Goal: Task Accomplishment & Management: Manage account settings

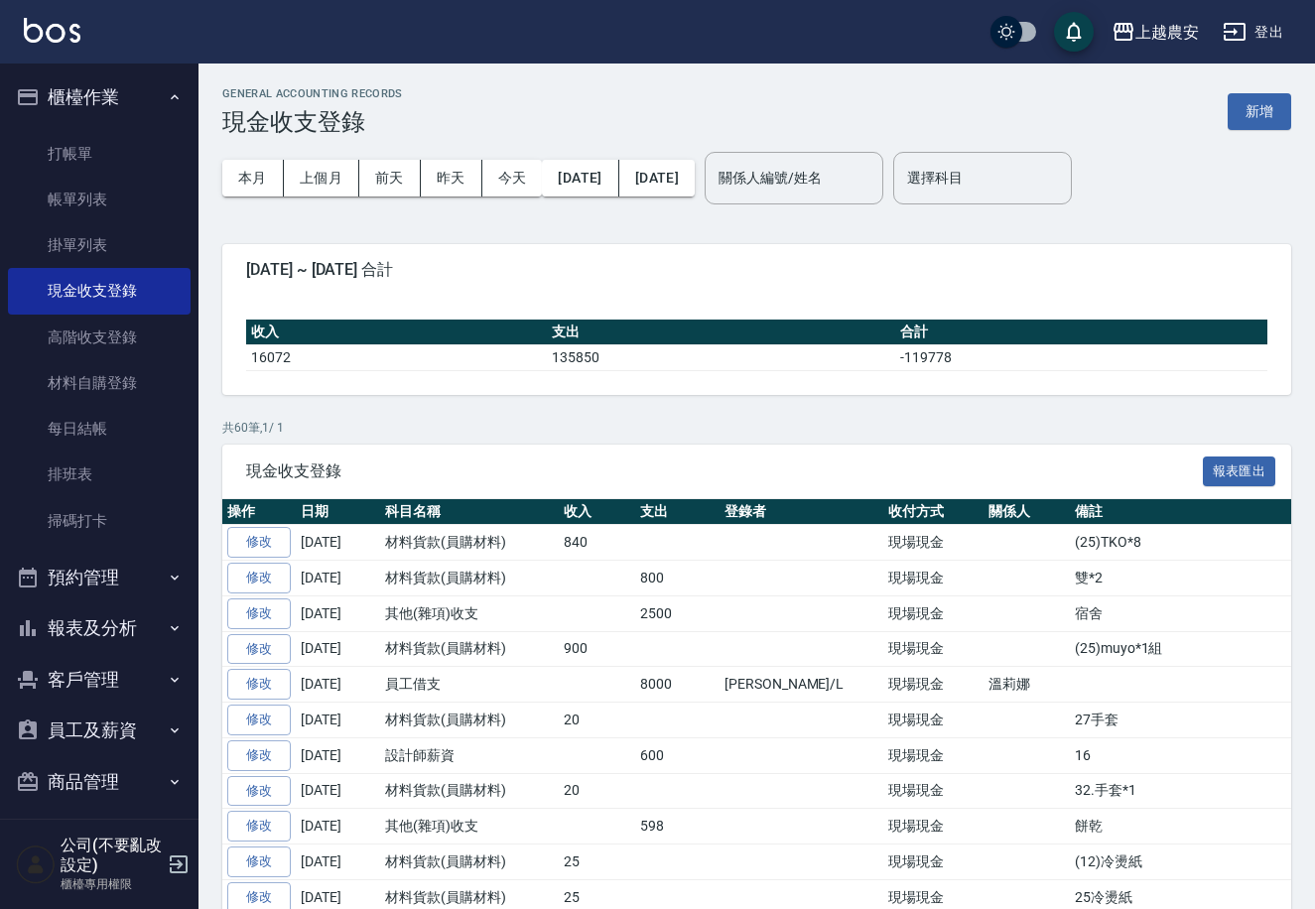
click at [86, 771] on button "商品管理" at bounding box center [99, 782] width 183 height 52
click at [188, 793] on nav "櫃檯作業 打帳單 帳單列表 掛單列表 現金收支登錄 高階收支登錄 材料自購登錄 每日結帳 排班表 掃碼打卡 預約管理 預約管理 單日預約紀錄 單週預約紀錄 報…" at bounding box center [99, 440] width 198 height 755
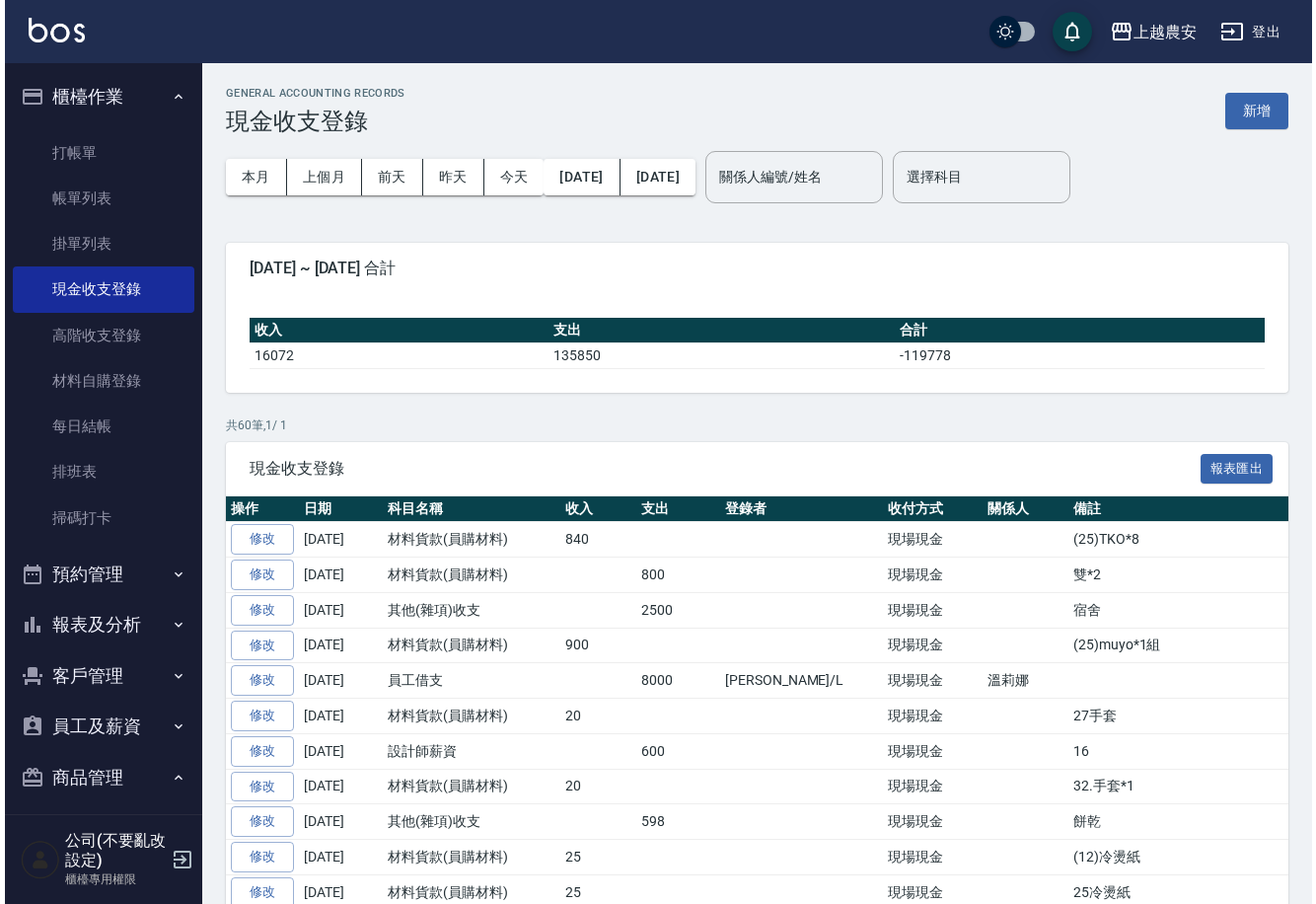
scroll to position [117, 0]
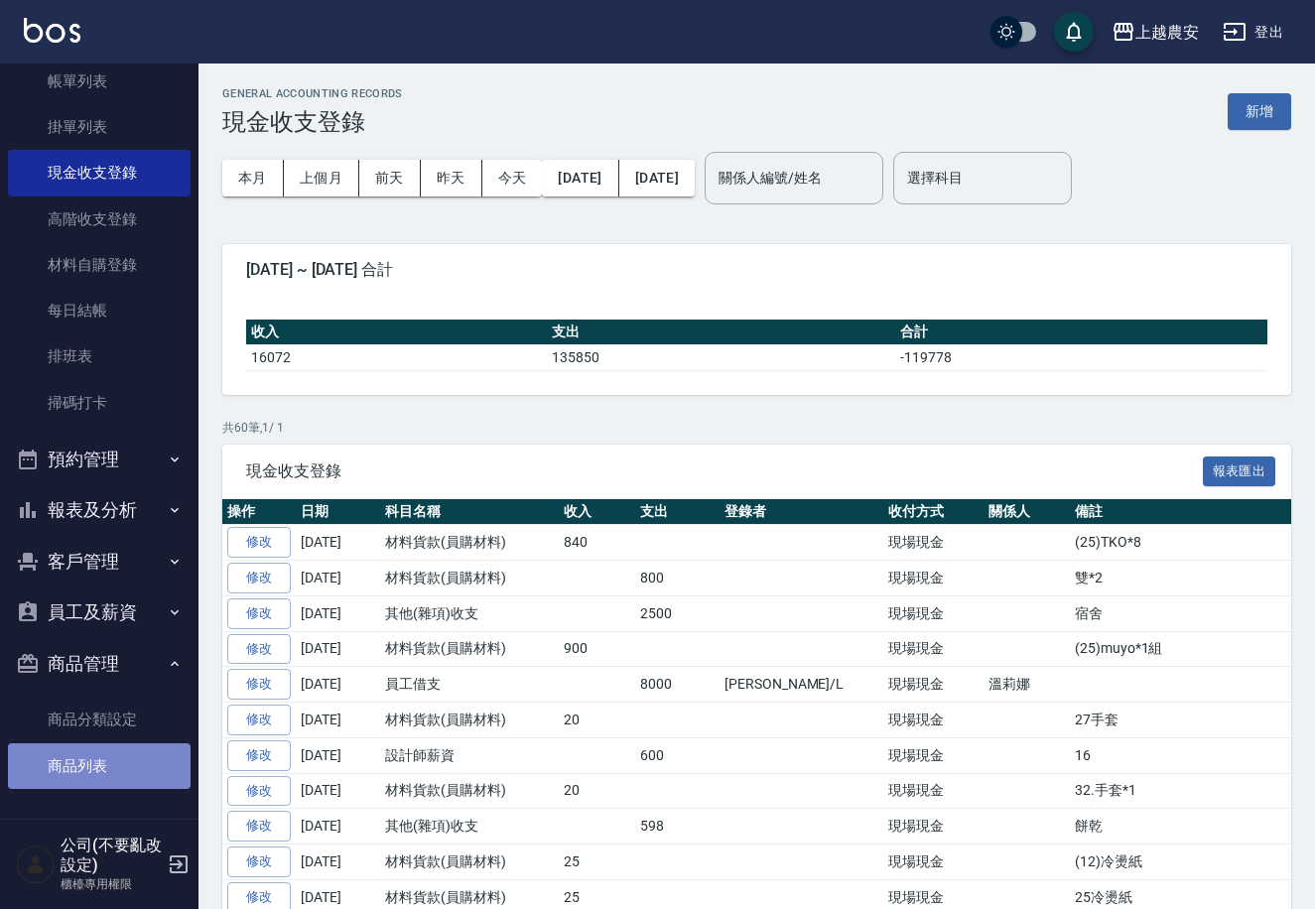
click at [106, 766] on link "商品列表" at bounding box center [99, 766] width 183 height 46
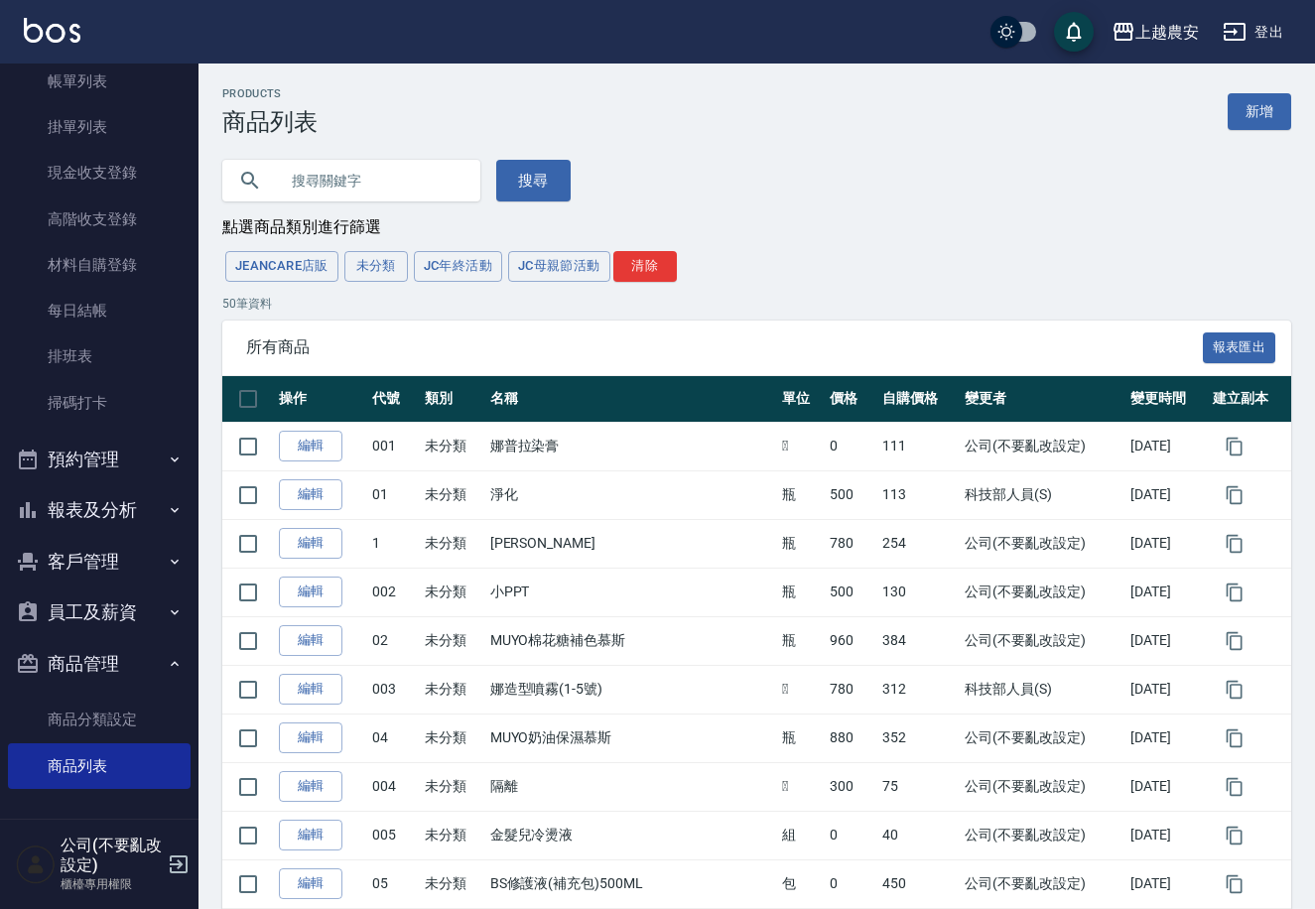
click at [352, 178] on input "text" at bounding box center [371, 181] width 187 height 54
type input "s"
click at [534, 185] on button "搜尋" at bounding box center [533, 181] width 74 height 42
click at [338, 181] on input "text" at bounding box center [371, 181] width 187 height 54
type input "娜"
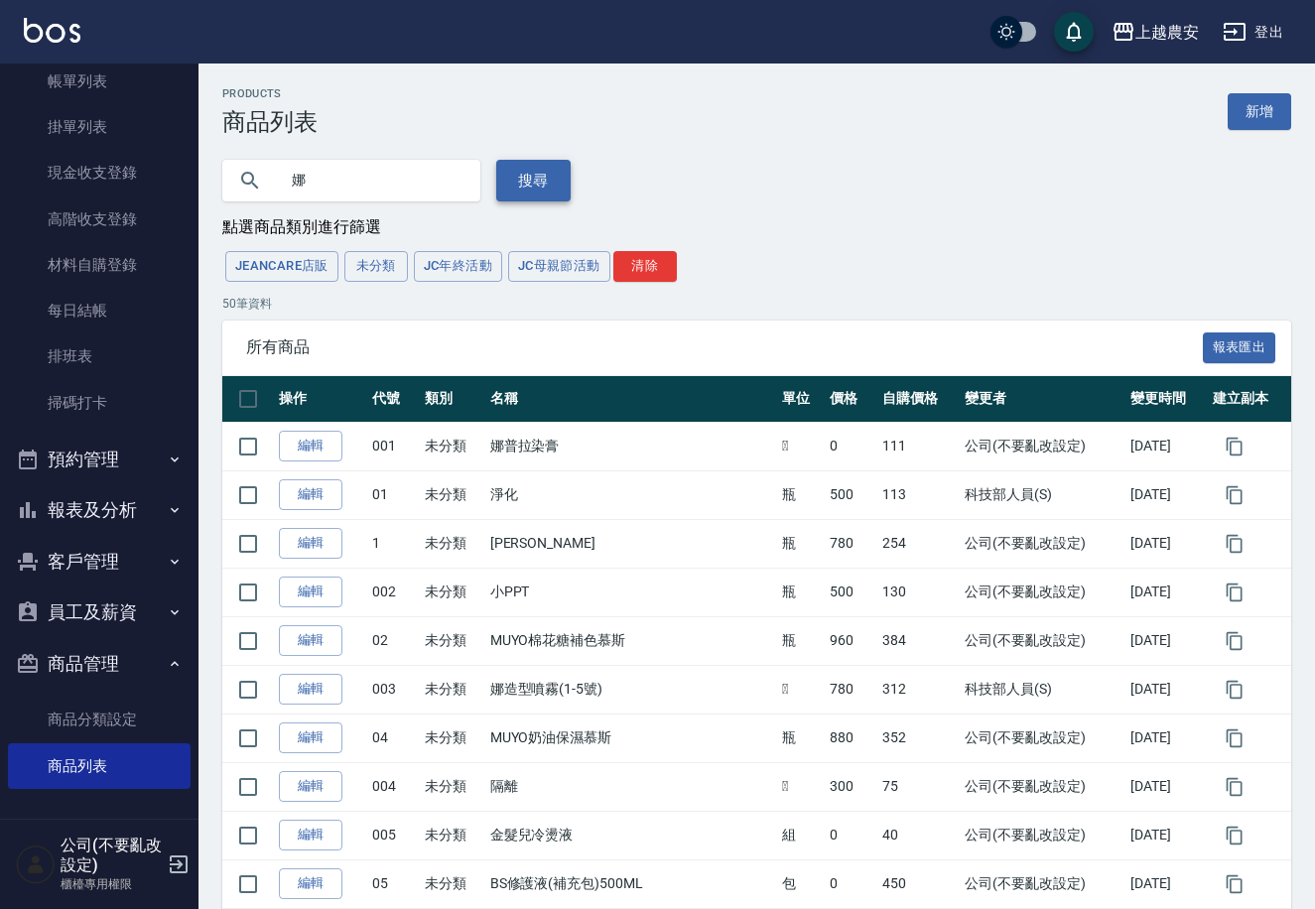
click at [527, 177] on button "搜尋" at bounding box center [533, 181] width 74 height 42
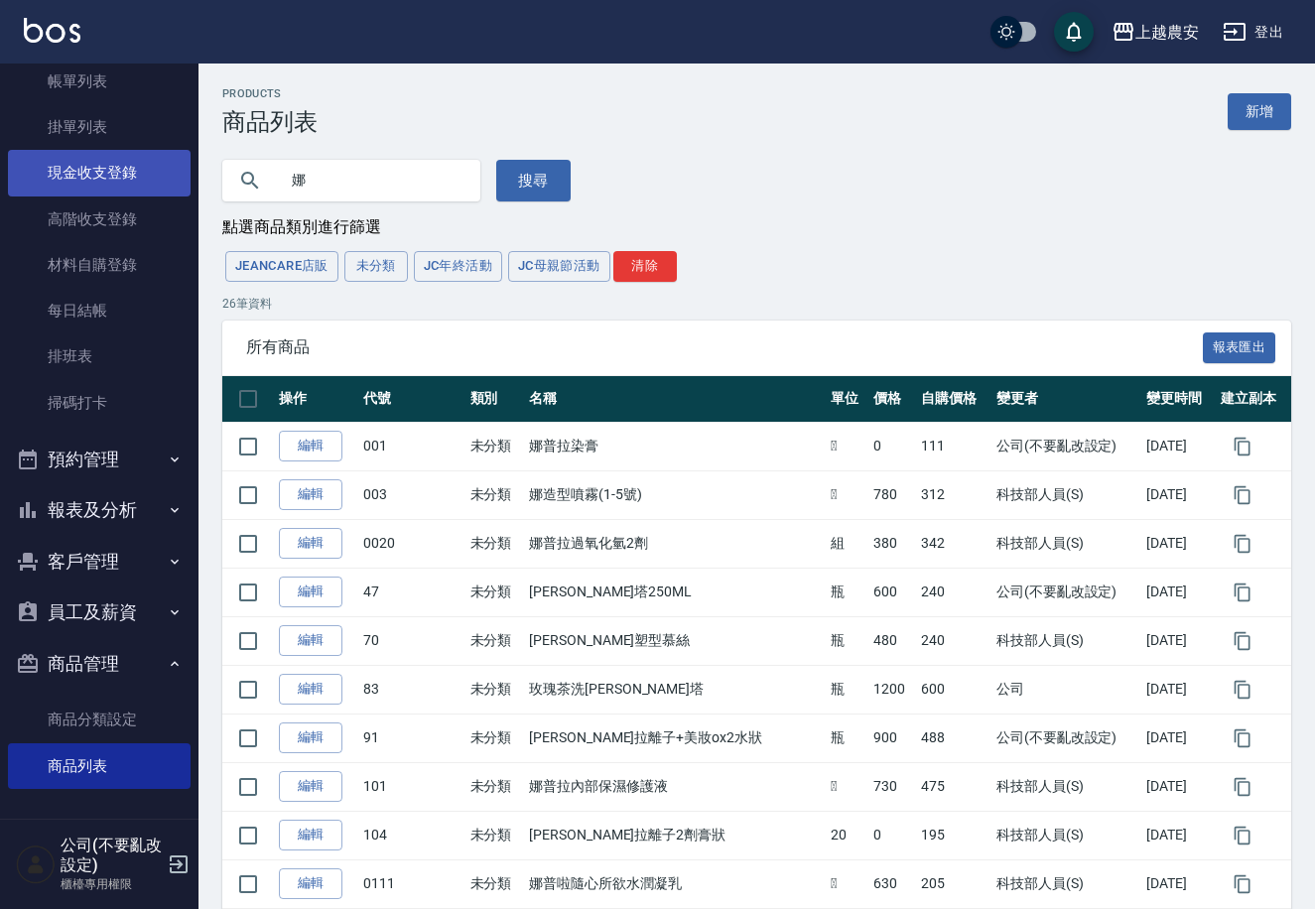
drag, startPoint x: 322, startPoint y: 184, endPoint x: 106, endPoint y: 170, distance: 216.7
click at [109, 172] on div "上越農安 登出 櫃檯作業 打帳單 帳單列表 掛單列表 現金收支登錄 高階收支登錄 材料自購登錄 每日結帳 排班表 掃碼打卡 預約管理 預約管理 單日預約紀錄 …" at bounding box center [657, 890] width 1315 height 1780
type input "隔離"
click at [508, 187] on button "搜尋" at bounding box center [533, 181] width 74 height 42
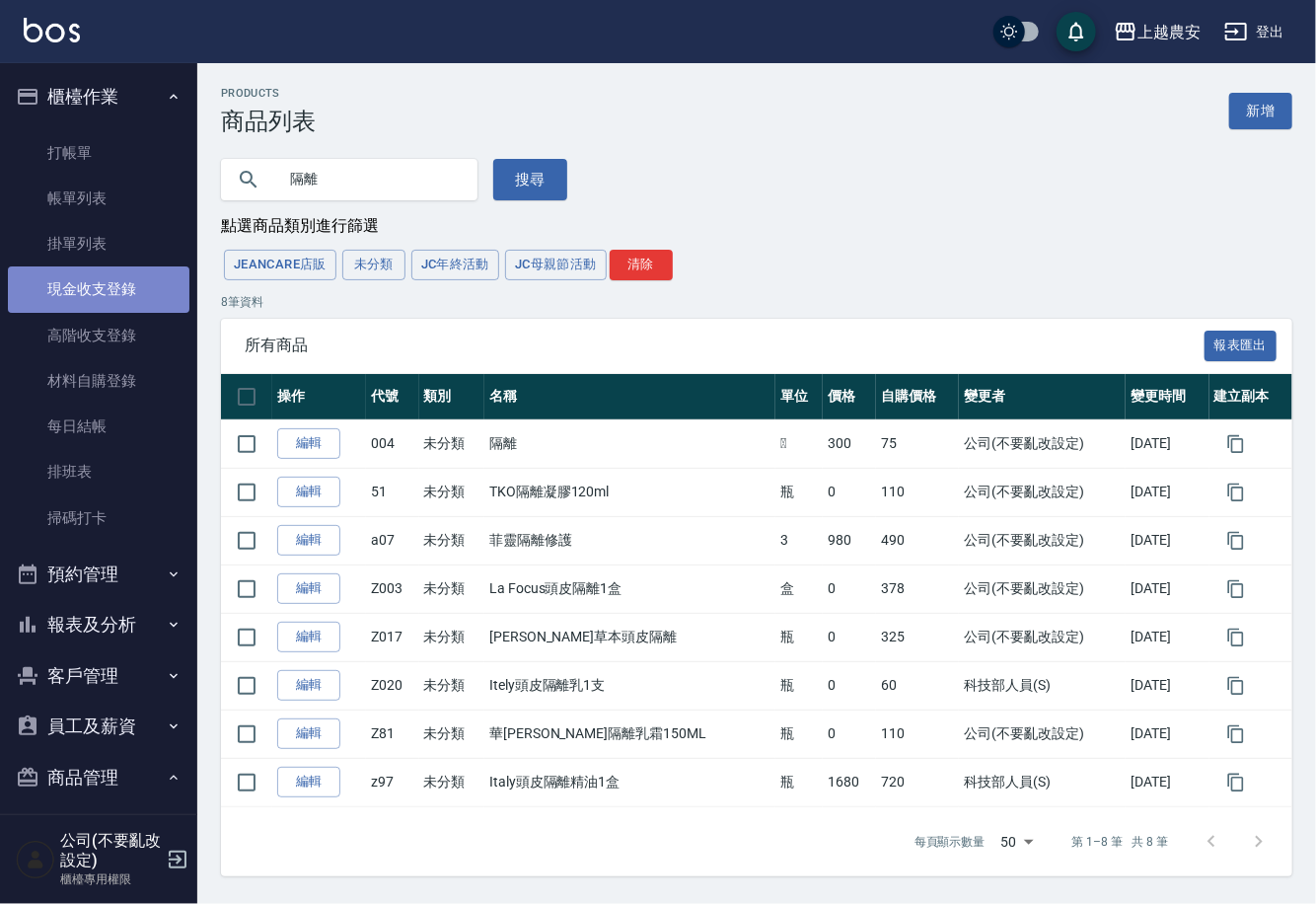
click at [109, 294] on link "現金收支登錄" at bounding box center [98, 289] width 182 height 46
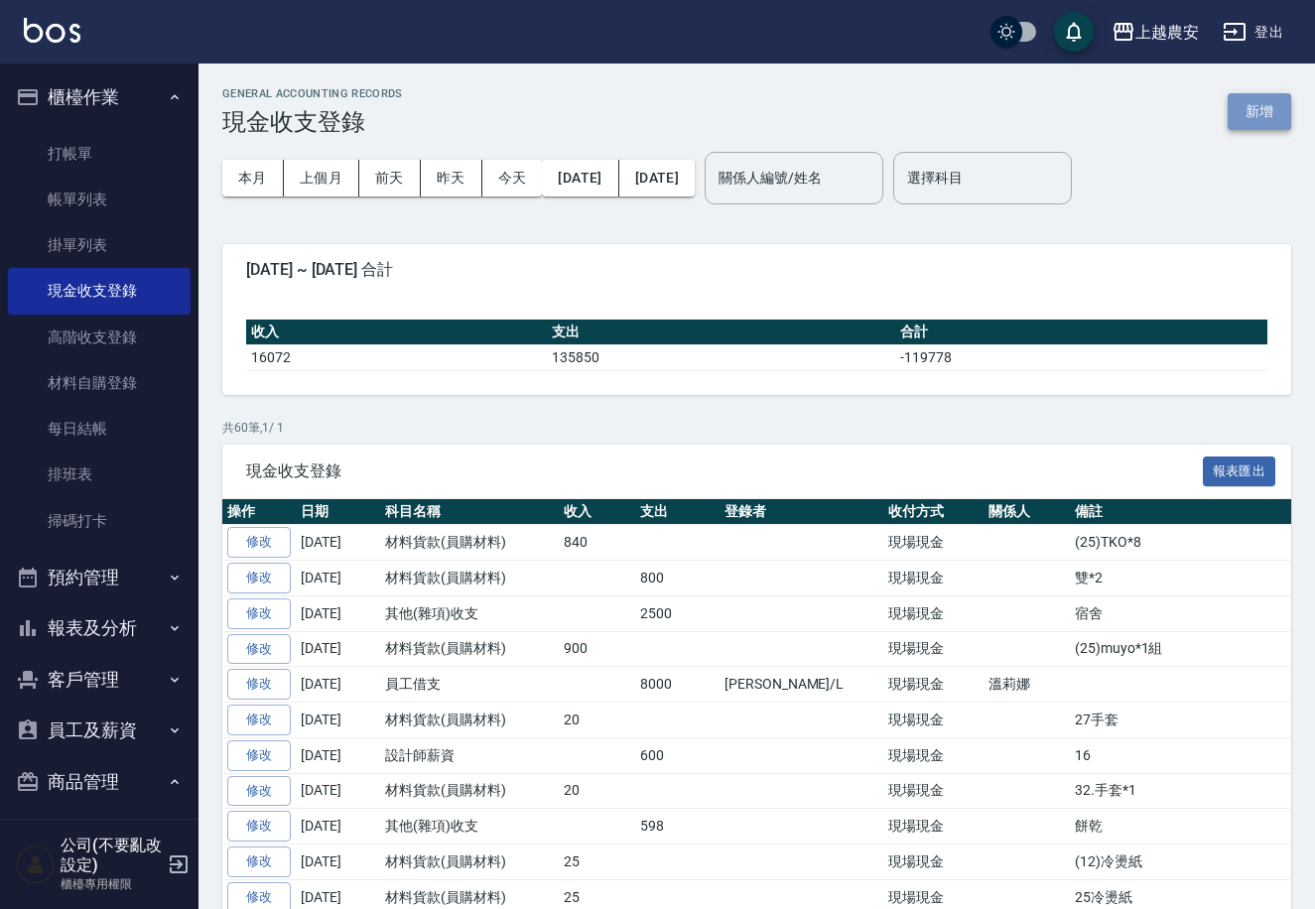
click at [1256, 109] on button "新增" at bounding box center [1258, 111] width 63 height 37
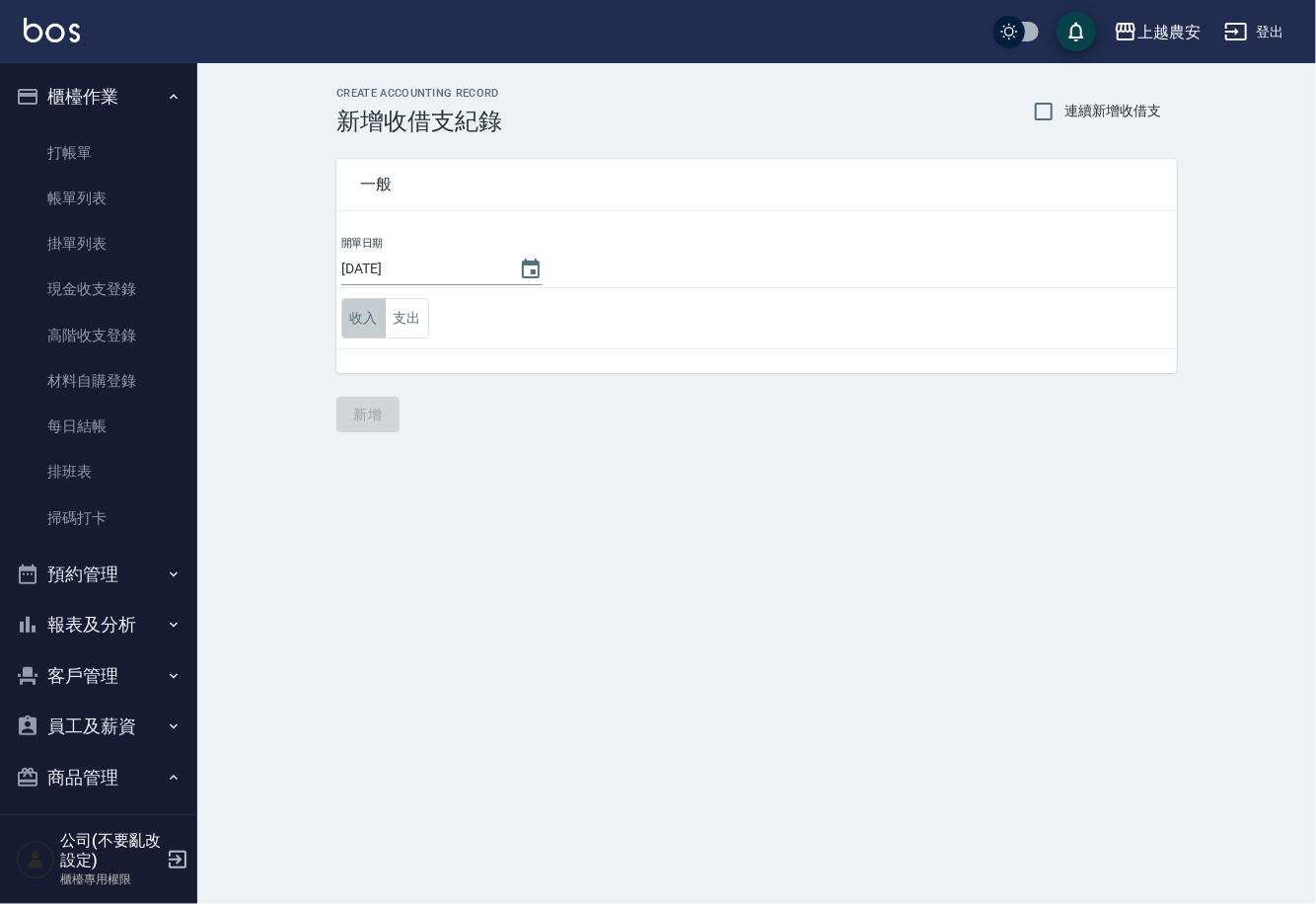
click at [370, 313] on button "收入" at bounding box center [363, 318] width 45 height 41
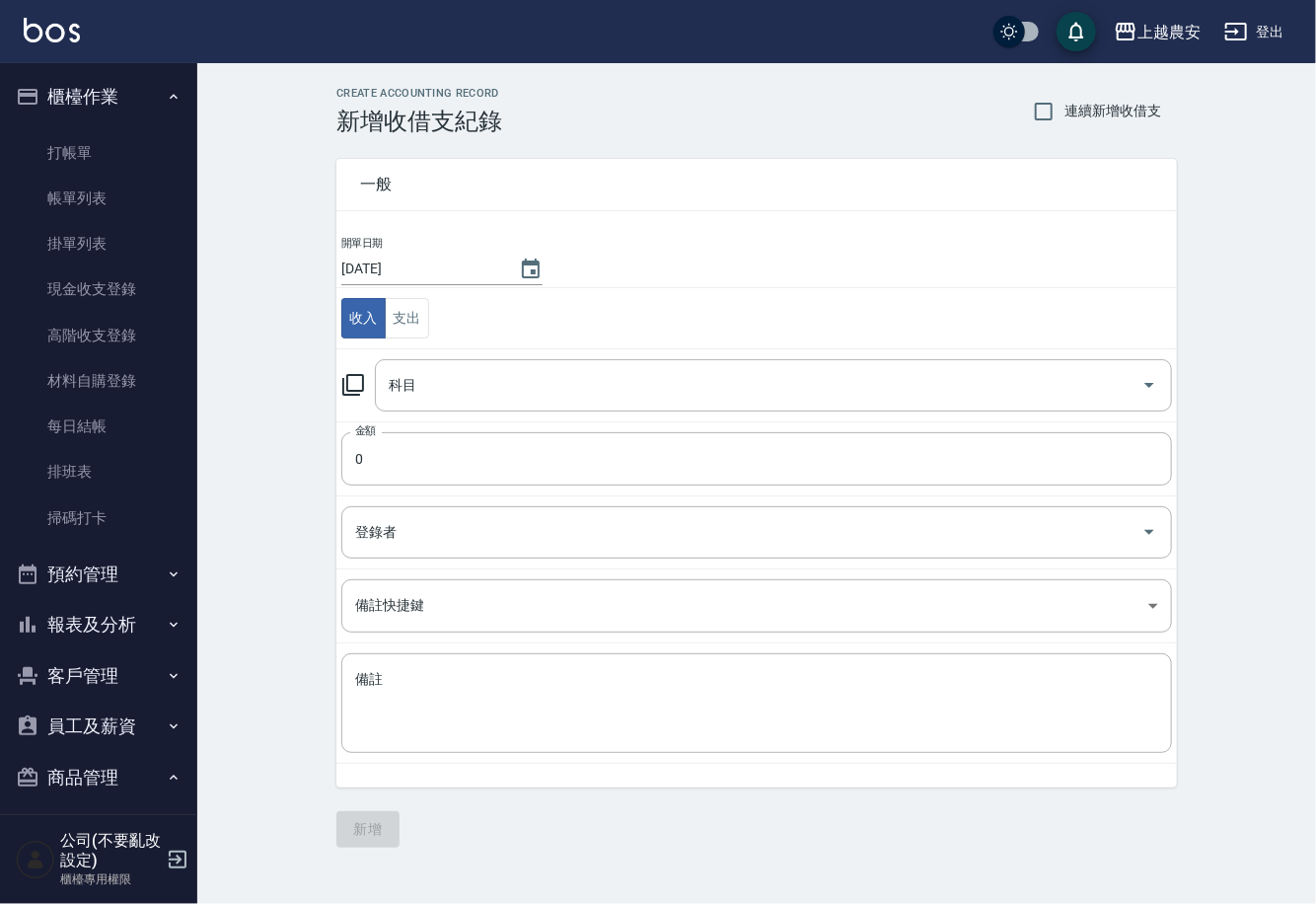
click at [356, 386] on icon at bounding box center [353, 385] width 24 height 24
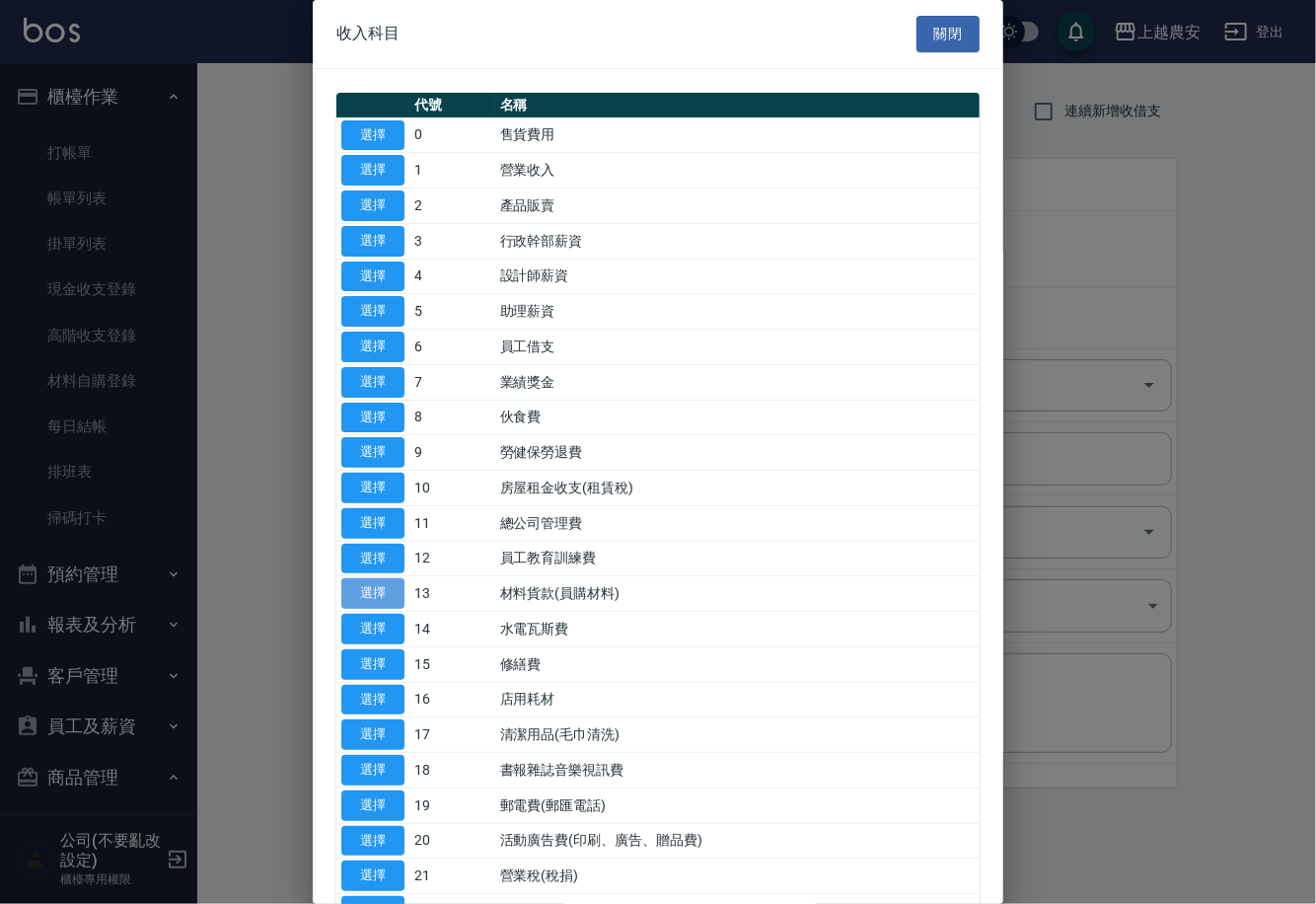
click at [357, 589] on button "選擇" at bounding box center [372, 593] width 63 height 31
type input "13 材料貨款(員購材料)"
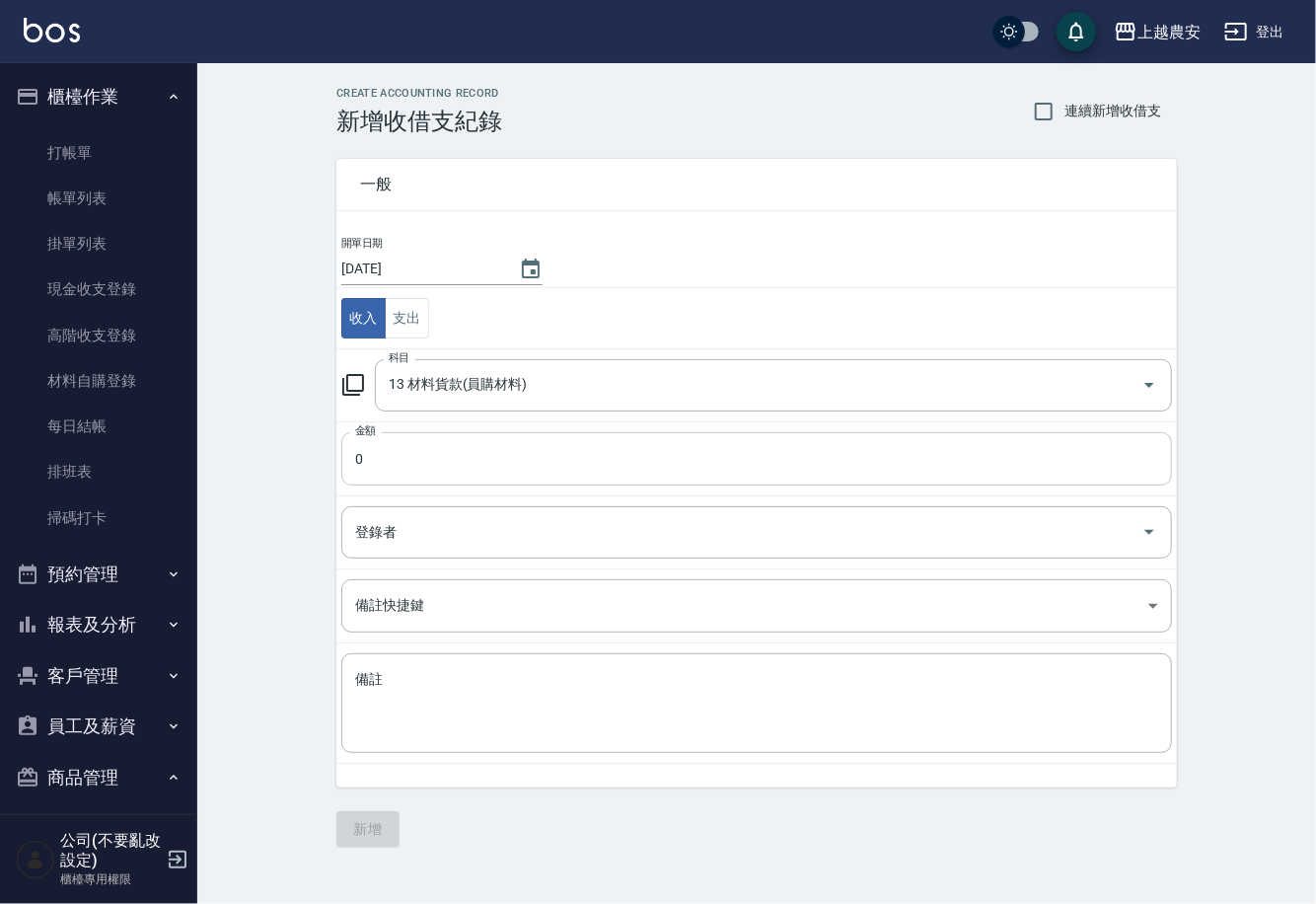
click at [388, 460] on input "0" at bounding box center [756, 459] width 831 height 54
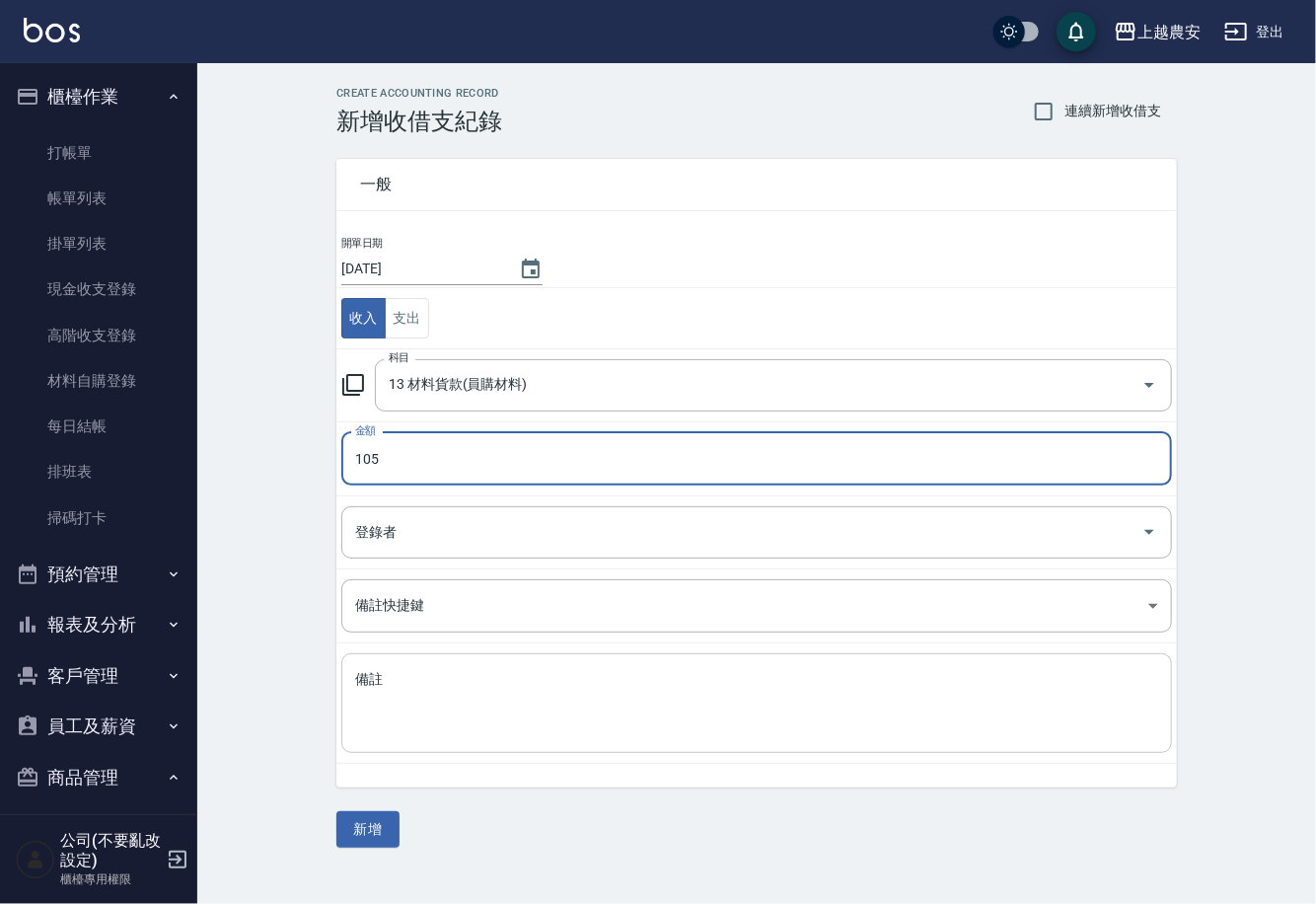
type input "105"
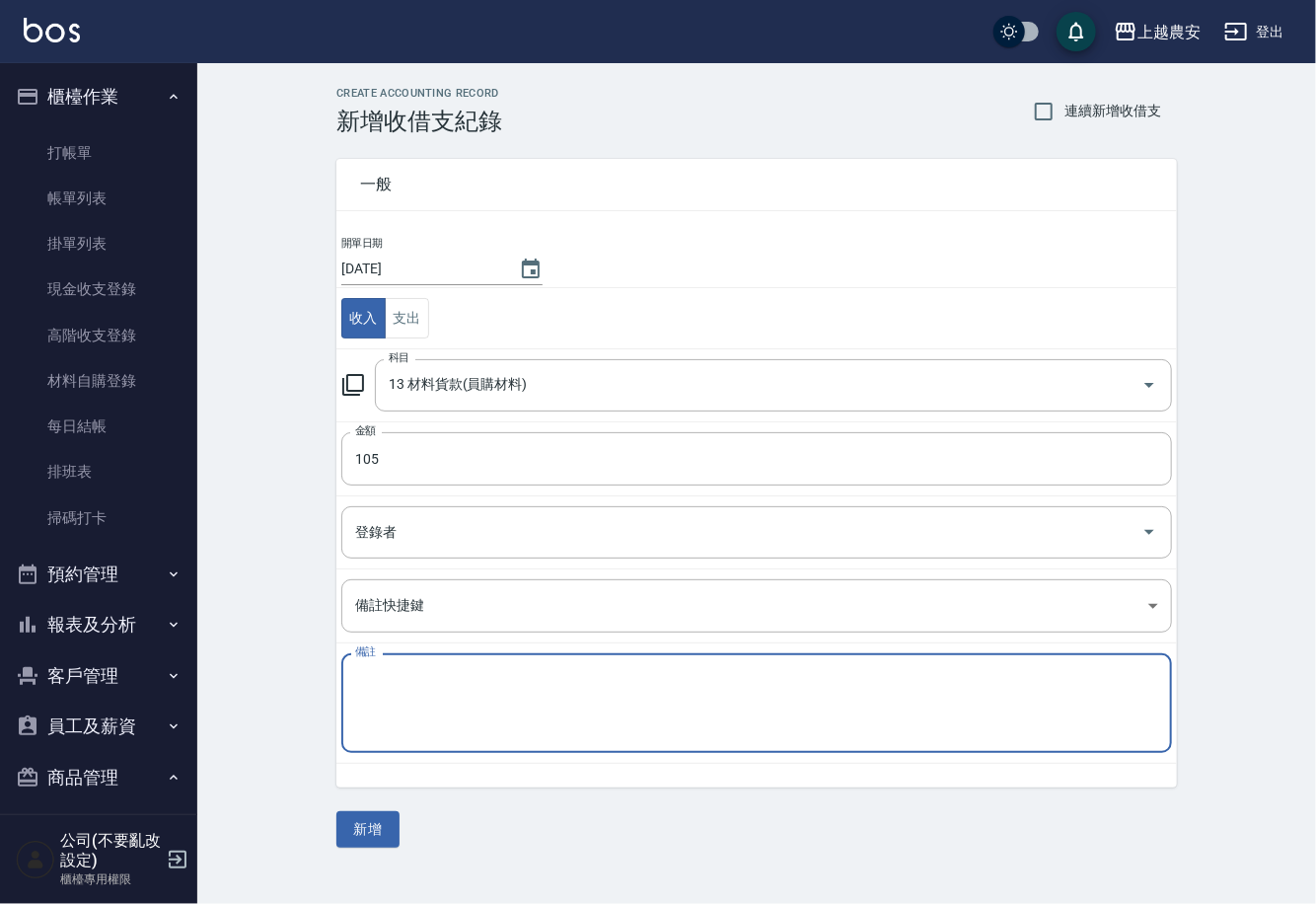
click at [355, 716] on textarea "備註" at bounding box center [757, 703] width 804 height 67
type textarea "(26)TKO*1"
click at [355, 833] on button "新增" at bounding box center [367, 829] width 63 height 37
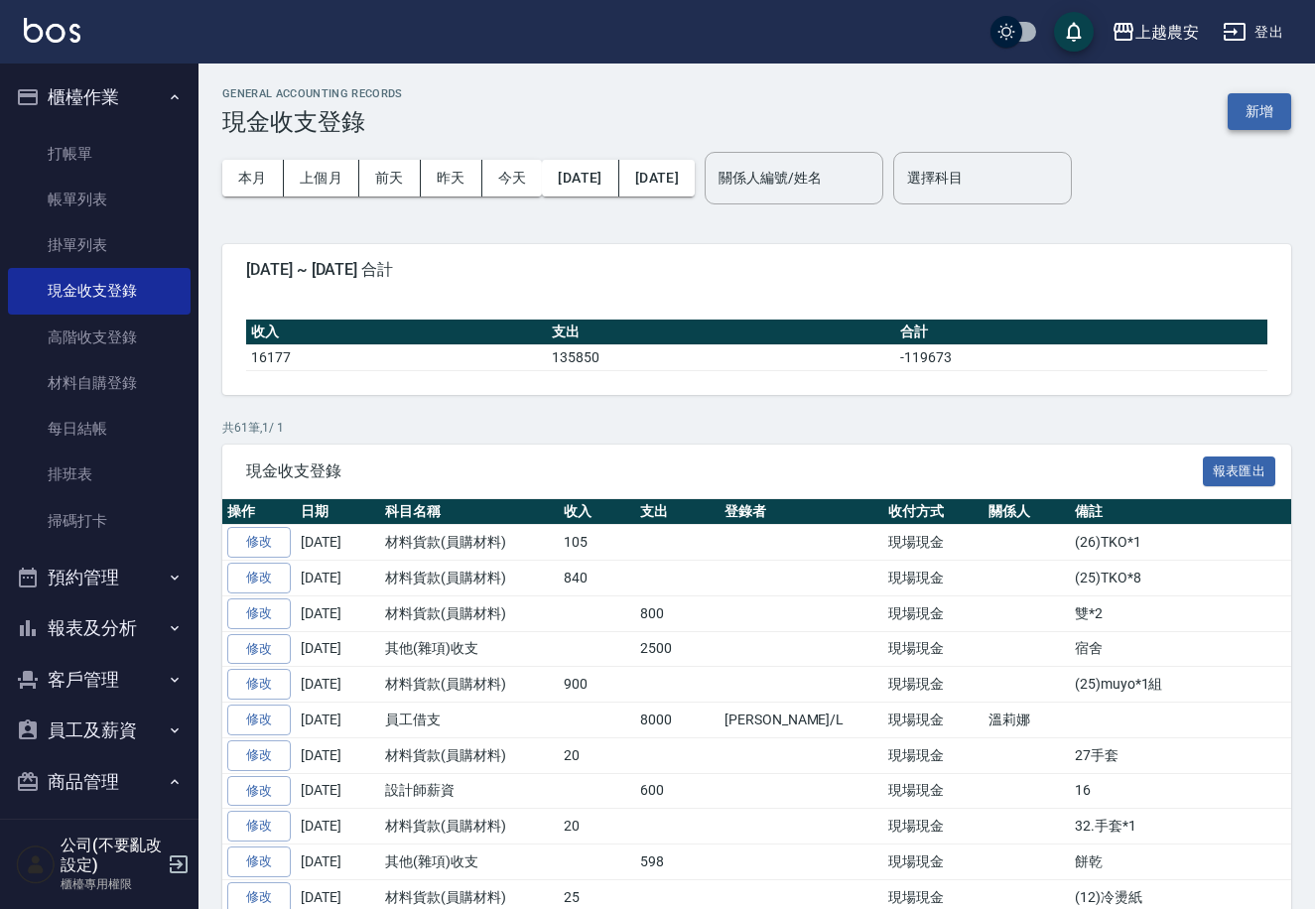
click at [1271, 111] on button "新增" at bounding box center [1258, 111] width 63 height 37
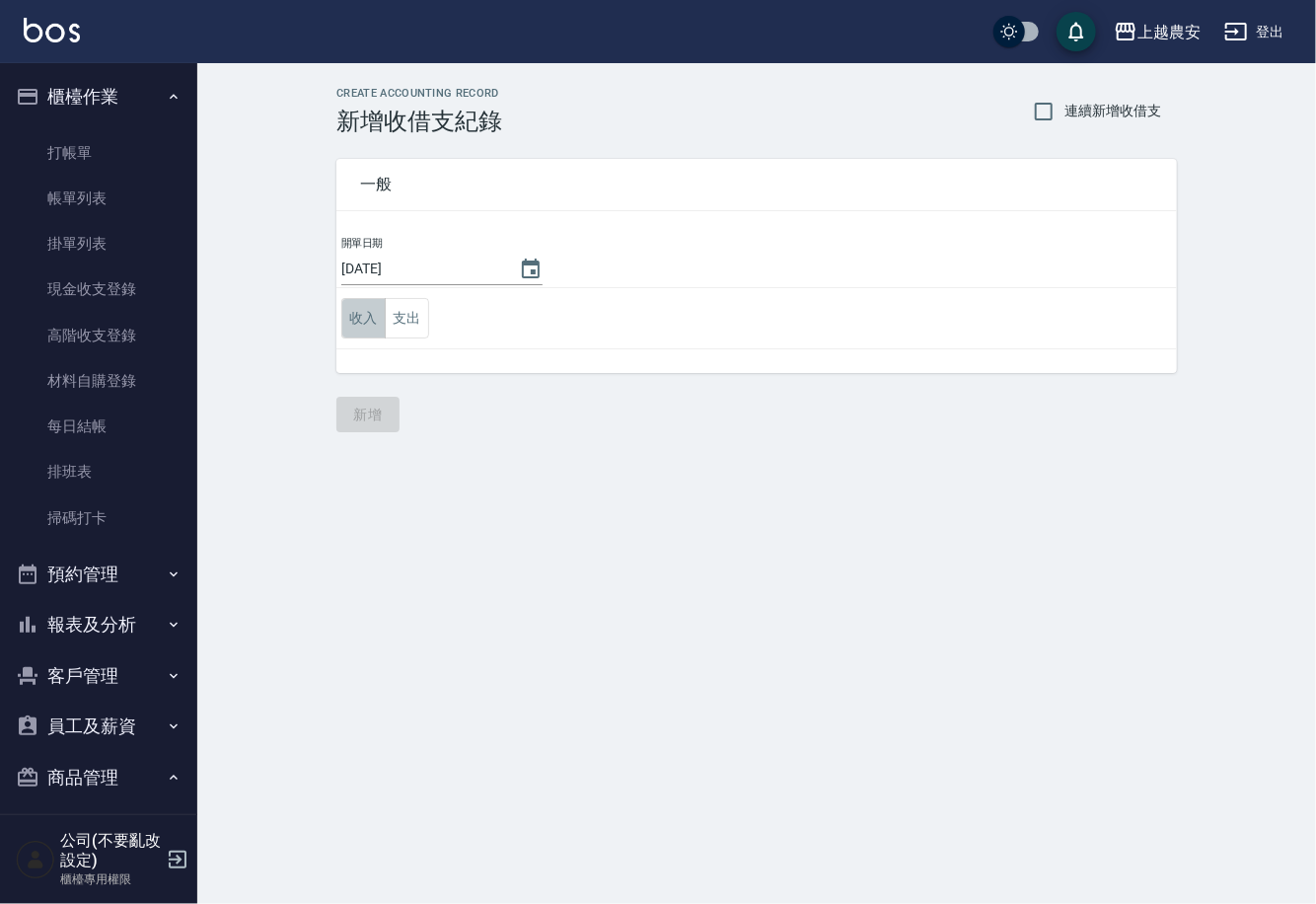
click at [367, 312] on button "收入" at bounding box center [363, 318] width 45 height 41
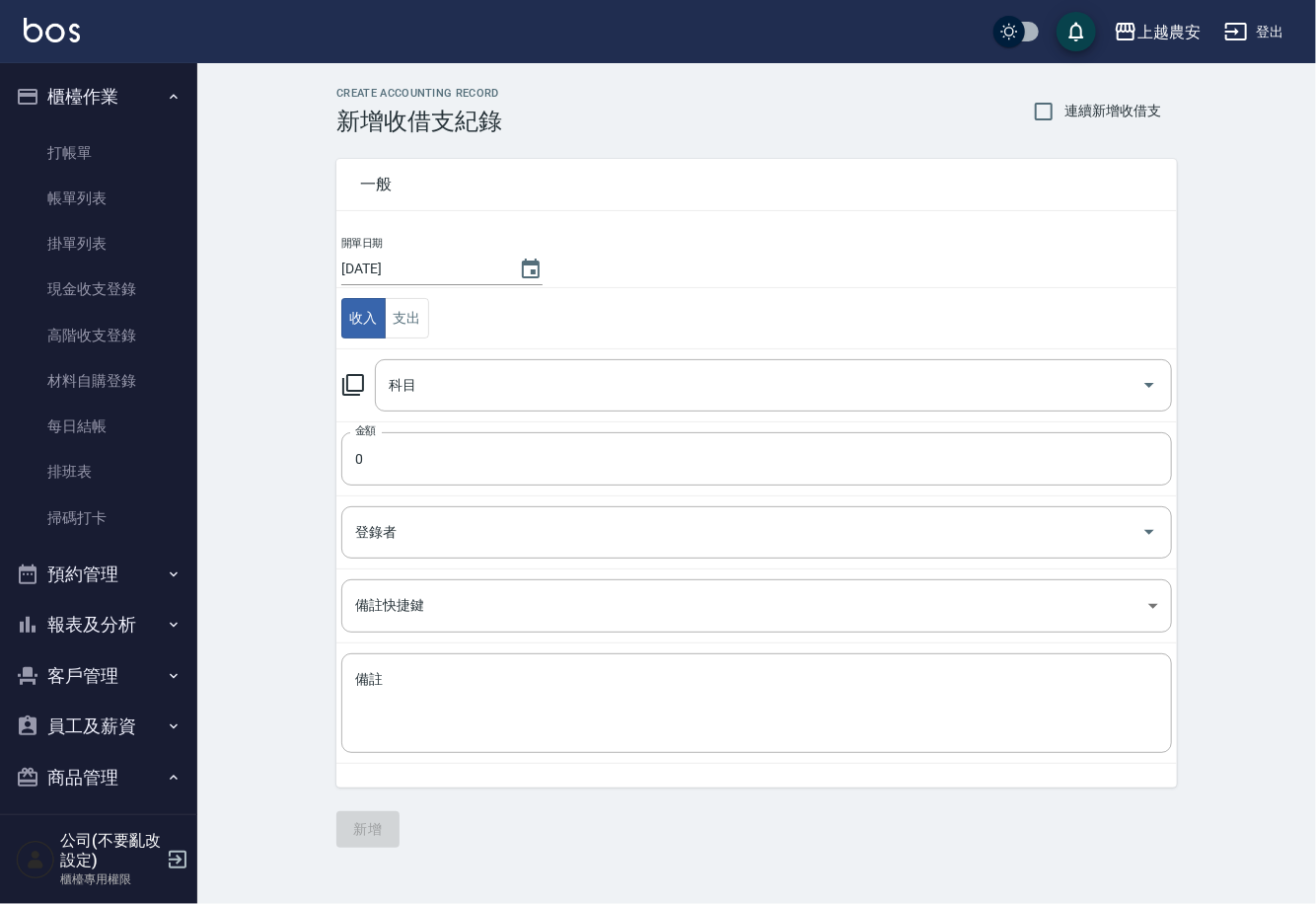
click at [354, 374] on icon at bounding box center [353, 385] width 22 height 22
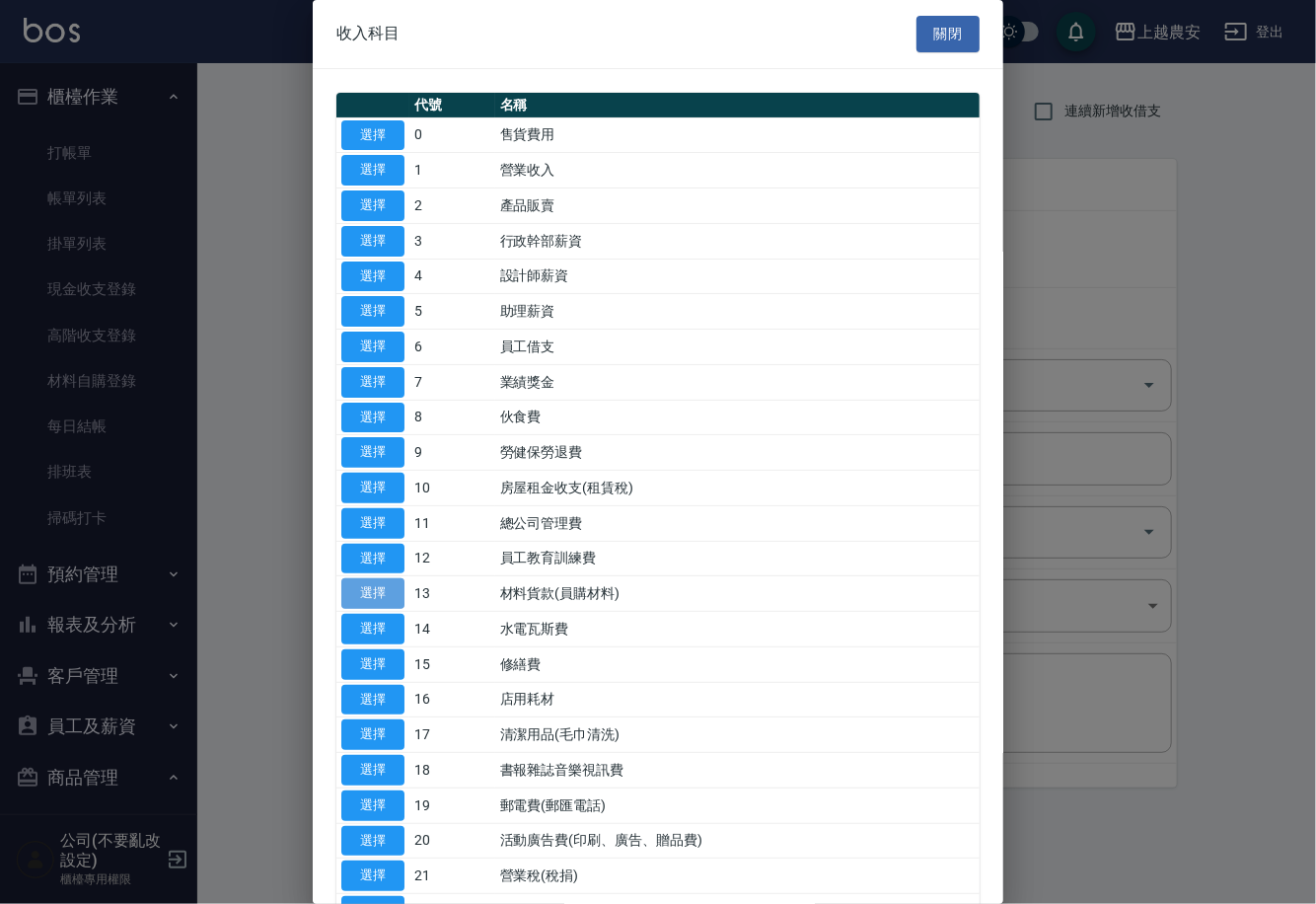
click at [376, 590] on button "選擇" at bounding box center [372, 593] width 63 height 31
type input "13 材料貨款(員購材料)"
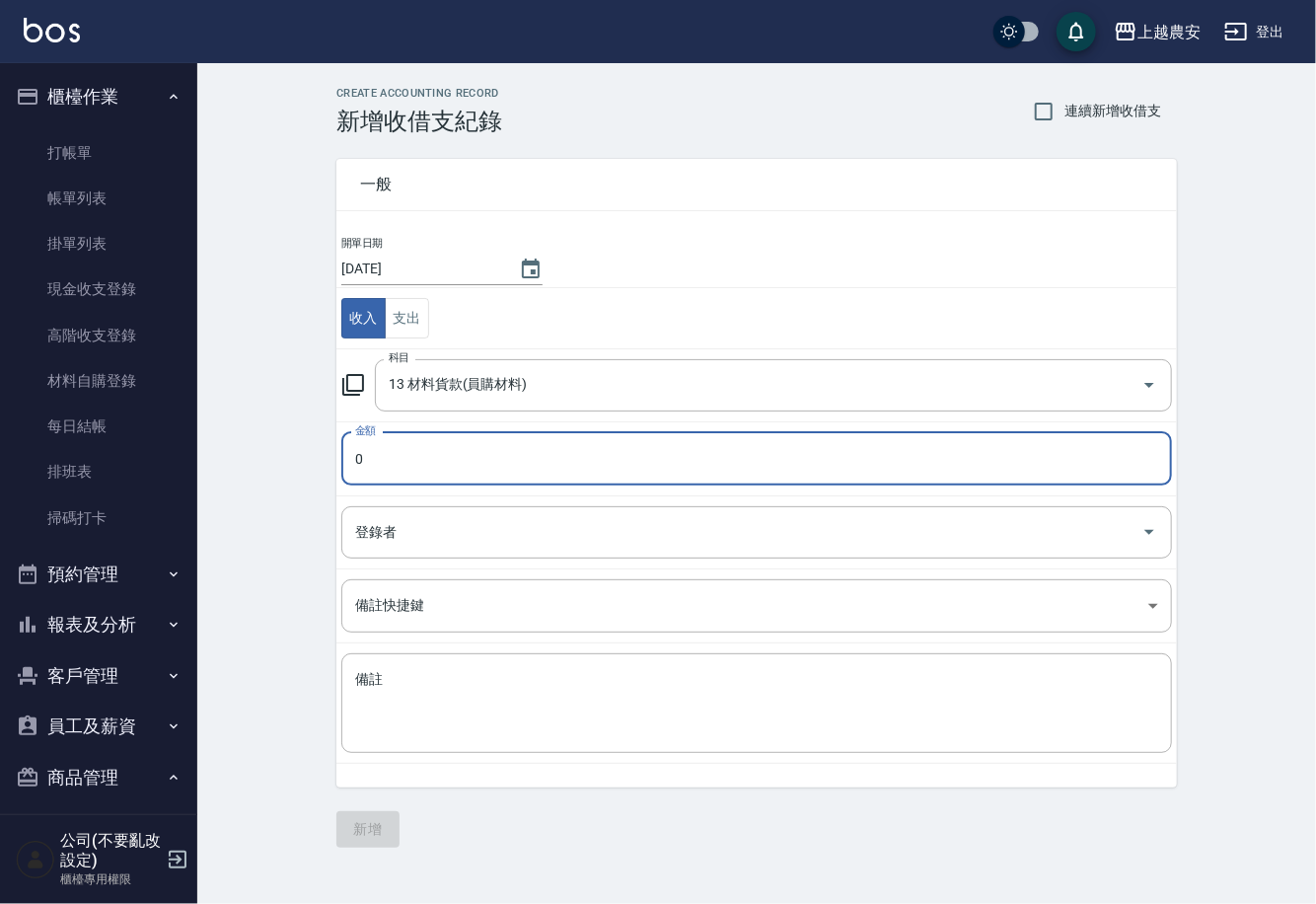
click at [378, 469] on input "0" at bounding box center [756, 459] width 831 height 54
type input "650"
click at [442, 730] on textarea "備註" at bounding box center [757, 703] width 804 height 67
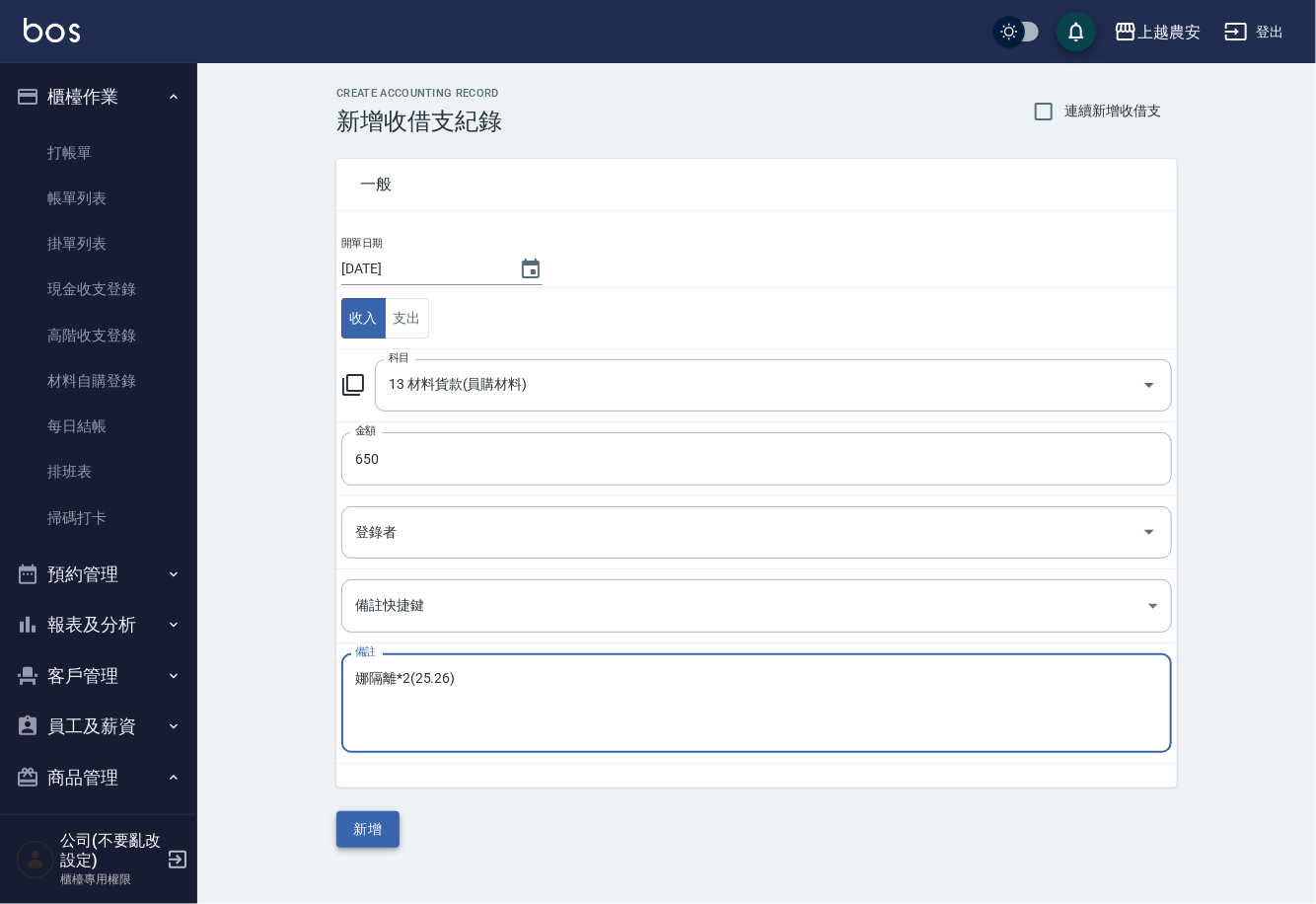
type textarea "娜隔離*2(25.26)"
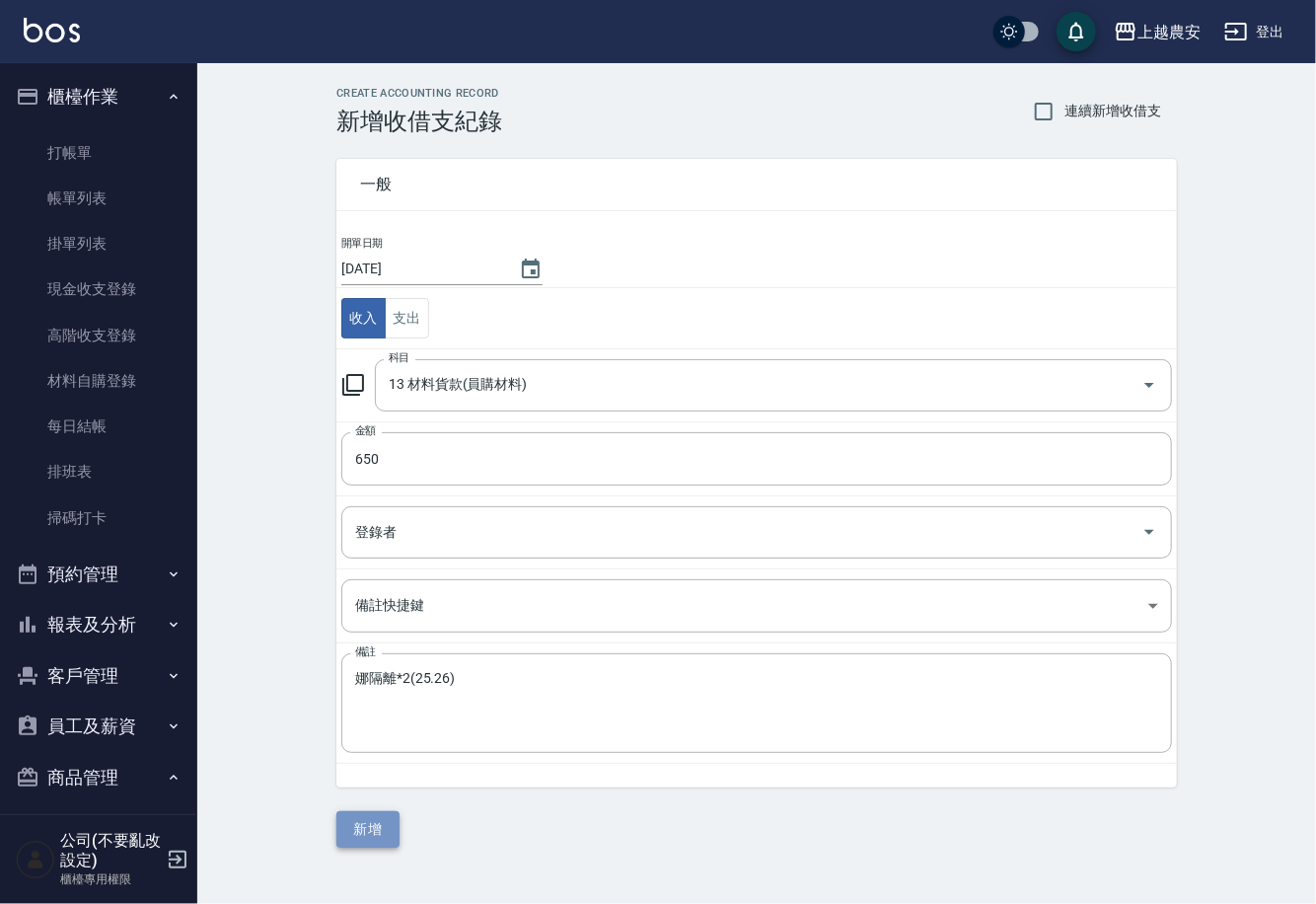
click at [361, 823] on button "新增" at bounding box center [367, 829] width 63 height 37
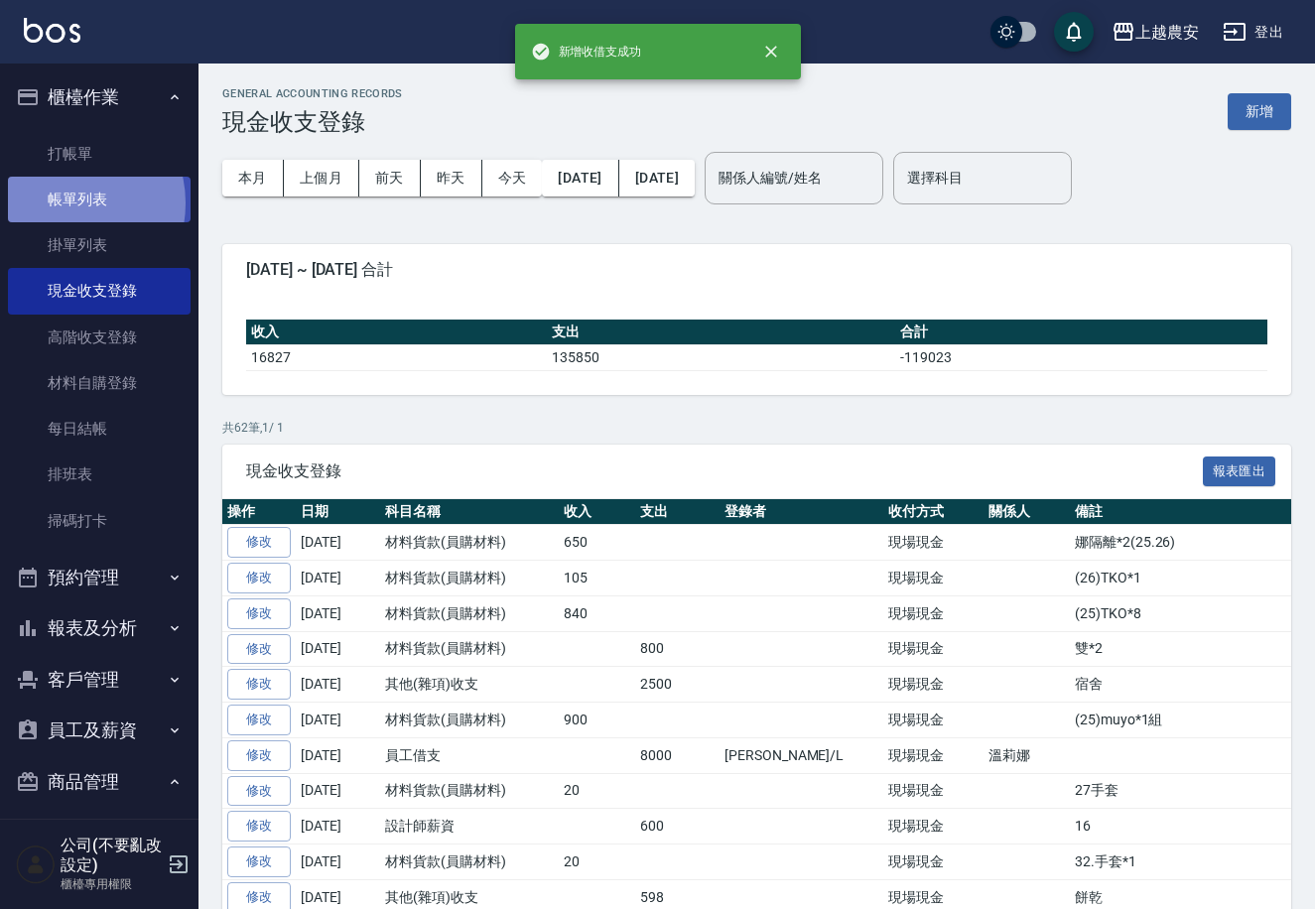
click at [67, 203] on link "帳單列表" at bounding box center [99, 200] width 183 height 46
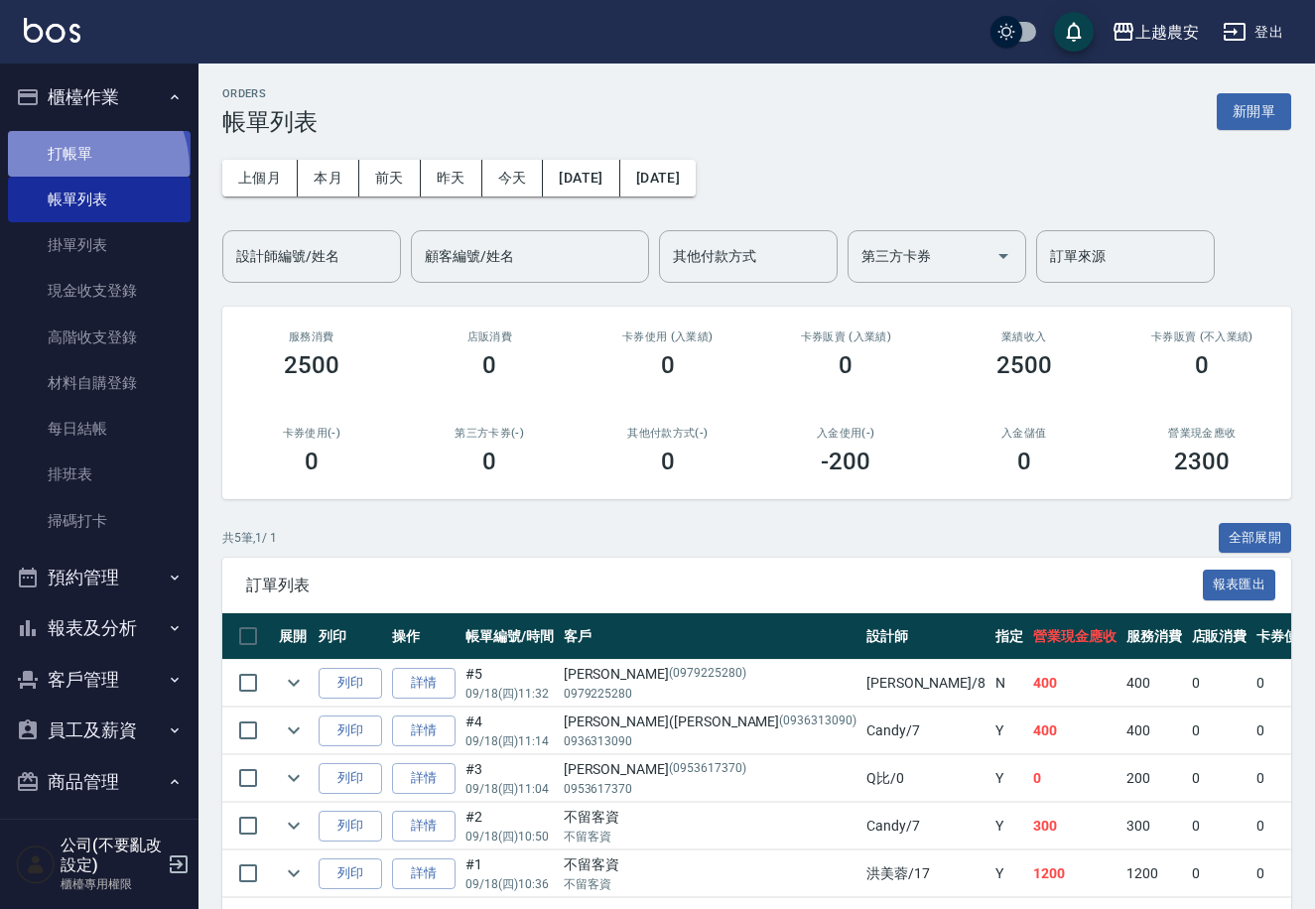
click at [76, 169] on link "打帳單" at bounding box center [99, 154] width 183 height 46
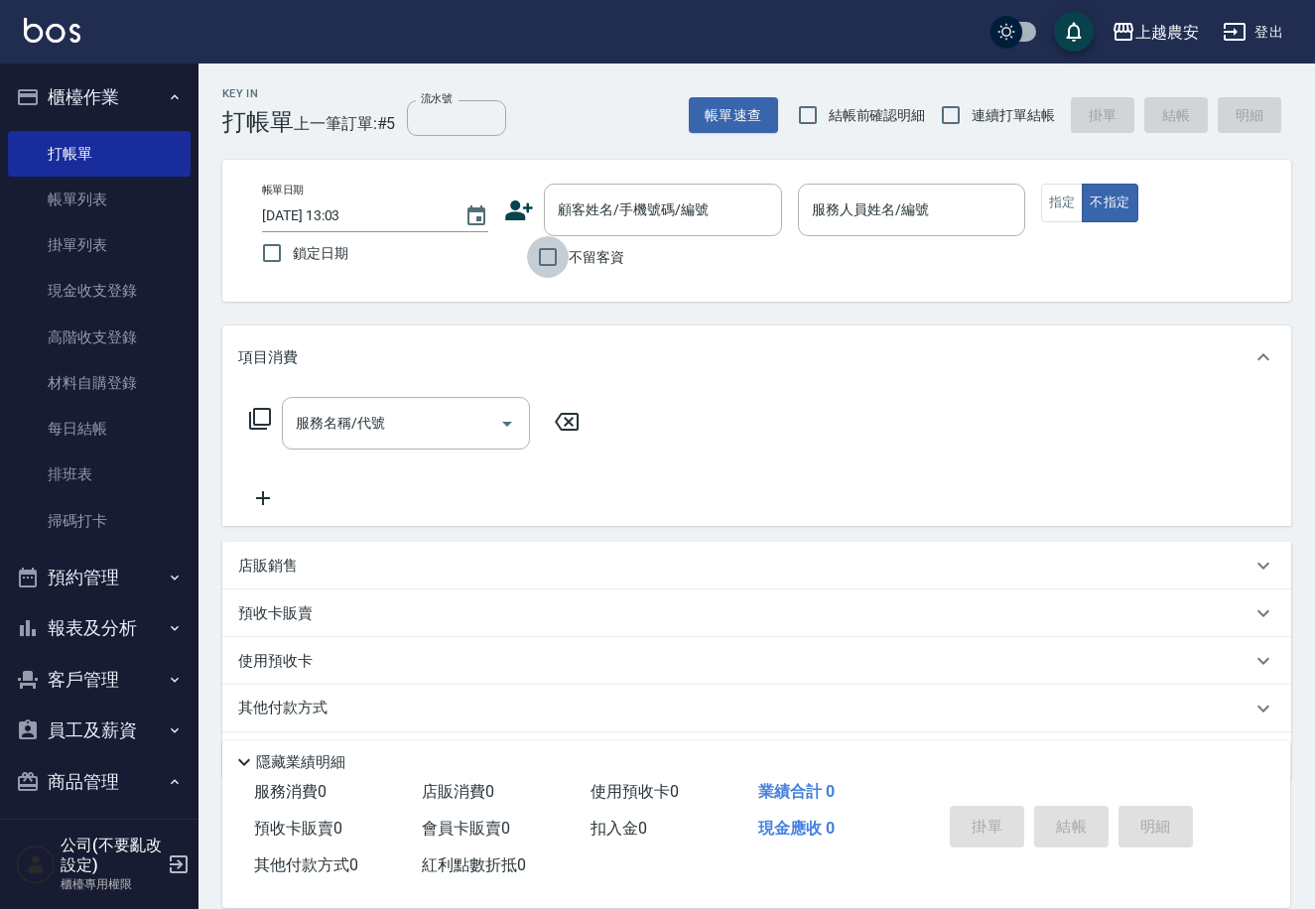
click at [541, 254] on input "不留客資" at bounding box center [548, 257] width 42 height 42
checkbox input "true"
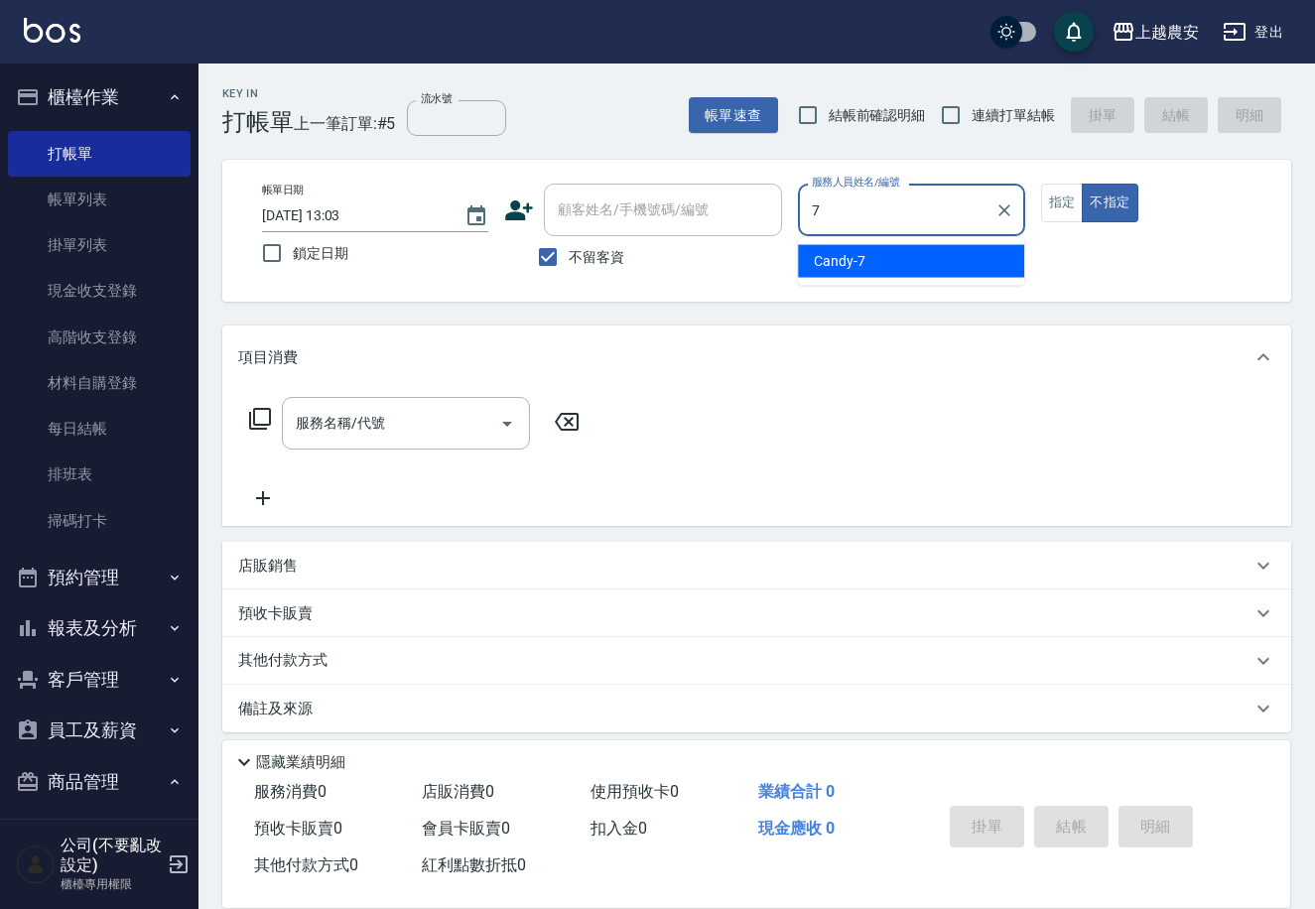
type input "Candy-7"
type button "false"
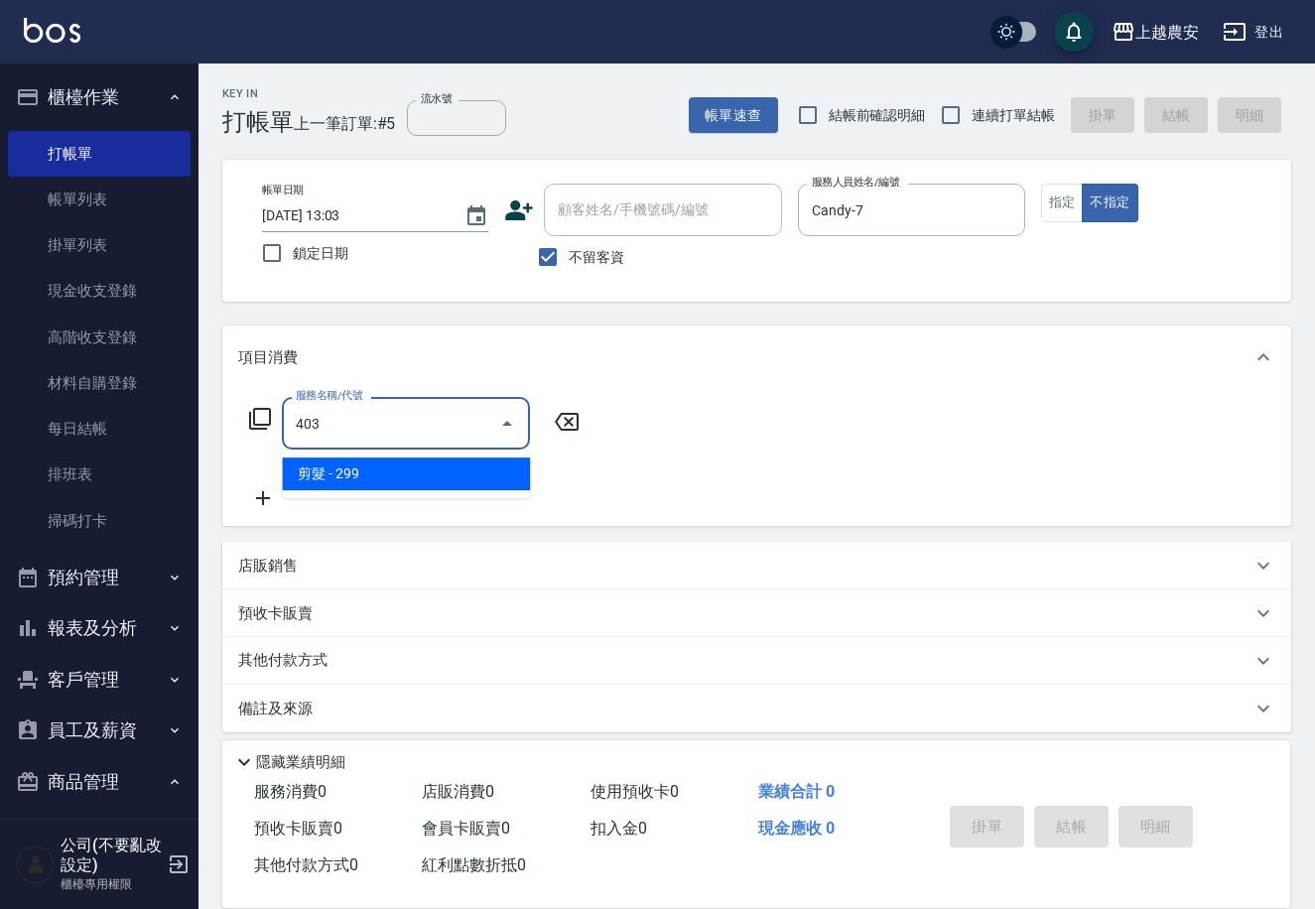
type input "剪髮(403)"
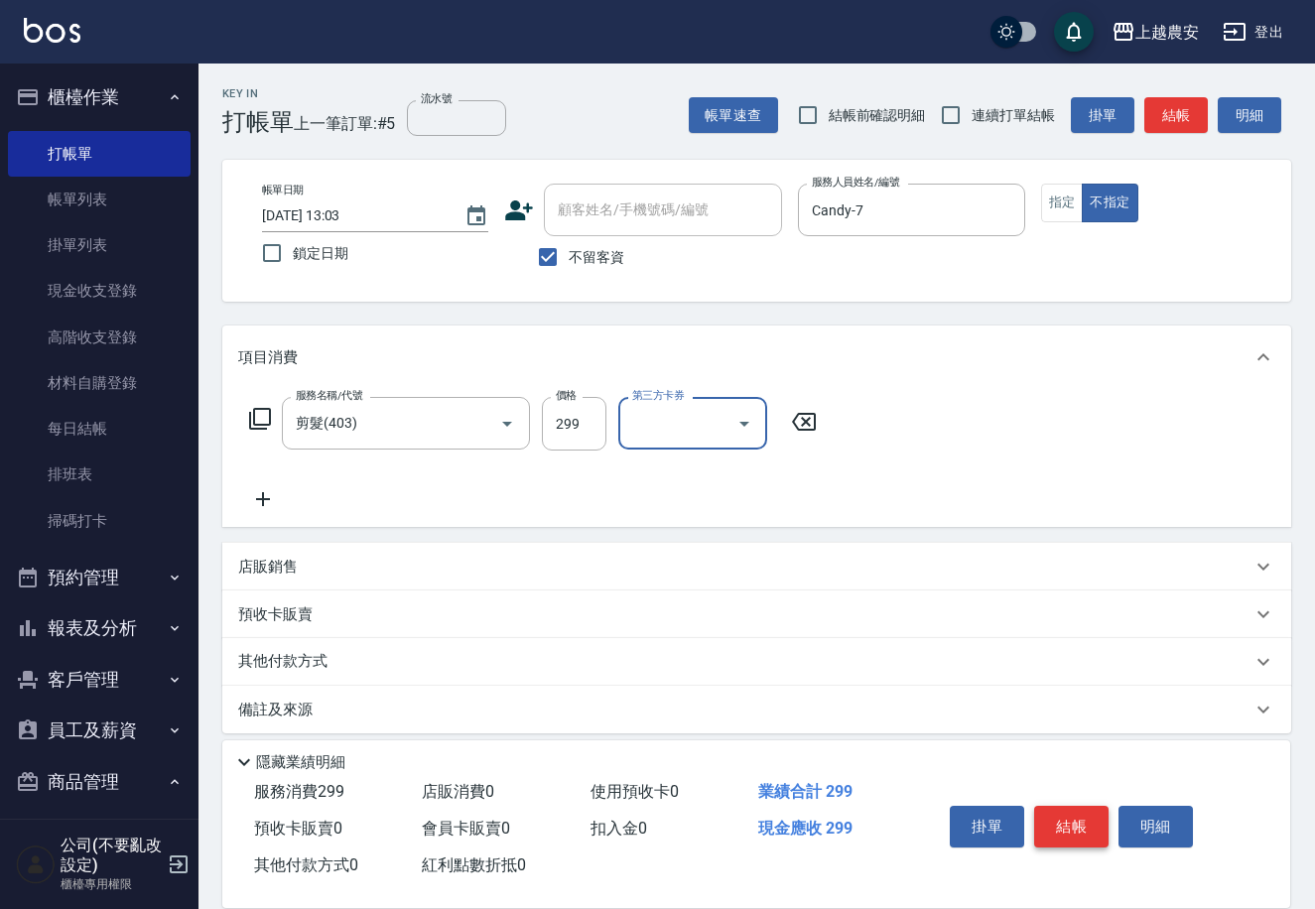
click at [1088, 825] on button "結帳" at bounding box center [1071, 827] width 74 height 42
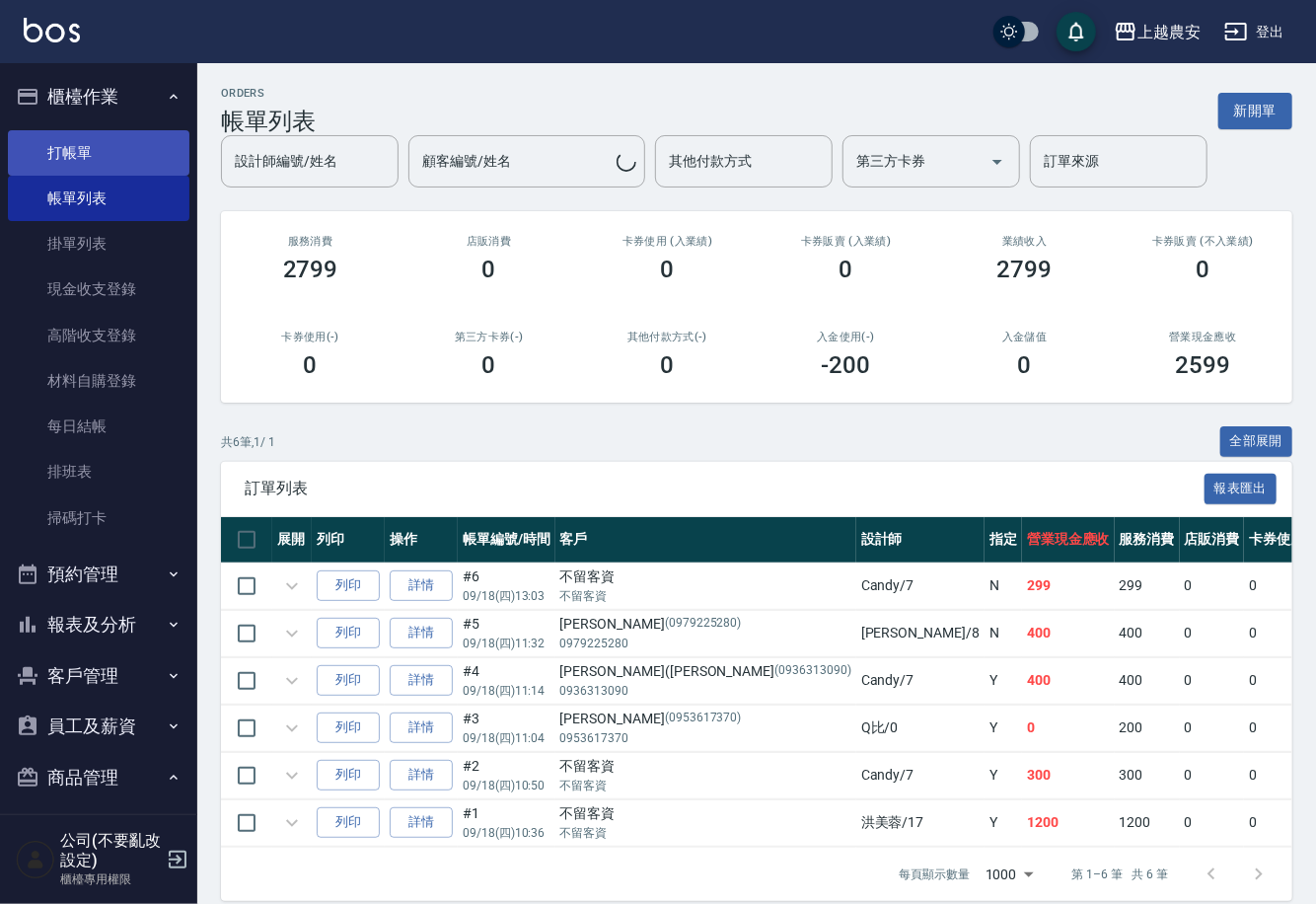
click at [136, 146] on link "打帳單" at bounding box center [98, 153] width 182 height 46
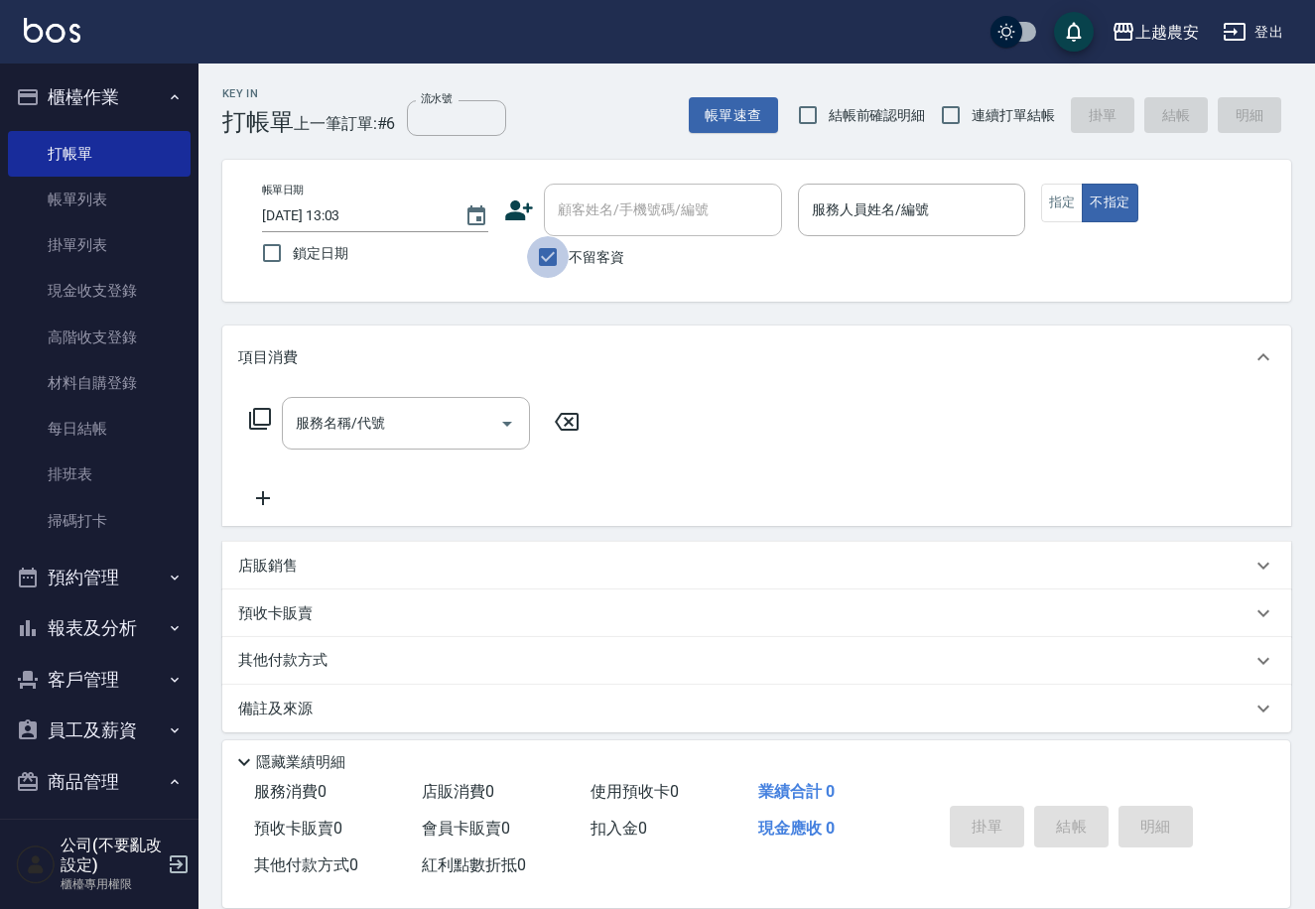
click at [546, 256] on input "不留客資" at bounding box center [548, 257] width 42 height 42
checkbox input "false"
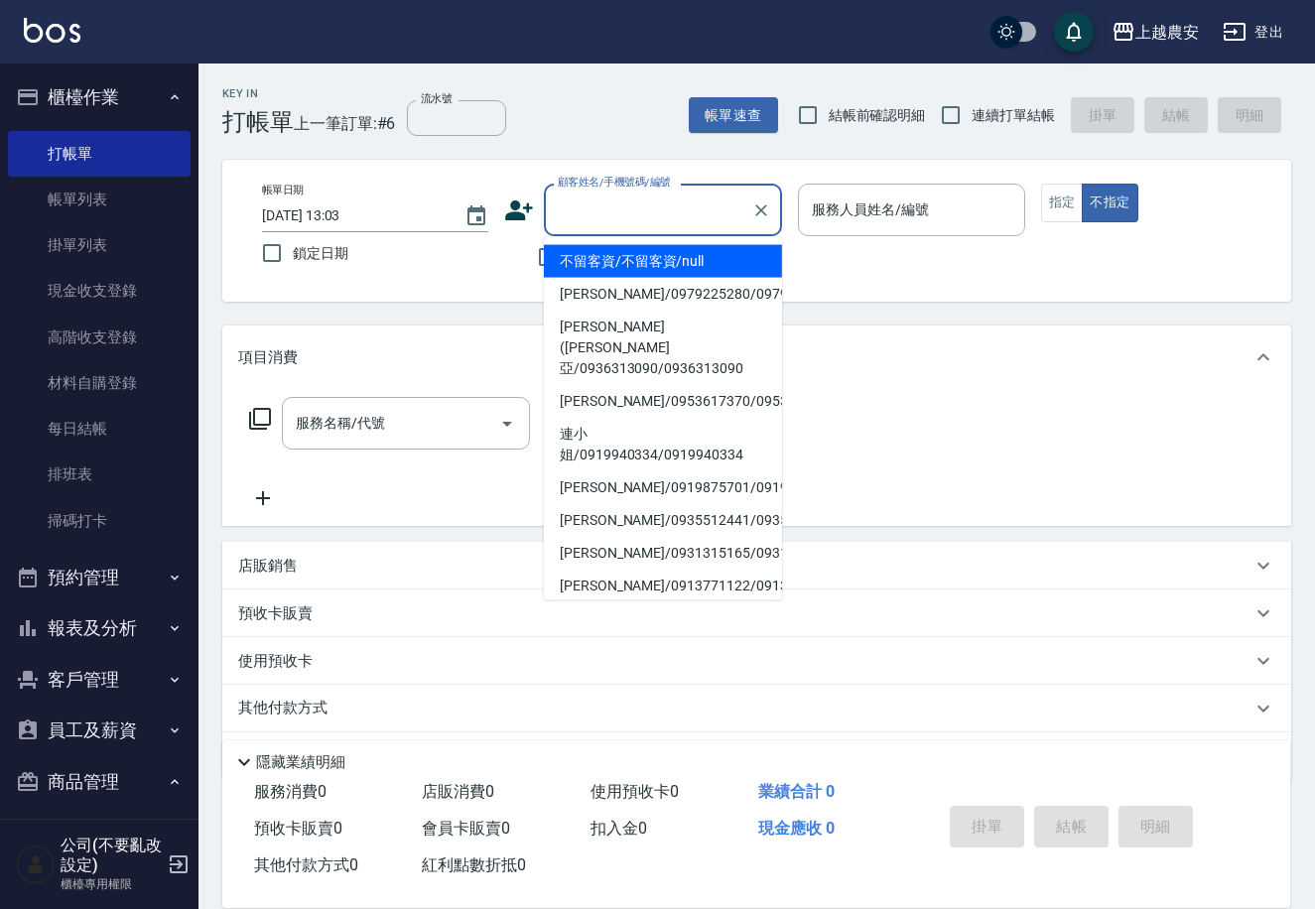
click at [565, 223] on input "顧客姓名/手機號碼/編號" at bounding box center [648, 209] width 190 height 35
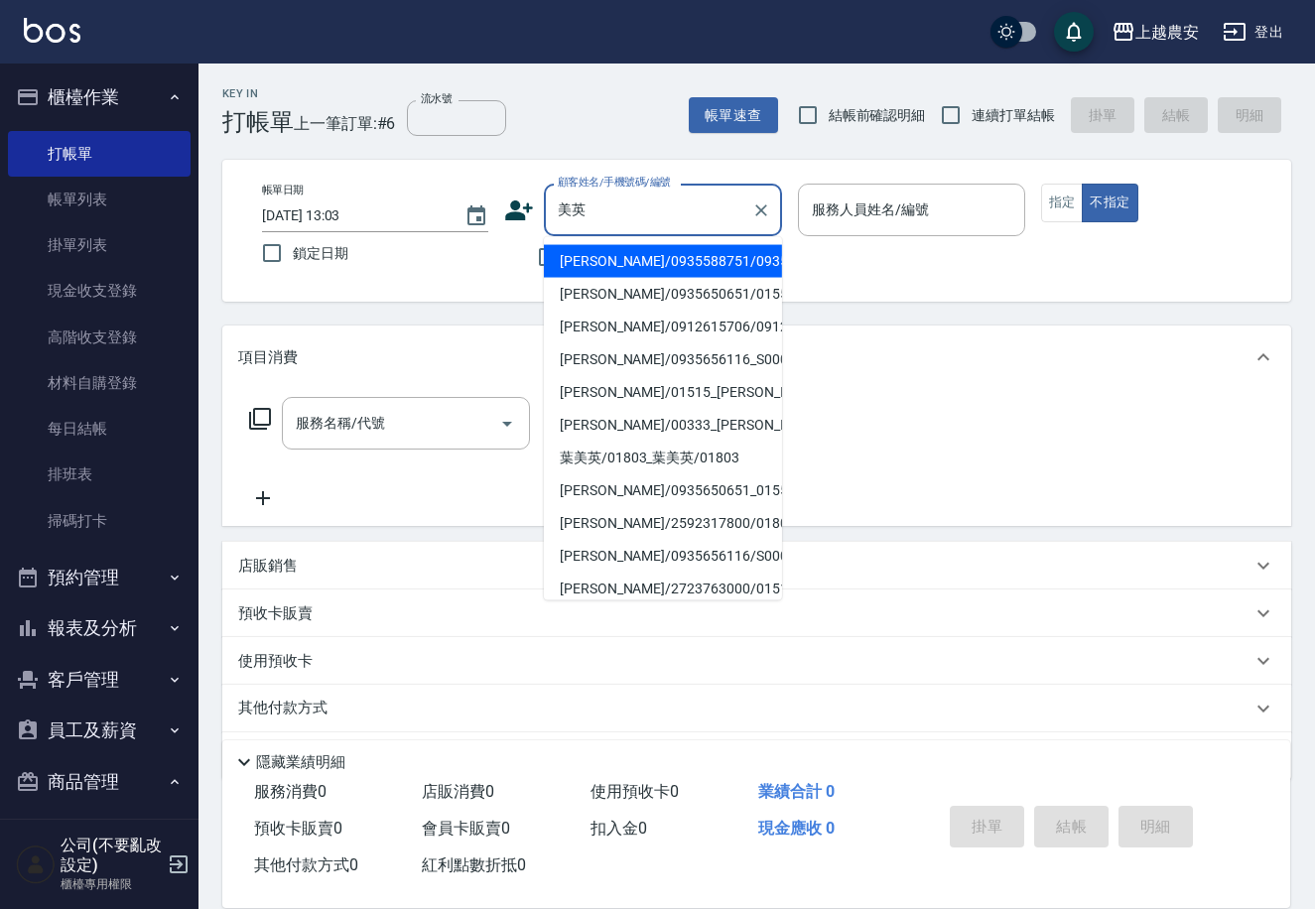
click at [639, 249] on li "陳美英/0935588751/0935588751" at bounding box center [663, 261] width 238 height 33
type input "陳美英/0935588751/0935588751"
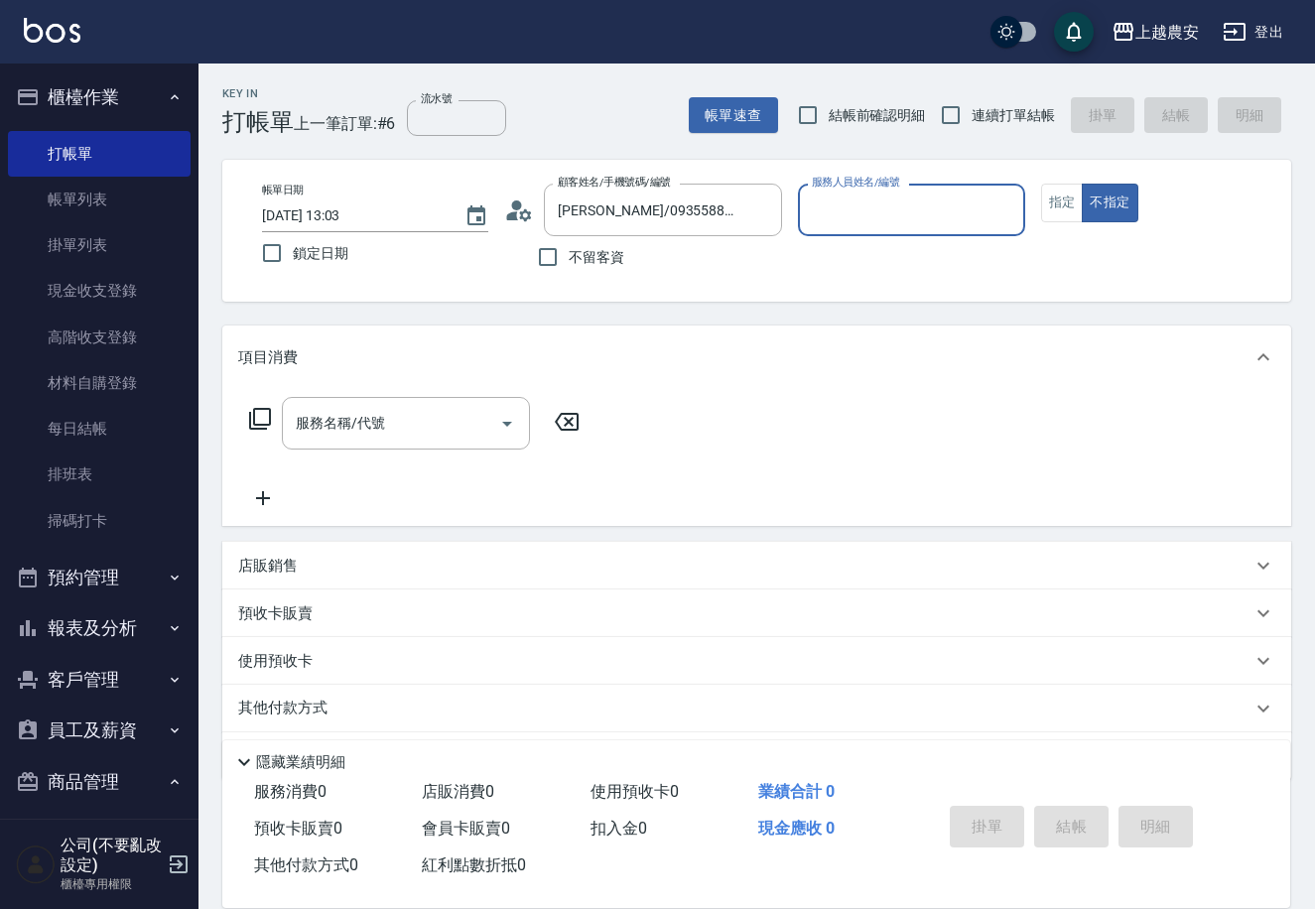
type input "Irene-5"
drag, startPoint x: 1057, startPoint y: 201, endPoint x: 667, endPoint y: 375, distance: 426.8
click at [1048, 201] on button "指定" at bounding box center [1062, 203] width 43 height 39
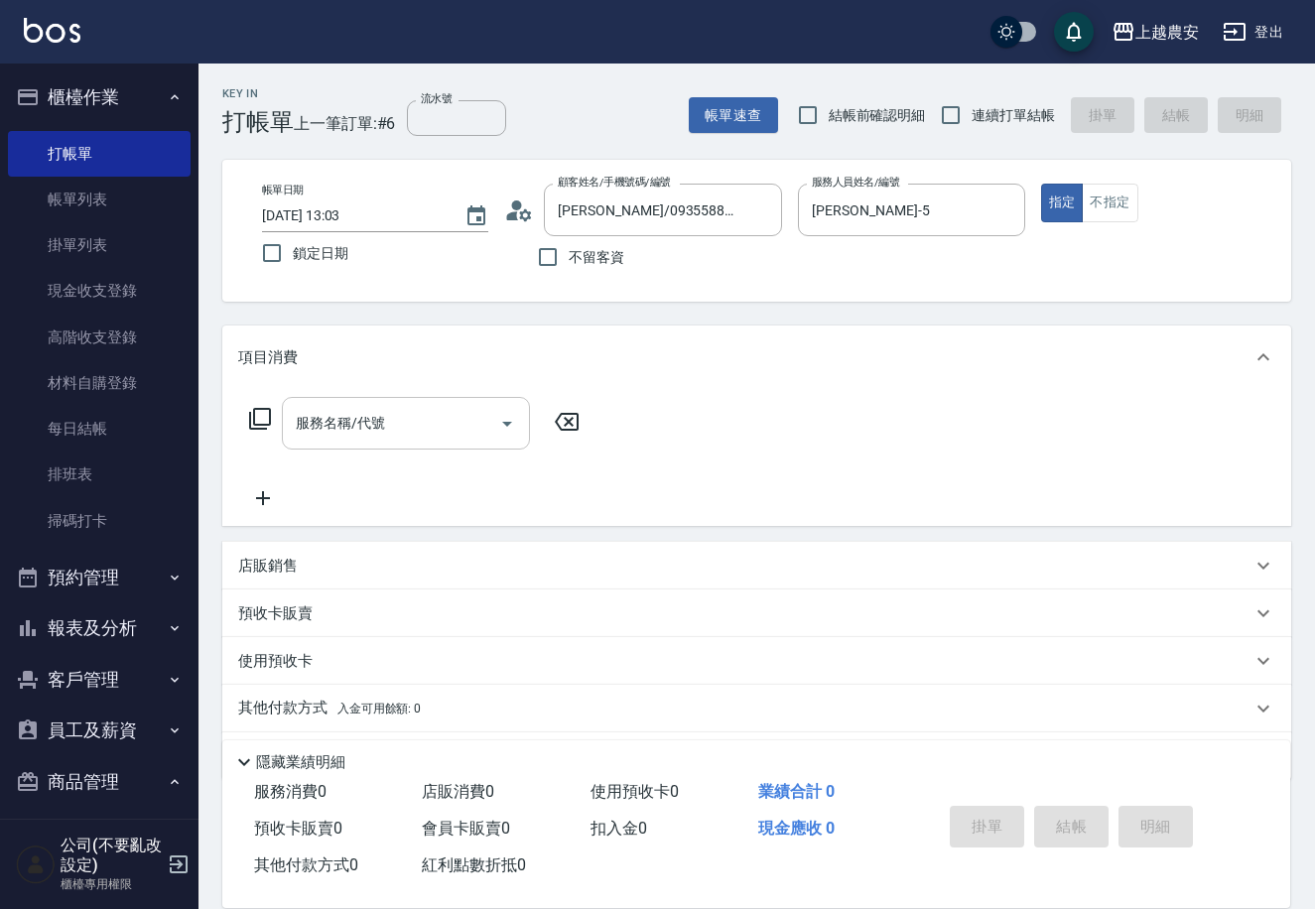
click at [455, 414] on input "服務名稱/代號" at bounding box center [391, 423] width 200 height 35
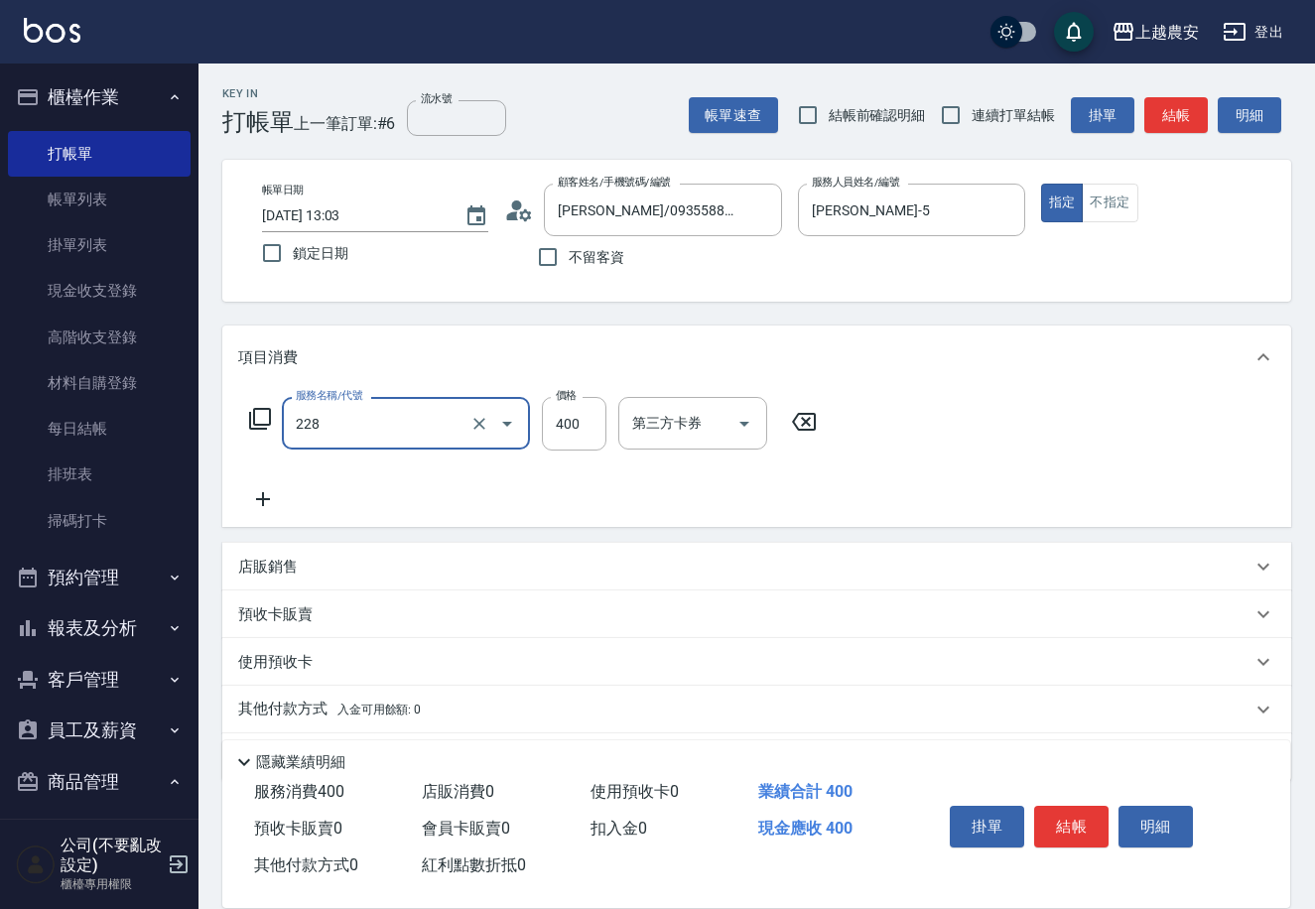
type input "洗髮(228)"
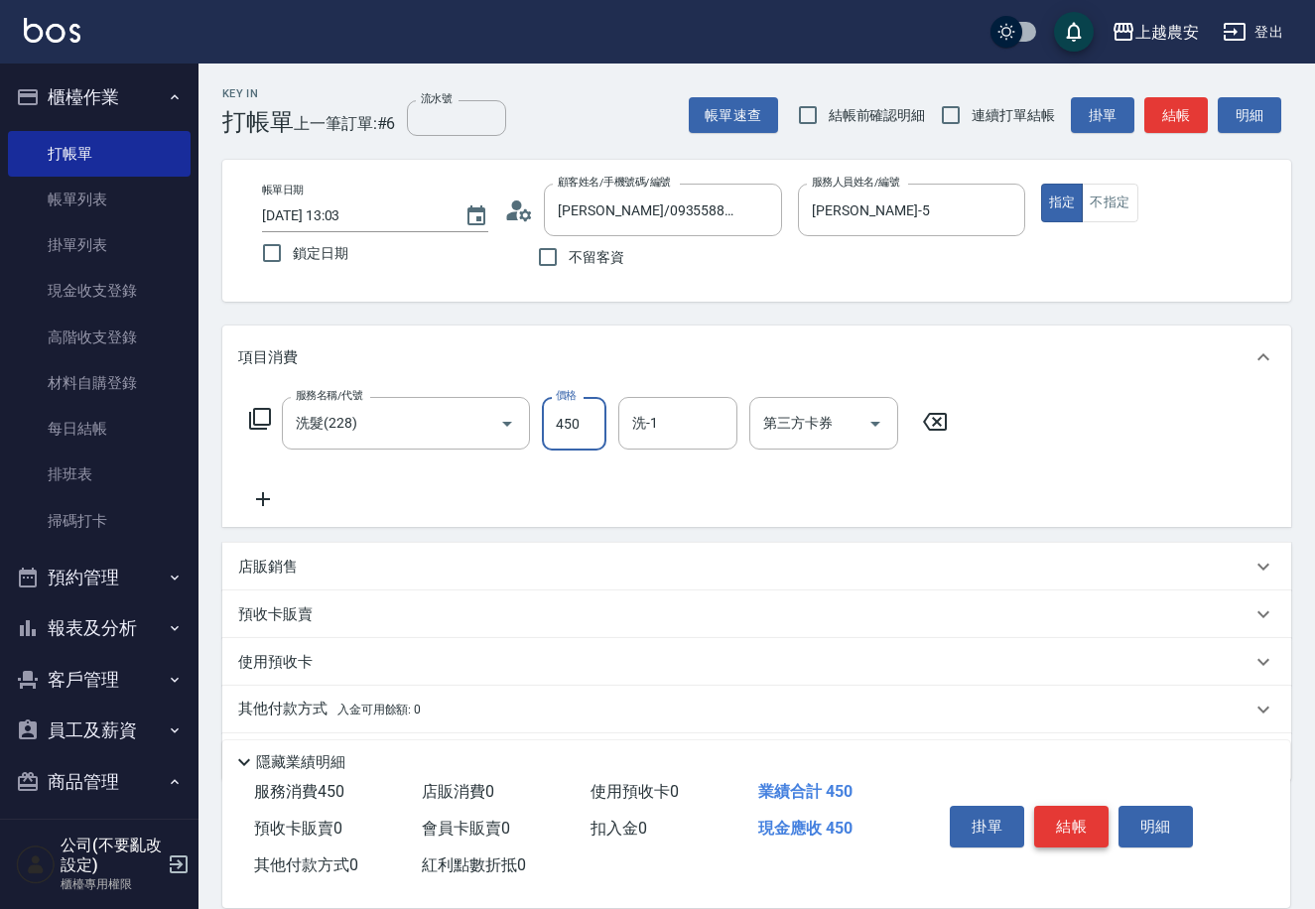
type input "450"
click at [1058, 825] on button "結帳" at bounding box center [1071, 827] width 74 height 42
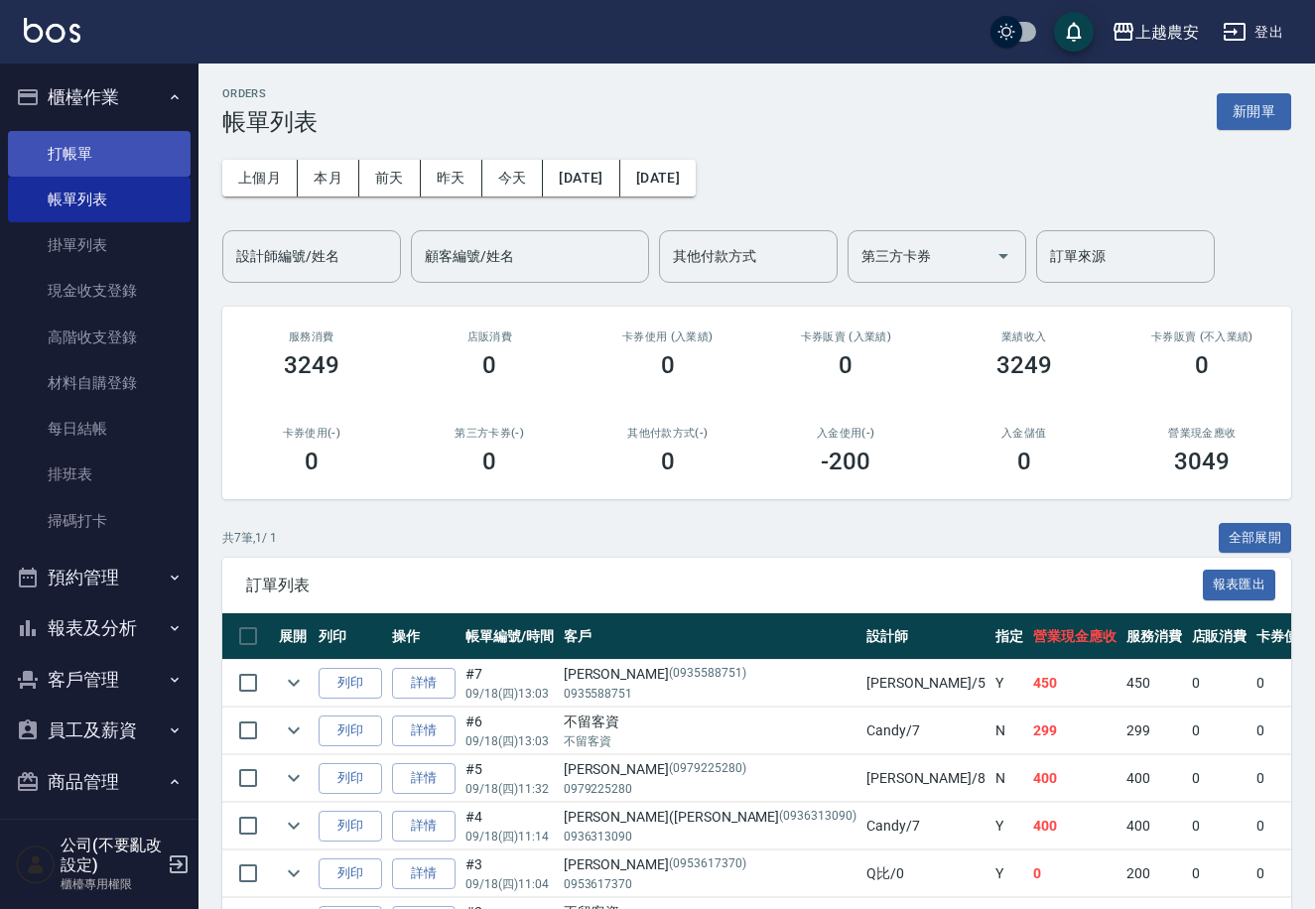
click at [56, 150] on link "打帳單" at bounding box center [99, 154] width 183 height 46
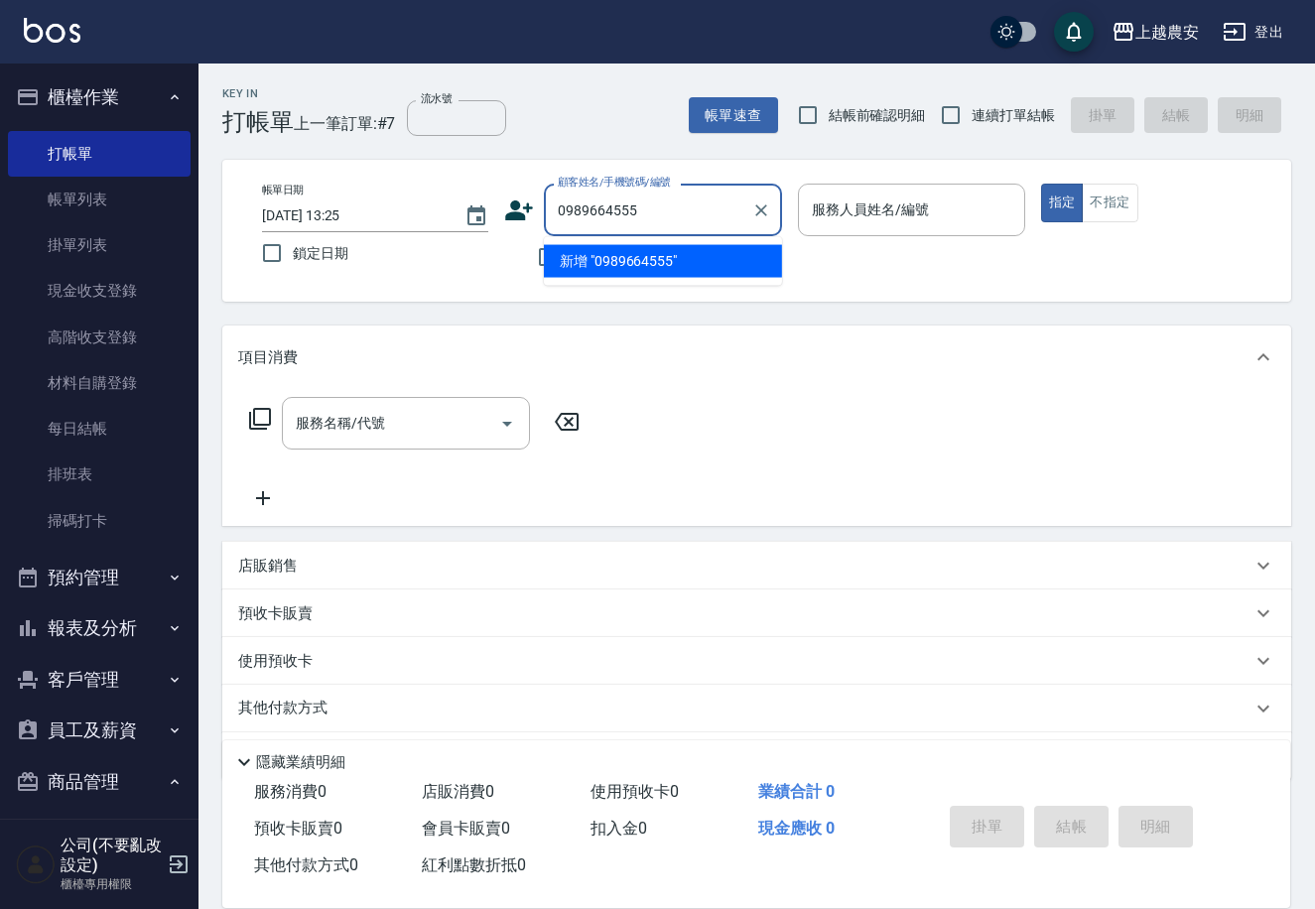
click at [617, 259] on li "新增 "0989664555"" at bounding box center [663, 261] width 238 height 33
type input "0989664555"
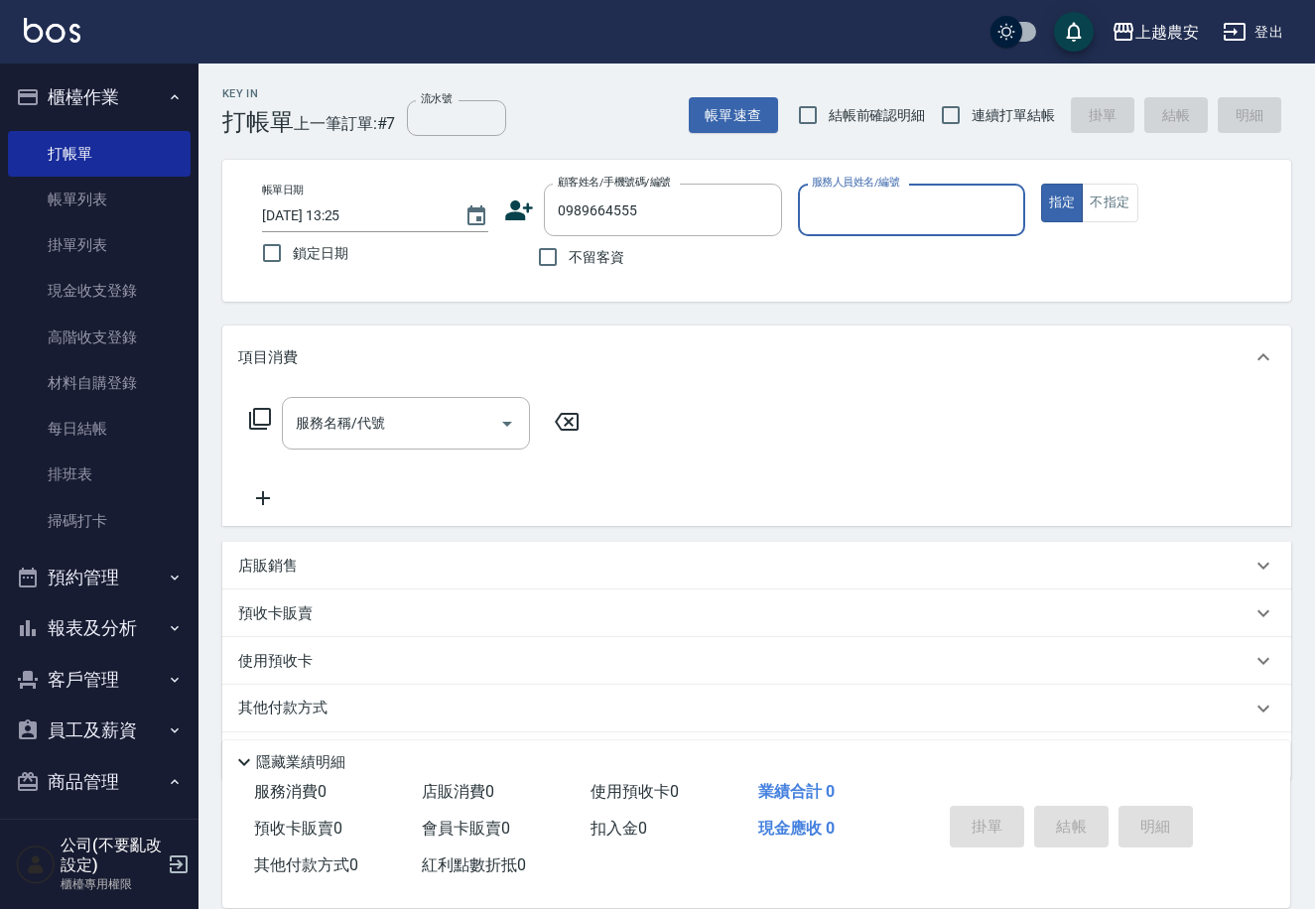
click at [512, 218] on icon at bounding box center [520, 210] width 28 height 20
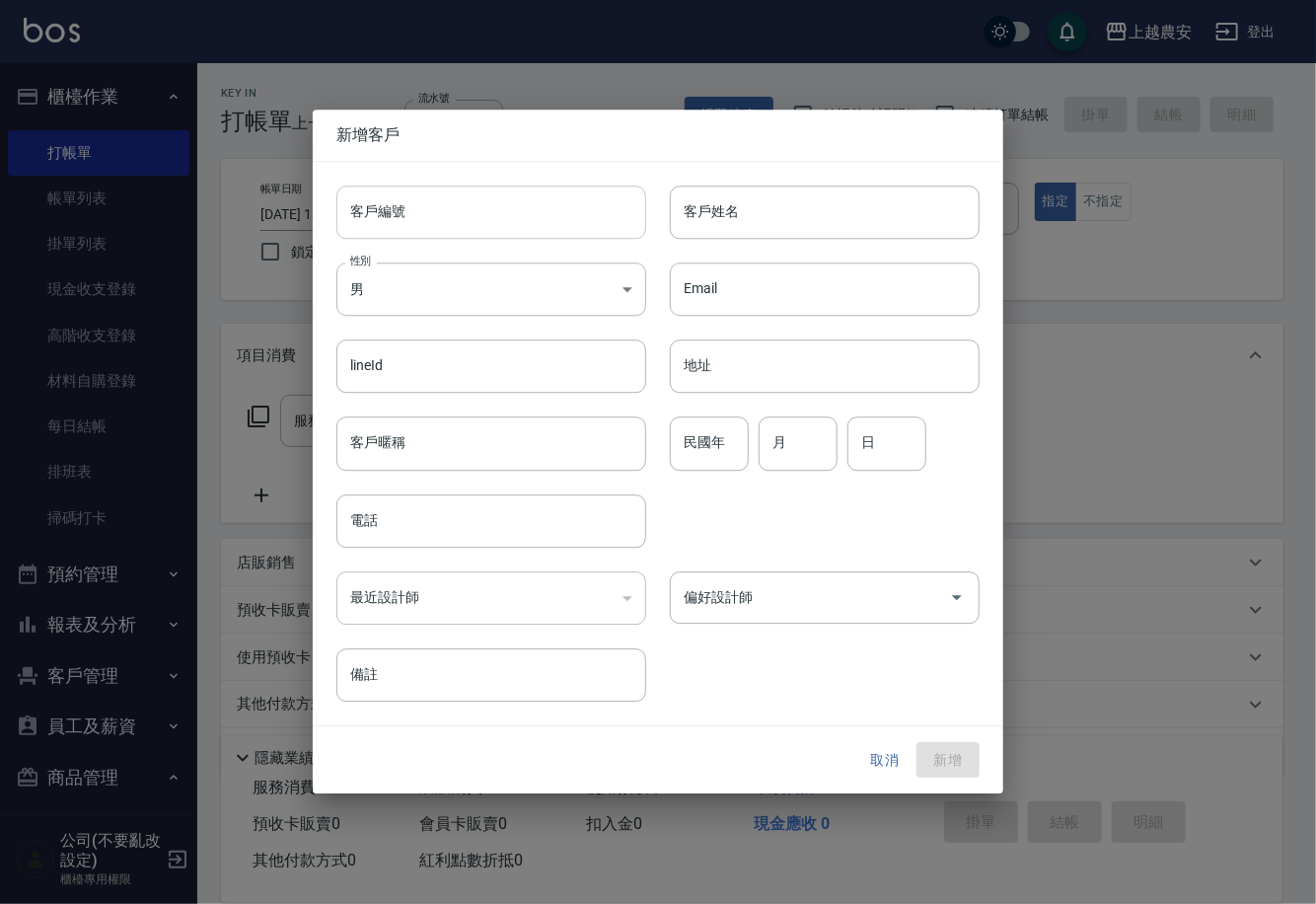
click at [512, 223] on input "客戶編號" at bounding box center [491, 213] width 310 height 54
type input "0989664555"
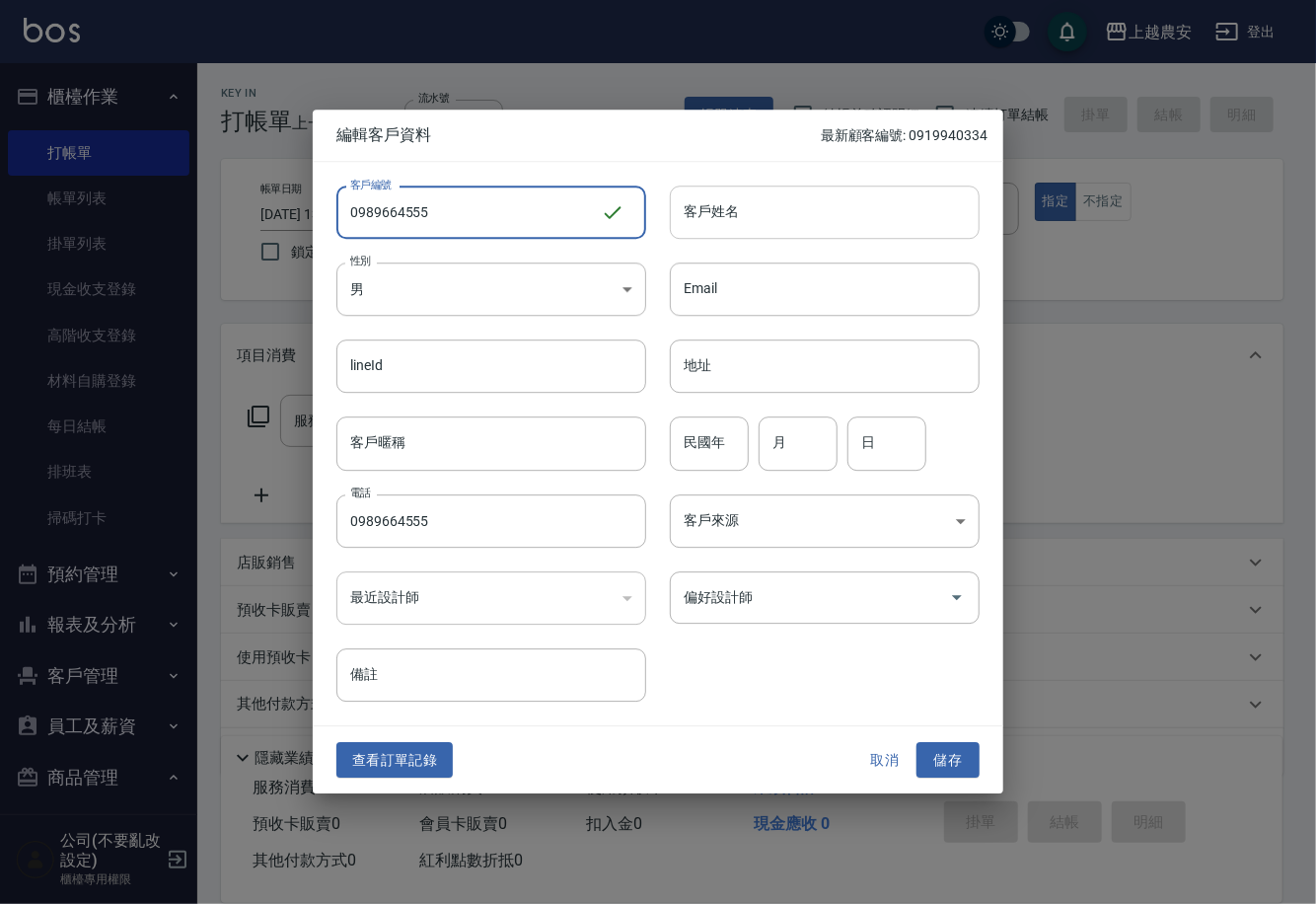
type input "0989664555"
click at [744, 214] on input "客戶姓名" at bounding box center [826, 213] width 310 height 54
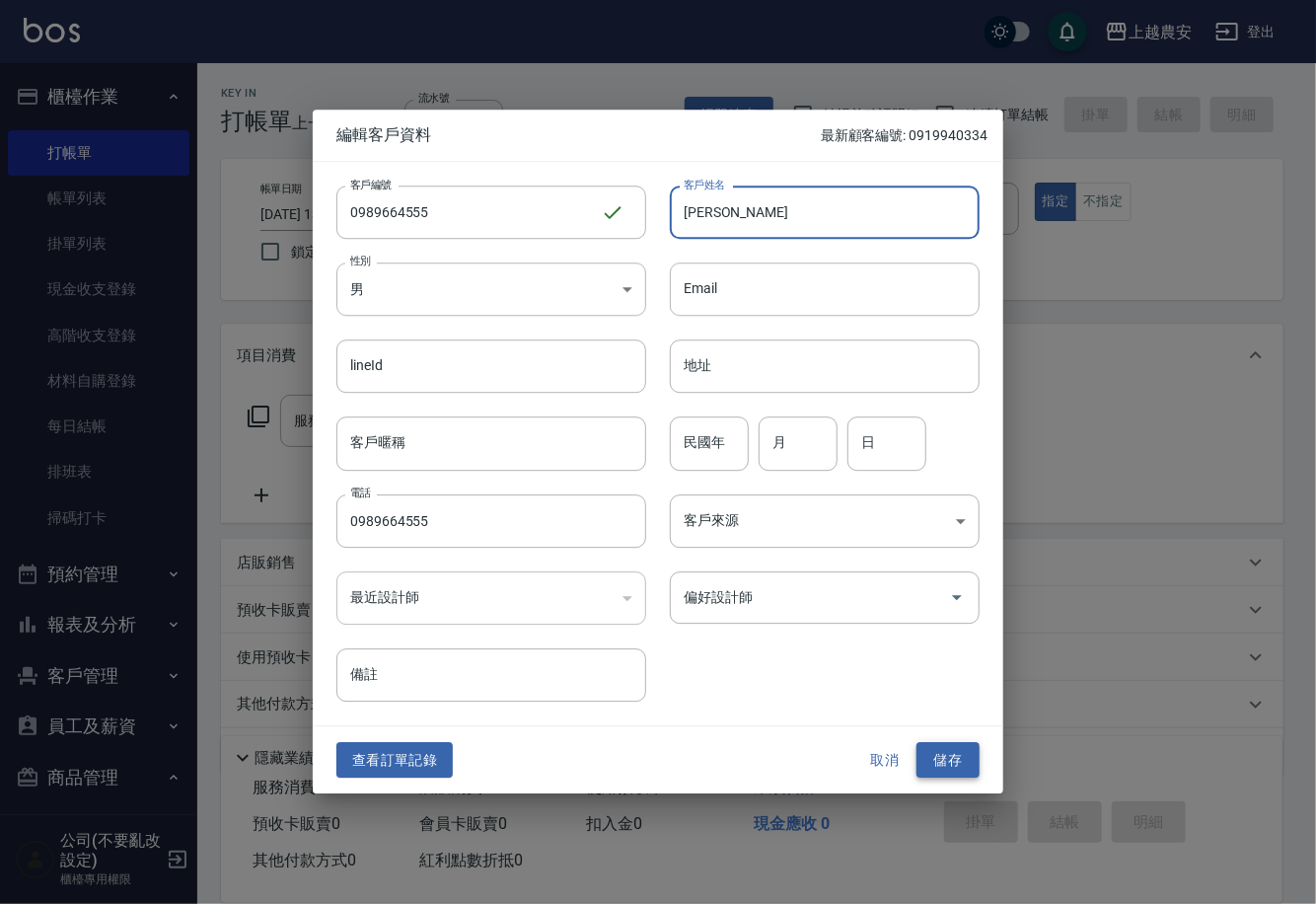
type input "徐傑"
click at [938, 753] on button "儲存" at bounding box center [948, 760] width 63 height 37
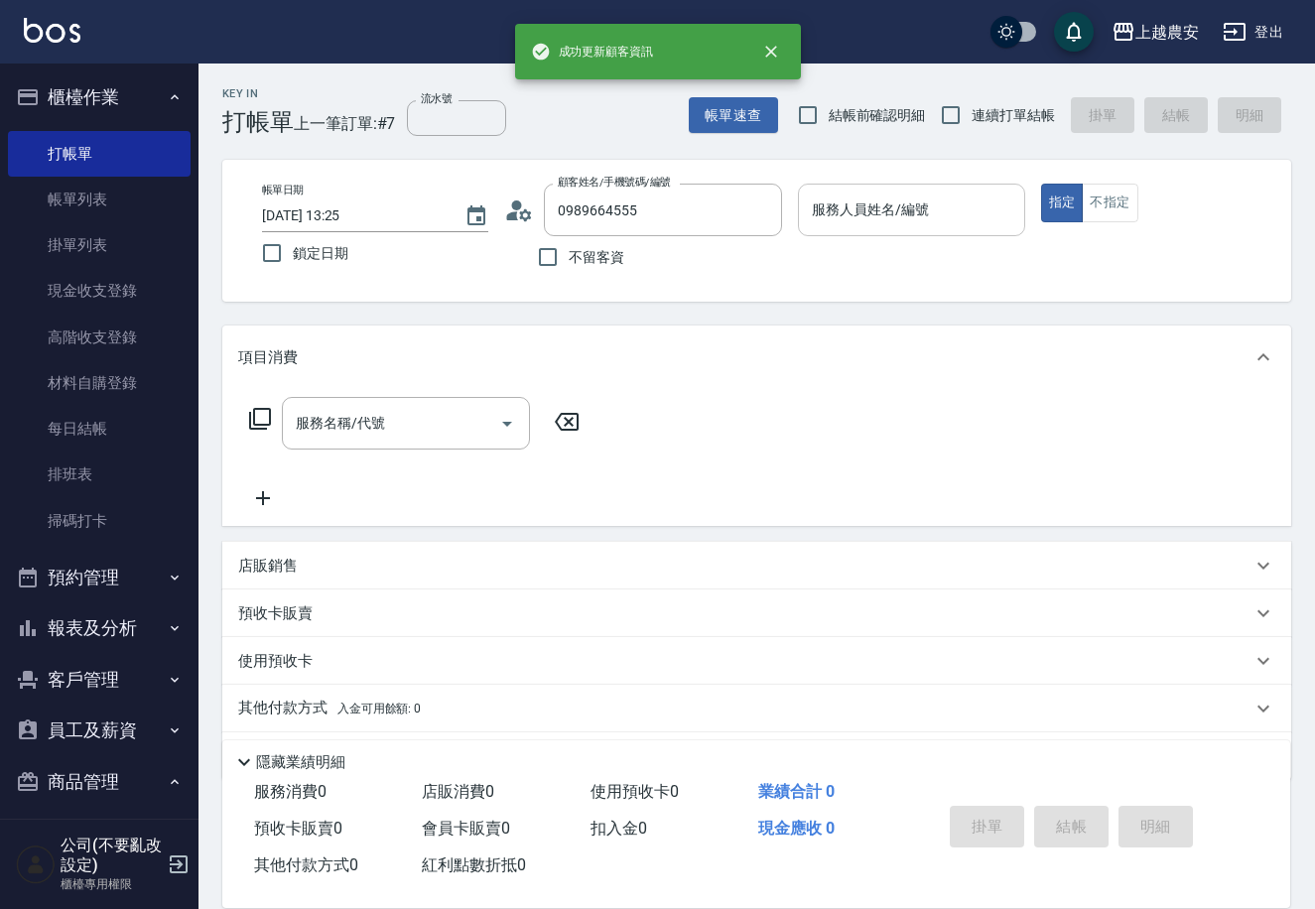
click at [907, 192] on input "服務人員姓名/編號" at bounding box center [911, 209] width 208 height 35
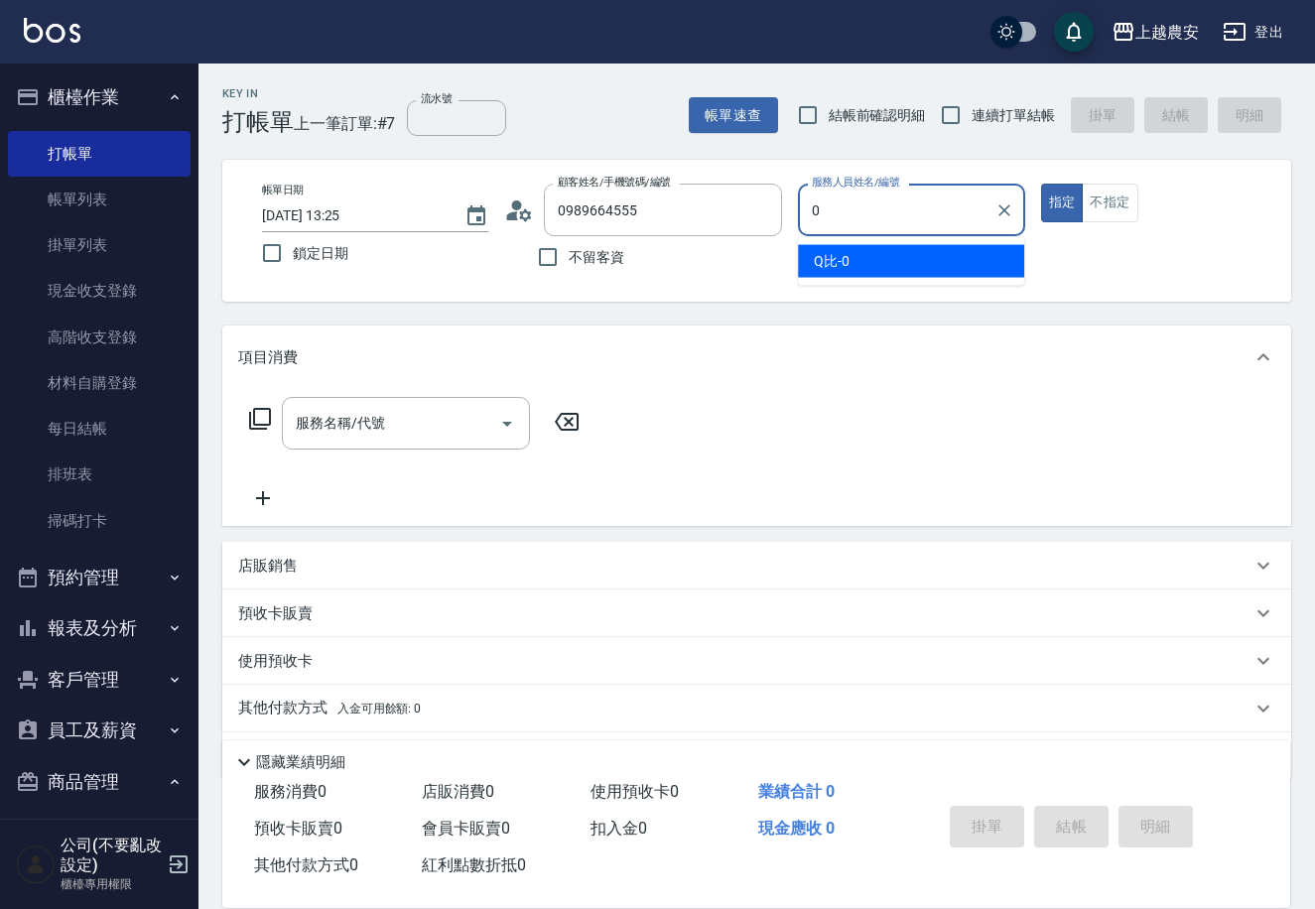
type input "Q比-0"
type button "true"
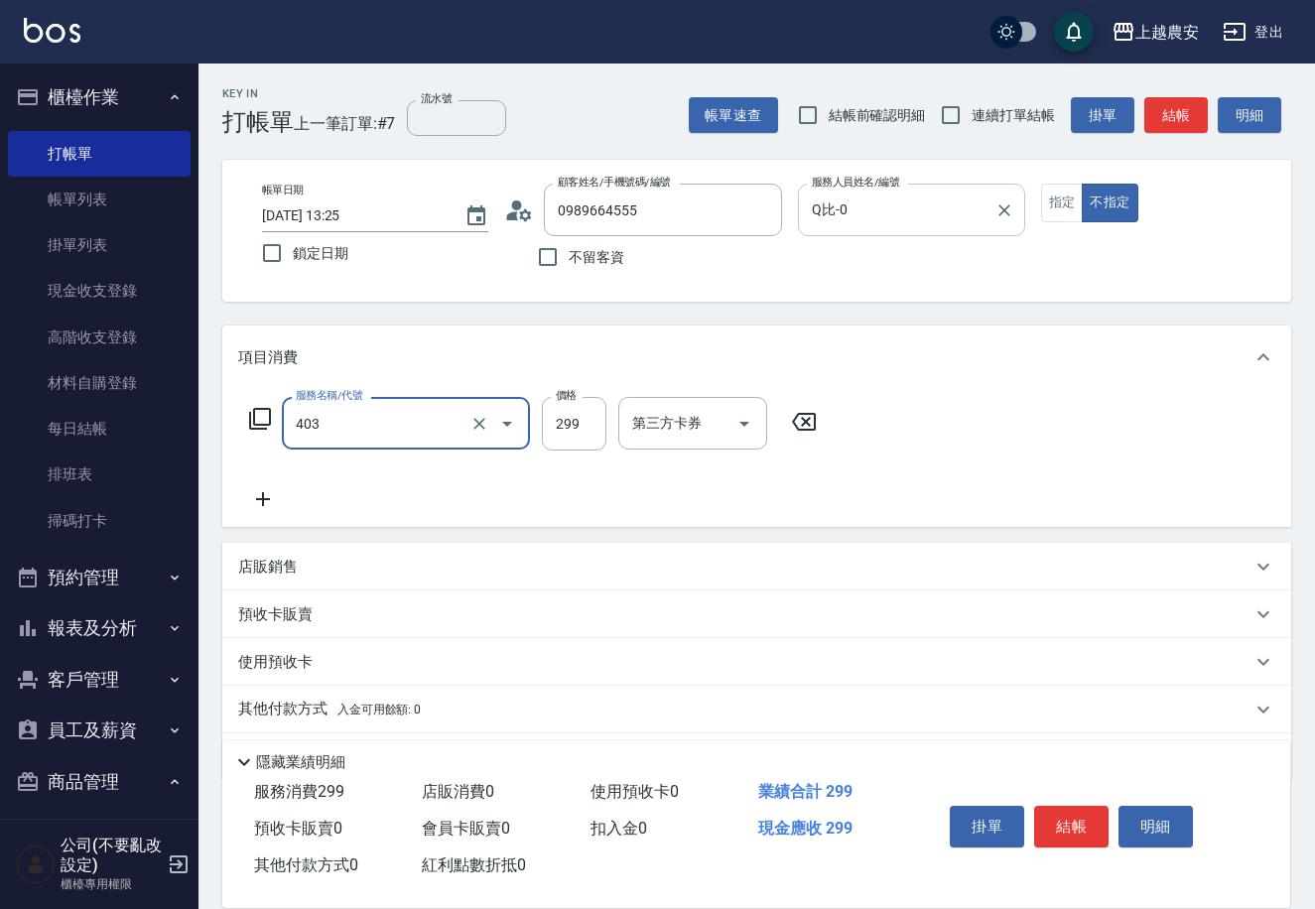
type input "剪髮(403)"
click at [1076, 828] on button "結帳" at bounding box center [1071, 827] width 74 height 42
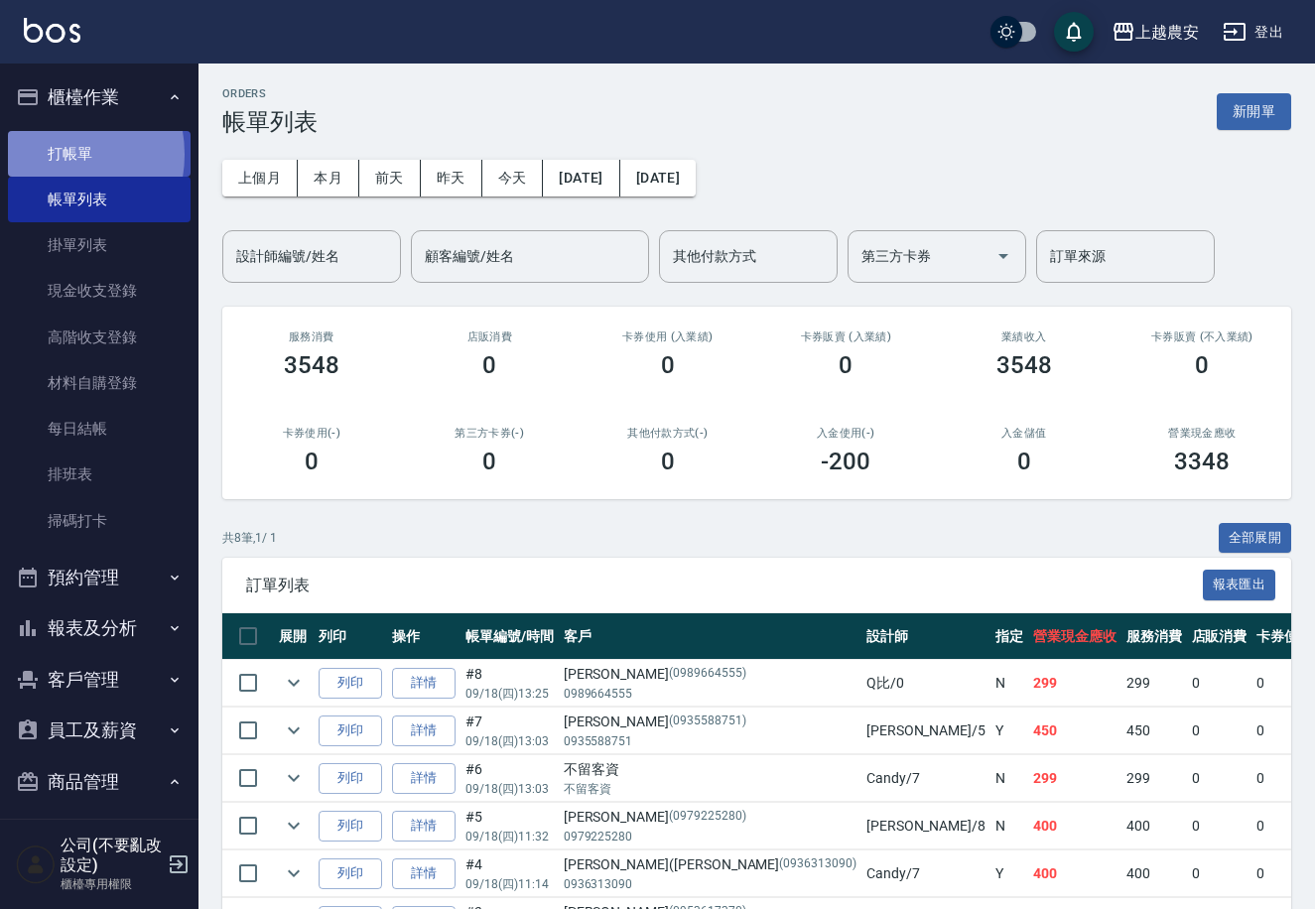
click at [52, 154] on link "打帳單" at bounding box center [99, 154] width 183 height 46
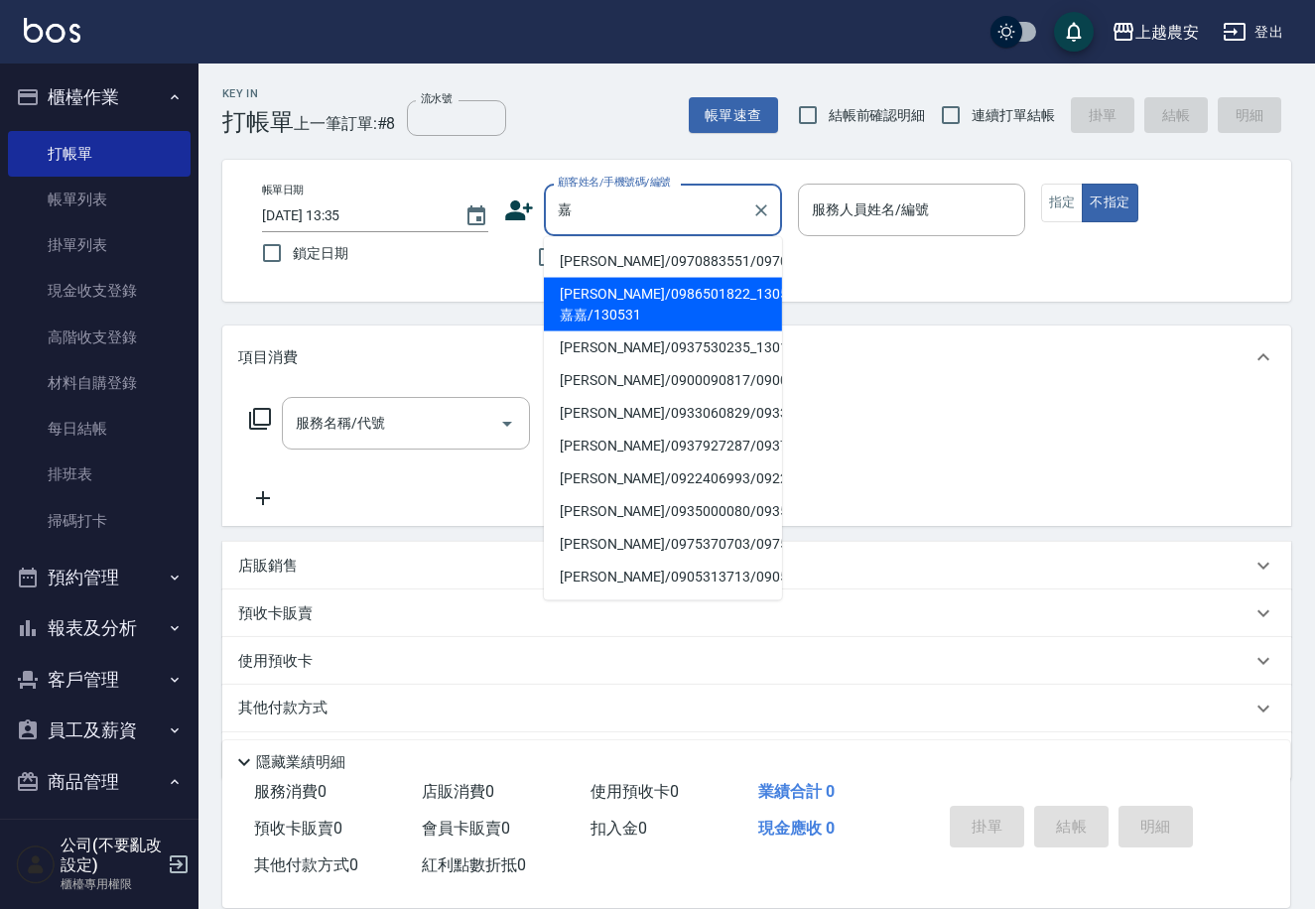
click at [648, 304] on li "嘉嘉/0986501822_130531_嘉嘉/130531" at bounding box center [663, 305] width 238 height 54
type input "嘉嘉/0986501822_130531_嘉嘉/130531"
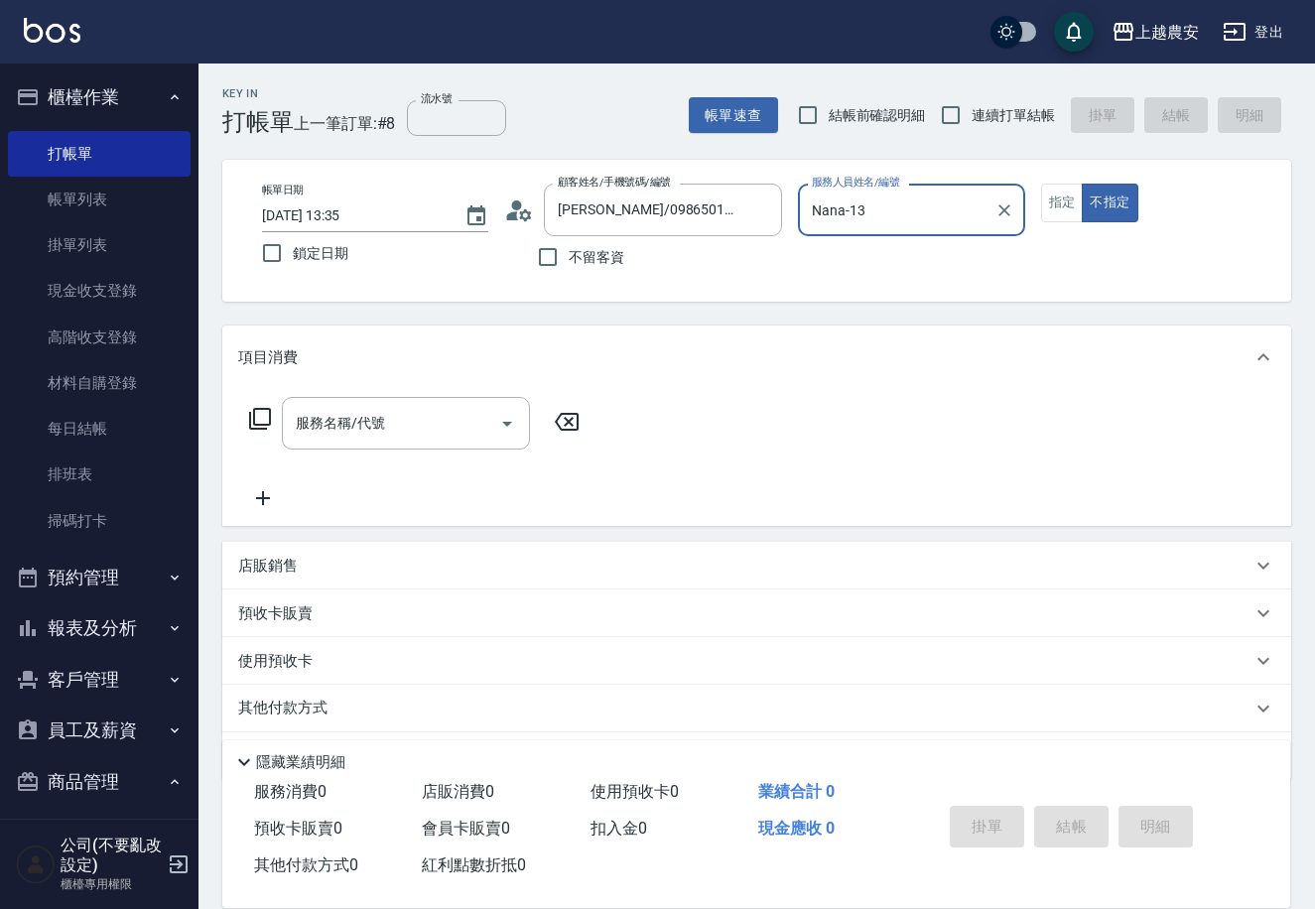
type input "Nana-13"
click at [1065, 204] on button "指定" at bounding box center [1062, 203] width 43 height 39
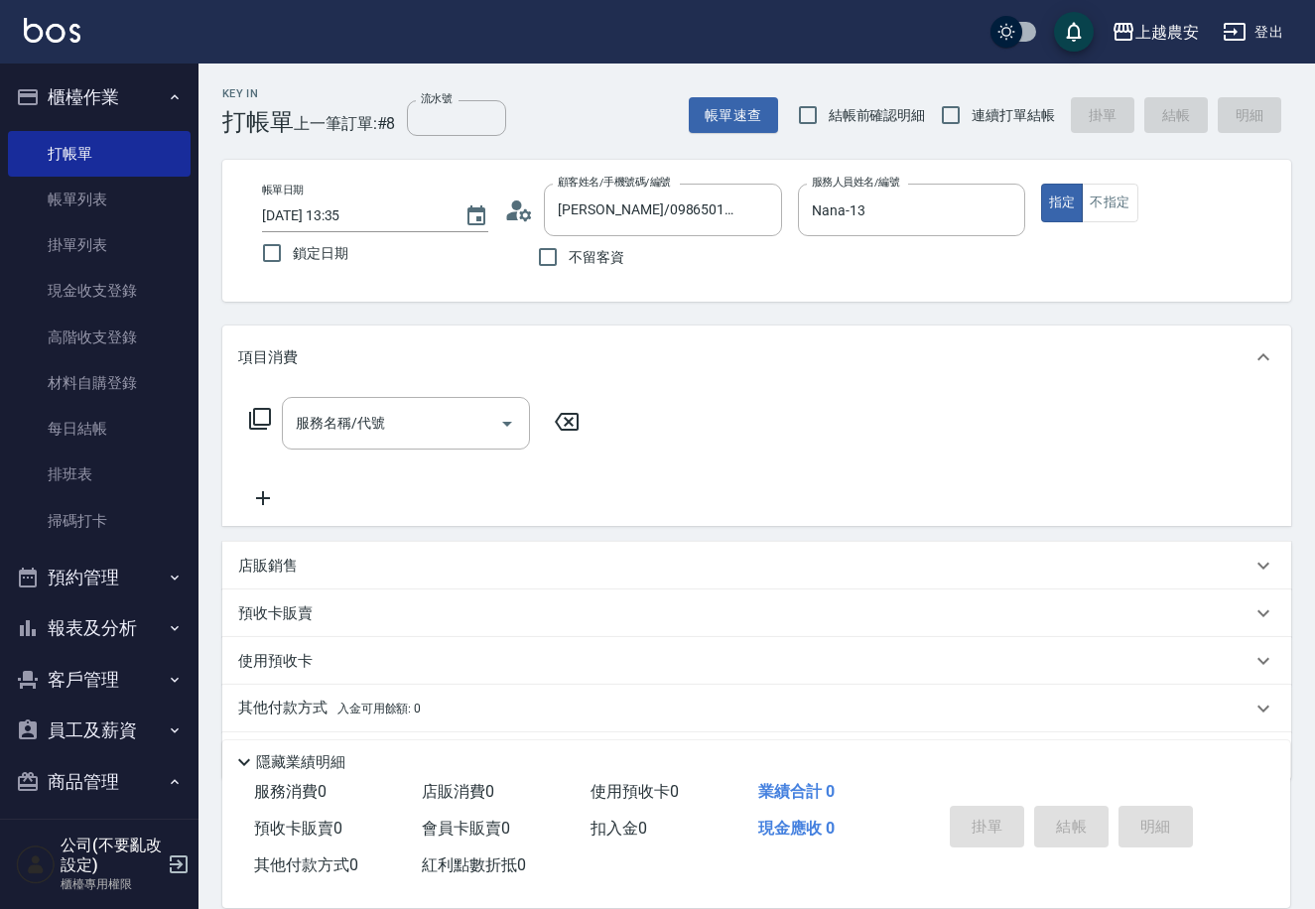
click at [341, 457] on div "服務名稱/代號 服務名稱/代號" at bounding box center [414, 453] width 353 height 113
click at [343, 456] on div "服務名稱/代號 服務名稱/代號" at bounding box center [414, 453] width 353 height 113
click at [376, 423] on div "服務名稱/代號 服務名稱/代號" at bounding box center [406, 423] width 248 height 53
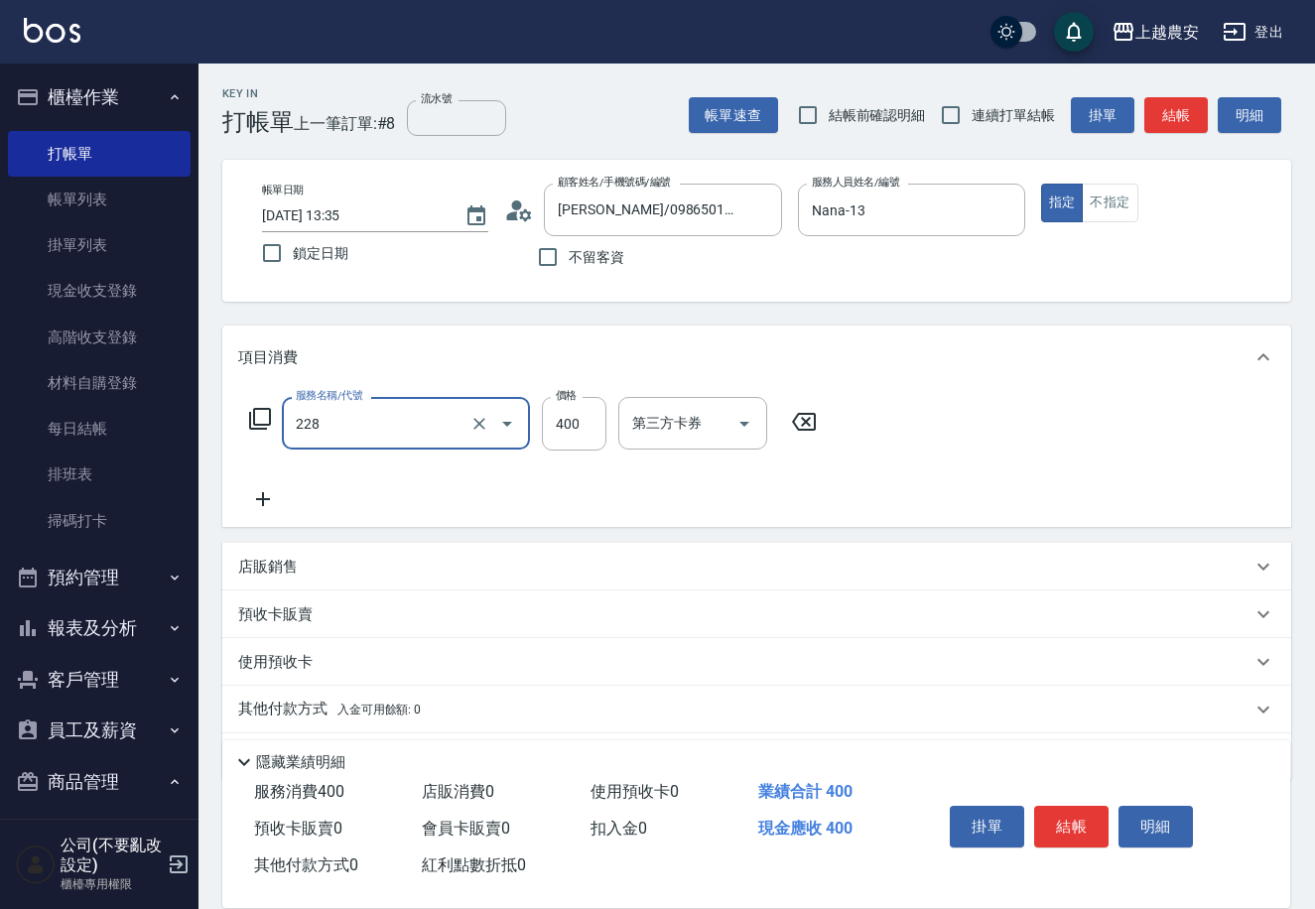
type input "洗髮(228)"
type input "珮珮-30"
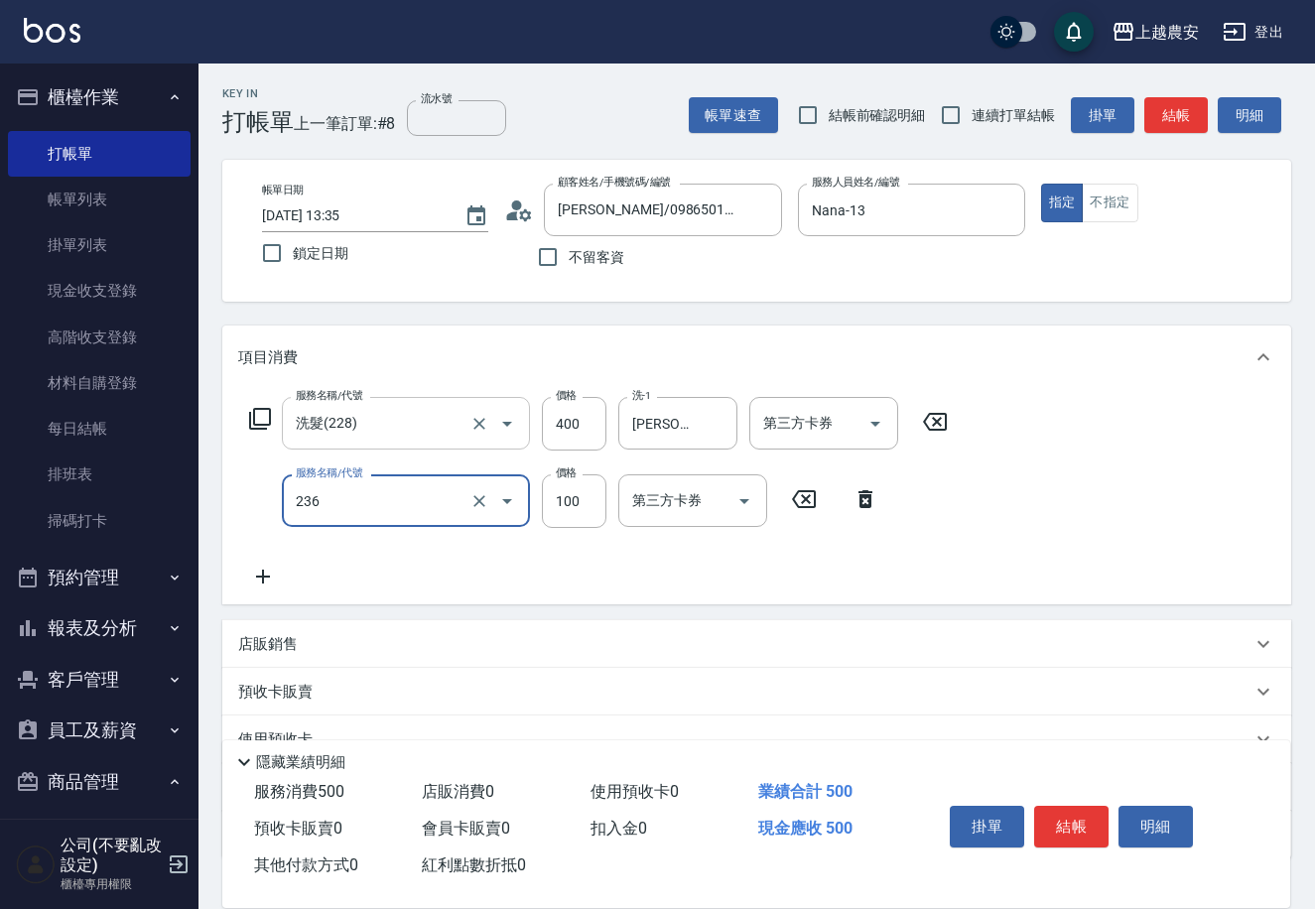
type input "手棒(236)"
click at [1063, 822] on button "結帳" at bounding box center [1071, 827] width 74 height 42
click at [1063, 822] on div "掛單 結帳 明細" at bounding box center [1071, 829] width 259 height 63
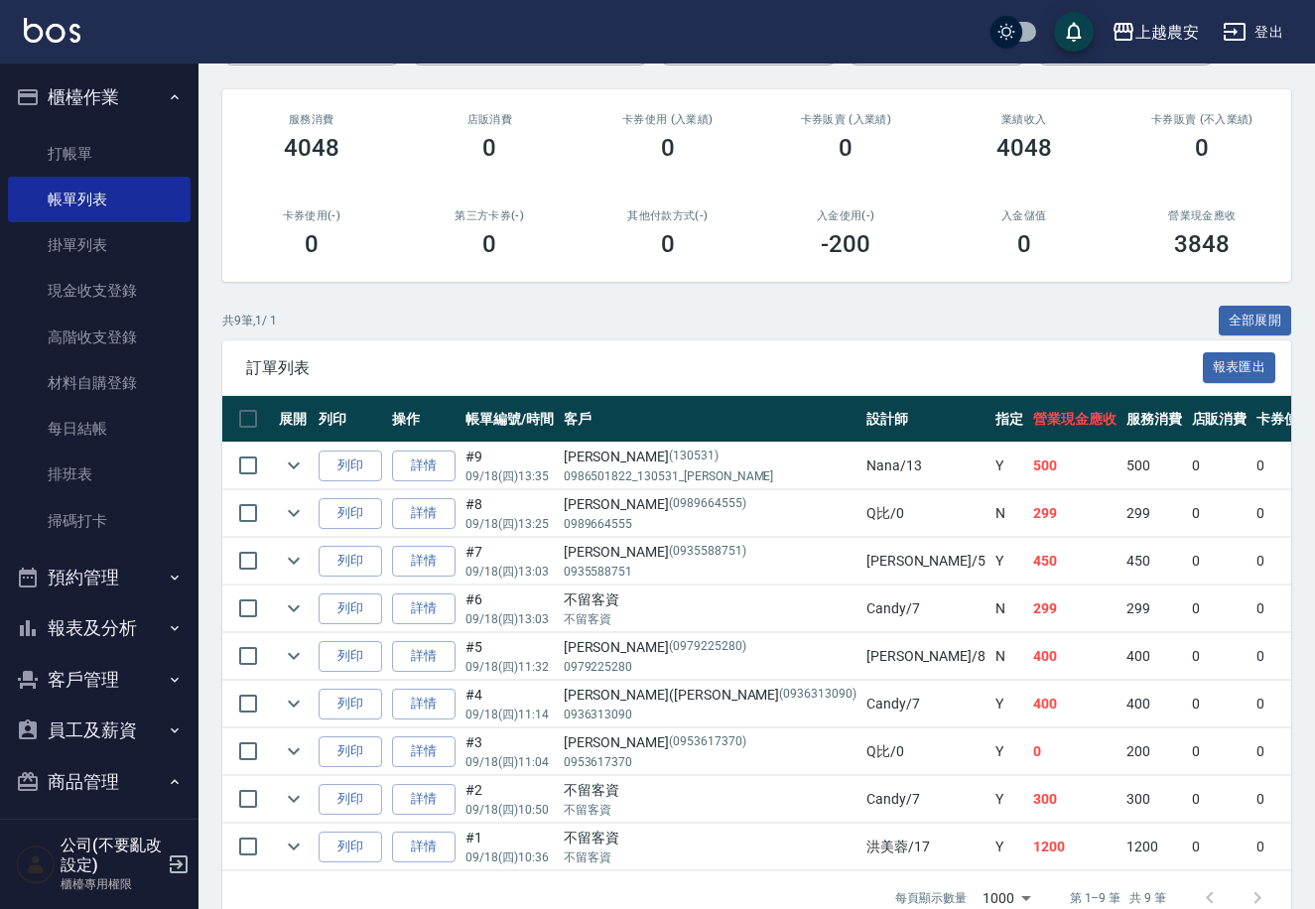
scroll to position [93, 0]
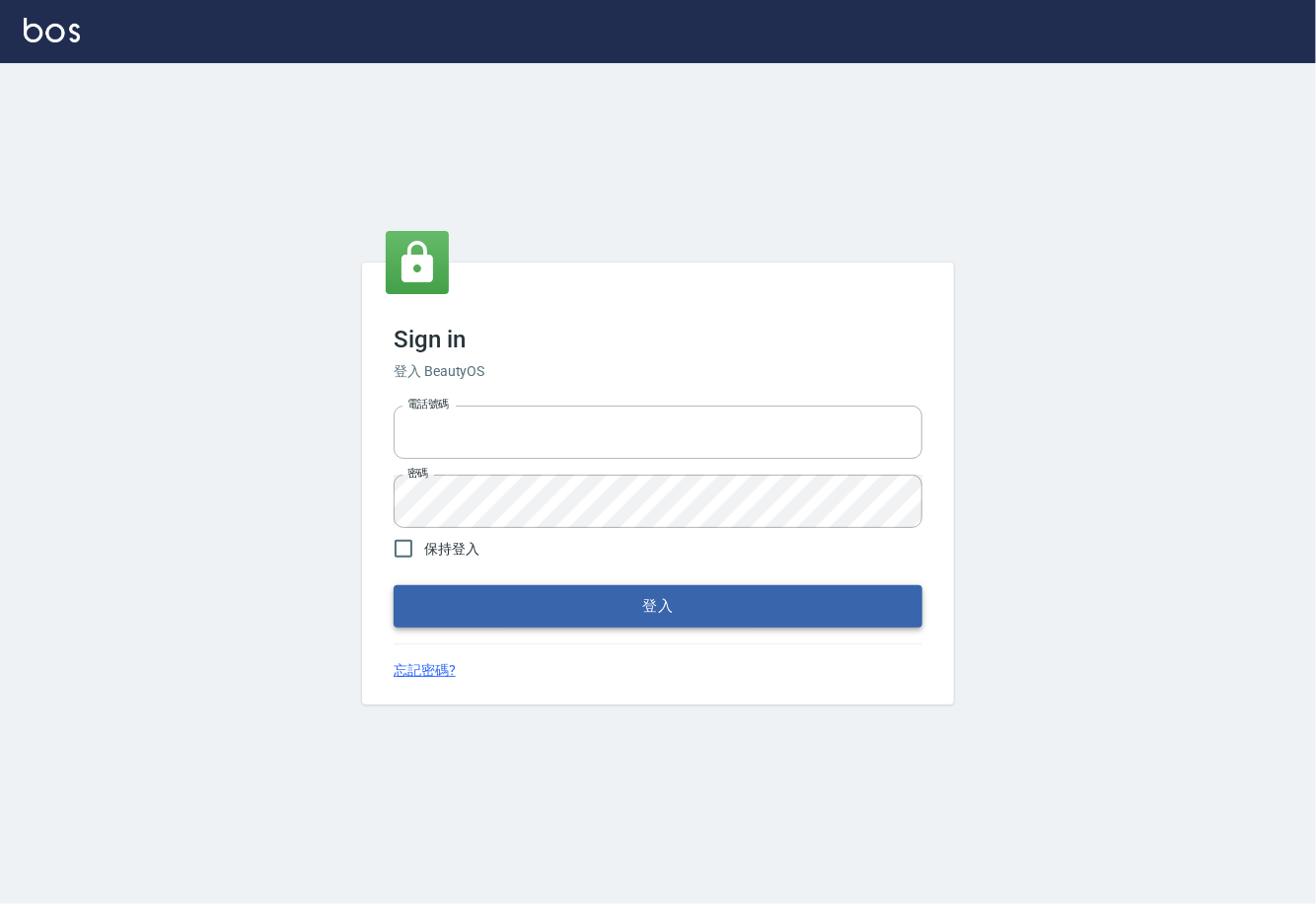
type input "0225929166"
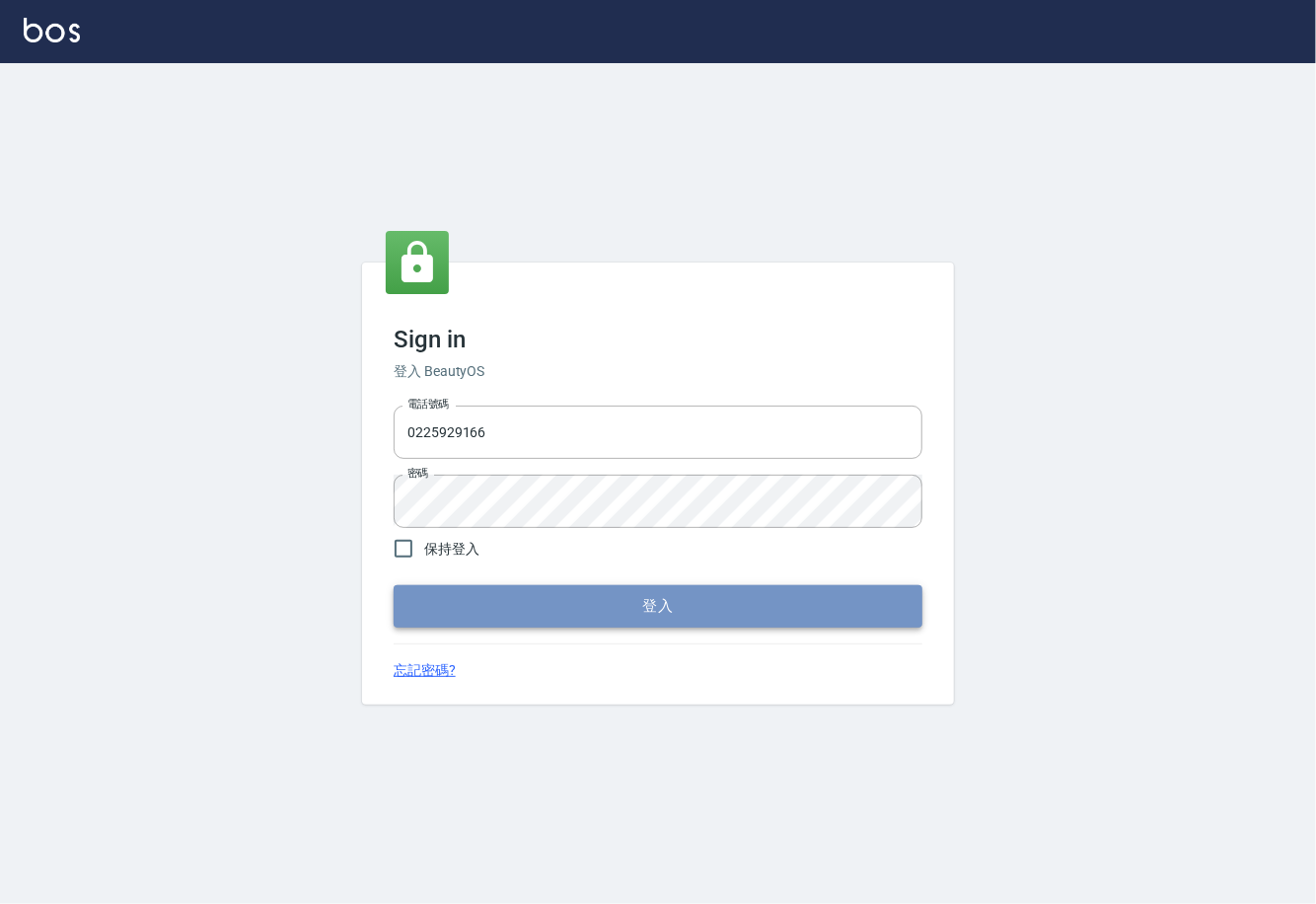
click at [670, 620] on button "登入" at bounding box center [658, 606] width 529 height 42
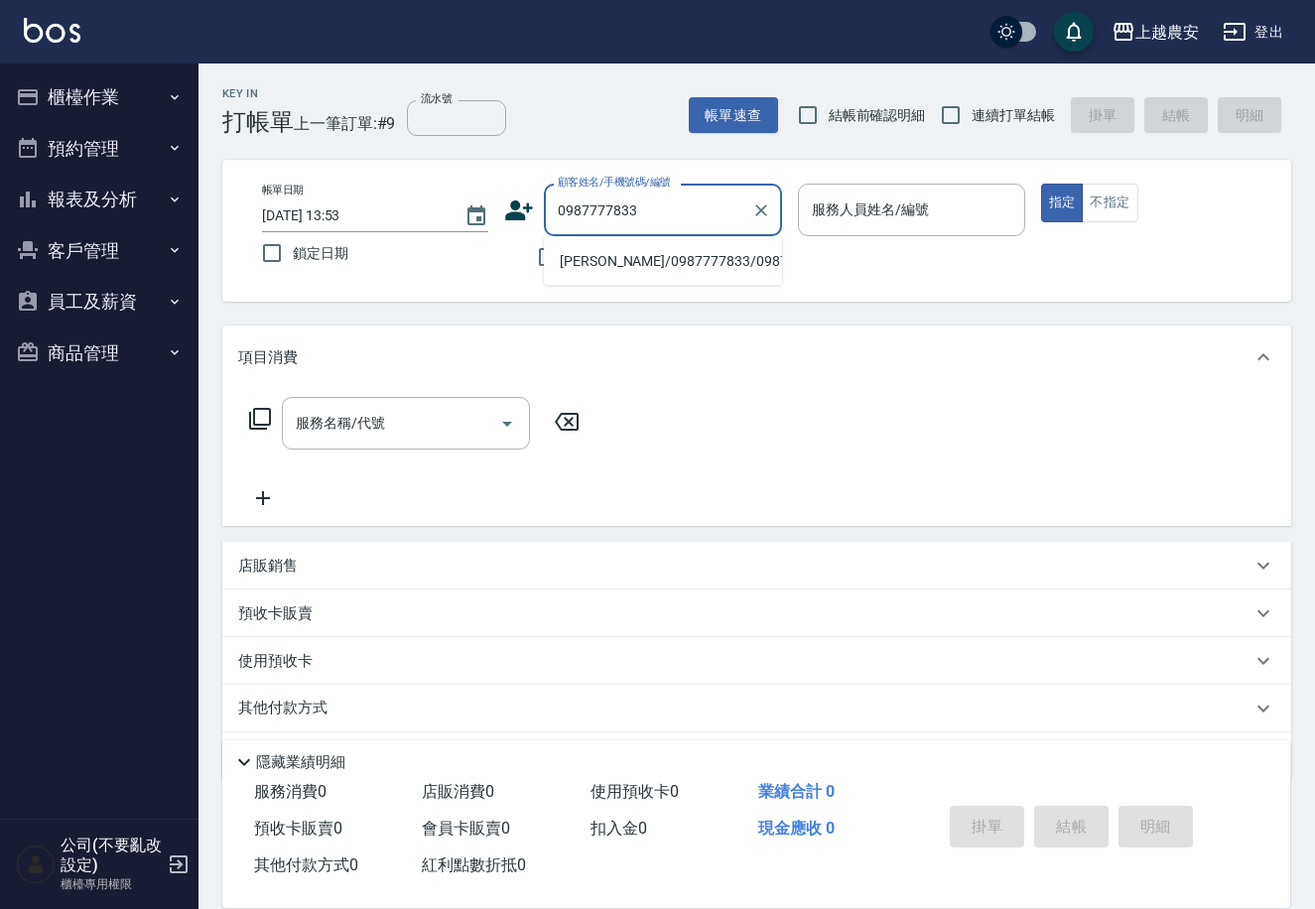
click at [677, 261] on li "周昀潔/0987777833/0987777833" at bounding box center [663, 261] width 238 height 33
type input "周昀潔/0987777833/0987777833"
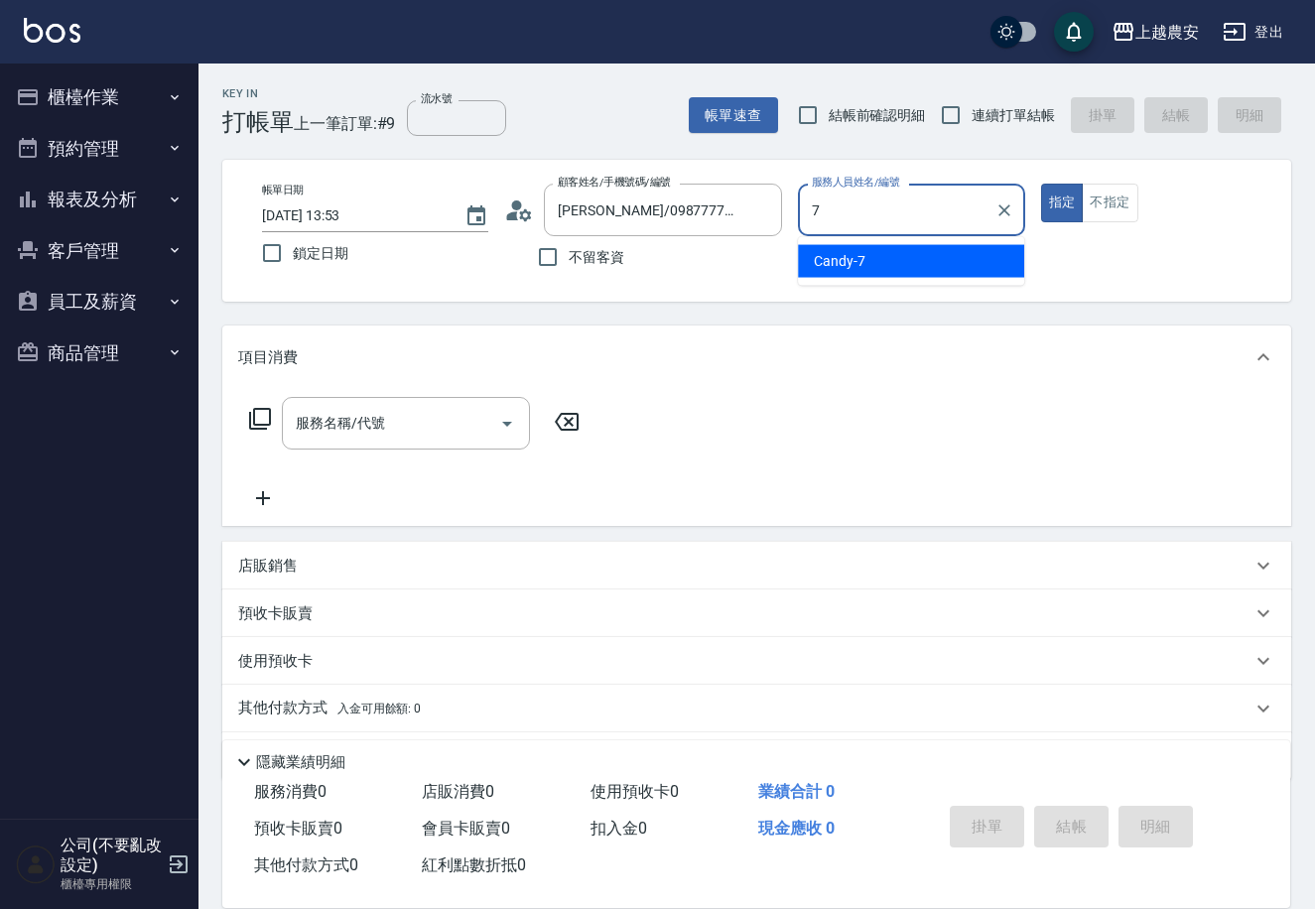
type input "Candy-7"
type button "true"
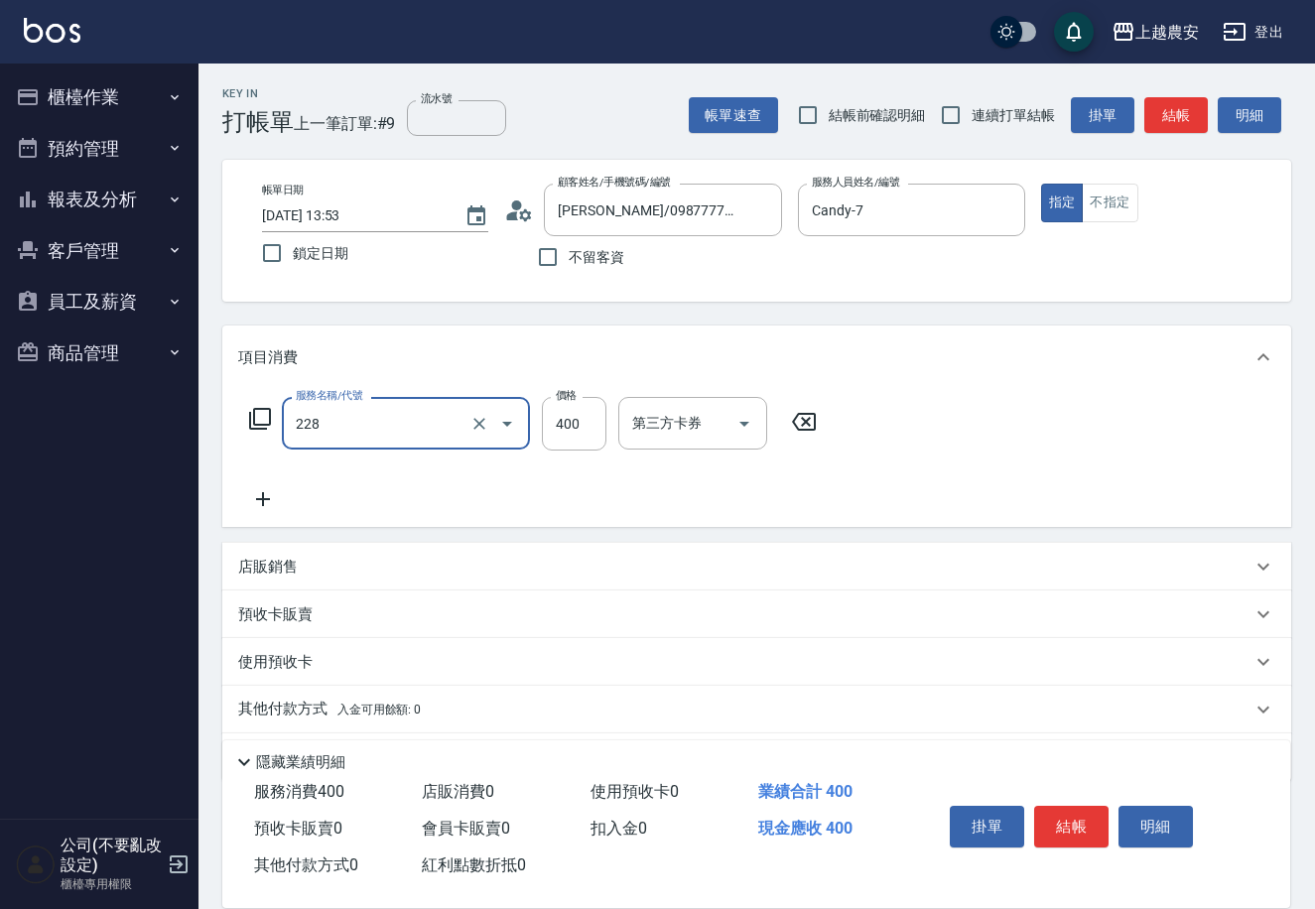
type input "洗髮(228)"
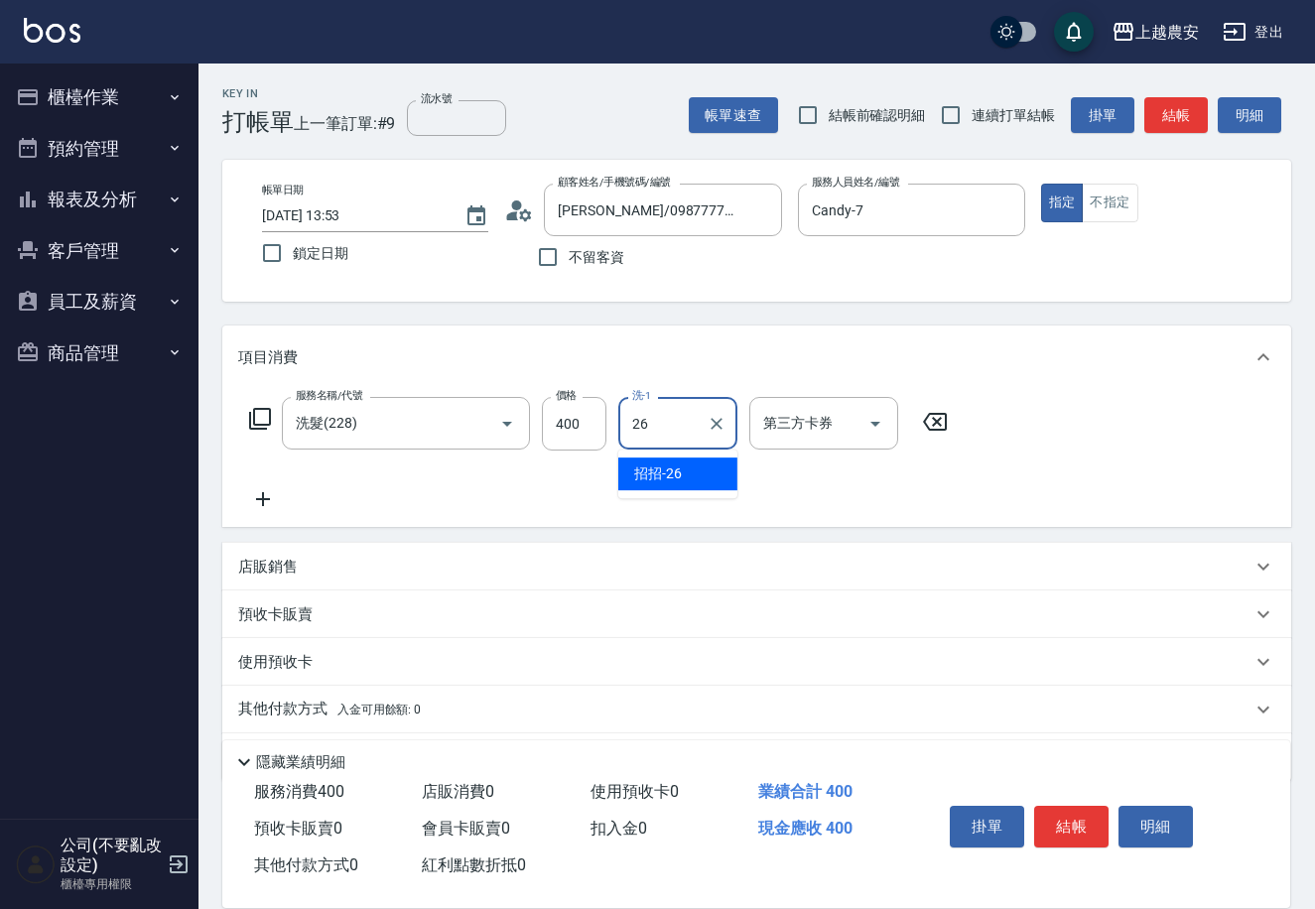
type input "招招-26"
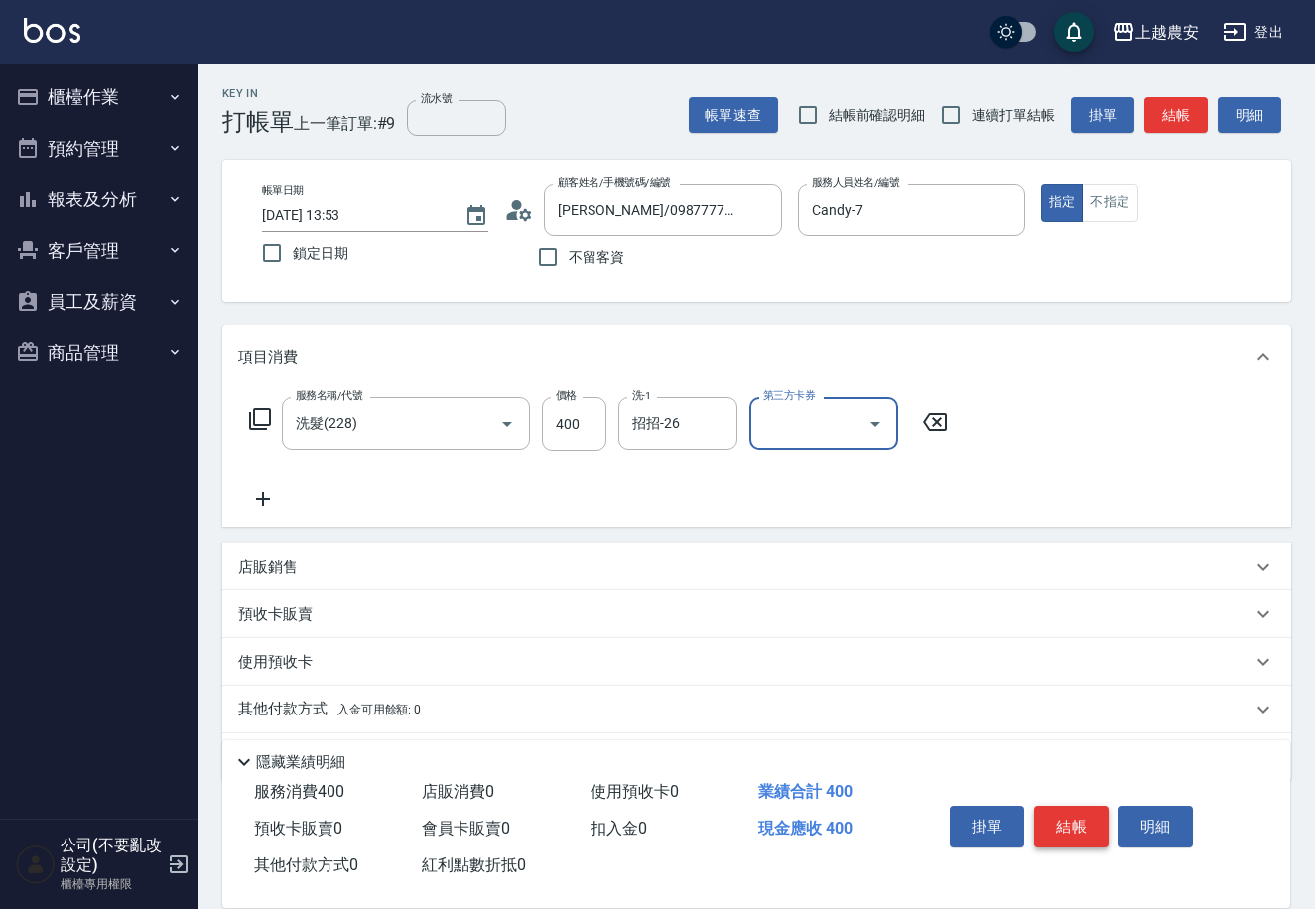
click at [1088, 815] on button "結帳" at bounding box center [1071, 827] width 74 height 42
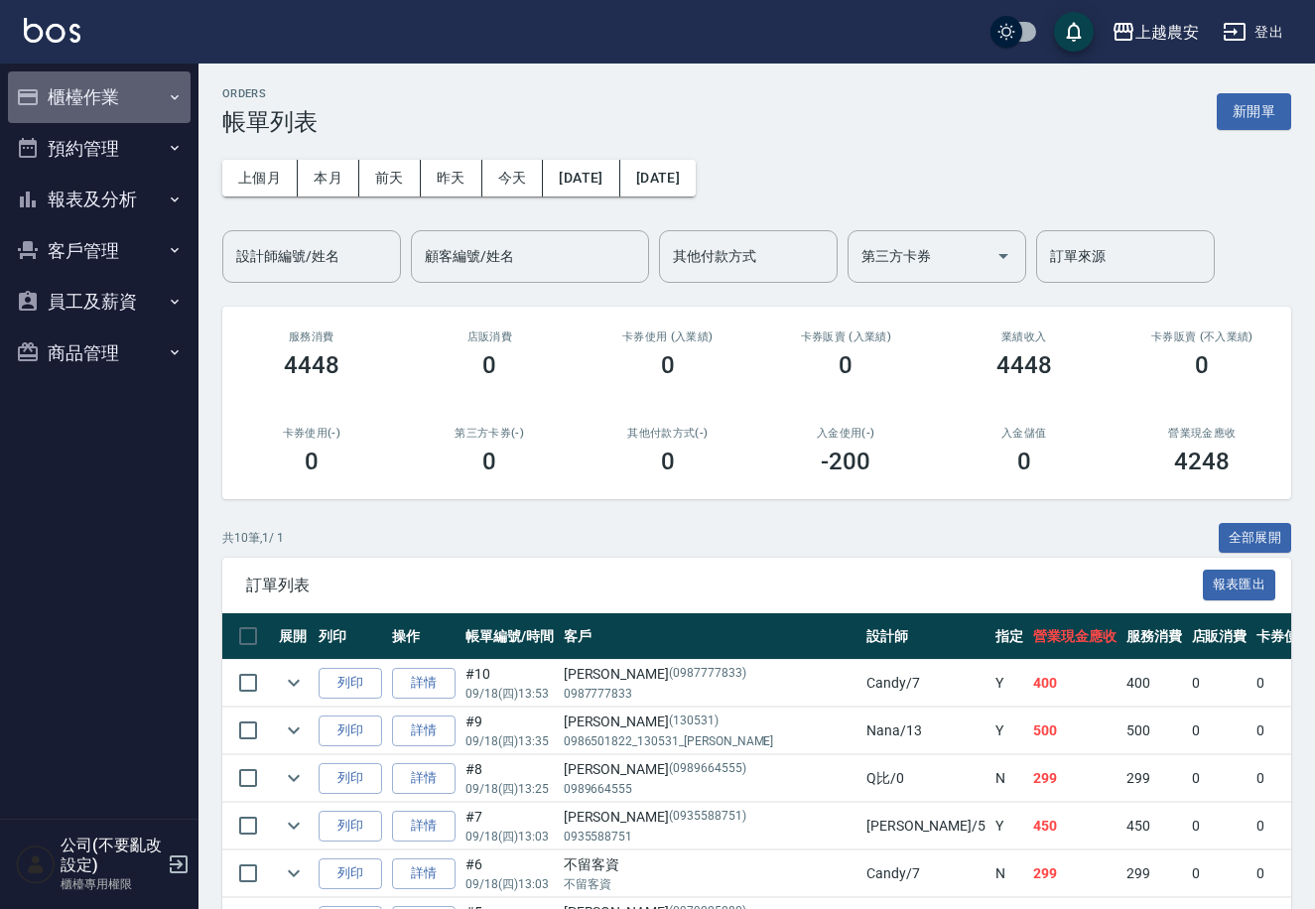
click at [85, 109] on button "櫃檯作業" at bounding box center [99, 97] width 183 height 52
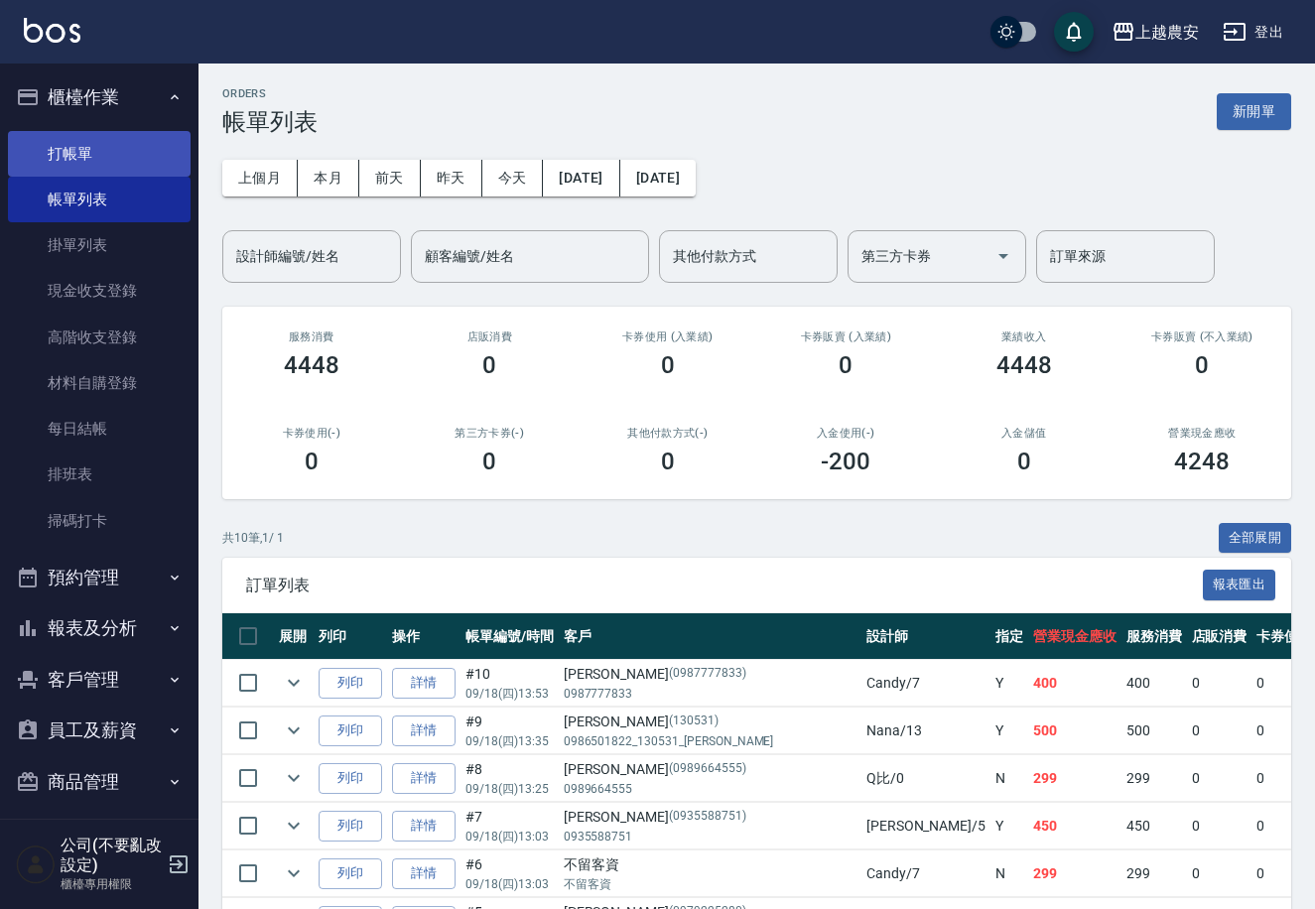
click at [84, 131] on link "打帳單" at bounding box center [99, 154] width 183 height 46
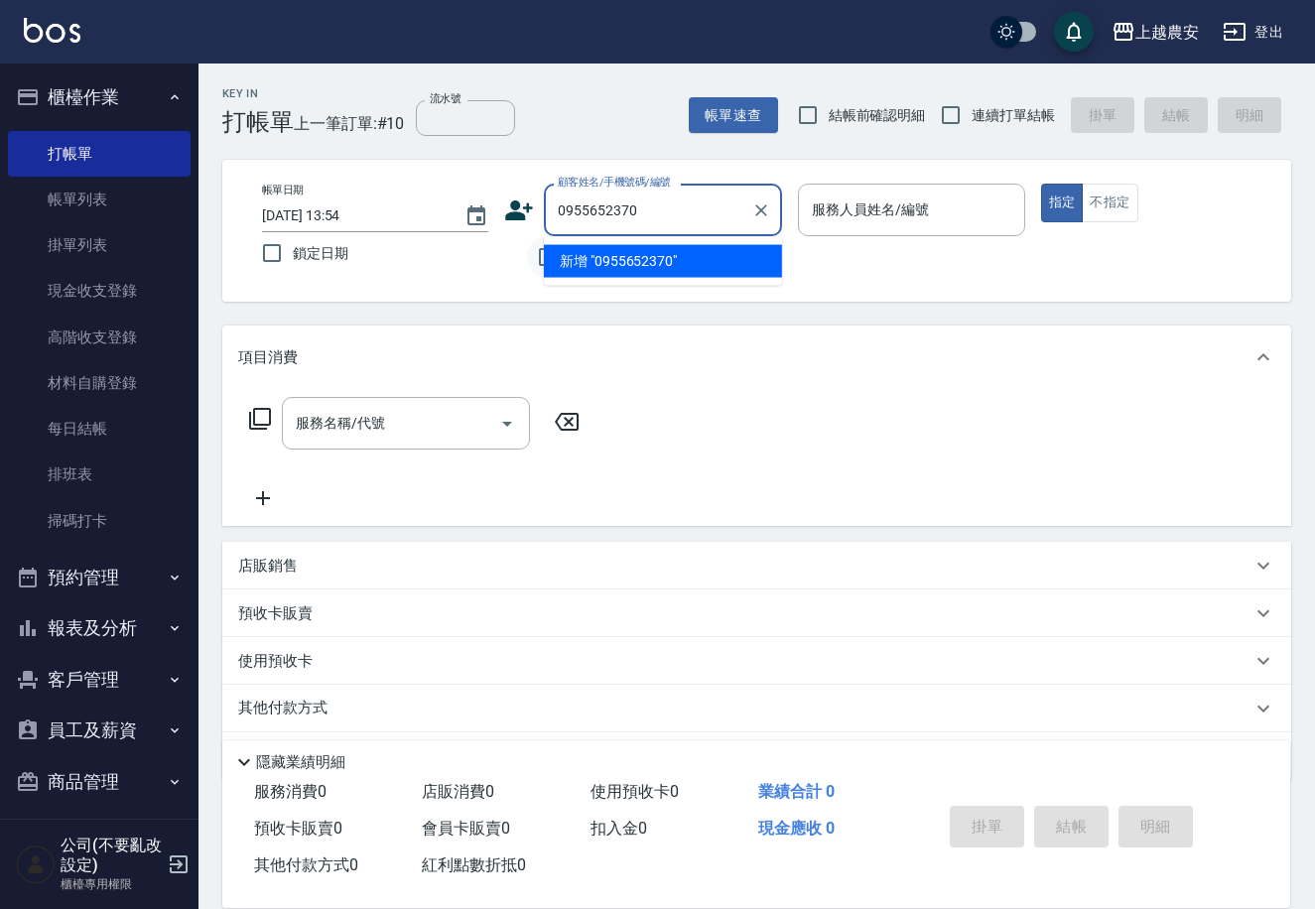
drag, startPoint x: 641, startPoint y: 256, endPoint x: 532, endPoint y: 239, distance: 110.4
click at [640, 256] on li "新增 "0955652370"" at bounding box center [663, 261] width 238 height 33
type input "0955652370"
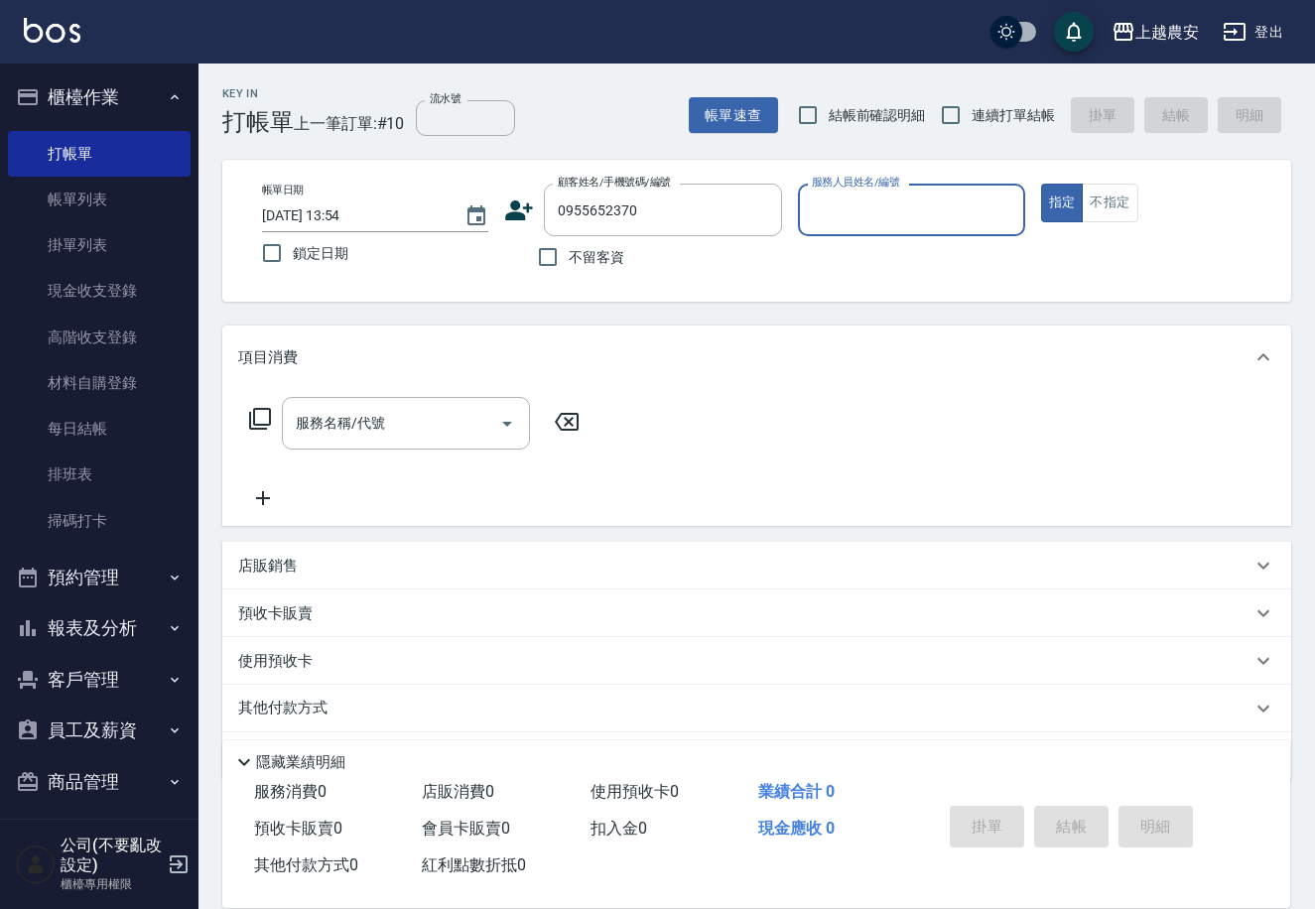
click at [518, 217] on icon at bounding box center [520, 210] width 28 height 20
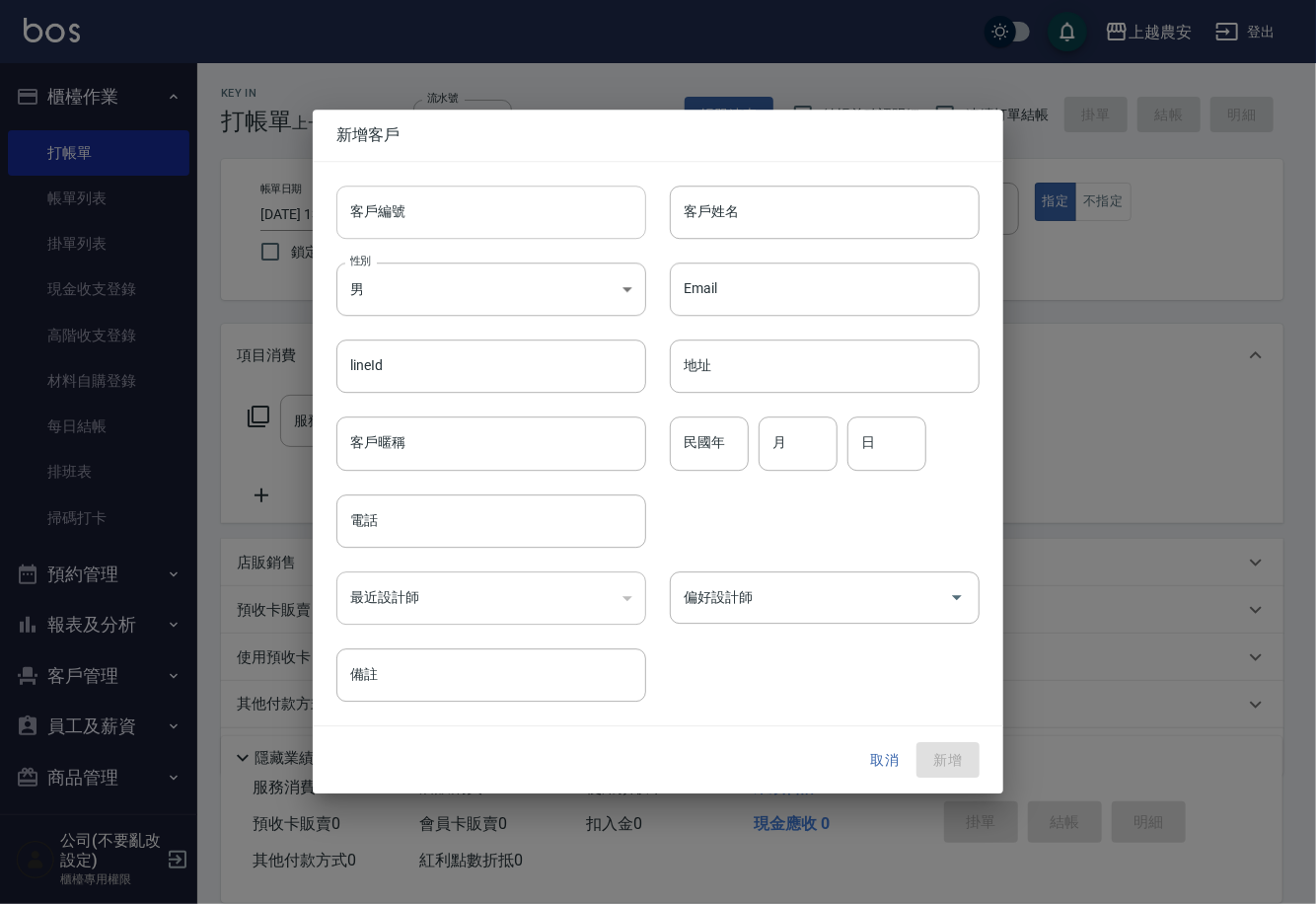
click at [514, 217] on input "客戶編號" at bounding box center [491, 213] width 310 height 54
click at [513, 217] on input "客戶編號" at bounding box center [491, 213] width 310 height 54
type input "0955652370"
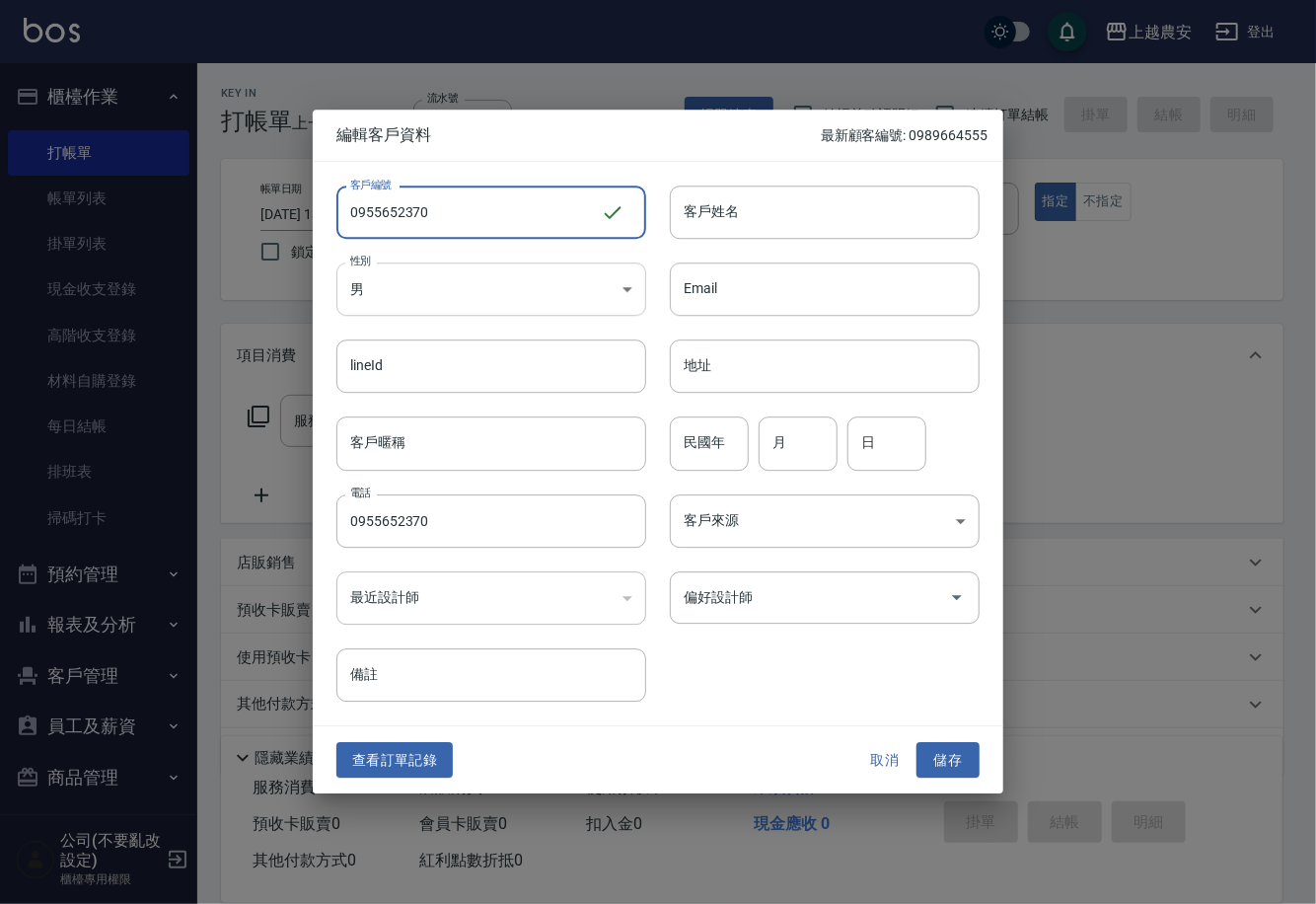
type input "0955652370"
click at [490, 288] on body "上越農安 登出 櫃檯作業 打帳單 帳單列表 掛單列表 現金收支登錄 高階收支登錄 材料自購登錄 每日結帳 排班表 掃碼打卡 預約管理 預約管理 單日預約紀錄 …" at bounding box center [658, 480] width 1316 height 962
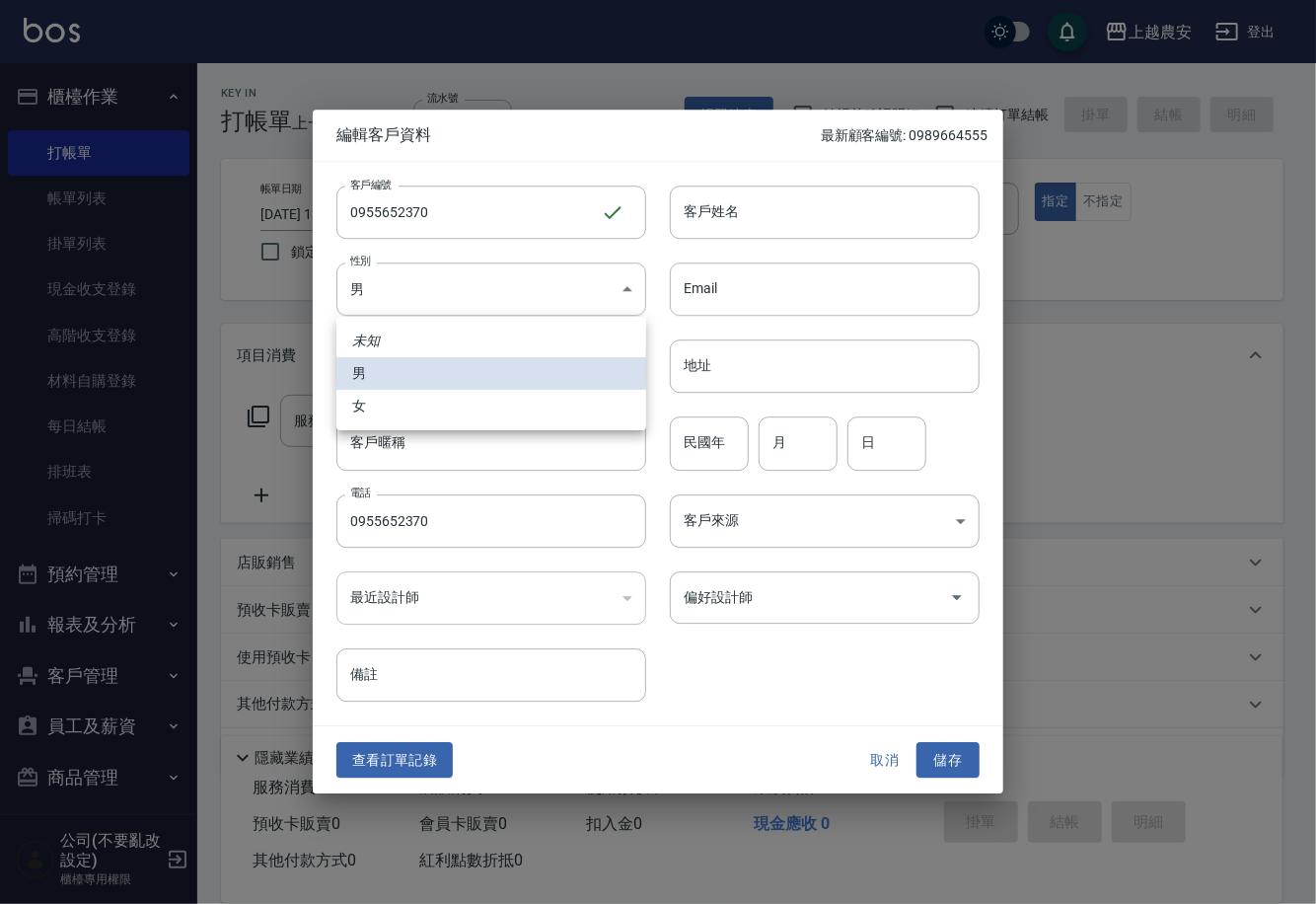
click at [469, 413] on li "女" at bounding box center [491, 406] width 310 height 33
type input "FEMALE"
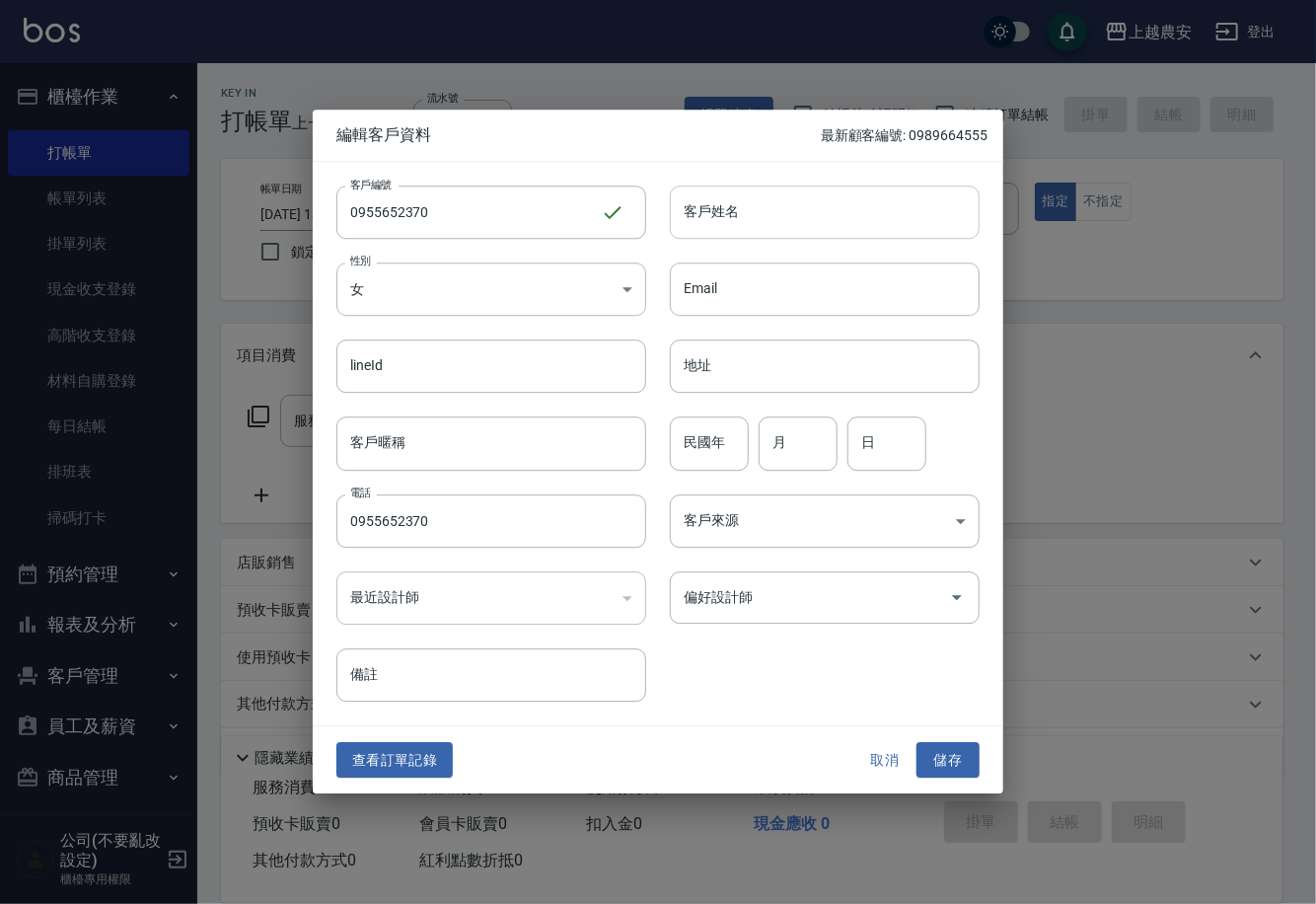
click at [765, 235] on input "客戶姓名" at bounding box center [826, 213] width 310 height 54
type input "許婷婷"
click at [955, 765] on button "儲存" at bounding box center [948, 760] width 63 height 37
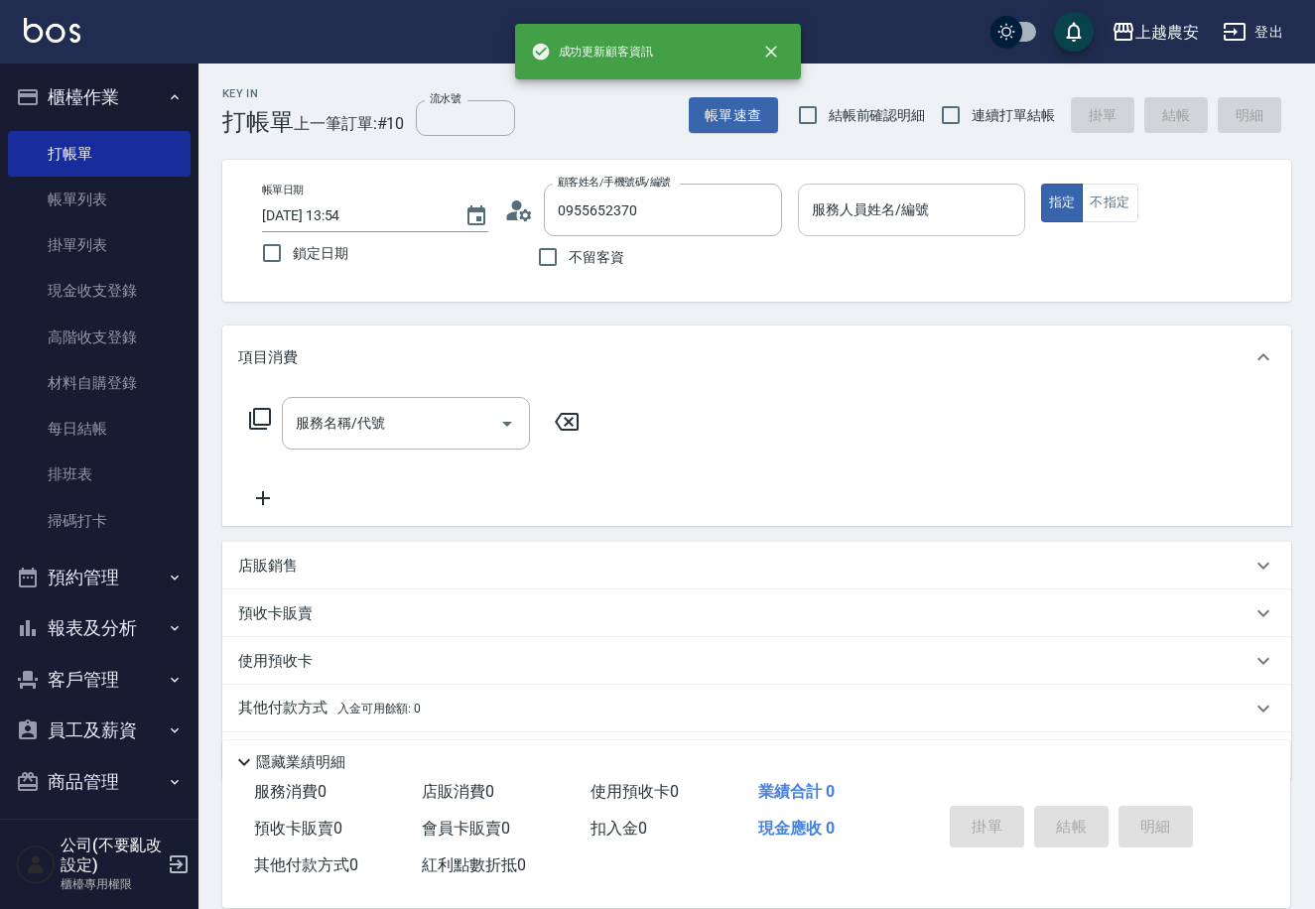
click at [925, 221] on input "服務人員姓名/編號" at bounding box center [911, 209] width 208 height 35
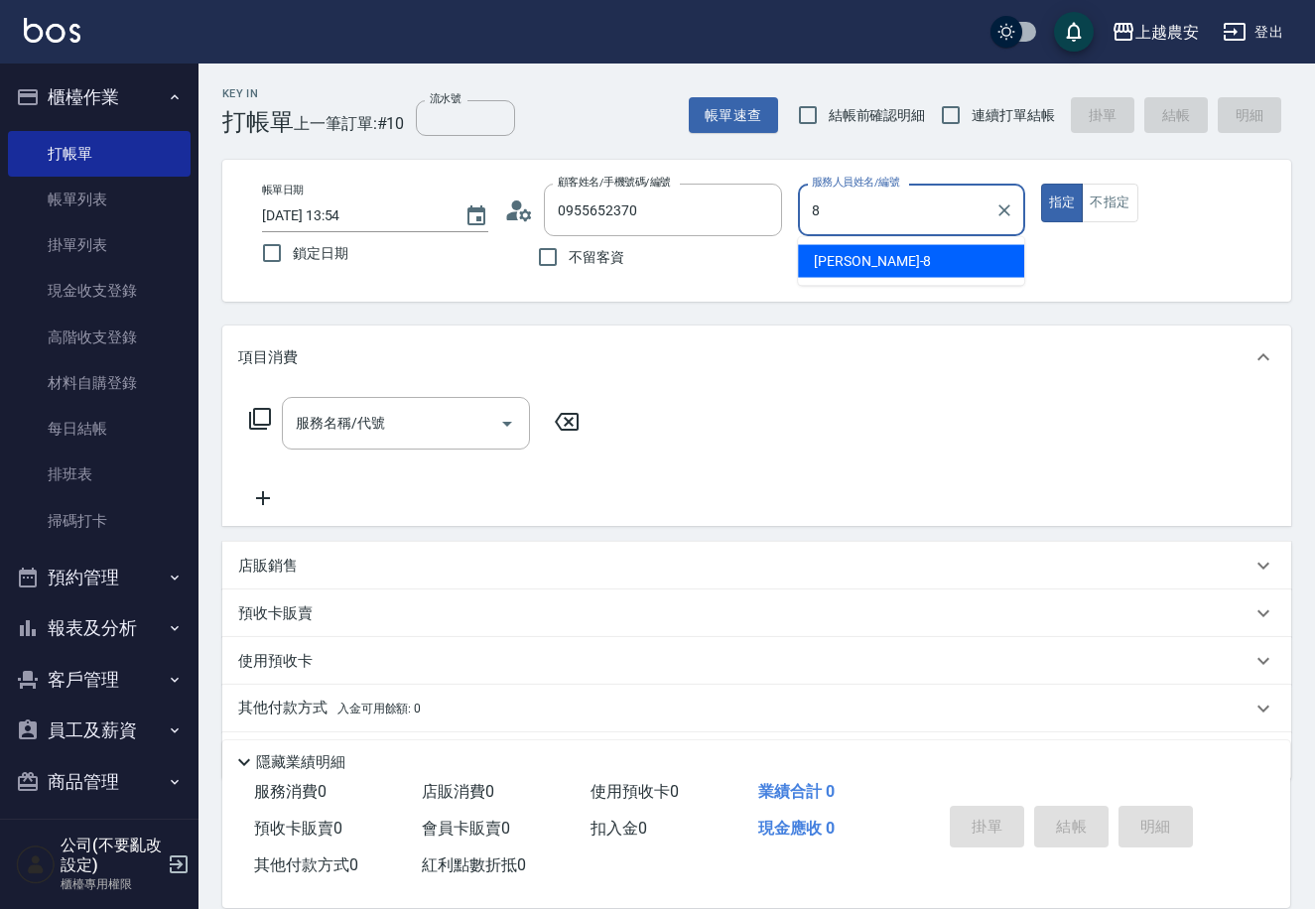
type input "黛慧-8"
type button "true"
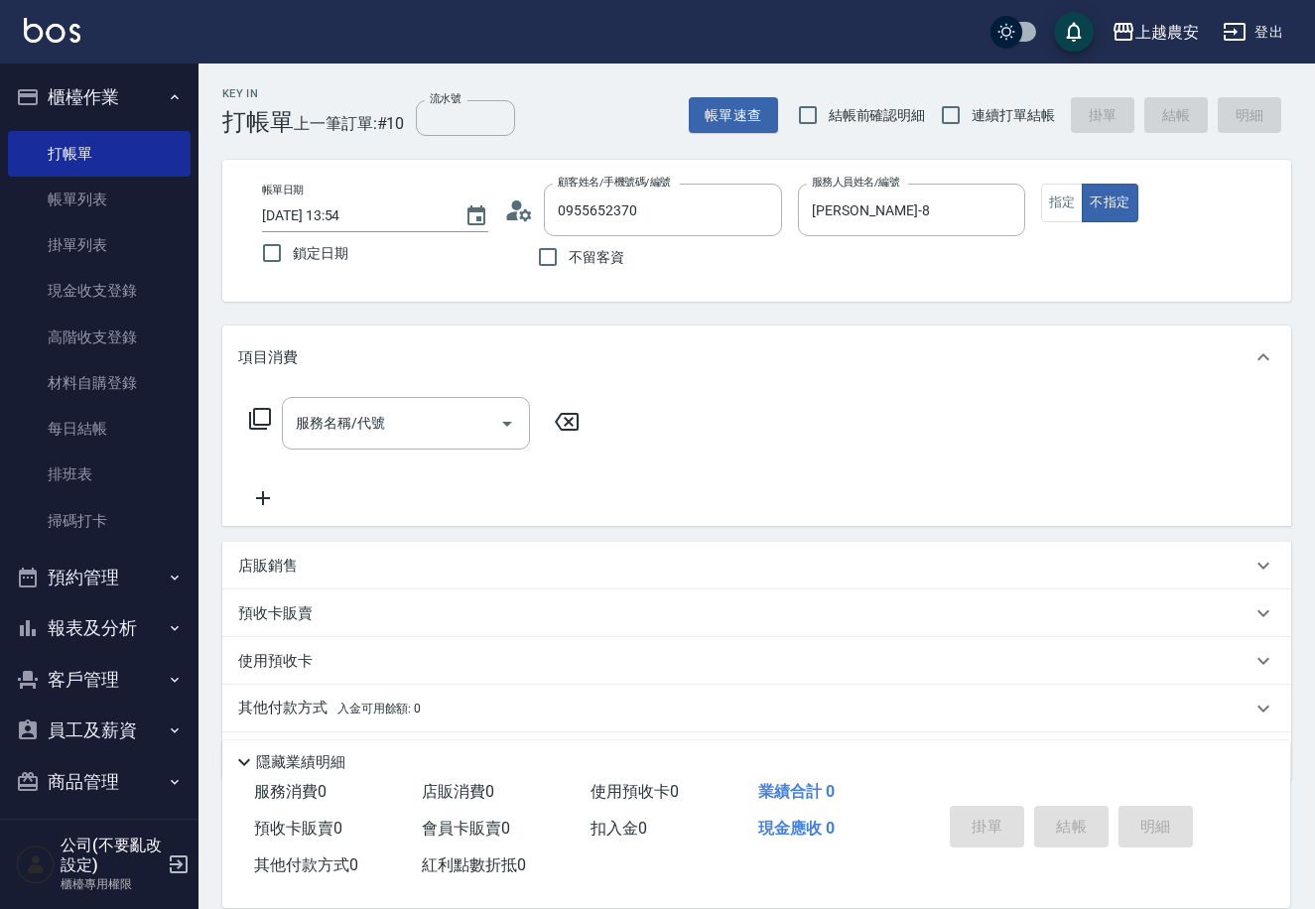
click at [255, 420] on icon at bounding box center [260, 419] width 24 height 24
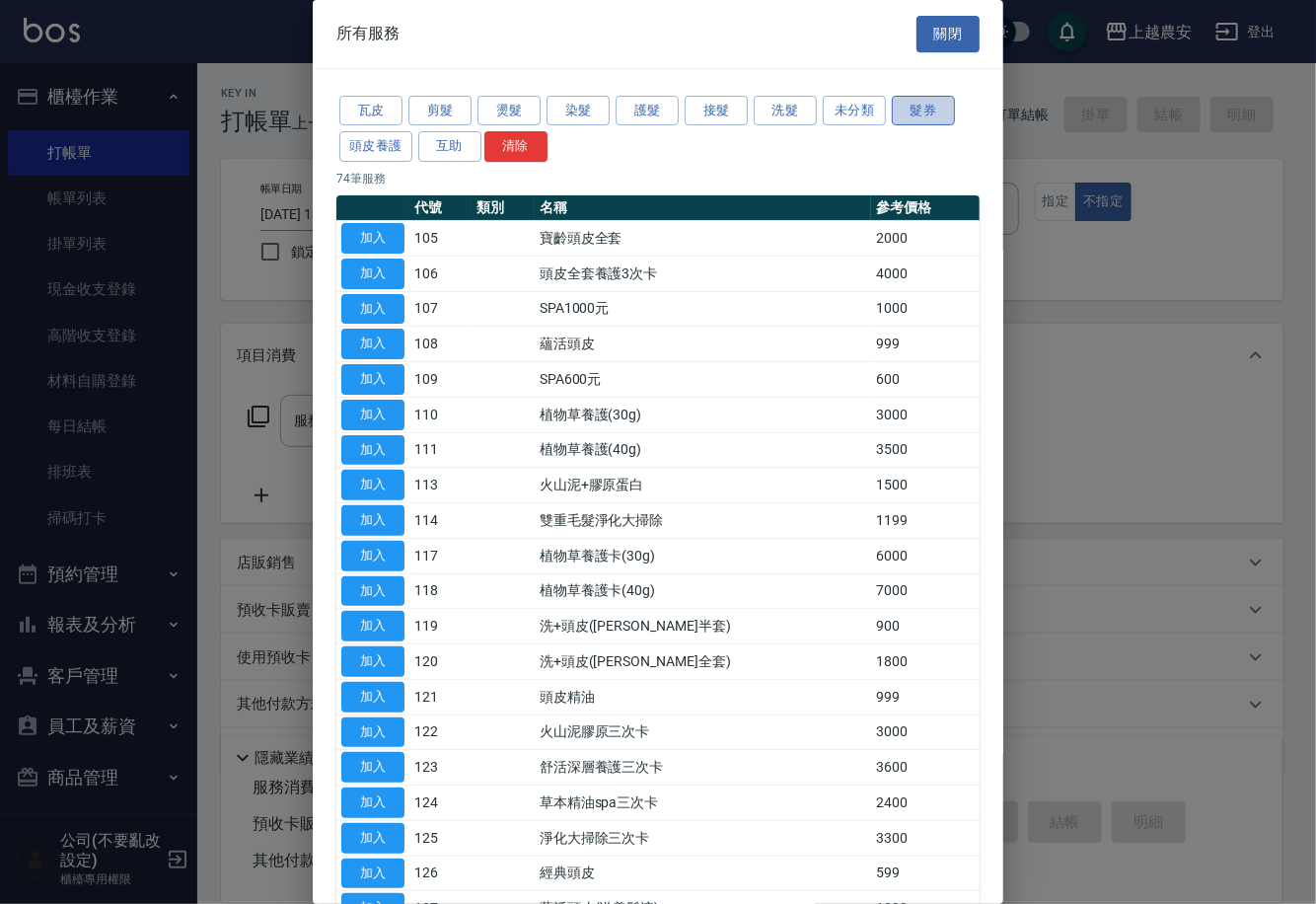
click at [908, 110] on button "髮券" at bounding box center [923, 110] width 63 height 31
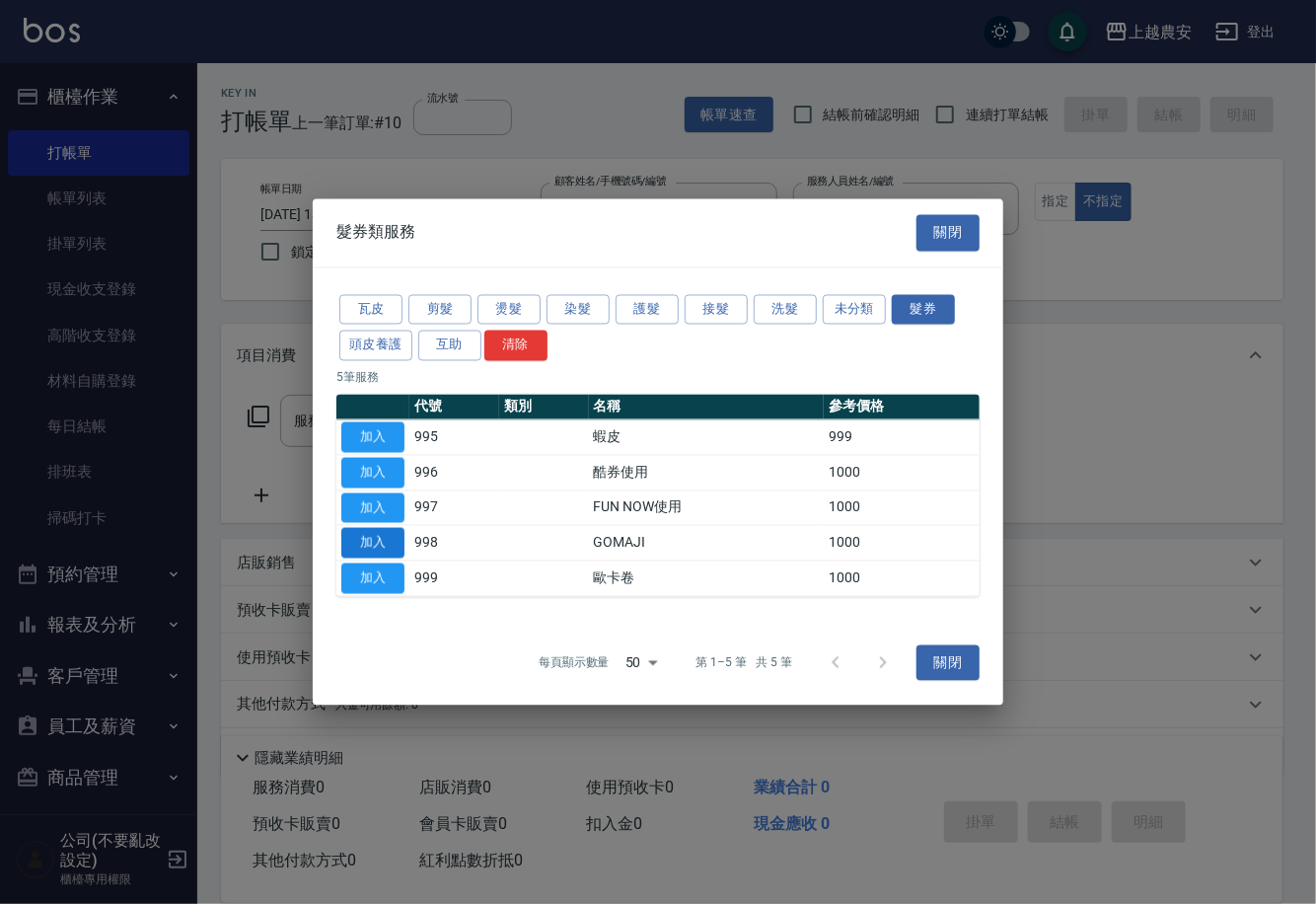
click at [382, 539] on button "加入" at bounding box center [372, 543] width 63 height 31
type input "GOMAJI(998)"
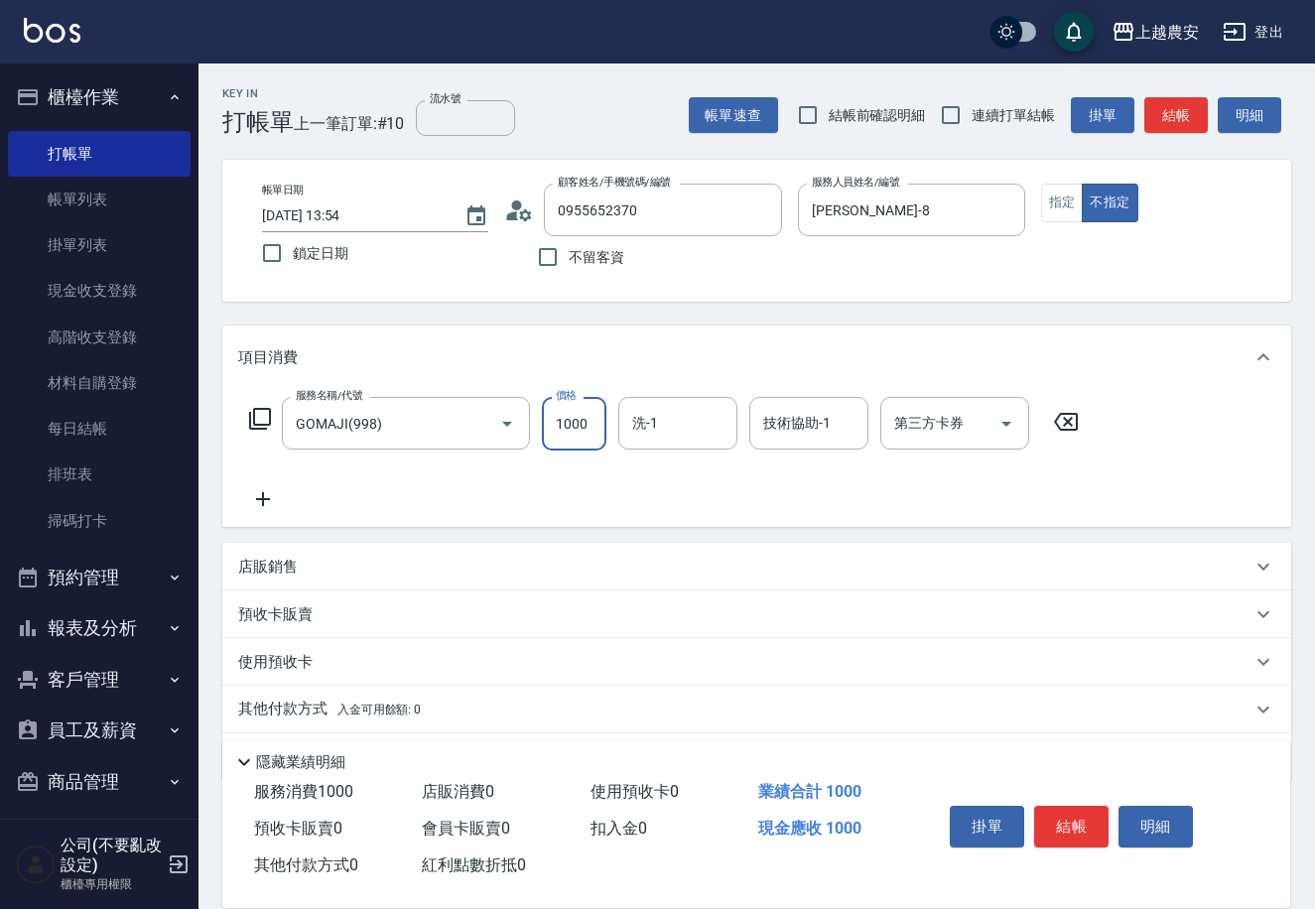
click at [571, 435] on input "1000" at bounding box center [574, 424] width 64 height 54
type input "1199"
click at [947, 437] on input "第三方卡券" at bounding box center [939, 423] width 101 height 35
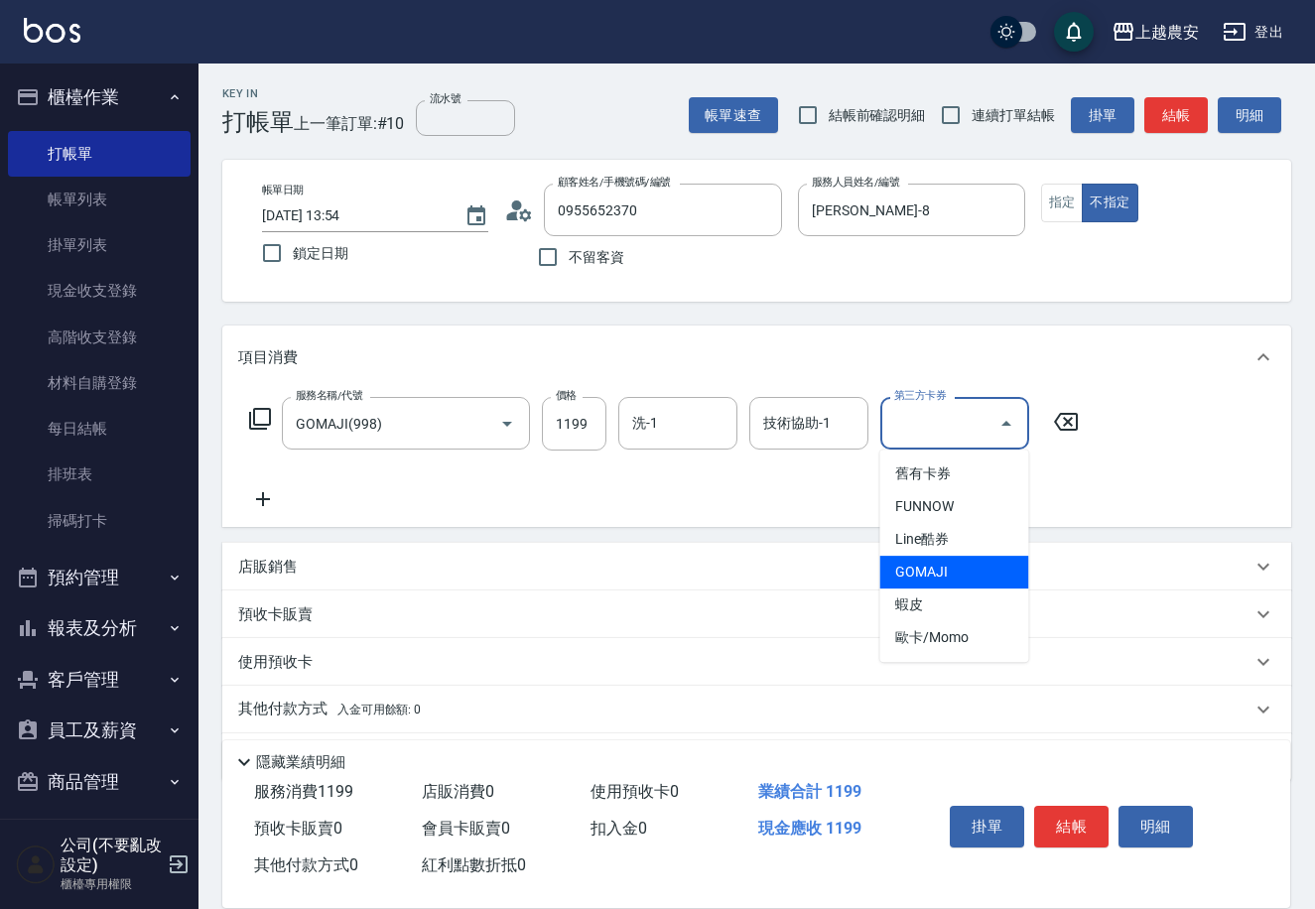
click at [948, 578] on span "GOMAJI" at bounding box center [953, 572] width 149 height 33
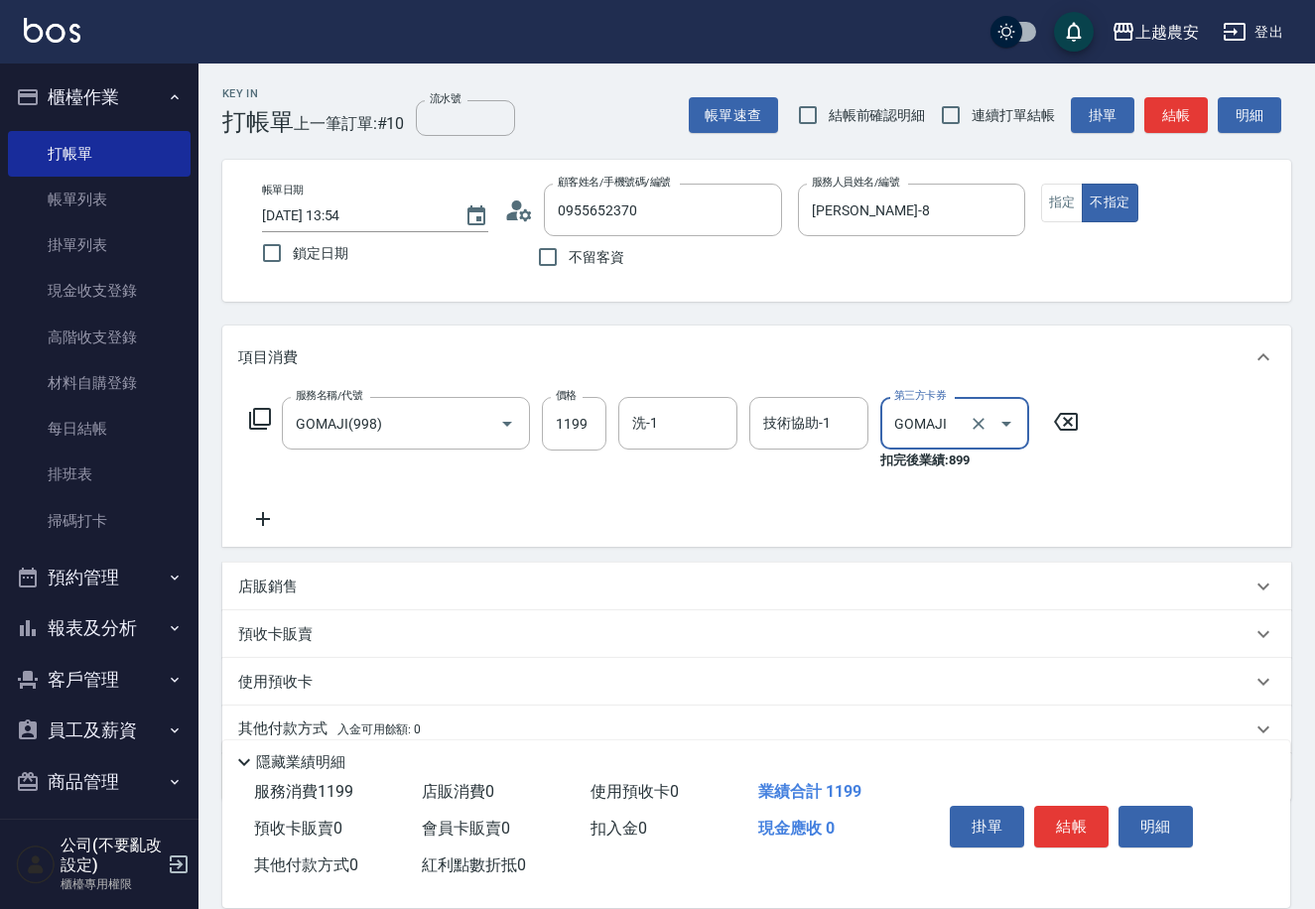
type input "GOMAJI"
click at [1060, 809] on button "結帳" at bounding box center [1071, 827] width 74 height 42
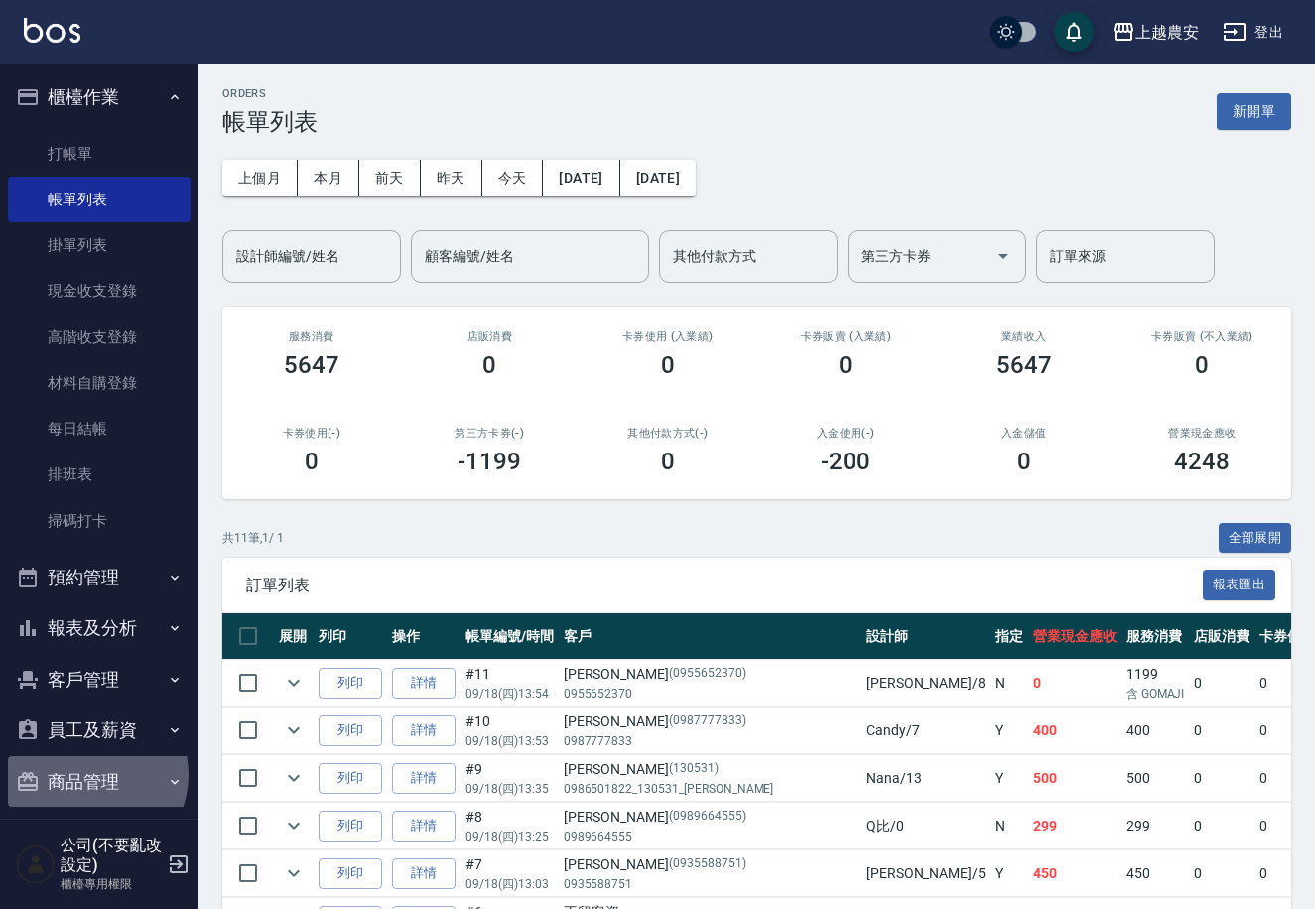
click at [87, 775] on button "商品管理" at bounding box center [99, 782] width 183 height 52
click at [201, 787] on div "ORDERS 帳單列表 新開單 上個月 本月 前天 昨天 今天 2025/09/18 2025/09/18 設計師編號/姓名 設計師編號/姓名 顧客編號/姓名…" at bounding box center [756, 661] width 1116 height 1197
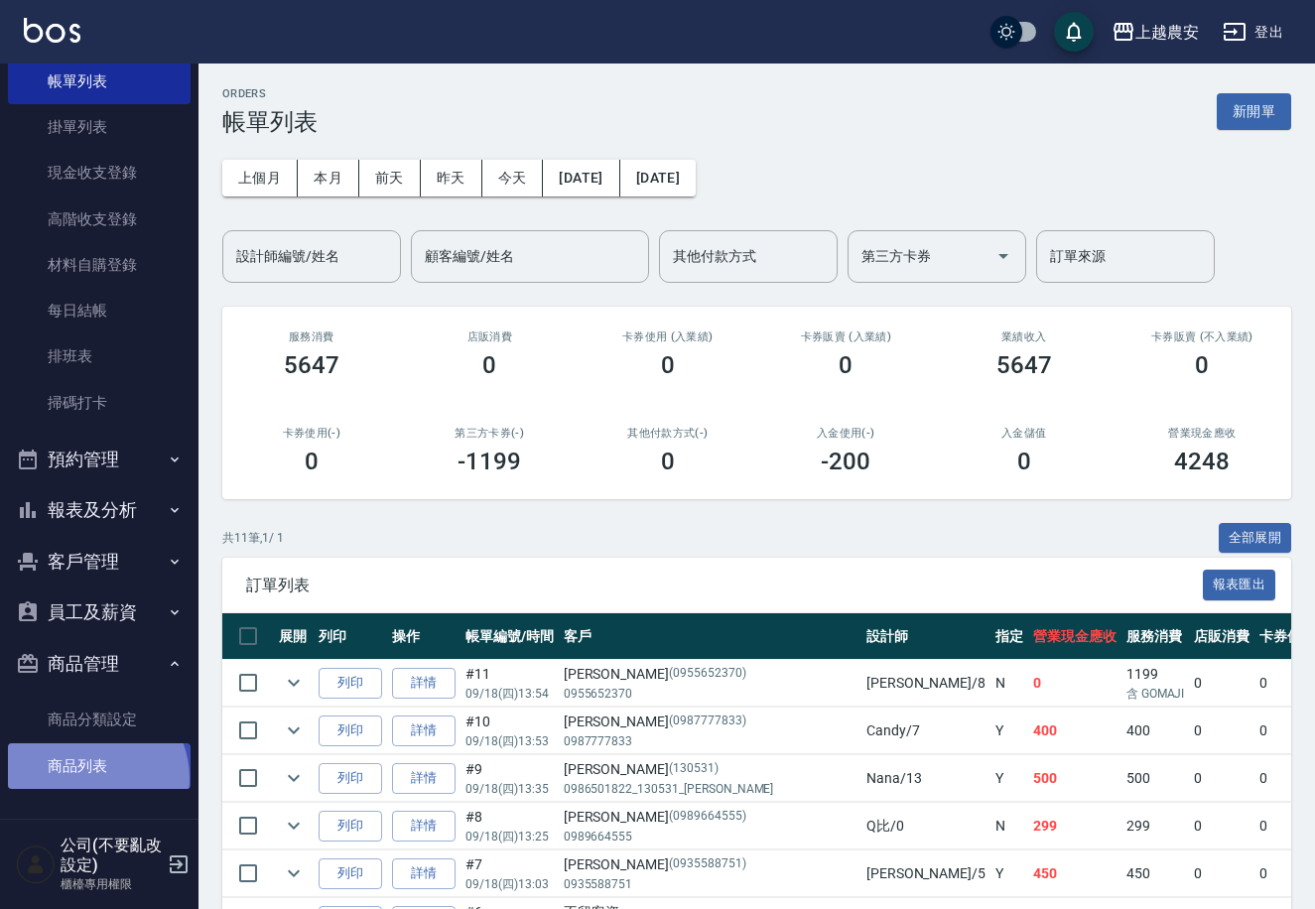
click at [87, 777] on link "商品列表" at bounding box center [99, 766] width 183 height 46
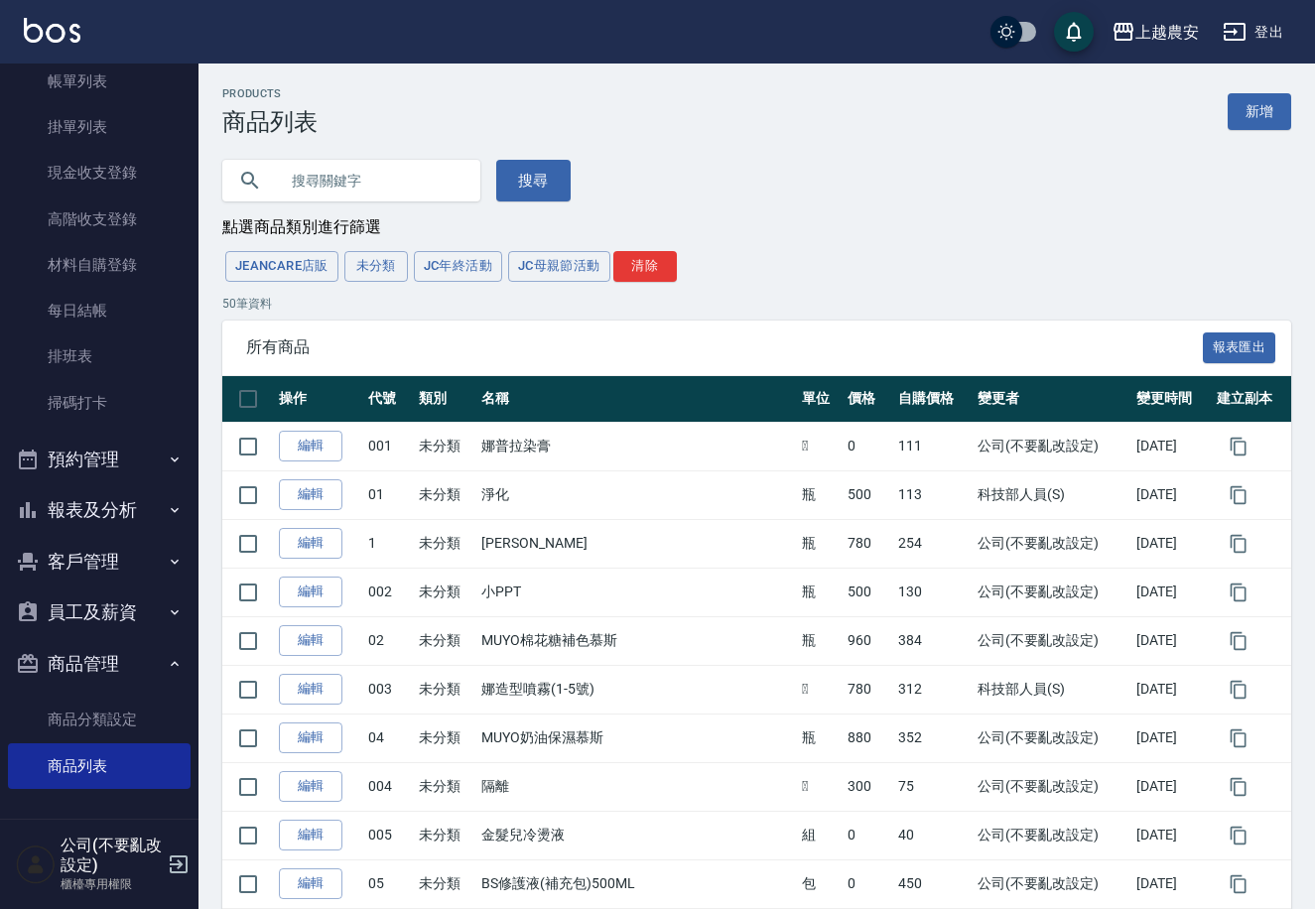
click at [299, 176] on input "text" at bounding box center [371, 181] width 187 height 54
type input "粉"
click at [528, 179] on button "搜尋" at bounding box center [533, 181] width 74 height 42
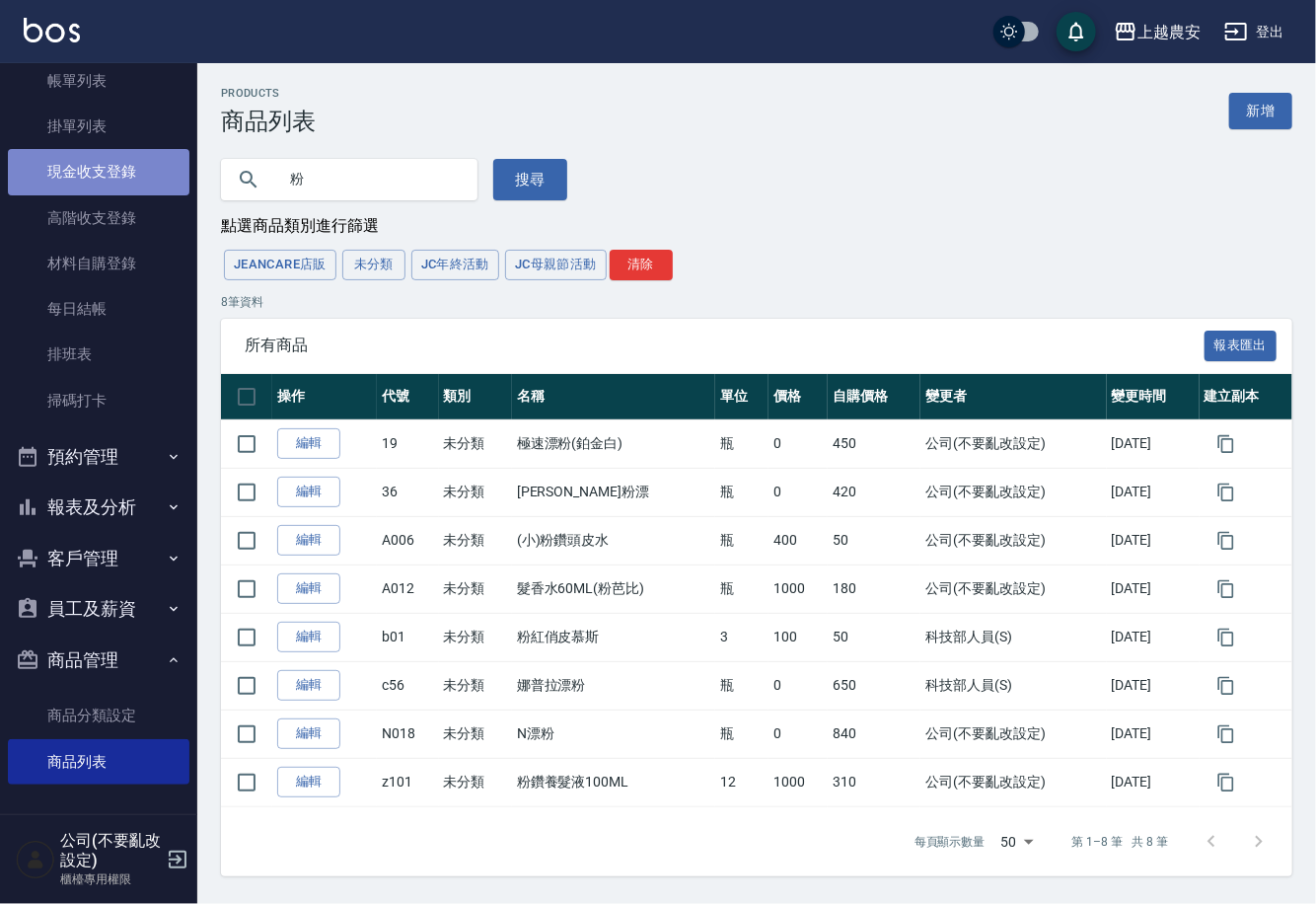
click at [124, 172] on link "現金收支登錄" at bounding box center [98, 172] width 182 height 46
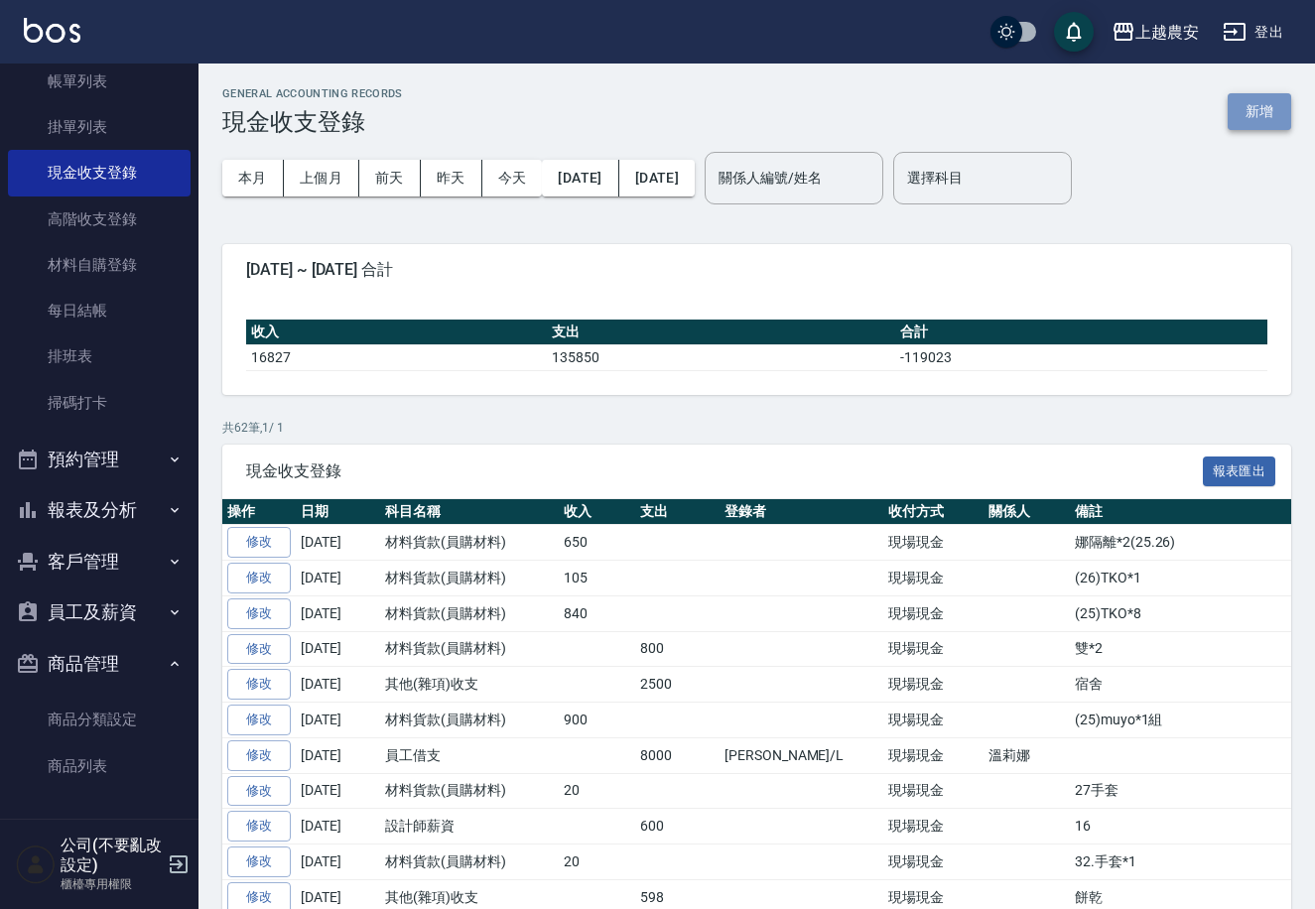
click at [1269, 109] on button "新增" at bounding box center [1258, 111] width 63 height 37
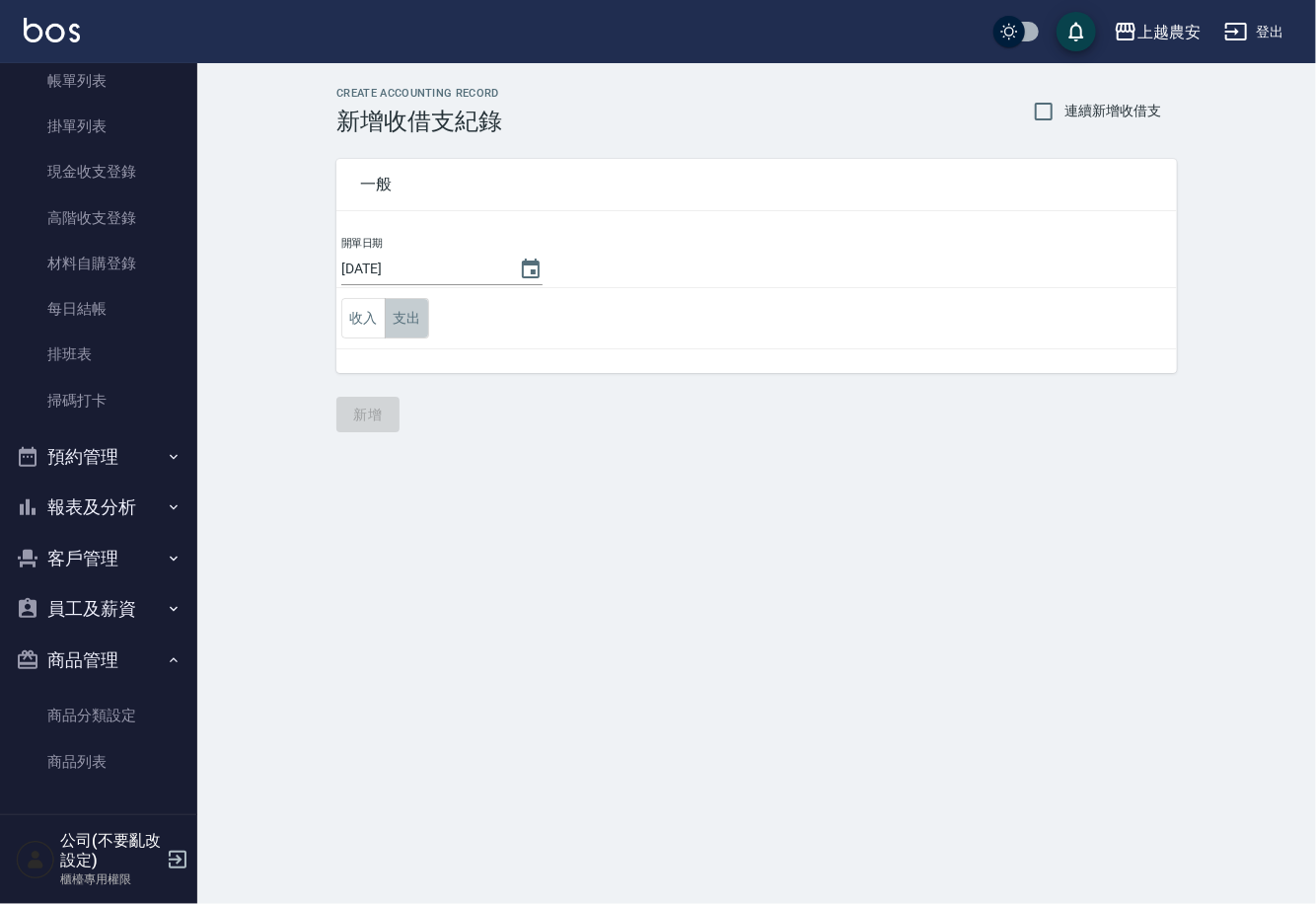
click at [406, 306] on button "支出" at bounding box center [407, 318] width 45 height 41
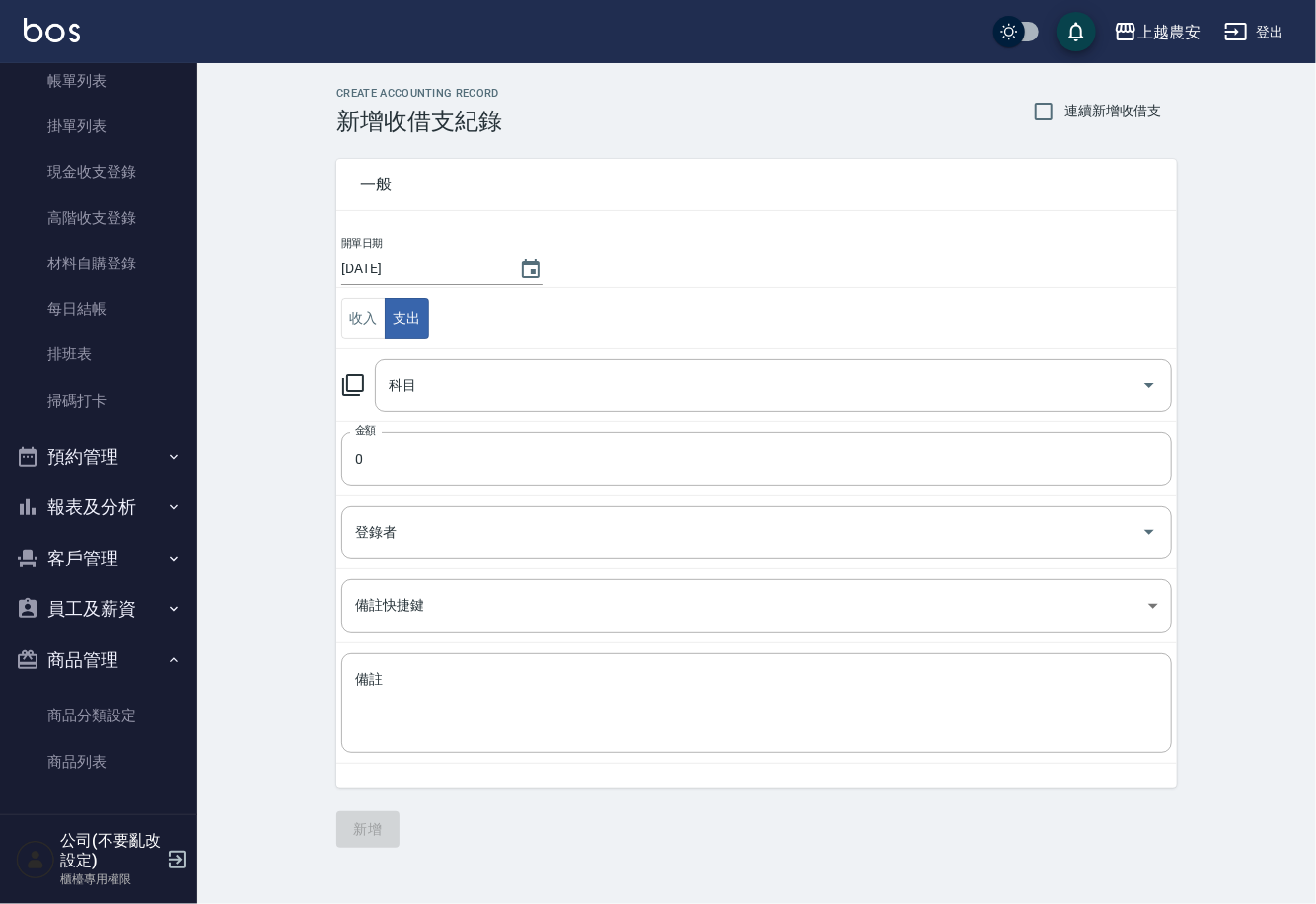
click at [354, 373] on icon at bounding box center [353, 385] width 24 height 24
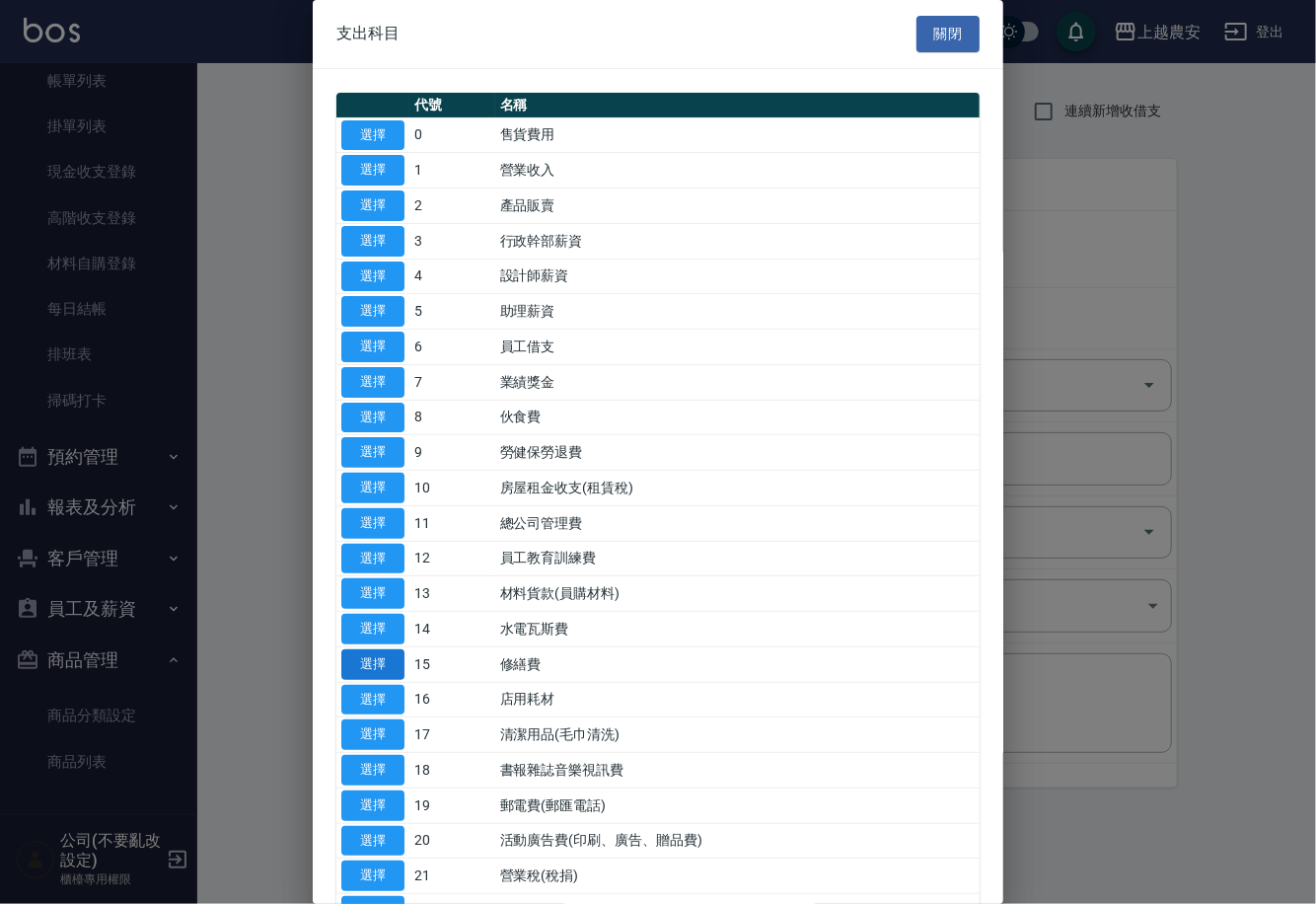
click at [383, 664] on button "選擇" at bounding box center [372, 664] width 63 height 31
type input "15 修繕費"
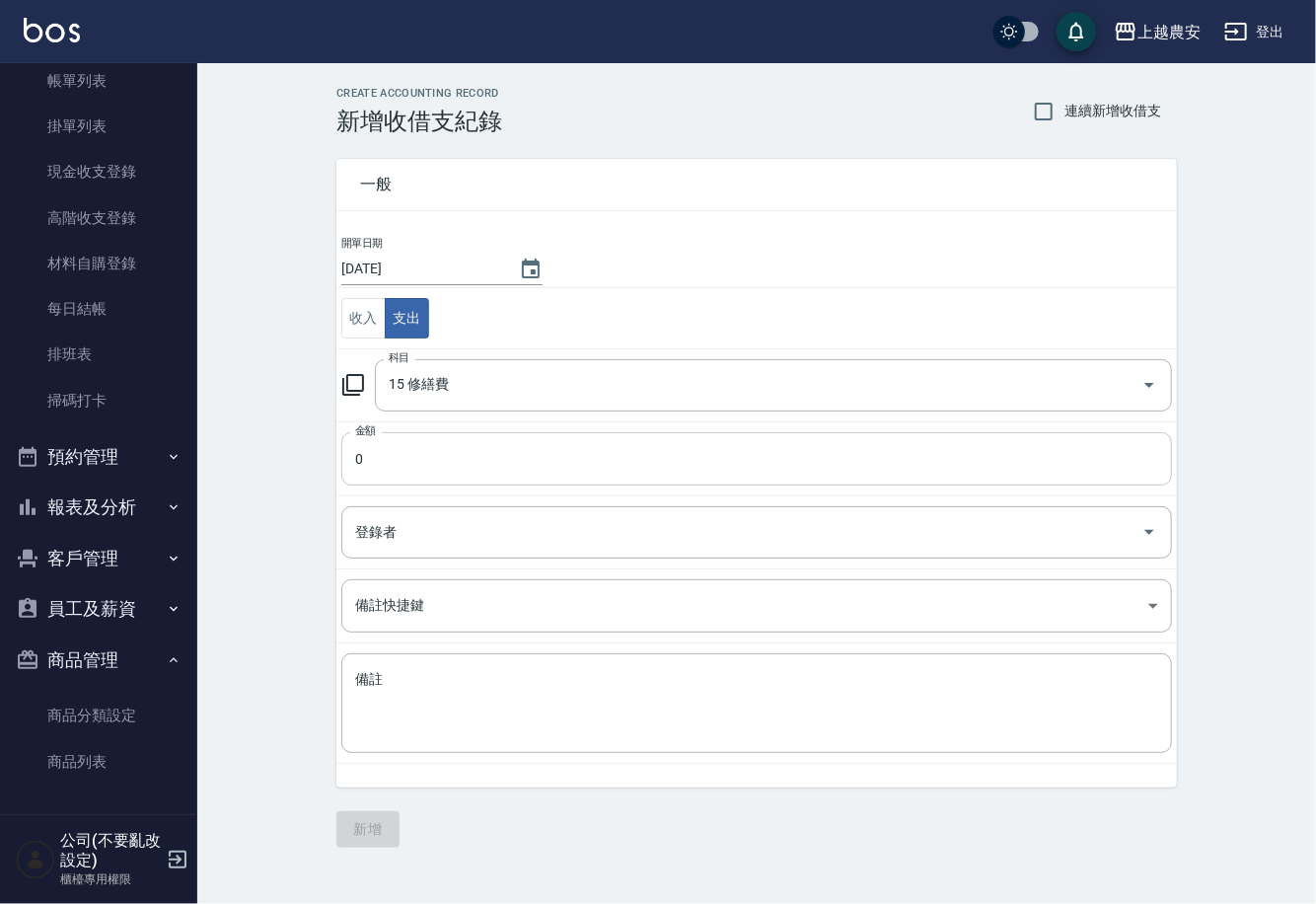
click at [430, 456] on input "0" at bounding box center [756, 459] width 831 height 54
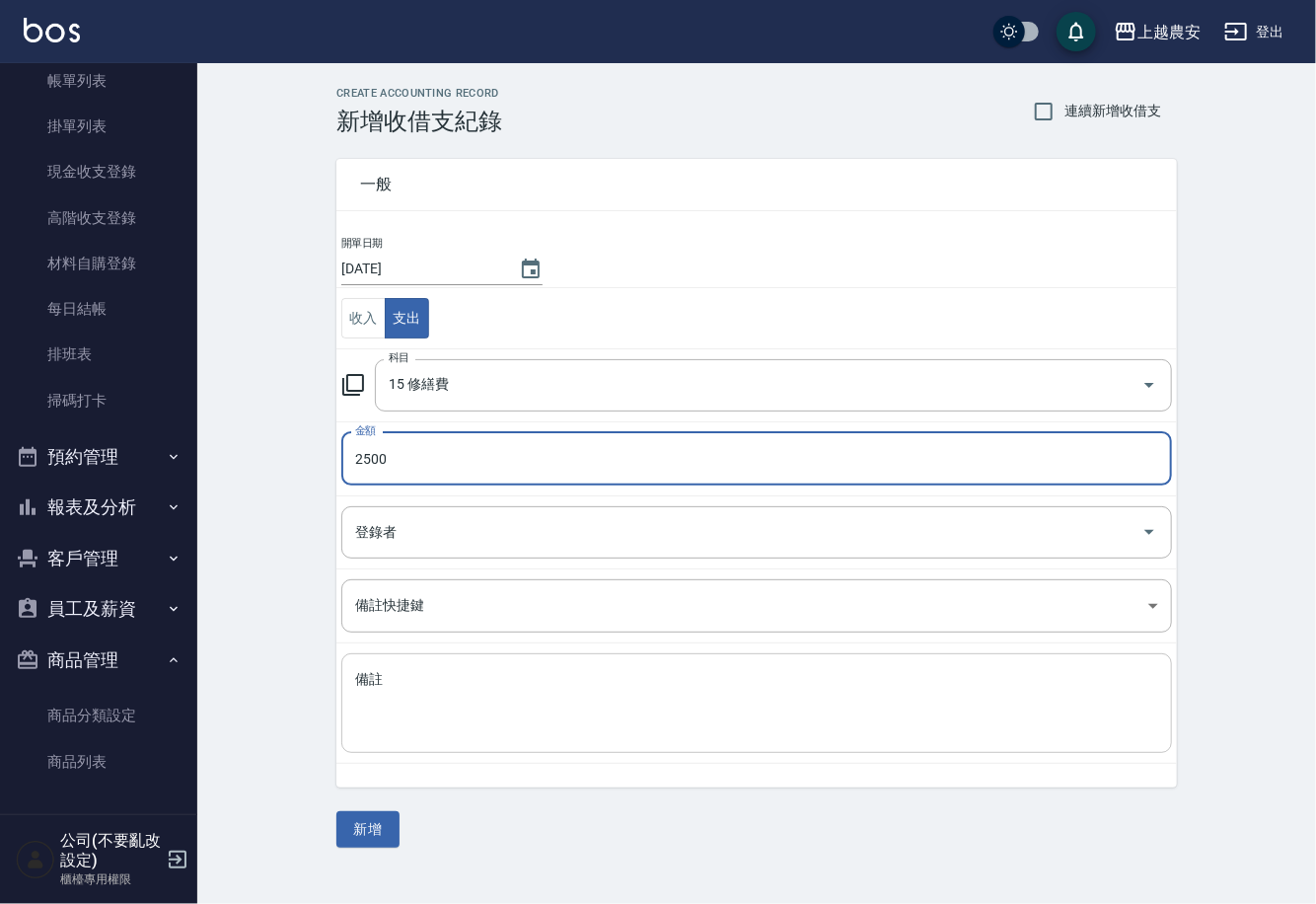
type input "2500"
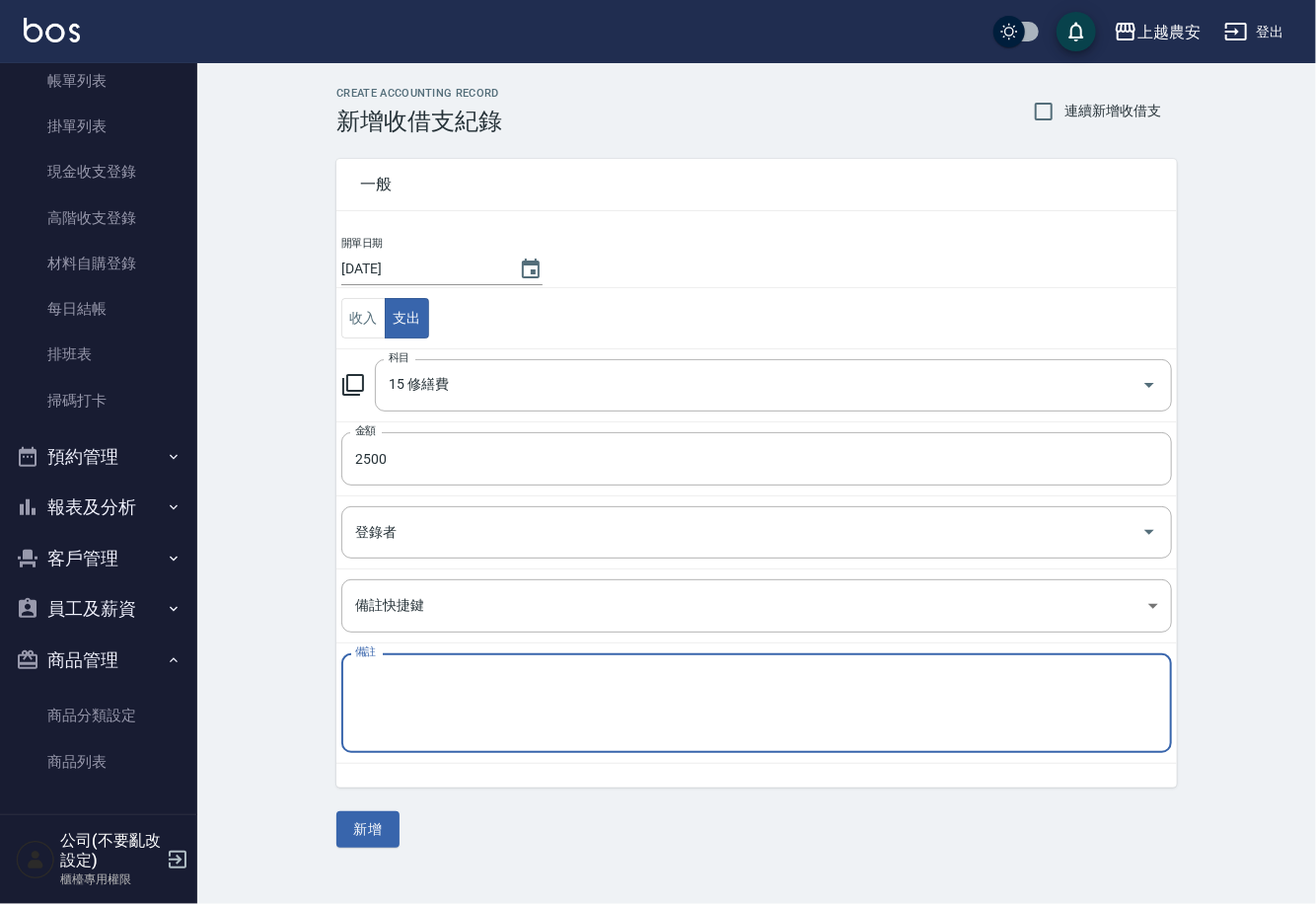
click at [476, 682] on textarea "備註" at bounding box center [757, 703] width 804 height 67
type textarea "d"
type textarea "咖啡機馬達"
click at [374, 832] on button "新增" at bounding box center [367, 829] width 63 height 37
click at [374, 832] on div "一般 開單日期 2025/09/18 收入 支出 科目 15 修繕費 科目 金額 2500 金額 登錄者 登錄者 備註快捷鍵 ​ 備註快捷鍵 備註 咖啡機馬達…" at bounding box center [756, 491] width 841 height 712
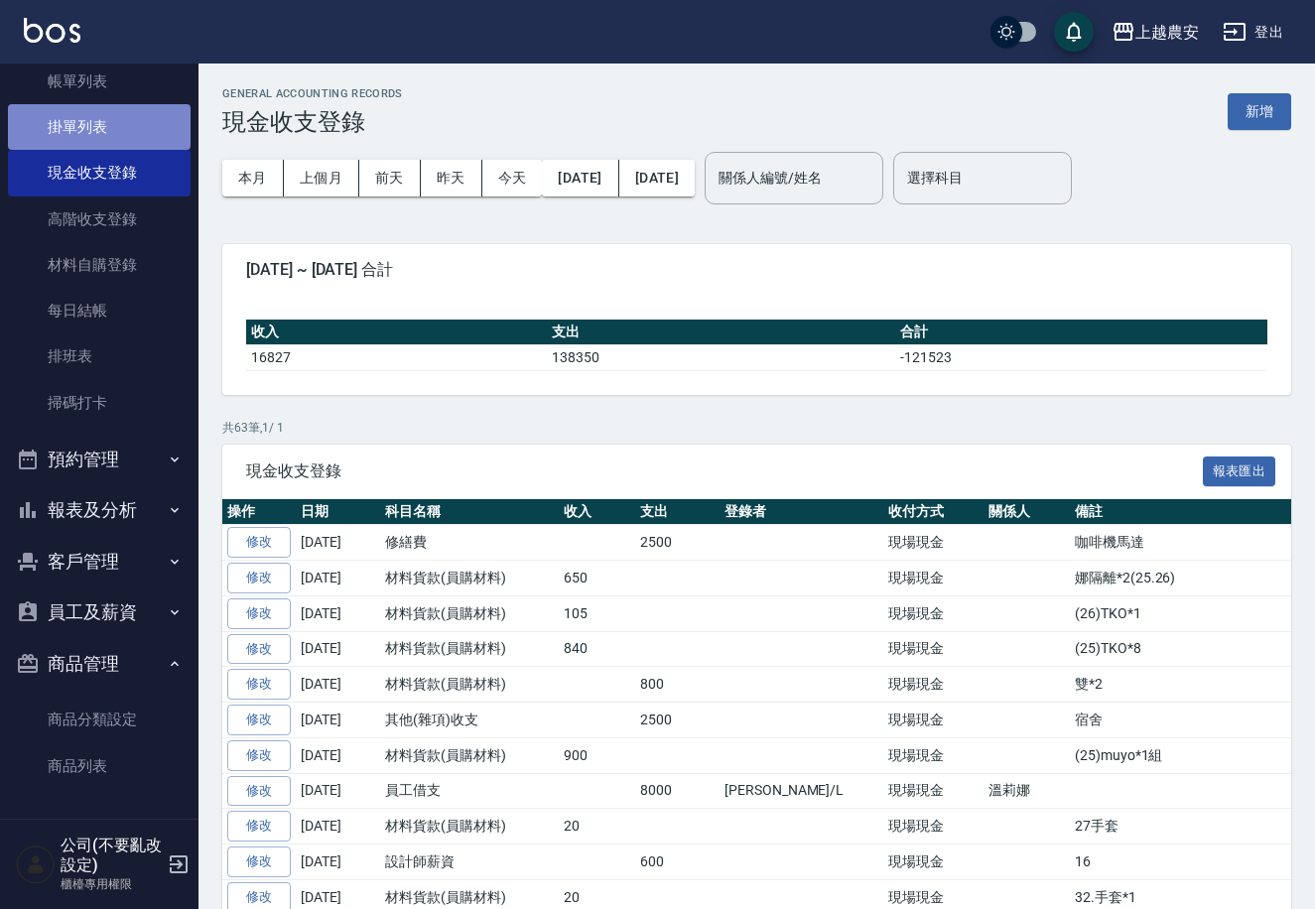
click at [103, 132] on link "掛單列表" at bounding box center [99, 127] width 183 height 46
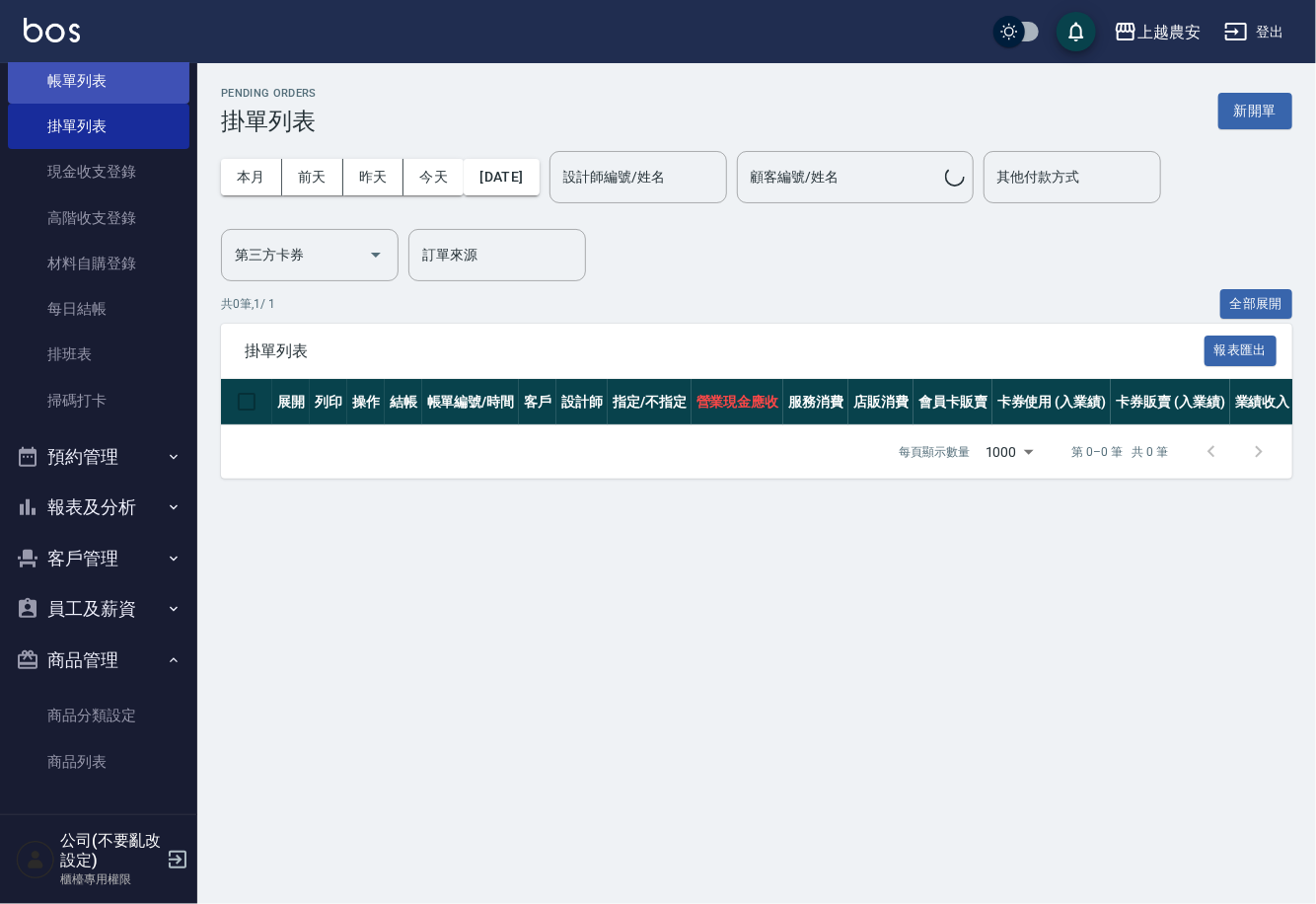
click at [102, 74] on link "帳單列表" at bounding box center [98, 82] width 182 height 46
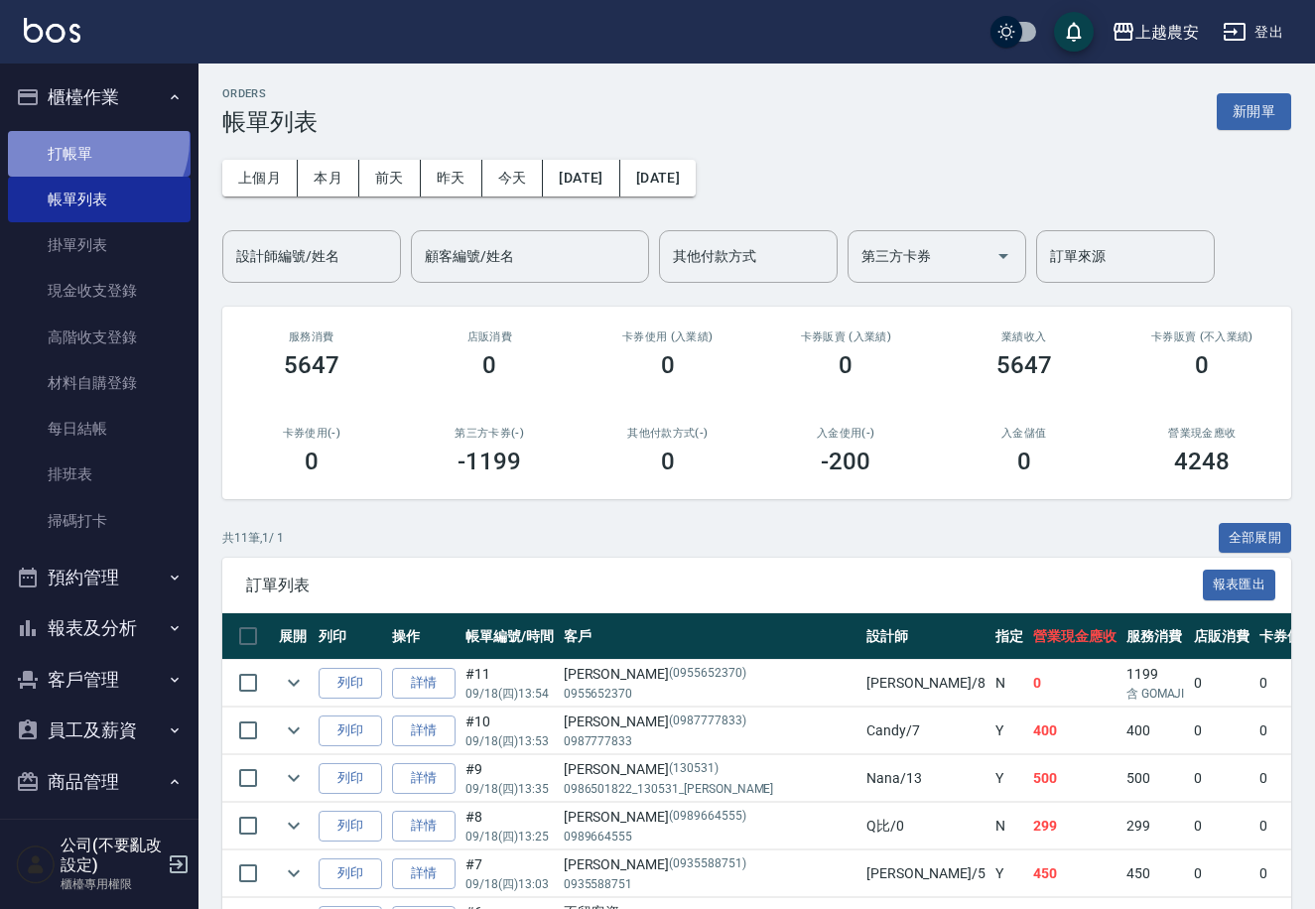
click at [90, 140] on link "打帳單" at bounding box center [99, 154] width 183 height 46
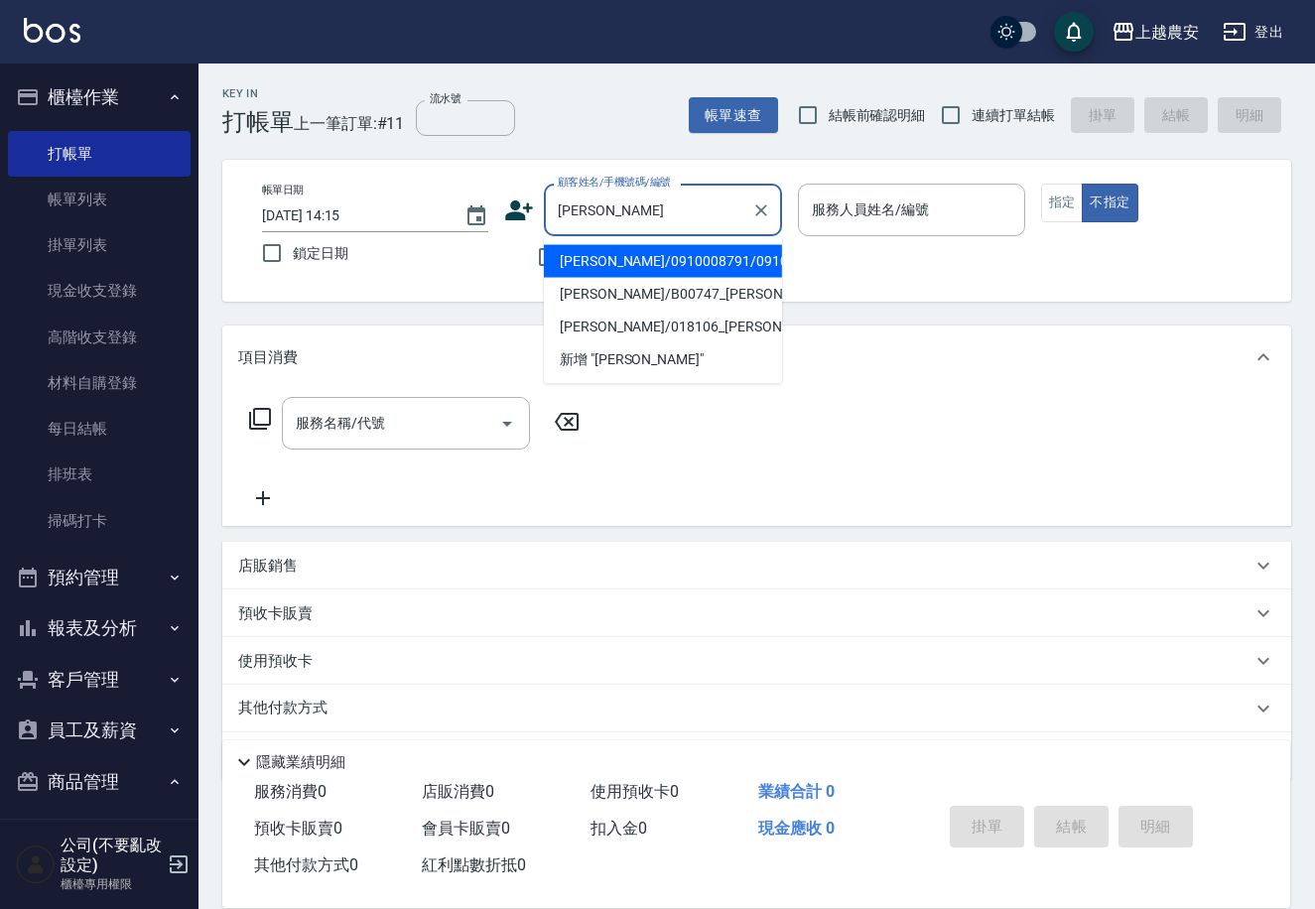
click at [607, 254] on li "賴雪玲/0910008791/0910008791" at bounding box center [663, 261] width 238 height 33
type input "賴雪玲/0910008791/0910008791"
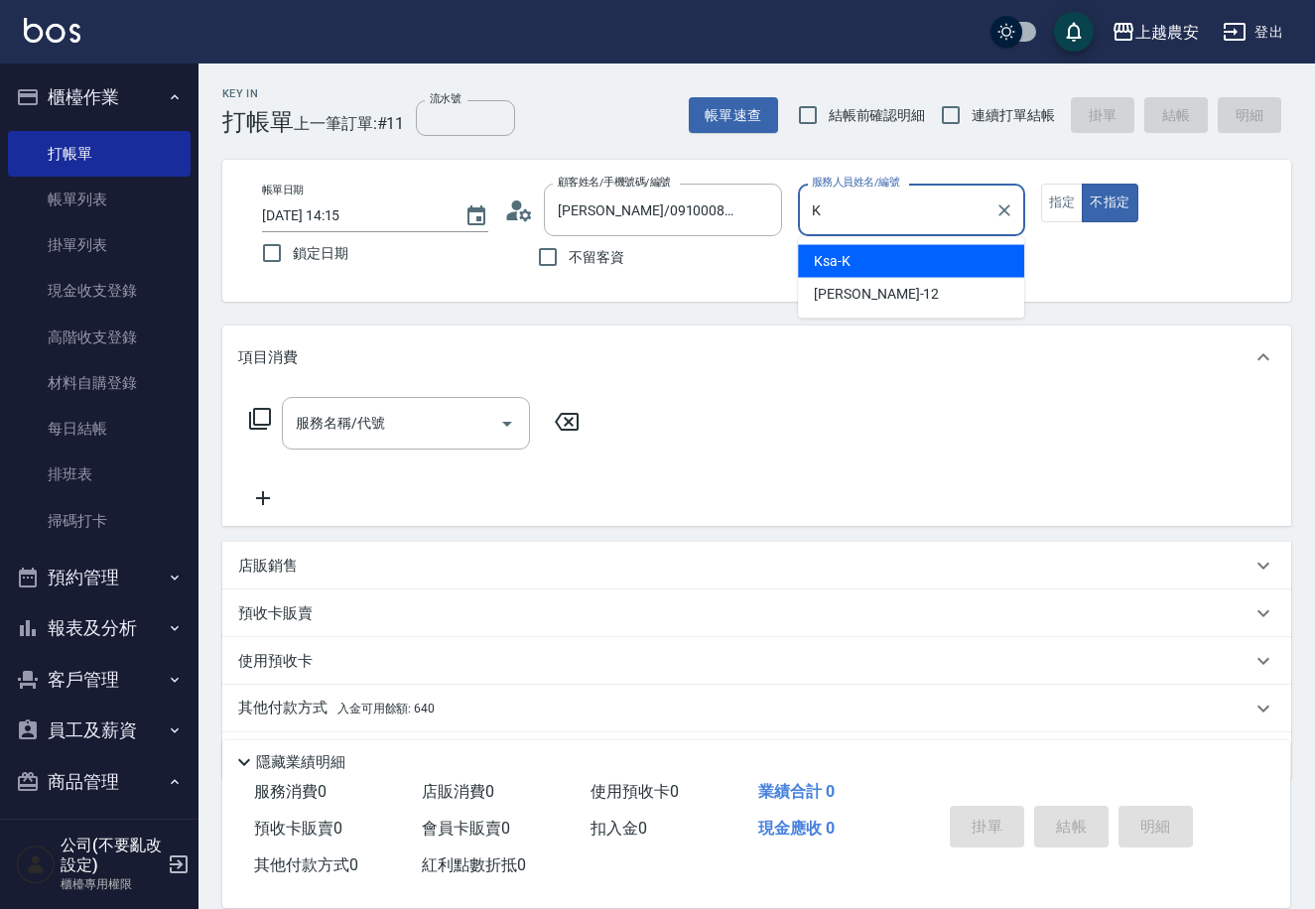
type input "Ksa-K"
type button "false"
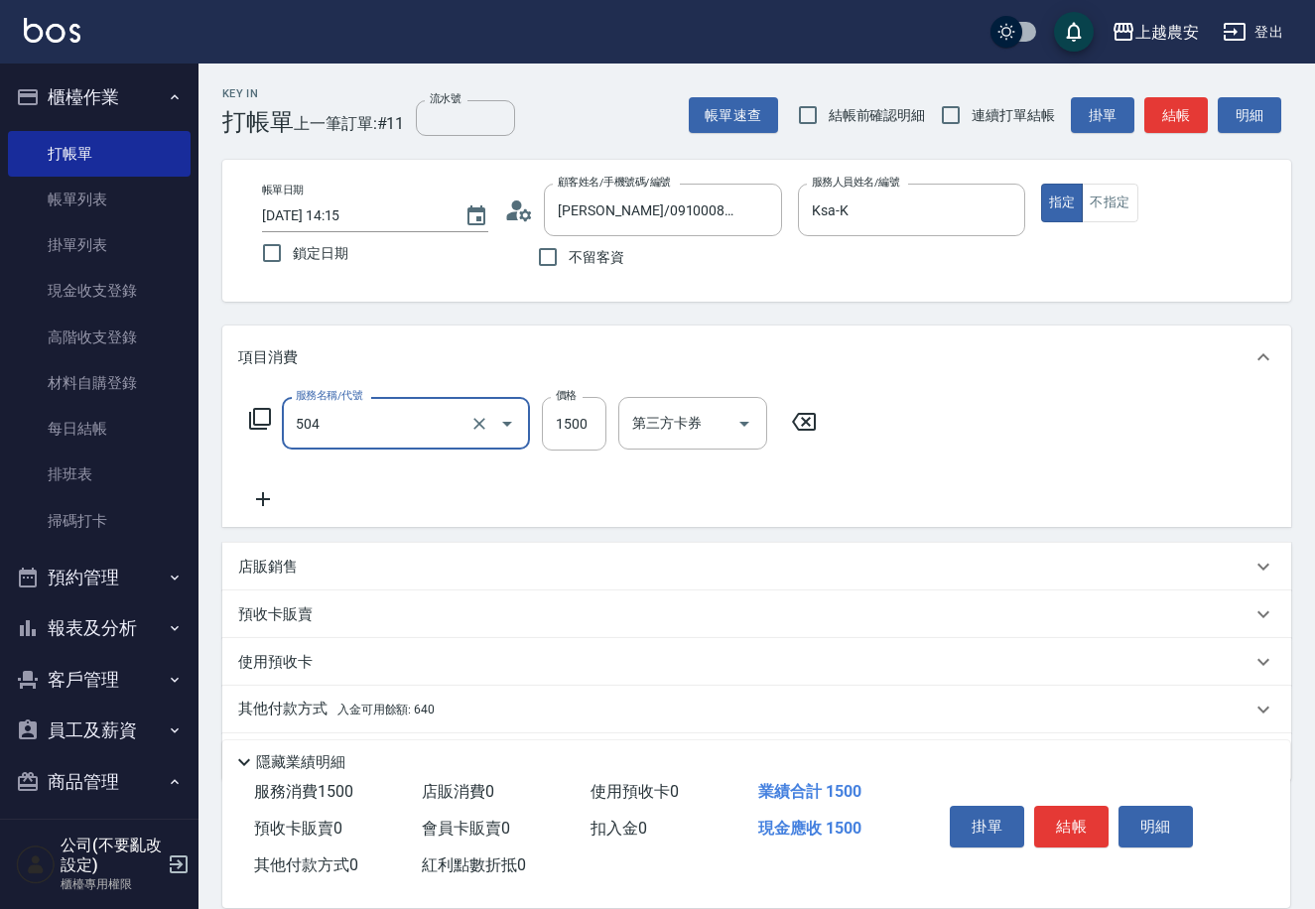
type input "染髮1500↓(504)"
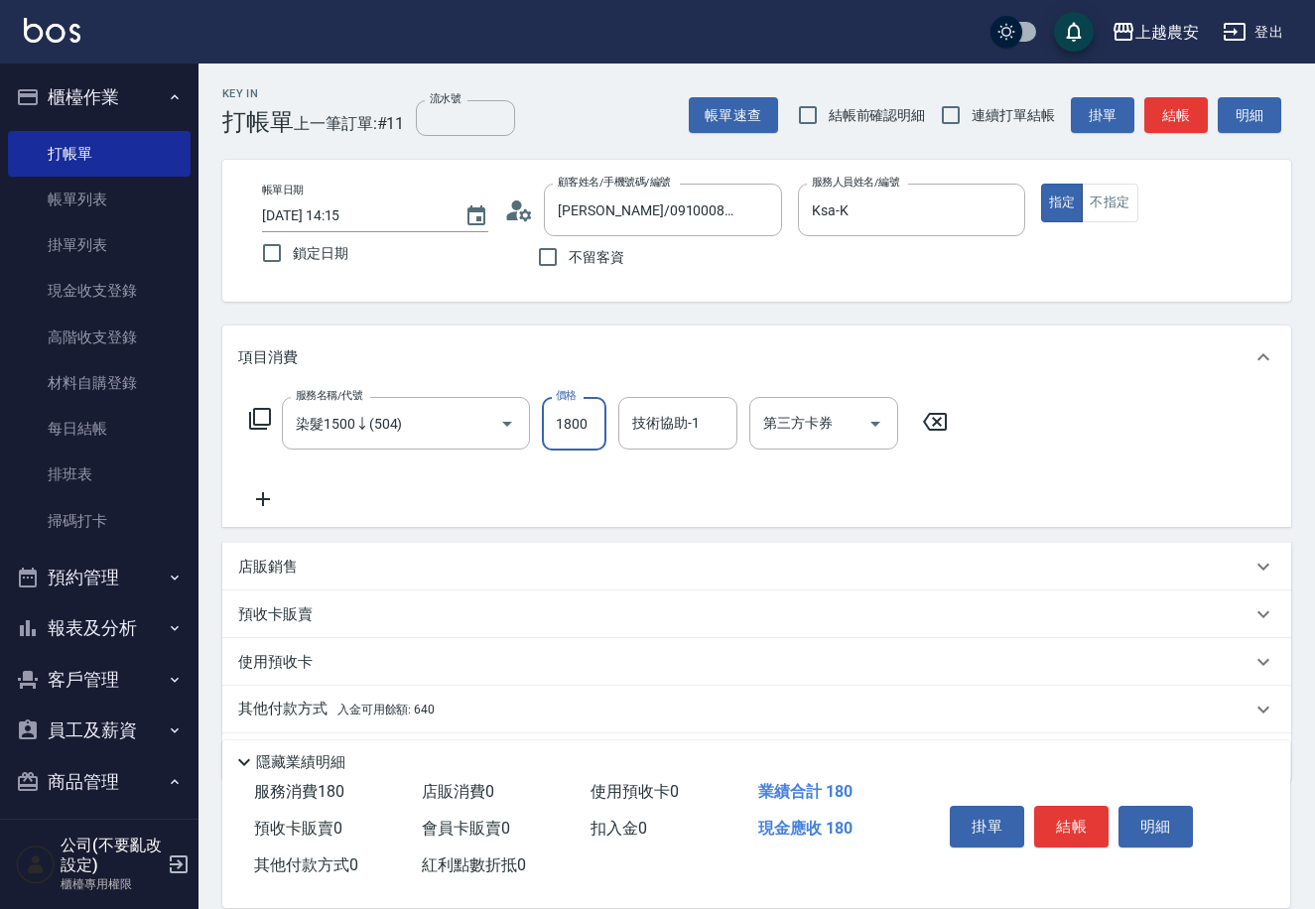
type input "1800"
type input "大巫-35"
click at [1077, 825] on button "結帳" at bounding box center [1071, 827] width 74 height 42
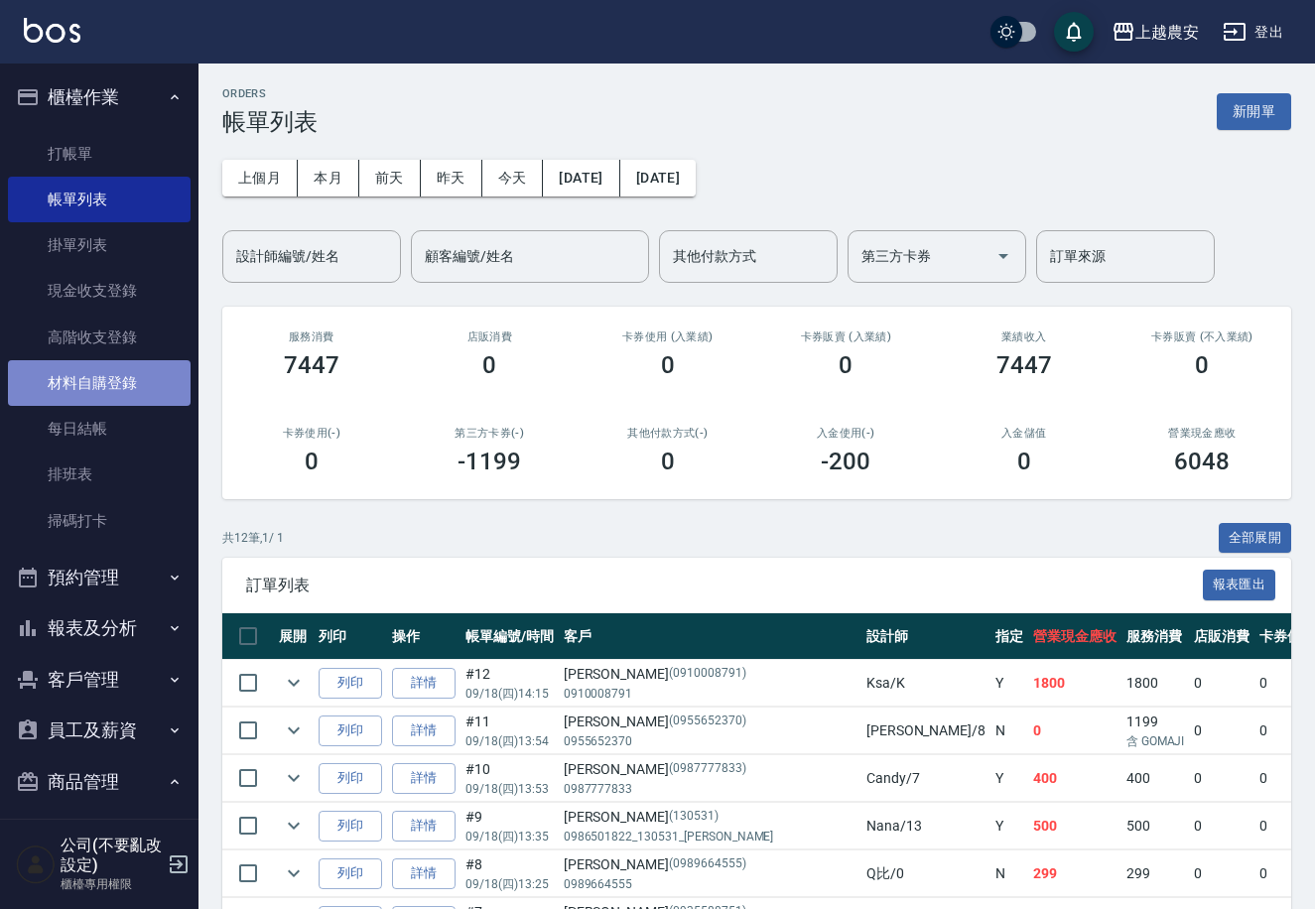
click at [129, 390] on link "材料自購登錄" at bounding box center [99, 383] width 183 height 46
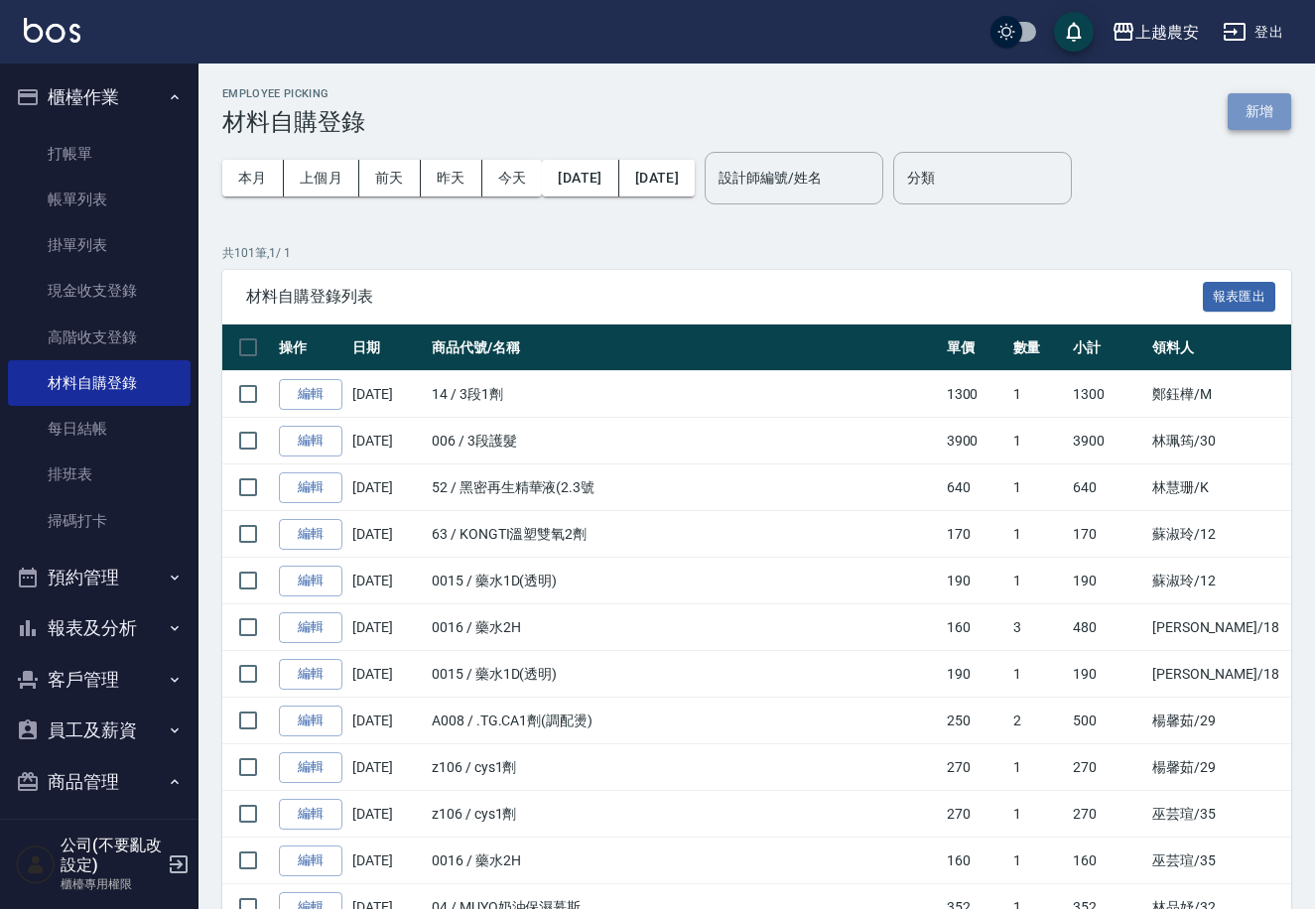
click at [1265, 109] on button "新增" at bounding box center [1258, 111] width 63 height 37
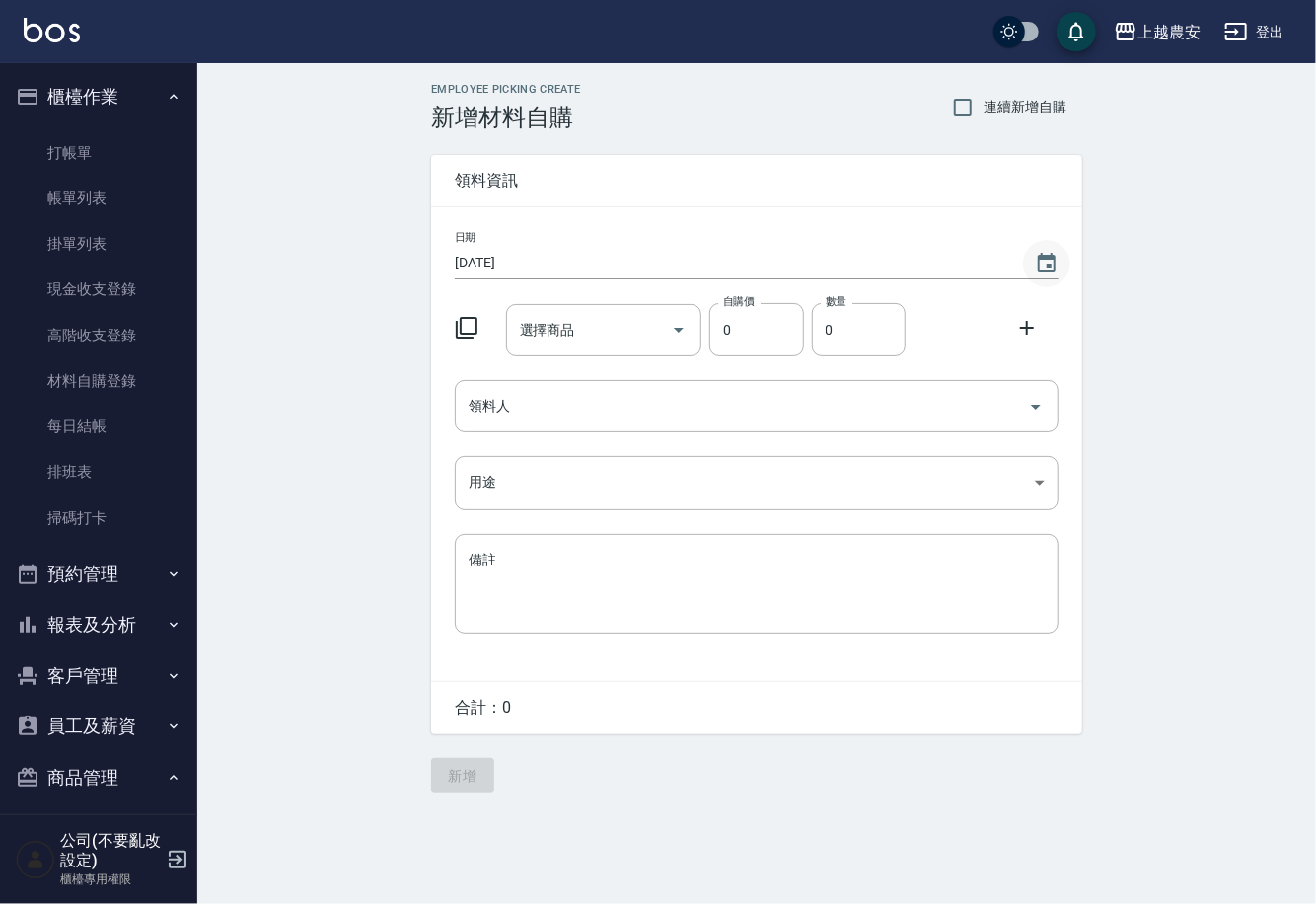
click at [1048, 267] on icon "Choose date, selected date is 2025-09-18" at bounding box center [1047, 263] width 18 height 20
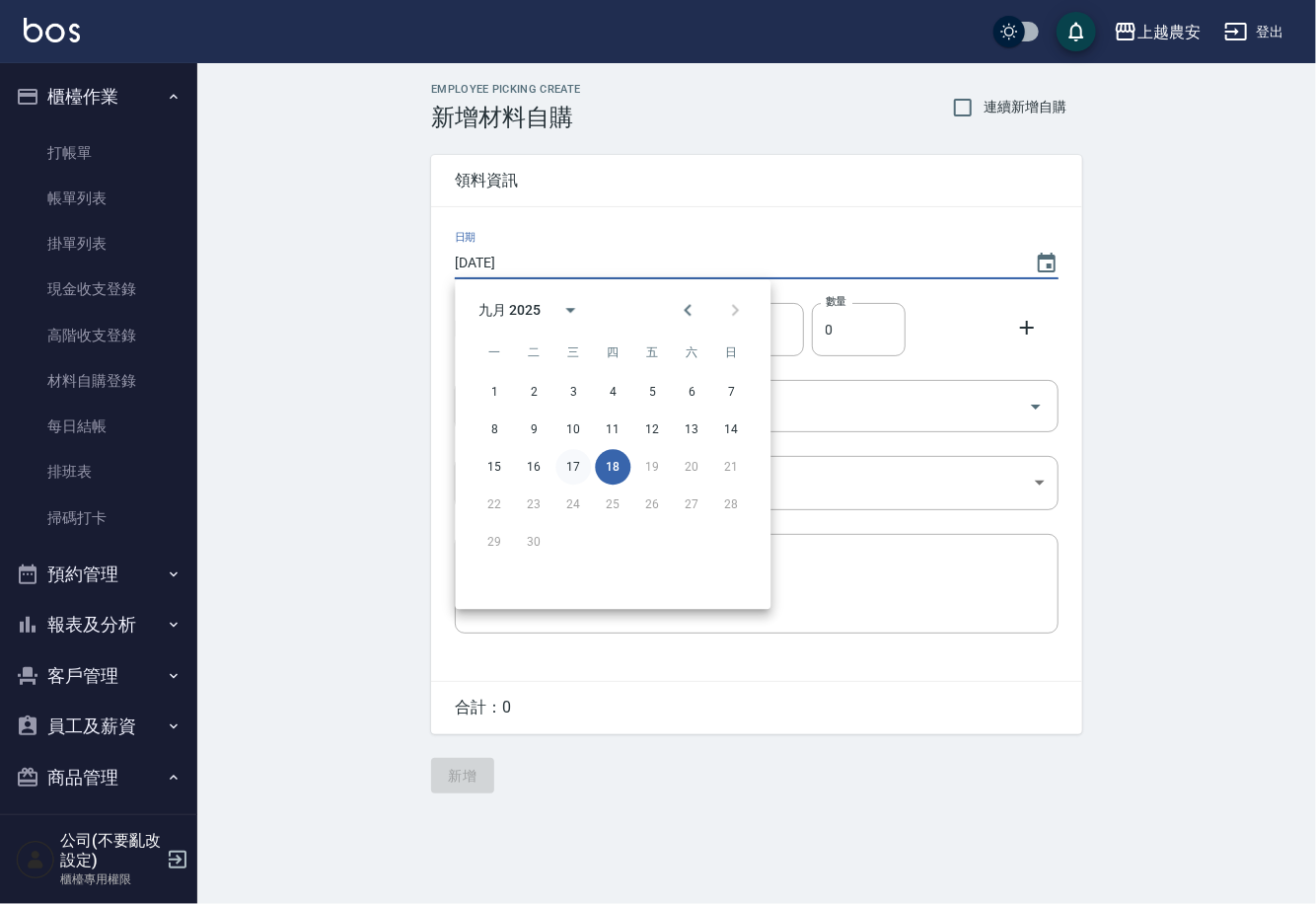
click at [570, 467] on button "17" at bounding box center [574, 466] width 36 height 36
type input "2025/09/17"
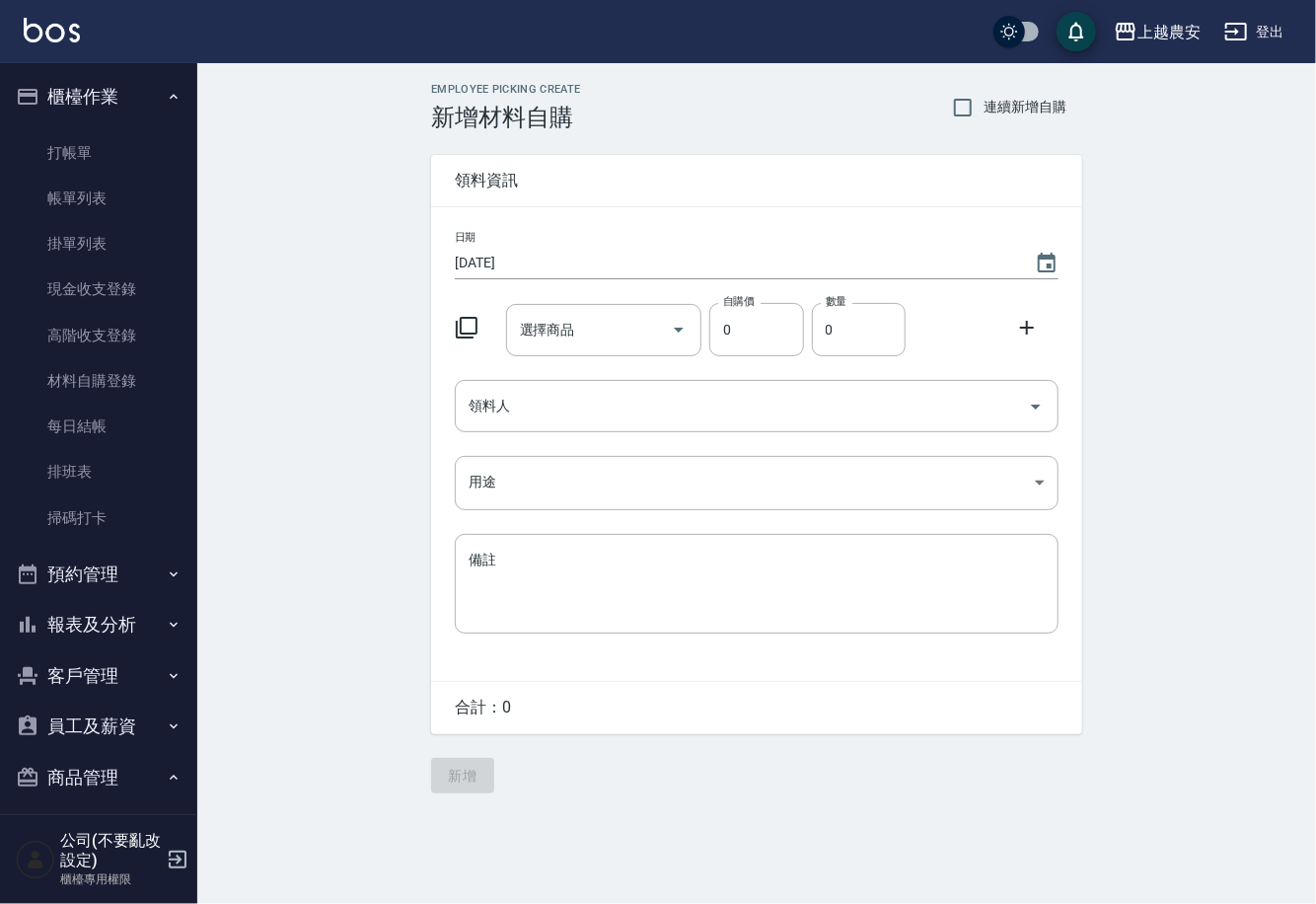
click at [561, 336] on div "選擇商品 選擇商品" at bounding box center [604, 330] width 196 height 53
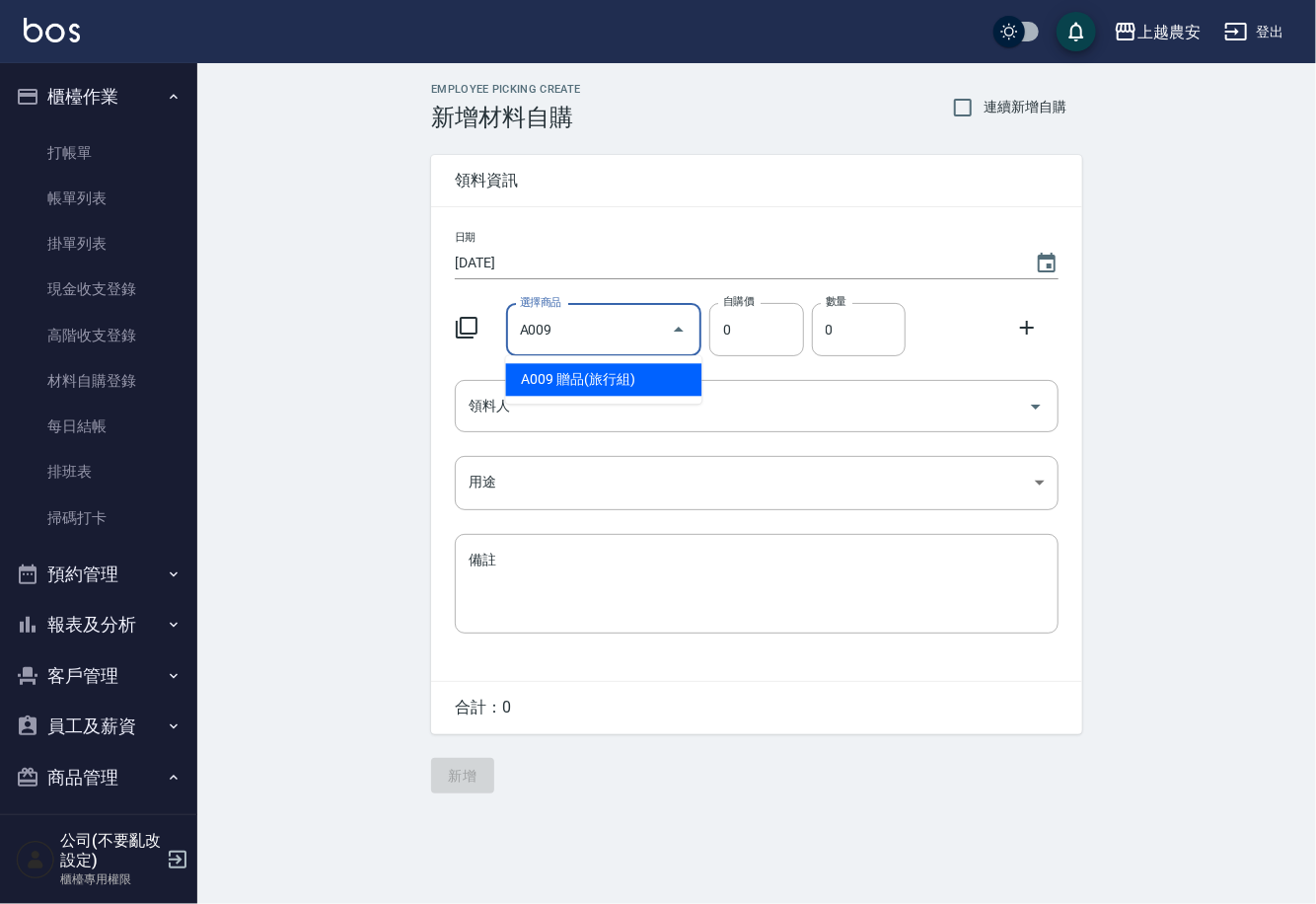
type input "贈品(旅行組)"
type input "50"
type input "1"
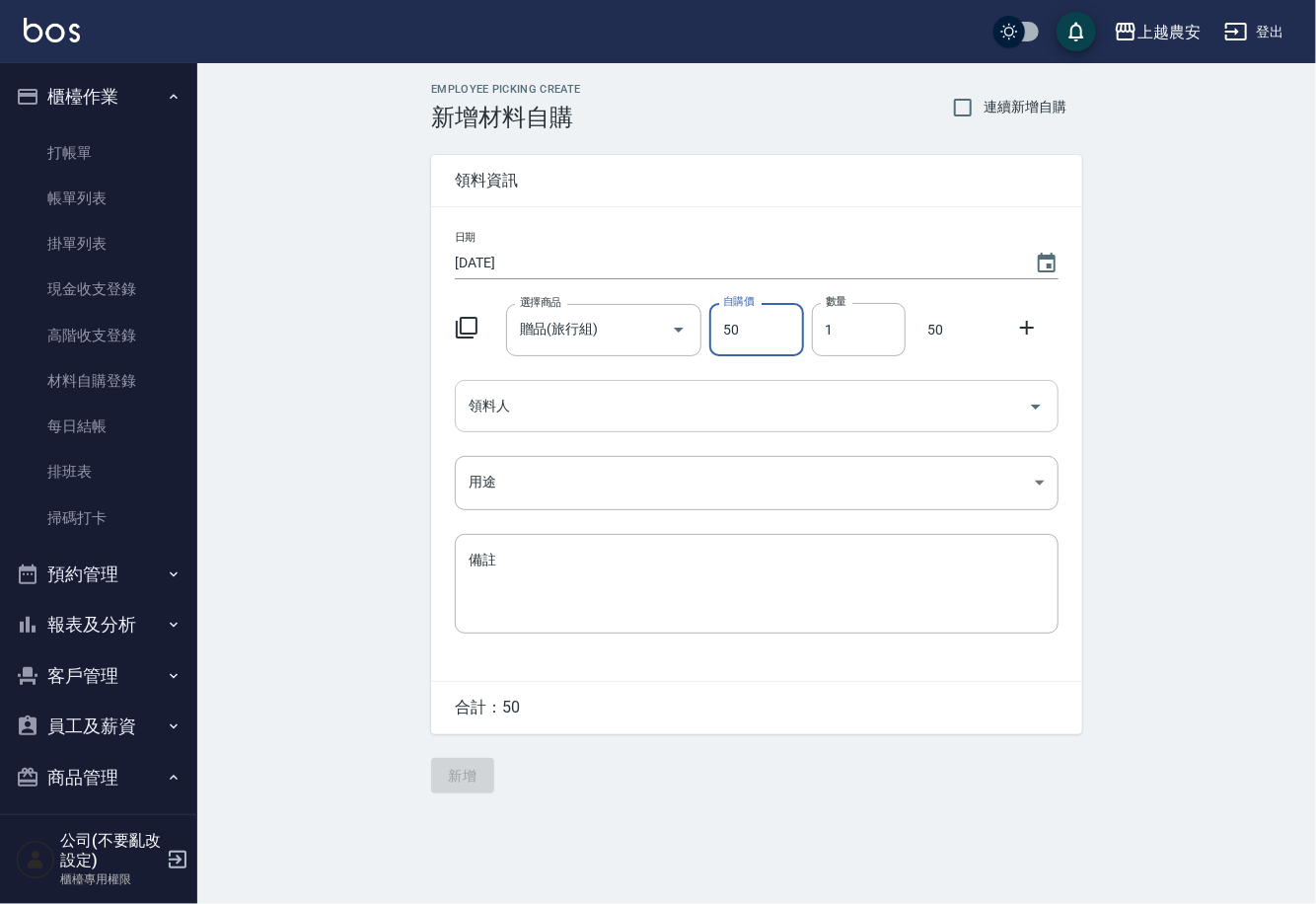
click at [565, 406] on input "領料人" at bounding box center [742, 406] width 557 height 35
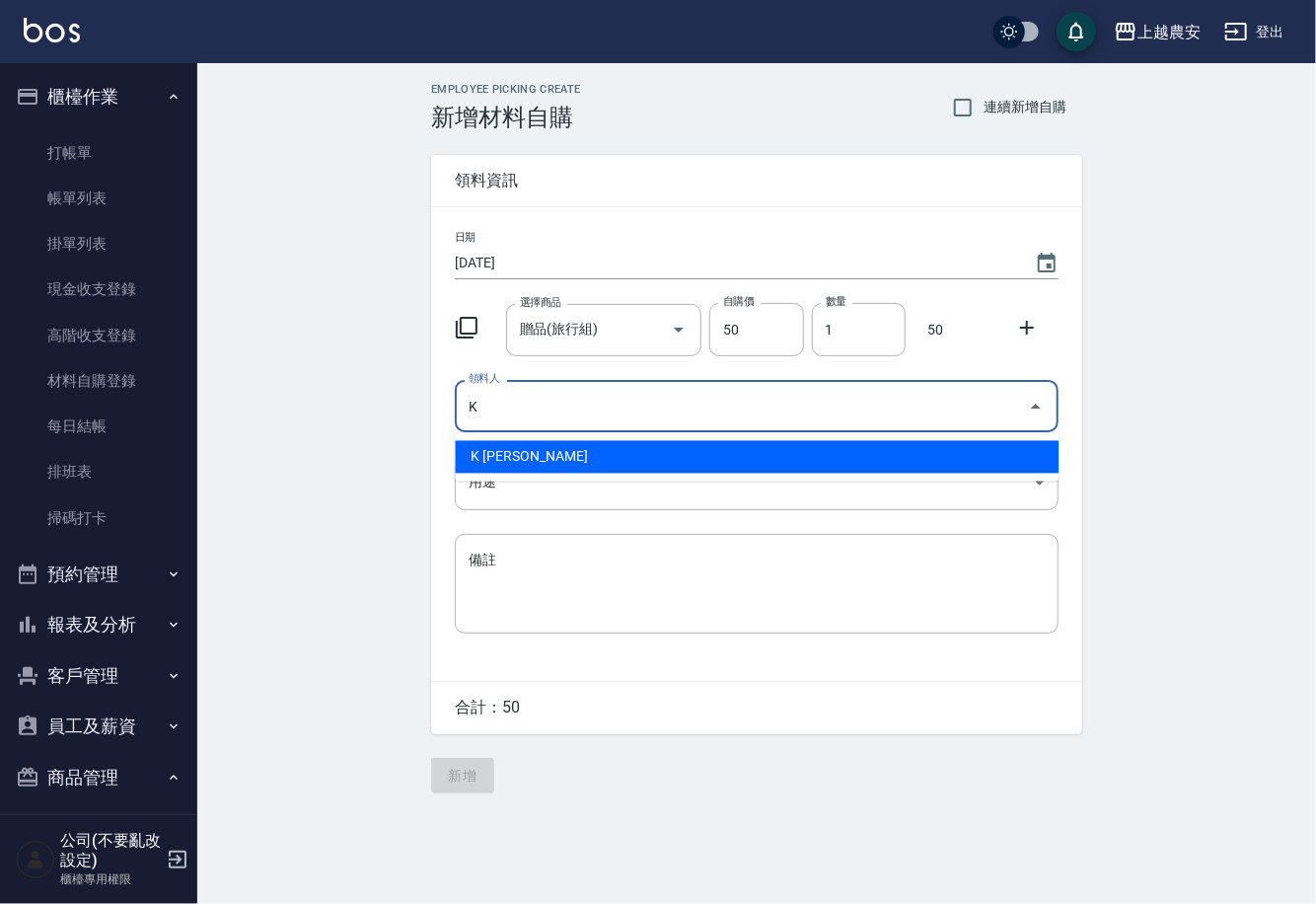
drag, startPoint x: 480, startPoint y: 460, endPoint x: 489, endPoint y: 470, distance: 13.5
click at [480, 459] on li "K 林慧珊" at bounding box center [756, 456] width 604 height 33
type input "K 林慧珊"
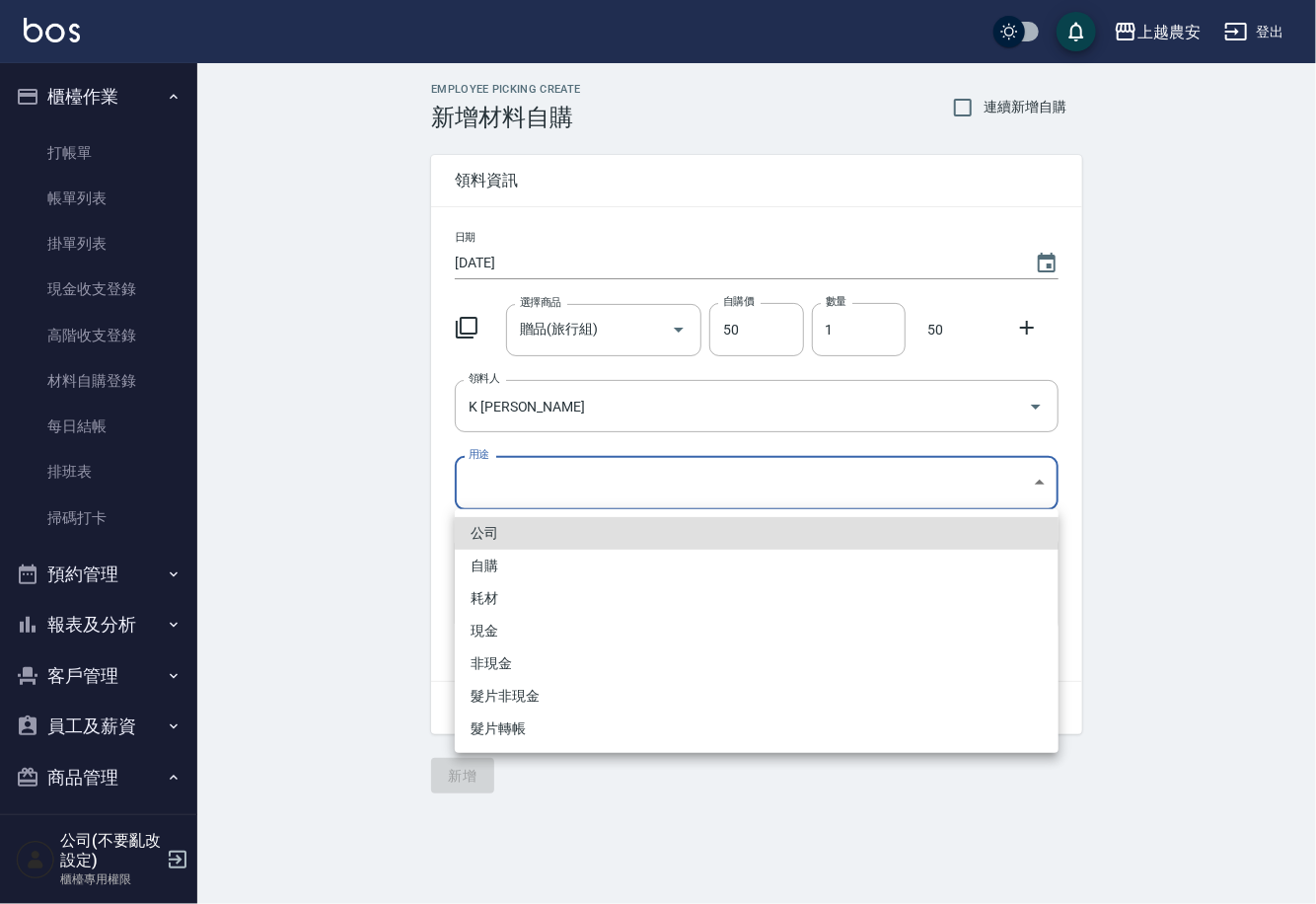
click at [511, 492] on body "上越農安 登出 櫃檯作業 打帳單 帳單列表 掛單列表 現金收支登錄 高階收支登錄 材料自購登錄 每日結帳 排班表 掃碼打卡 預約管理 預約管理 單日預約紀錄 …" at bounding box center [658, 452] width 1316 height 904
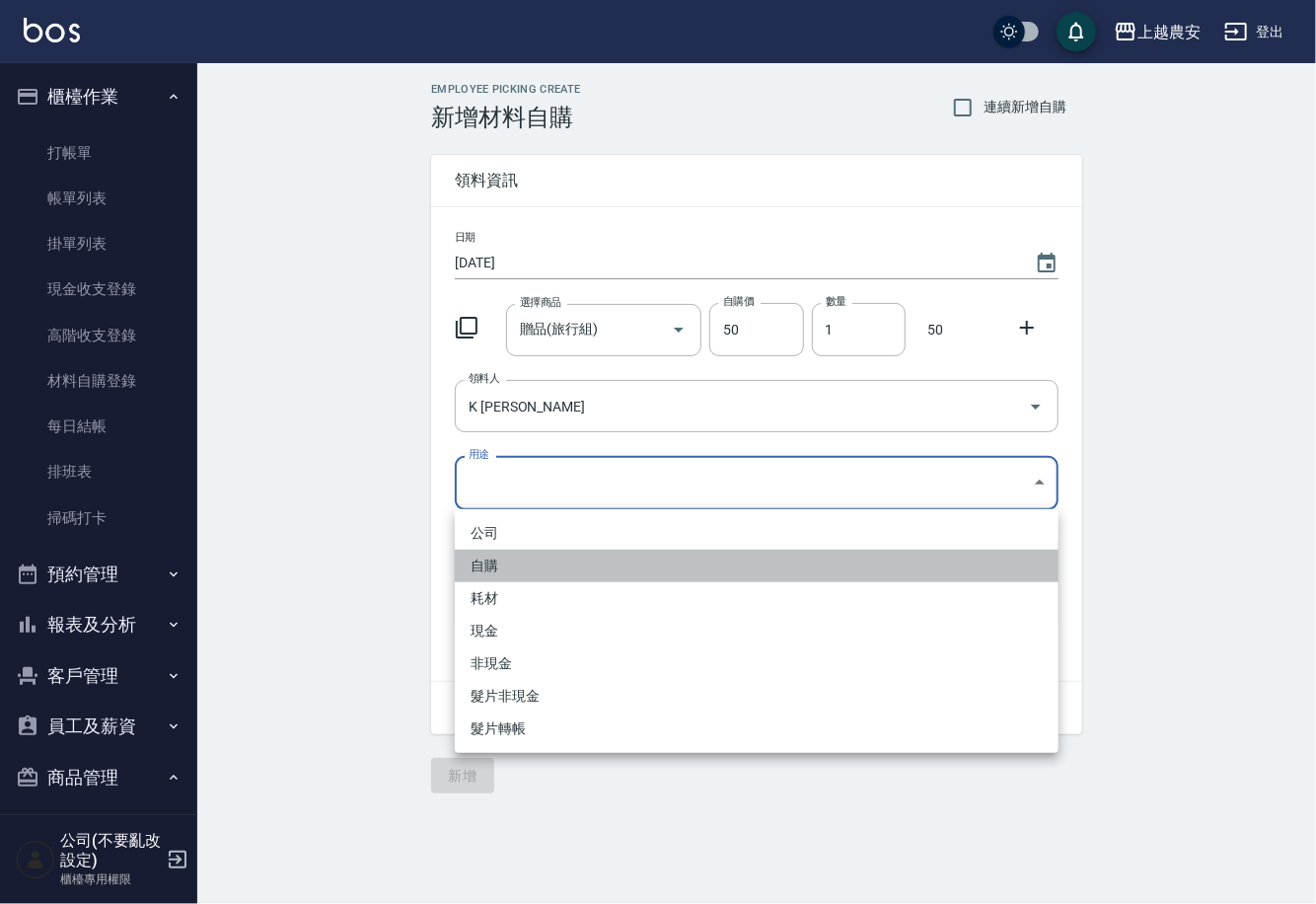
click at [488, 564] on li "自購" at bounding box center [756, 566] width 604 height 33
type input "自購"
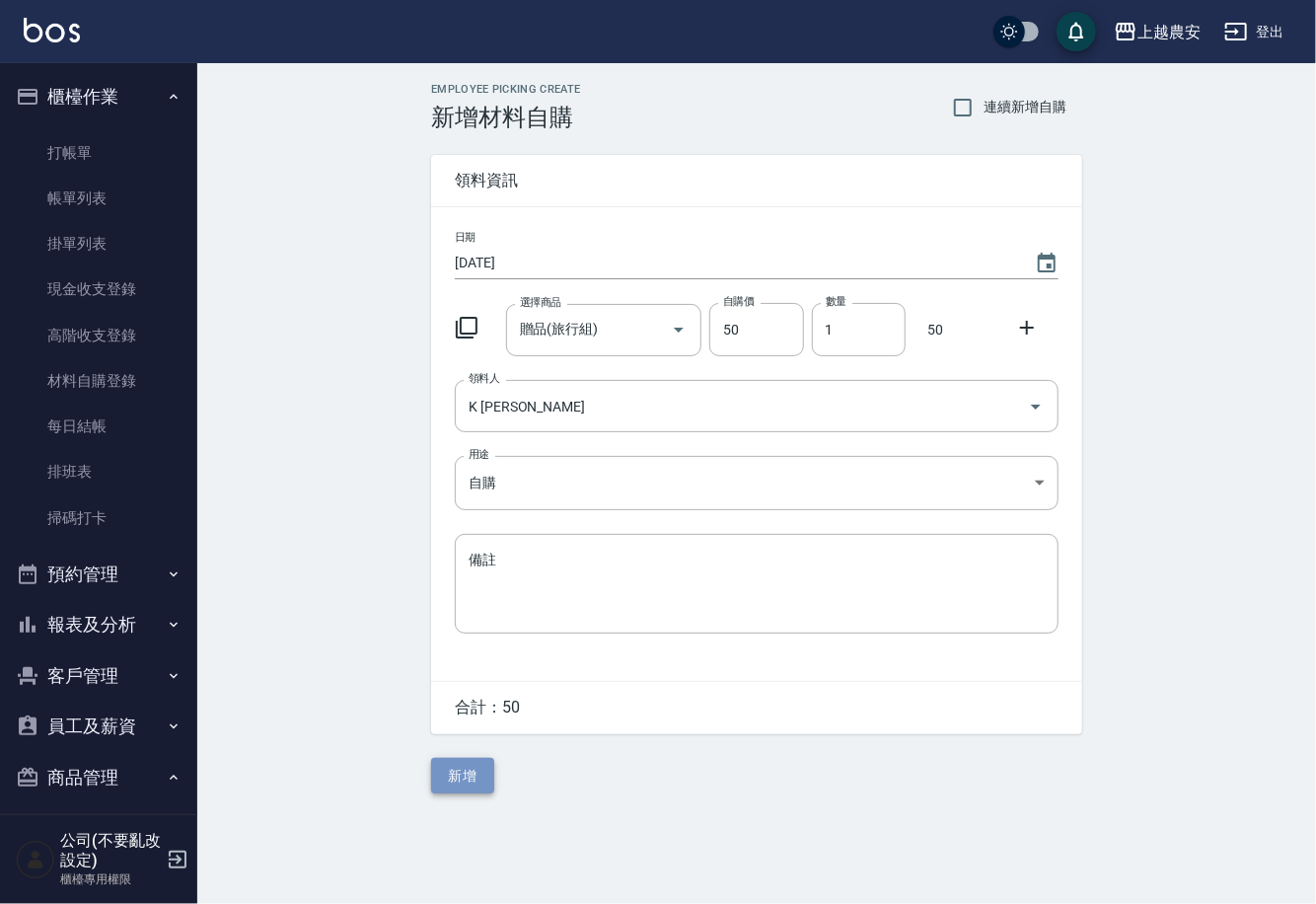
click at [470, 776] on button "新增" at bounding box center [463, 776] width 63 height 37
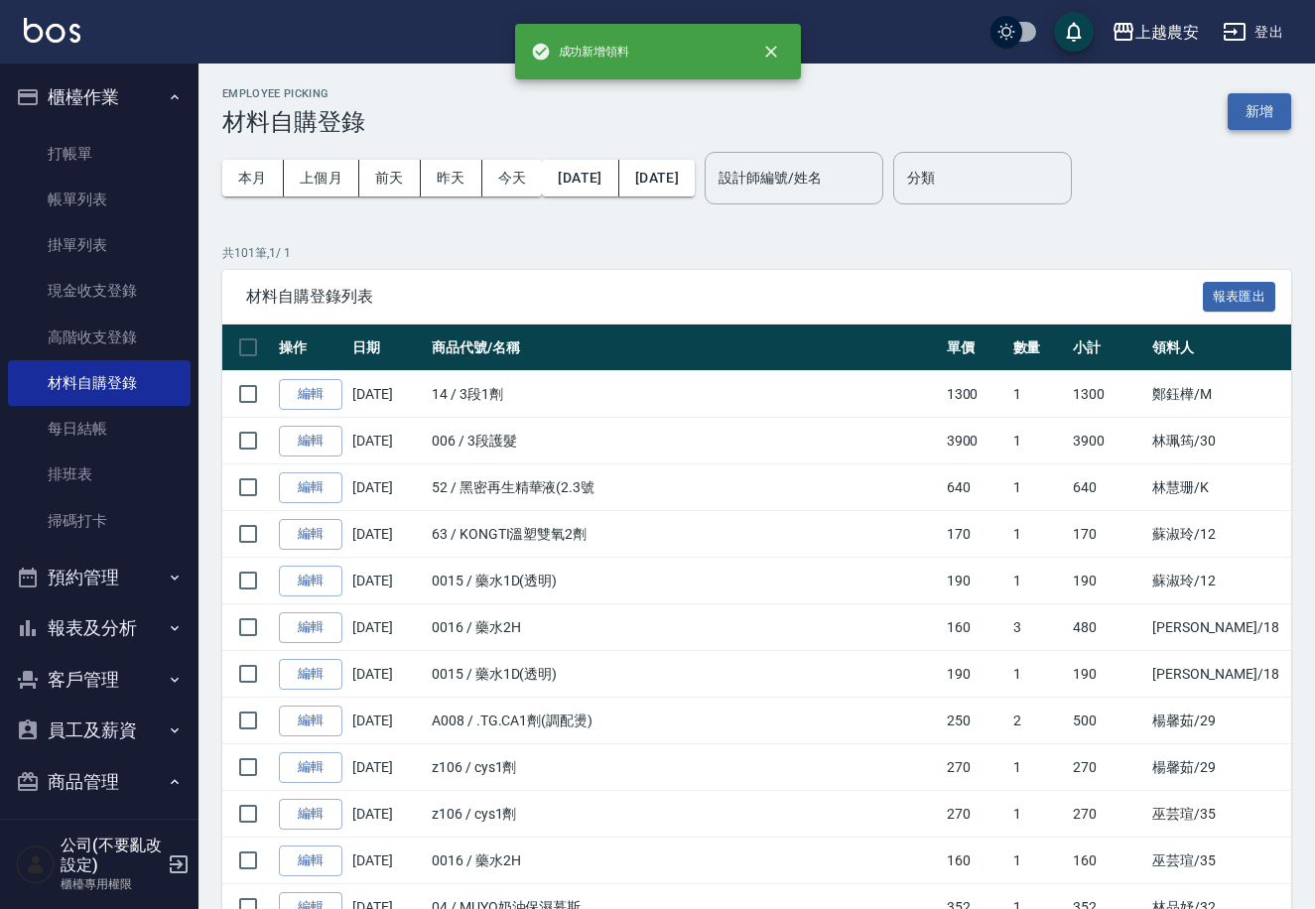
click at [1260, 114] on button "新增" at bounding box center [1258, 111] width 63 height 37
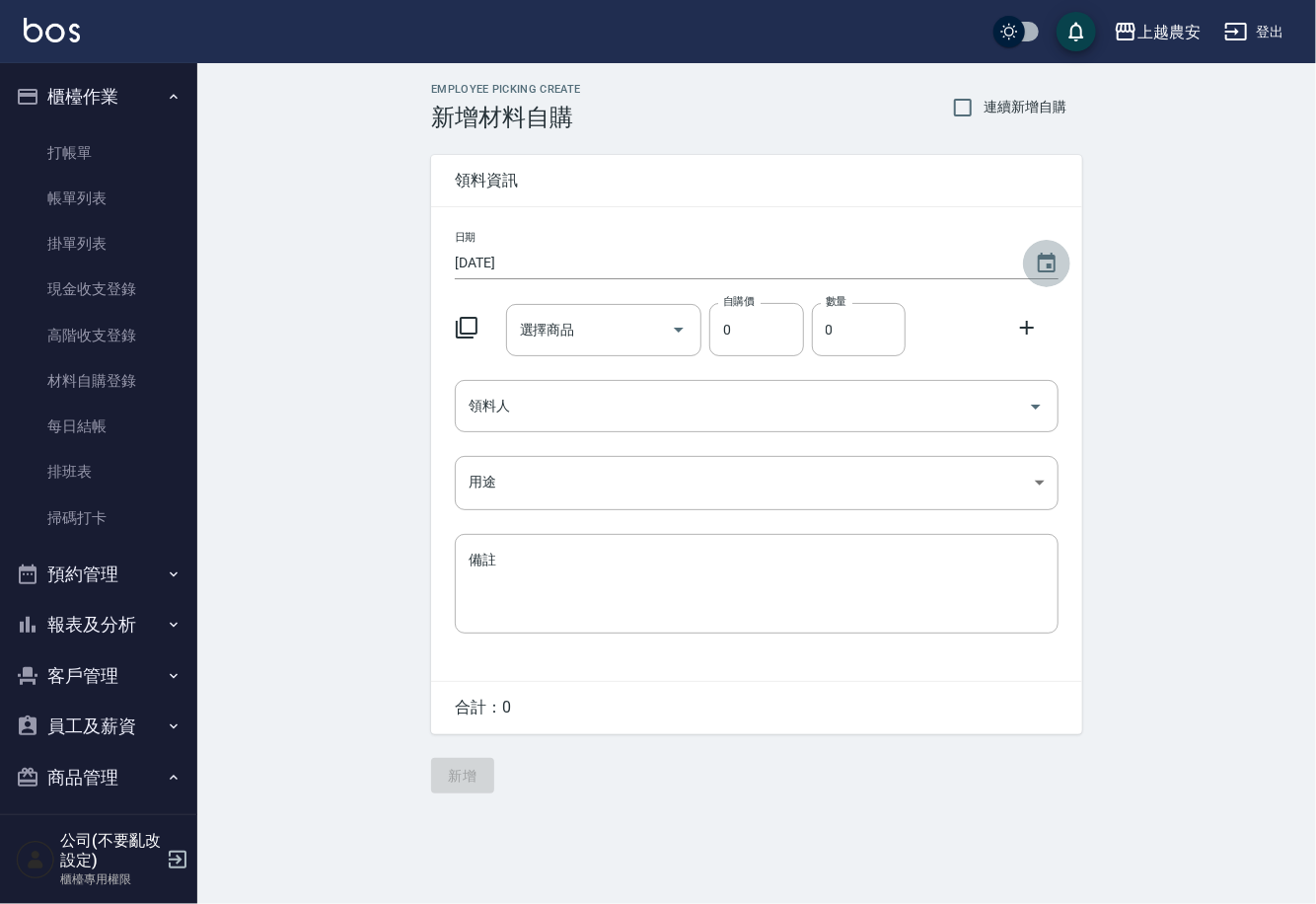
click at [1046, 265] on icon "Choose date, selected date is 2025-09-18" at bounding box center [1047, 264] width 24 height 24
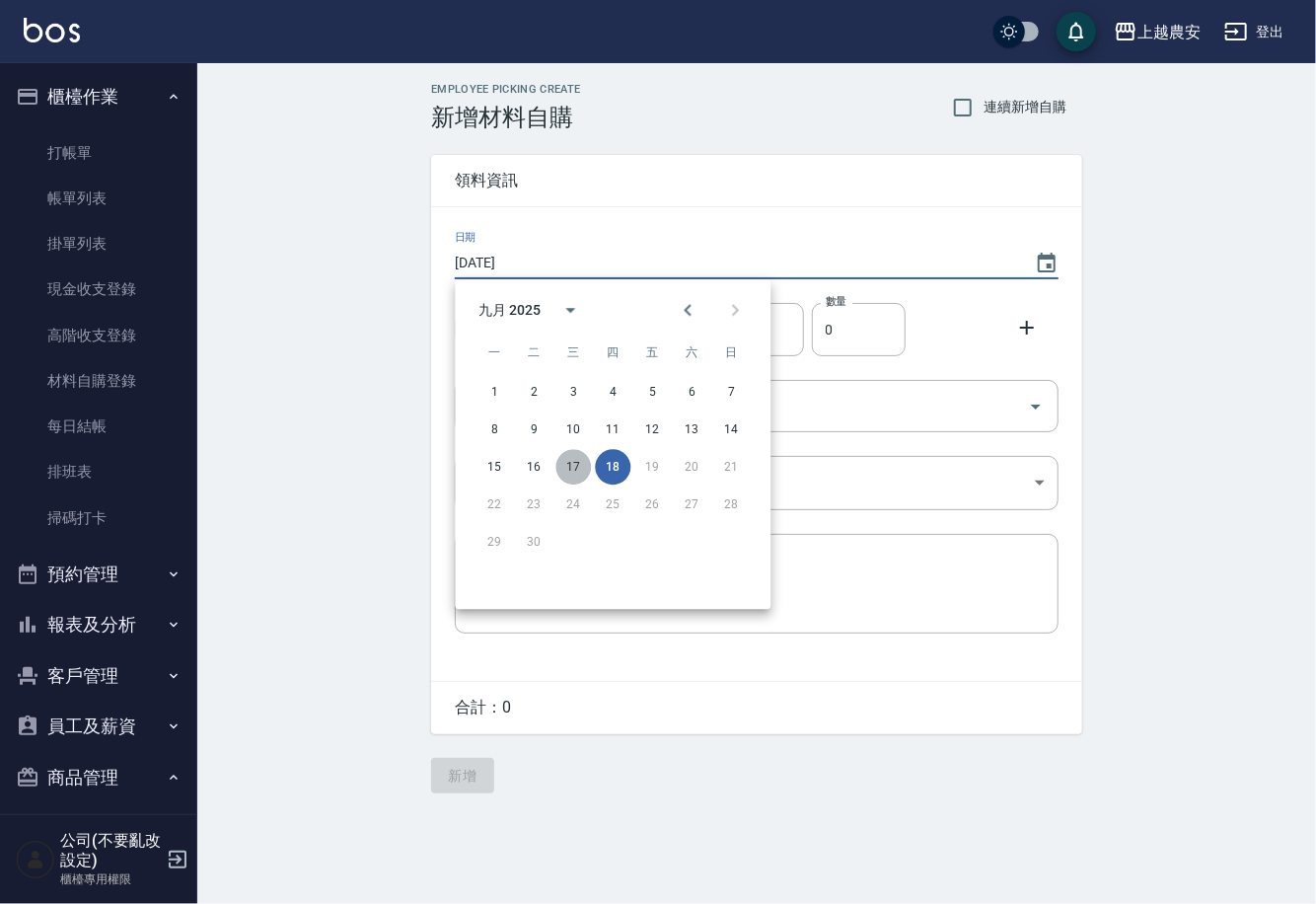
click at [572, 463] on button "17" at bounding box center [574, 466] width 36 height 36
type input "2025/09/17"
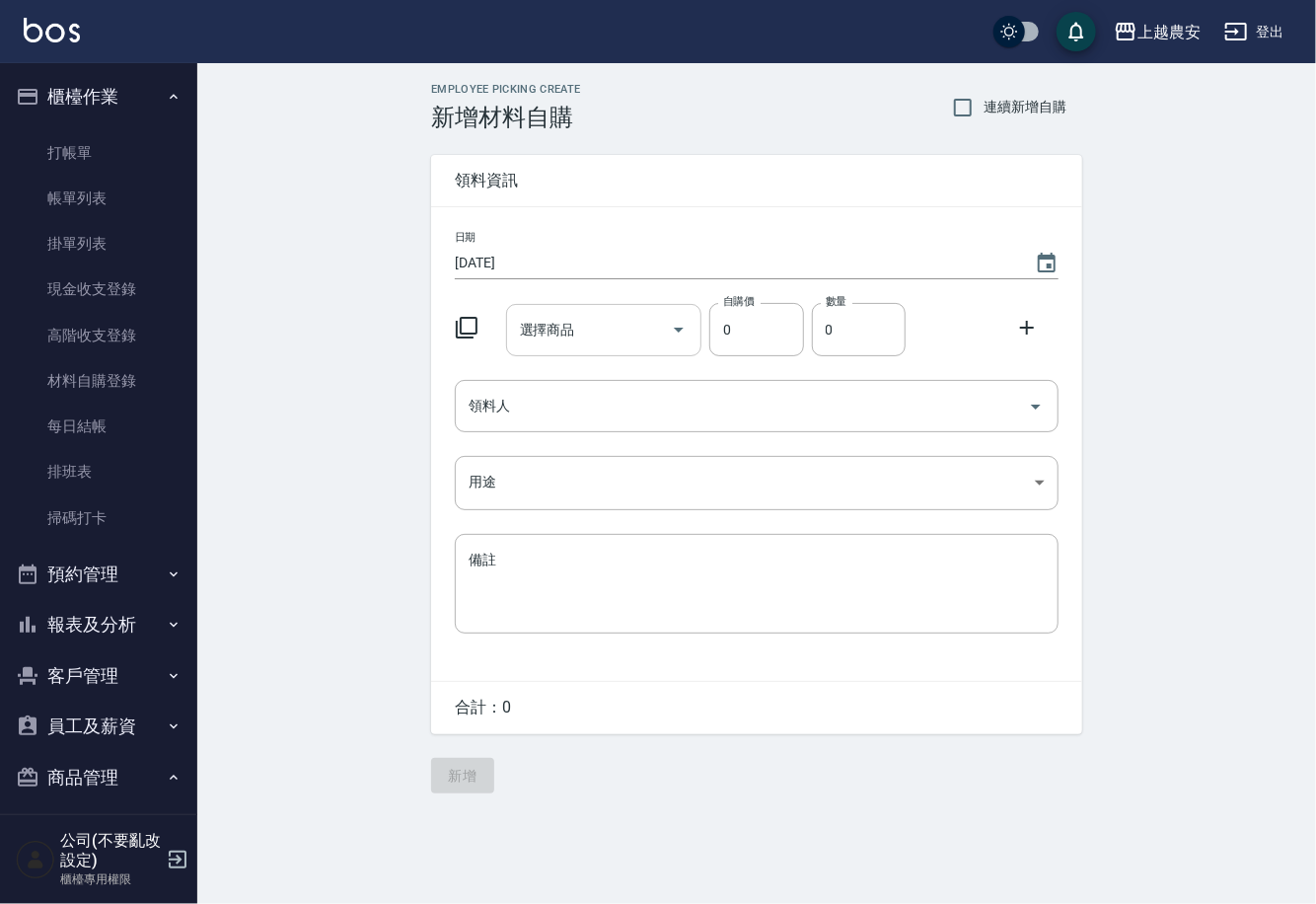
click at [565, 340] on input "選擇商品" at bounding box center [590, 329] width 149 height 35
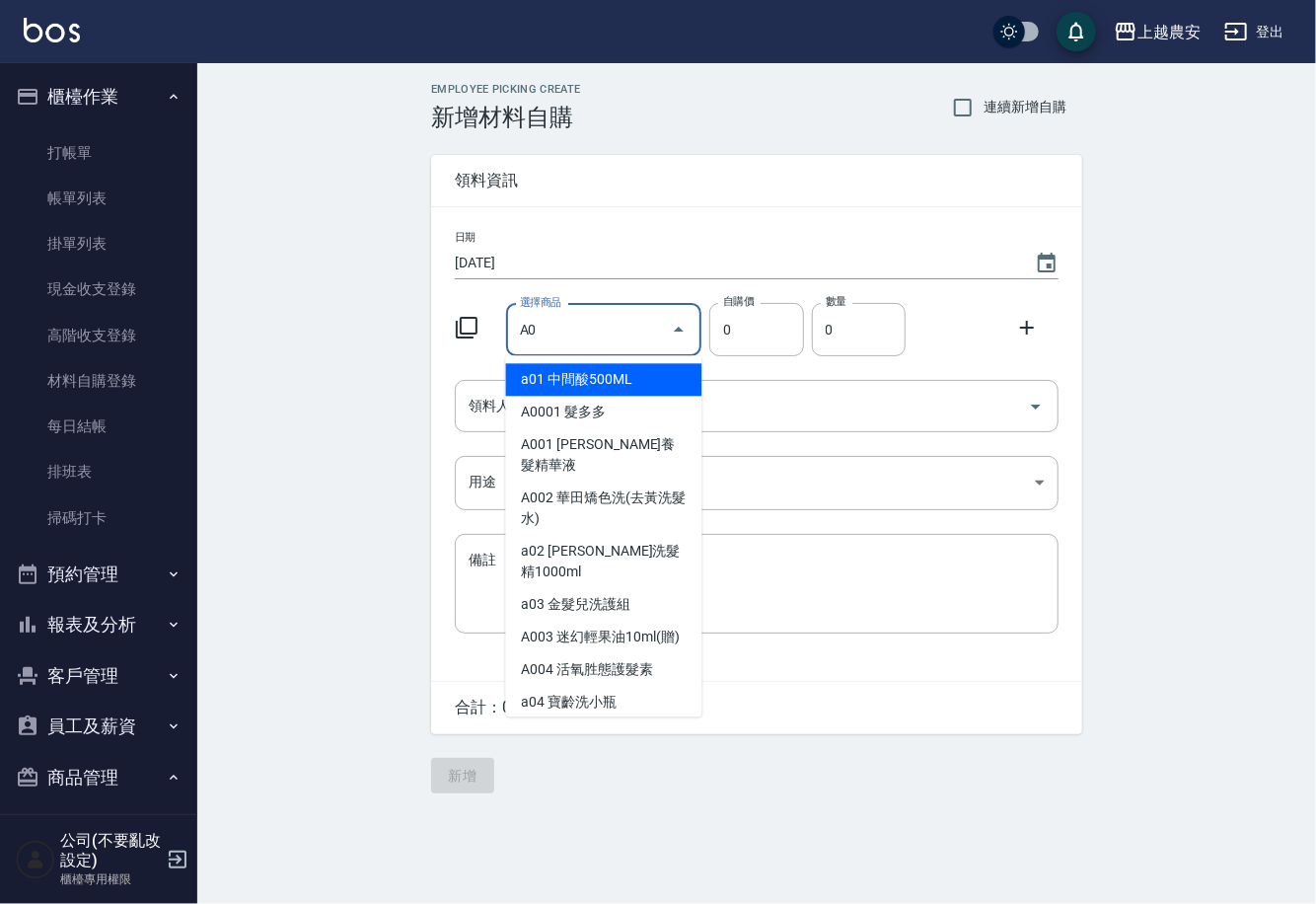
type input "A"
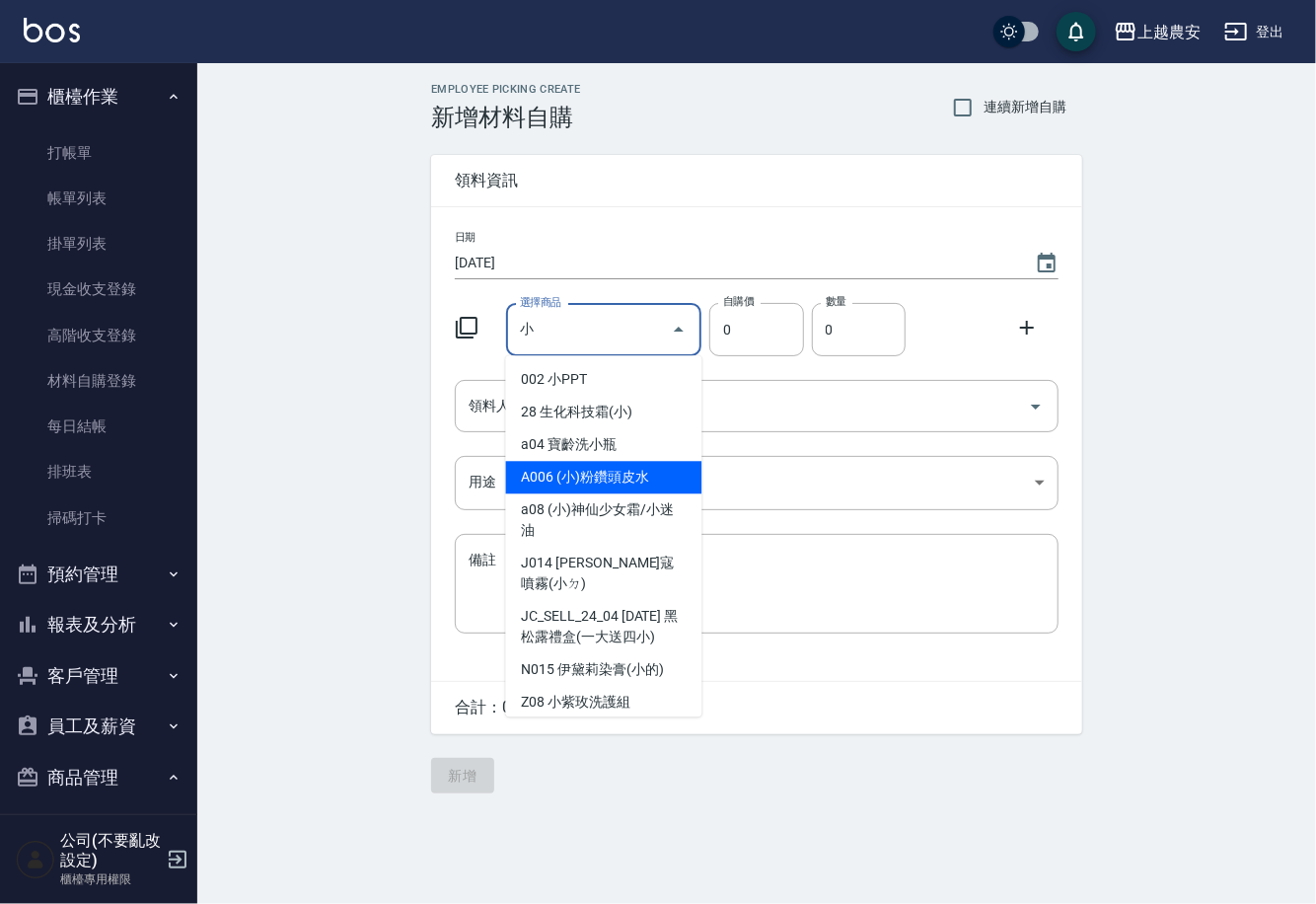
click at [610, 474] on li "A006 (小)粉鑽頭皮水" at bounding box center [604, 476] width 196 height 33
type input "(小)粉鑽頭皮水"
type input "50"
type input "1"
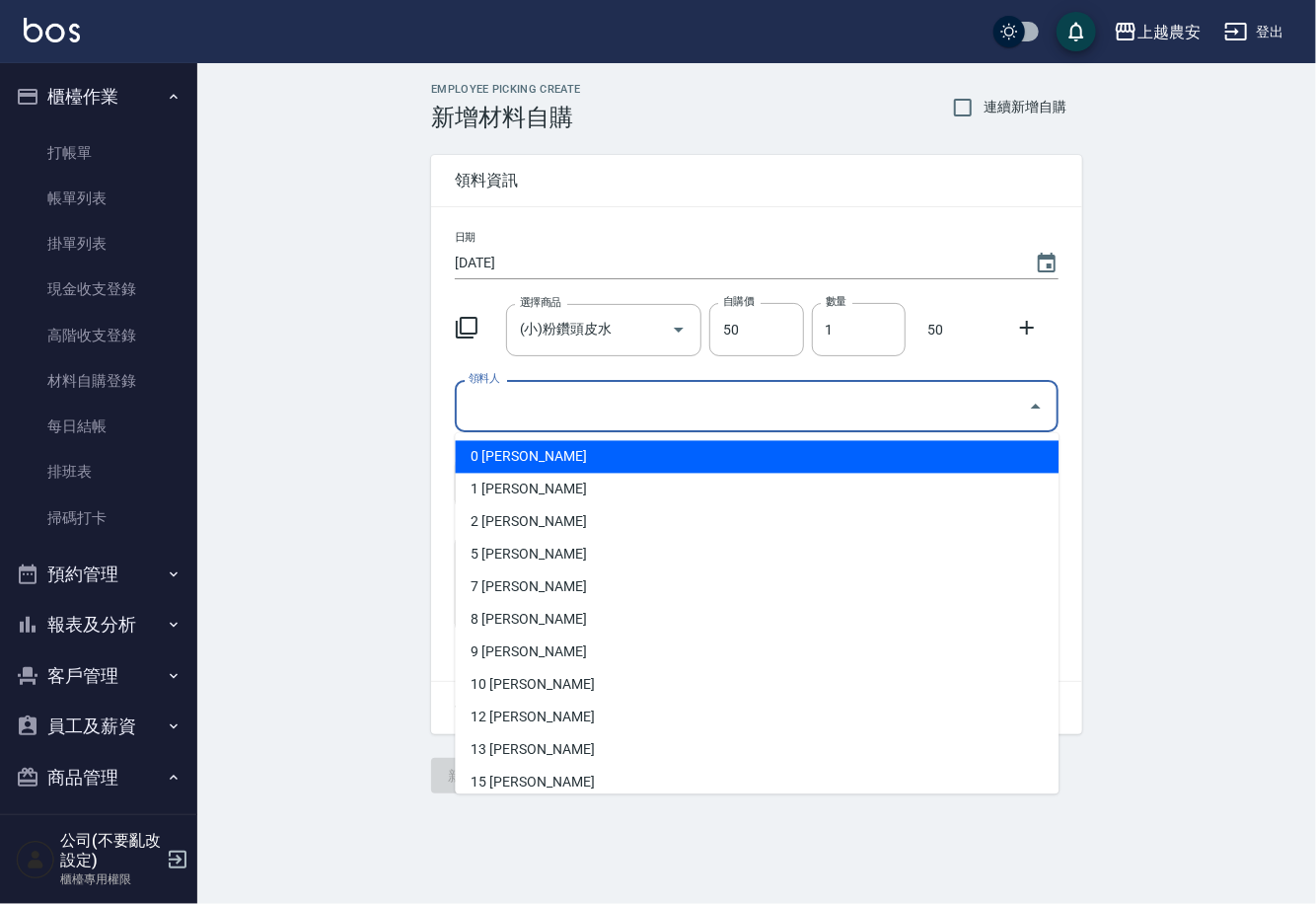
click at [578, 416] on input "領料人" at bounding box center [742, 406] width 557 height 35
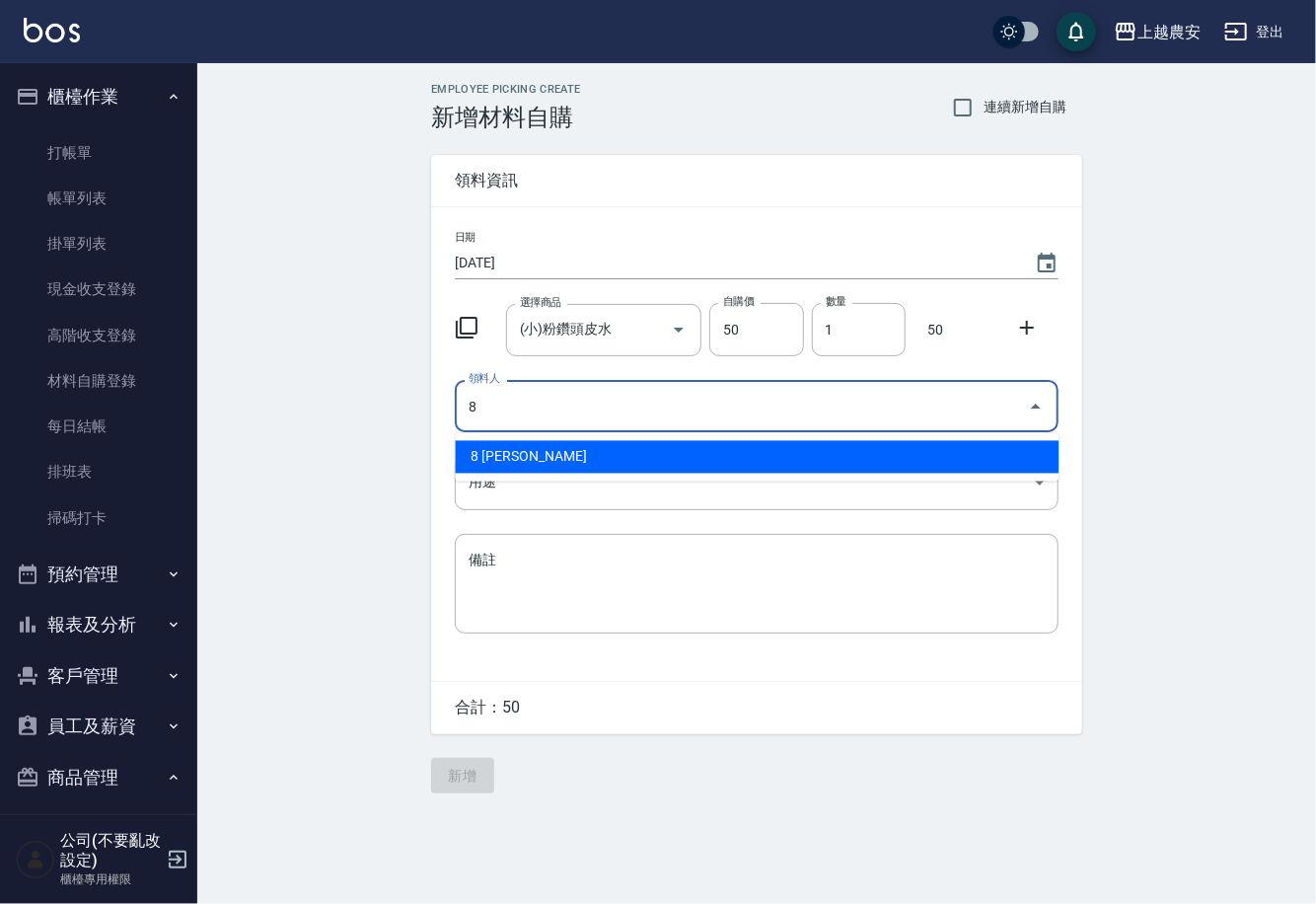
click at [560, 463] on li "8 郭黛慧" at bounding box center [756, 456] width 604 height 33
type input "8 郭黛慧"
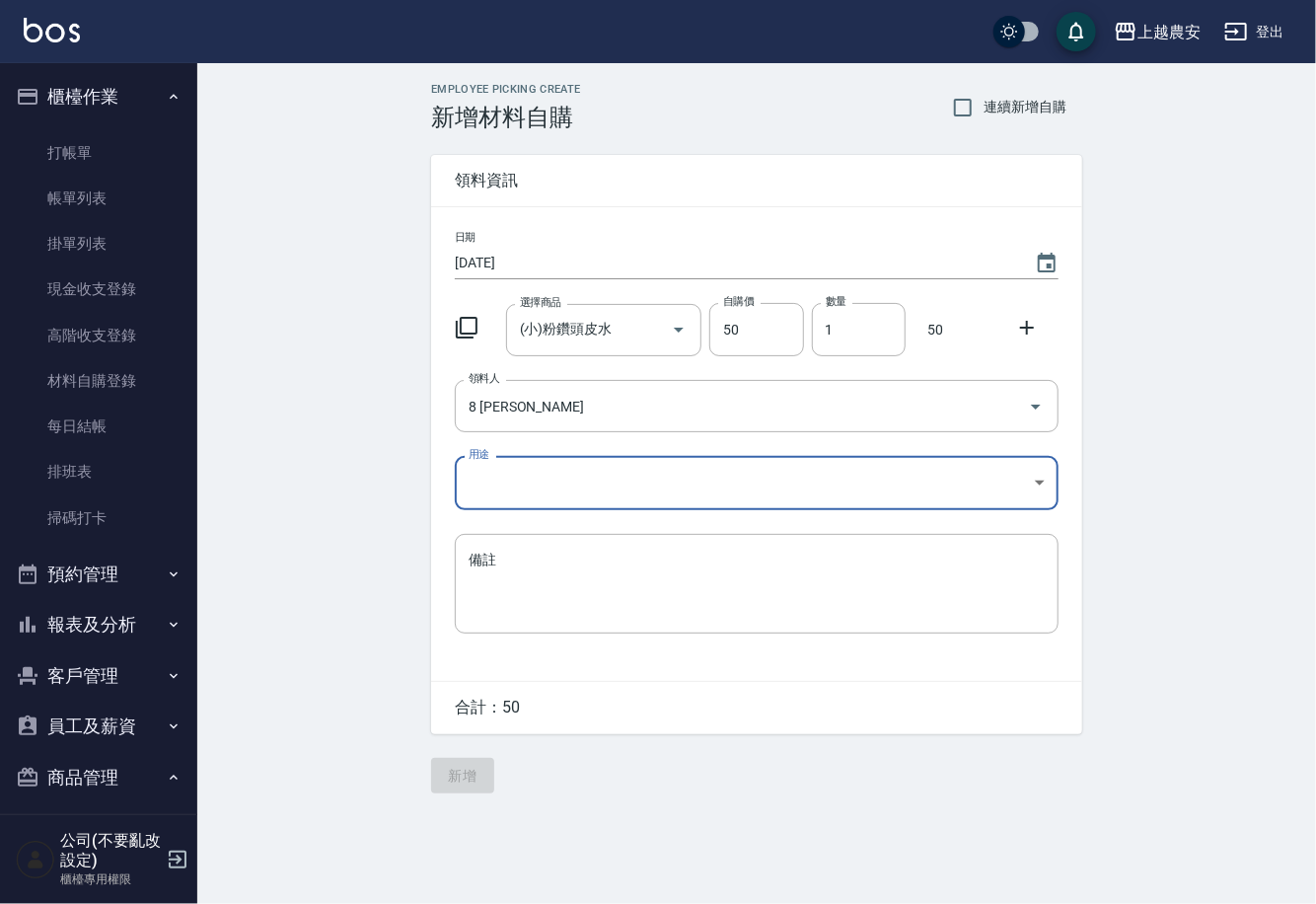
click at [513, 494] on body "上越農安 登出 櫃檯作業 打帳單 帳單列表 掛單列表 現金收支登錄 高階收支登錄 材料自購登錄 每日結帳 排班表 掃碼打卡 預約管理 預約管理 單日預約紀錄 …" at bounding box center [658, 452] width 1316 height 904
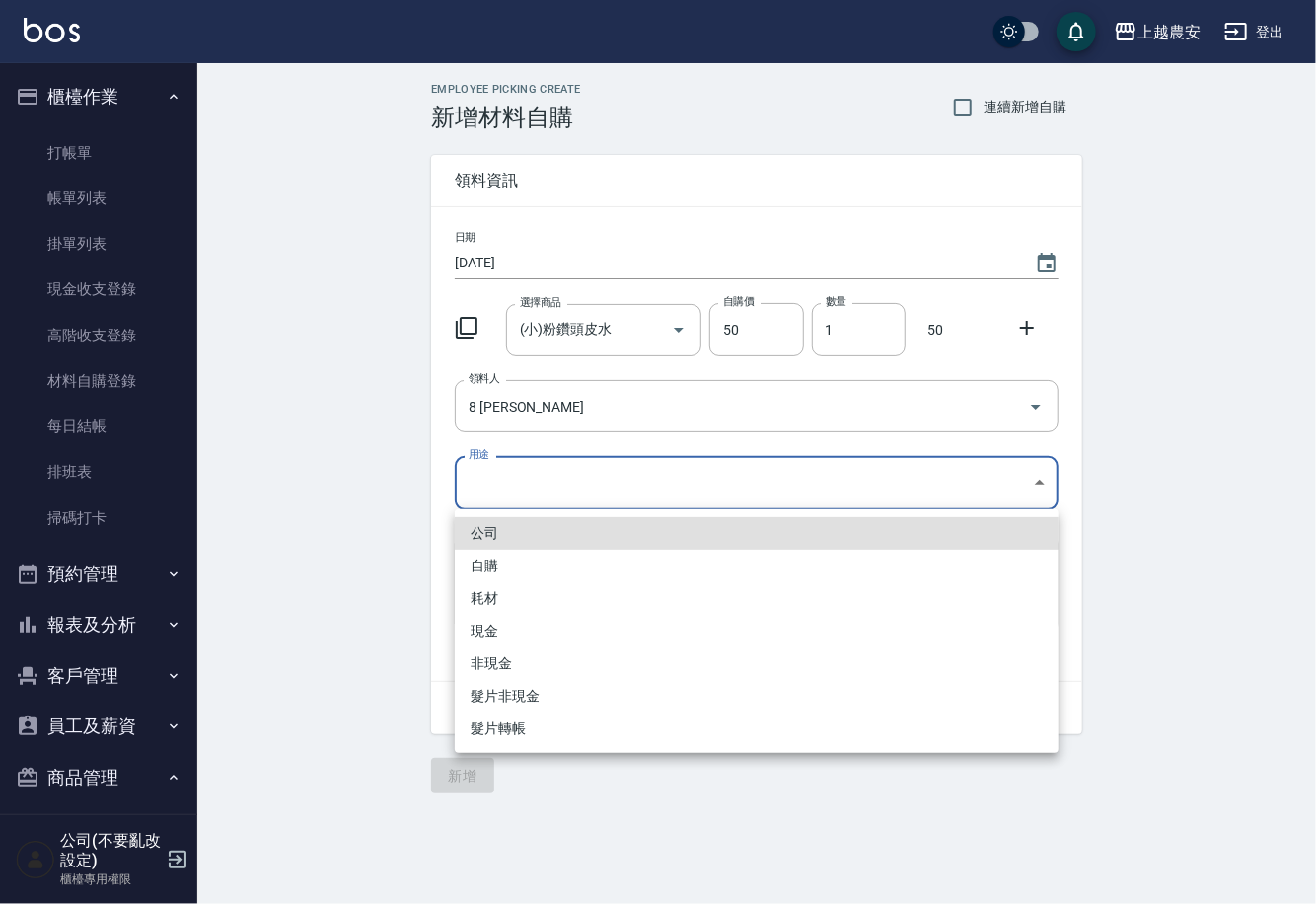
click at [480, 565] on li "自購" at bounding box center [756, 566] width 604 height 33
type input "自購"
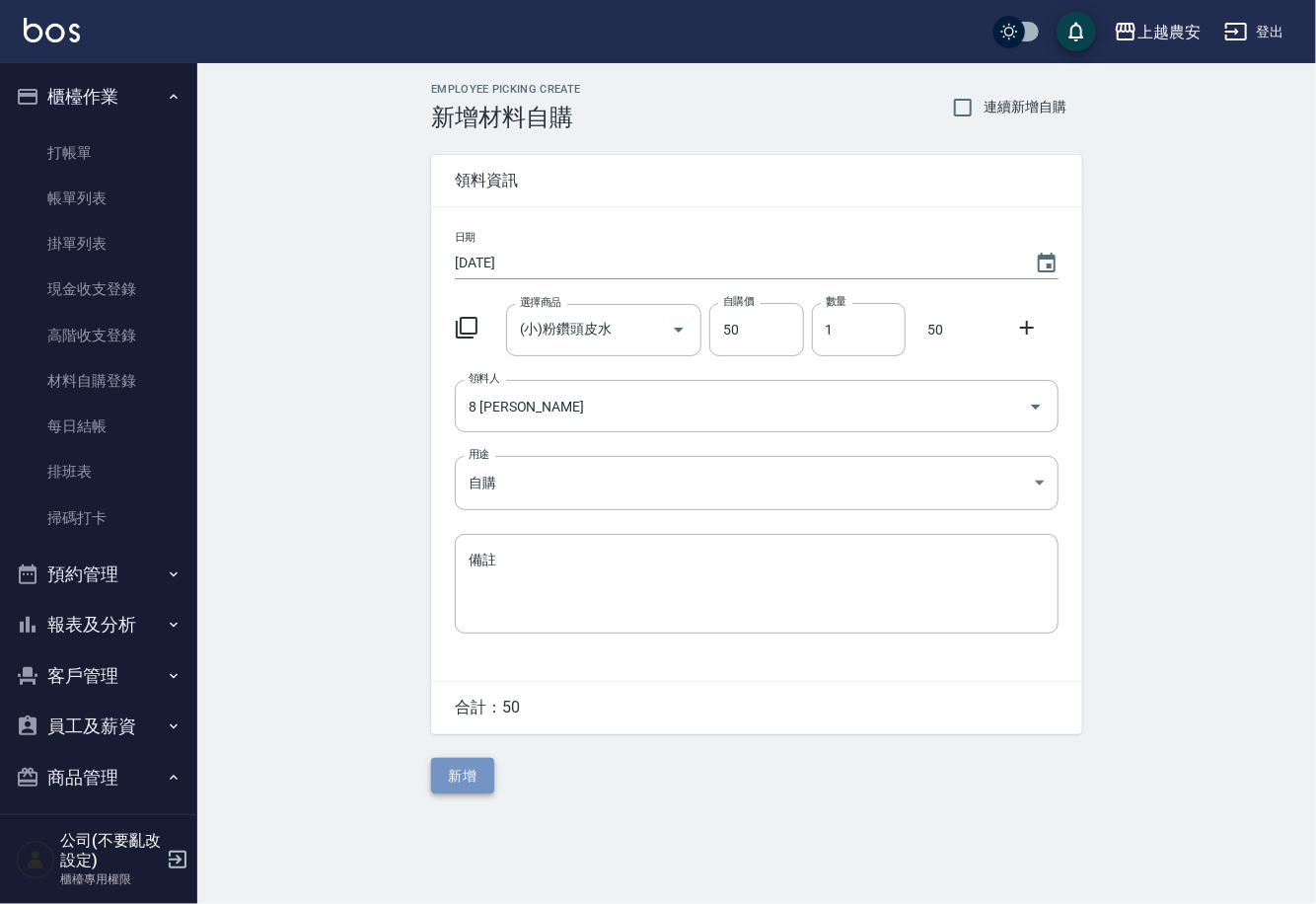
click at [472, 778] on button "新增" at bounding box center [463, 776] width 63 height 37
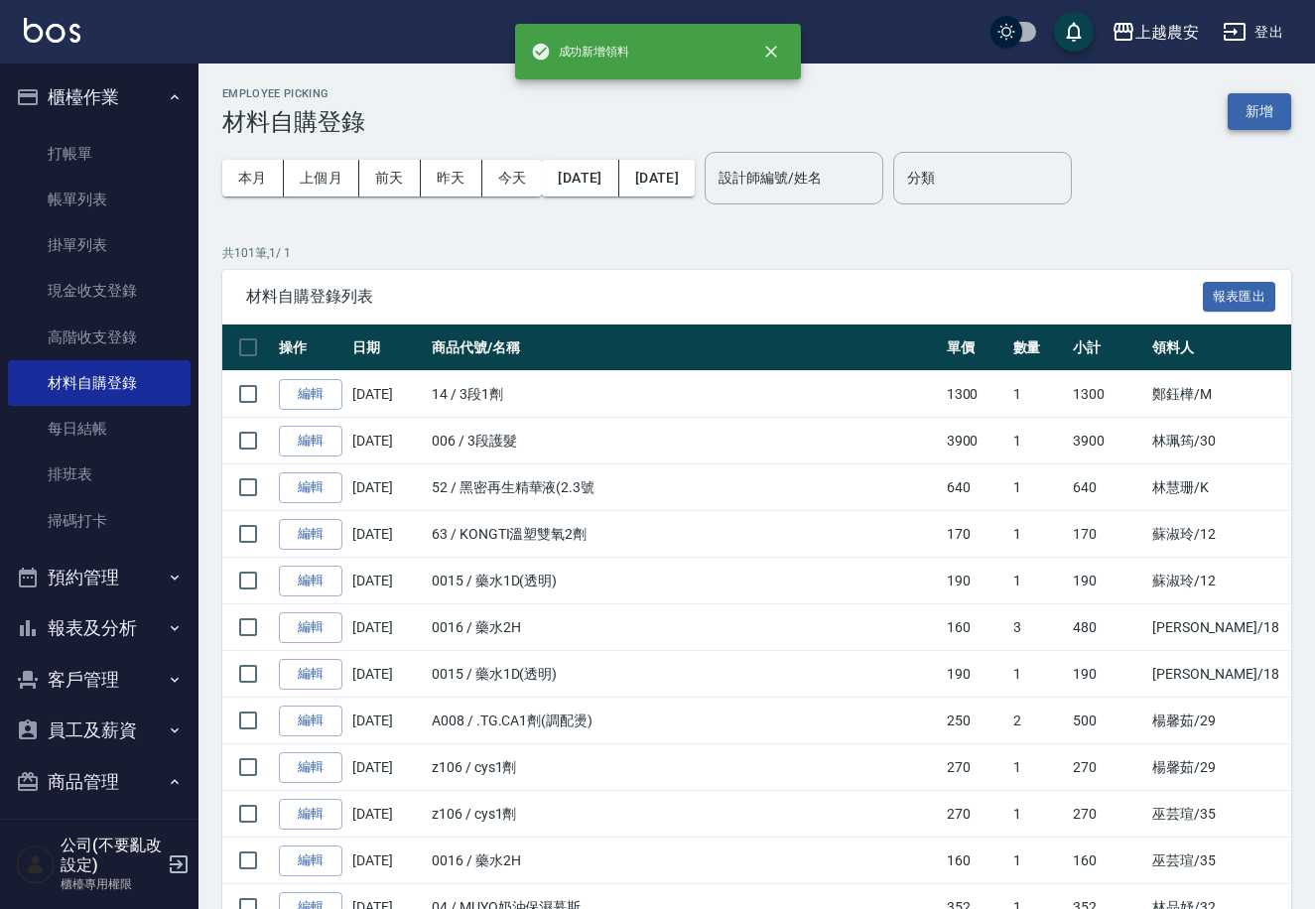
click at [1274, 109] on button "新增" at bounding box center [1258, 111] width 63 height 37
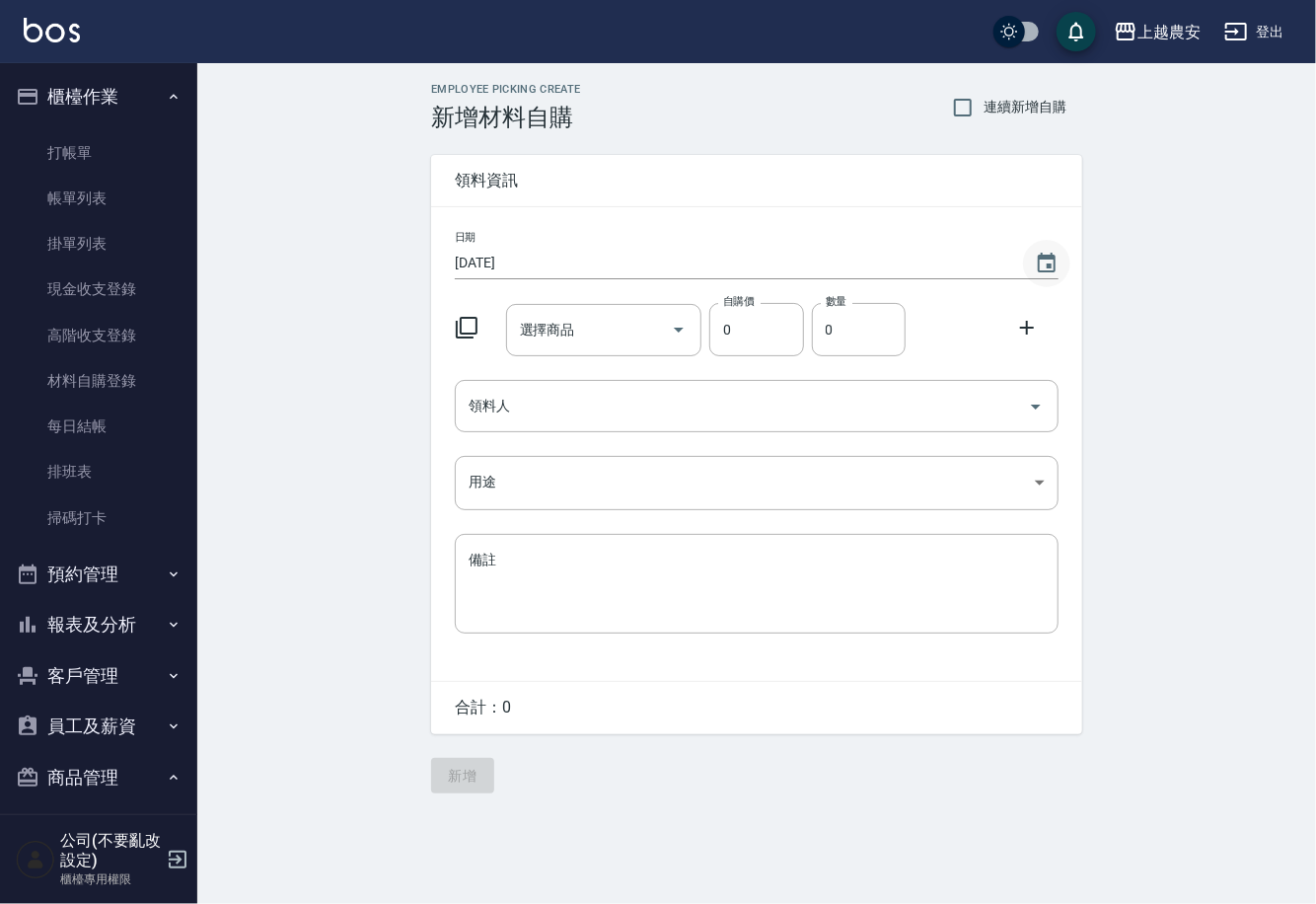
click at [1041, 262] on icon "Choose date, selected date is 2025-09-18" at bounding box center [1047, 264] width 24 height 24
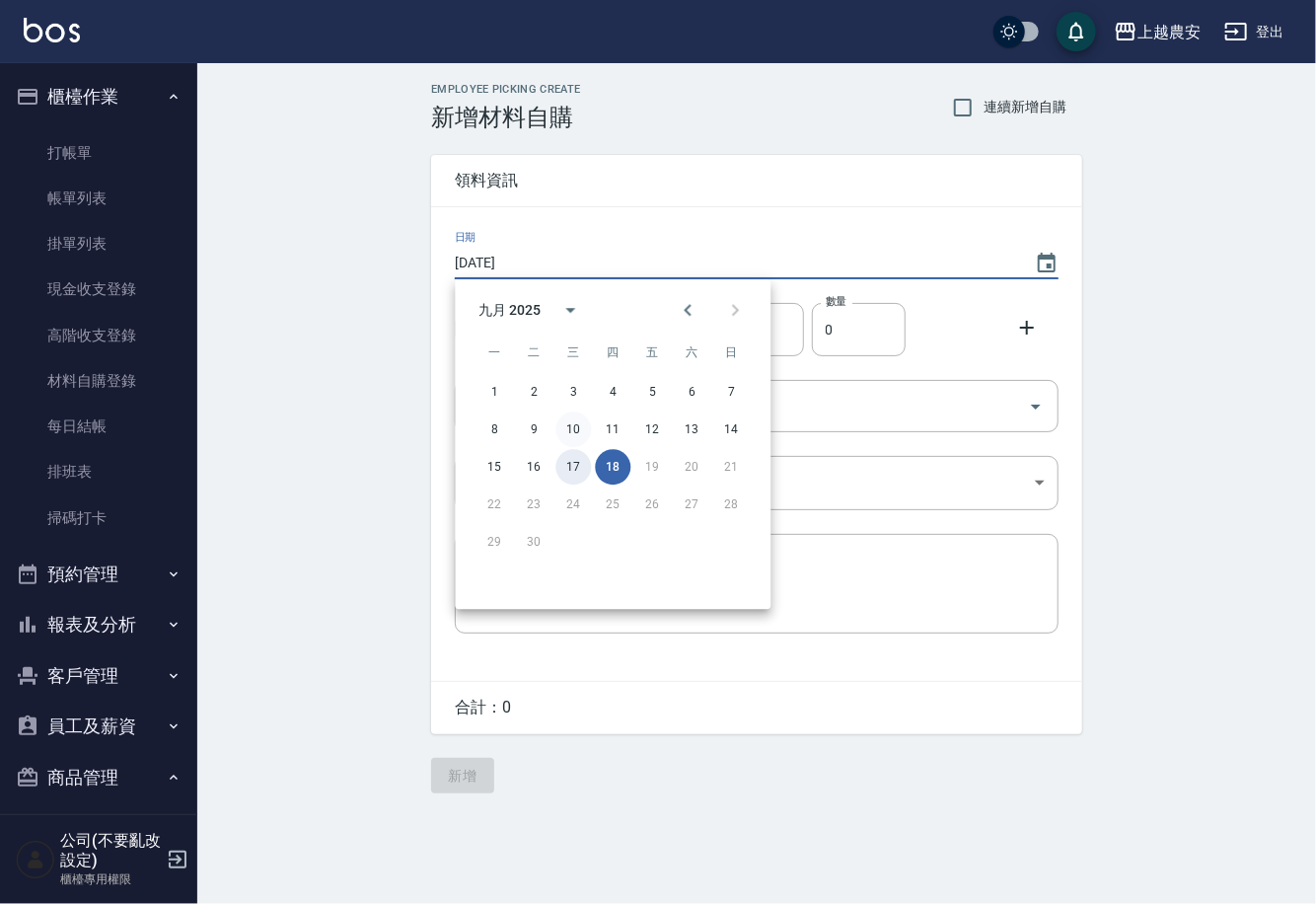
click at [570, 466] on button "17" at bounding box center [574, 466] width 36 height 36
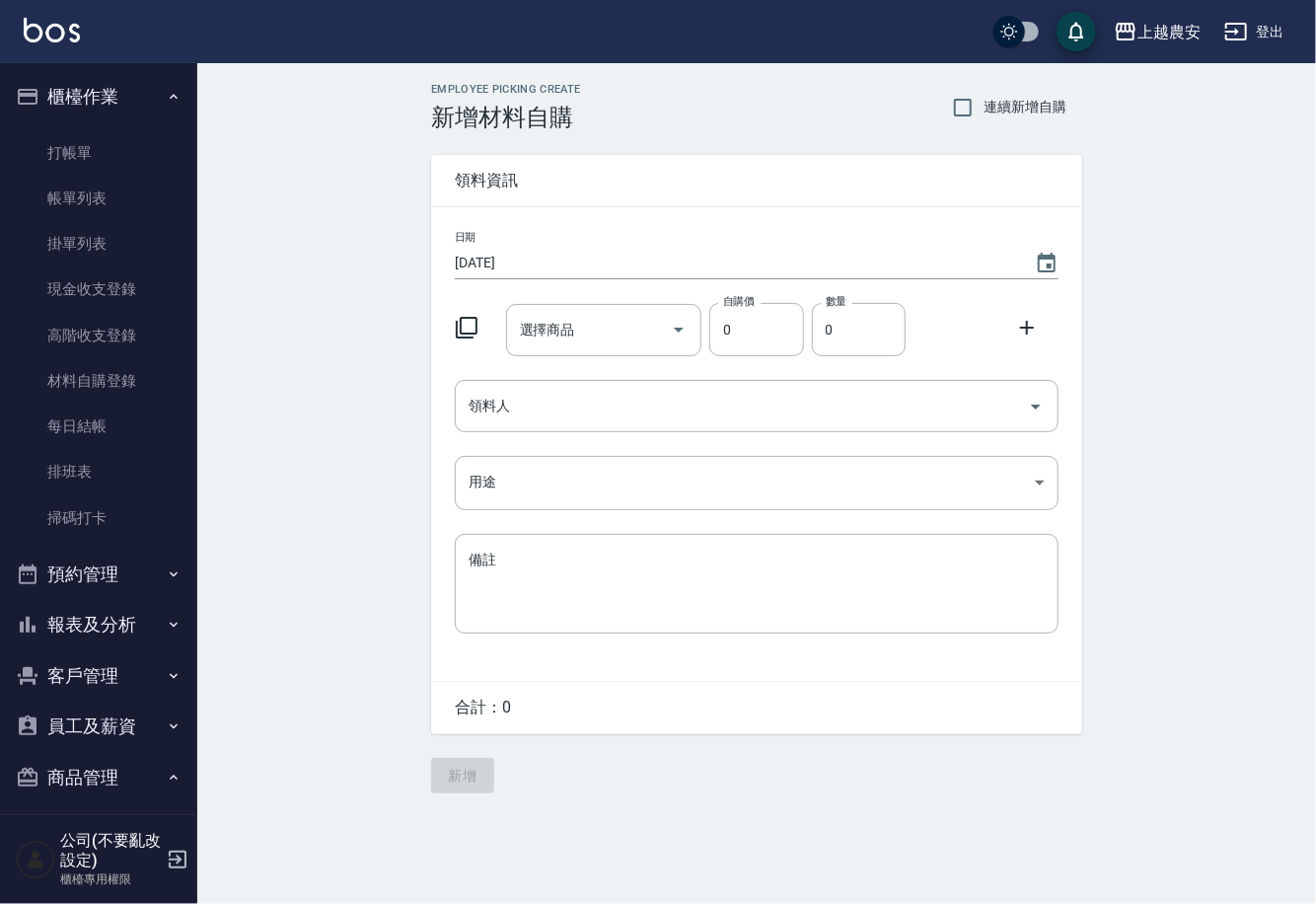
type input "2025/09/17"
click at [571, 338] on div "選擇商品 選擇商品" at bounding box center [604, 330] width 196 height 53
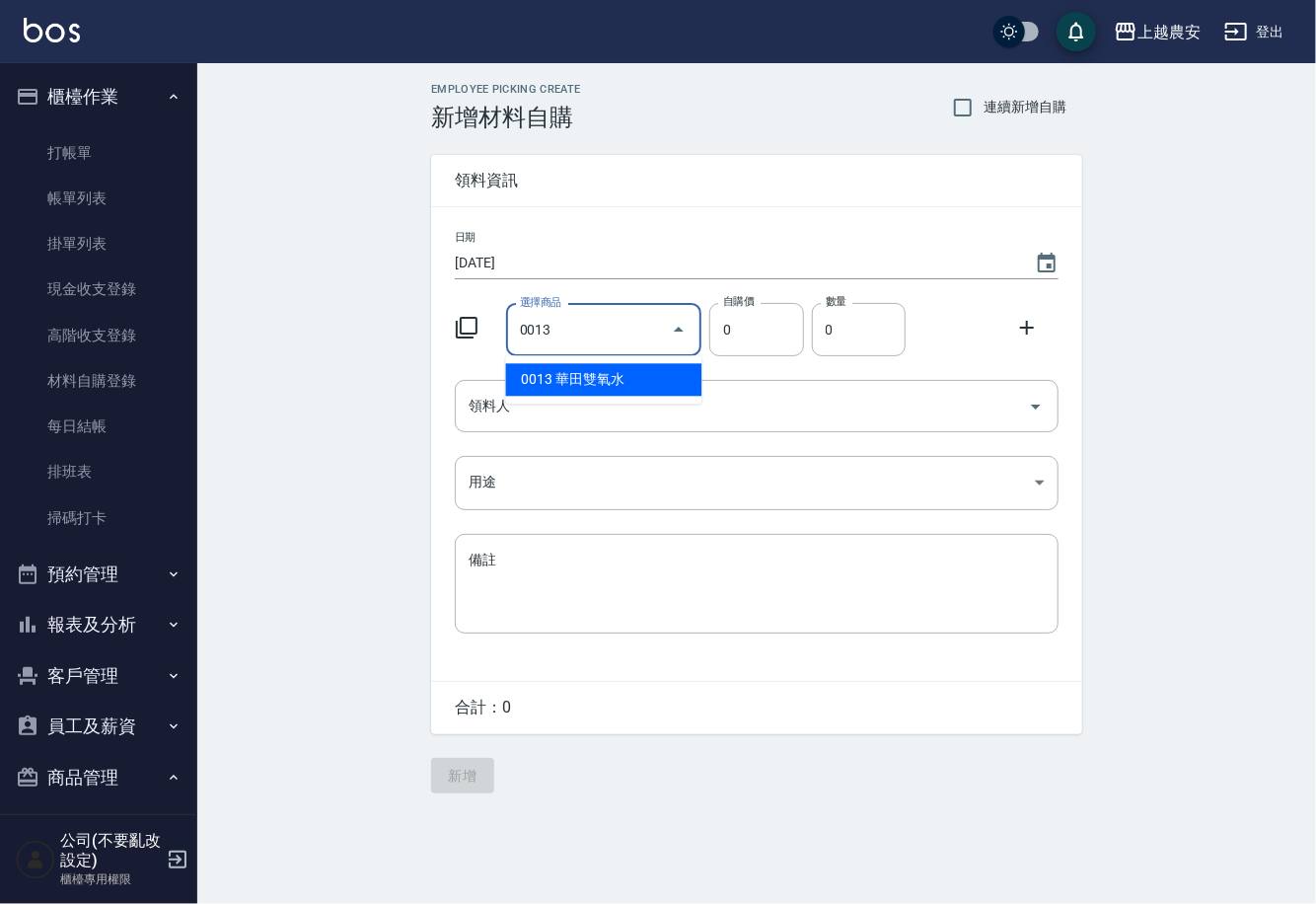
type input "華田雙氧水"
type input "105"
type input "1"
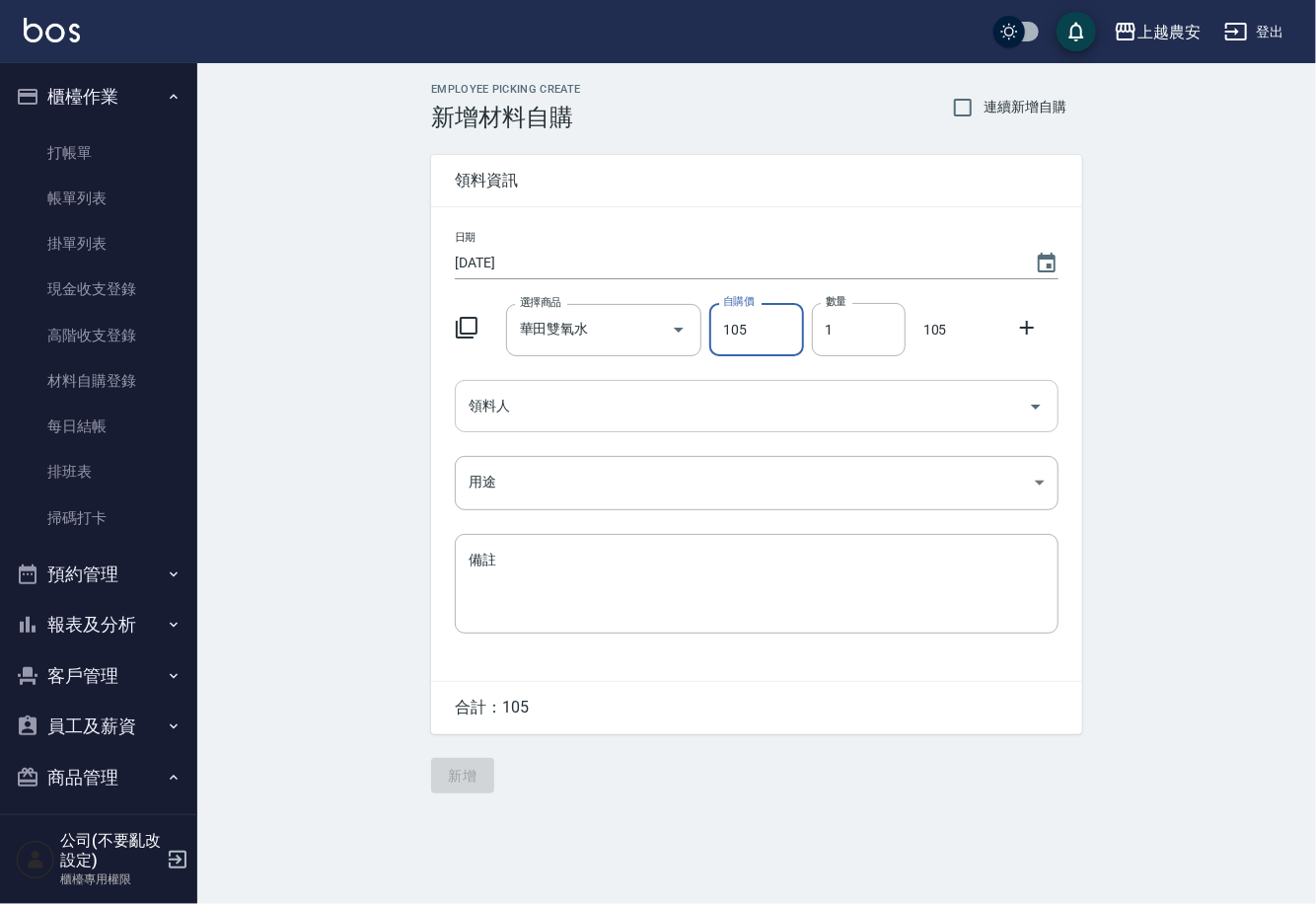
click at [562, 400] on input "領料人" at bounding box center [742, 406] width 557 height 35
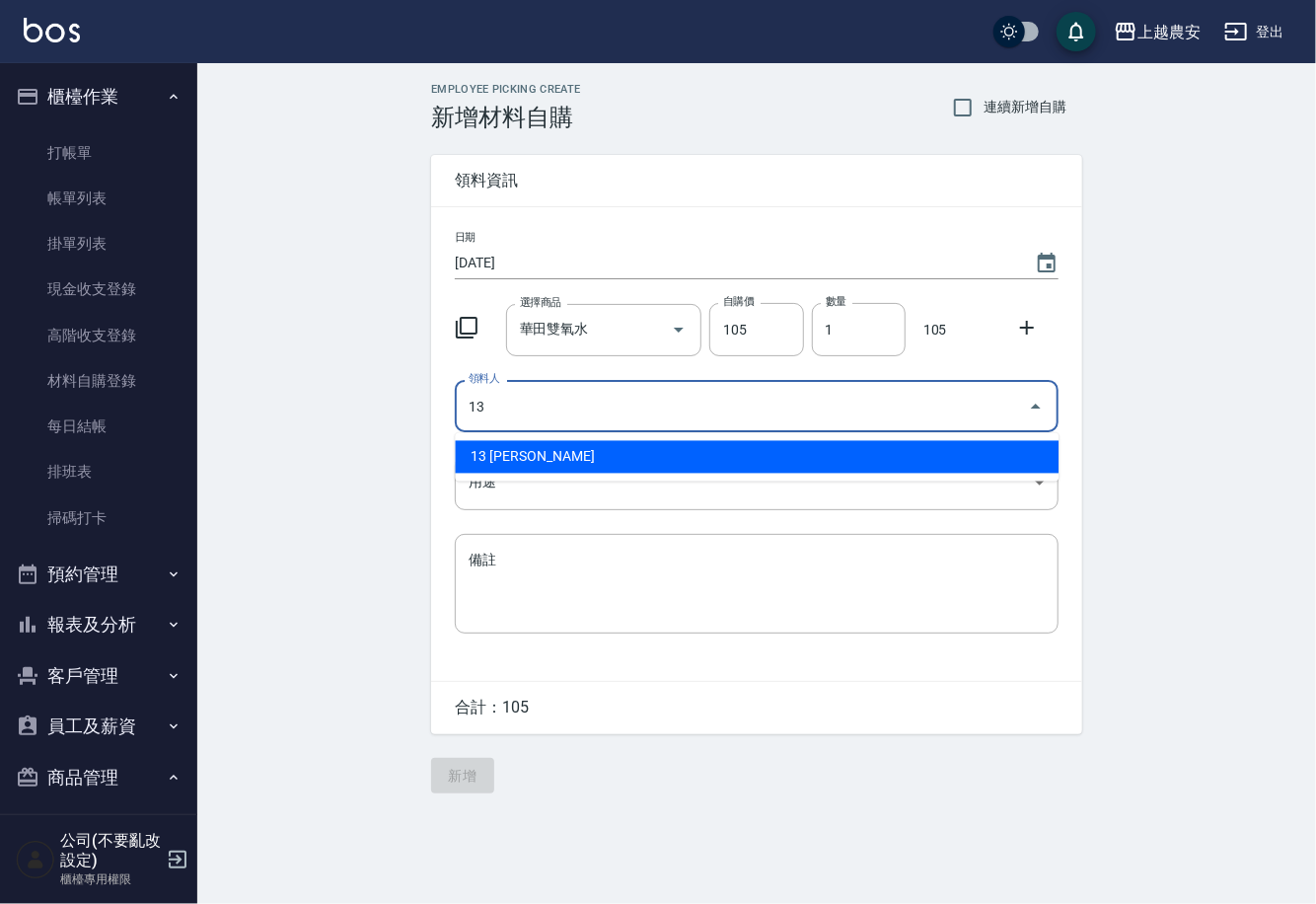
click at [598, 446] on li "13 張維庭" at bounding box center [756, 456] width 604 height 33
type input "13 張維庭"
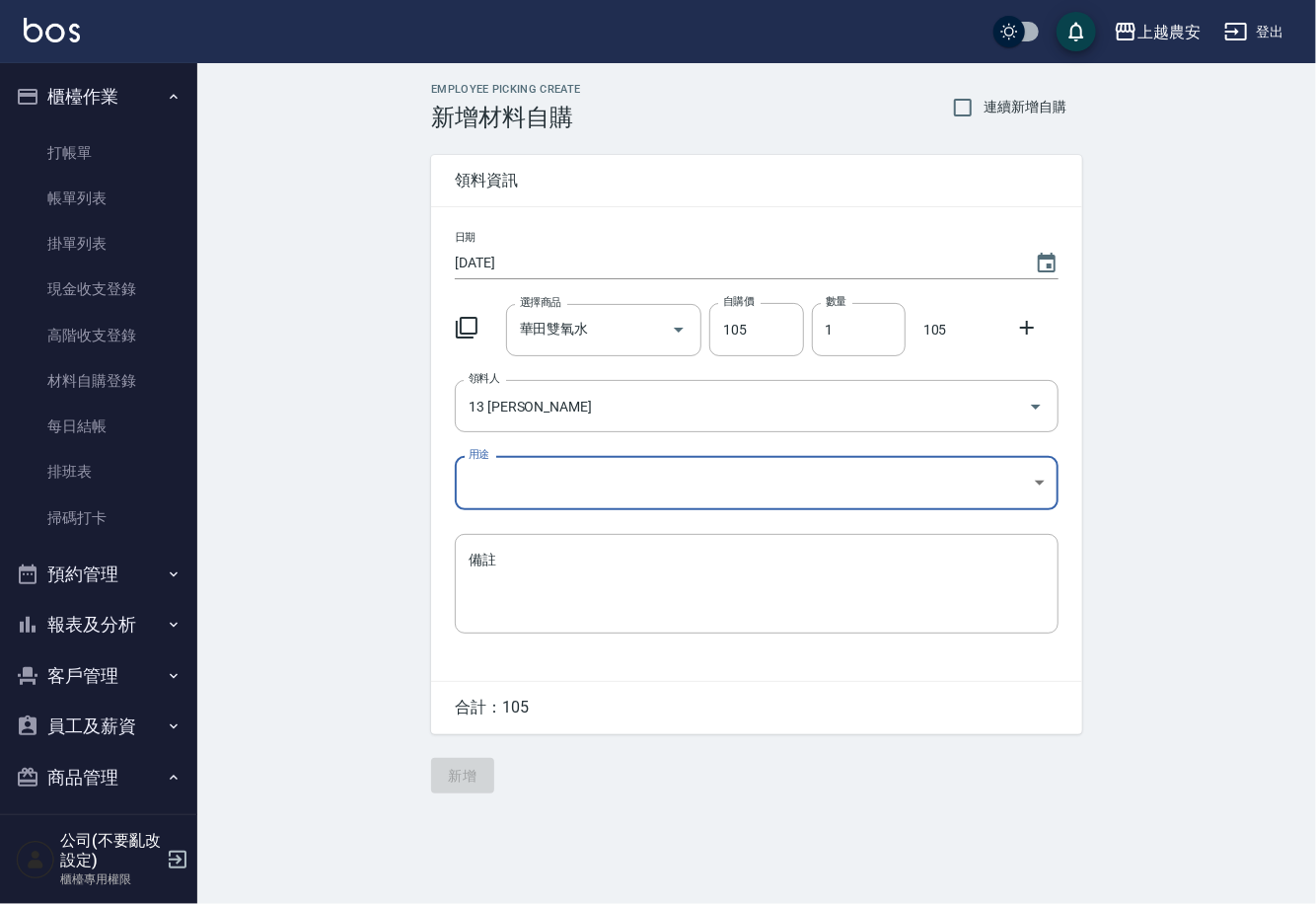
click at [514, 487] on body "上越農安 登出 櫃檯作業 打帳單 帳單列表 掛單列表 現金收支登錄 高階收支登錄 材料自購登錄 每日結帳 排班表 掃碼打卡 預約管理 預約管理 單日預約紀錄 …" at bounding box center [658, 452] width 1316 height 904
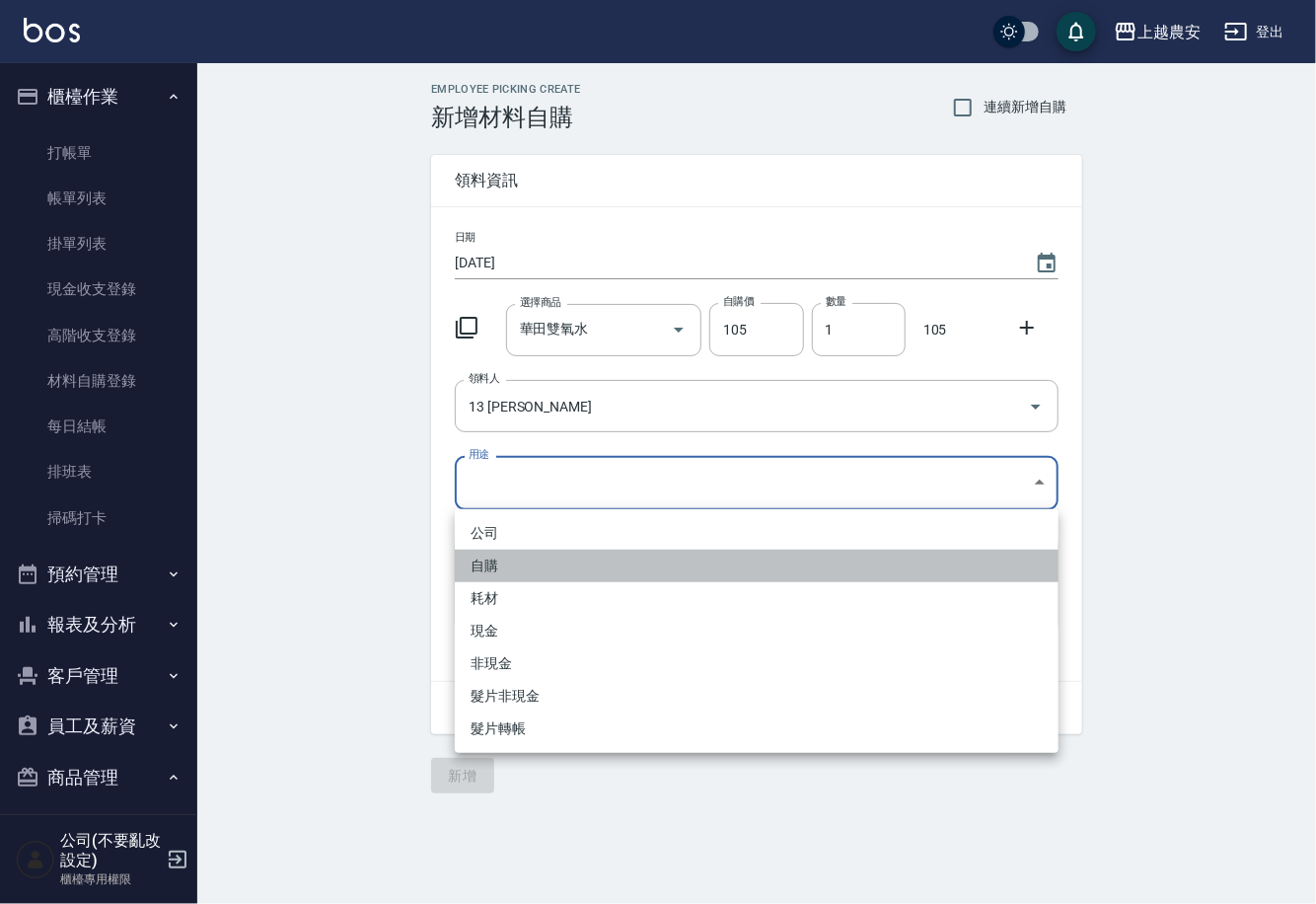
click at [500, 565] on li "自購" at bounding box center [756, 566] width 604 height 33
type input "自購"
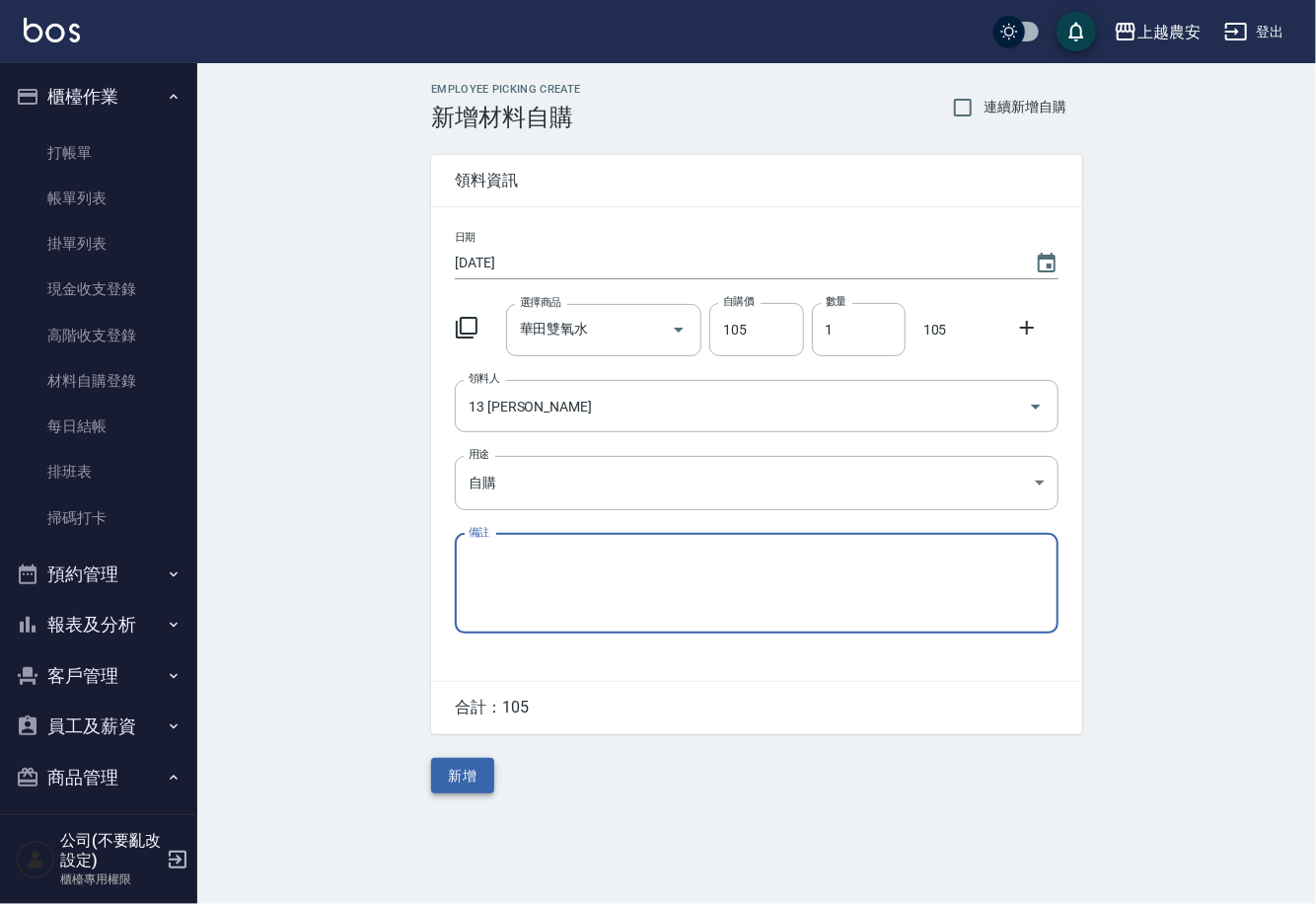
click at [467, 784] on button "新增" at bounding box center [463, 776] width 63 height 37
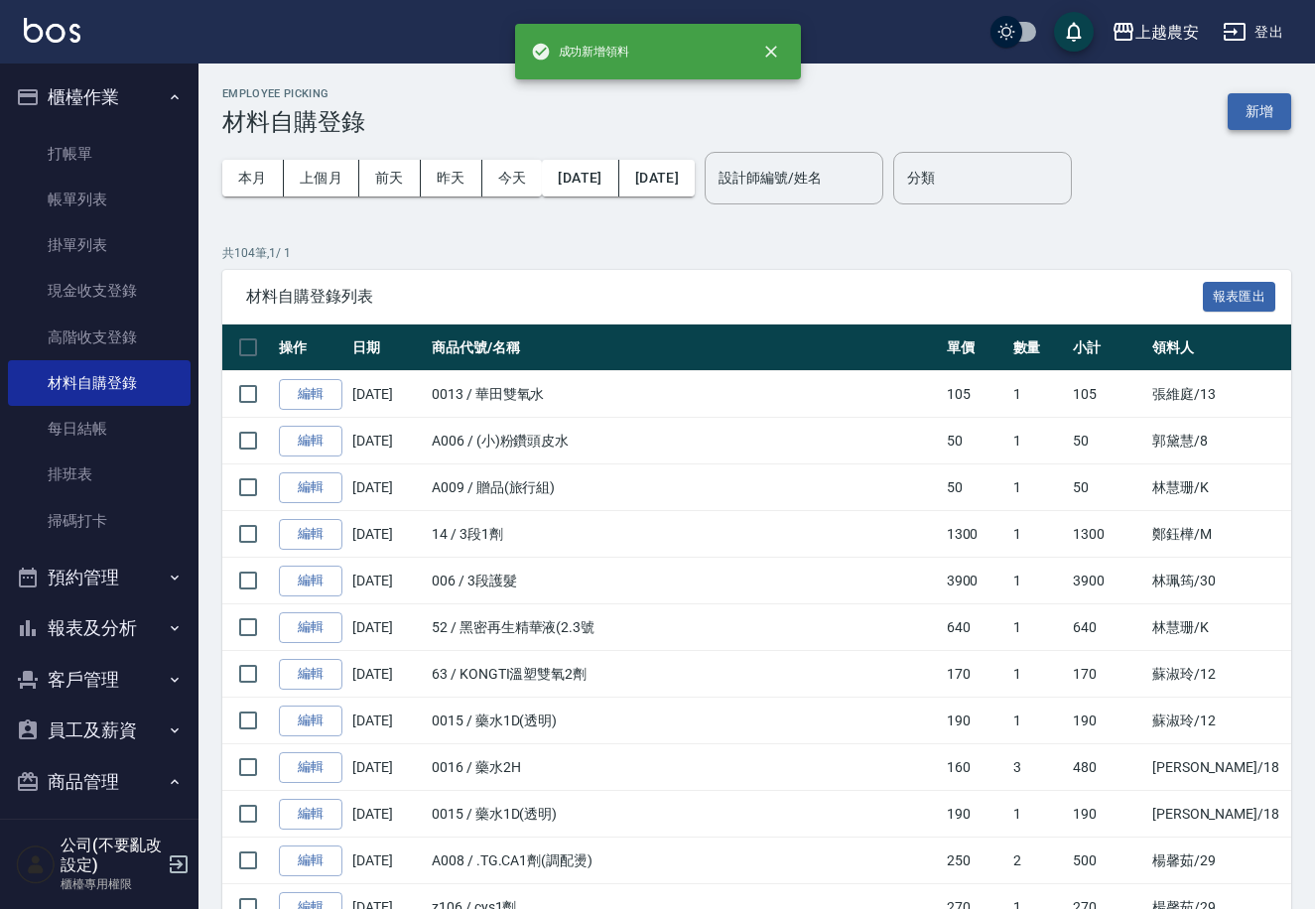
click at [1274, 106] on button "新增" at bounding box center [1258, 111] width 63 height 37
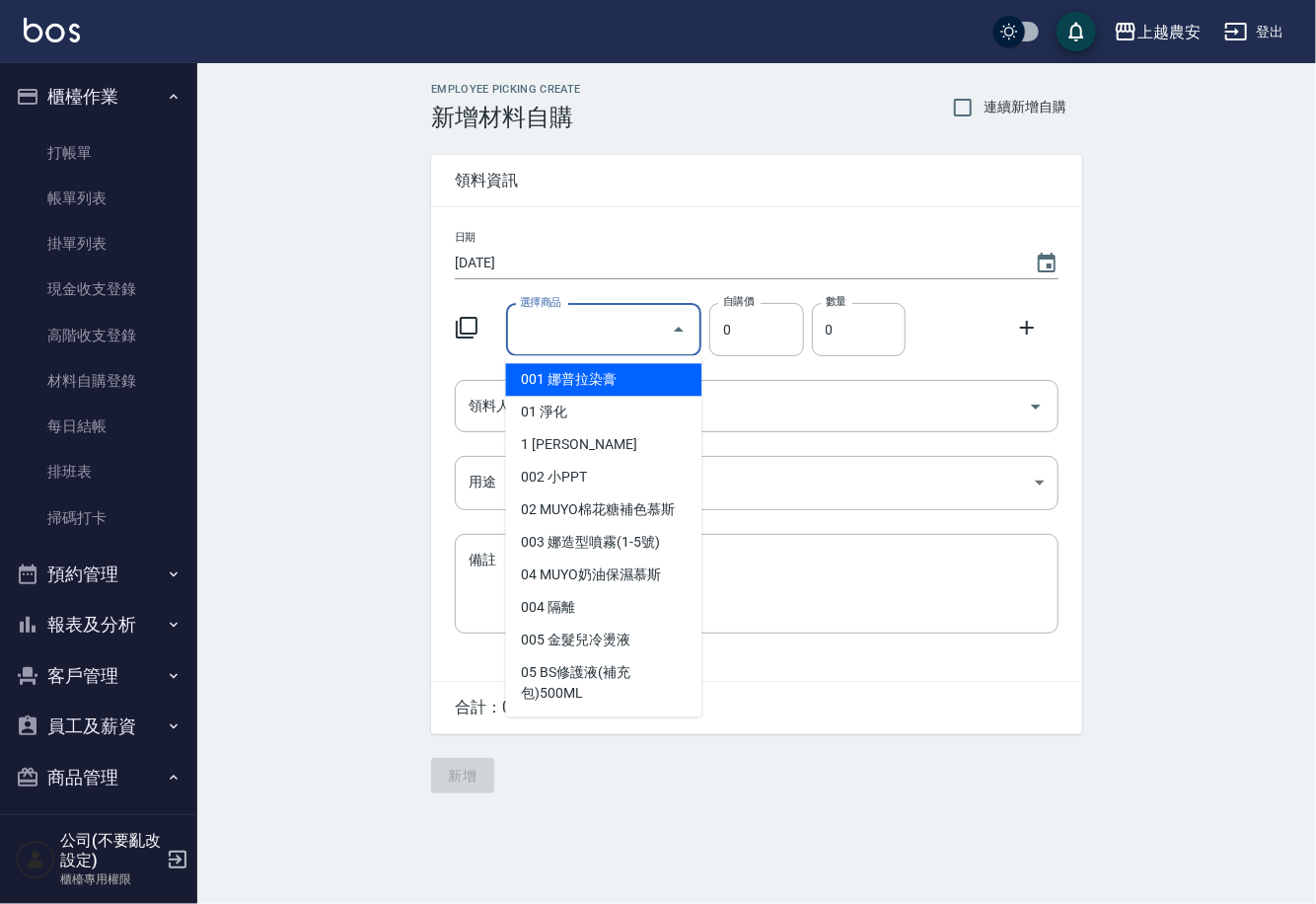
click at [564, 339] on input "選擇商品" at bounding box center [590, 329] width 149 height 35
type input "."
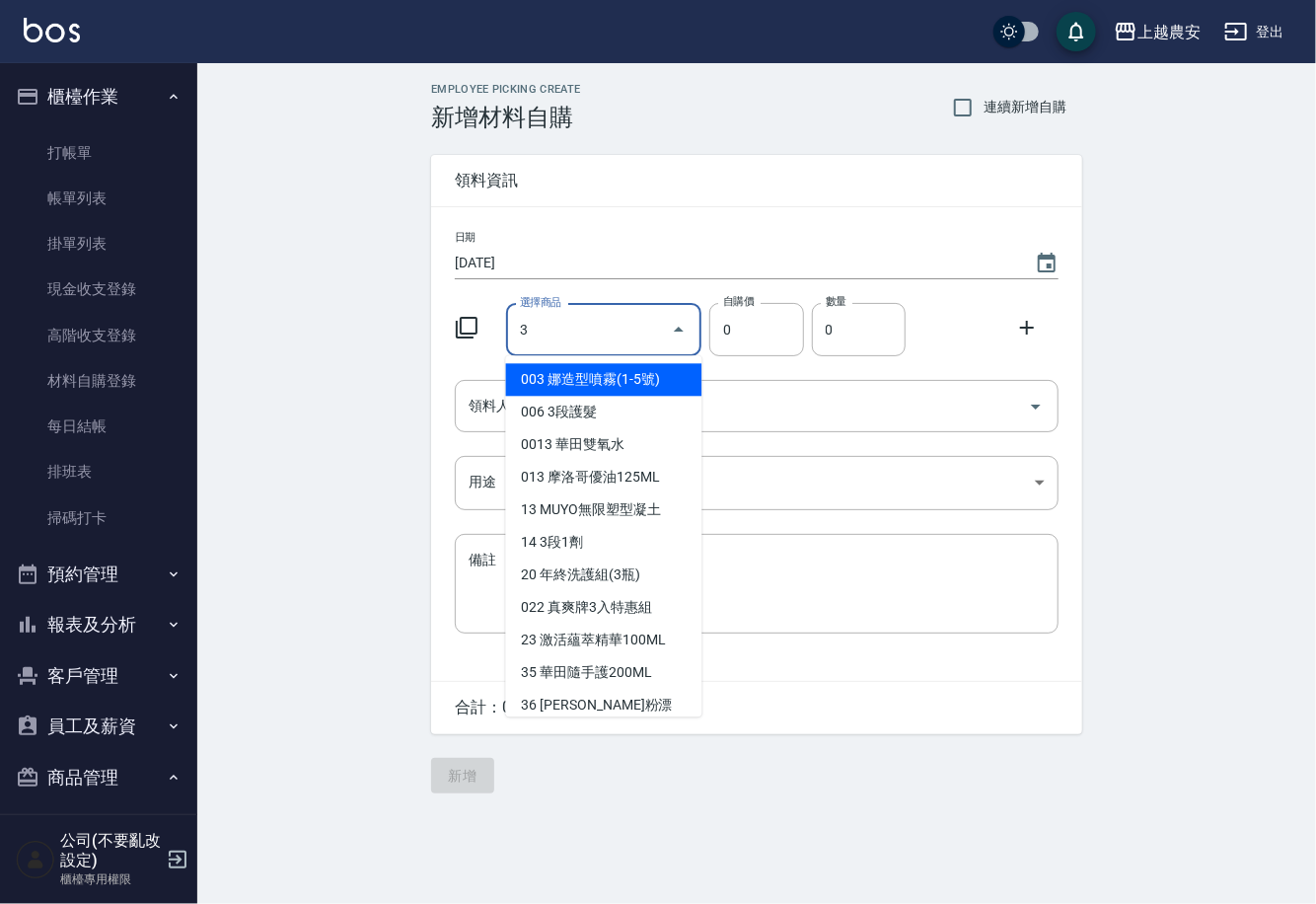
type input "3段1劑"
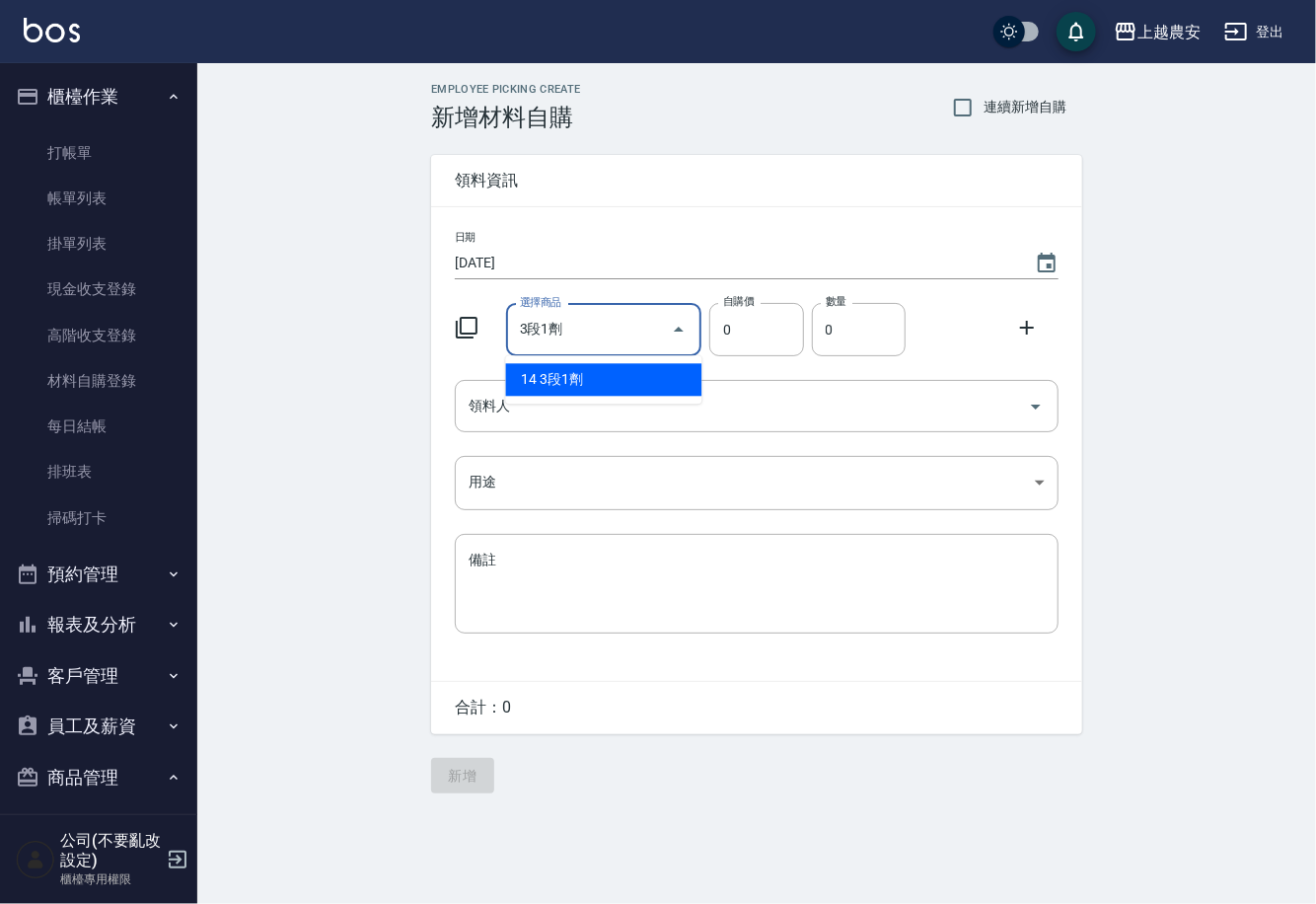
click at [594, 382] on li "14 3段1劑" at bounding box center [604, 379] width 196 height 33
type input "1300"
type input "1"
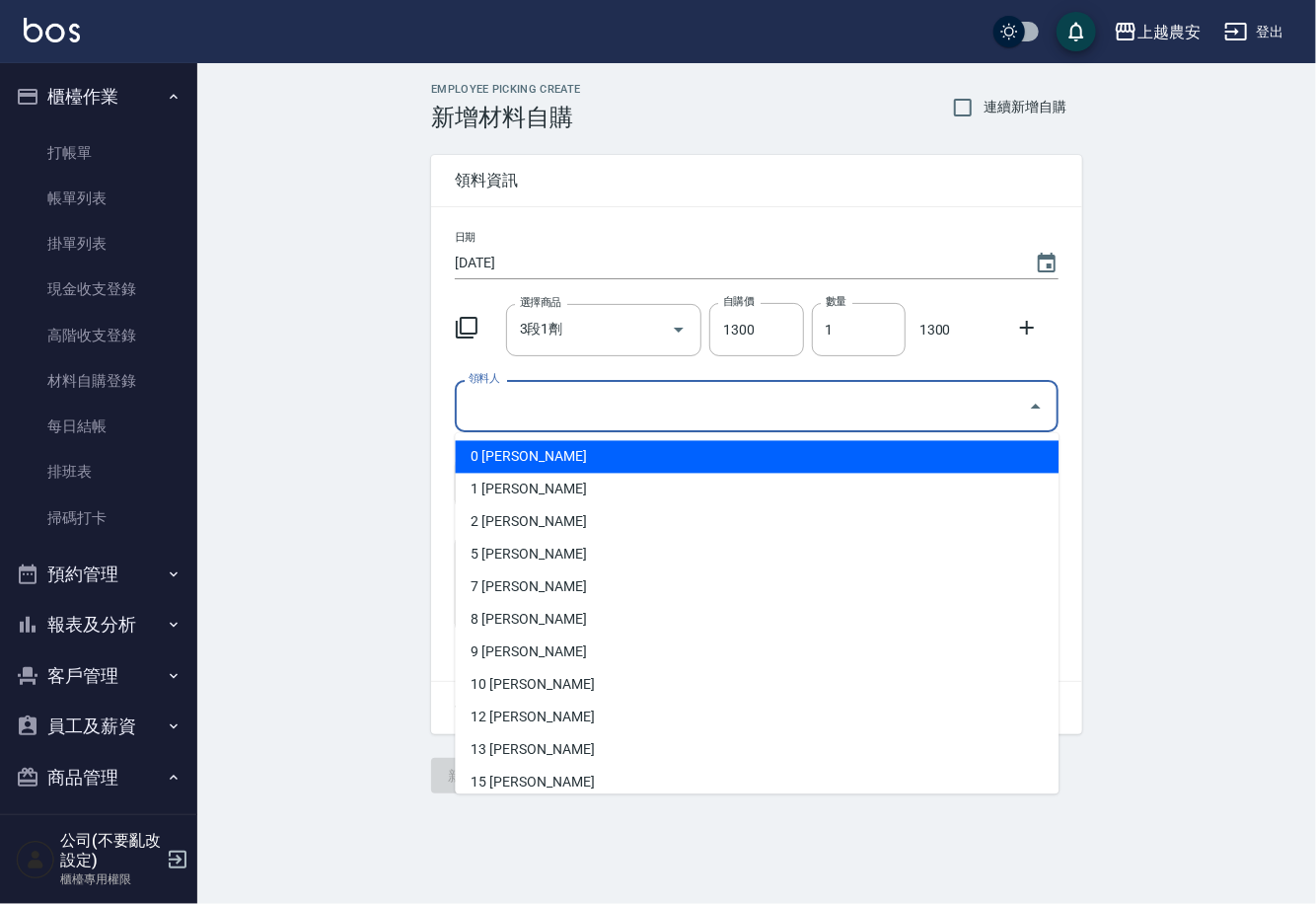
click at [560, 399] on input "領料人" at bounding box center [742, 406] width 557 height 35
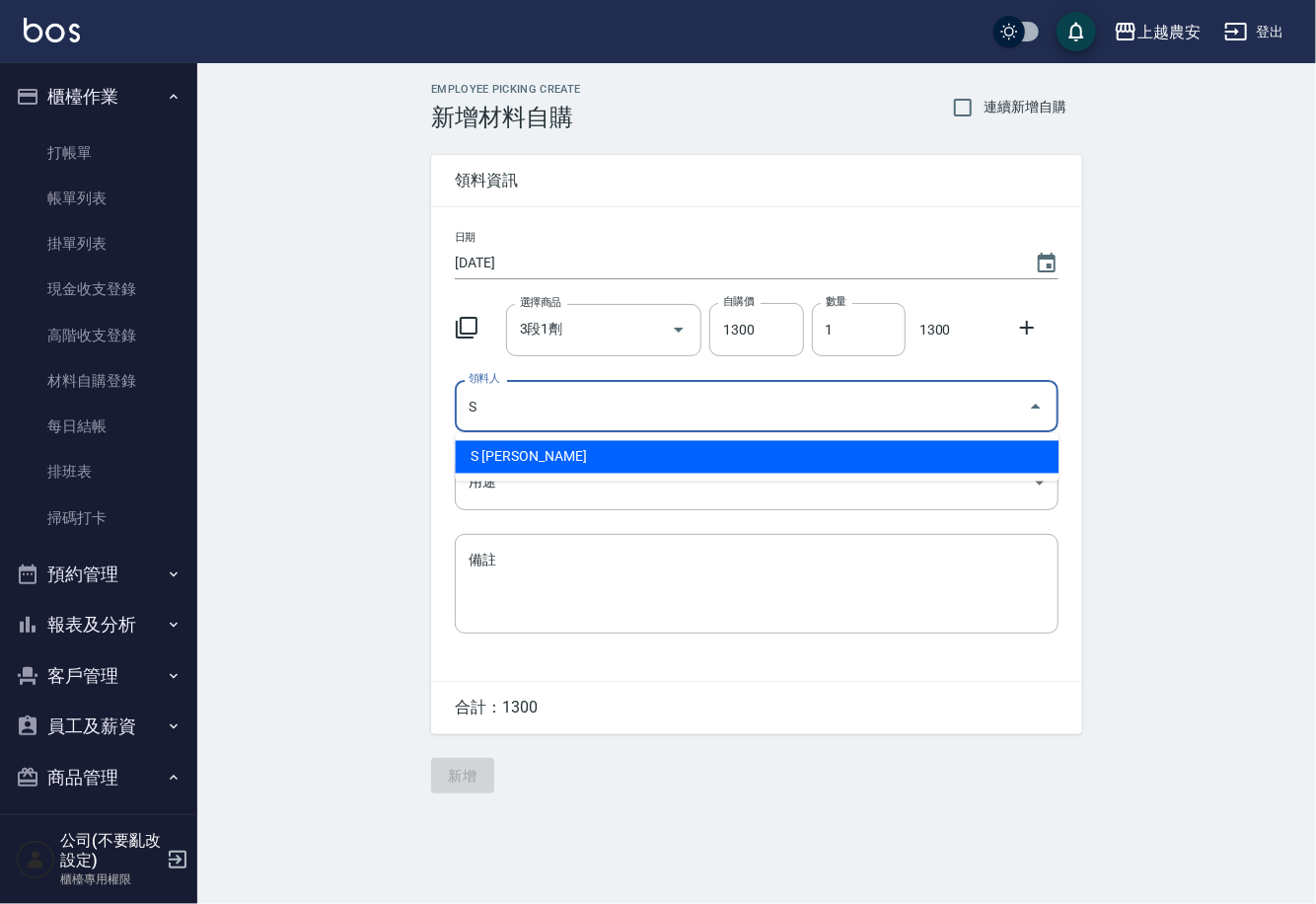
click at [508, 461] on li "S Sandy珊蒂" at bounding box center [756, 456] width 604 height 33
type input "S Sandy珊蒂"
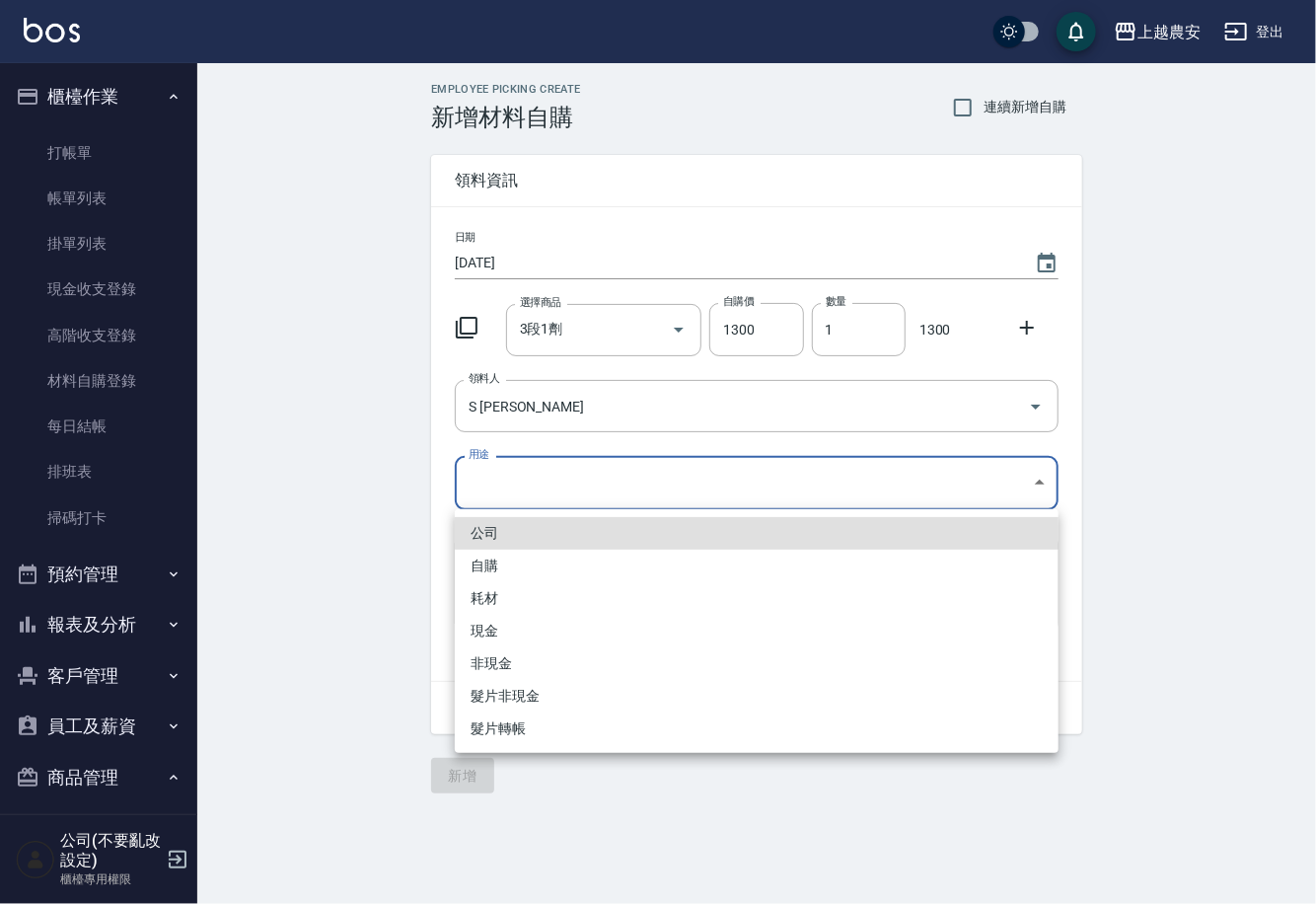
click at [495, 488] on body "上越農安 登出 櫃檯作業 打帳單 帳單列表 掛單列表 現金收支登錄 高階收支登錄 材料自購登錄 每日結帳 排班表 掃碼打卡 預約管理 預約管理 單日預約紀錄 …" at bounding box center [658, 452] width 1316 height 904
click at [486, 568] on li "自購" at bounding box center [756, 566] width 604 height 33
type input "自購"
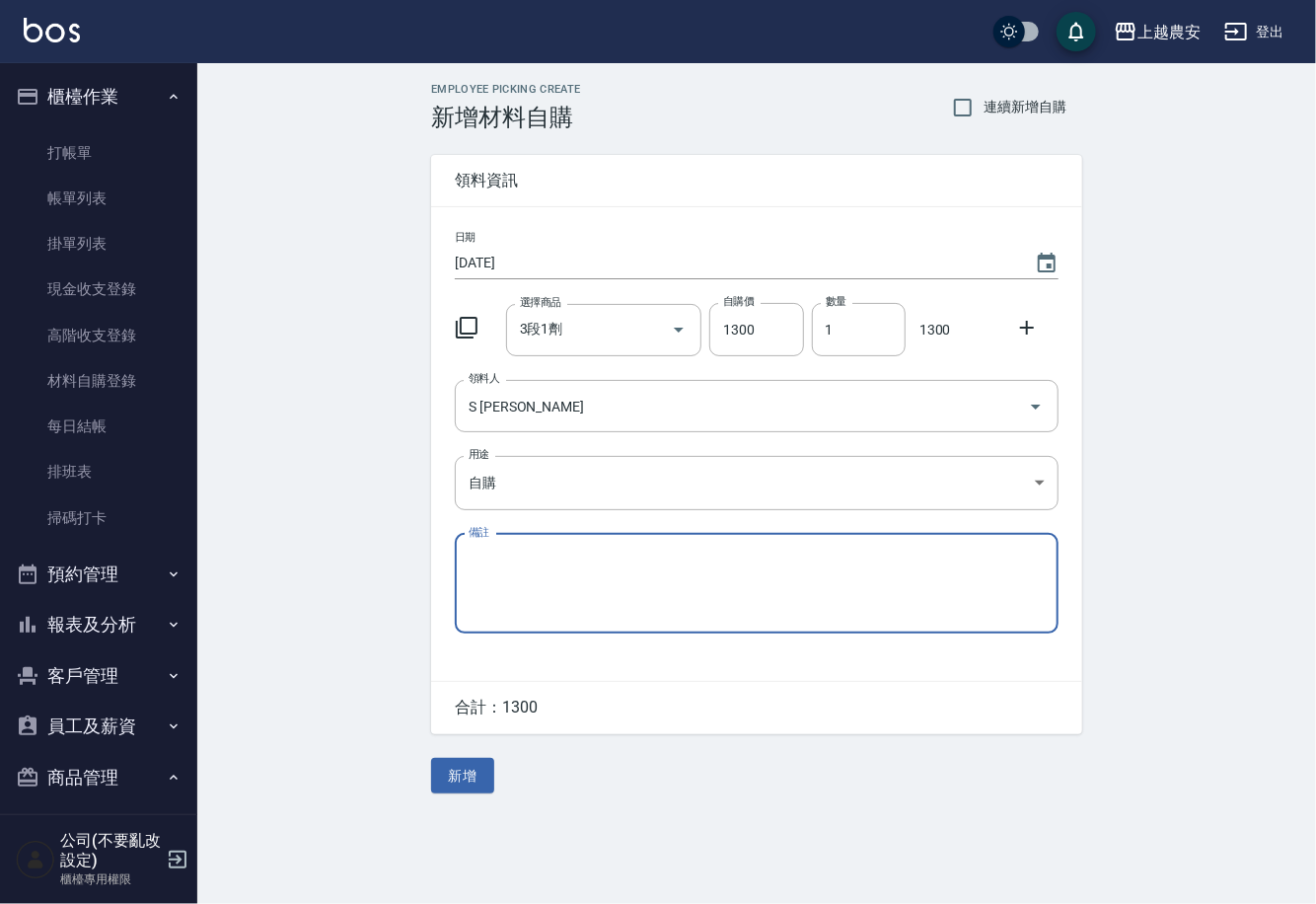
click at [1025, 330] on icon at bounding box center [1028, 327] width 24 height 24
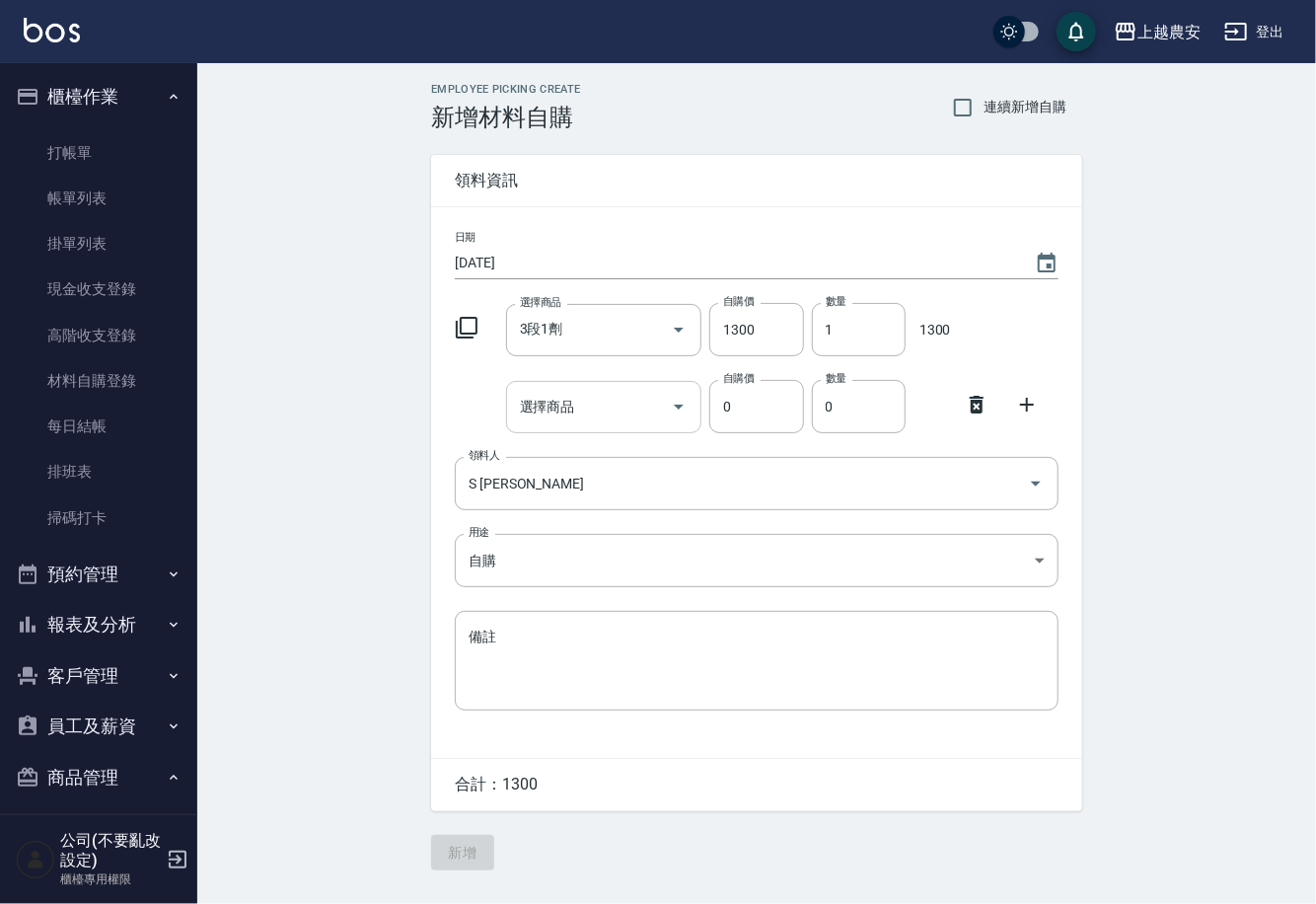
click at [538, 426] on div "選擇商品" at bounding box center [604, 407] width 196 height 53
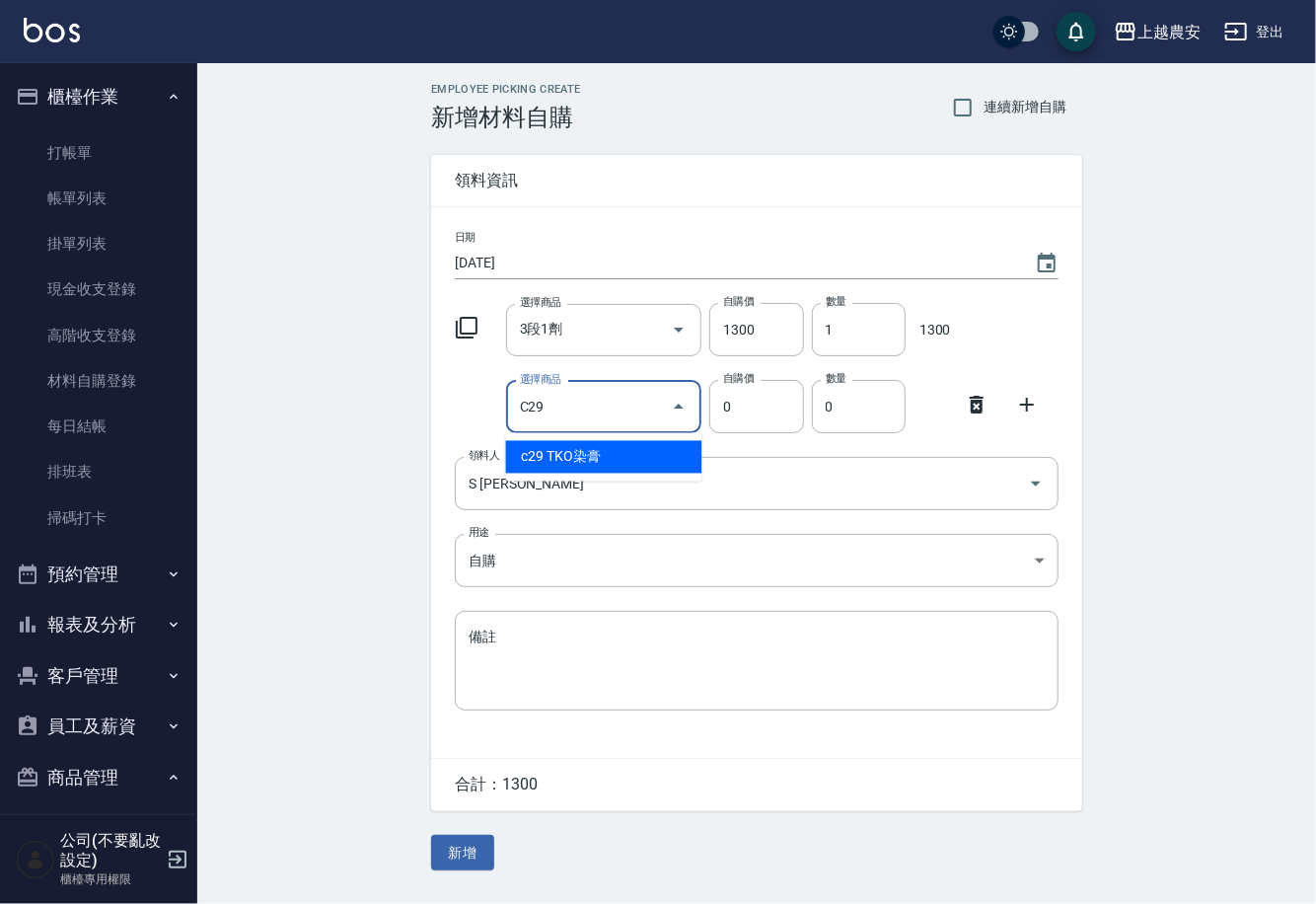
type input "TKO染膏"
type input "105"
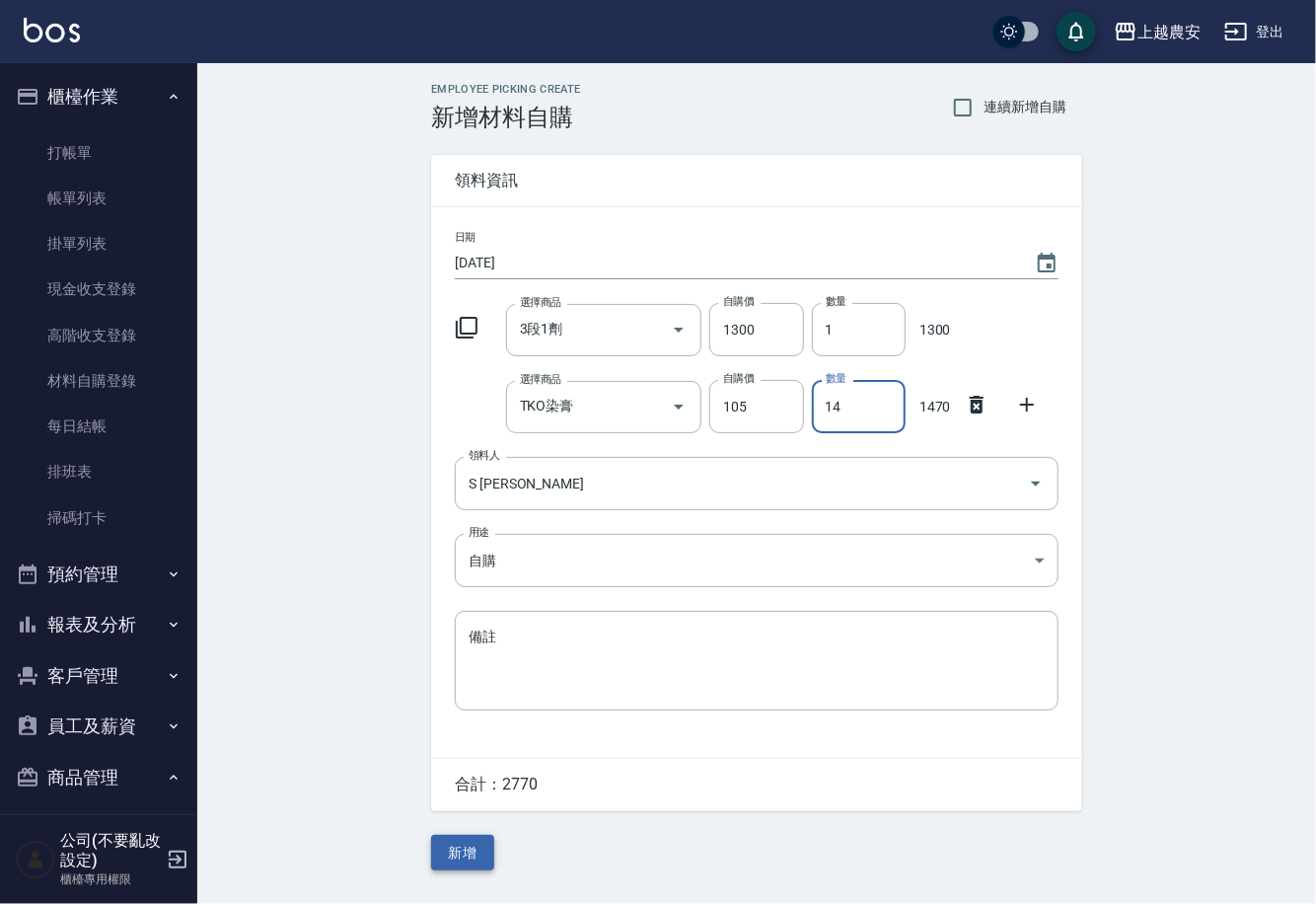
type input "14"
click at [471, 840] on button "新增" at bounding box center [463, 852] width 63 height 37
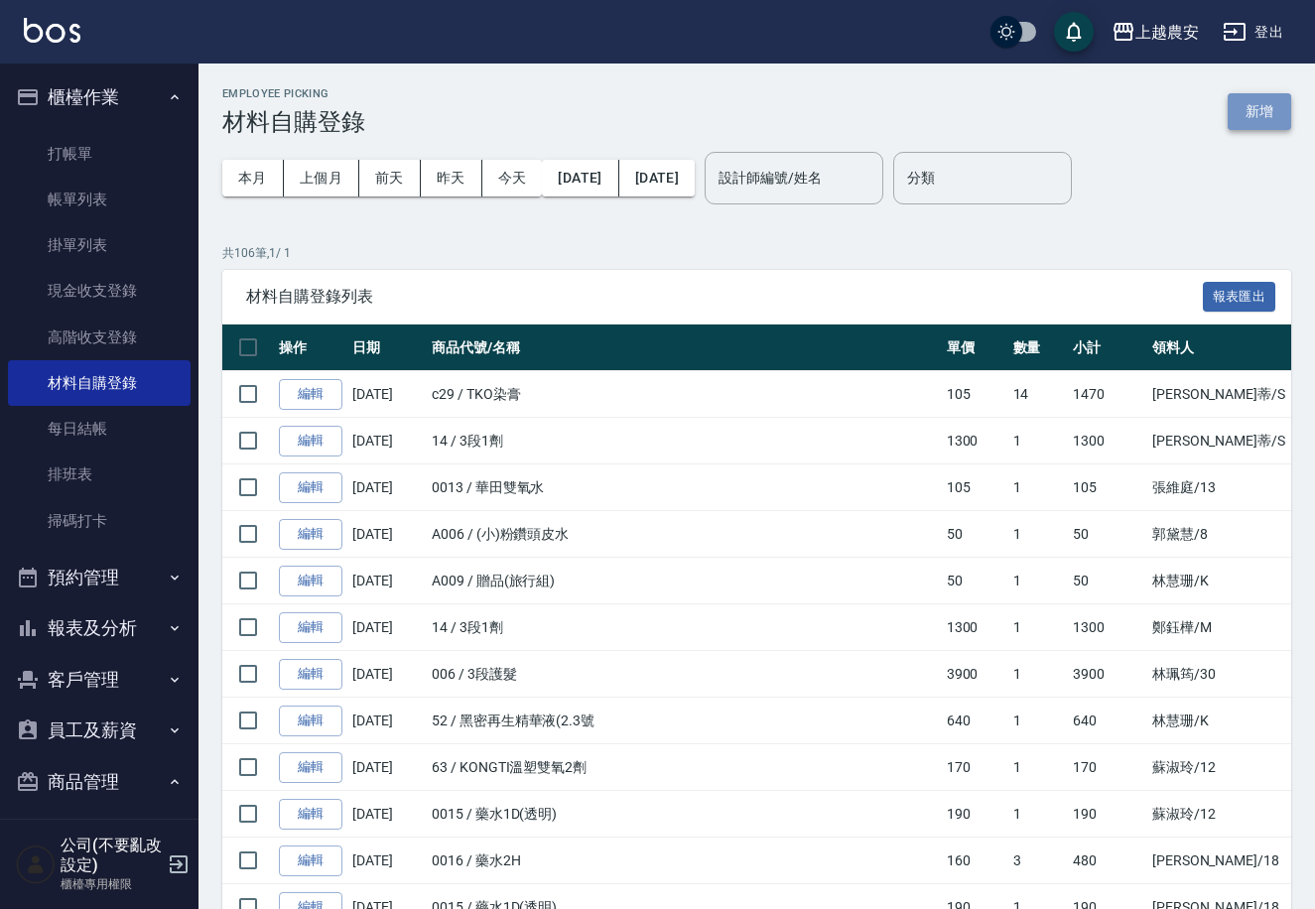
click at [1245, 112] on button "新增" at bounding box center [1258, 111] width 63 height 37
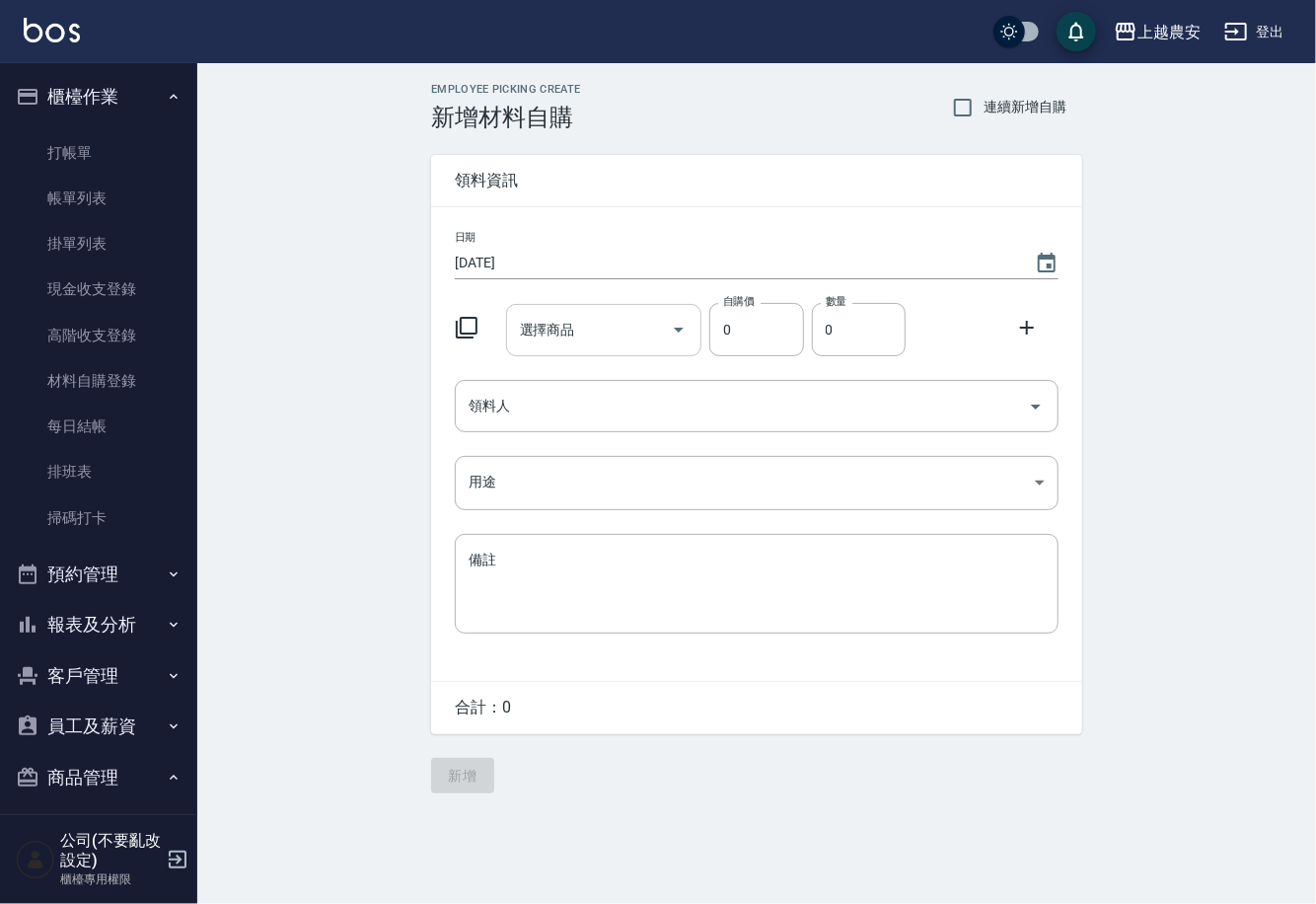
click at [558, 338] on div "選擇商品 選擇商品" at bounding box center [604, 330] width 196 height 53
type input "TKO染膏"
type input "105"
type input "7"
click at [578, 399] on input "領料人" at bounding box center [742, 406] width 557 height 35
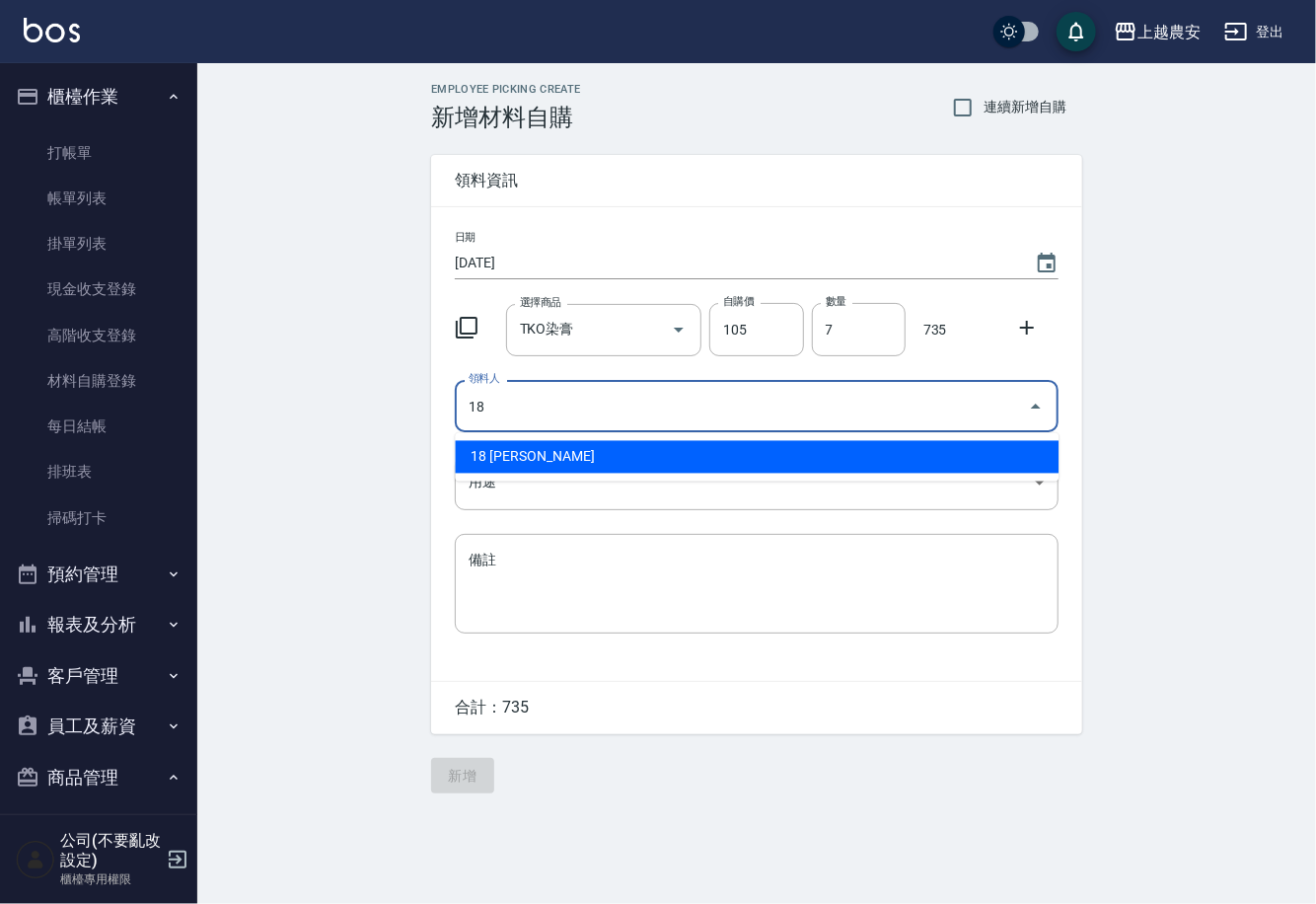
click at [494, 457] on li "18 陳亭吟" at bounding box center [756, 456] width 604 height 33
type input "18 陳亭吟"
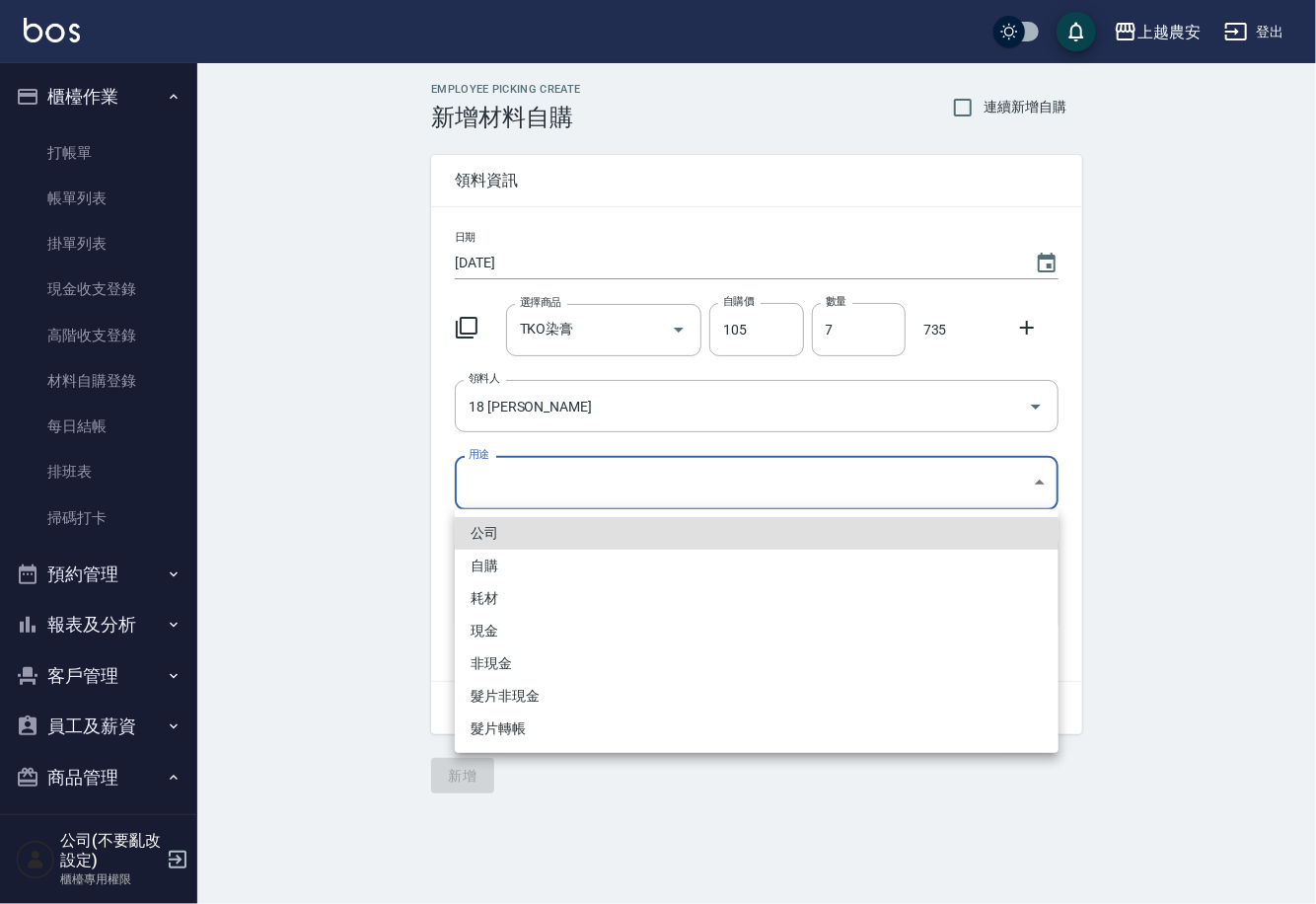
drag, startPoint x: 479, startPoint y: 491, endPoint x: 500, endPoint y: 586, distance: 97.3
click at [479, 494] on body "上越農安 登出 櫃檯作業 打帳單 帳單列表 掛單列表 現金收支登錄 高階收支登錄 材料自購登錄 每日結帳 排班表 掃碼打卡 預約管理 預約管理 單日預約紀錄 …" at bounding box center [658, 452] width 1316 height 904
click at [496, 566] on li "自購" at bounding box center [756, 566] width 604 height 33
type input "自購"
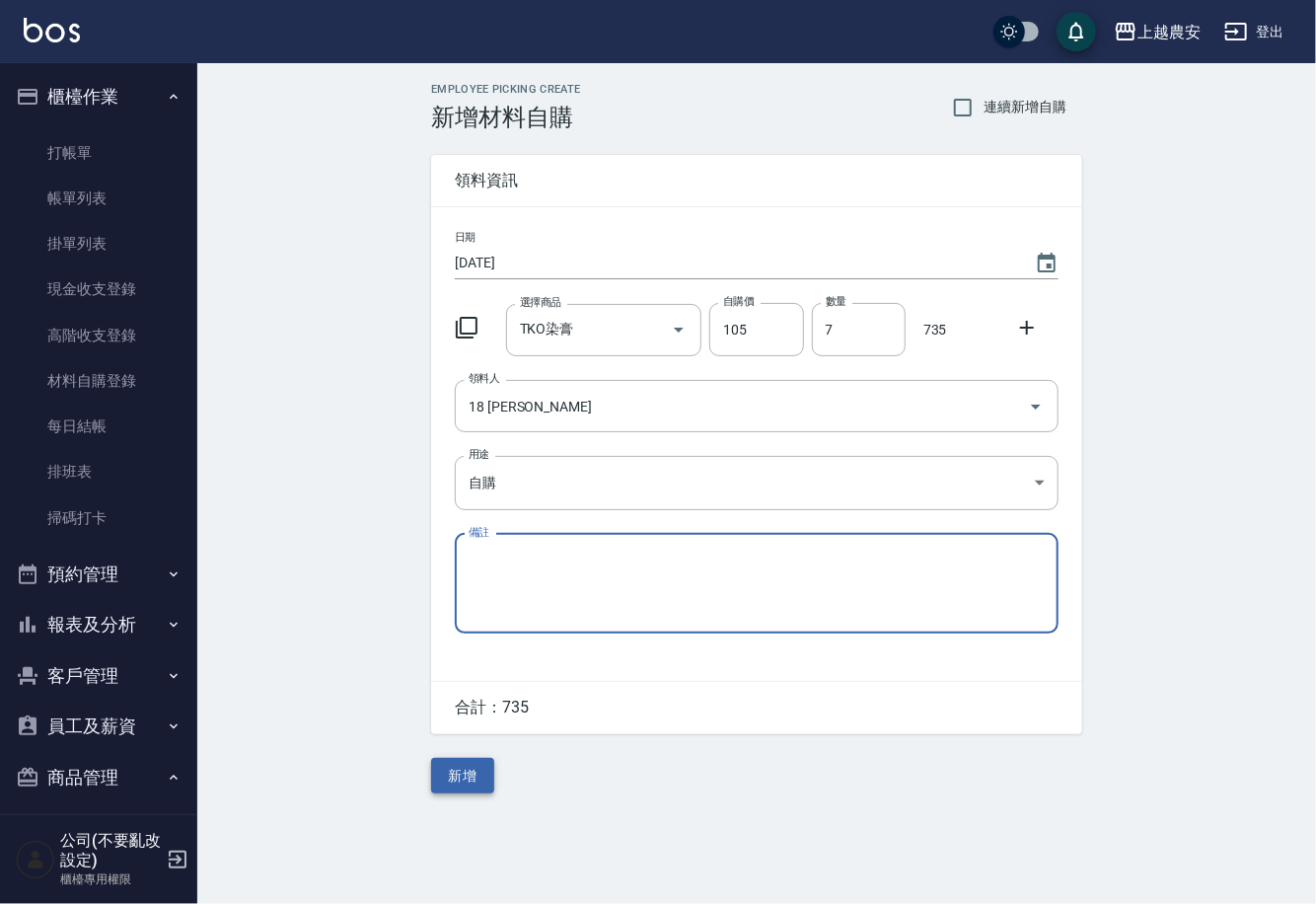
click at [470, 770] on button "新增" at bounding box center [463, 776] width 63 height 37
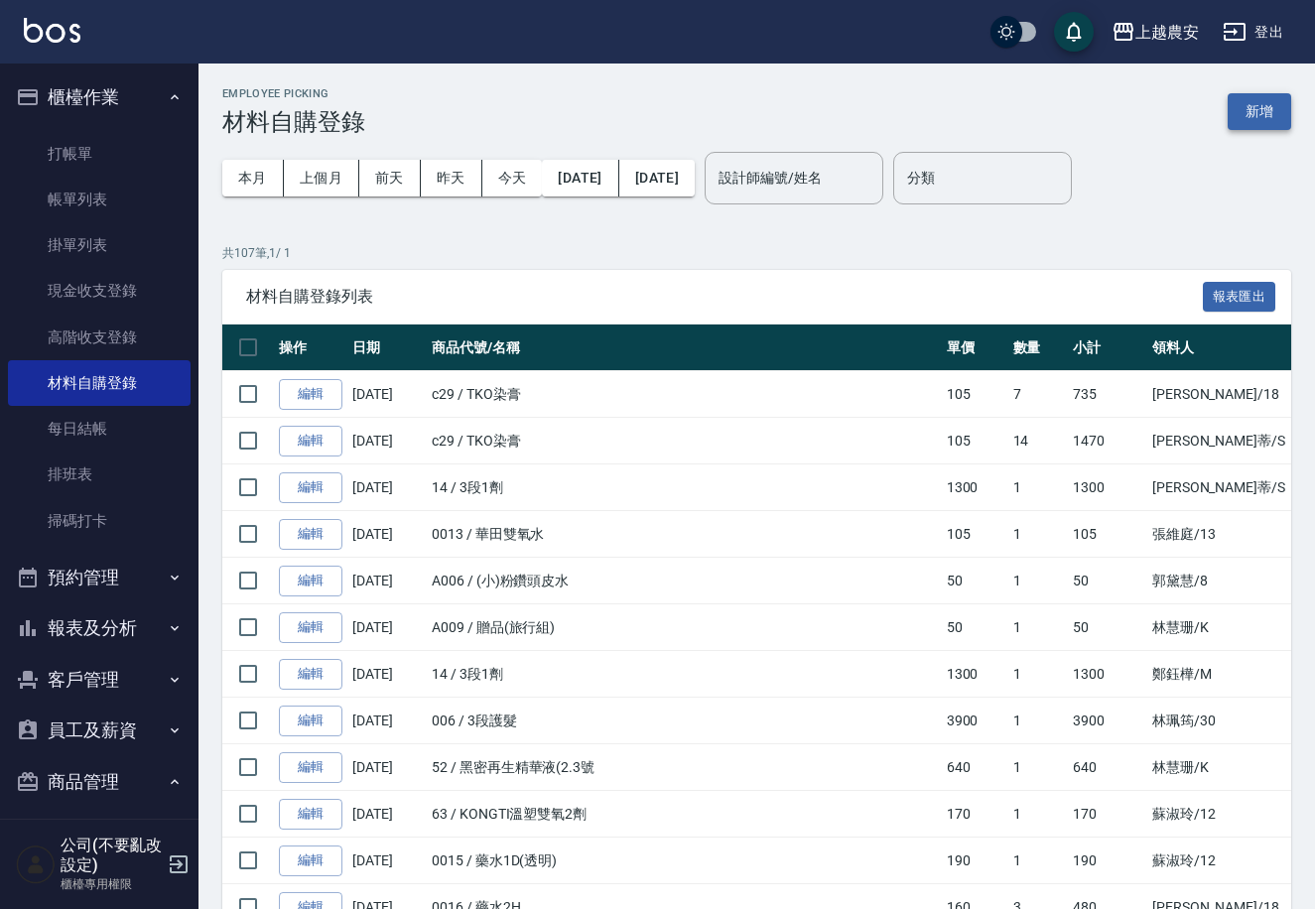
click at [1236, 105] on button "新增" at bounding box center [1258, 111] width 63 height 37
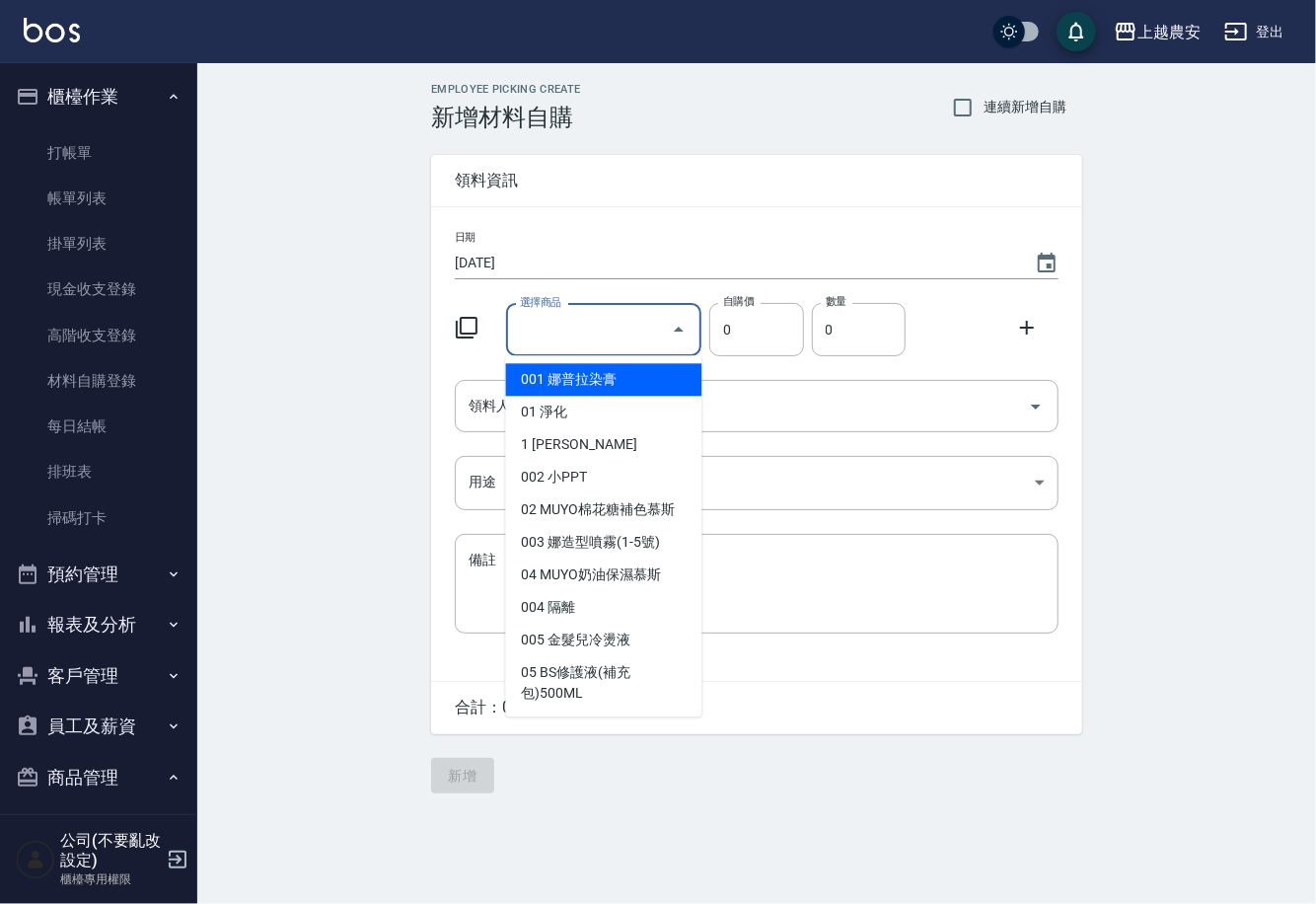
click at [587, 326] on input "選擇商品" at bounding box center [590, 329] width 149 height 35
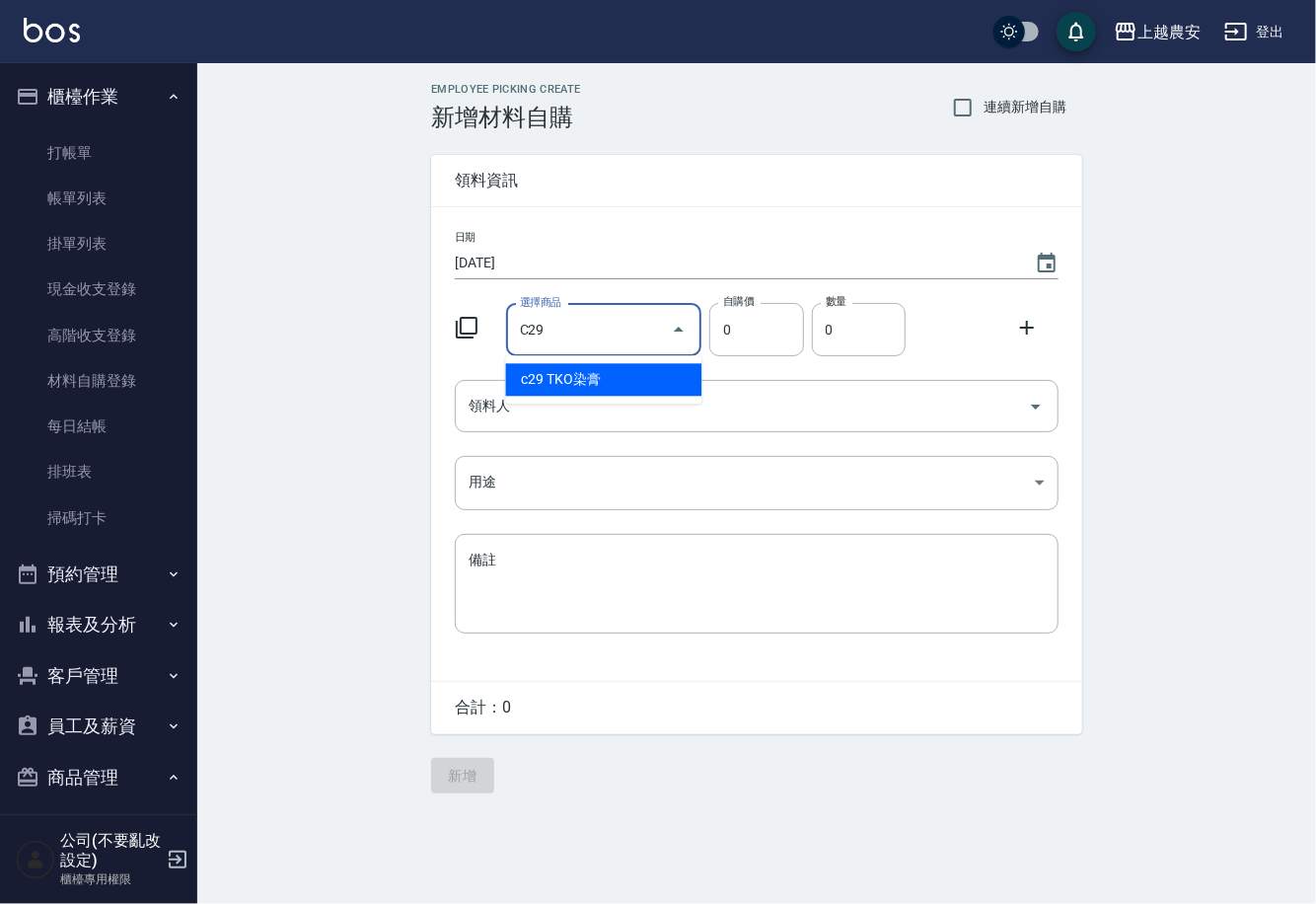
type input "TKO染膏"
type input "105"
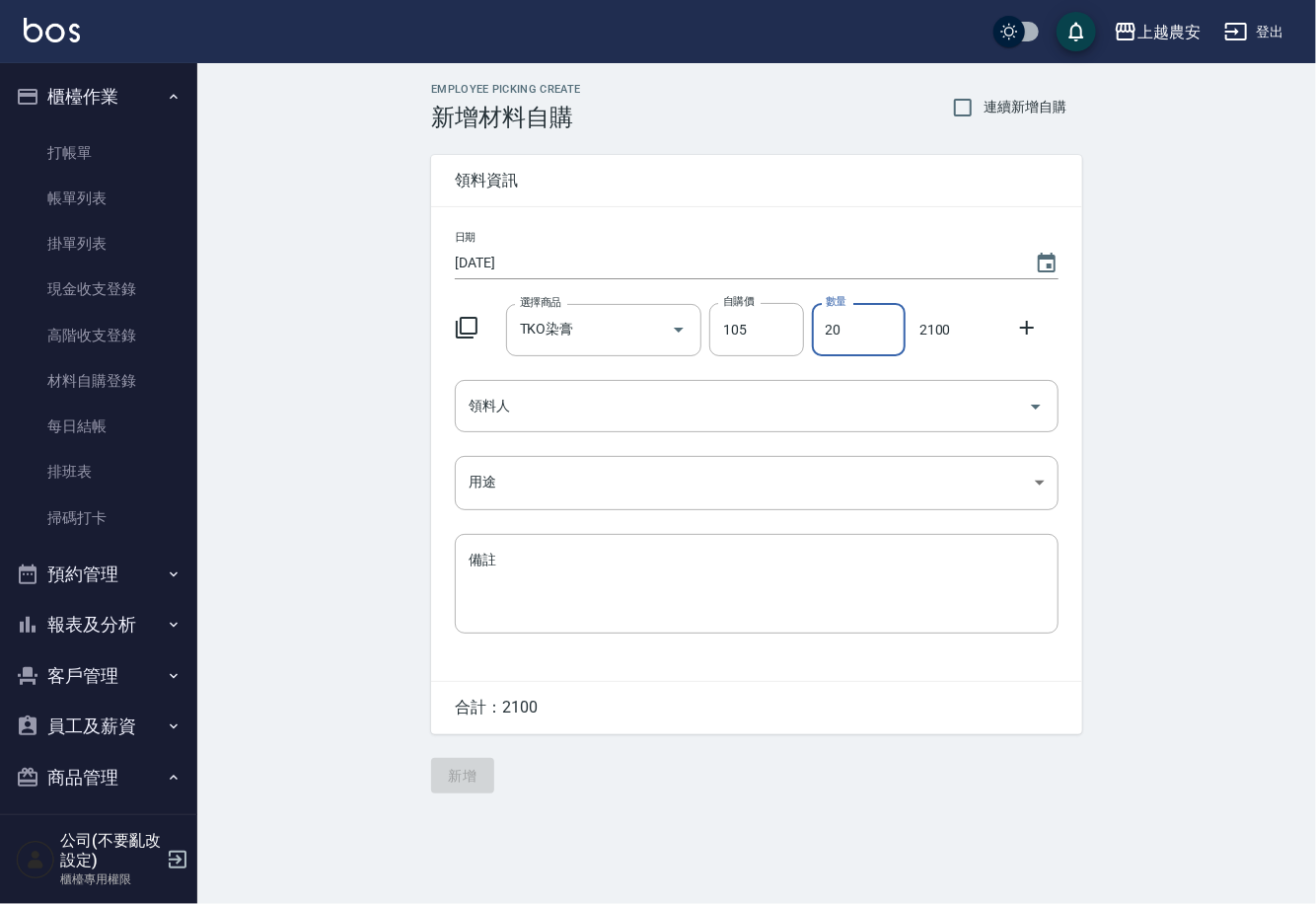
type input "20"
click at [581, 436] on div "日期 2025/09/18 選擇商品 TKO染膏 選擇商品 自購價 105 自購價 數量 20 數量 2100 領料人 領料人 用途 ​ 用途 備註 x 備註" at bounding box center [757, 444] width 652 height 473
click at [583, 416] on input "領料人" at bounding box center [742, 406] width 557 height 35
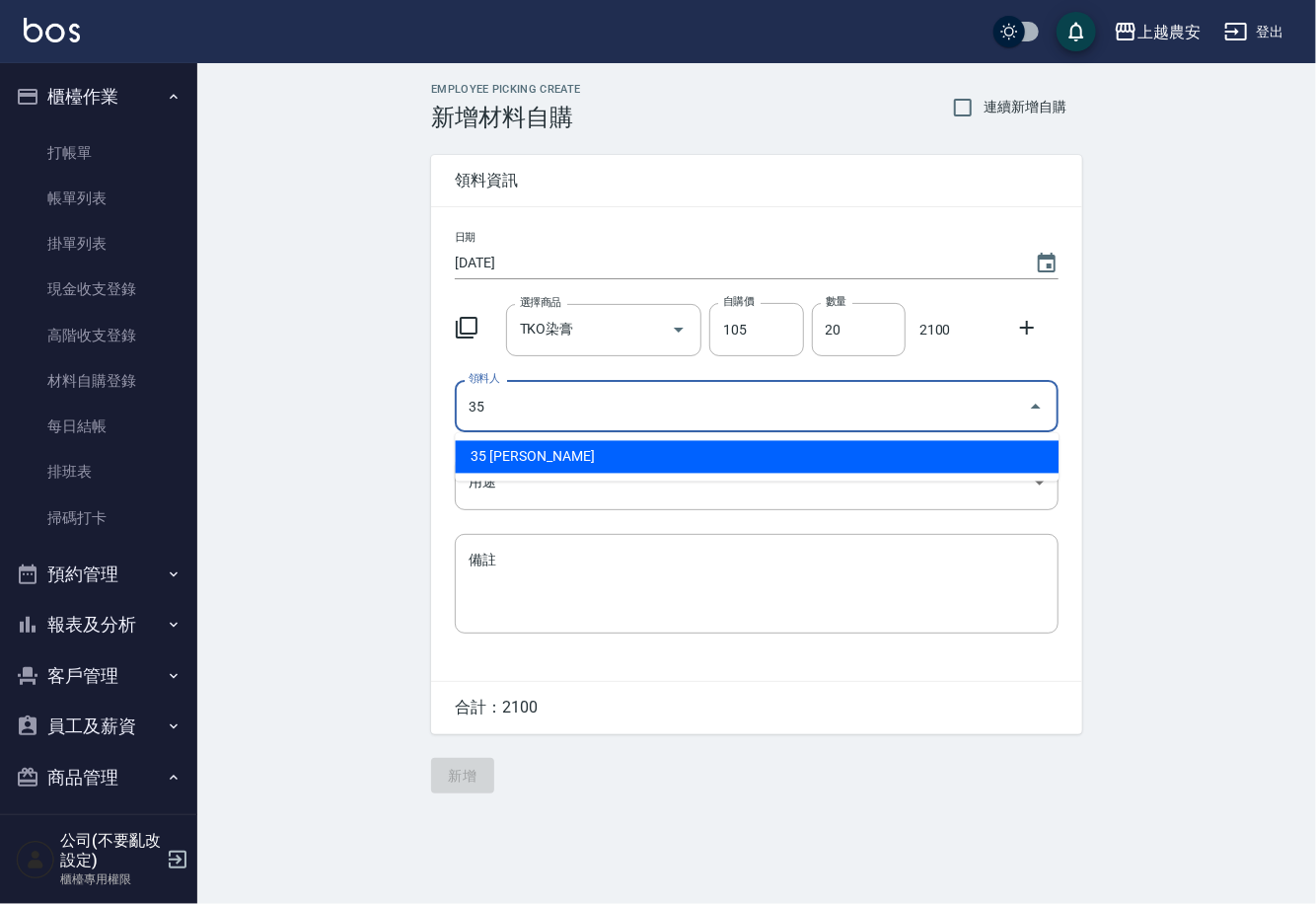
click at [547, 448] on li "35 巫芸瑄" at bounding box center [756, 456] width 604 height 33
type input "35 巫芸瑄"
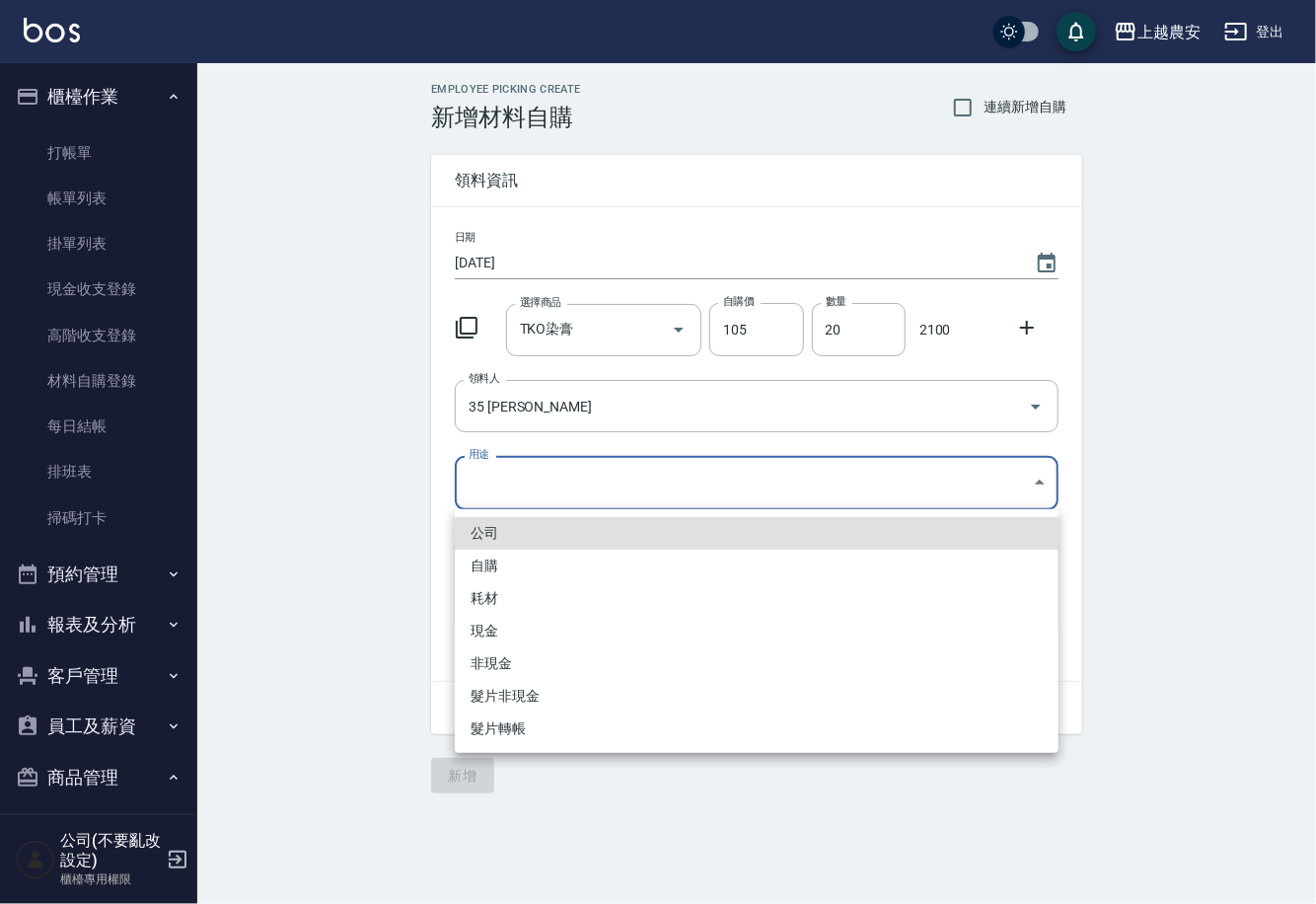
click at [509, 479] on body "上越農安 登出 櫃檯作業 打帳單 帳單列表 掛單列表 現金收支登錄 高階收支登錄 材料自購登錄 每日結帳 排班表 掃碼打卡 預約管理 預約管理 單日預約紀錄 …" at bounding box center [658, 452] width 1316 height 904
click at [487, 569] on li "自購" at bounding box center [756, 566] width 604 height 33
type input "自購"
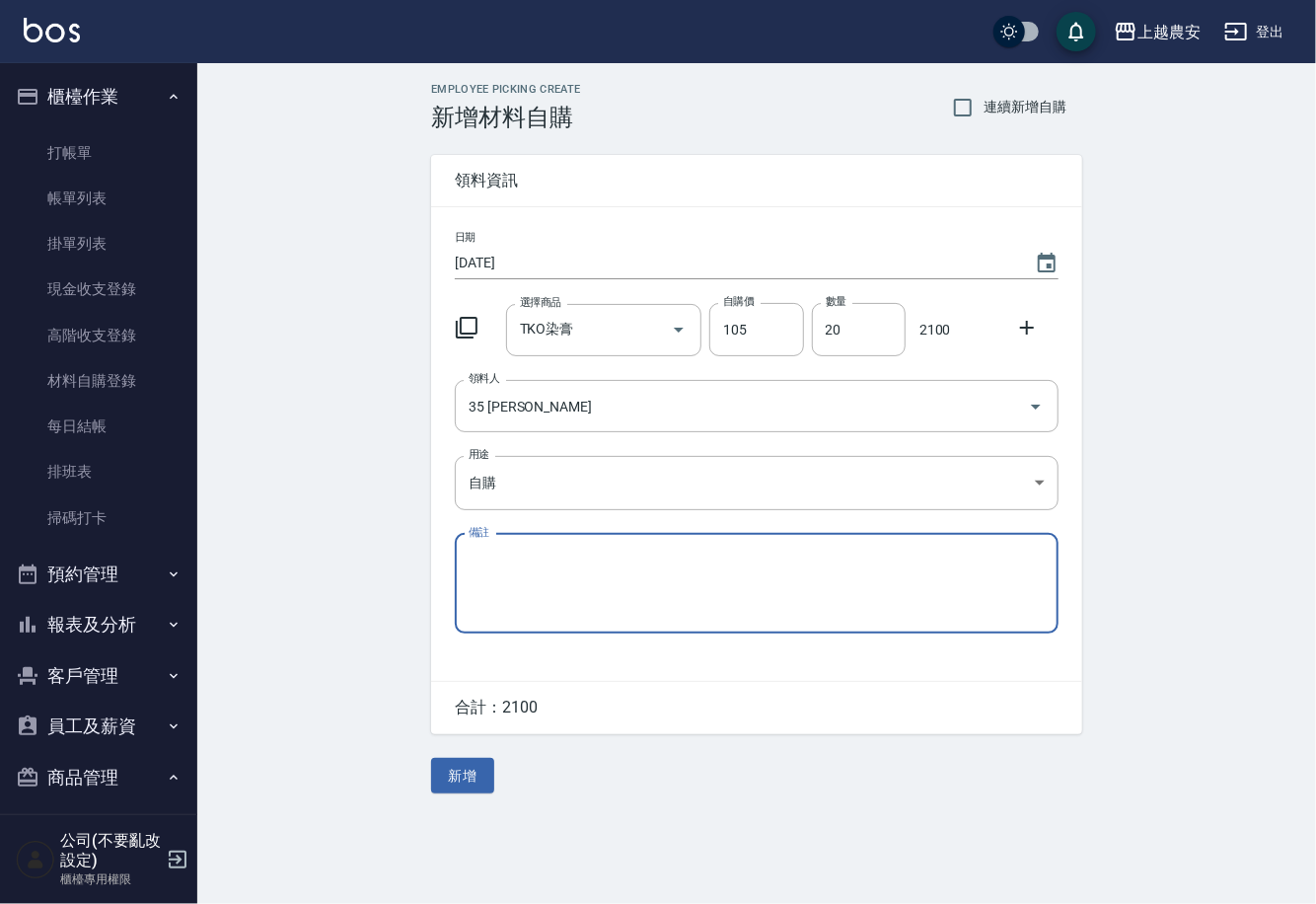
drag, startPoint x: 1025, startPoint y: 322, endPoint x: 855, endPoint y: 359, distance: 174.0
click at [1021, 325] on icon at bounding box center [1028, 327] width 24 height 24
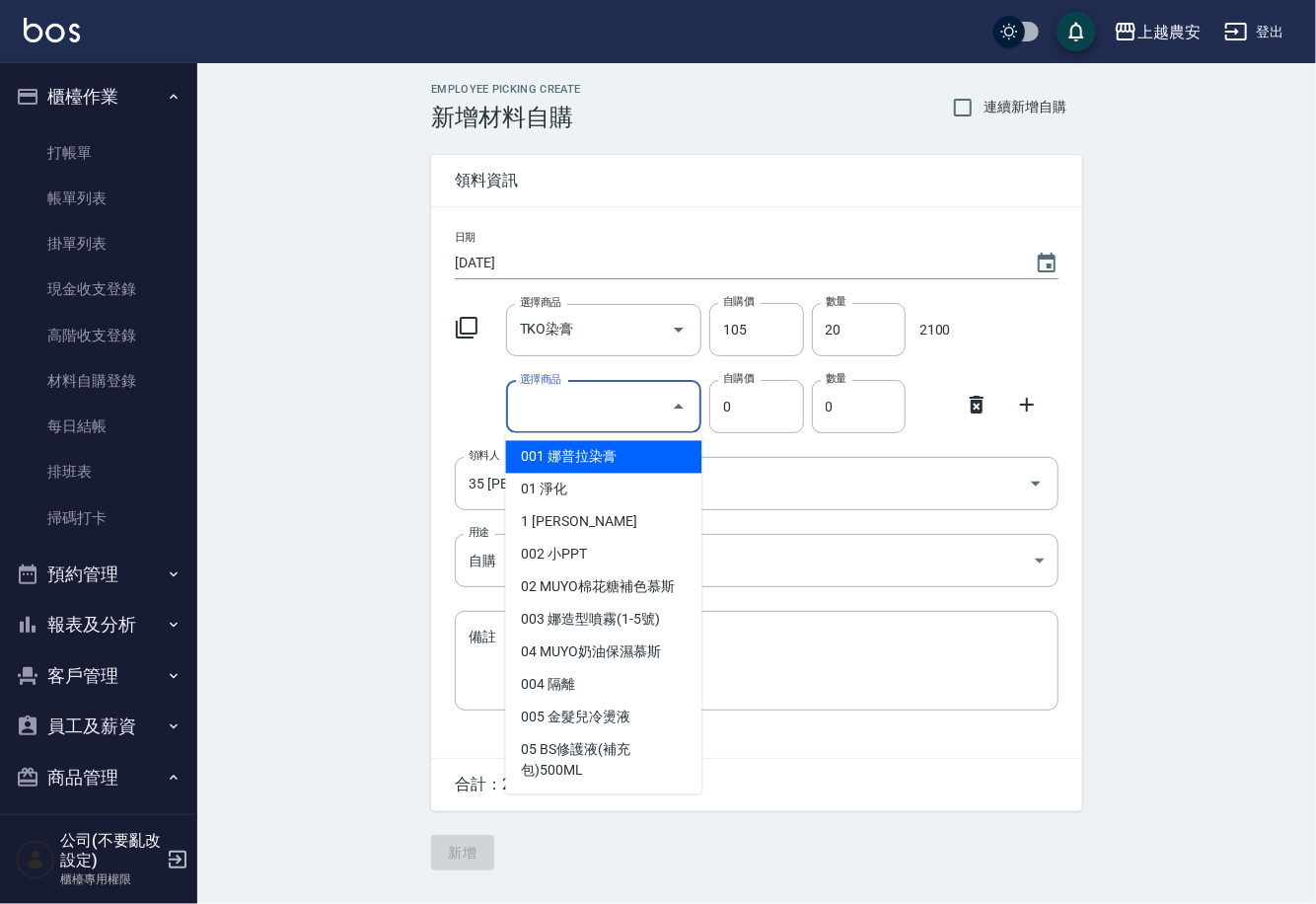
click at [640, 420] on input "選擇商品" at bounding box center [590, 407] width 149 height 35
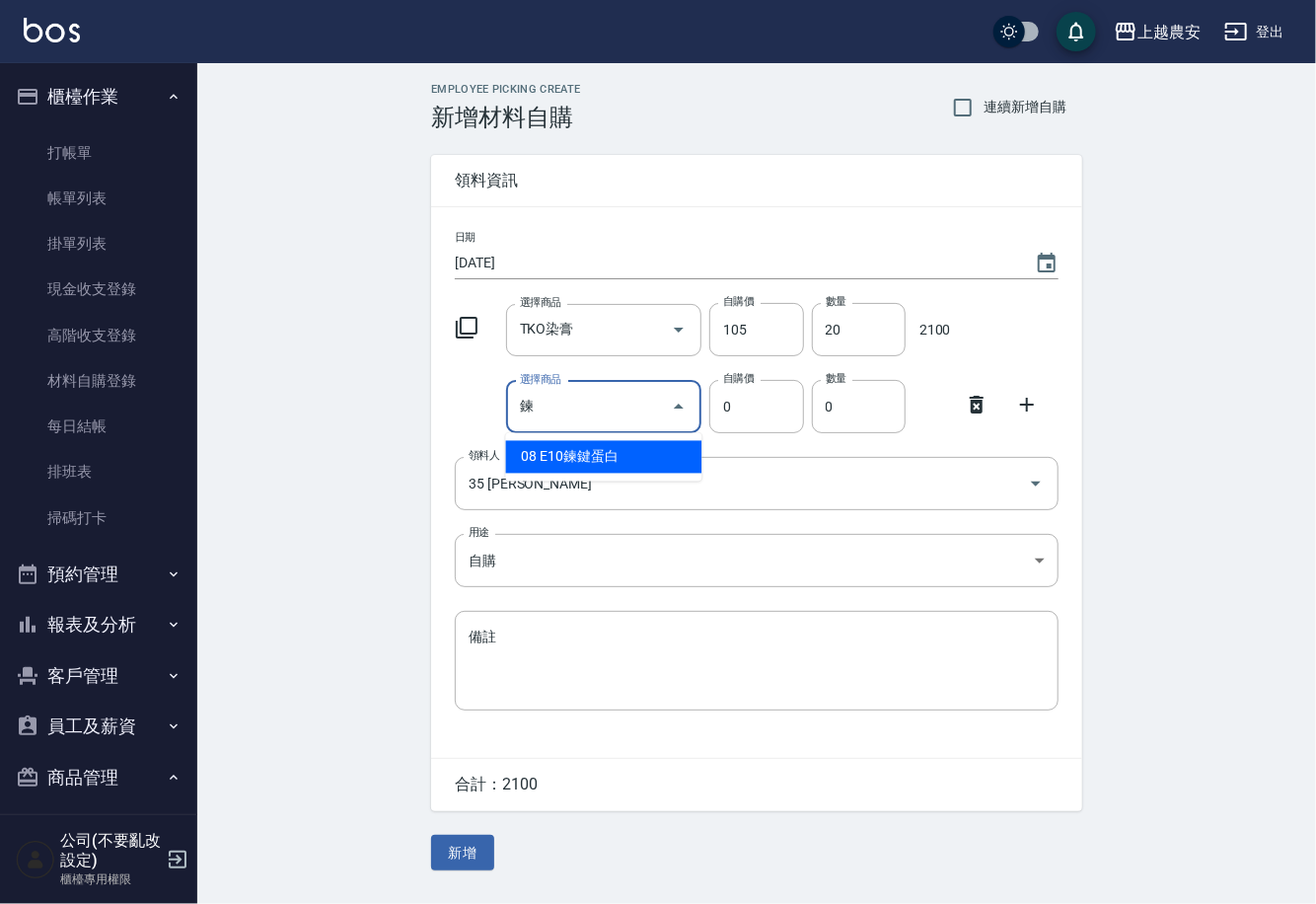
click at [652, 460] on li "08 E10鍊鍵蛋白" at bounding box center [604, 456] width 196 height 33
type input "E10鍊鍵蛋白"
type input "420"
type input "1"
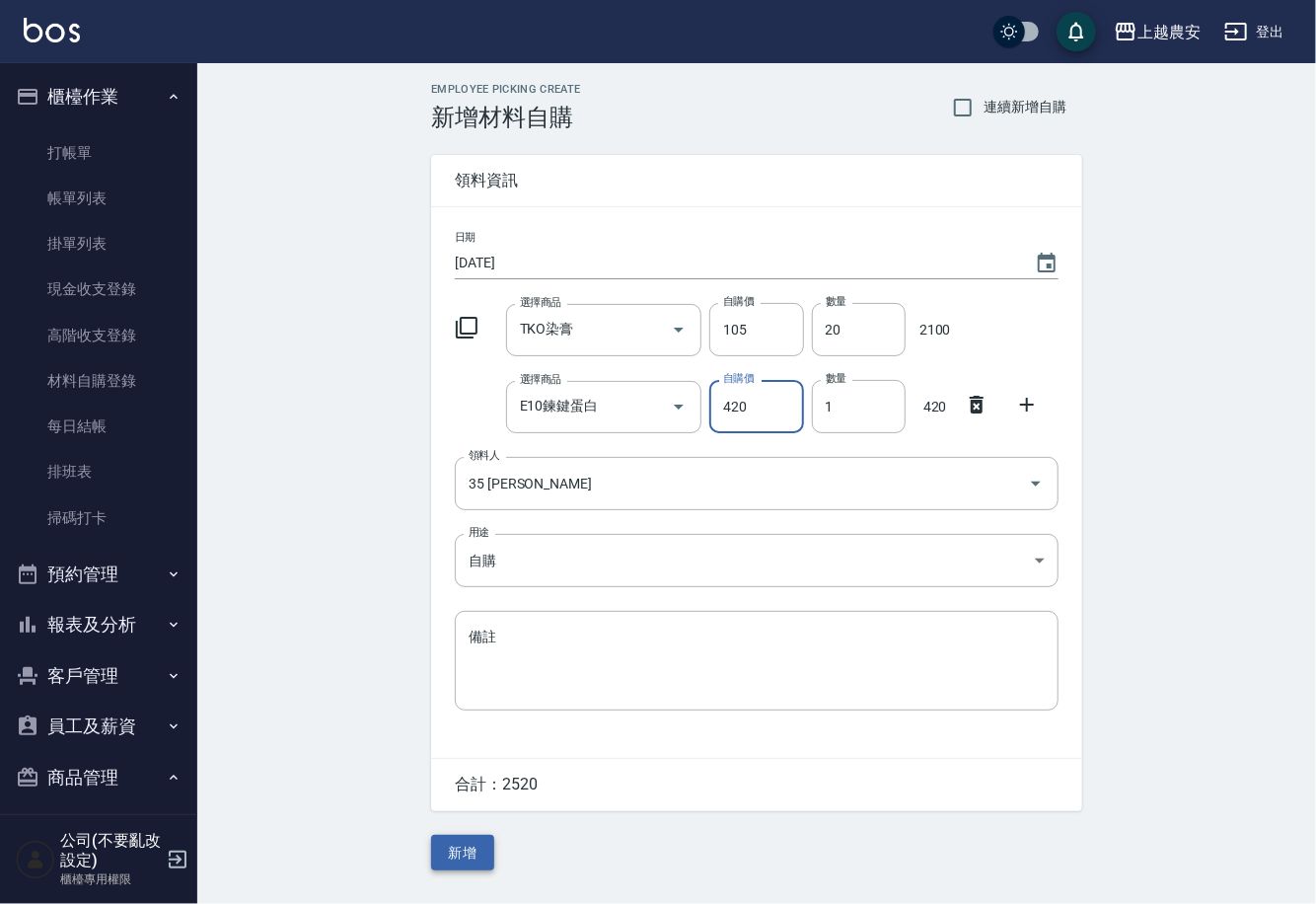
click at [462, 844] on button "新增" at bounding box center [463, 852] width 63 height 37
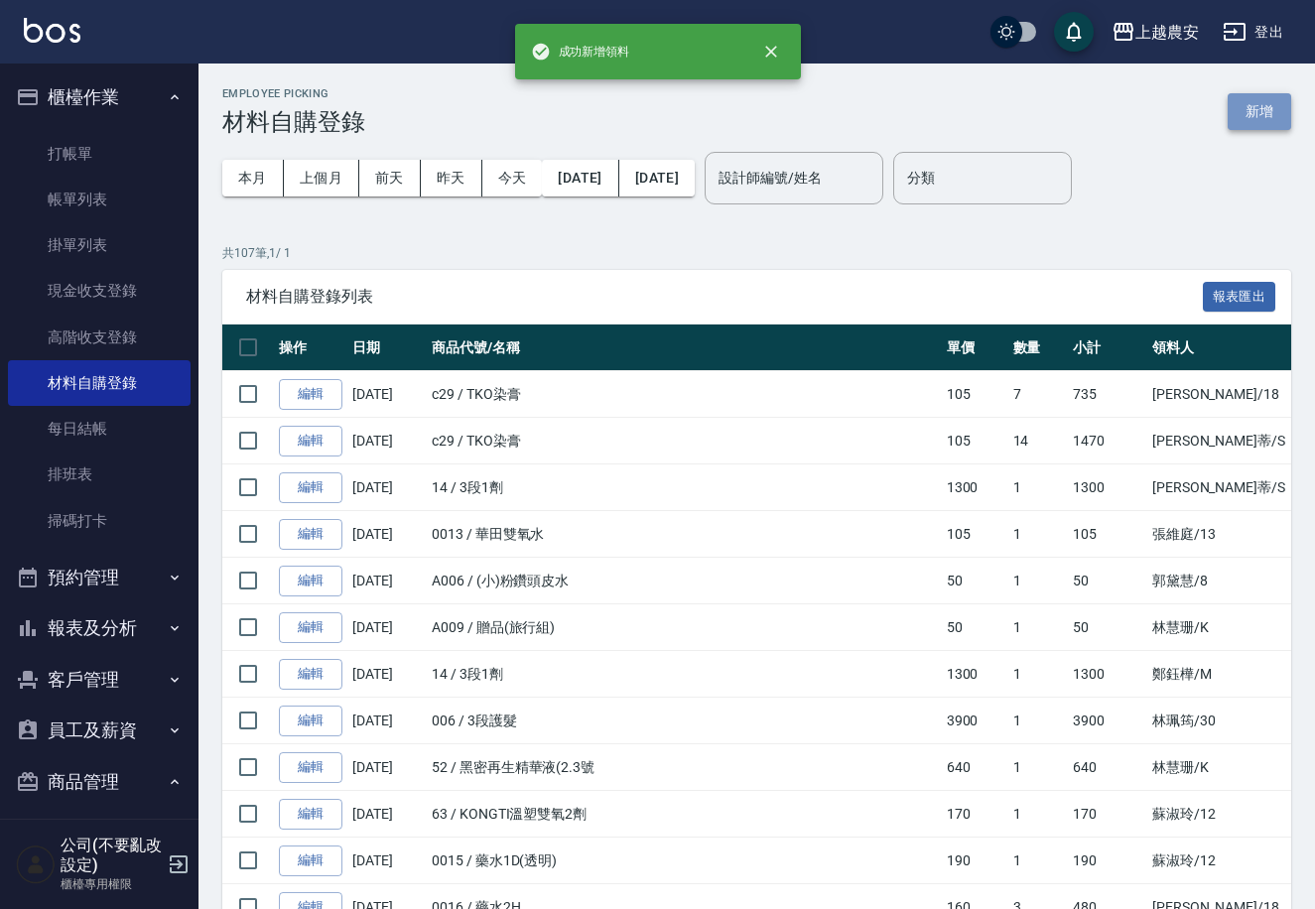
click at [1273, 112] on button "新增" at bounding box center [1258, 111] width 63 height 37
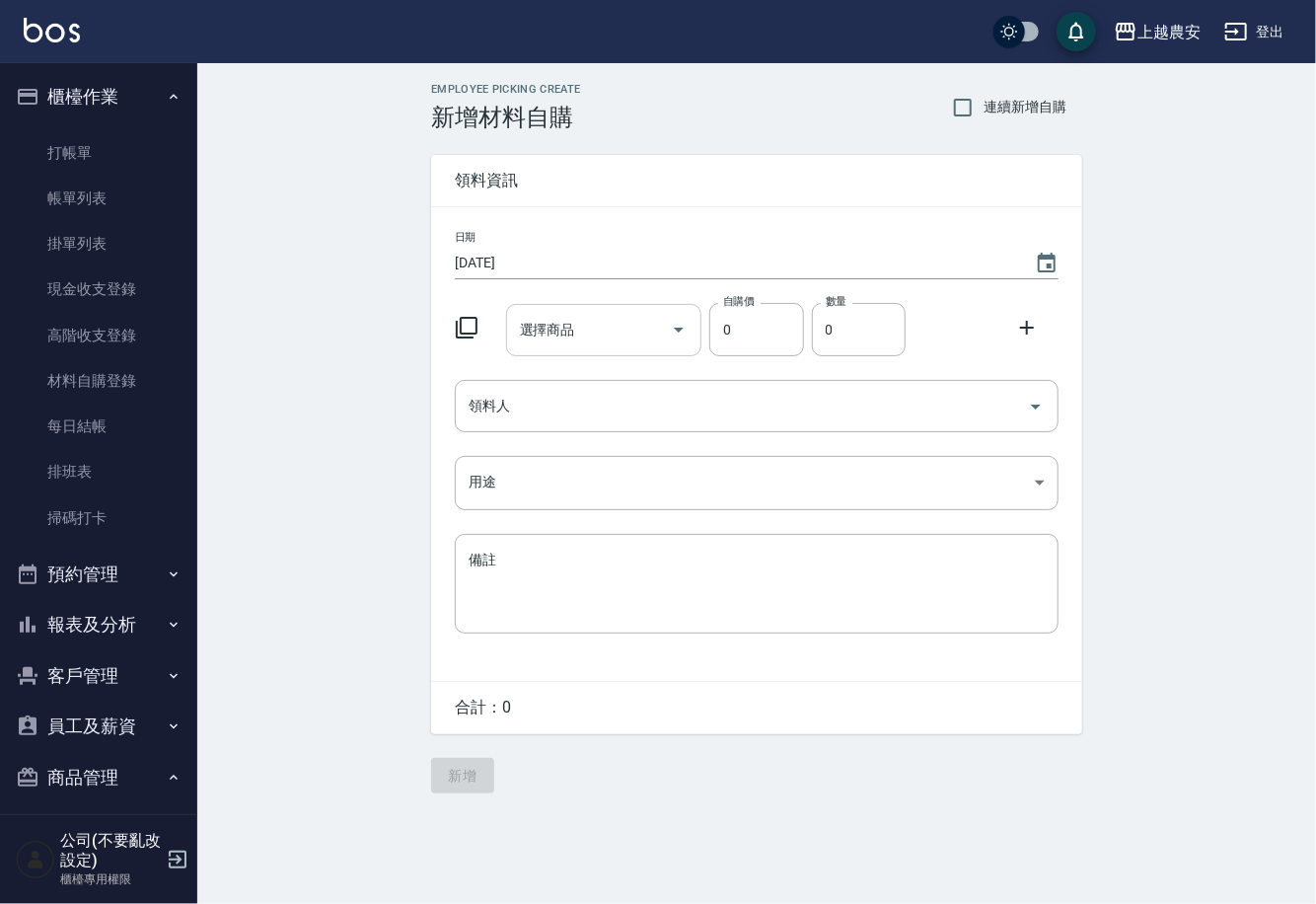
click at [620, 332] on input "選擇商品" at bounding box center [590, 329] width 149 height 35
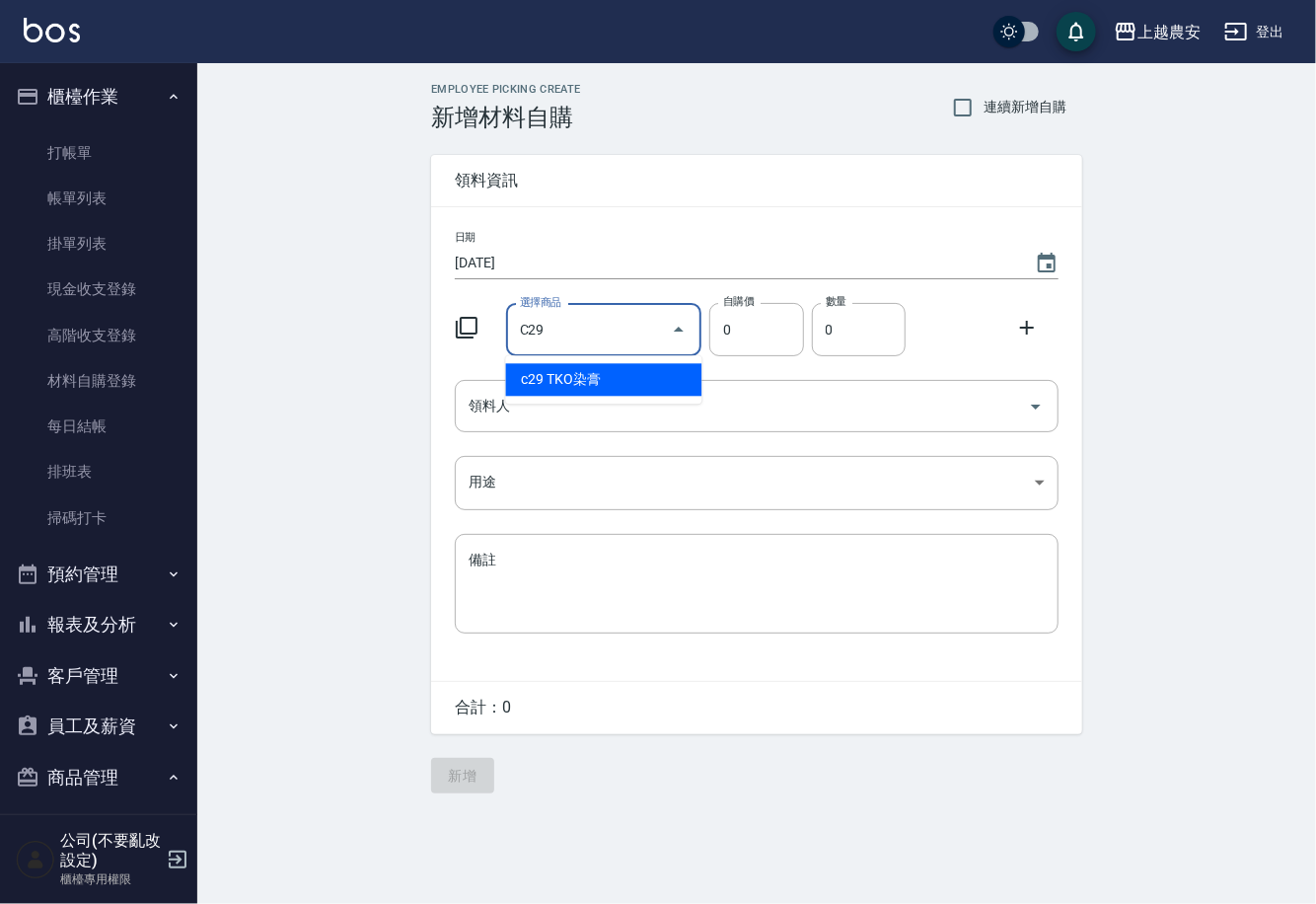
type input "TKO染膏"
type input "105"
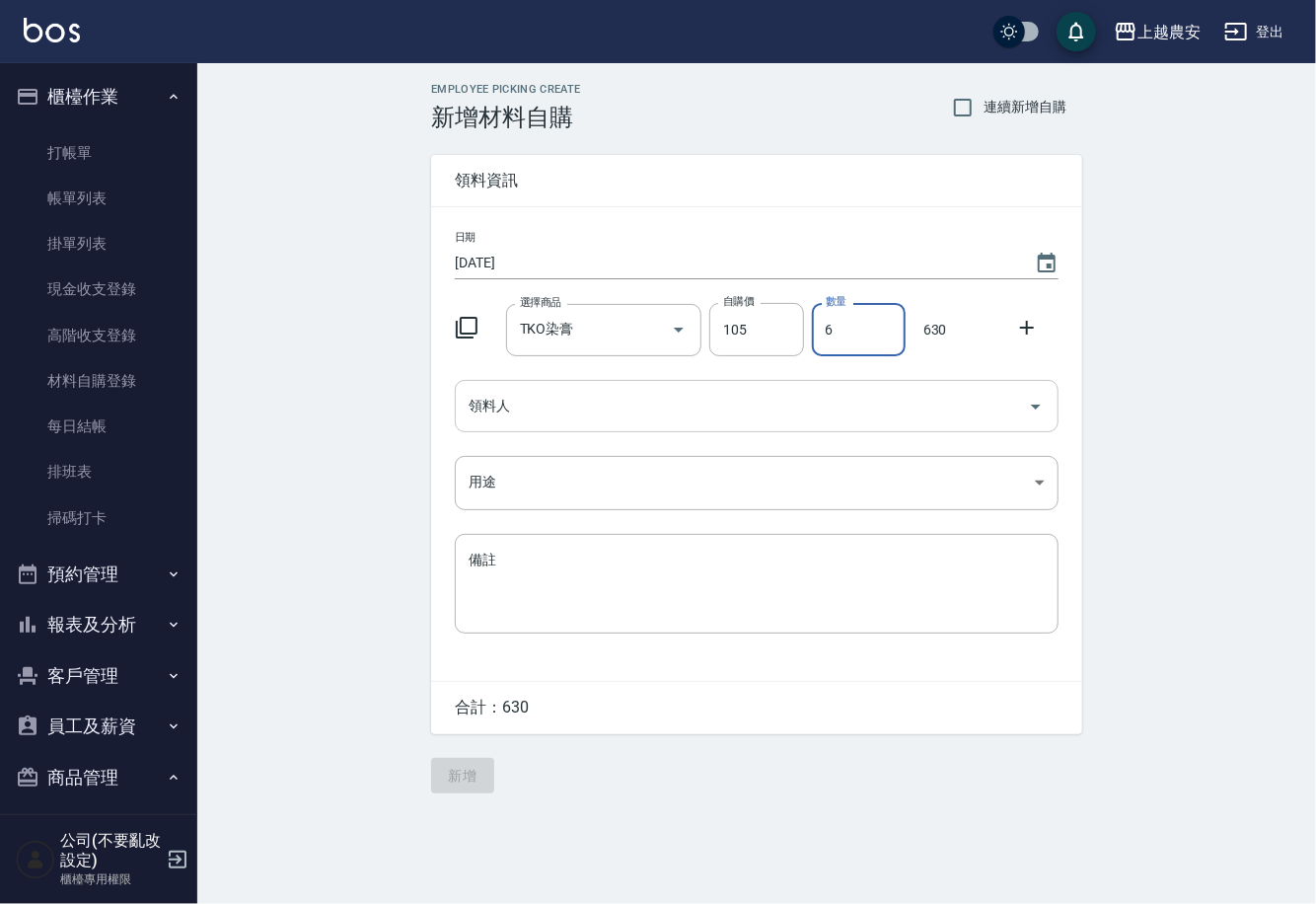
click at [593, 387] on div "領料人" at bounding box center [756, 406] width 604 height 53
type input "6"
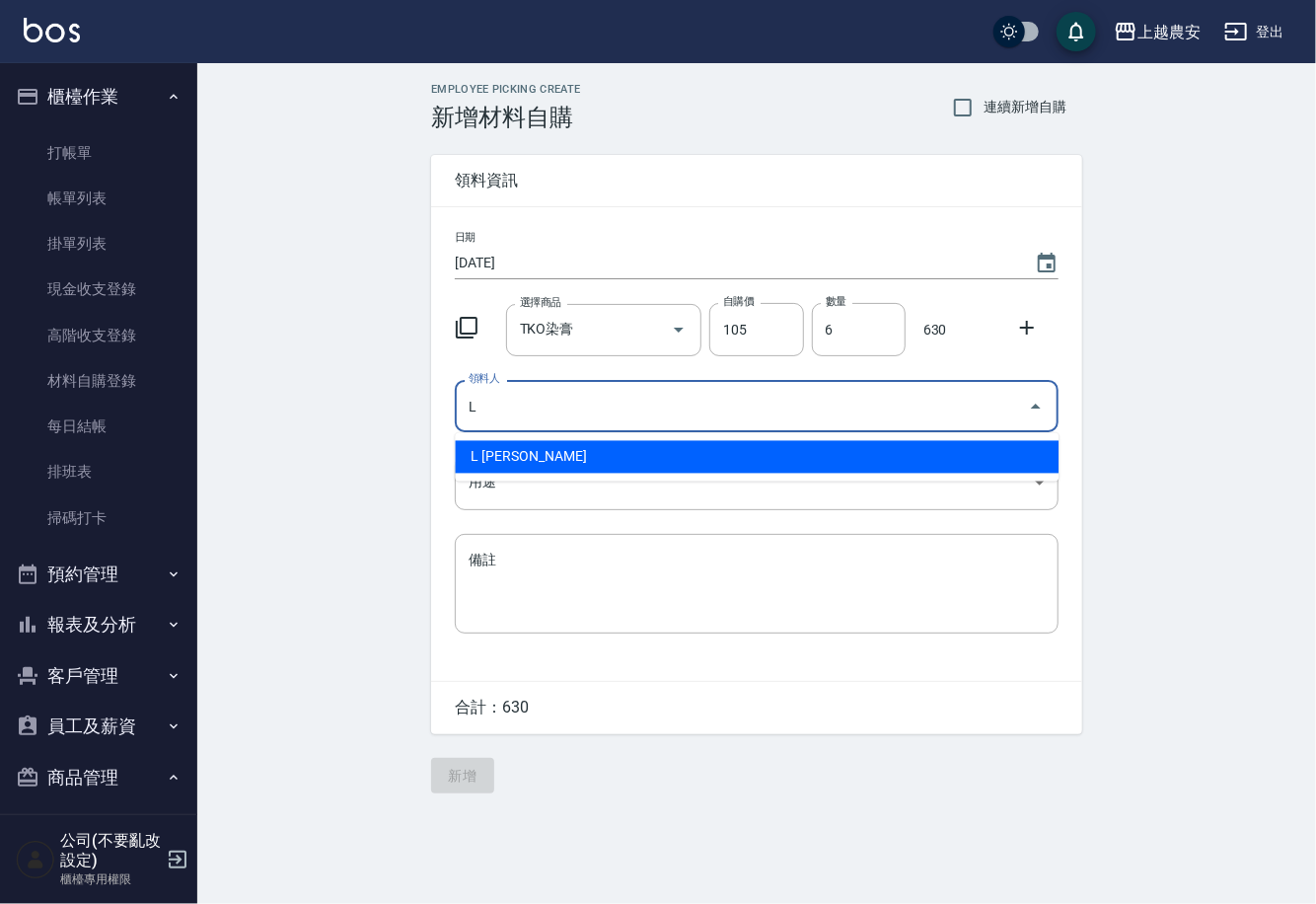
click at [506, 464] on li "L 溫莉娜" at bounding box center [756, 456] width 604 height 33
type input "L 溫莉娜"
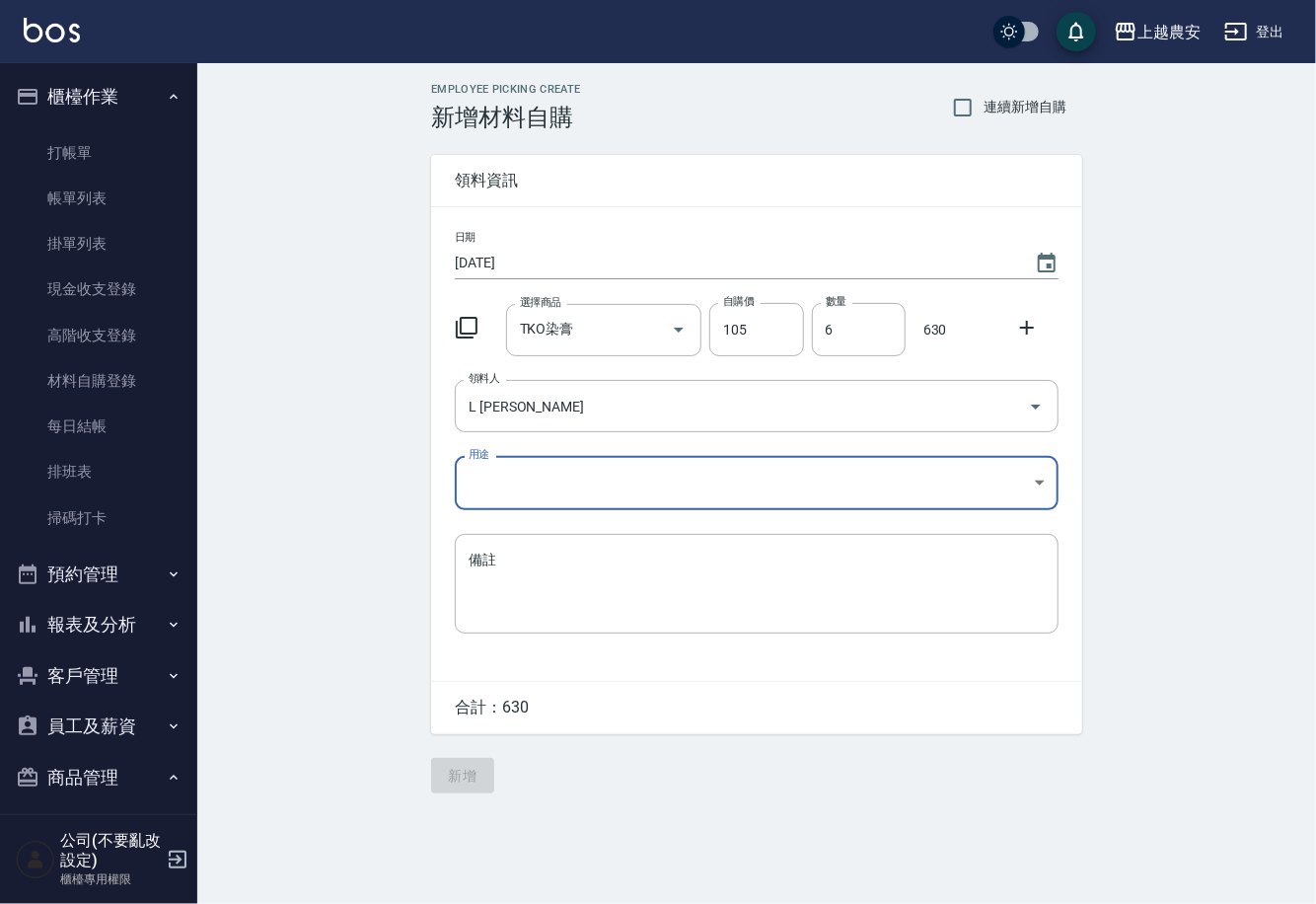
click at [455, 501] on body "上越農安 登出 櫃檯作業 打帳單 帳單列表 掛單列表 現金收支登錄 高階收支登錄 材料自購登錄 每日結帳 排班表 掃碼打卡 預約管理 預約管理 單日預約紀錄 …" at bounding box center [658, 452] width 1316 height 904
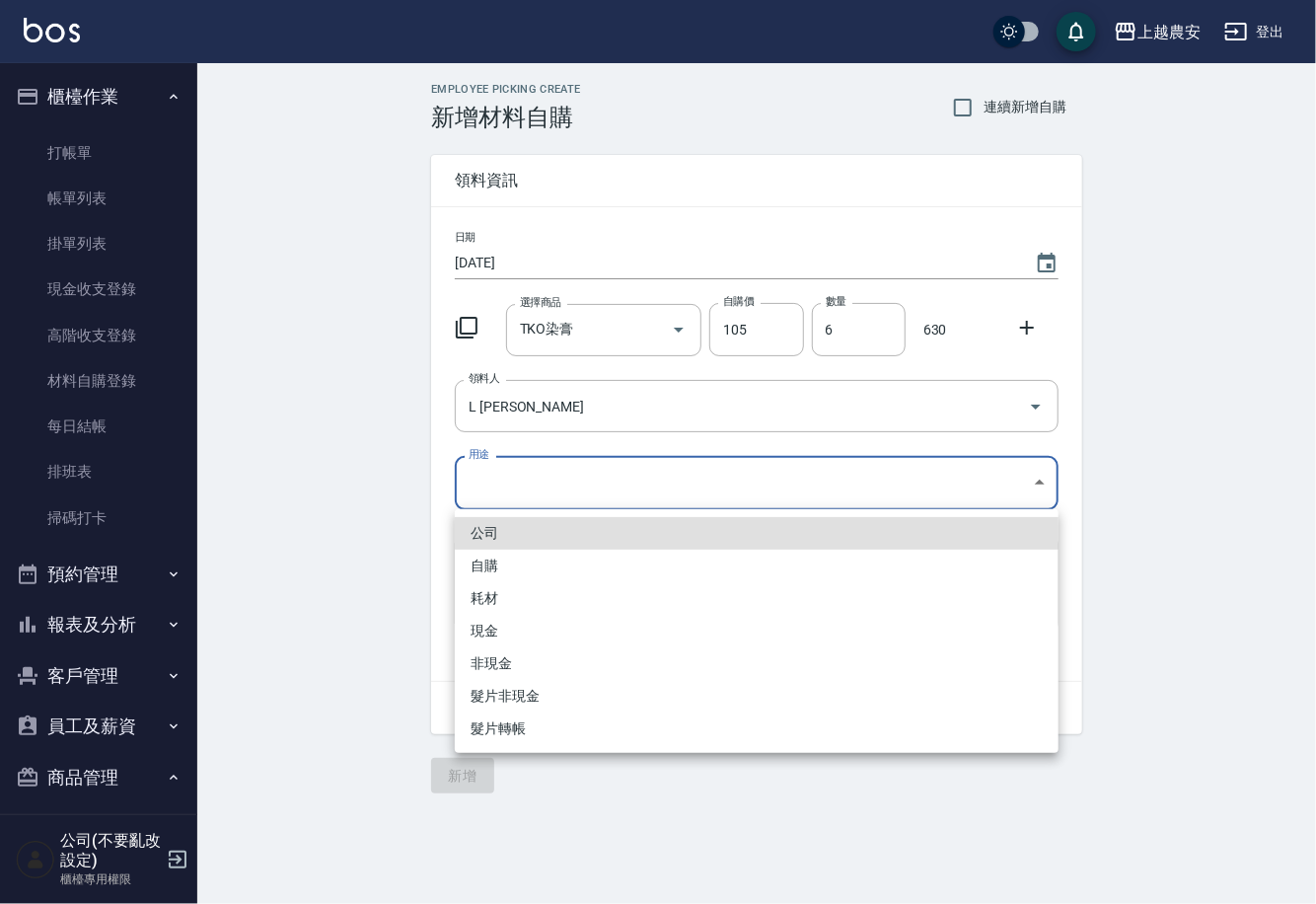
click at [497, 570] on li "自購" at bounding box center [756, 566] width 604 height 33
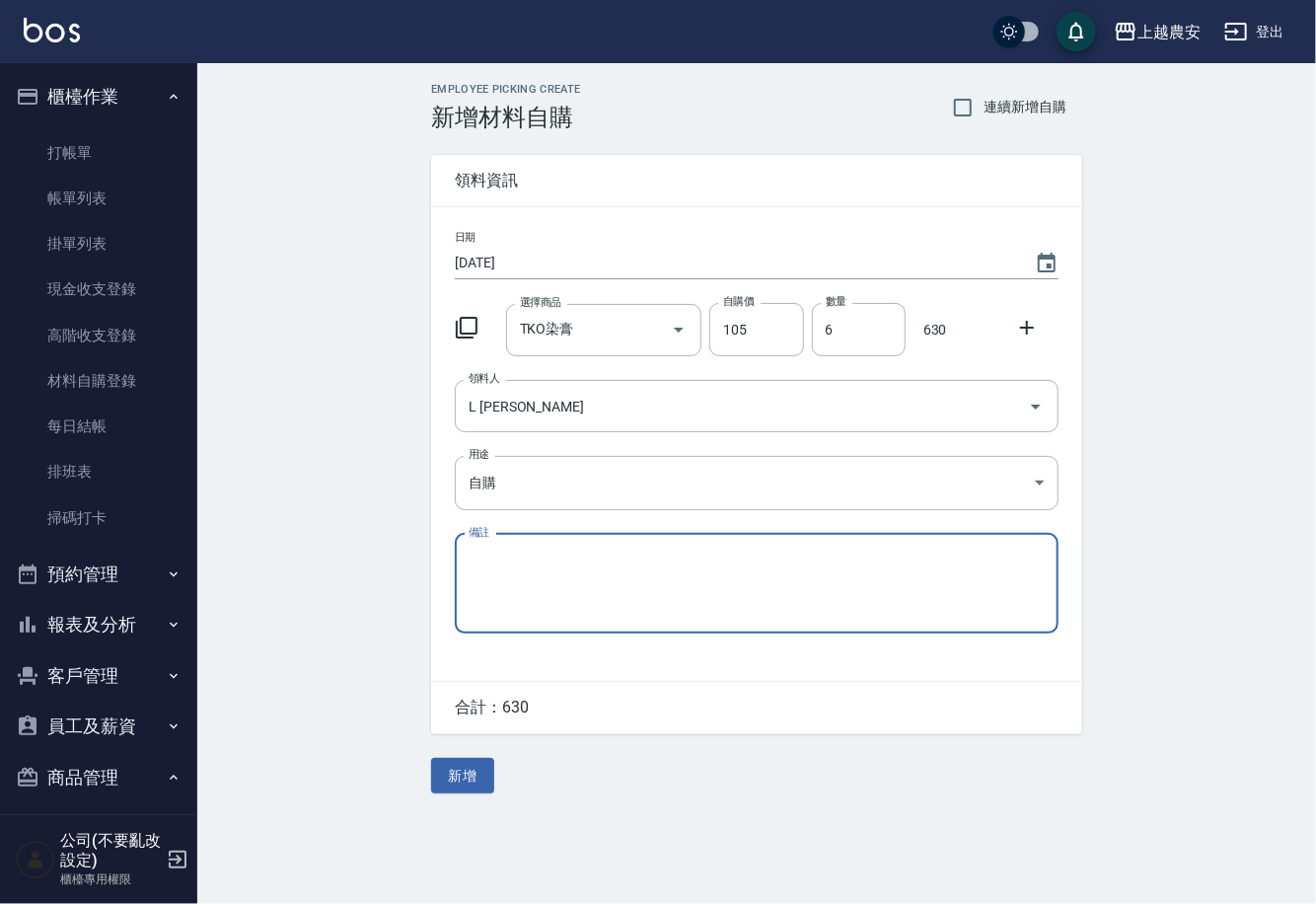
type input "自購"
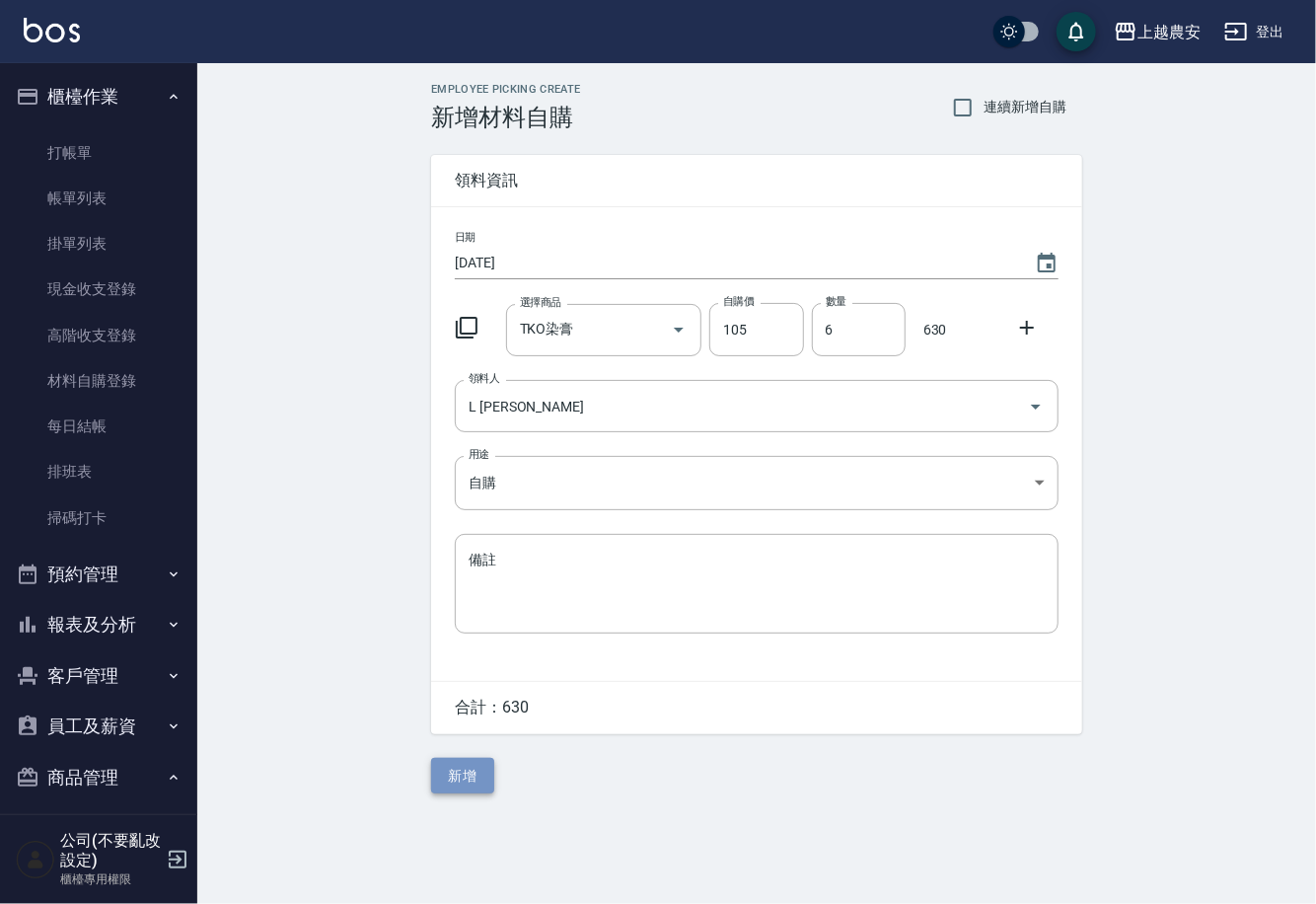
click at [467, 779] on button "新增" at bounding box center [463, 776] width 63 height 37
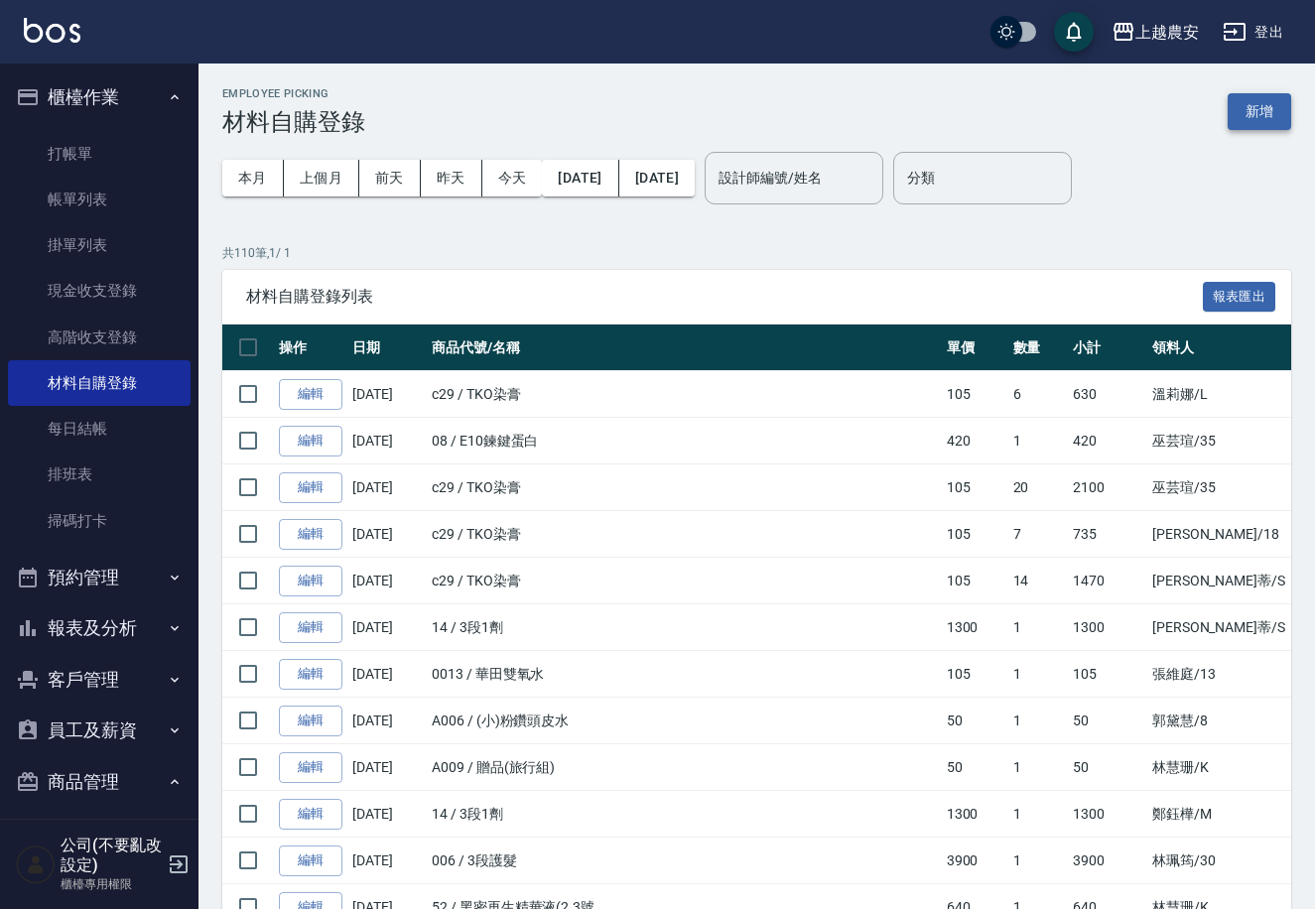
click at [1252, 105] on button "新增" at bounding box center [1258, 111] width 63 height 37
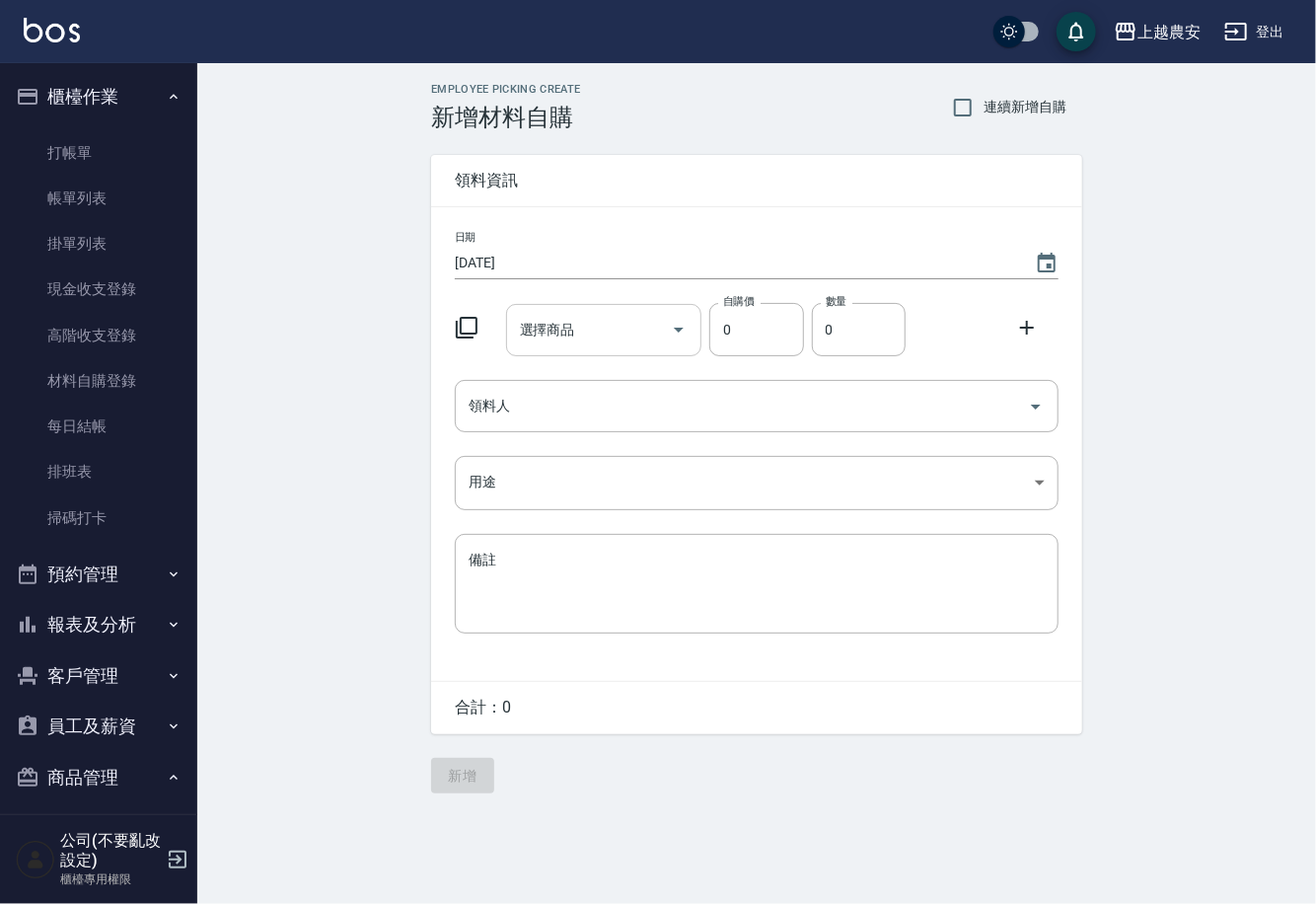
click at [603, 343] on input "選擇商品" at bounding box center [590, 329] width 149 height 35
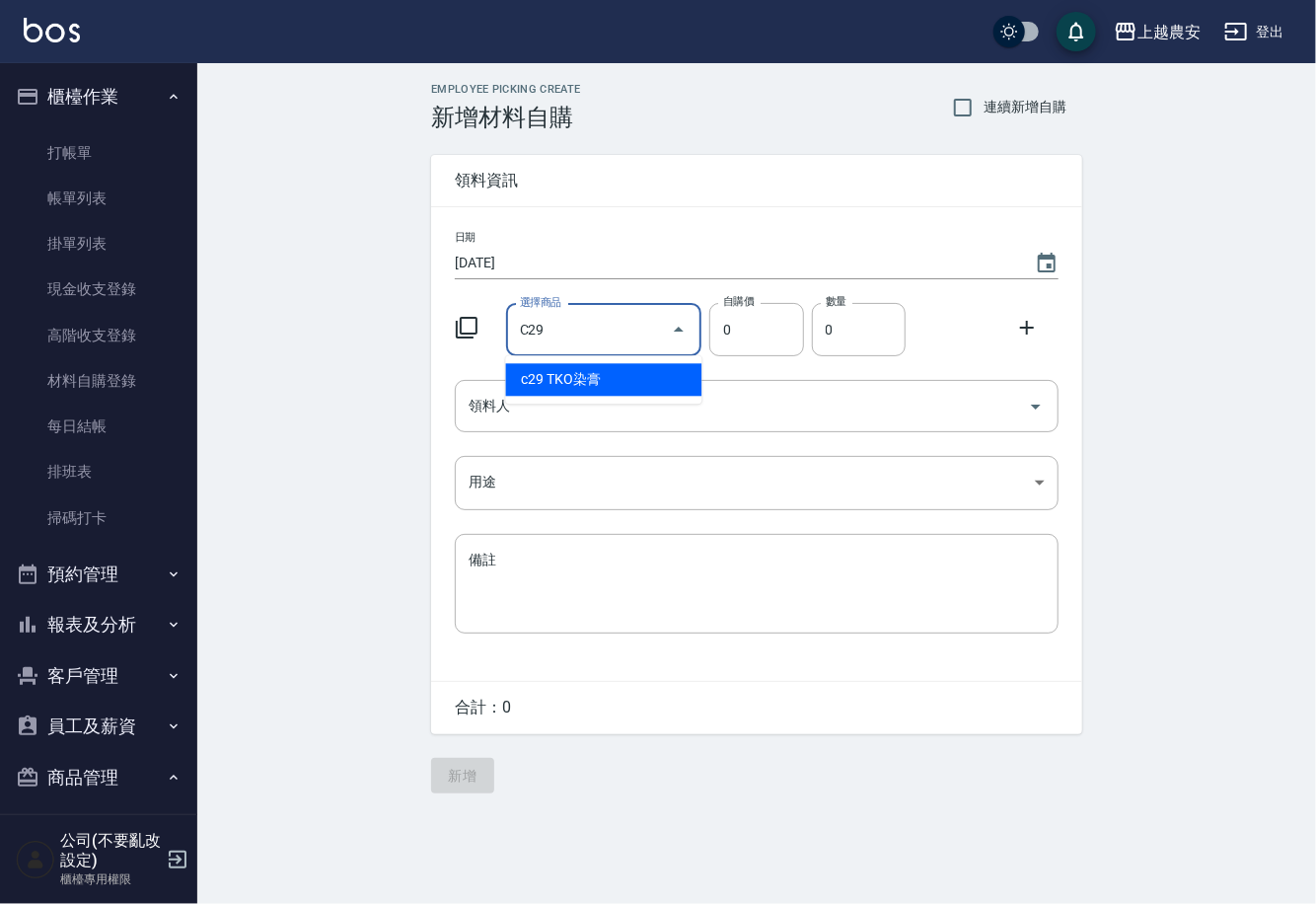
type input "TKO染膏"
type input "105"
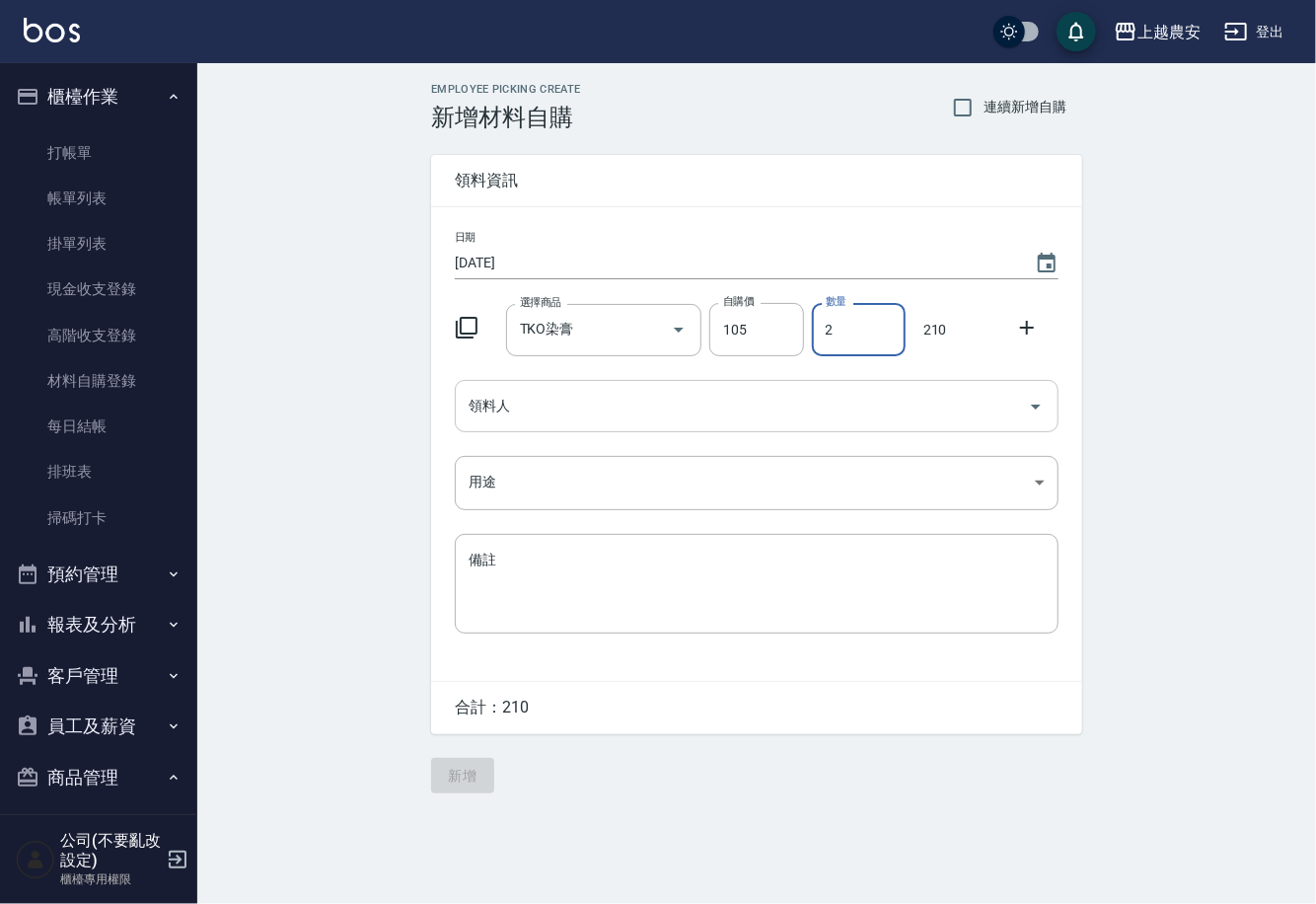
type input "2"
click at [625, 417] on input "領料人" at bounding box center [742, 406] width 557 height 35
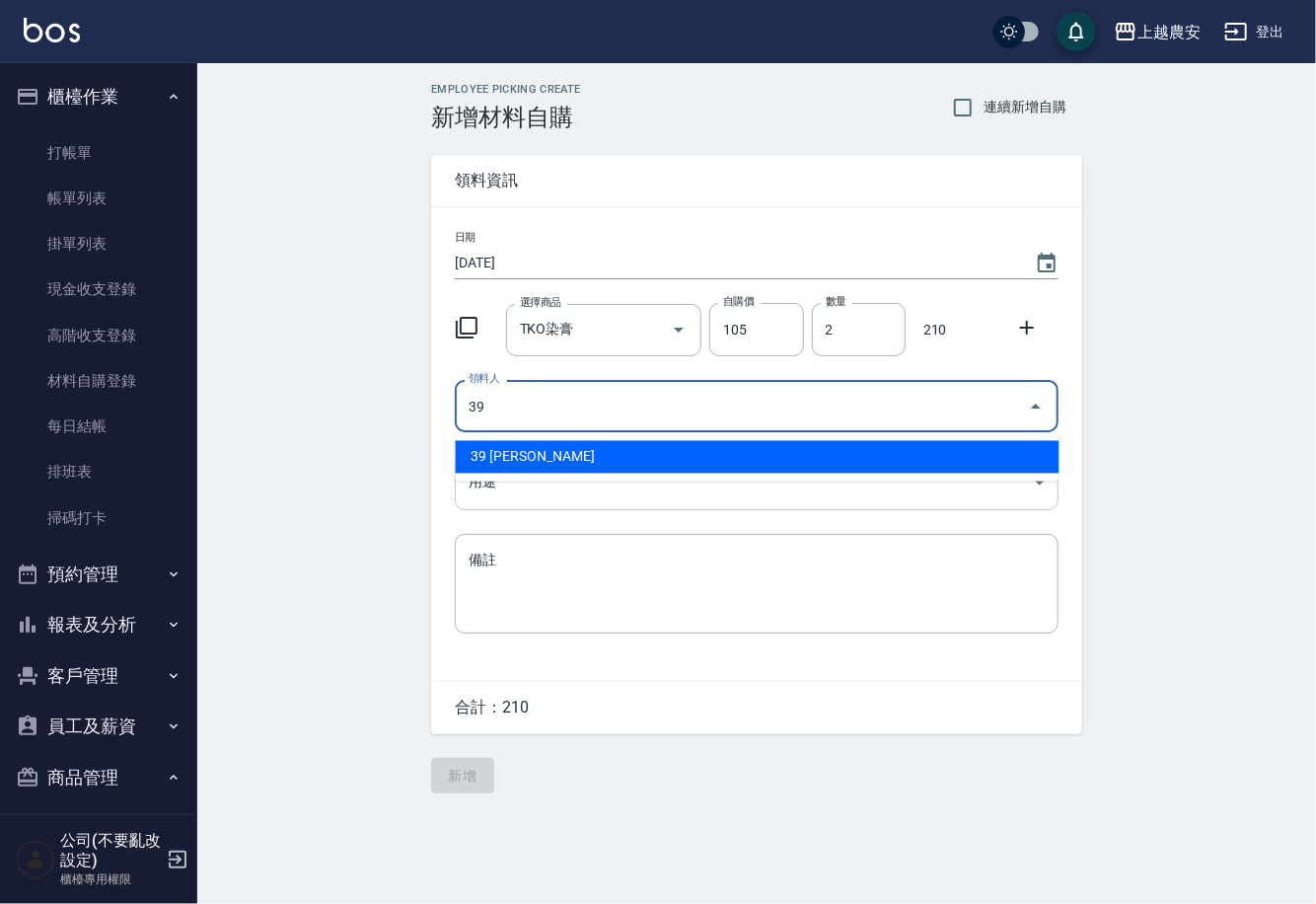
click at [553, 456] on li "39 鄭鈺暄" at bounding box center [756, 456] width 604 height 33
type input "39 鄭鈺暄"
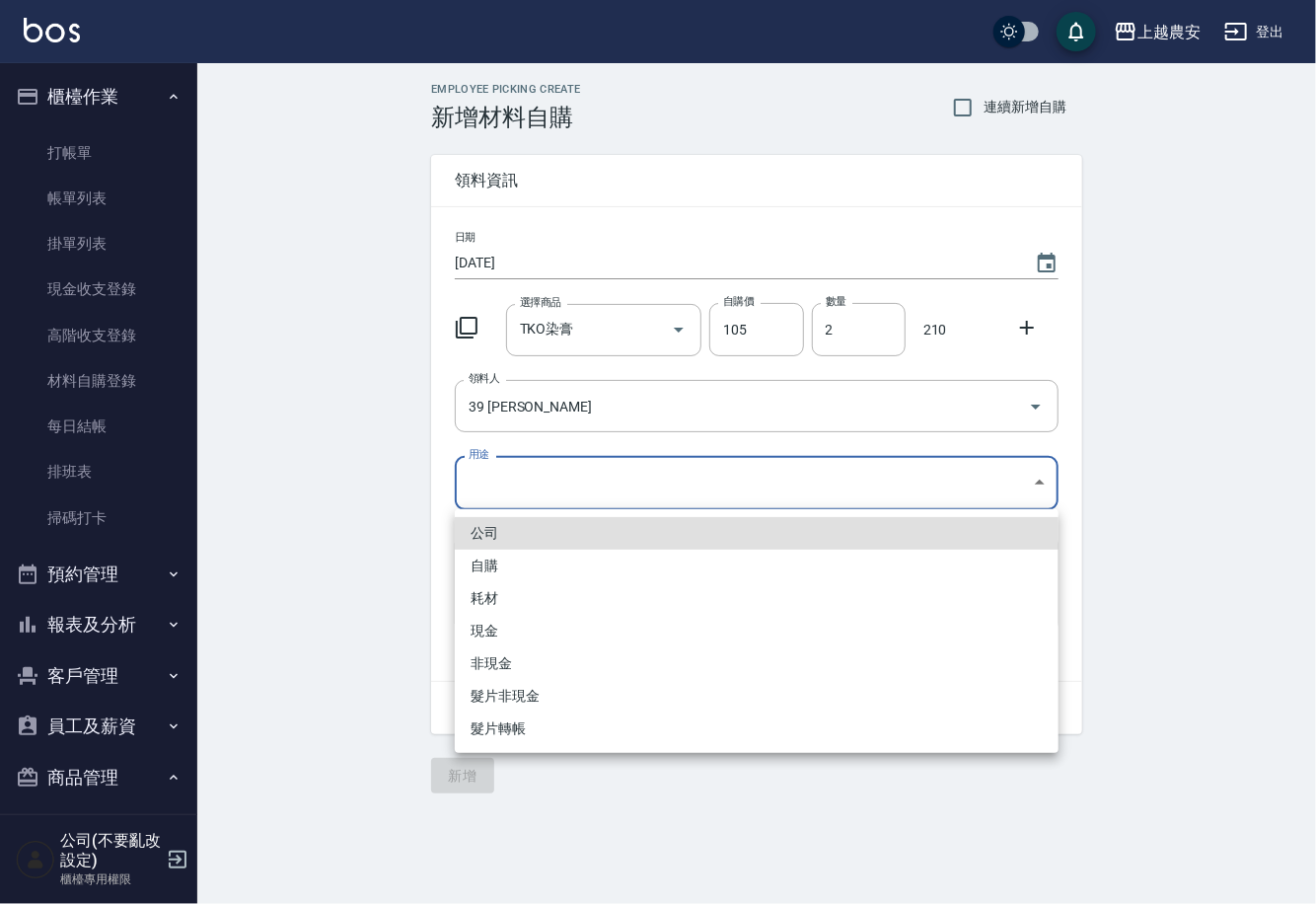
click at [505, 484] on body "上越農安 登出 櫃檯作業 打帳單 帳單列表 掛單列表 現金收支登錄 高階收支登錄 材料自購登錄 每日結帳 排班表 掃碼打卡 預約管理 預約管理 單日預約紀錄 …" at bounding box center [658, 452] width 1316 height 904
click at [476, 573] on li "自購" at bounding box center [756, 566] width 604 height 33
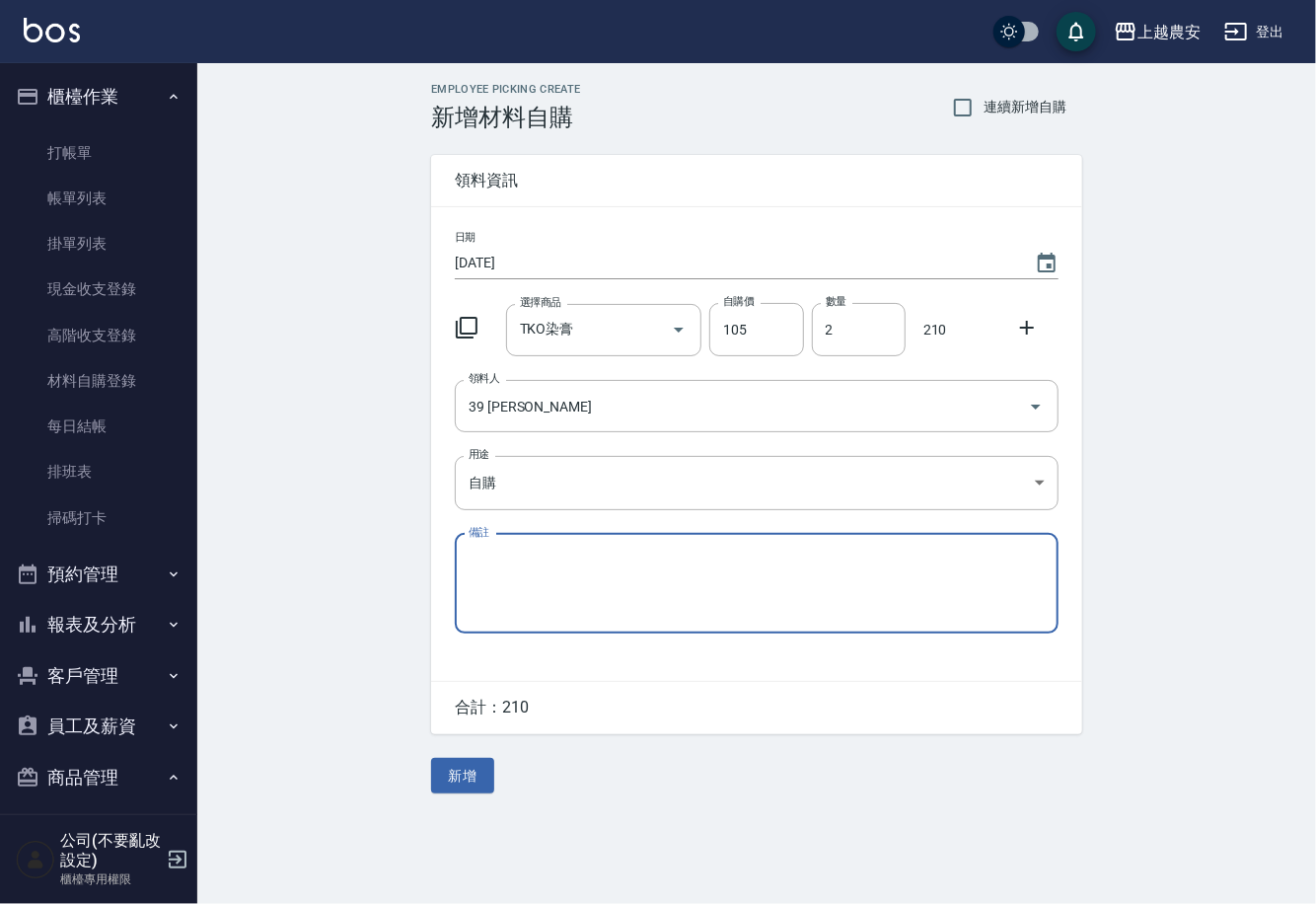
type input "自購"
click at [481, 778] on button "新增" at bounding box center [463, 776] width 63 height 37
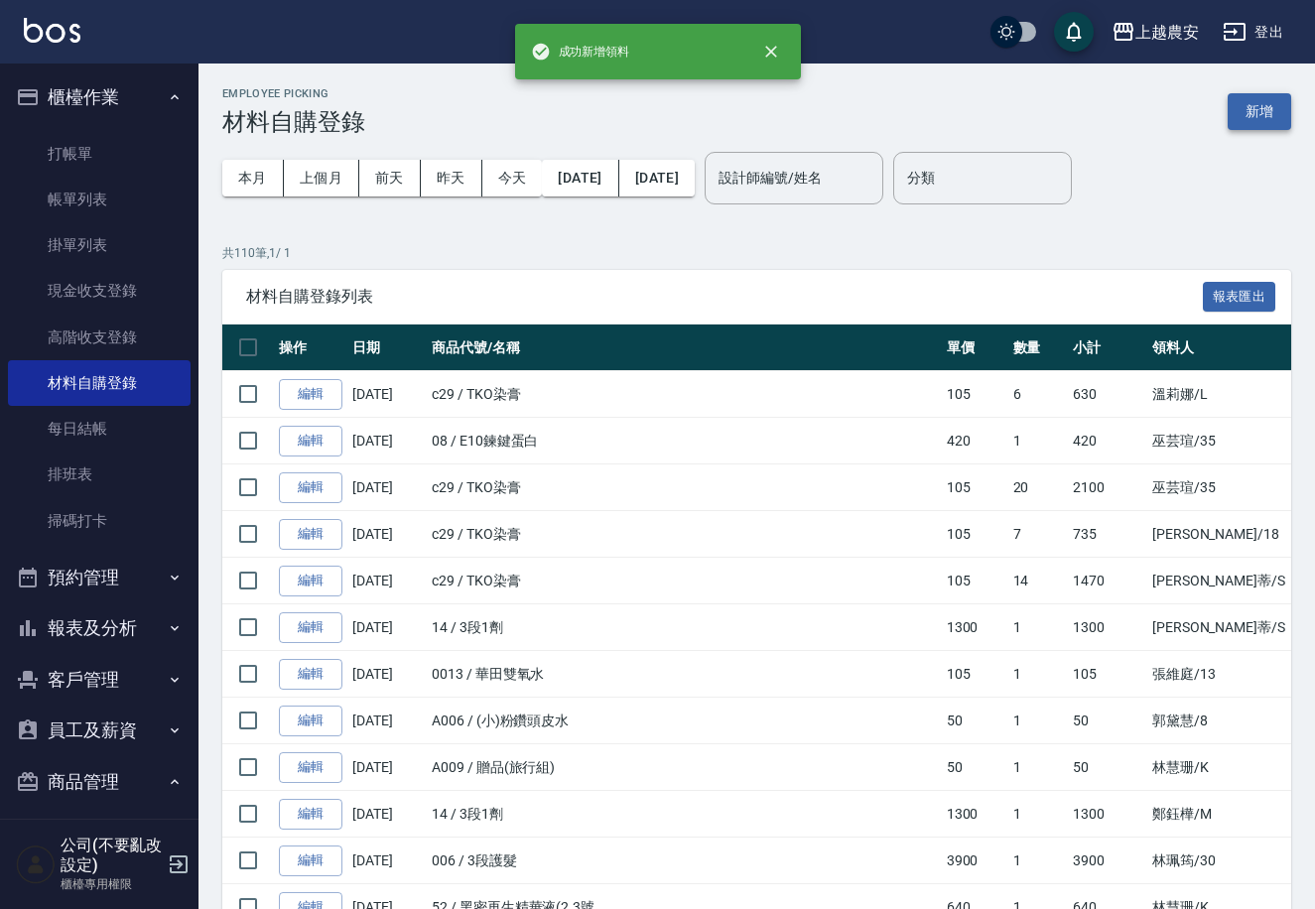
click at [1263, 110] on button "新增" at bounding box center [1258, 111] width 63 height 37
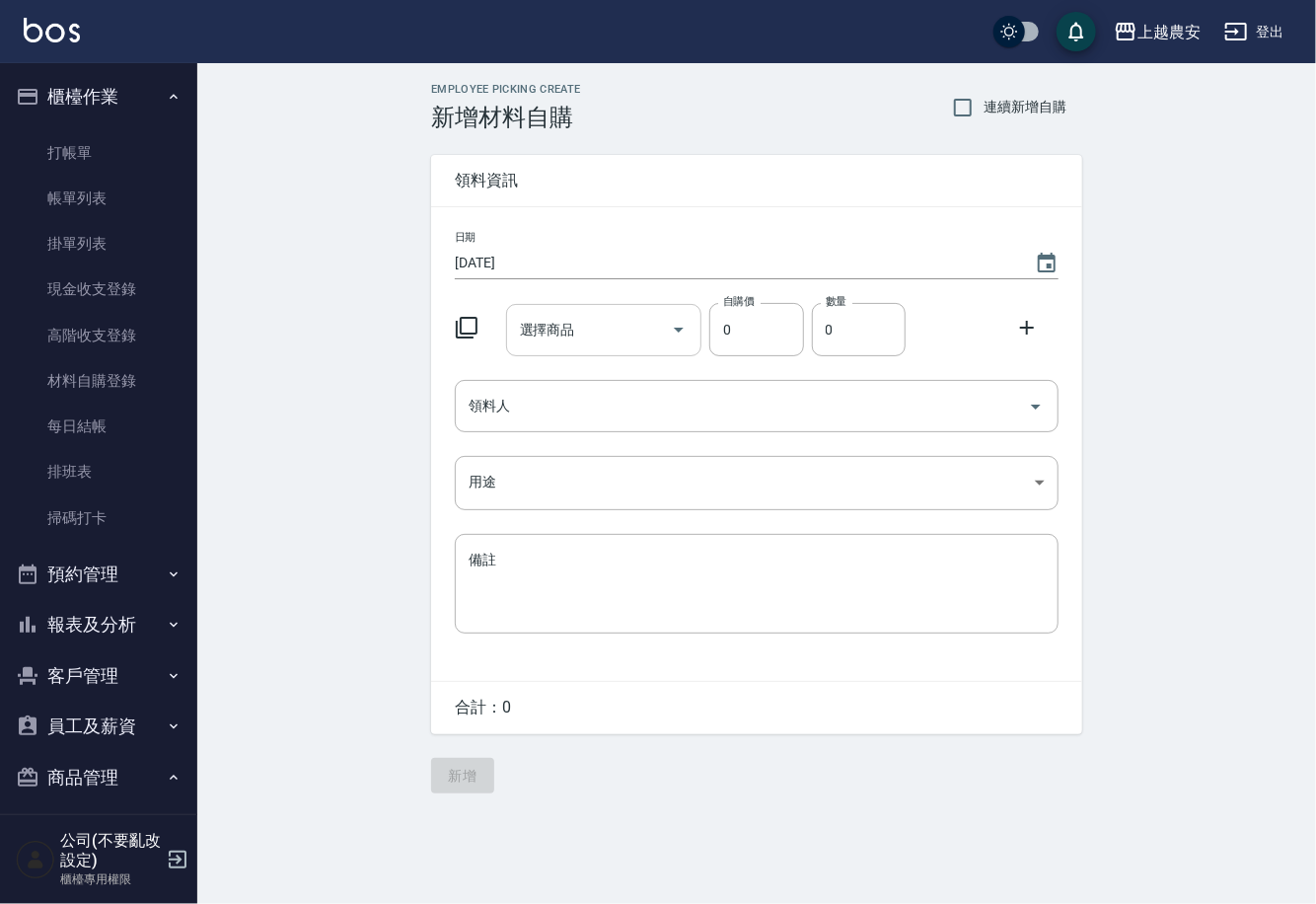
click at [620, 337] on input "選擇商品" at bounding box center [590, 329] width 149 height 35
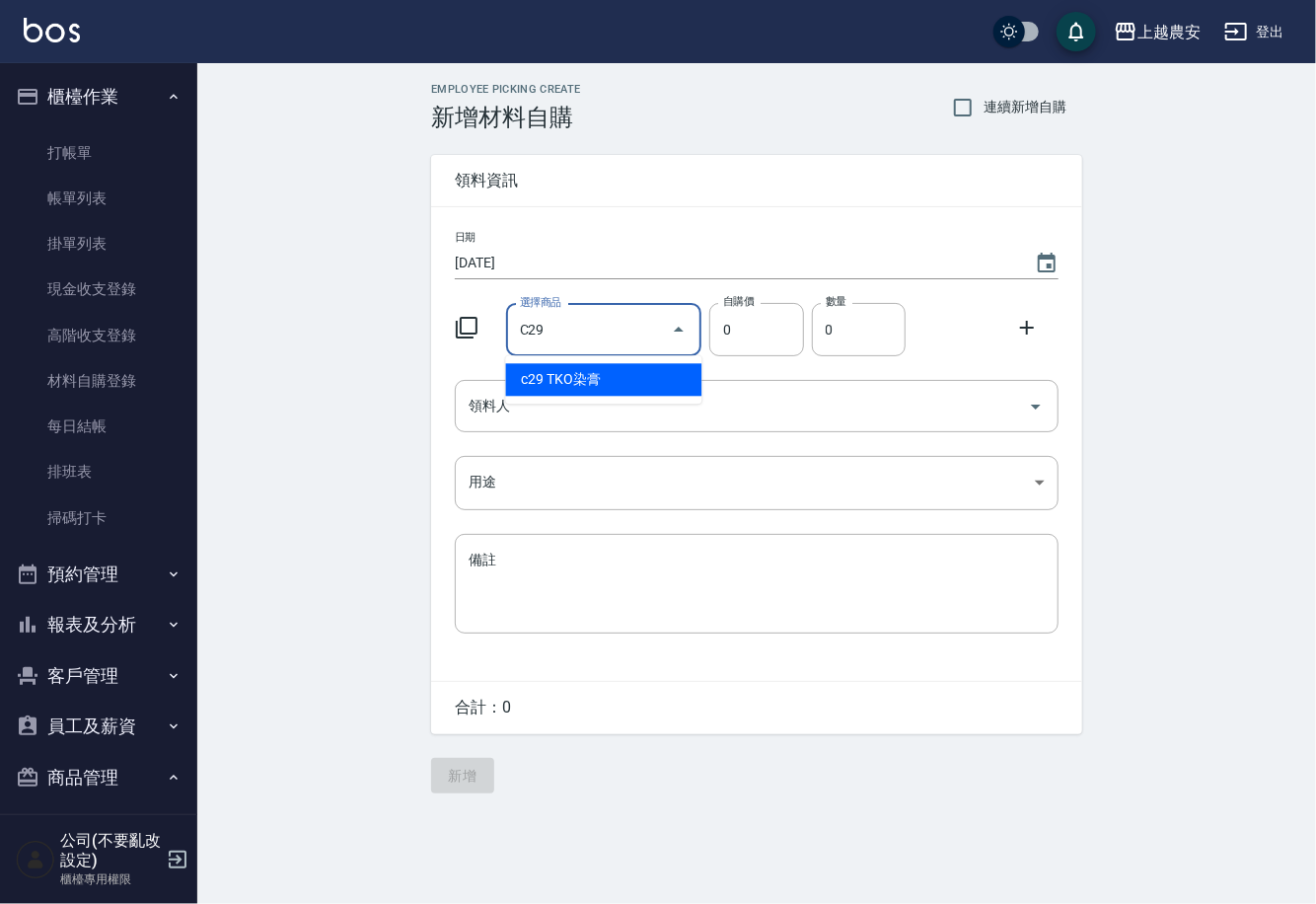
type input "TKO染膏"
type input "105"
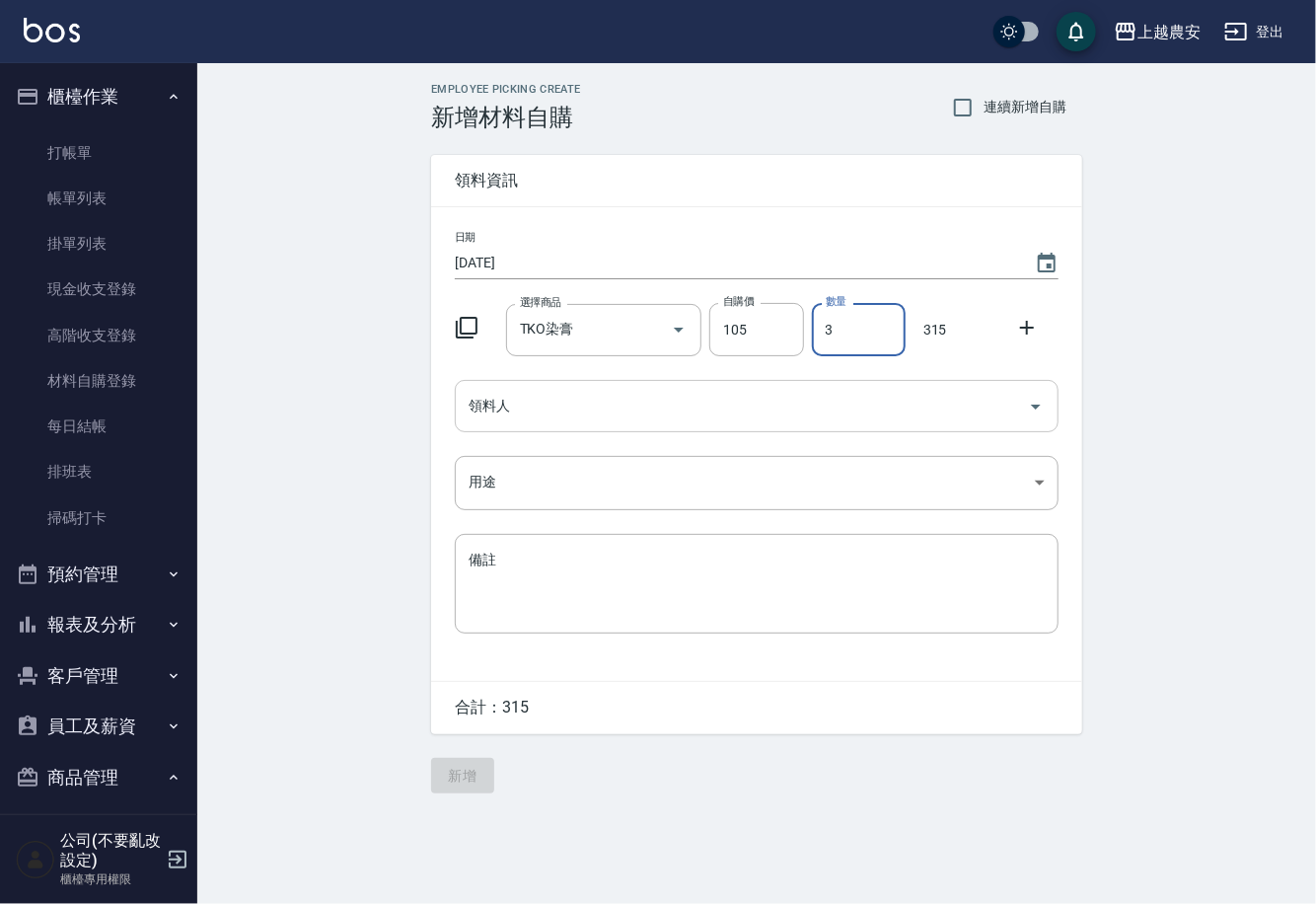
click at [587, 424] on div "領料人" at bounding box center [756, 406] width 604 height 53
type input "3"
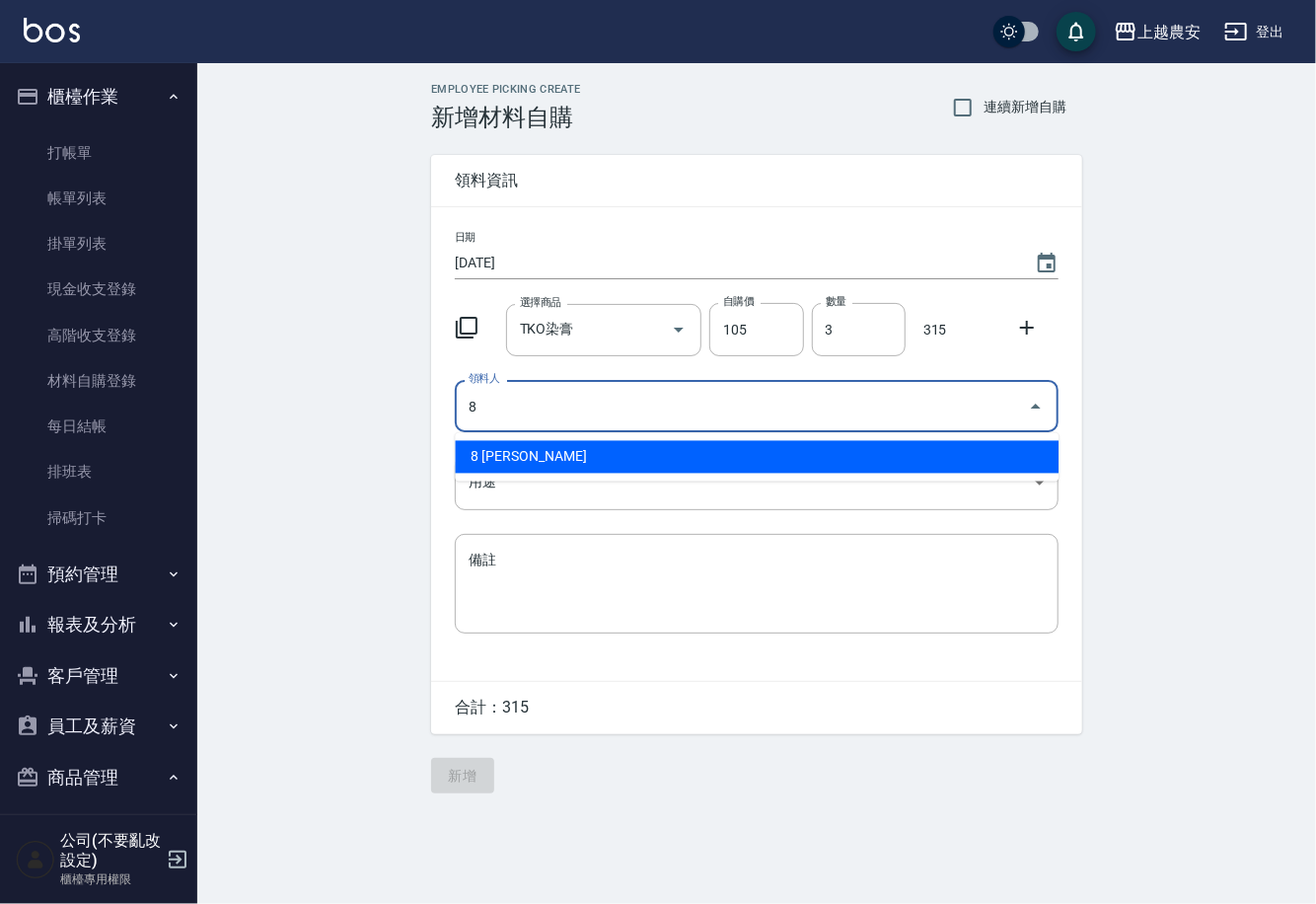
click at [515, 458] on li "8 郭黛慧" at bounding box center [756, 456] width 604 height 33
type input "8 郭黛慧"
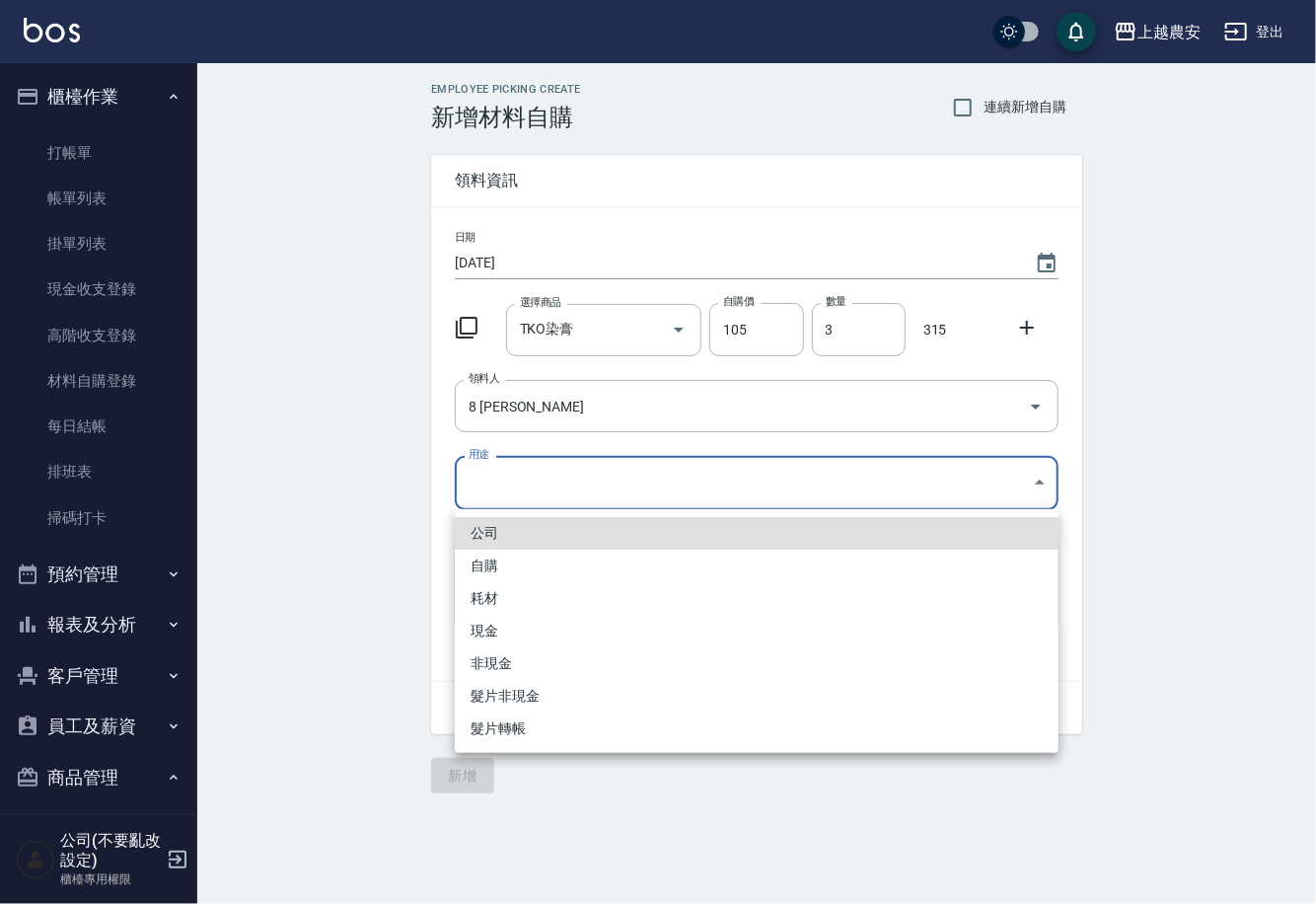
click at [503, 483] on body "上越農安 登出 櫃檯作業 打帳單 帳單列表 掛單列表 現金收支登錄 高階收支登錄 材料自購登錄 每日結帳 排班表 掃碼打卡 預約管理 預約管理 單日預約紀錄 …" at bounding box center [658, 452] width 1316 height 904
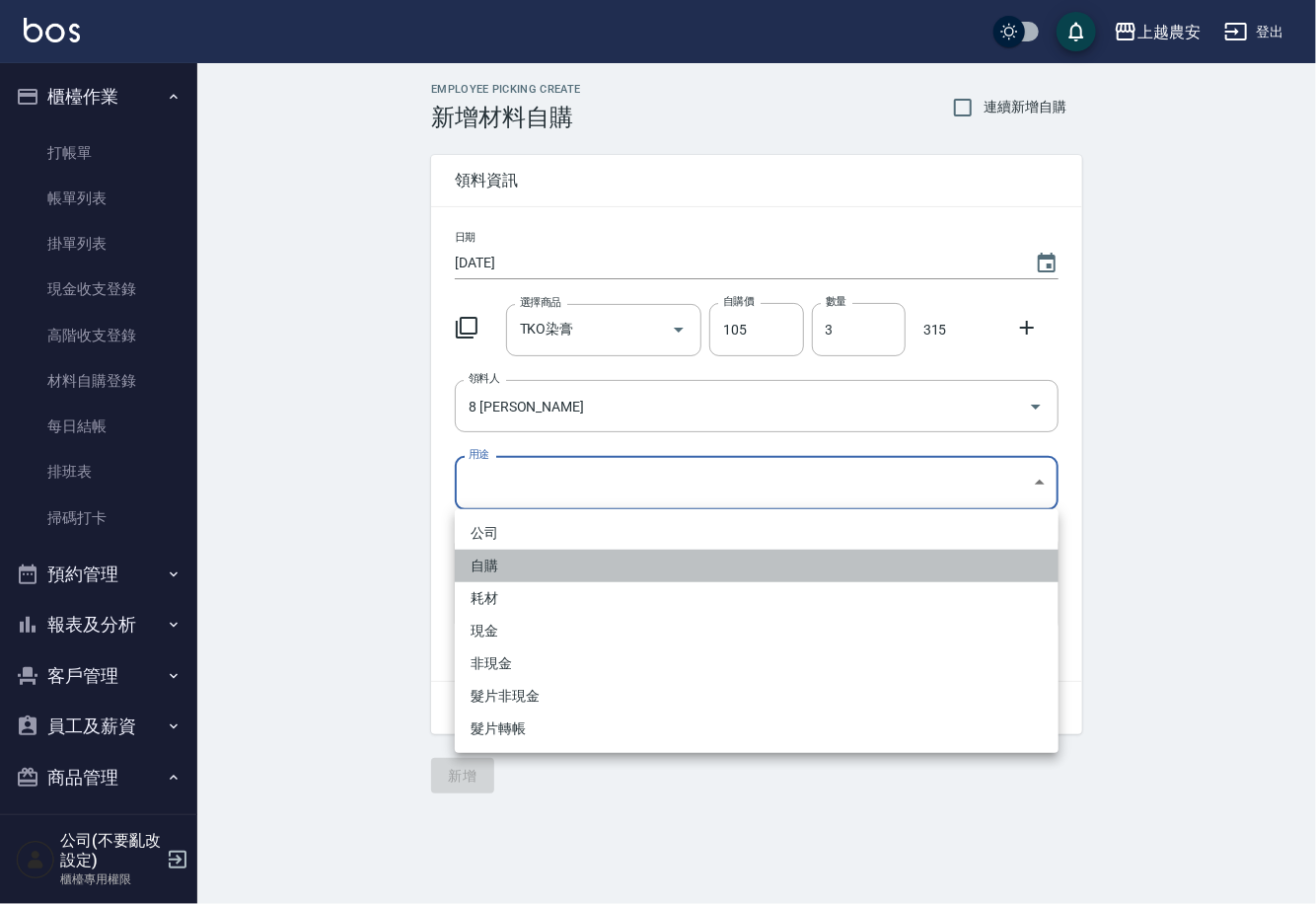
click at [482, 568] on li "自購" at bounding box center [756, 566] width 604 height 33
type input "自購"
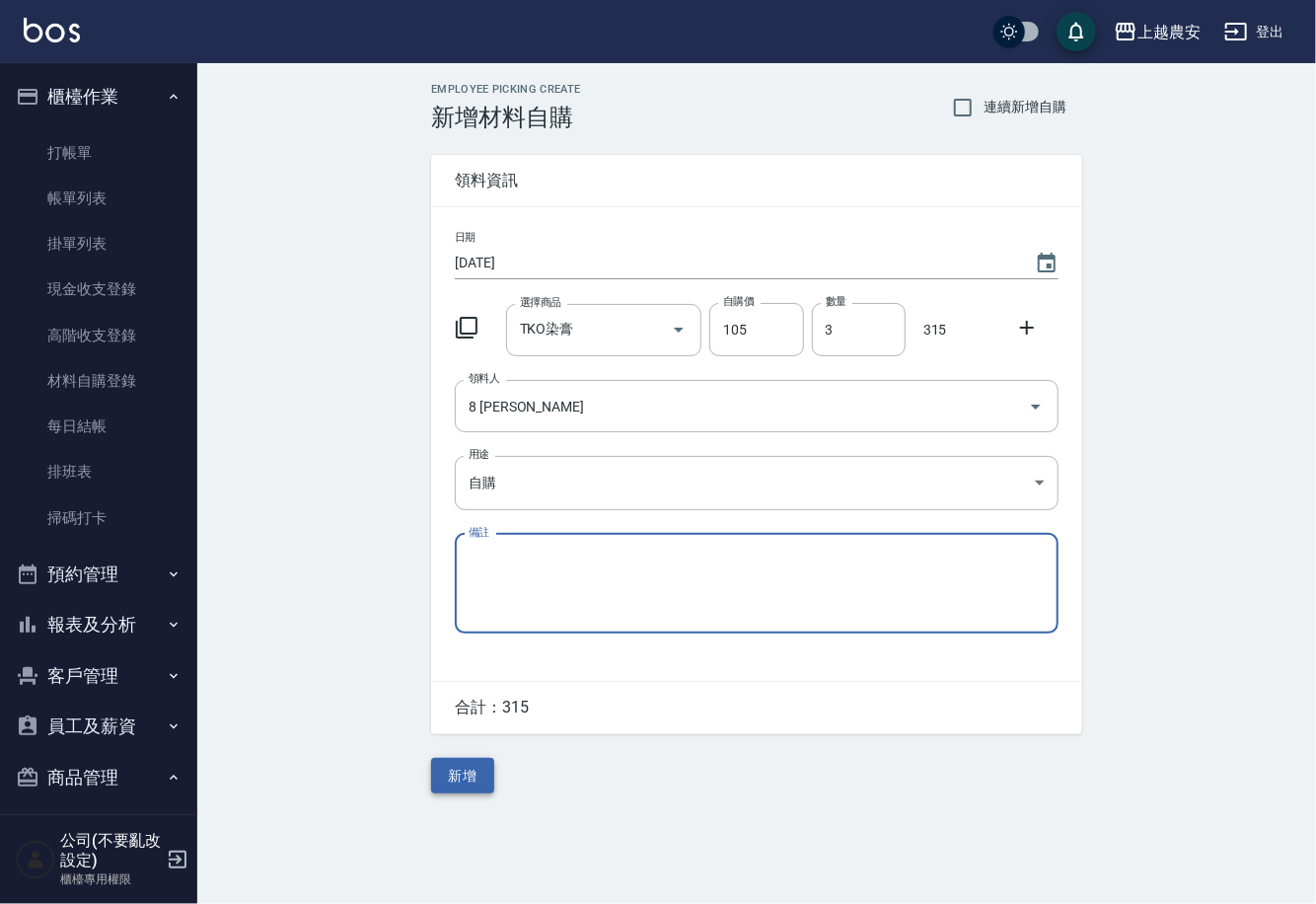
click at [471, 780] on button "新增" at bounding box center [463, 776] width 63 height 37
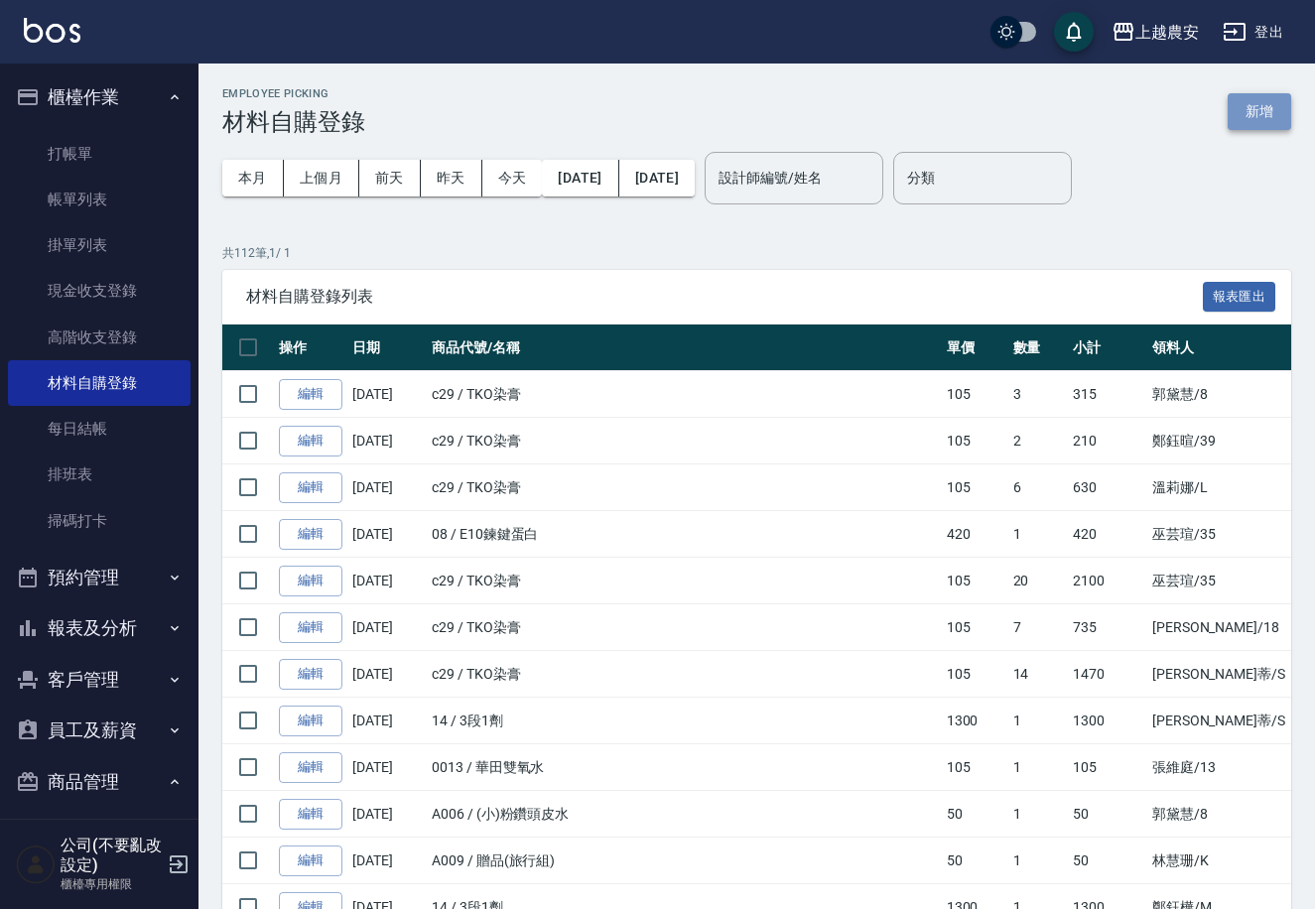
click at [1244, 124] on button "新增" at bounding box center [1258, 111] width 63 height 37
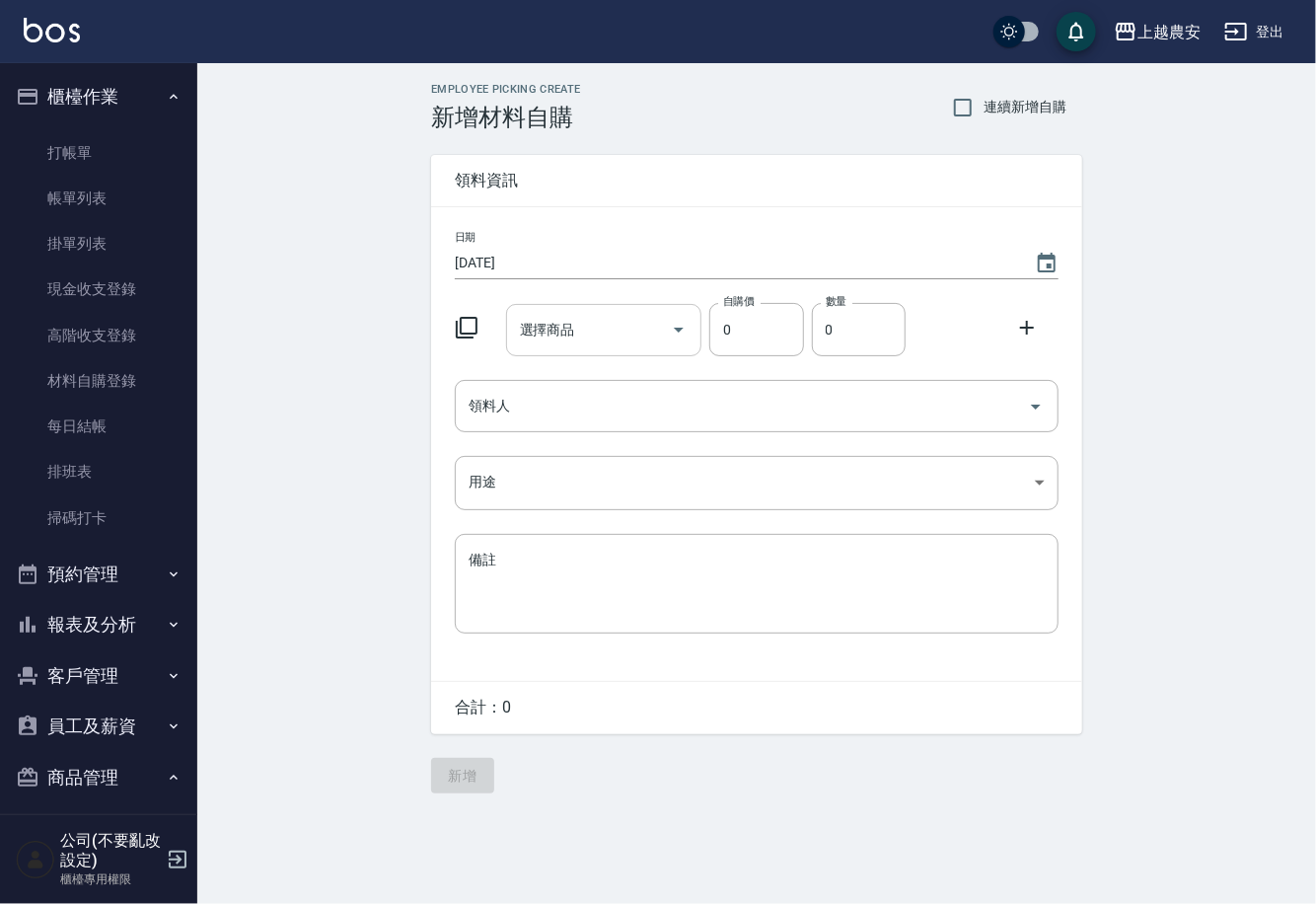
click at [587, 322] on input "選擇商品" at bounding box center [590, 329] width 149 height 35
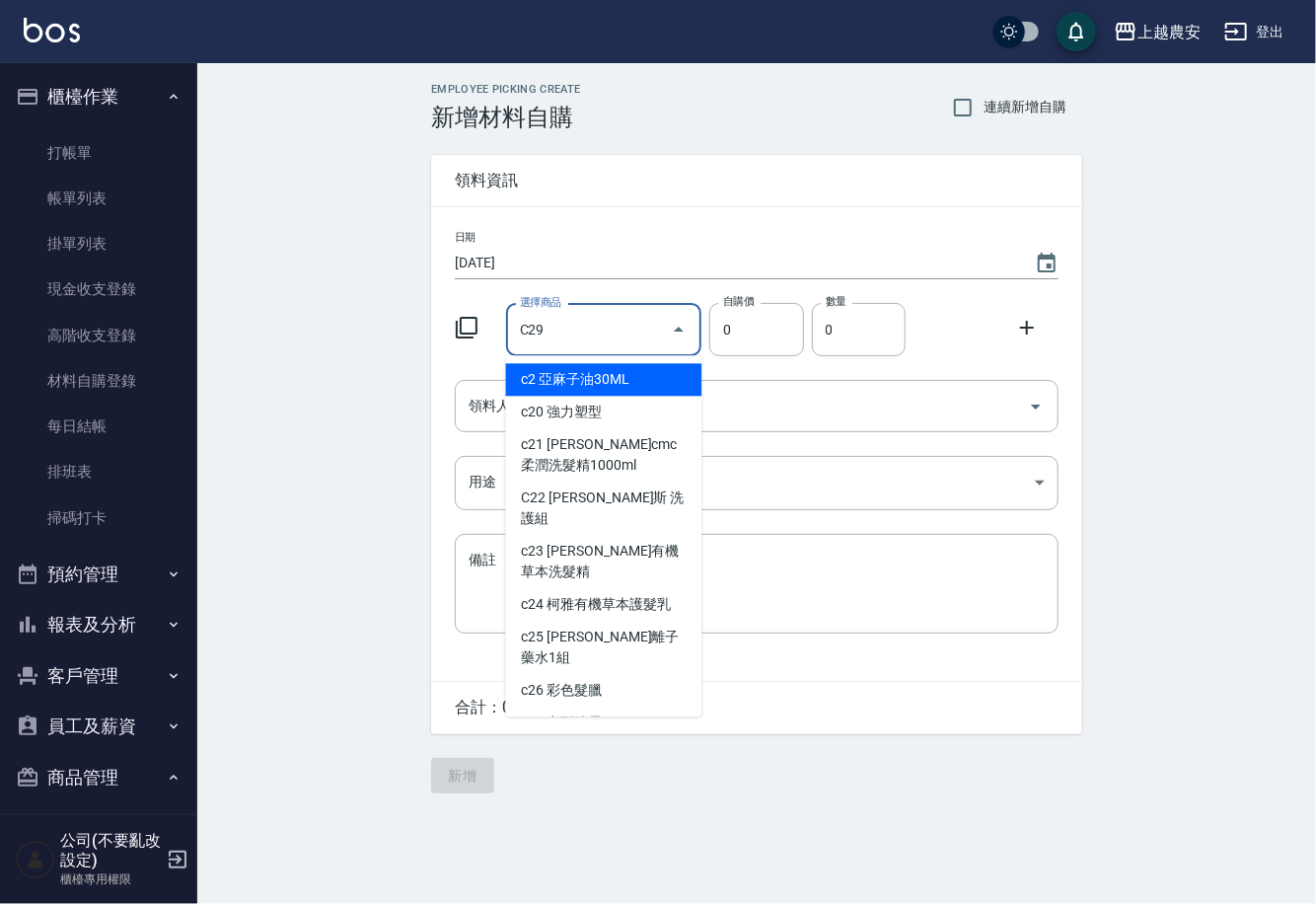
type input "TKO染膏"
type input "105"
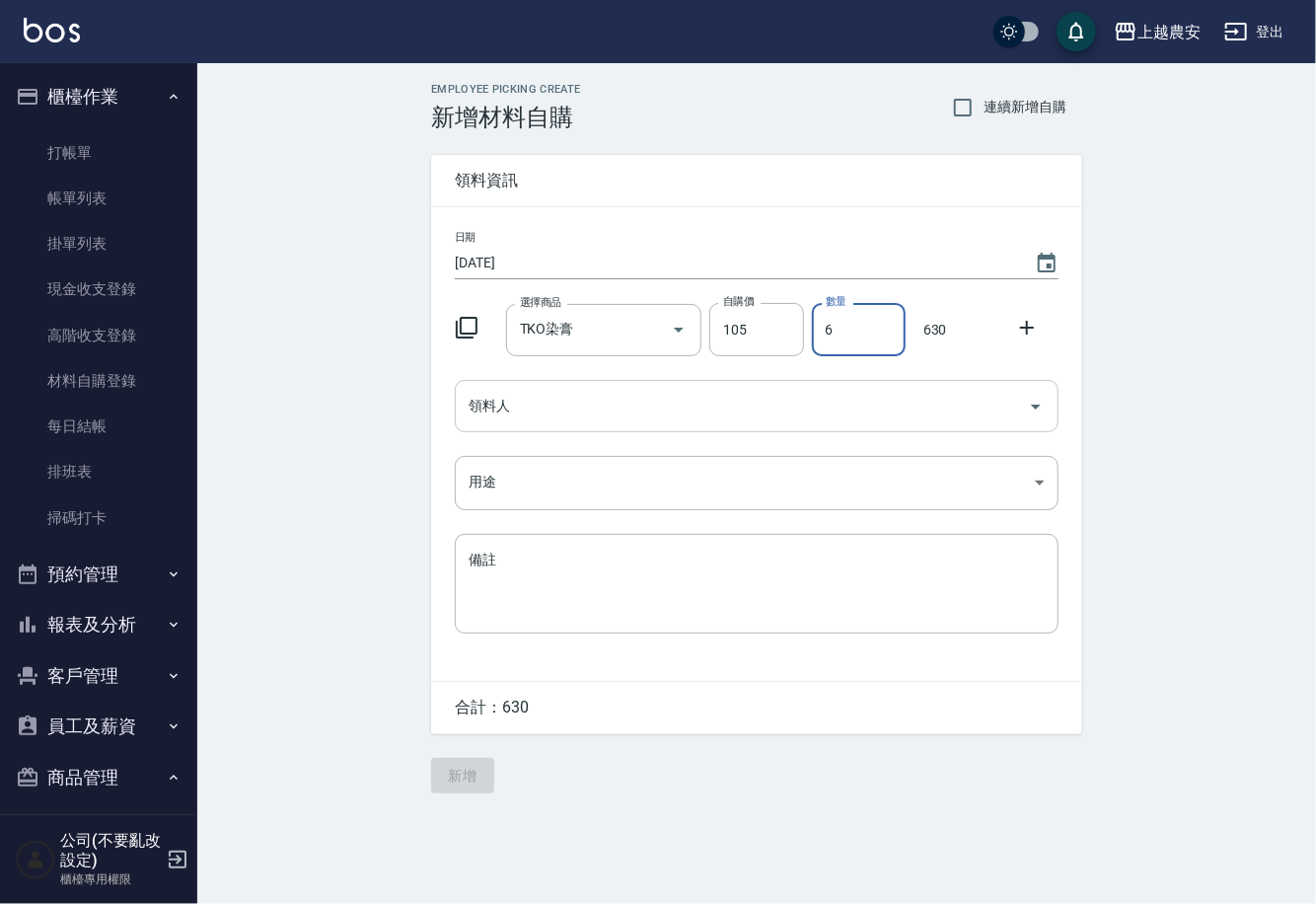
type input "6"
click at [582, 398] on input "領料人" at bounding box center [742, 406] width 557 height 35
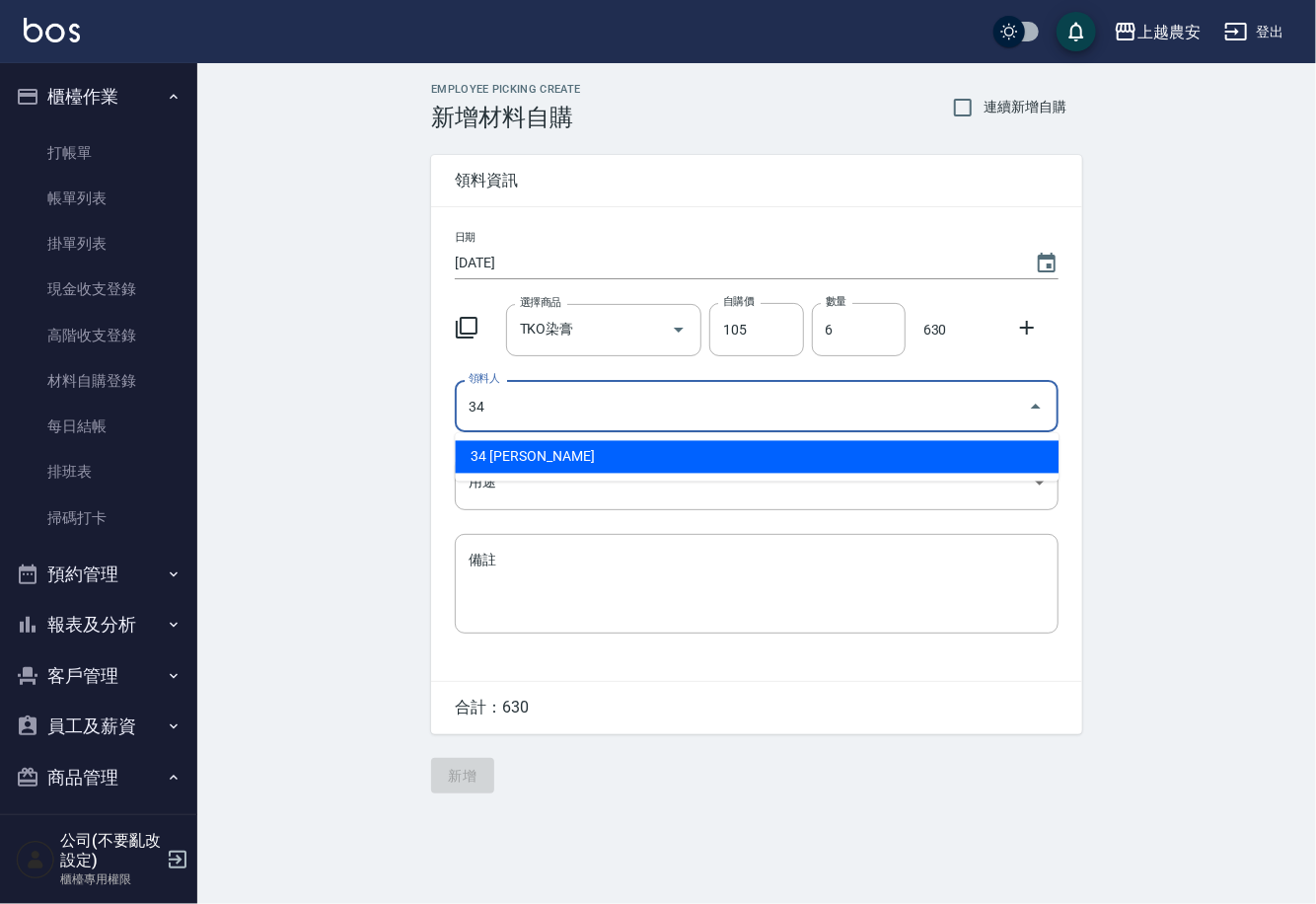
click at [513, 448] on li "34 曾郁婷" at bounding box center [756, 456] width 604 height 33
type input "34 曾郁婷"
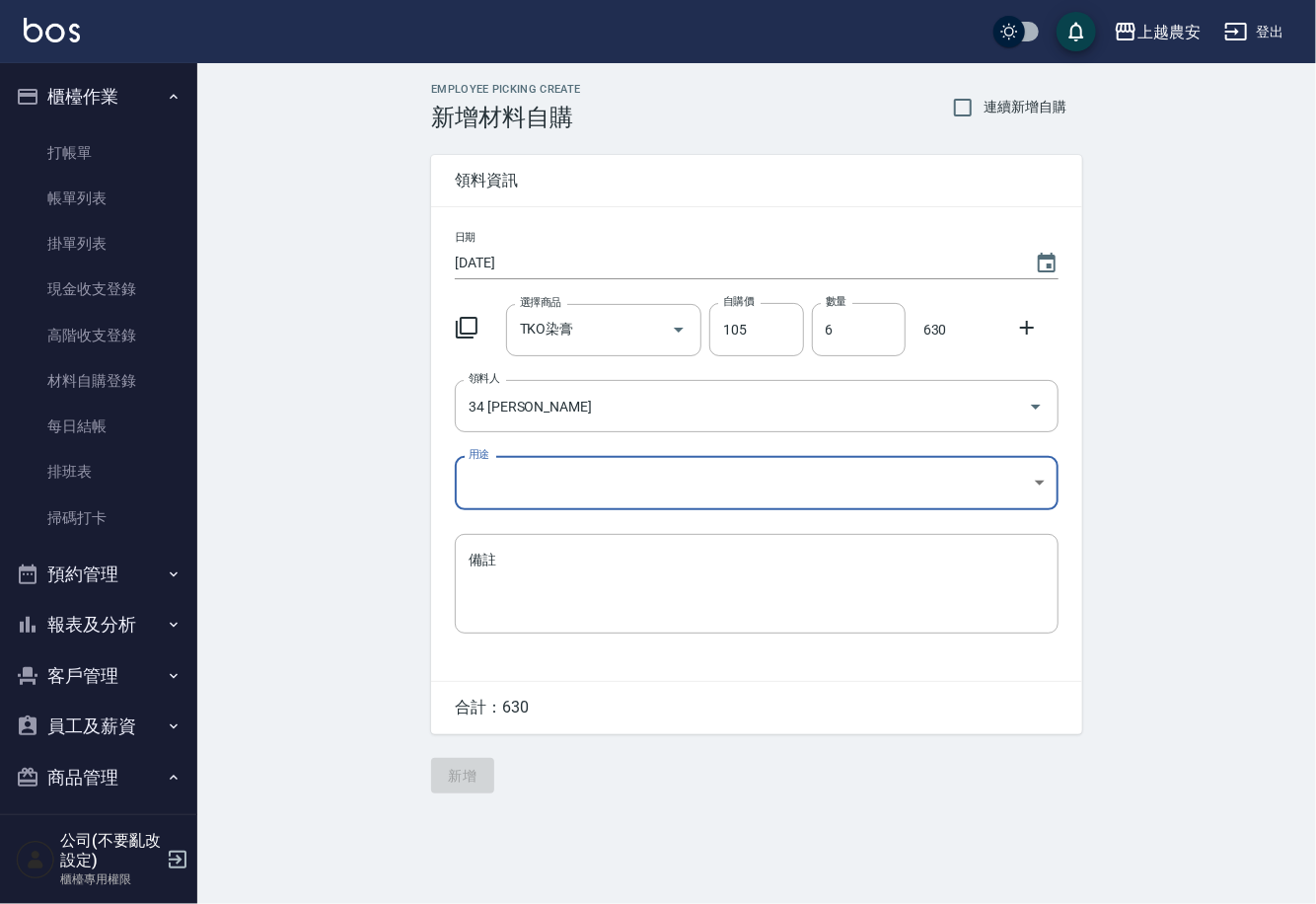
click at [506, 475] on body "上越農安 登出 櫃檯作業 打帳單 帳單列表 掛單列表 現金收支登錄 高階收支登錄 材料自購登錄 每日結帳 排班表 掃碼打卡 預約管理 預約管理 單日預約紀錄 …" at bounding box center [658, 452] width 1316 height 904
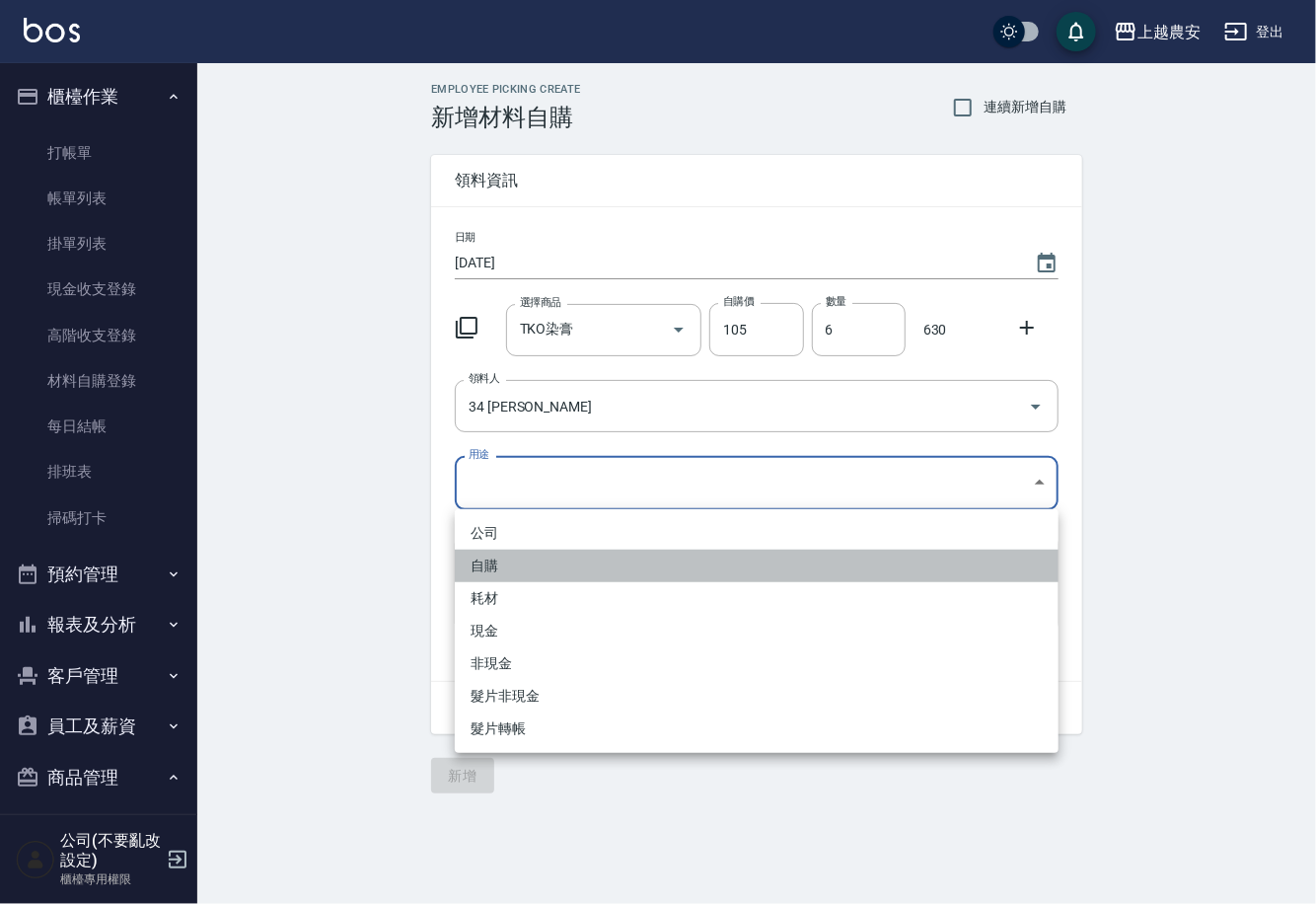
click at [482, 558] on li "自購" at bounding box center [756, 566] width 604 height 33
type input "自購"
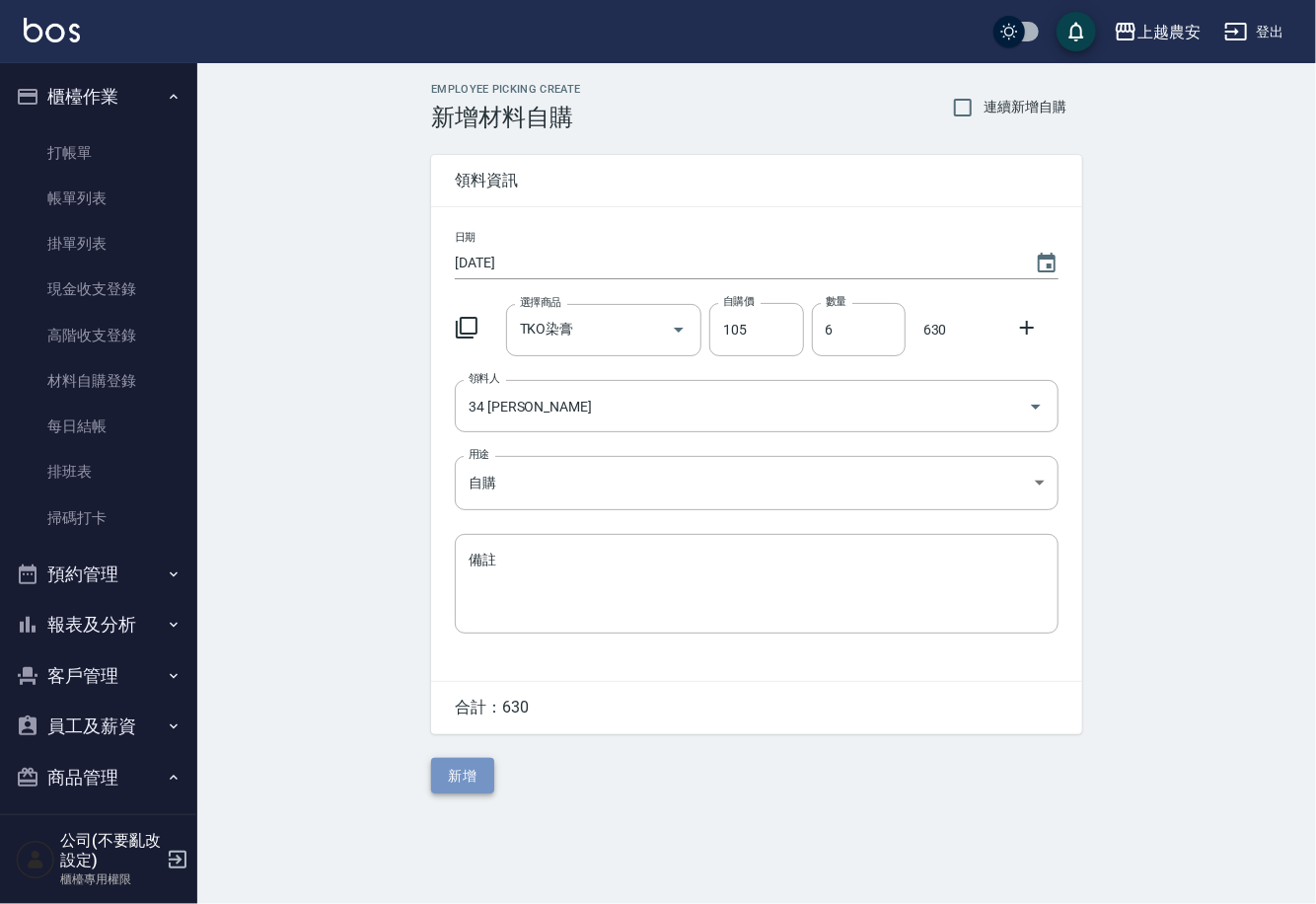
click at [457, 772] on button "新增" at bounding box center [463, 776] width 63 height 37
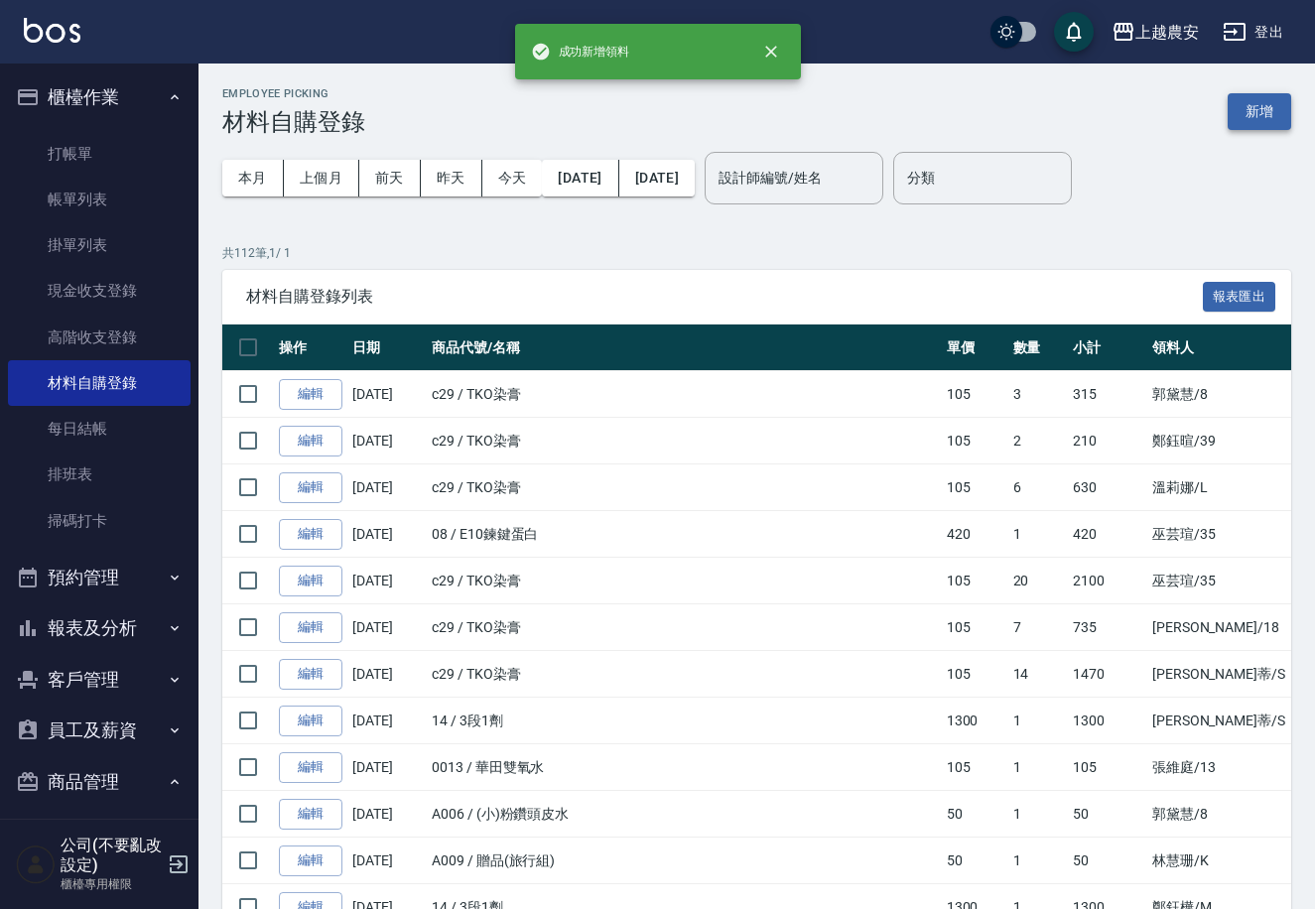
click at [1267, 103] on button "新增" at bounding box center [1258, 111] width 63 height 37
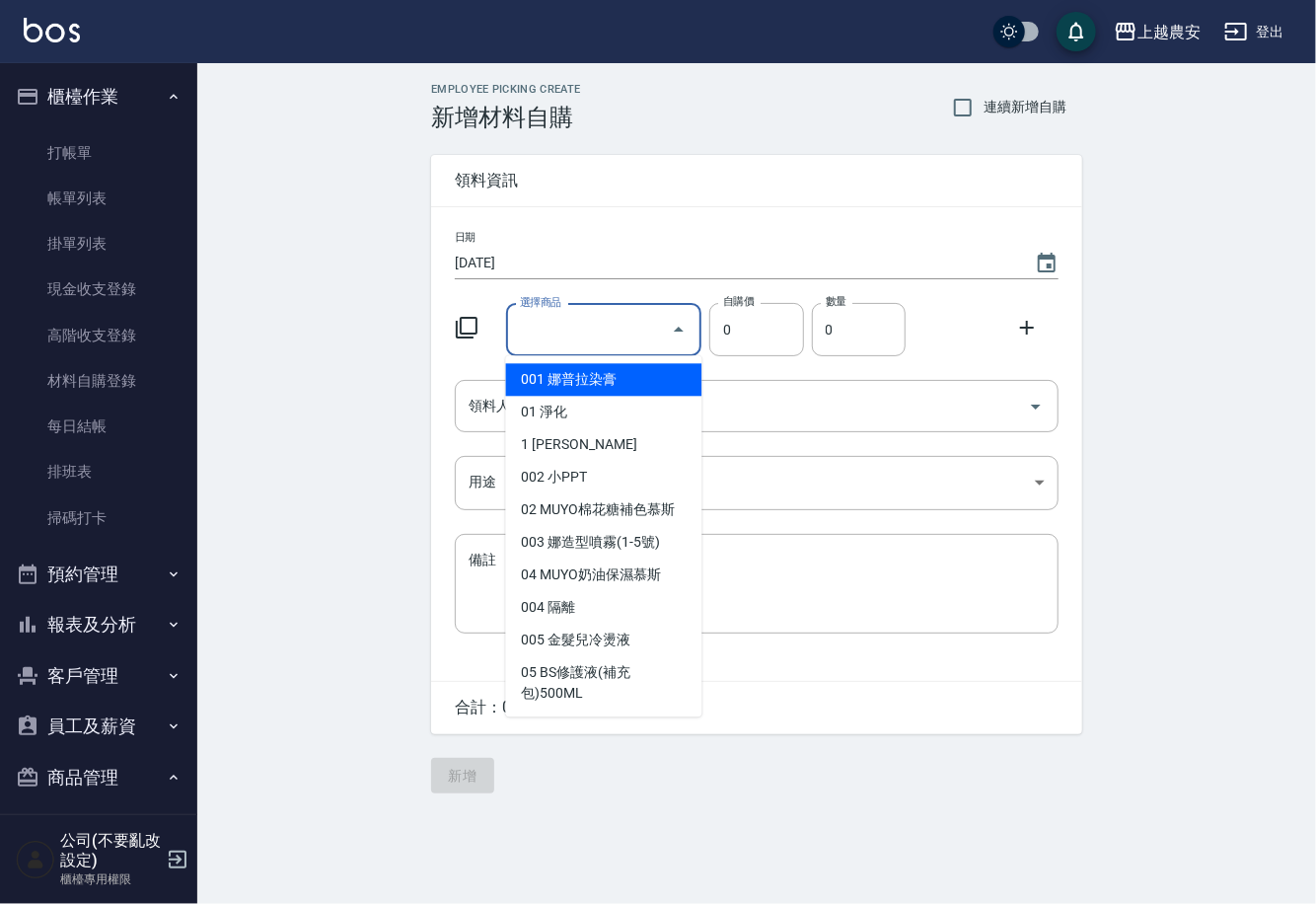
click at [637, 337] on input "選擇商品" at bounding box center [590, 329] width 149 height 35
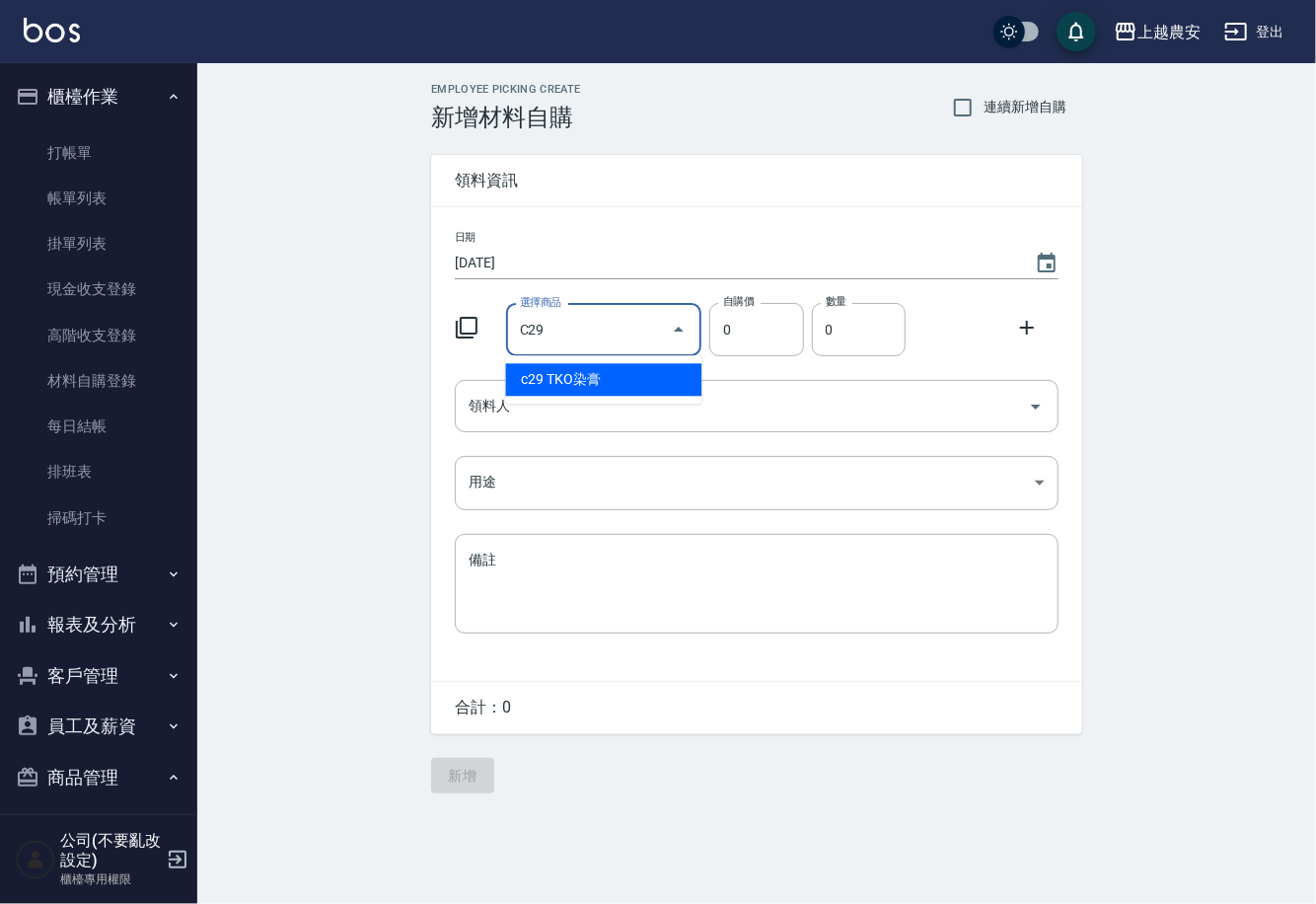
type input "TKO染膏"
type input "105"
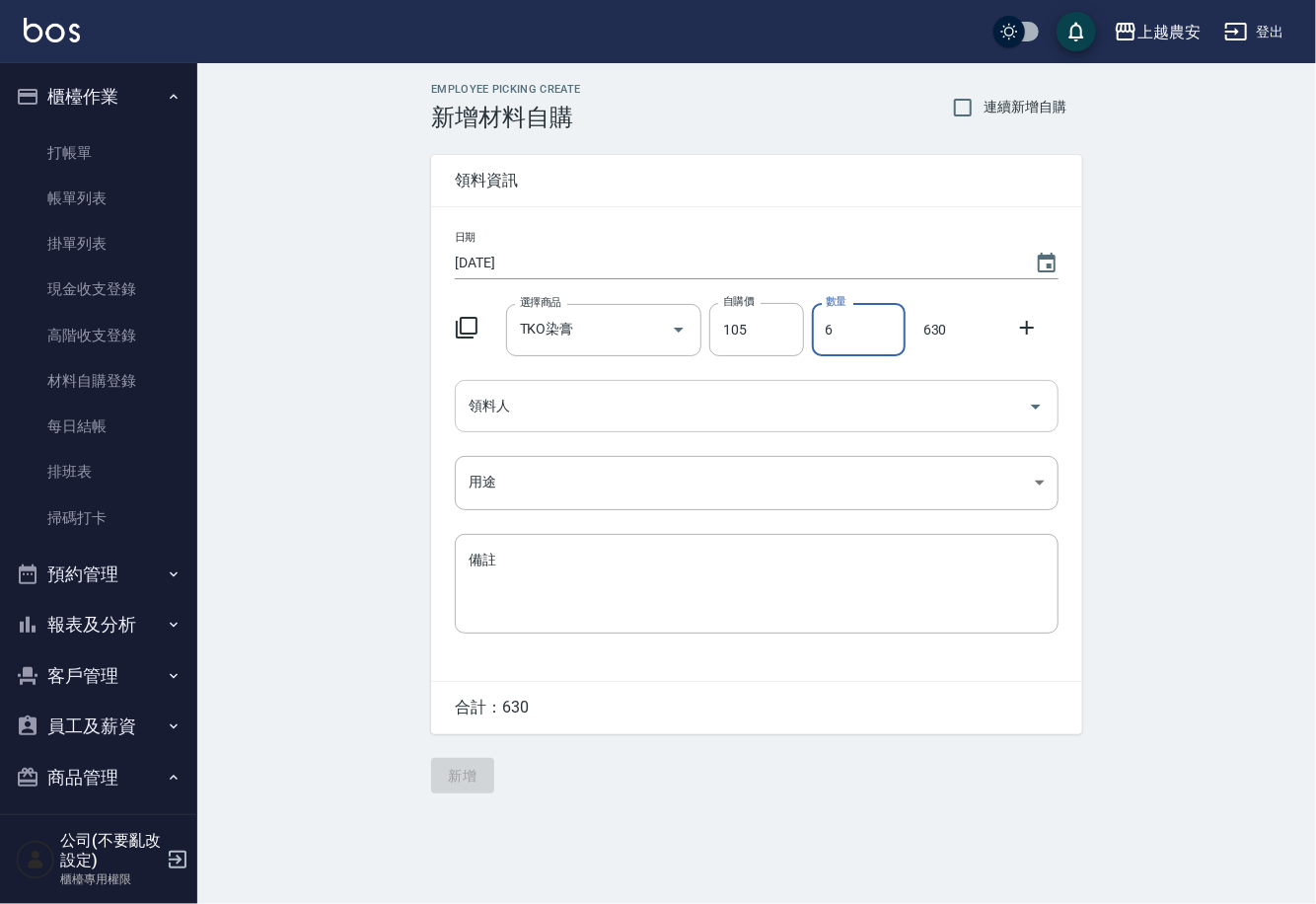
type input "6"
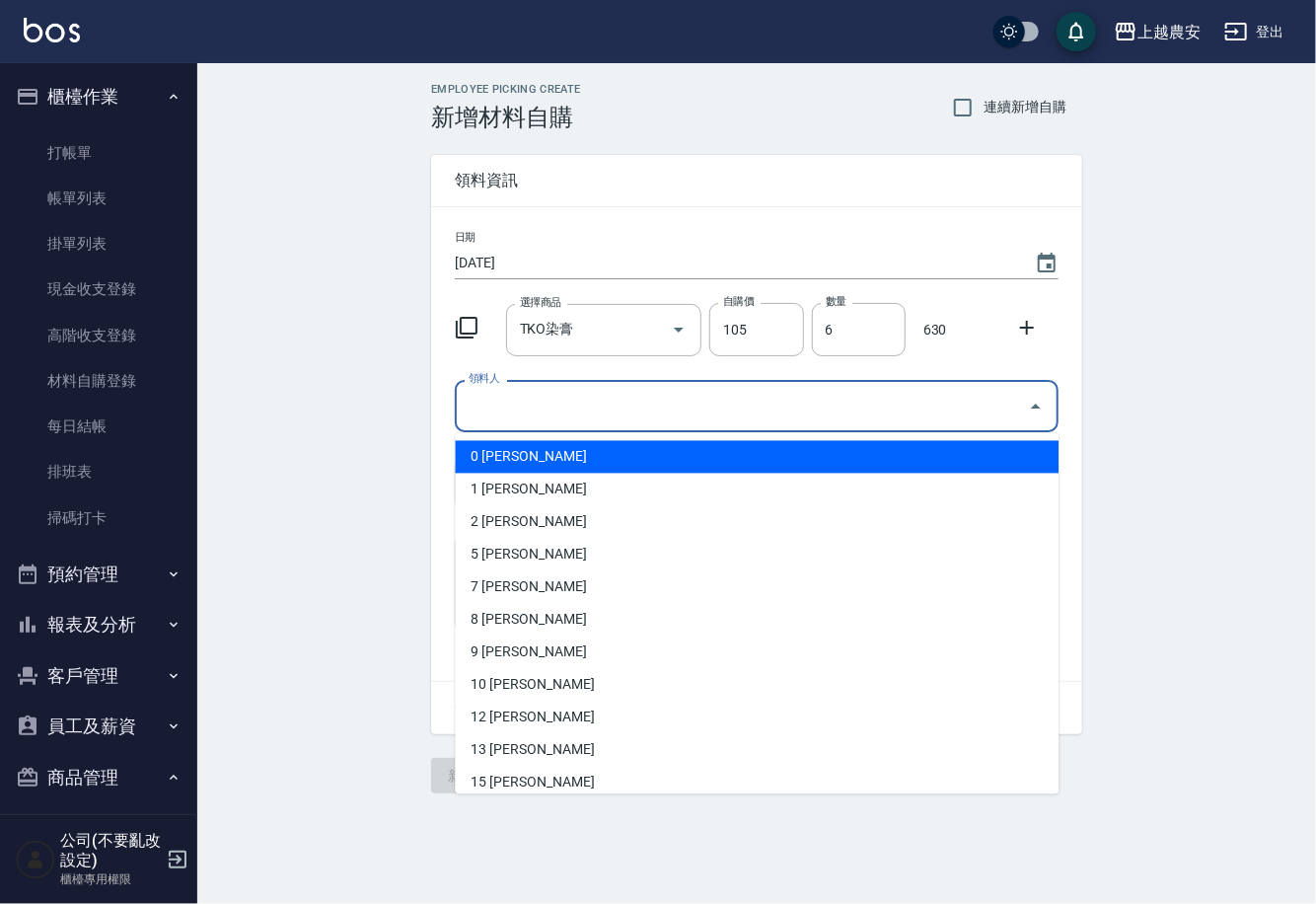
click at [610, 403] on input "領料人" at bounding box center [742, 406] width 557 height 35
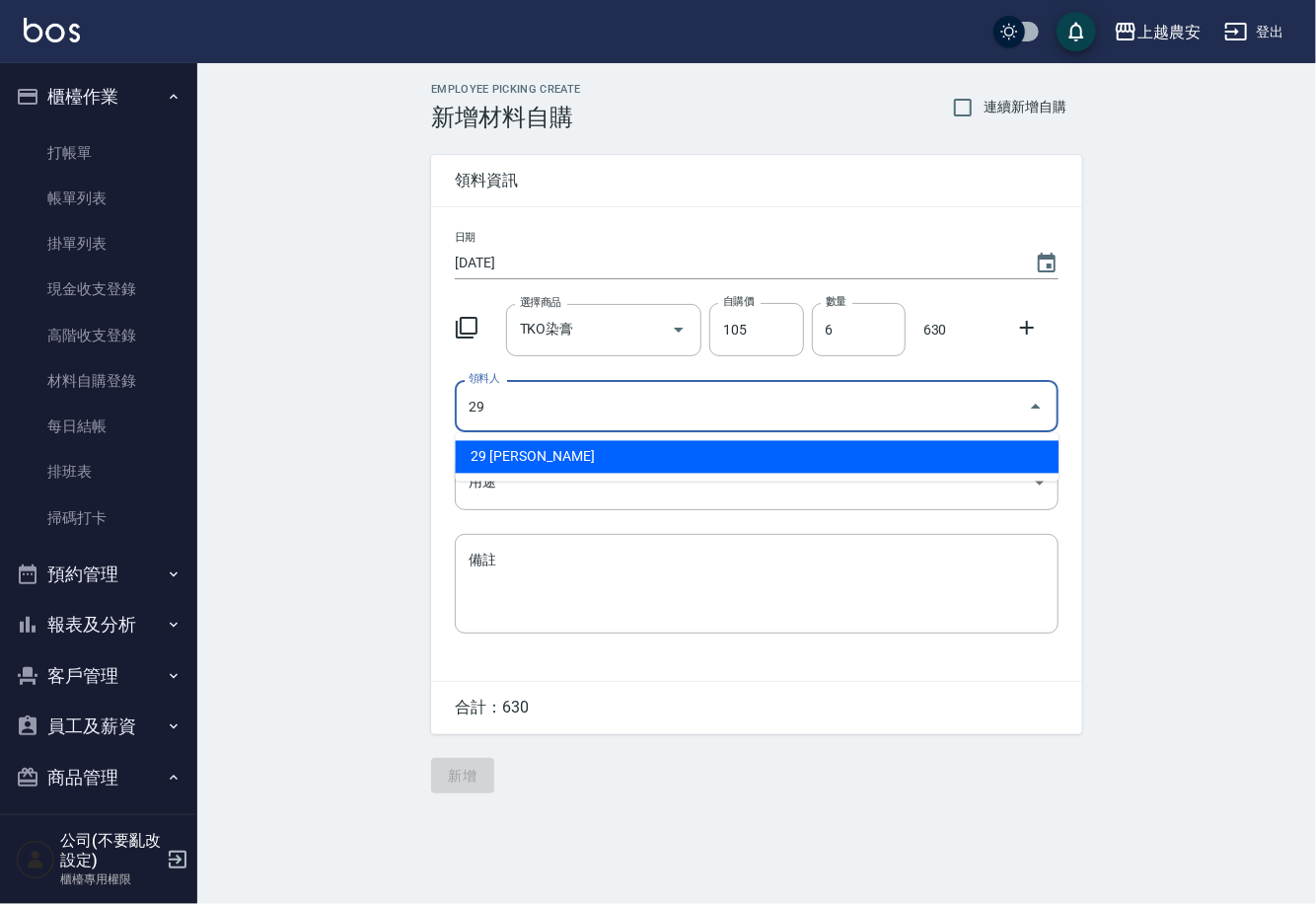
click at [500, 445] on li "29 楊馨茹" at bounding box center [756, 456] width 604 height 33
type input "29 楊馨茹"
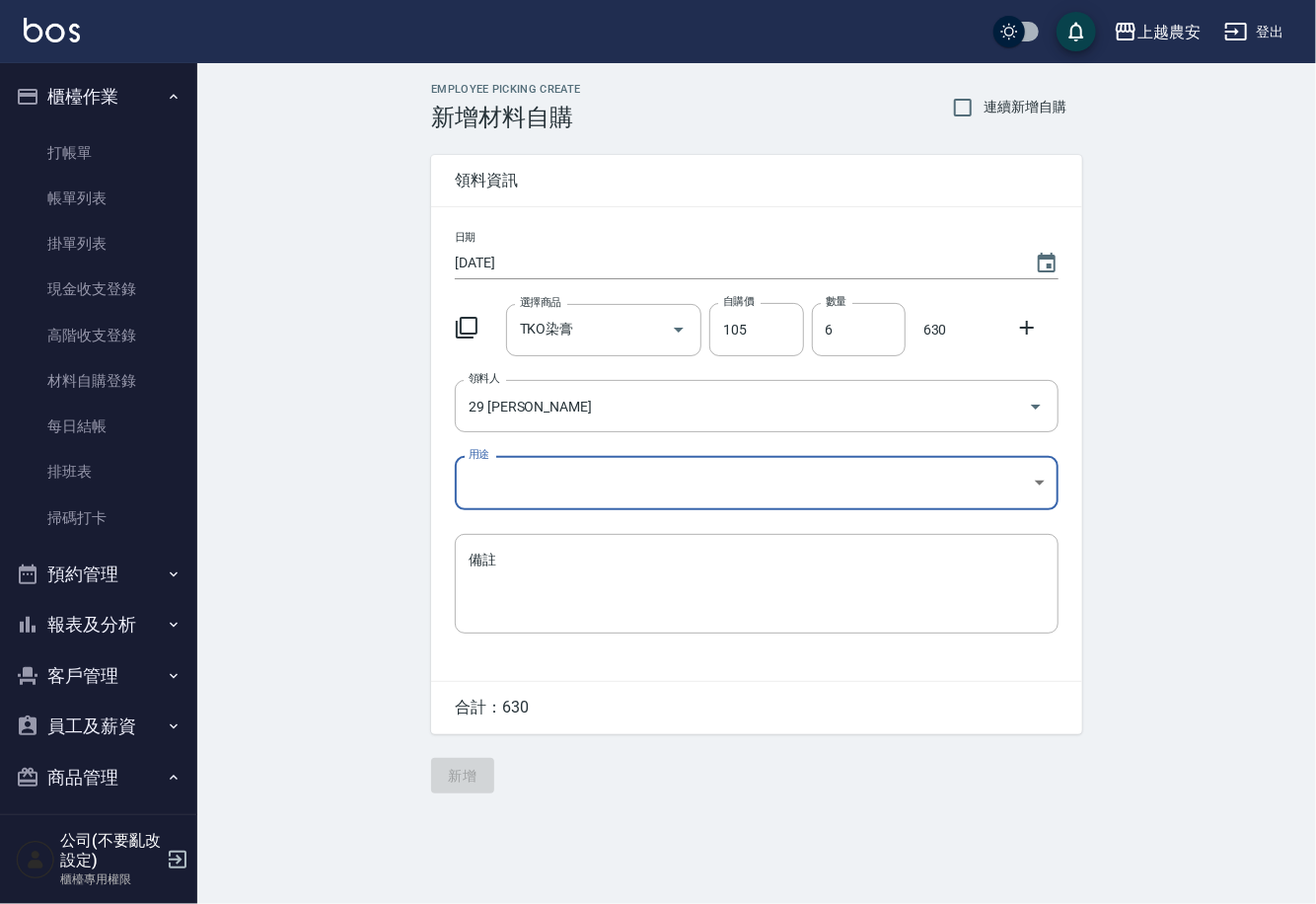
click at [480, 486] on body "上越農安 登出 櫃檯作業 打帳單 帳單列表 掛單列表 現金收支登錄 高階收支登錄 材料自購登錄 每日結帳 排班表 掃碼打卡 預約管理 預約管理 單日預約紀錄 …" at bounding box center [658, 452] width 1316 height 904
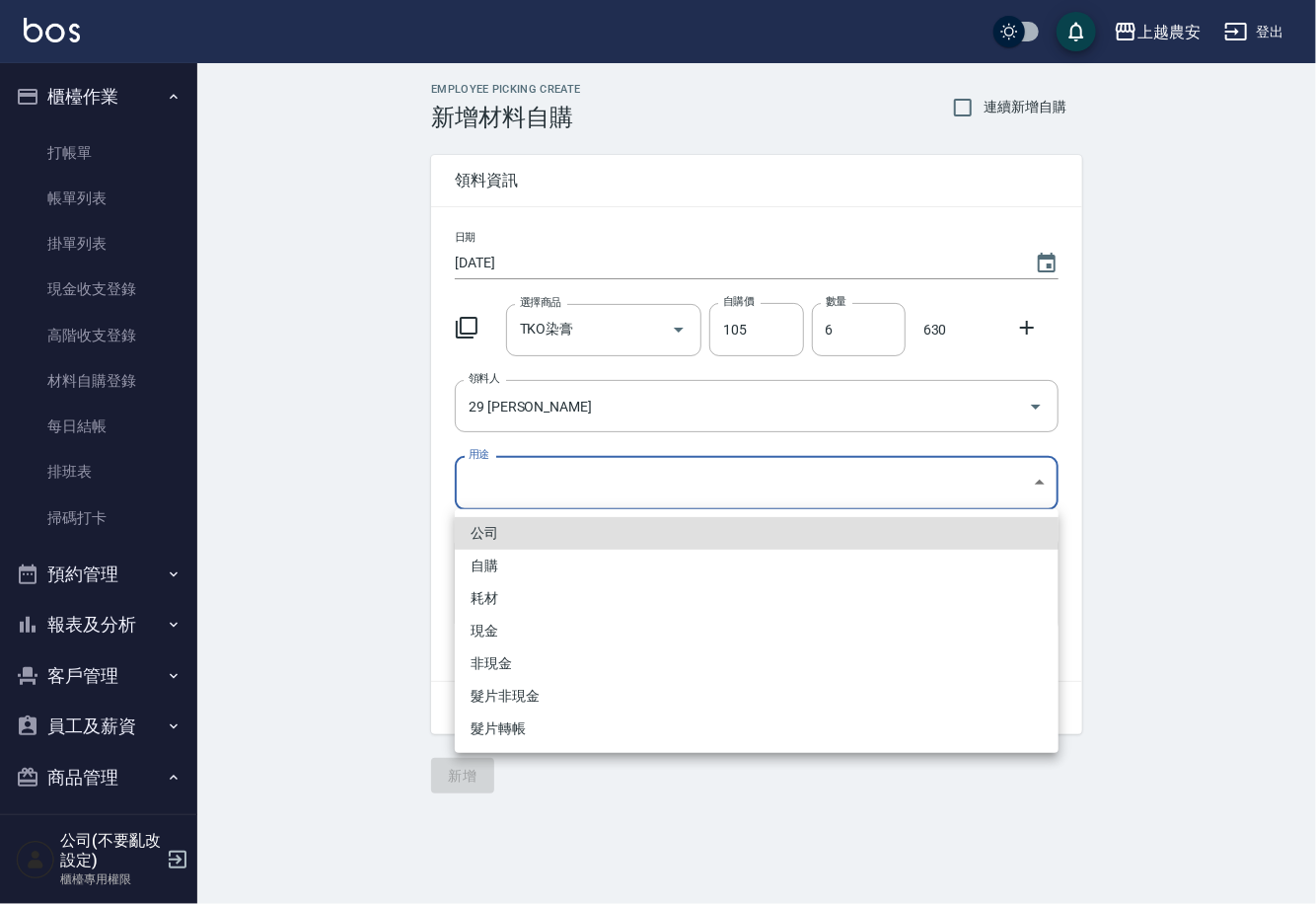
click at [485, 560] on li "自購" at bounding box center [756, 566] width 604 height 33
type input "自購"
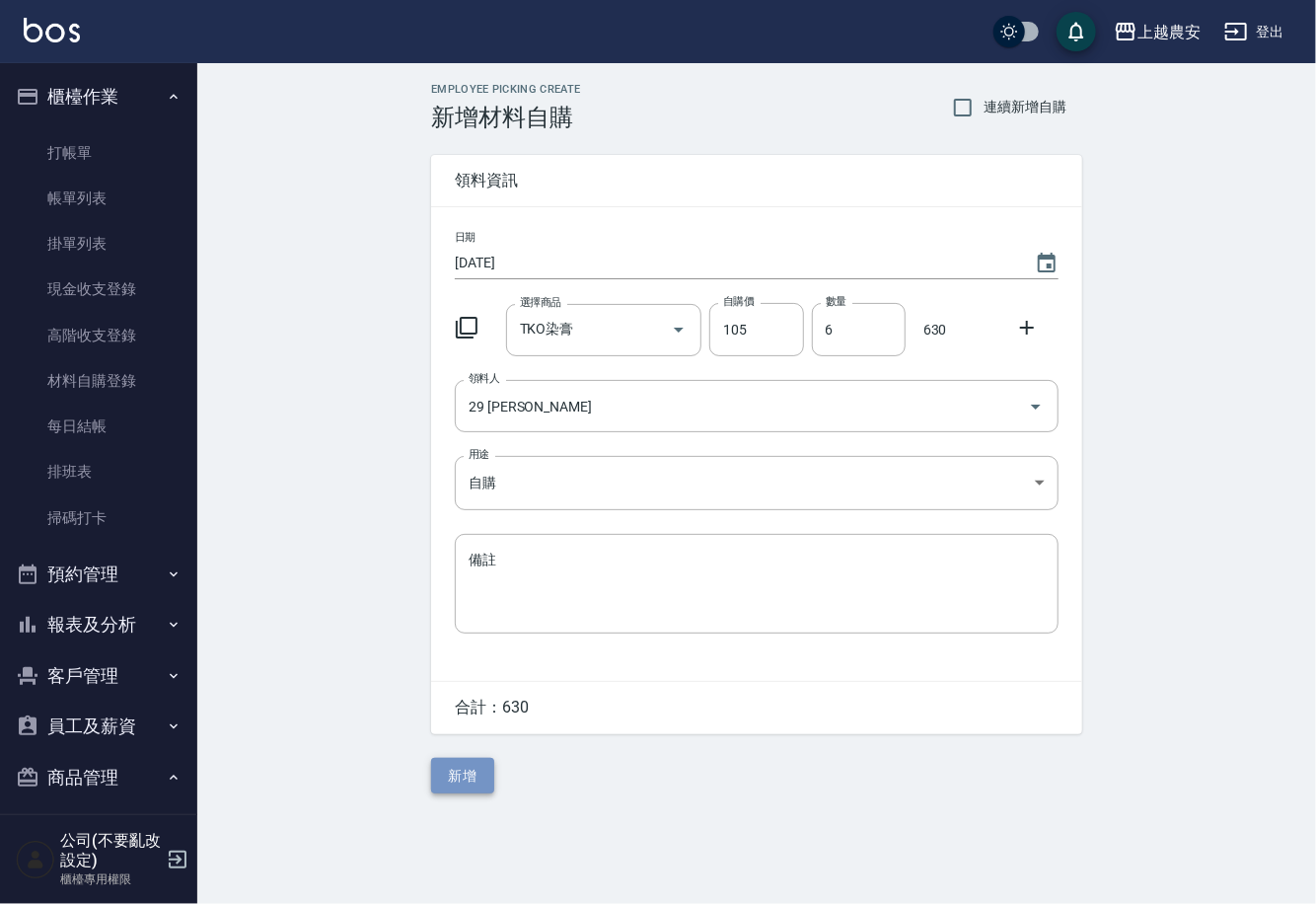
click at [463, 785] on button "新增" at bounding box center [463, 776] width 63 height 37
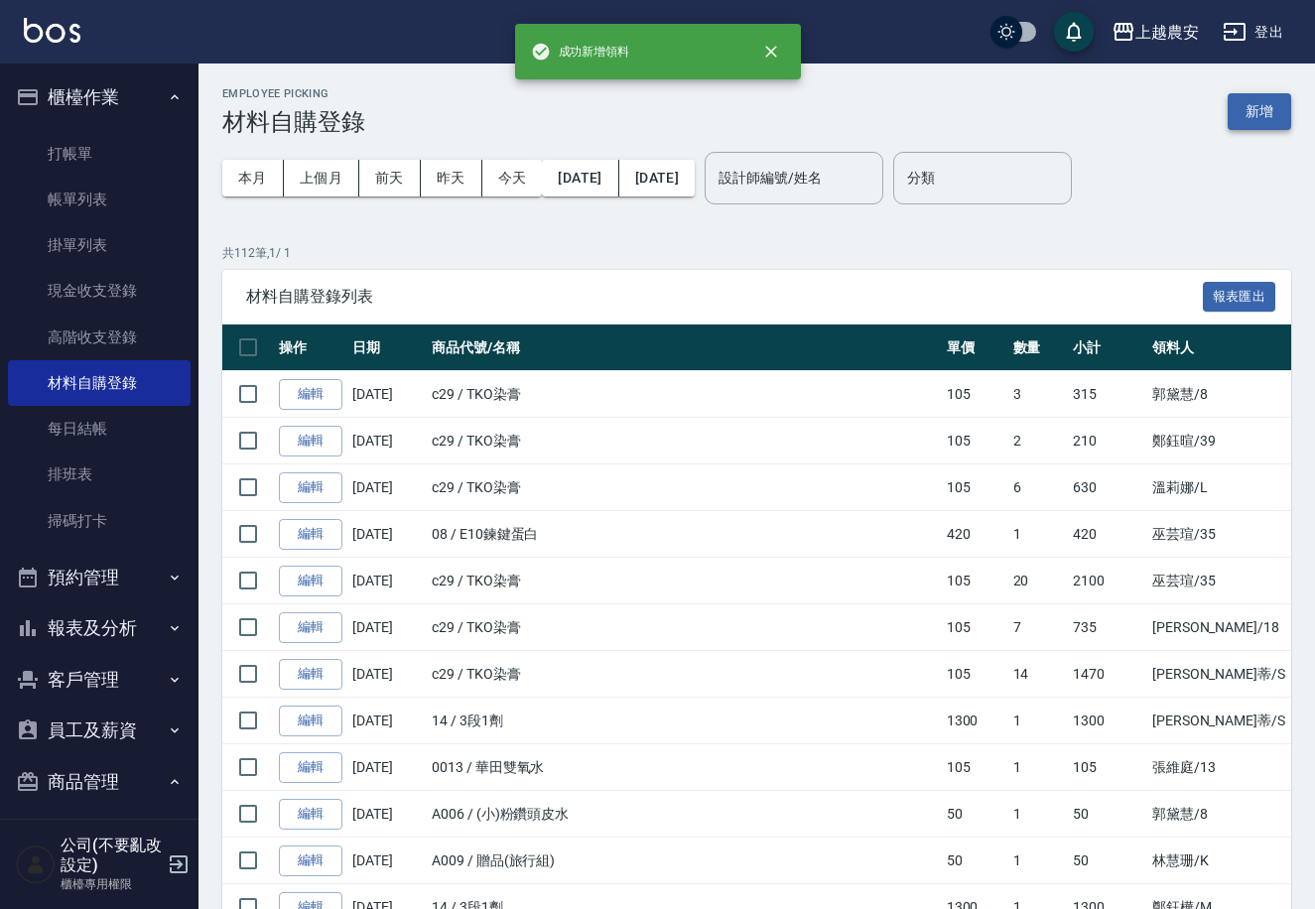
click at [1250, 115] on button "新增" at bounding box center [1258, 111] width 63 height 37
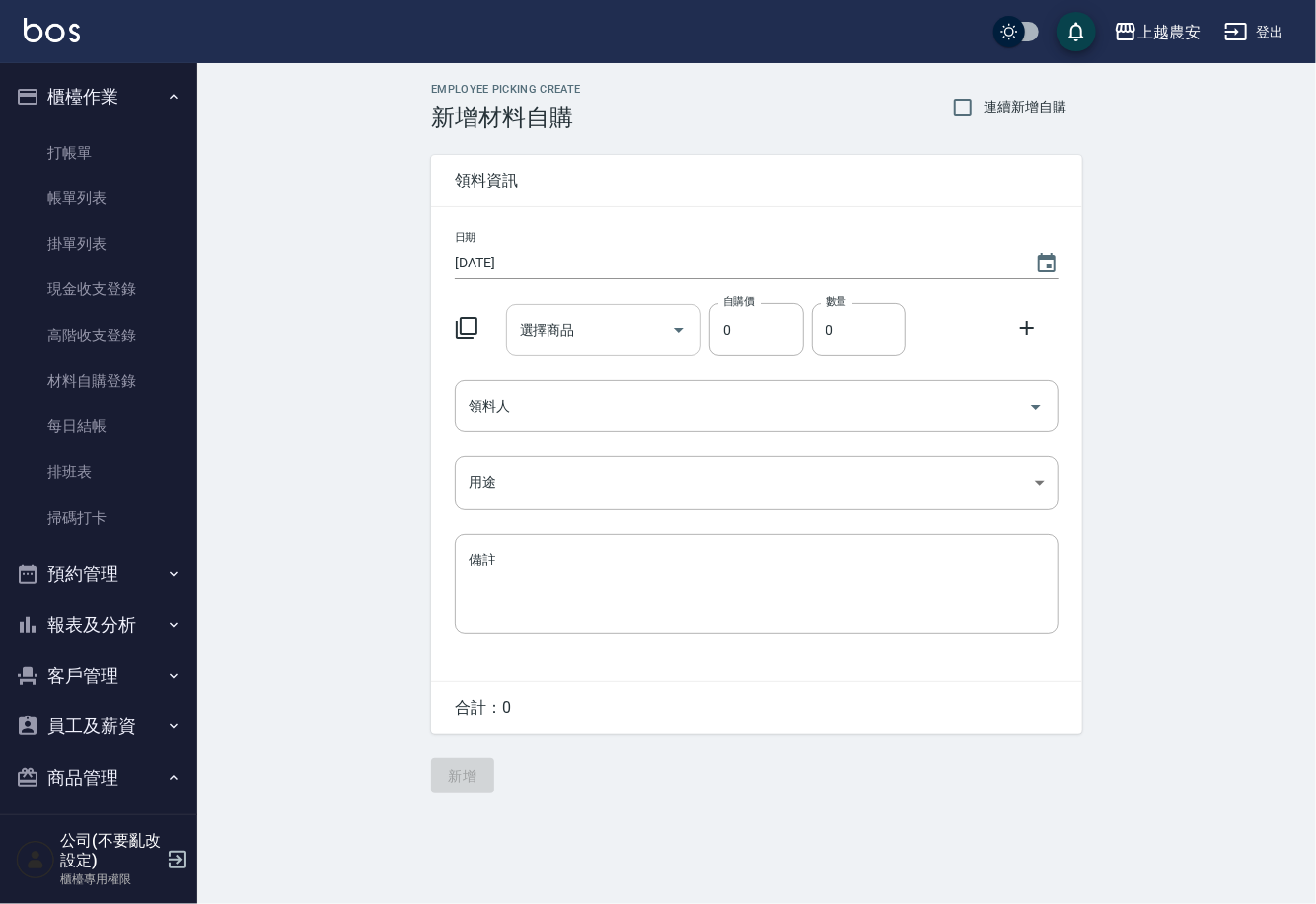
click at [607, 333] on input "選擇商品" at bounding box center [590, 329] width 149 height 35
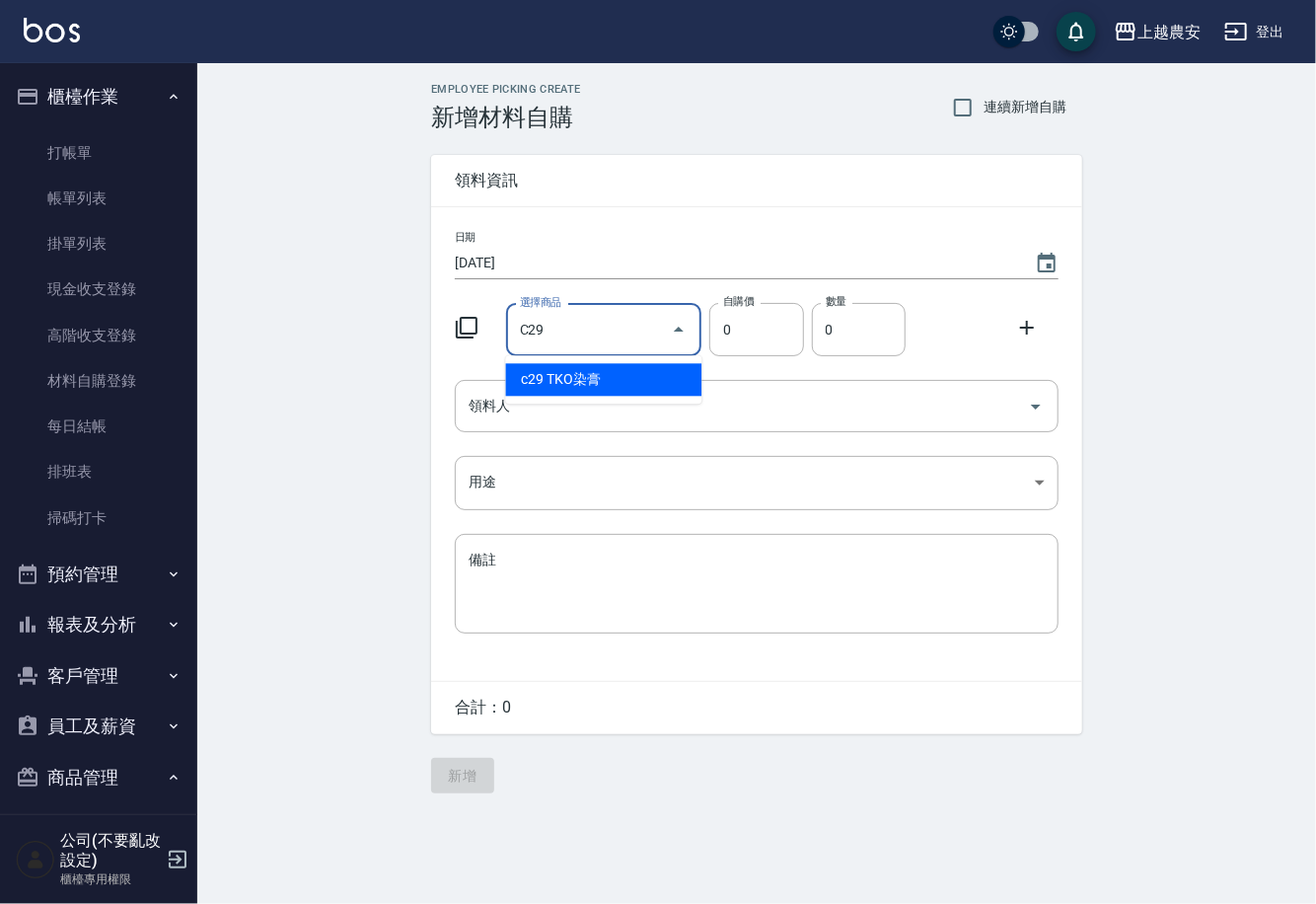
type input "TKO染膏"
type input "105"
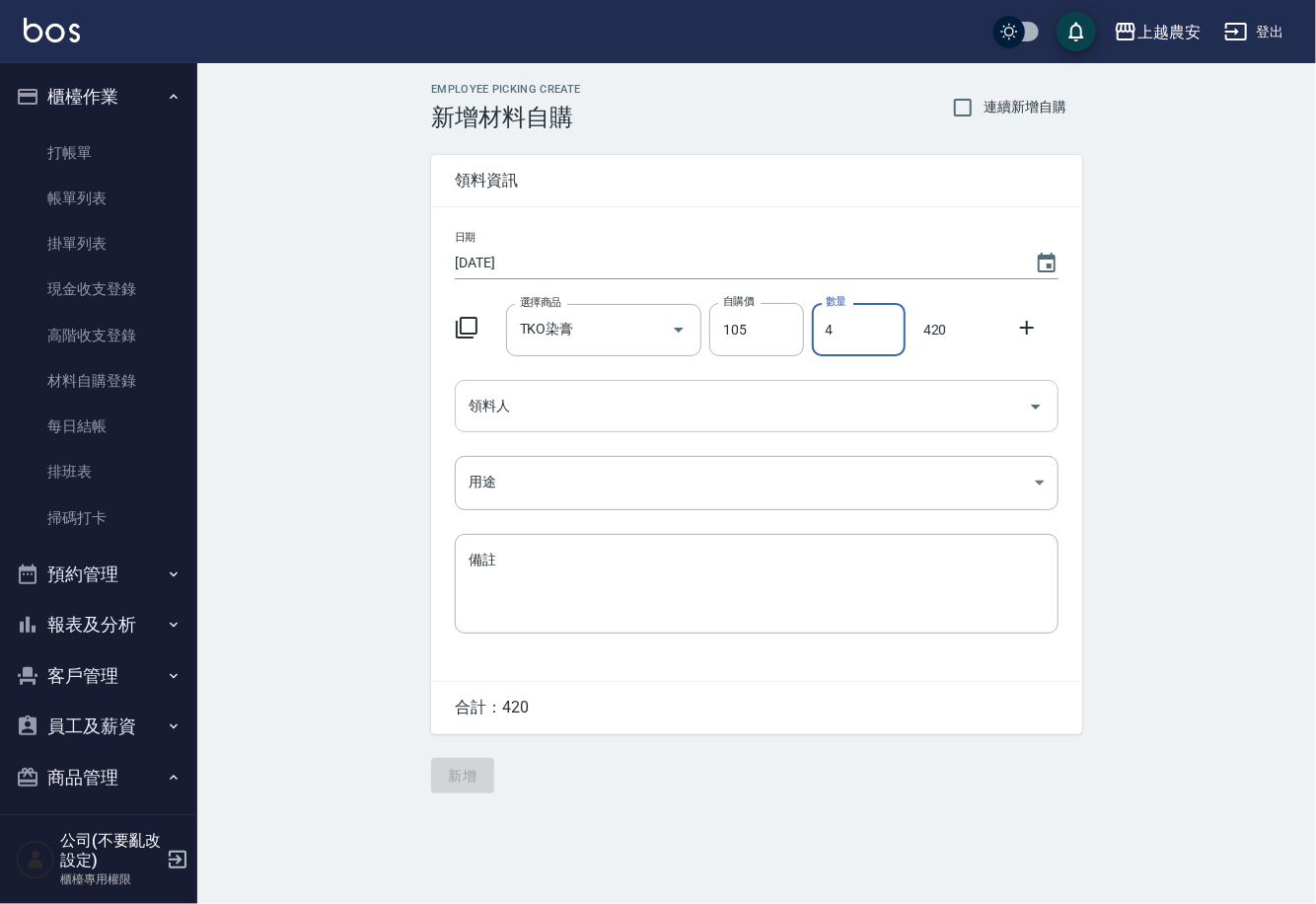
type input "4"
click at [618, 409] on input "領料人" at bounding box center [742, 406] width 557 height 35
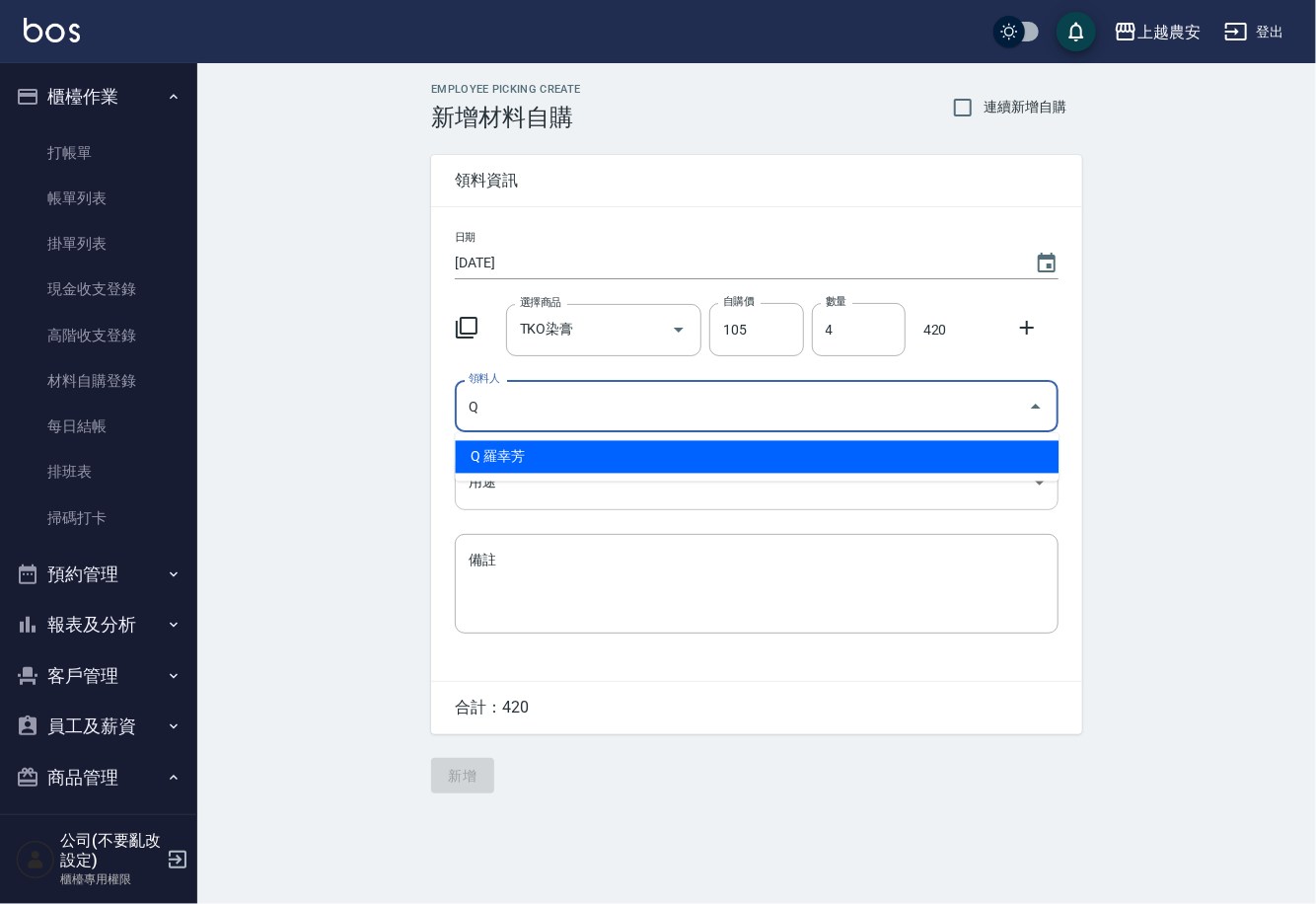
click at [507, 464] on li "Q 羅幸芳" at bounding box center [756, 456] width 604 height 33
type input "Q 羅幸芳"
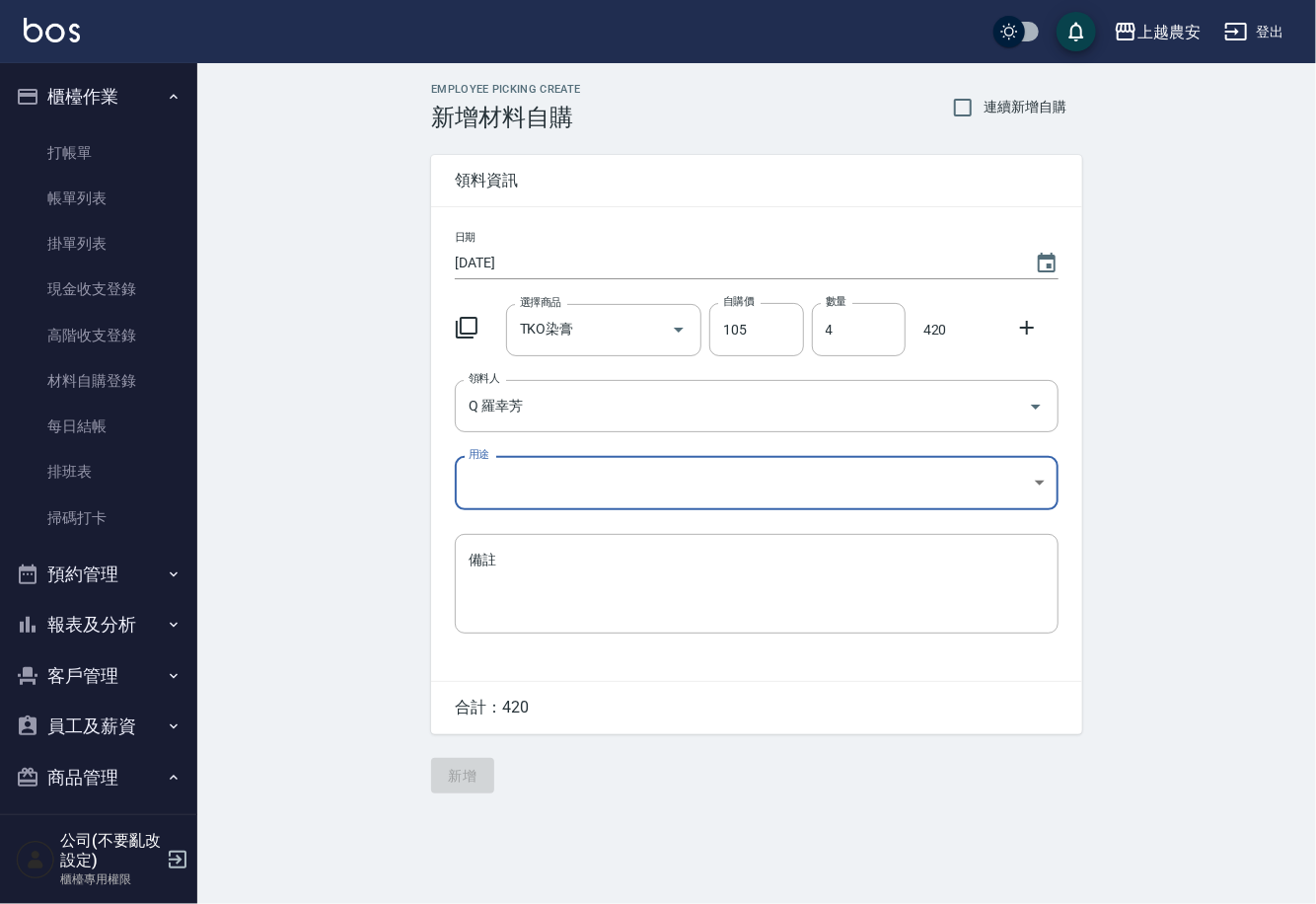
click at [482, 494] on body "上越農安 登出 櫃檯作業 打帳單 帳單列表 掛單列表 現金收支登錄 高階收支登錄 材料自購登錄 每日結帳 排班表 掃碼打卡 預約管理 預約管理 單日預約紀錄 …" at bounding box center [658, 452] width 1316 height 904
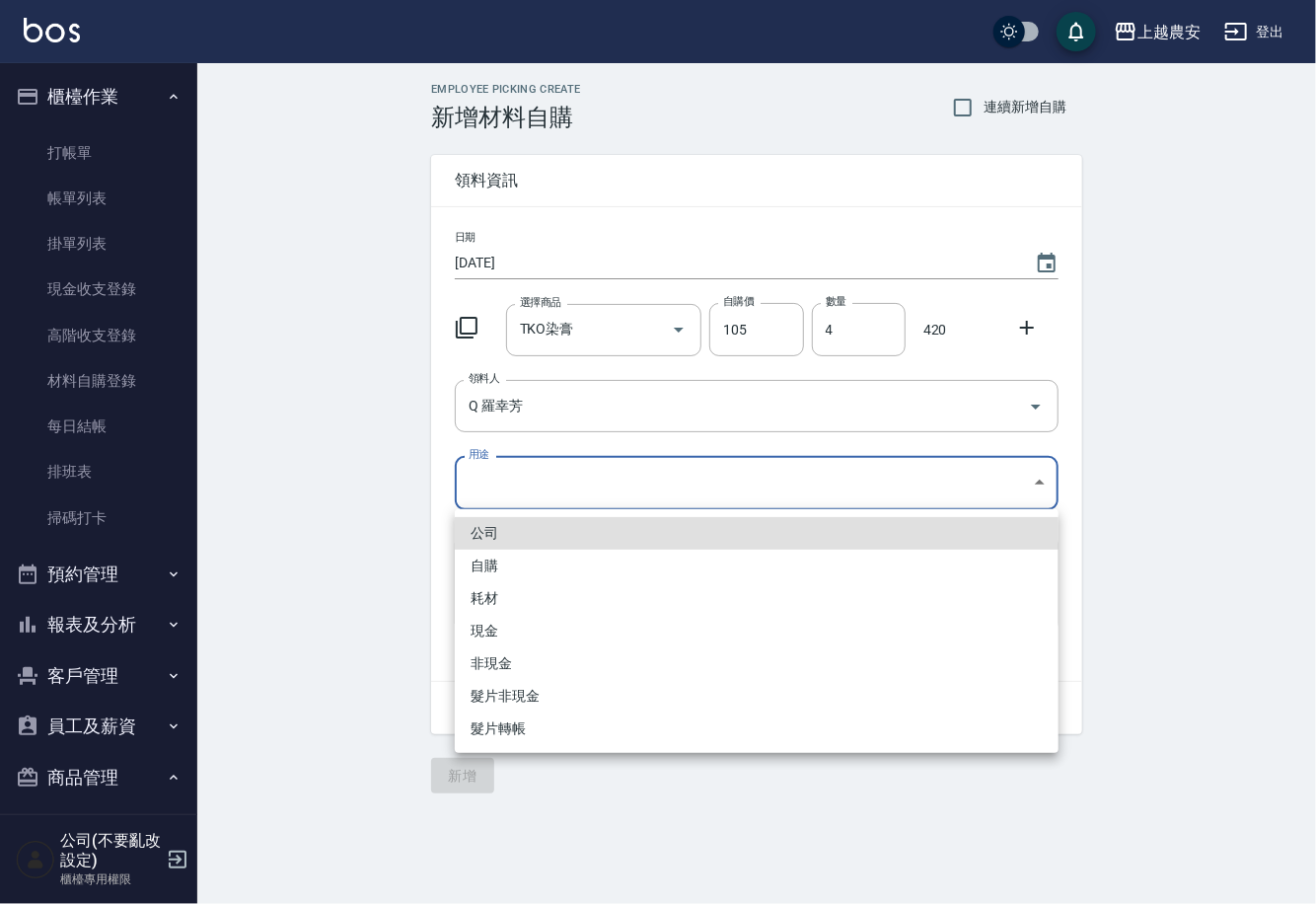
click at [482, 558] on li "自購" at bounding box center [756, 566] width 604 height 33
type input "自購"
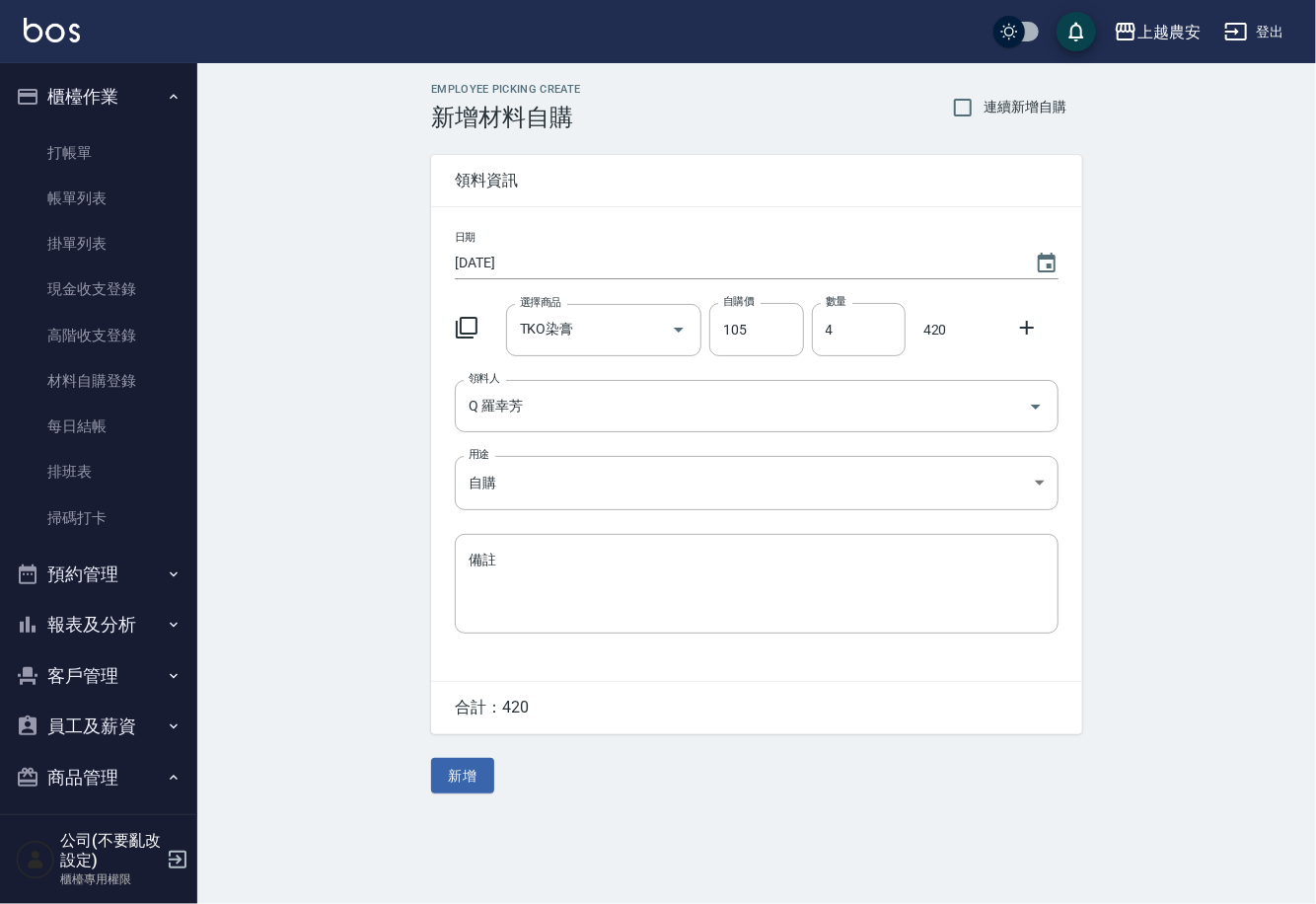
click at [1032, 316] on icon at bounding box center [1028, 327] width 24 height 24
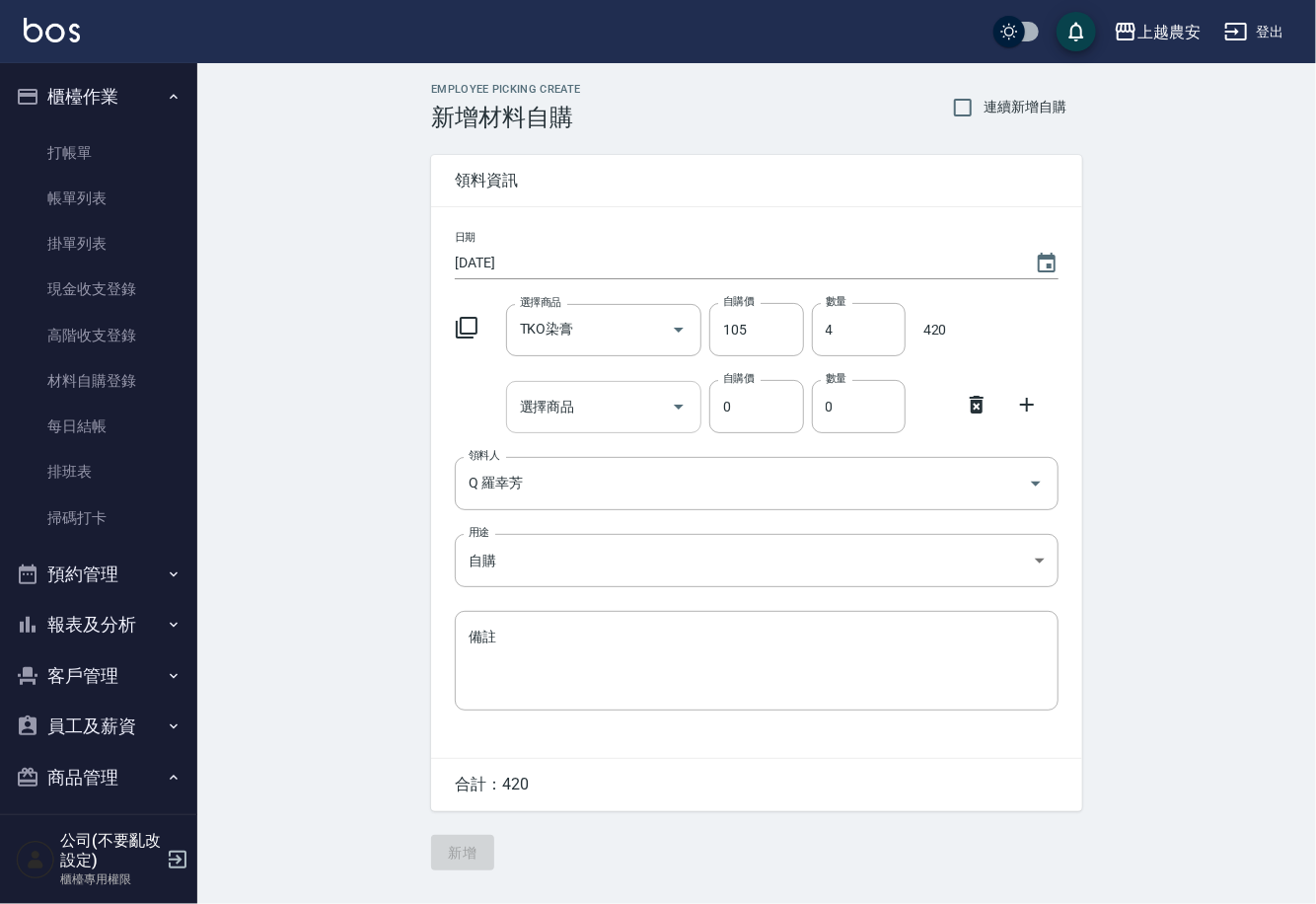
click at [543, 407] on div "選擇商品 選擇商品" at bounding box center [604, 407] width 196 height 53
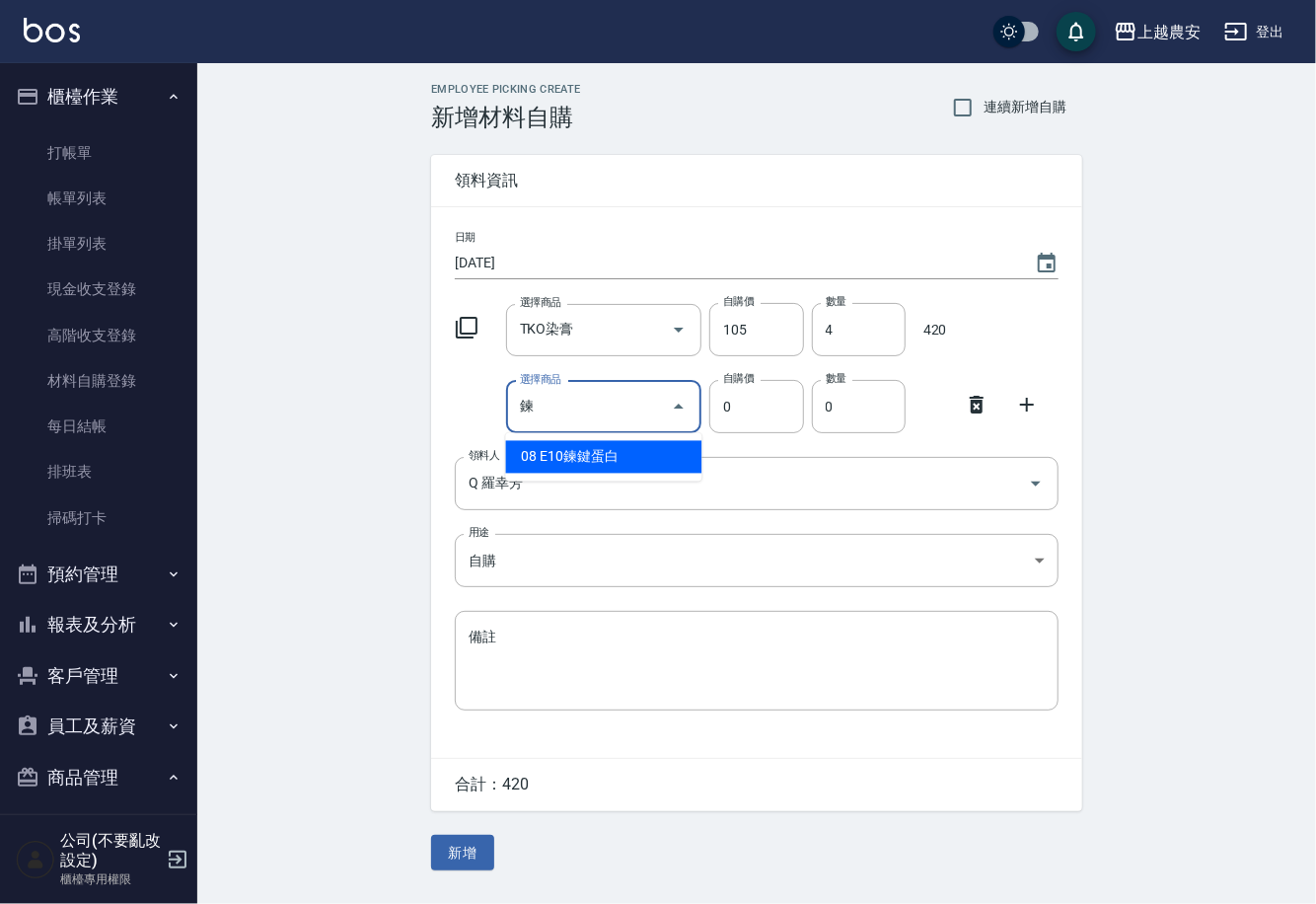
click at [594, 453] on li "08 E10鍊鍵蛋白" at bounding box center [604, 456] width 196 height 33
type input "E10鍊鍵蛋白"
type input "420"
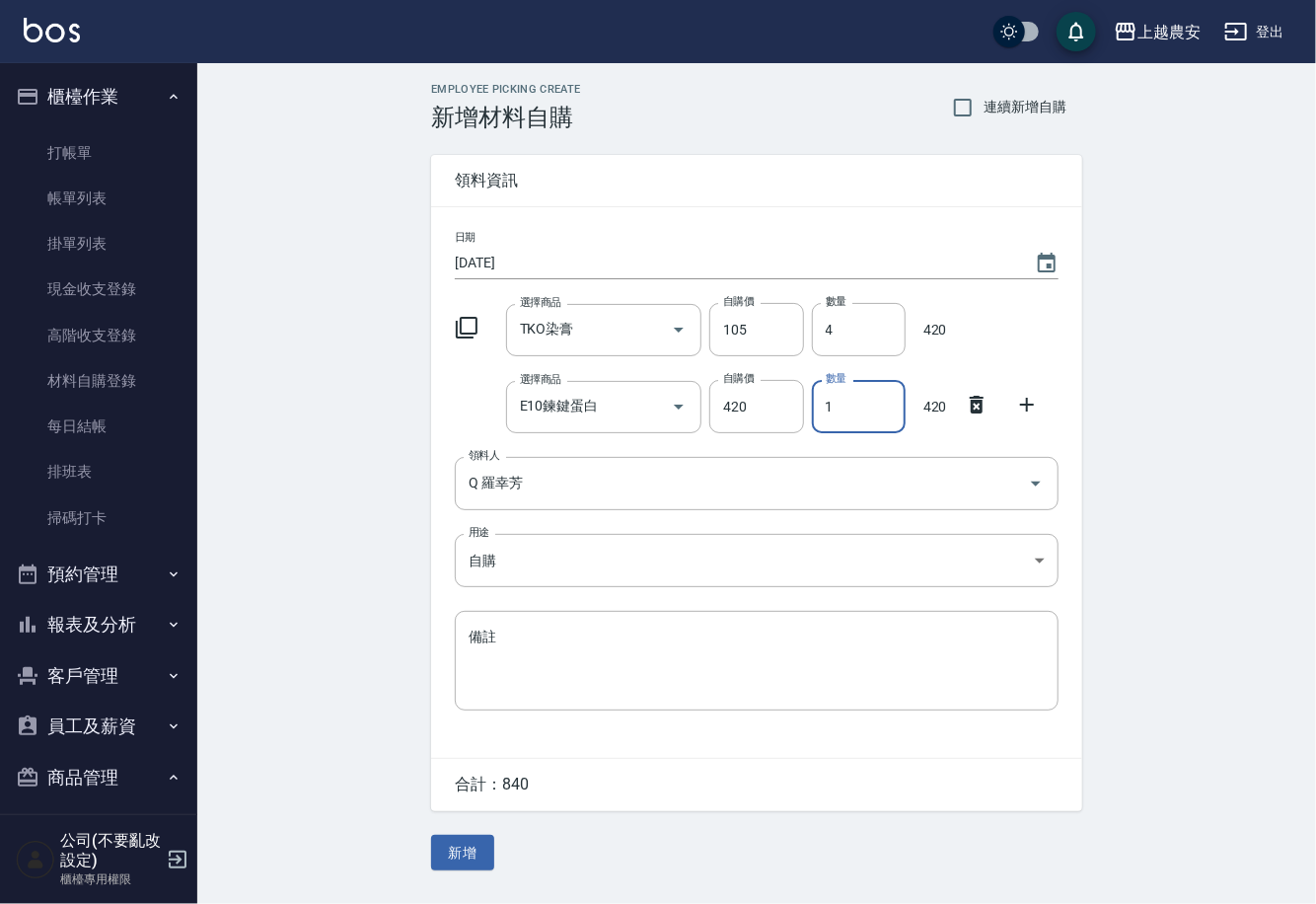
drag, startPoint x: 817, startPoint y: 408, endPoint x: 871, endPoint y: 403, distance: 54.2
click at [871, 403] on input "1" at bounding box center [859, 407] width 94 height 54
type input "3"
click at [477, 844] on button "新增" at bounding box center [463, 852] width 63 height 37
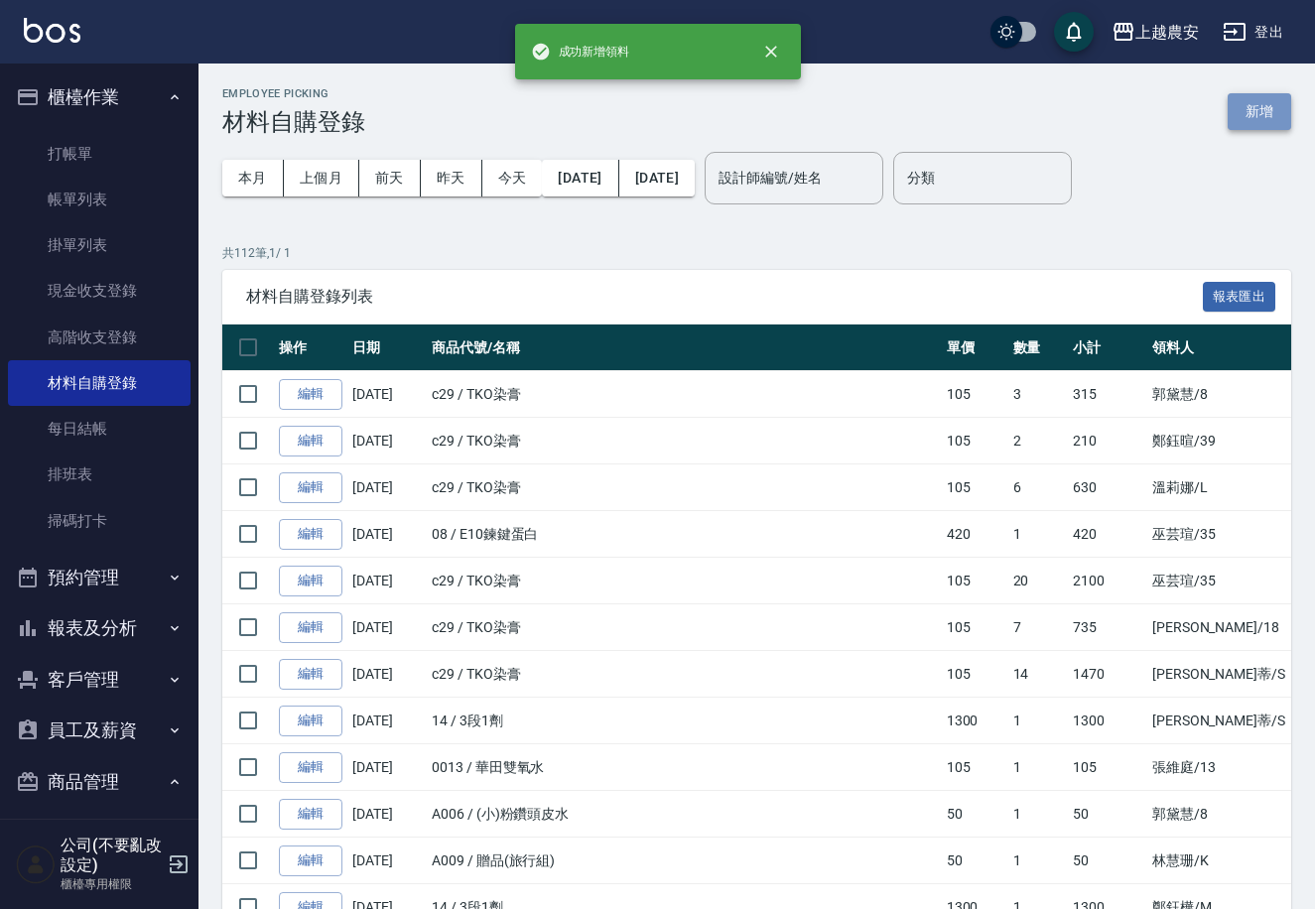
click at [1258, 114] on button "新增" at bounding box center [1258, 111] width 63 height 37
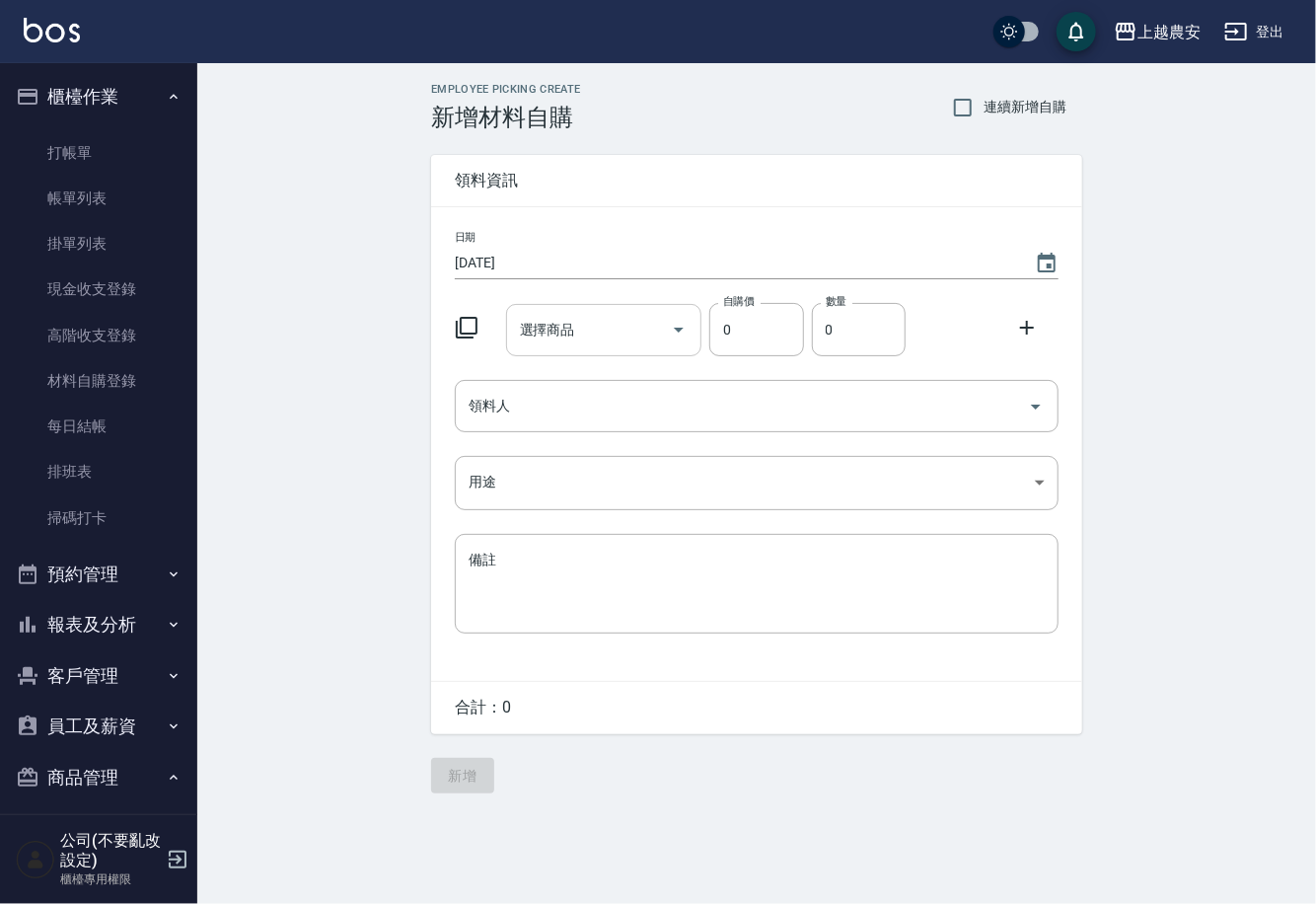
click at [582, 340] on input "選擇商品" at bounding box center [590, 329] width 149 height 35
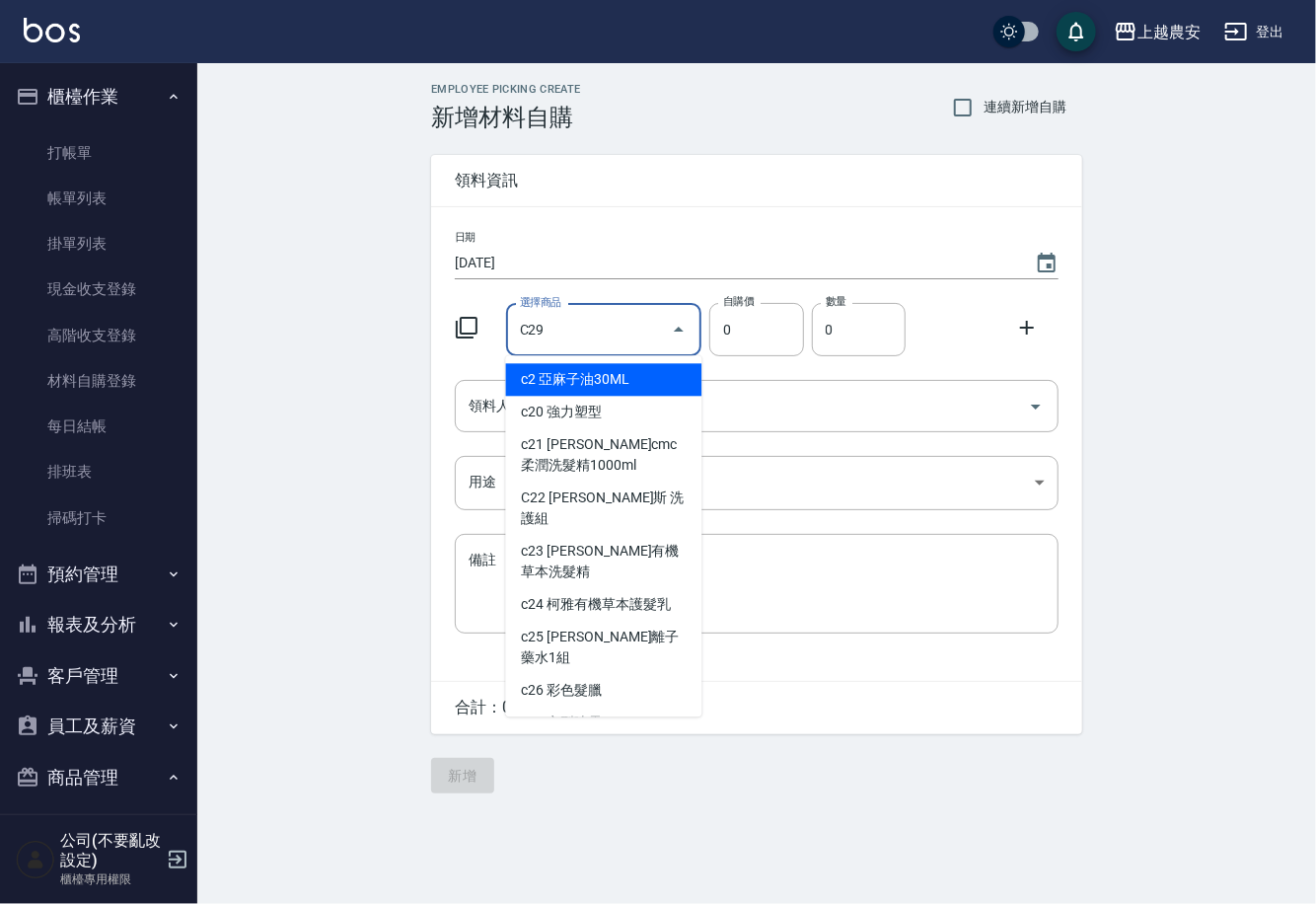
type input "TKO染膏"
type input "105"
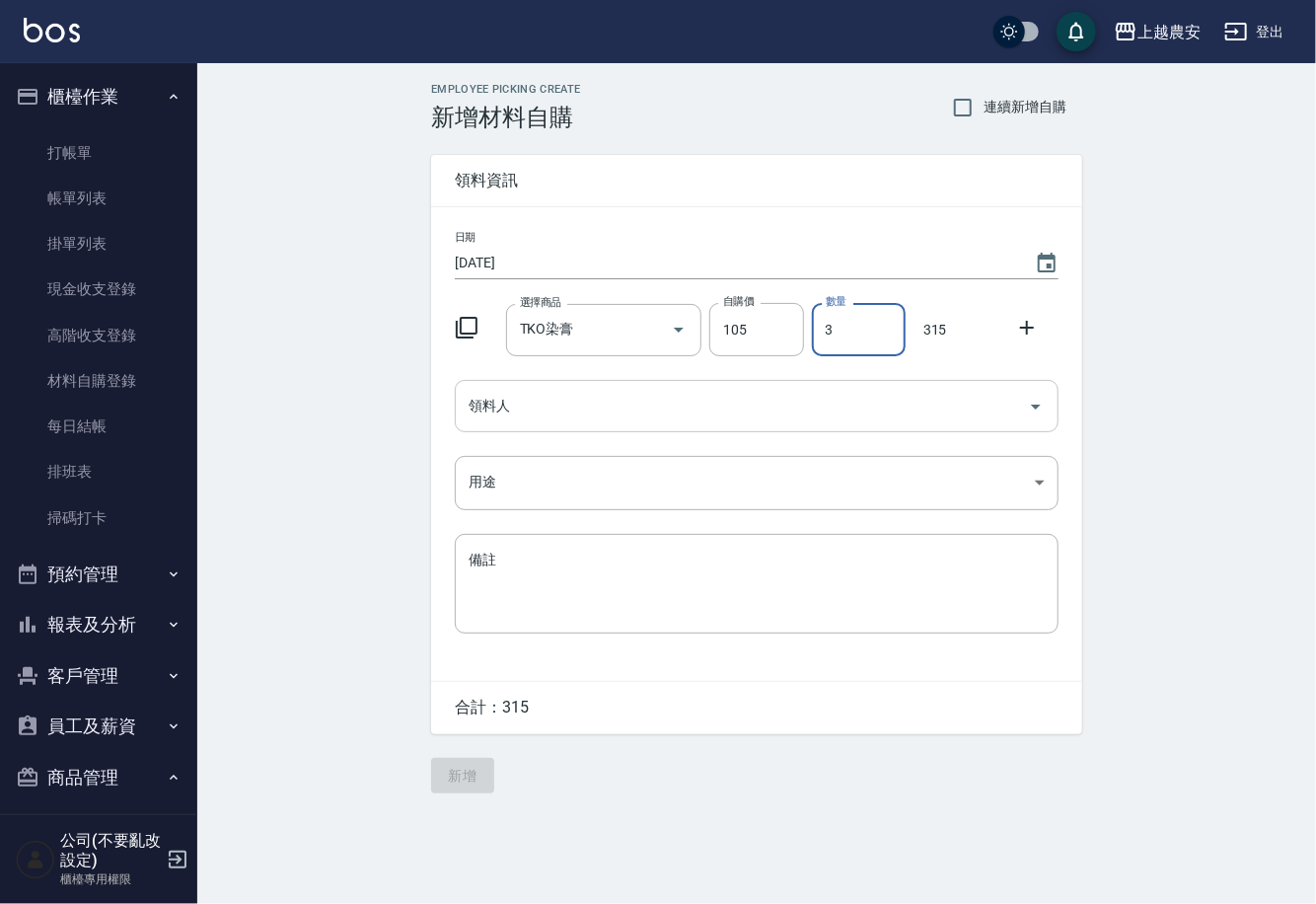
type input "3"
click at [573, 414] on input "領料人" at bounding box center [742, 406] width 557 height 35
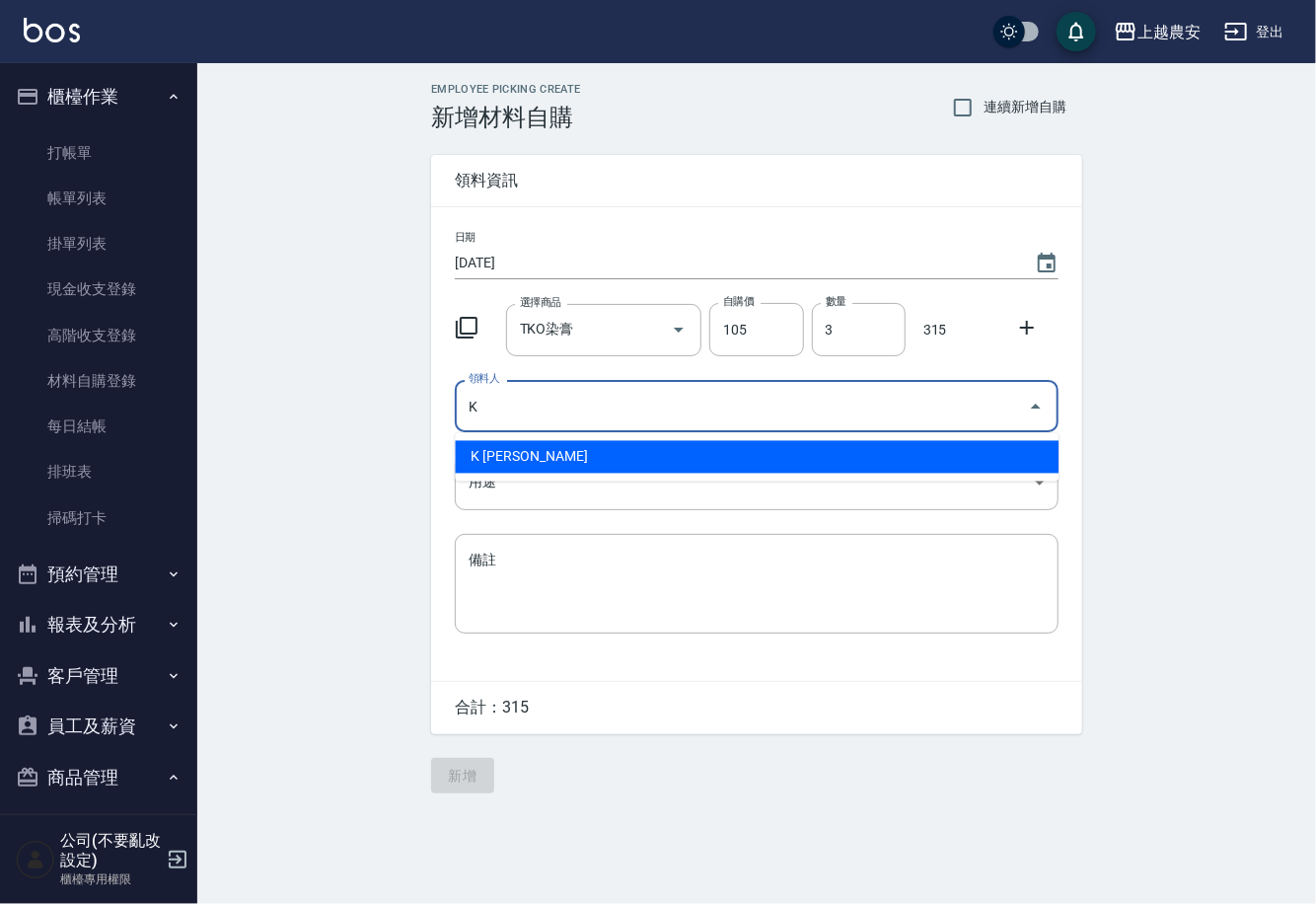
click at [498, 461] on li "K 林慧珊" at bounding box center [756, 456] width 604 height 33
type input "K 林慧珊"
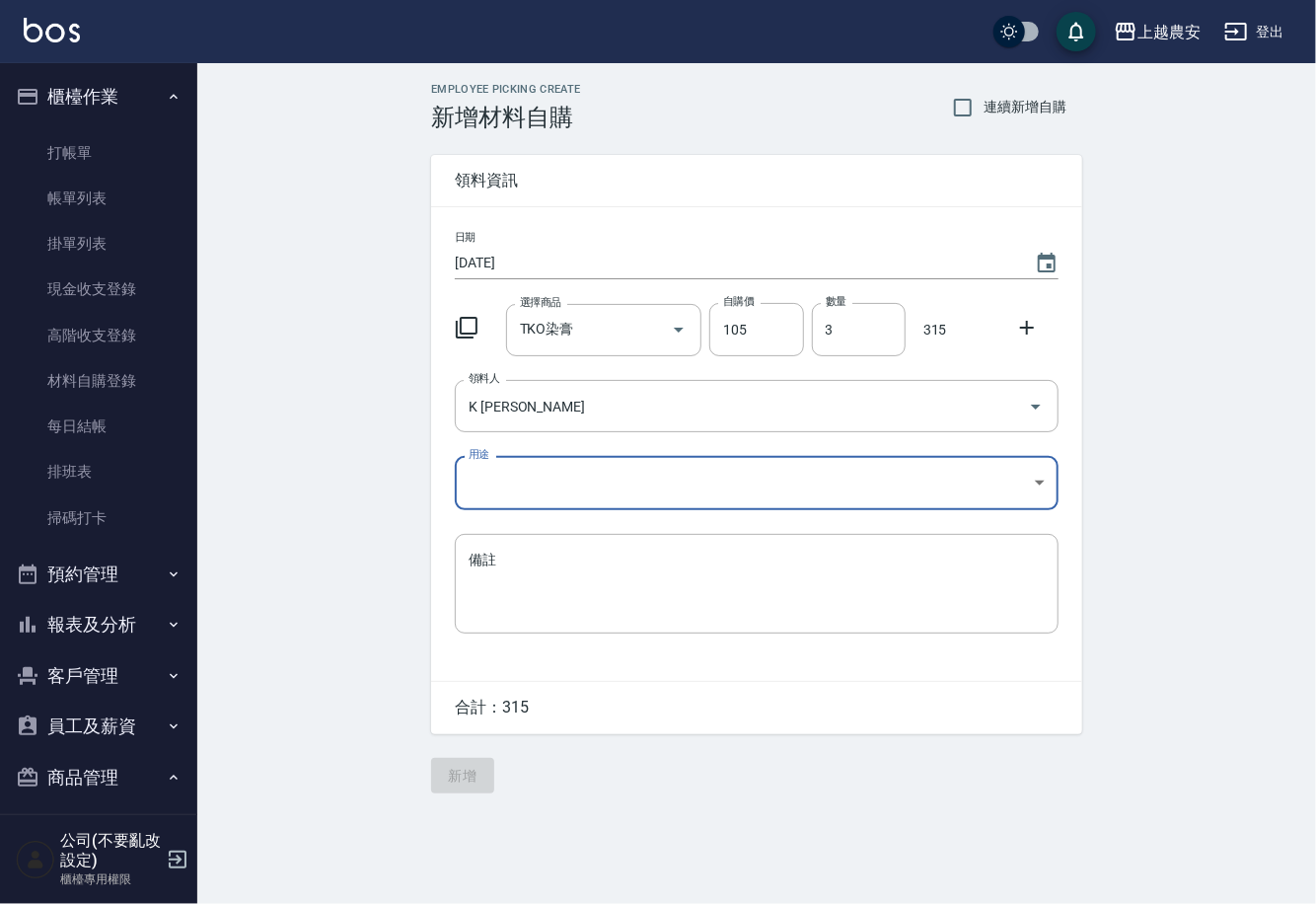
click at [488, 500] on body "上越農安 登出 櫃檯作業 打帳單 帳單列表 掛單列表 現金收支登錄 高階收支登錄 材料自購登錄 每日結帳 排班表 掃碼打卡 預約管理 預約管理 單日預約紀錄 …" at bounding box center [658, 452] width 1316 height 904
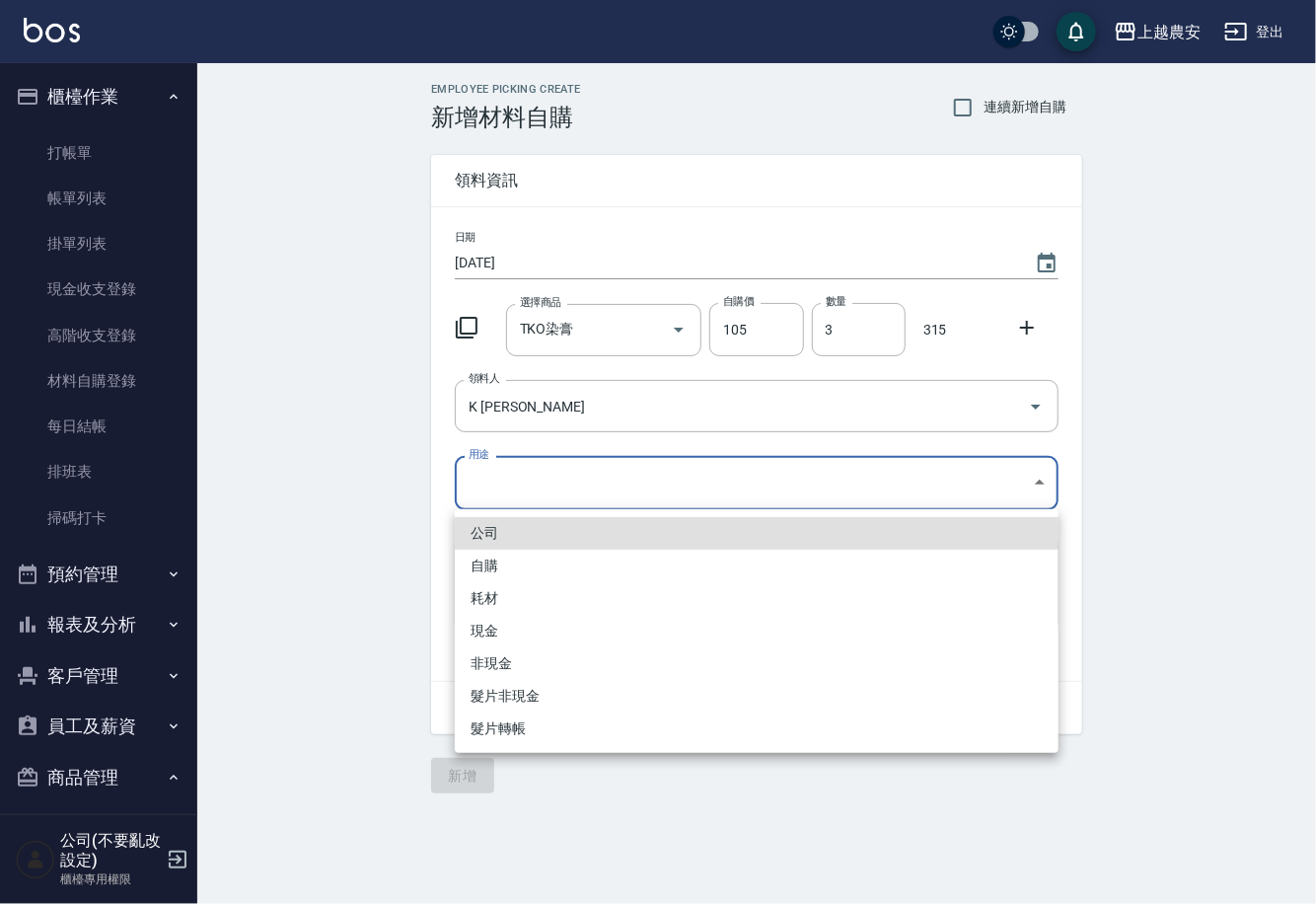
click at [487, 554] on li "自購" at bounding box center [756, 566] width 604 height 33
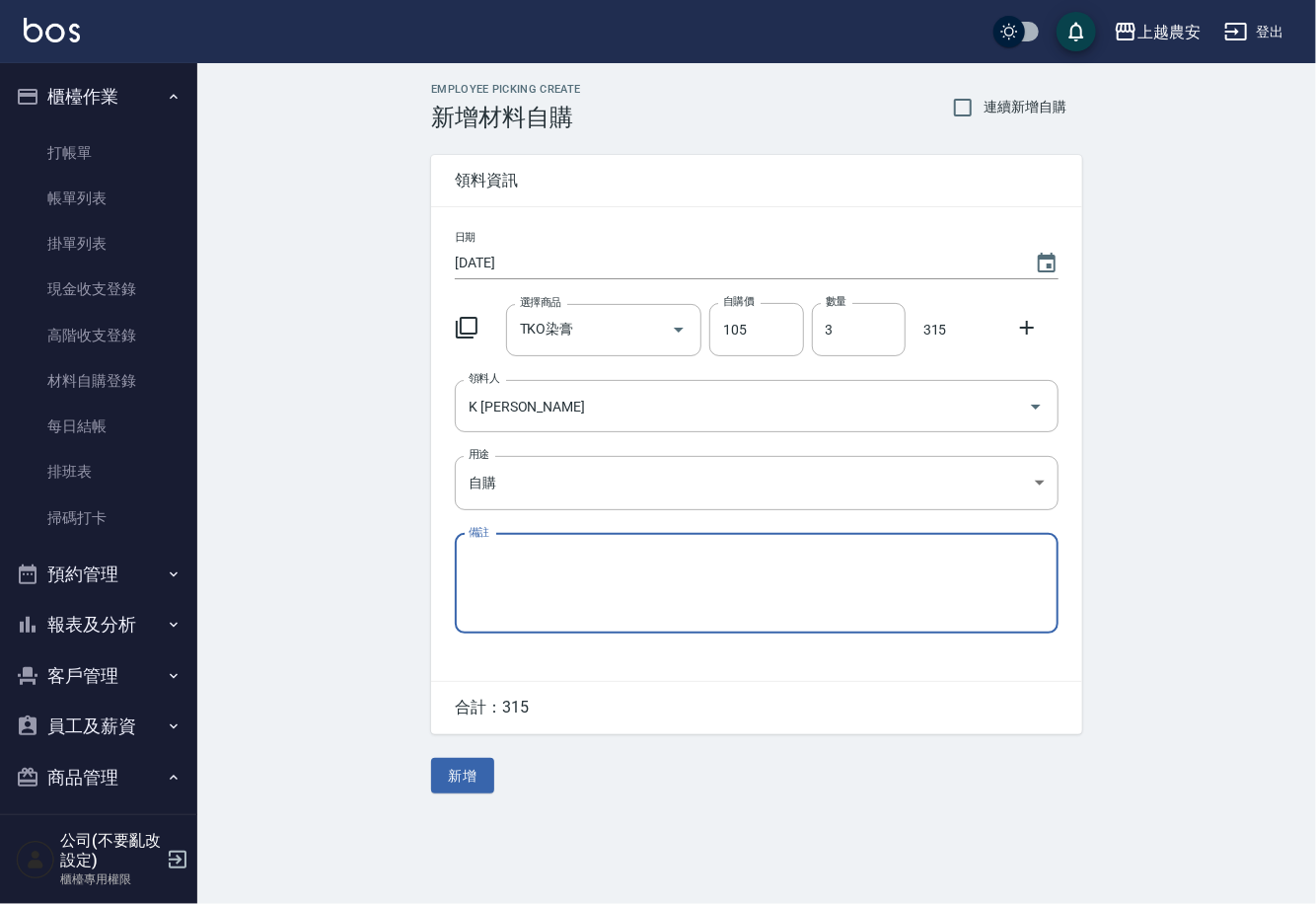
type input "自購"
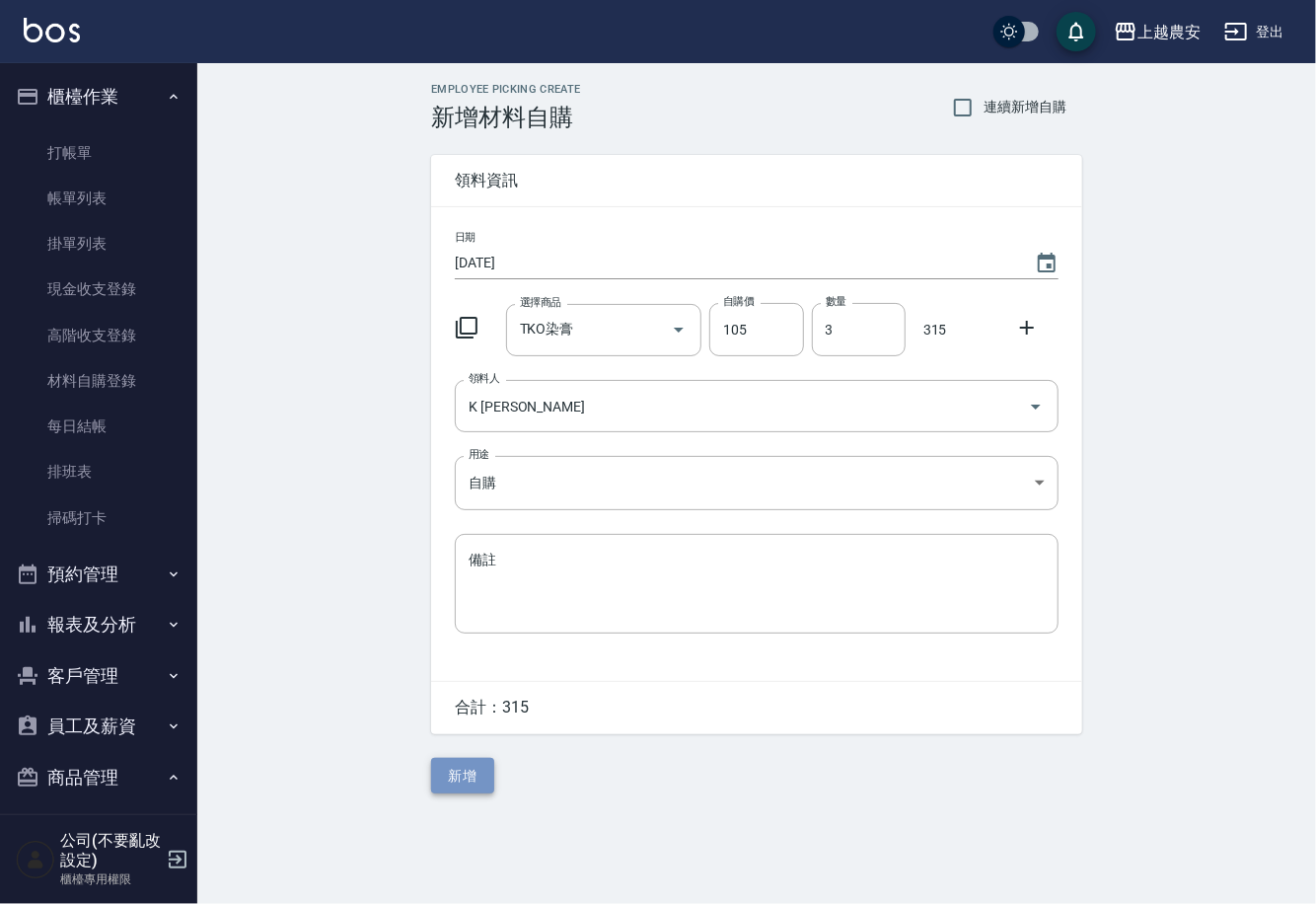
click at [472, 778] on button "新增" at bounding box center [463, 776] width 63 height 37
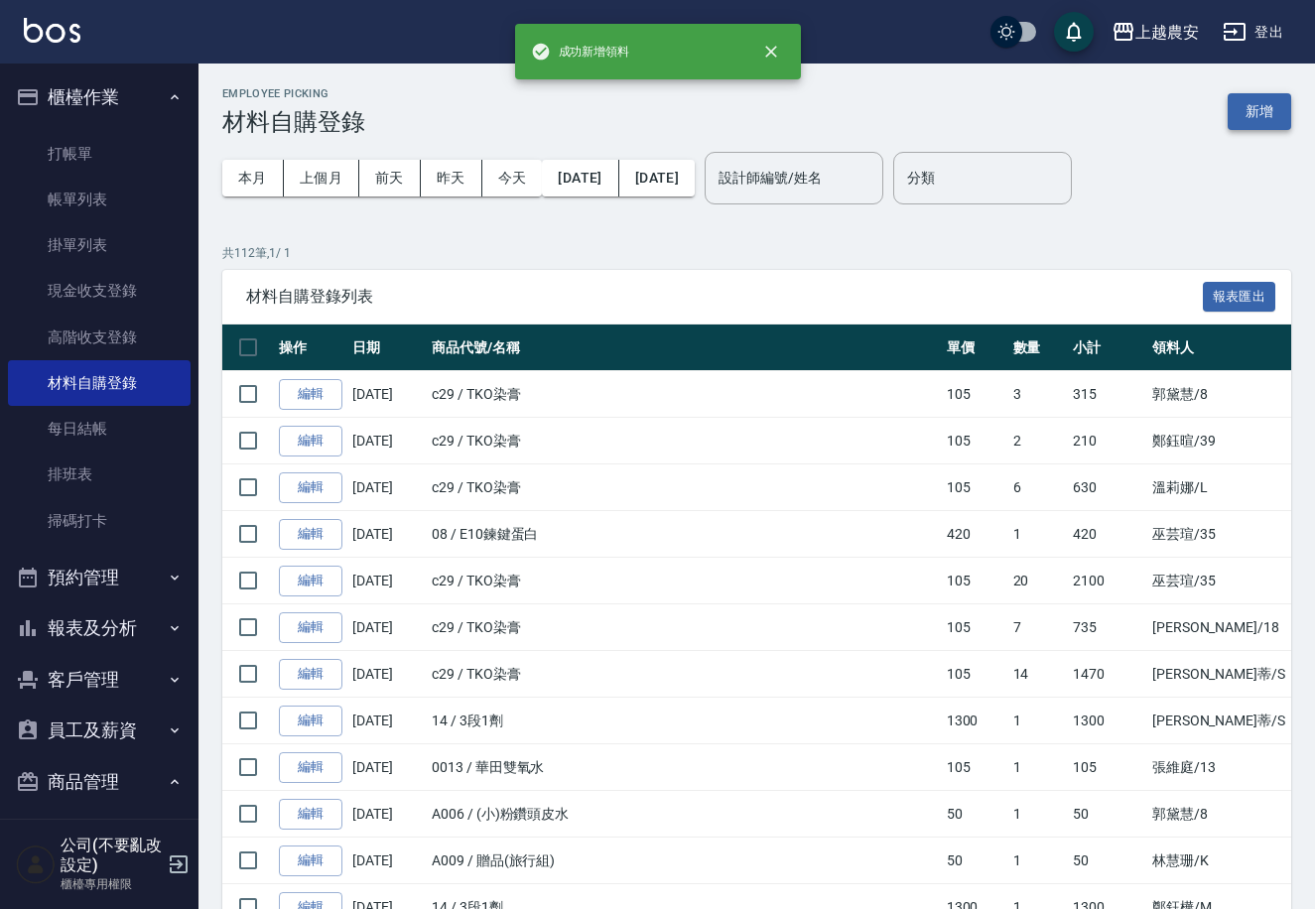
click at [1252, 118] on button "新增" at bounding box center [1258, 111] width 63 height 37
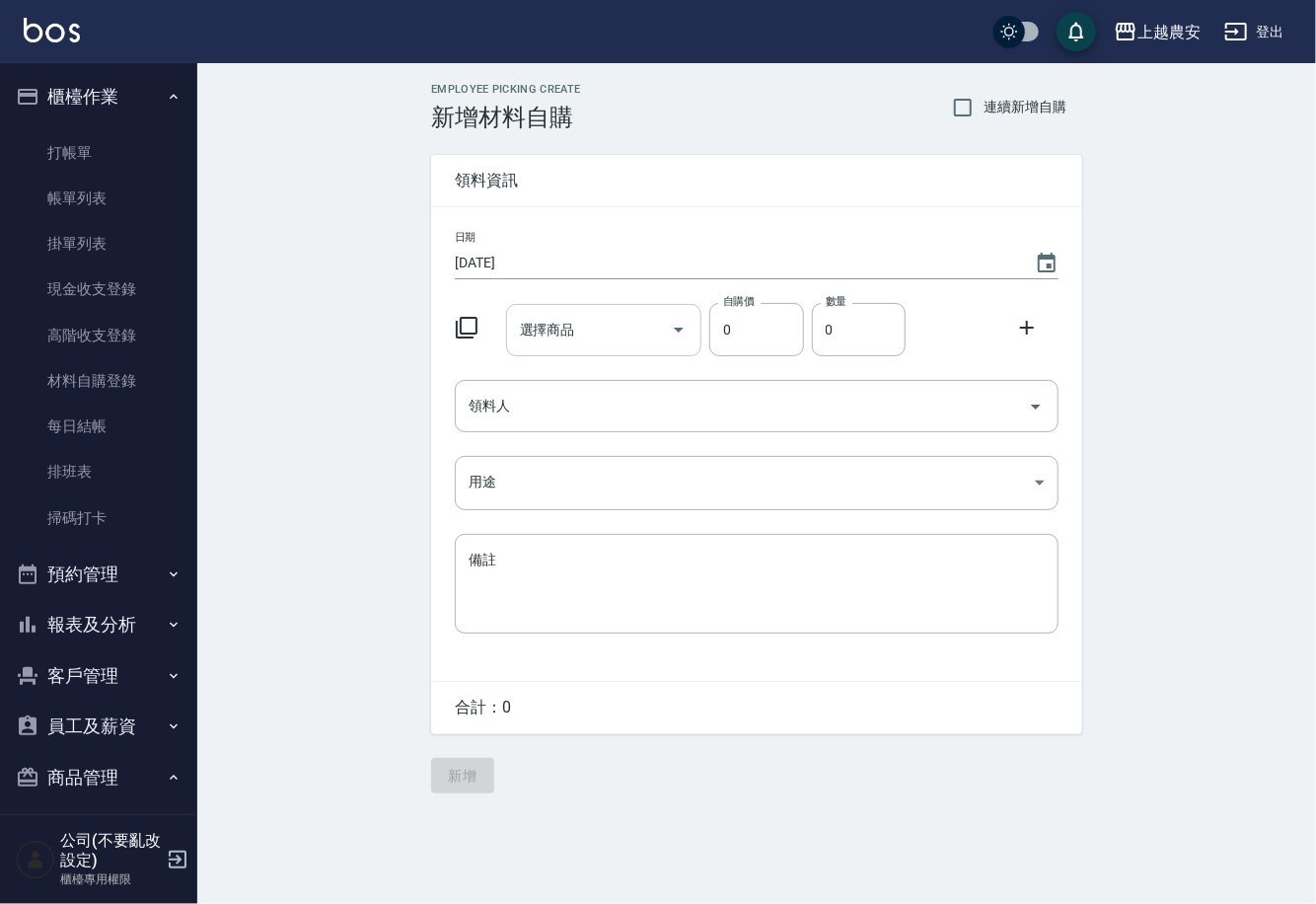
click at [635, 319] on input "選擇商品" at bounding box center [590, 329] width 149 height 35
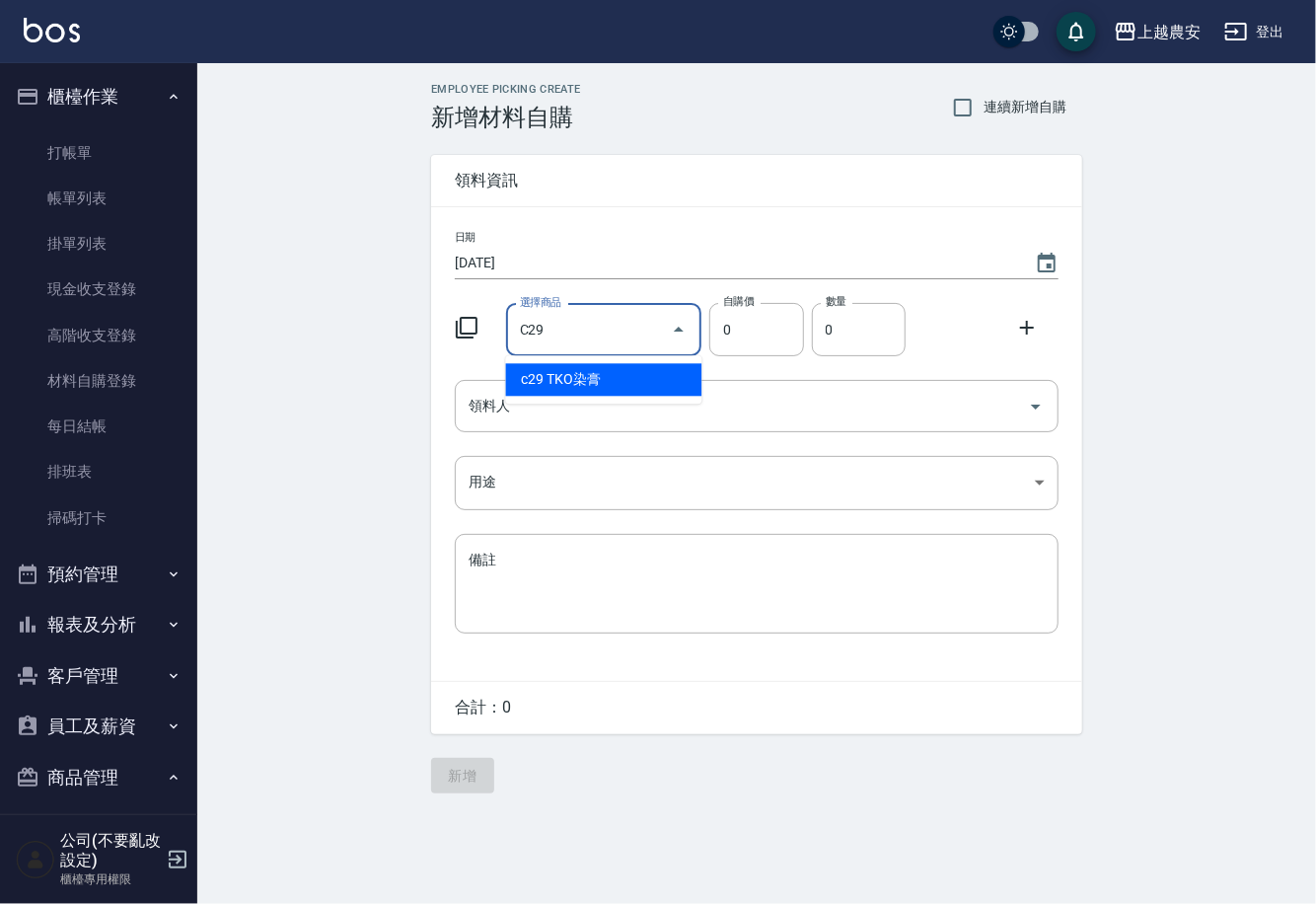
type input "TKO染膏"
type input "105"
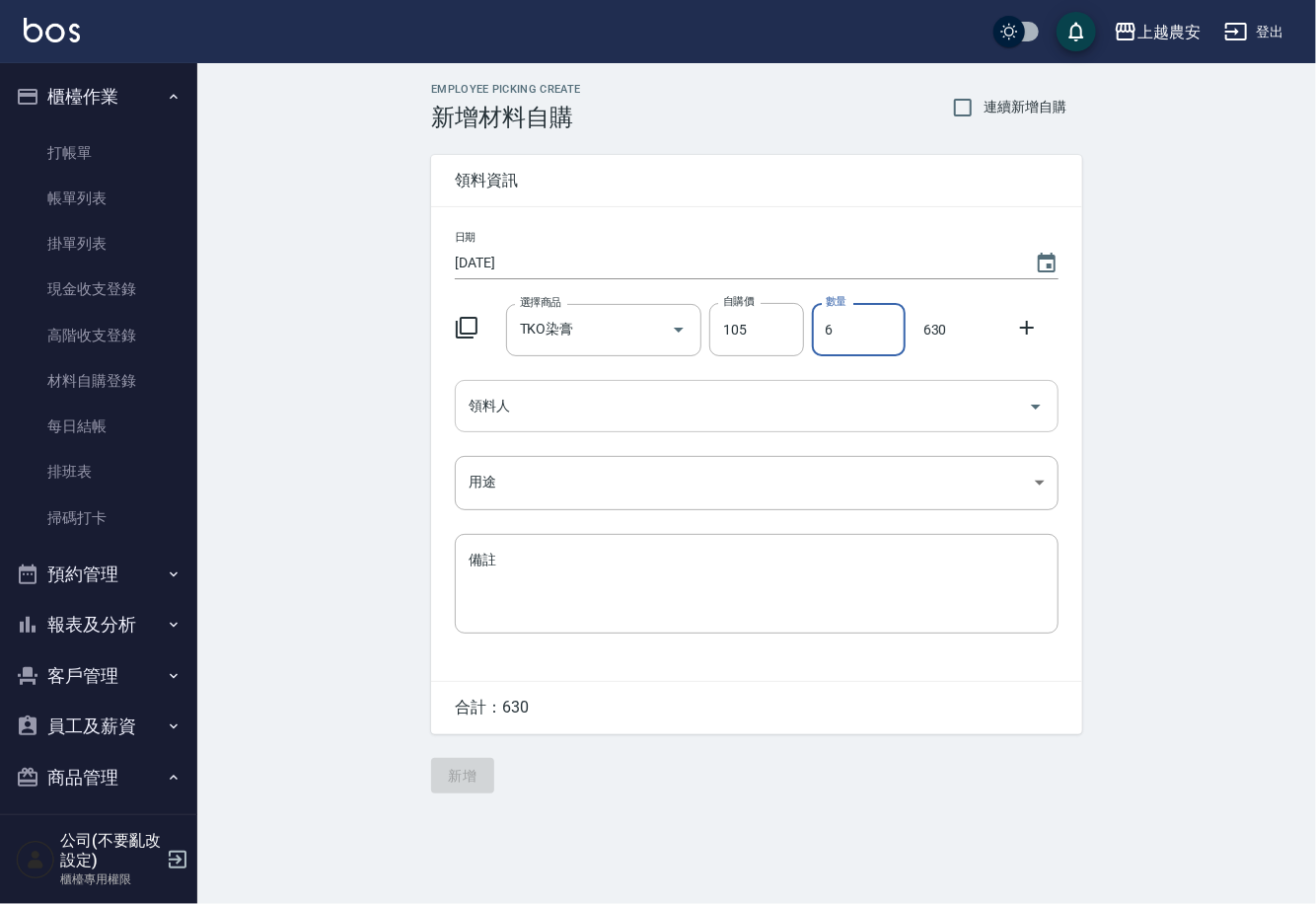
type input "6"
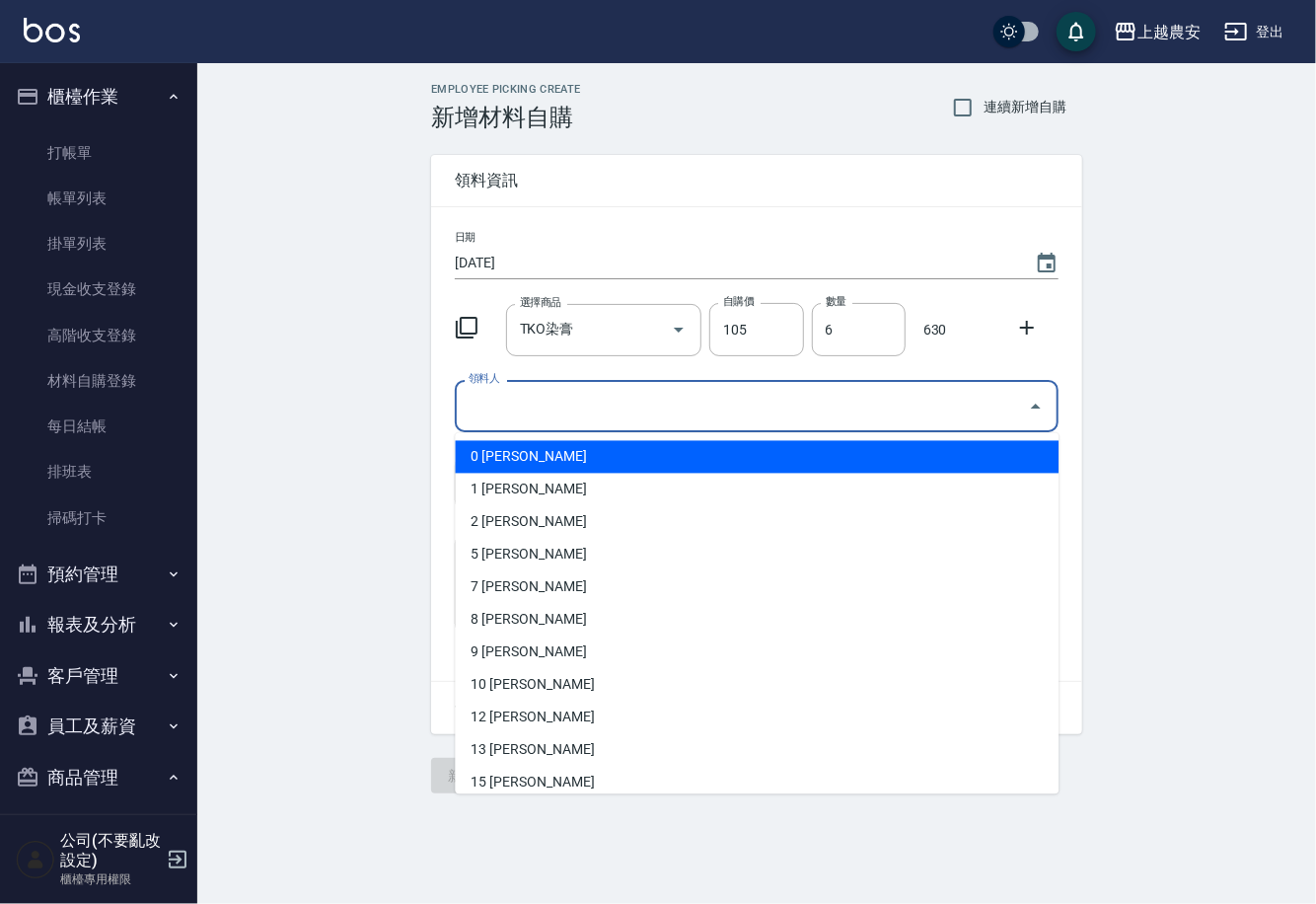
click at [603, 401] on input "領料人" at bounding box center [742, 406] width 557 height 35
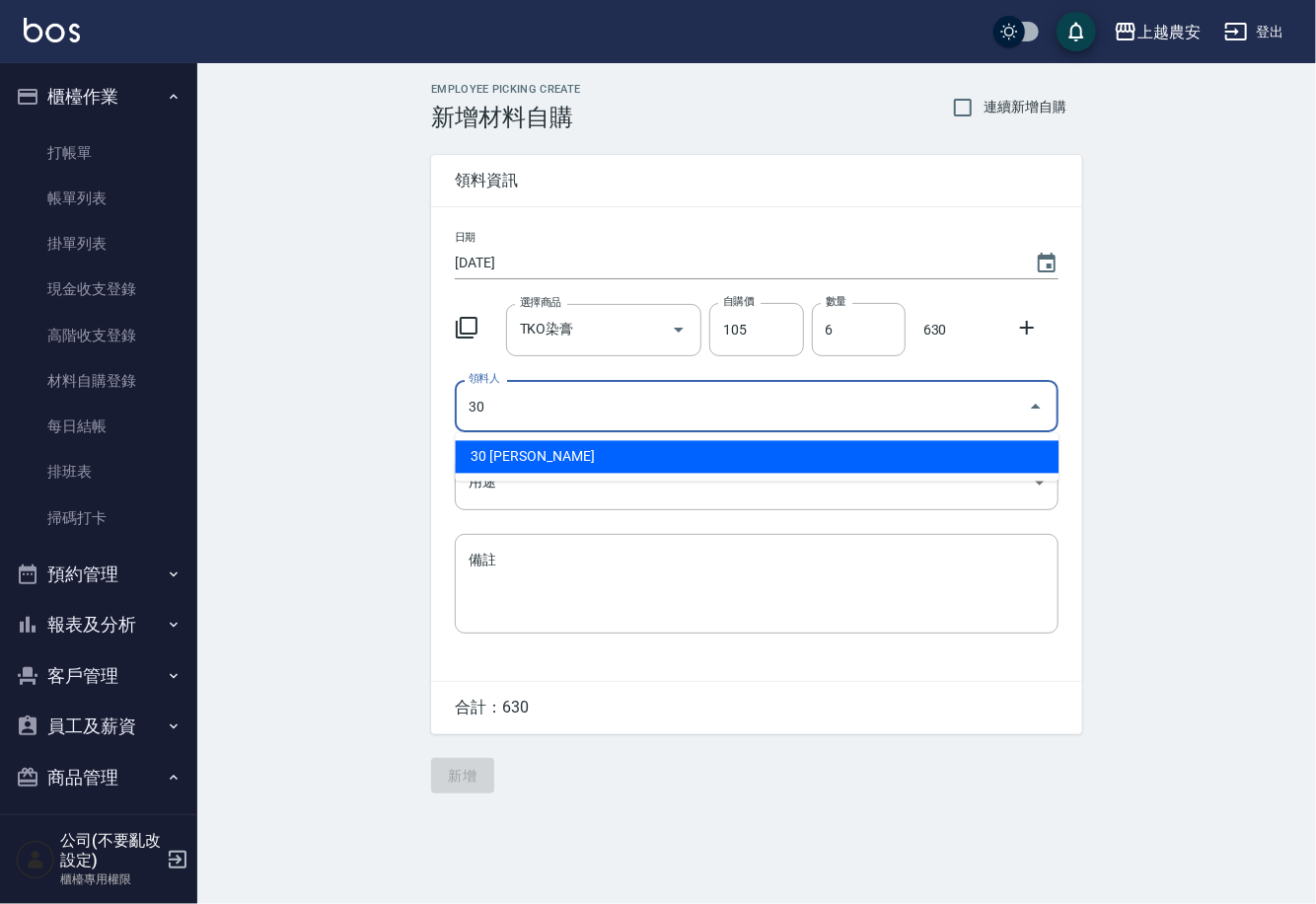
click at [576, 449] on li "30 林珮筠" at bounding box center [756, 456] width 604 height 33
type input "30 林珮筠"
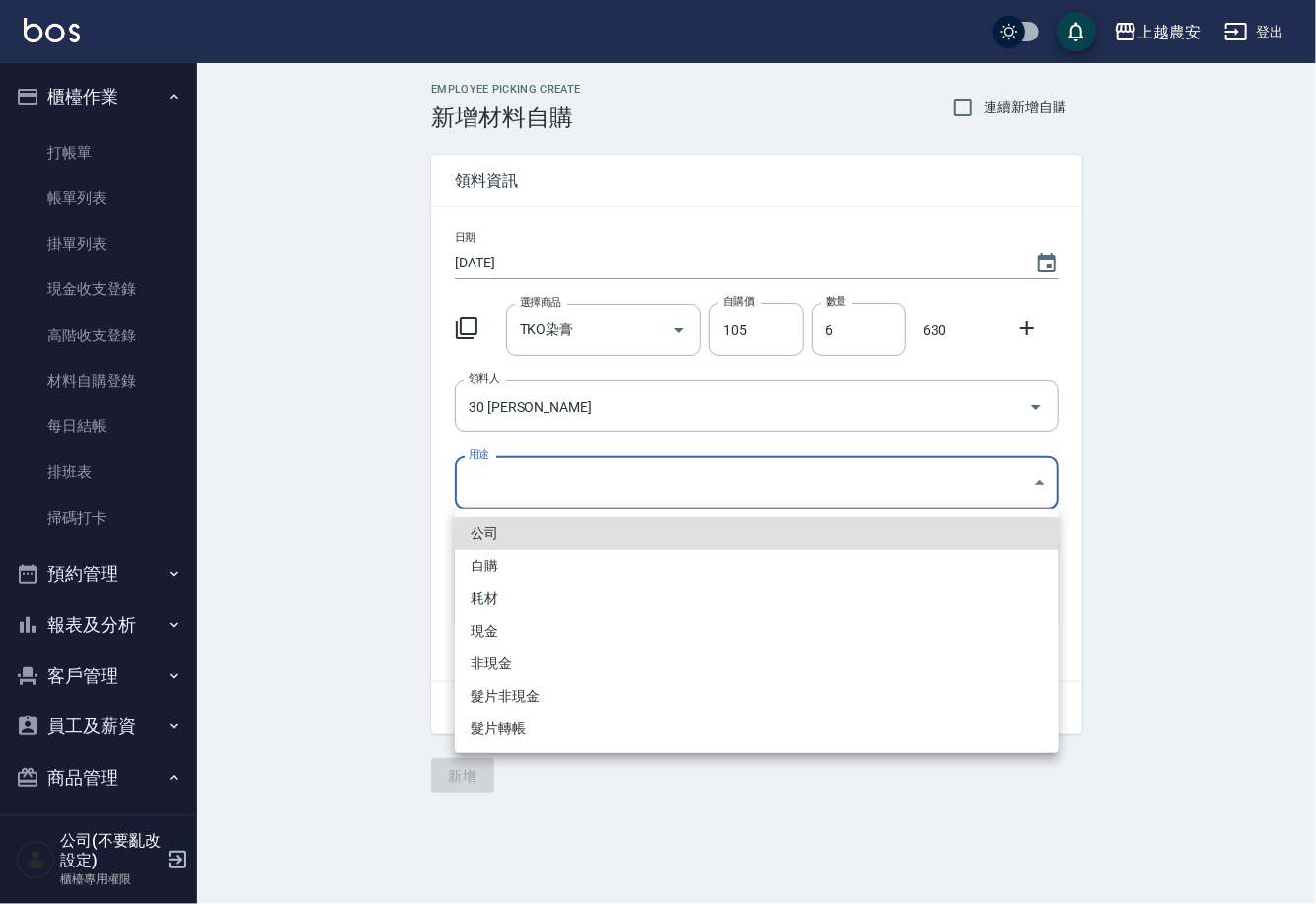
click at [504, 481] on body "上越農安 登出 櫃檯作業 打帳單 帳單列表 掛單列表 現金收支登錄 高階收支登錄 材料自購登錄 每日結帳 排班表 掃碼打卡 預約管理 預約管理 單日預約紀錄 …" at bounding box center [658, 452] width 1316 height 904
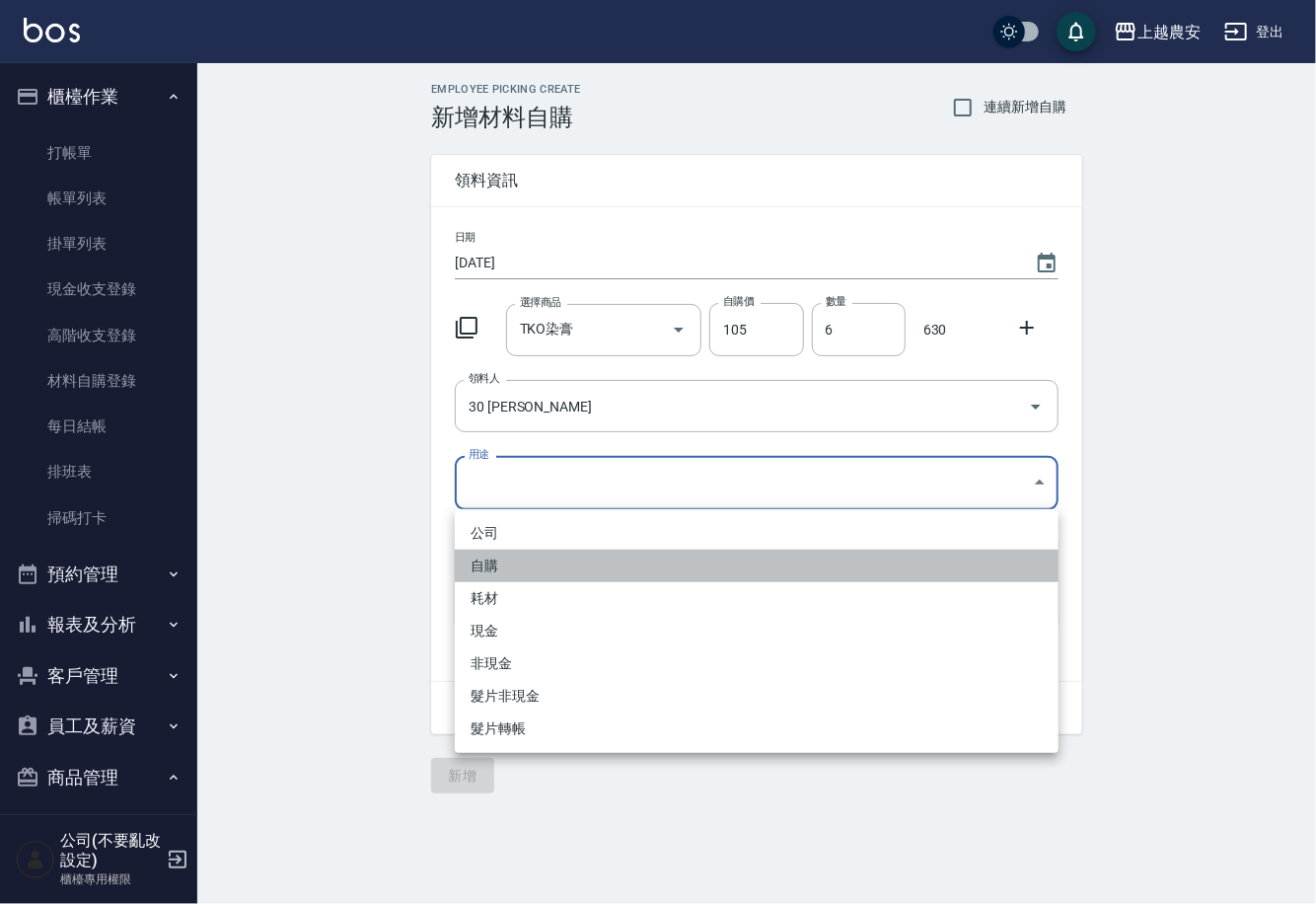
click at [476, 563] on li "自購" at bounding box center [756, 566] width 604 height 33
type input "自購"
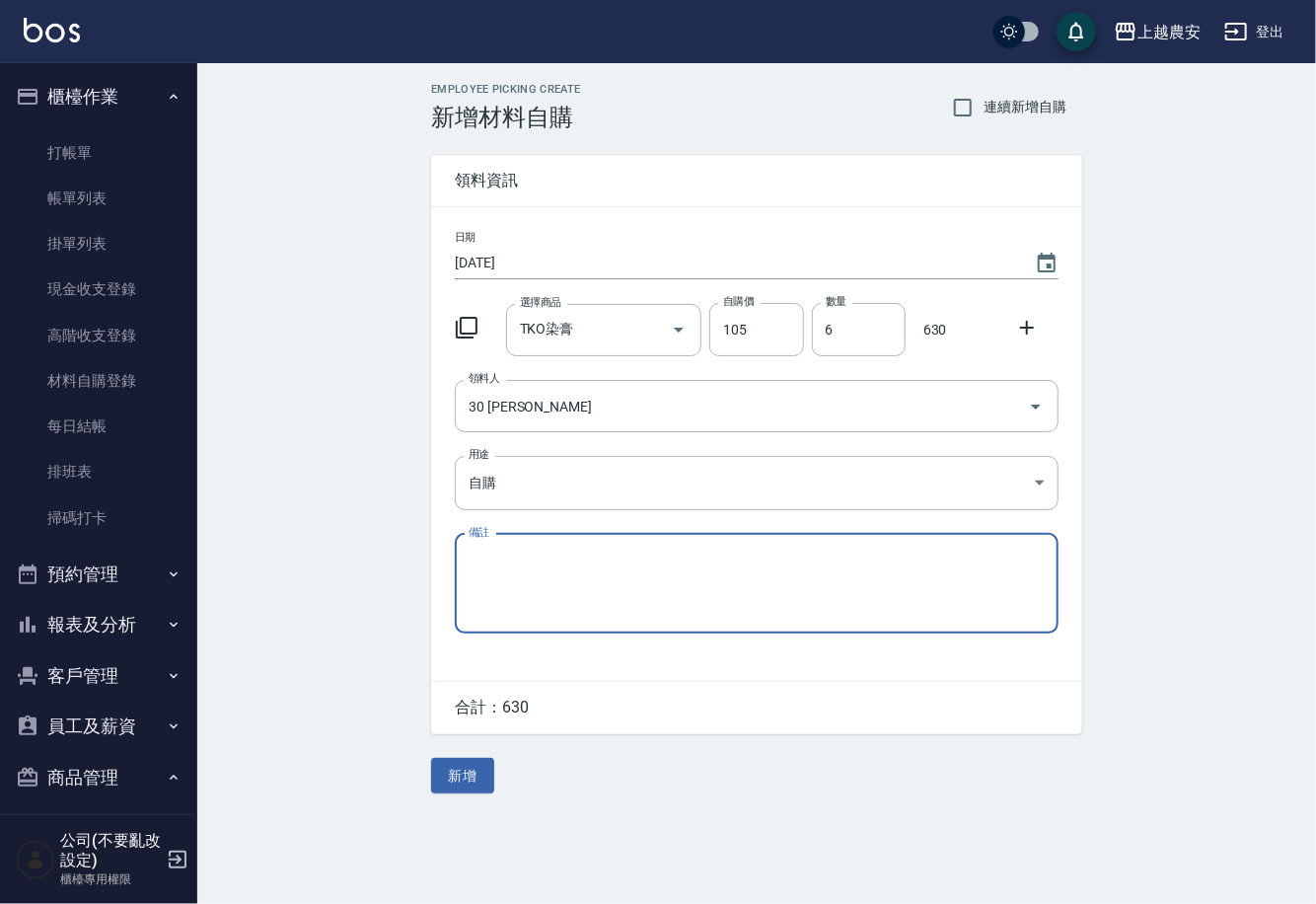
click at [425, 777] on div "Employee Picking Create 新增材料自購 連續新增自購 領料資訊 日期 2025/09/18 選擇商品 TKO染膏 選擇商品 自購價 10…" at bounding box center [757, 438] width 690 height 750
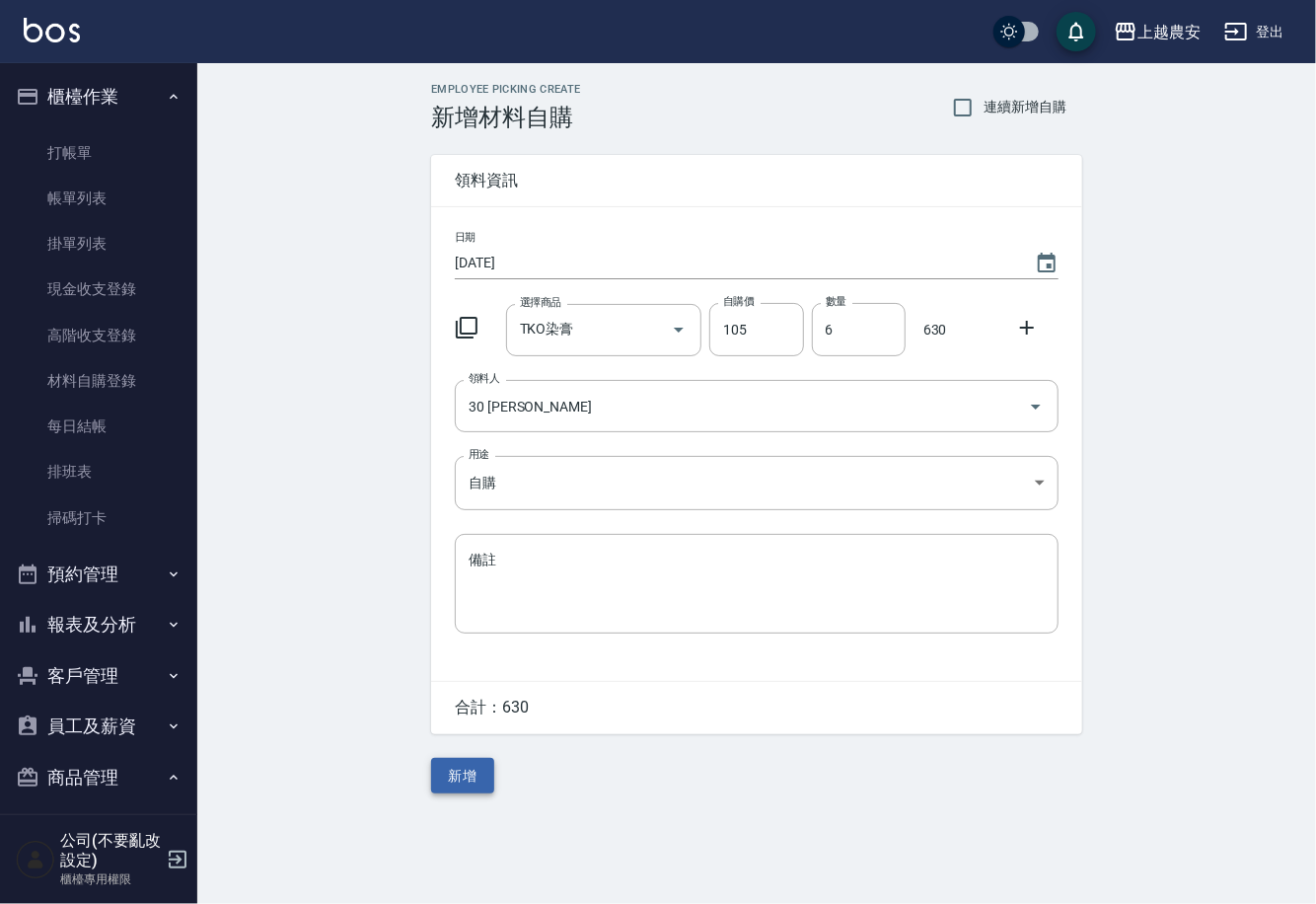
click at [441, 772] on button "新增" at bounding box center [463, 776] width 63 height 37
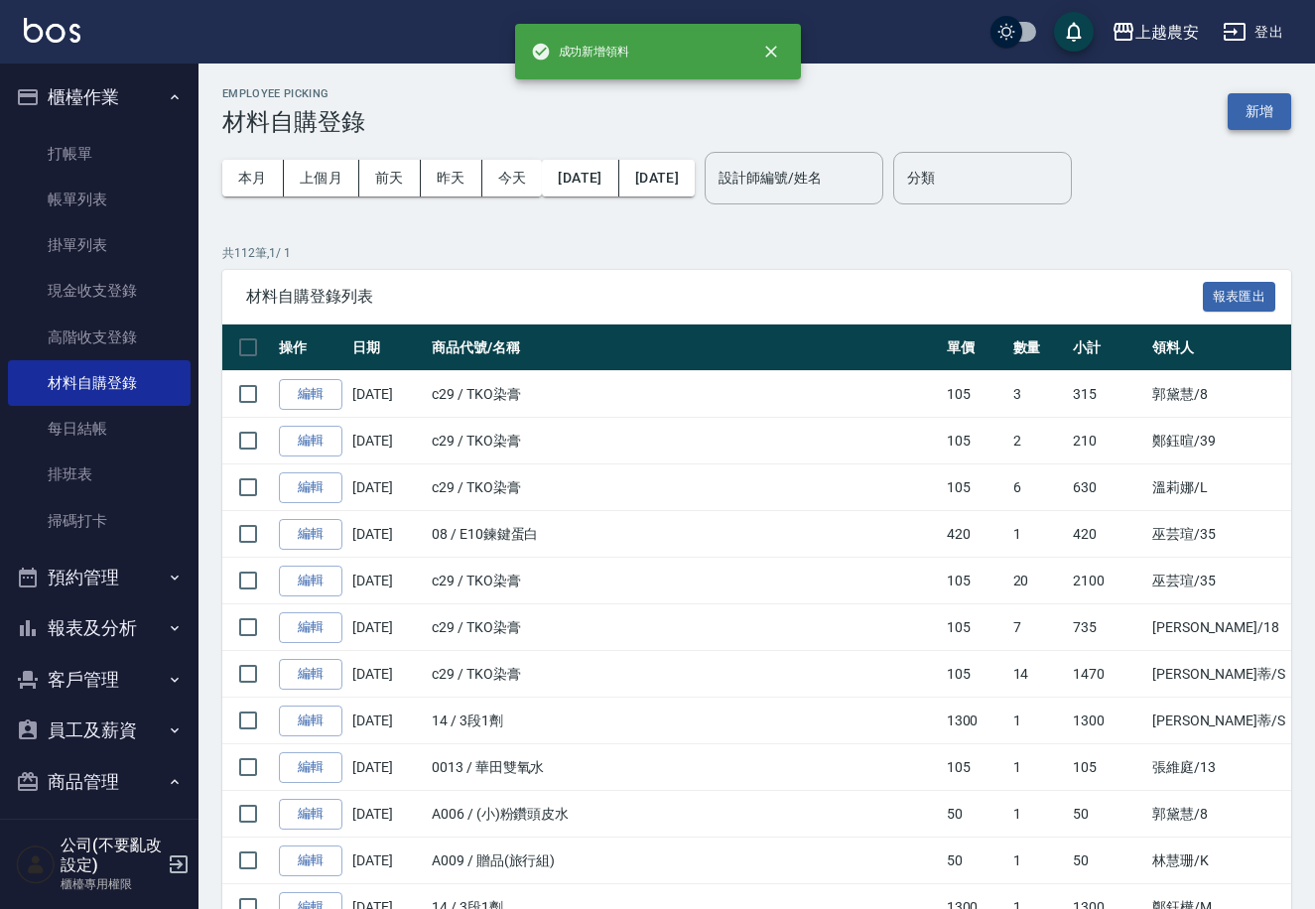
click at [1247, 119] on button "新增" at bounding box center [1258, 111] width 63 height 37
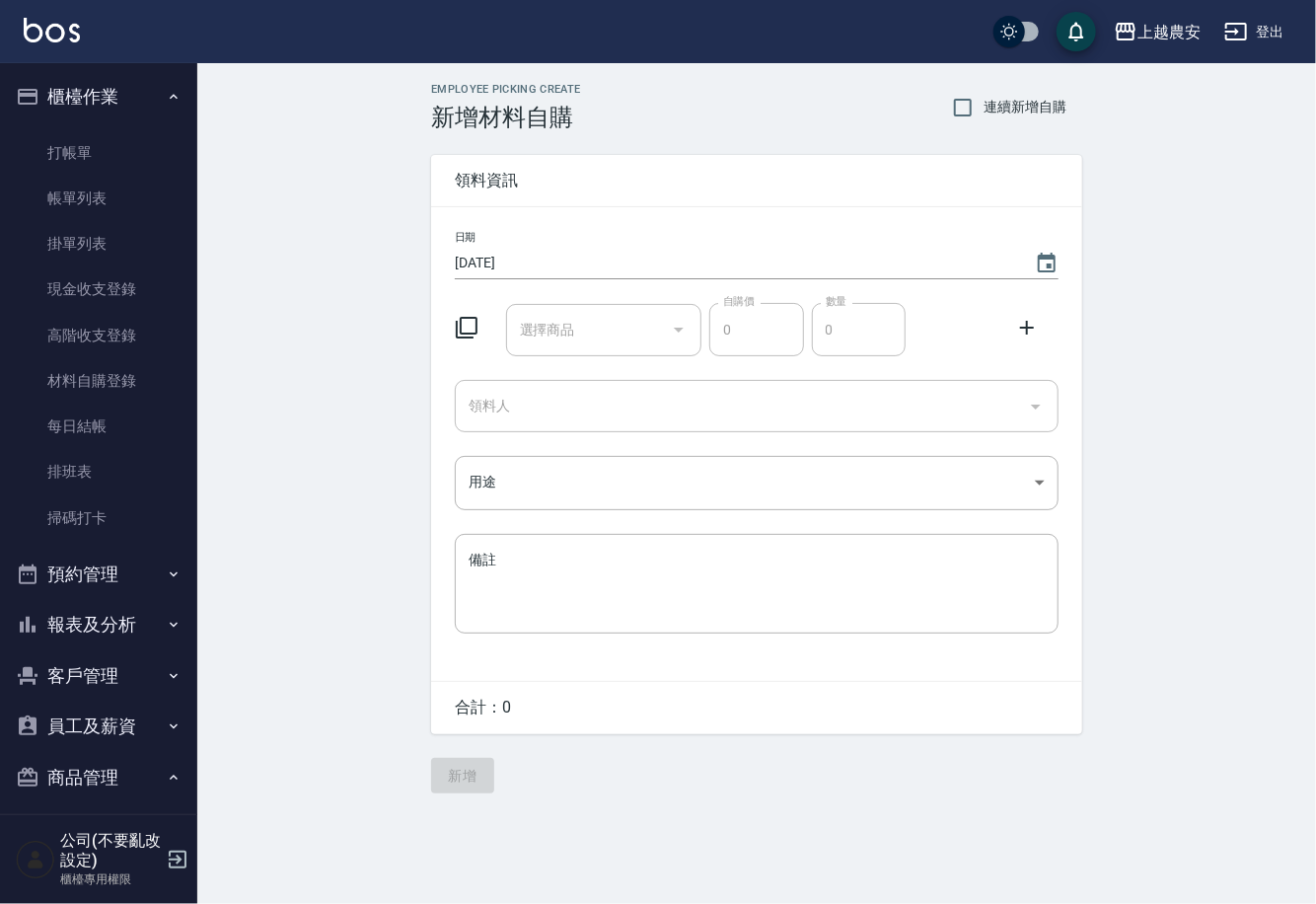
click at [626, 312] on input "選擇商品" at bounding box center [590, 329] width 149 height 35
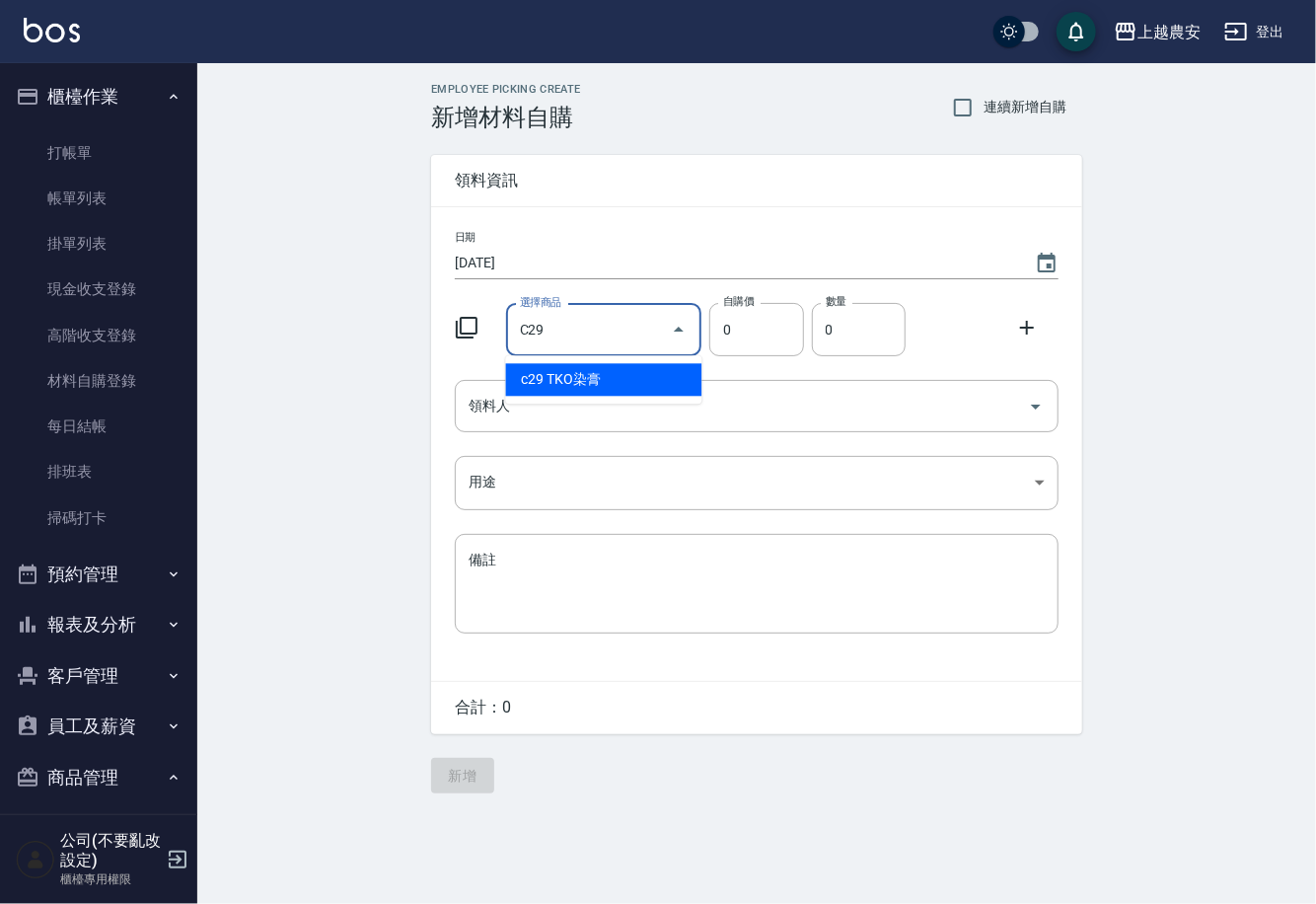
type input "TKO染膏"
type input "105"
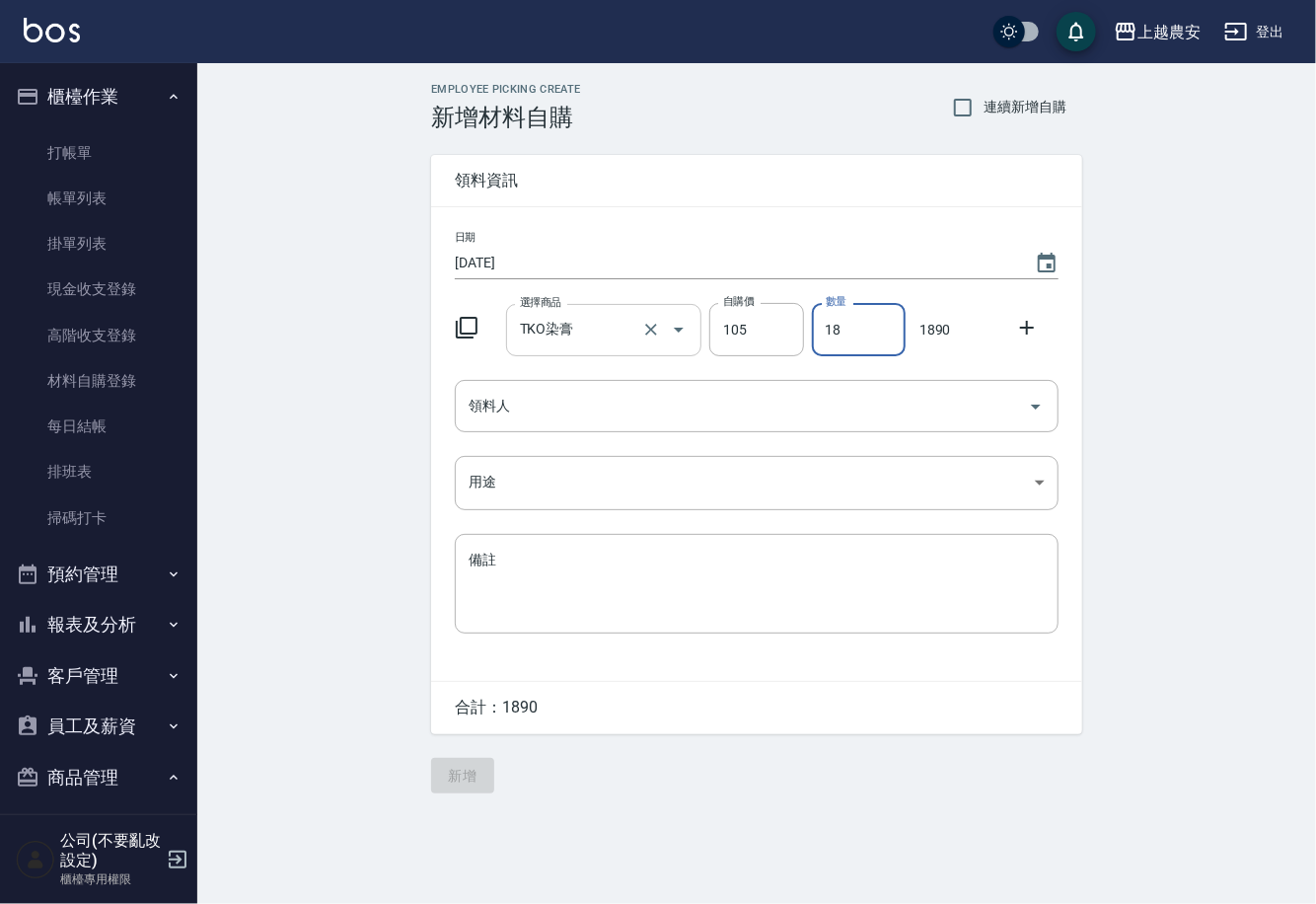
type input "18"
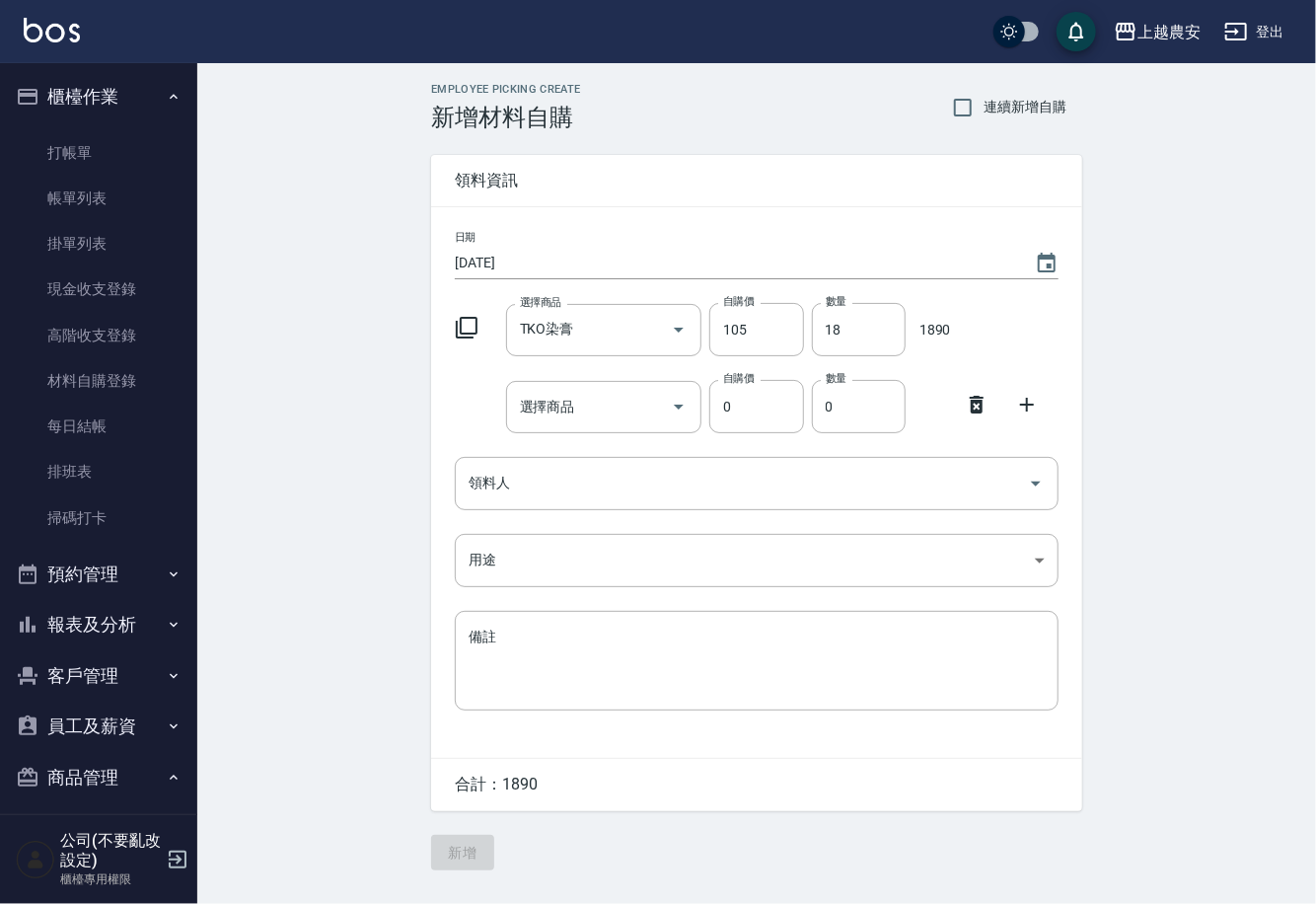
click at [968, 399] on icon at bounding box center [977, 405] width 24 height 24
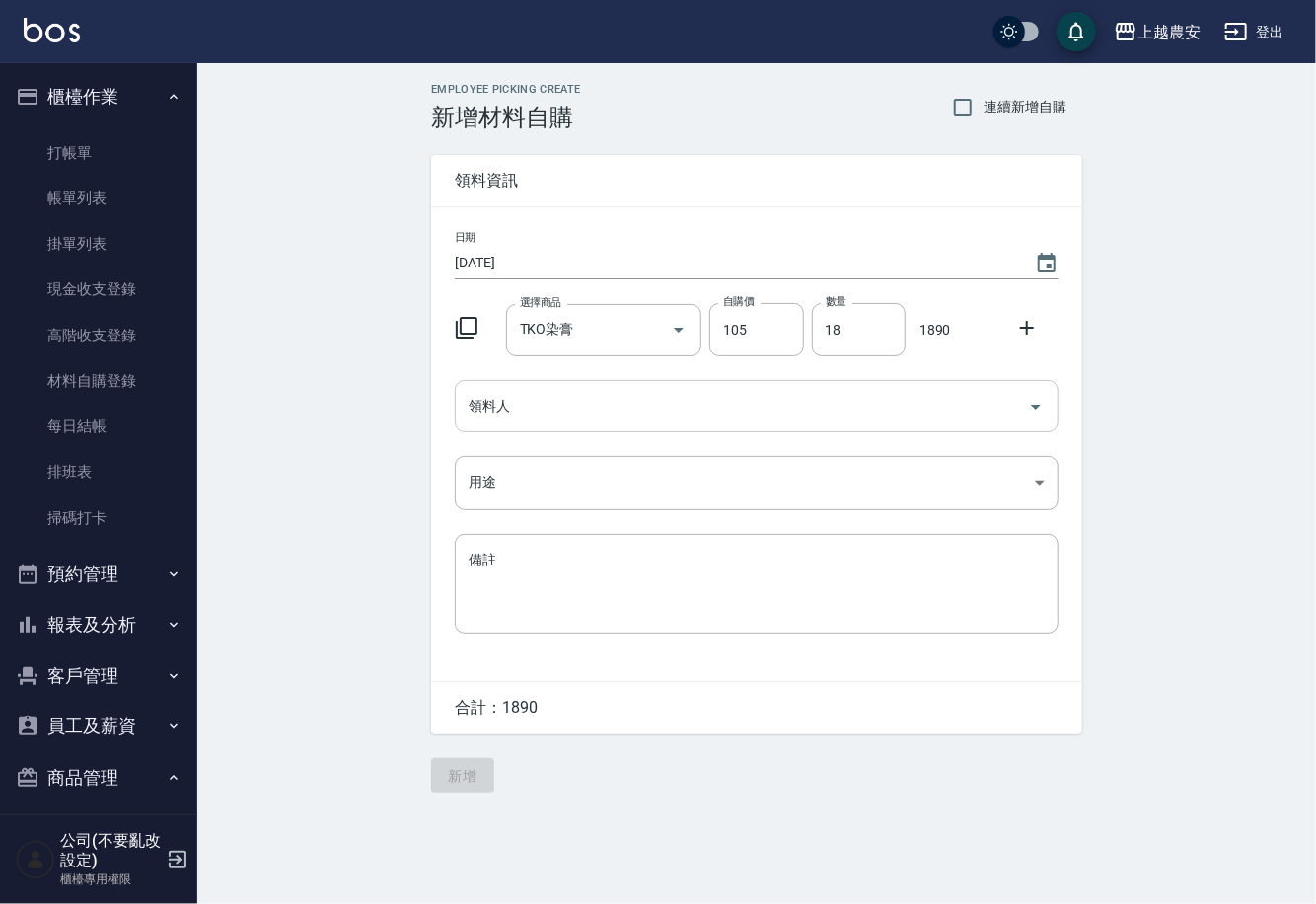
click at [541, 414] on input "領料人" at bounding box center [742, 406] width 557 height 35
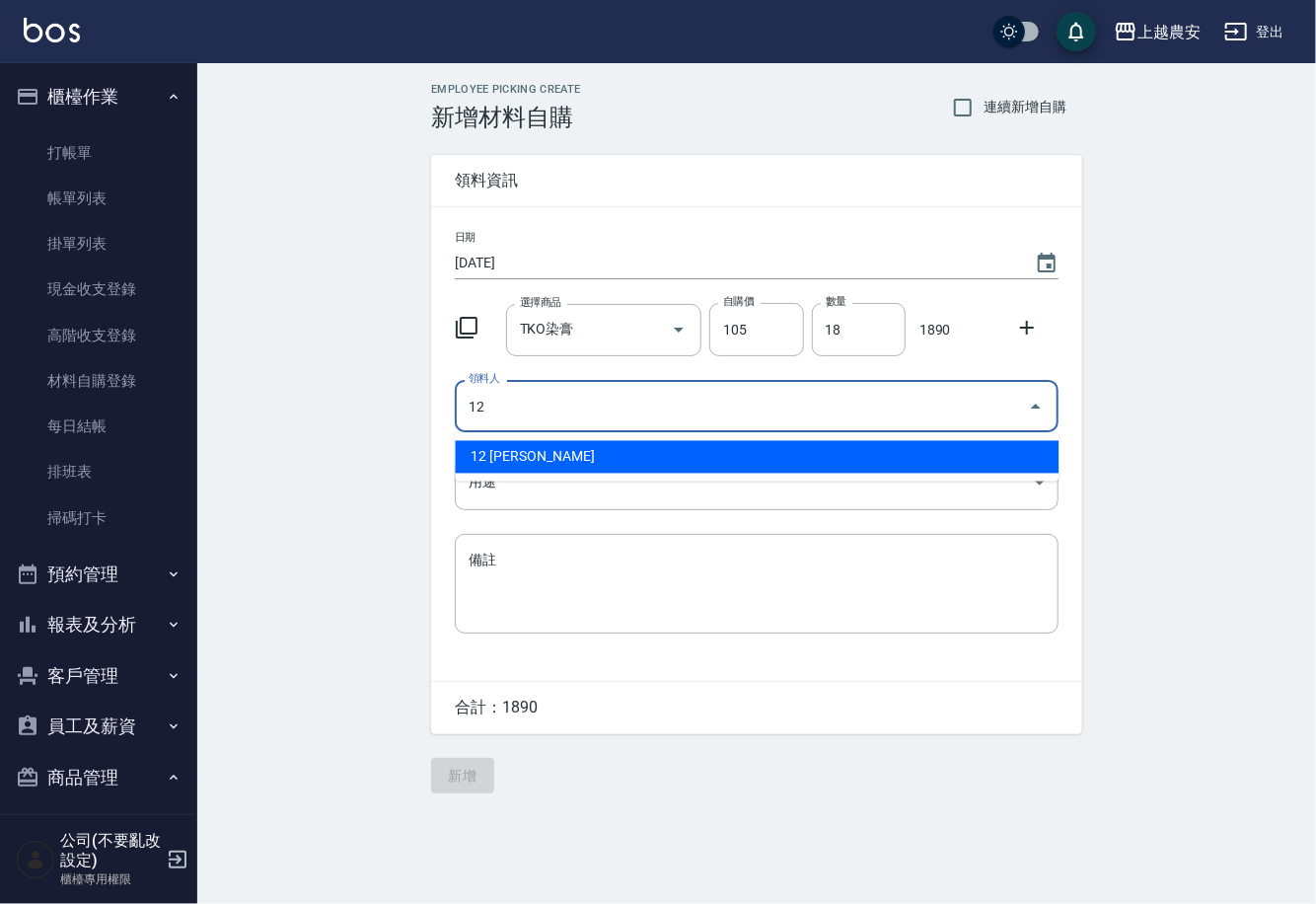
click at [535, 454] on li "12 蘇淑玲" at bounding box center [756, 456] width 604 height 33
type input "12 蘇淑玲"
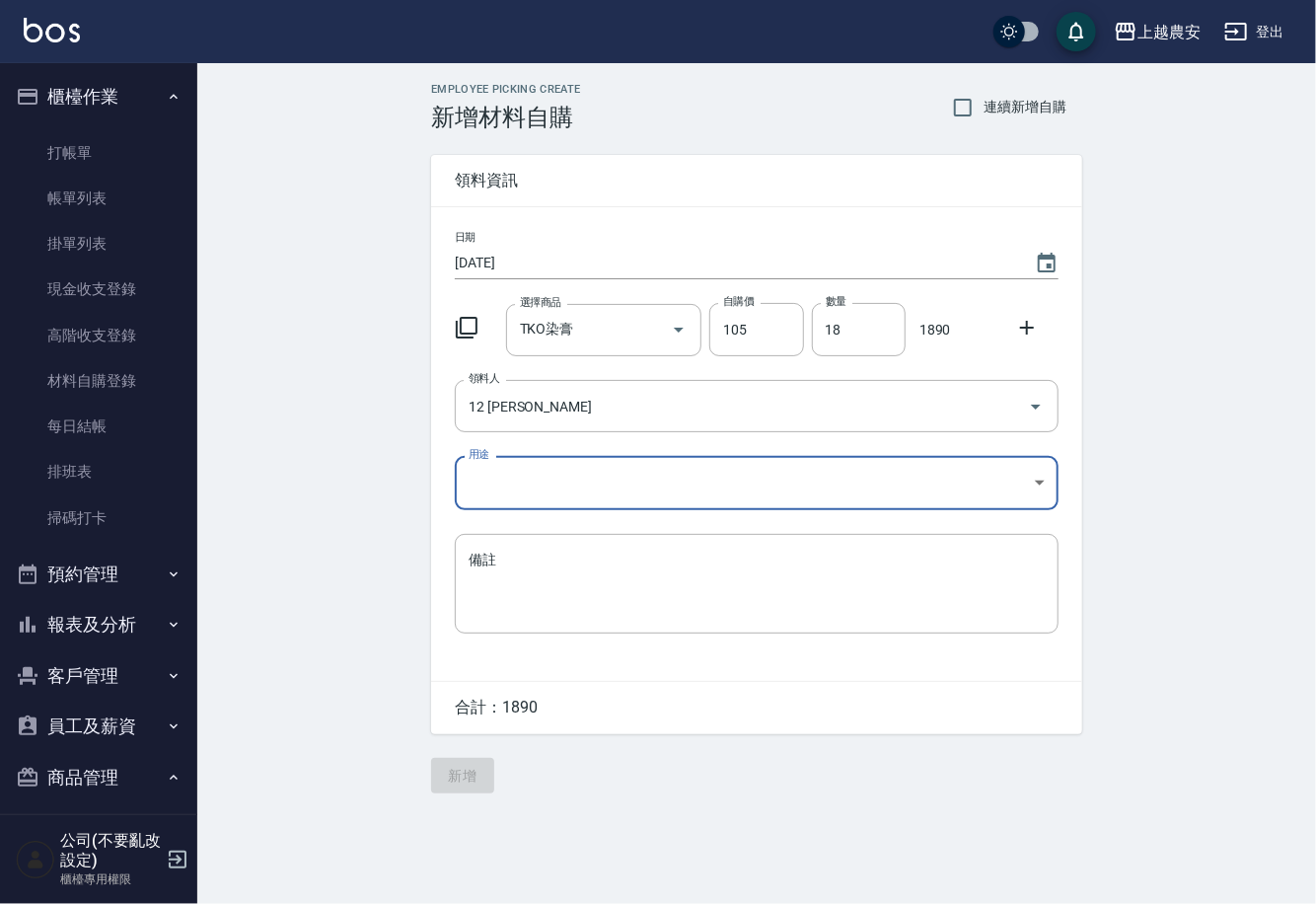
click at [472, 488] on body "上越農安 登出 櫃檯作業 打帳單 帳單列表 掛單列表 現金收支登錄 高階收支登錄 材料自購登錄 每日結帳 排班表 掃碼打卡 預約管理 預約管理 單日預約紀錄 …" at bounding box center [658, 452] width 1316 height 904
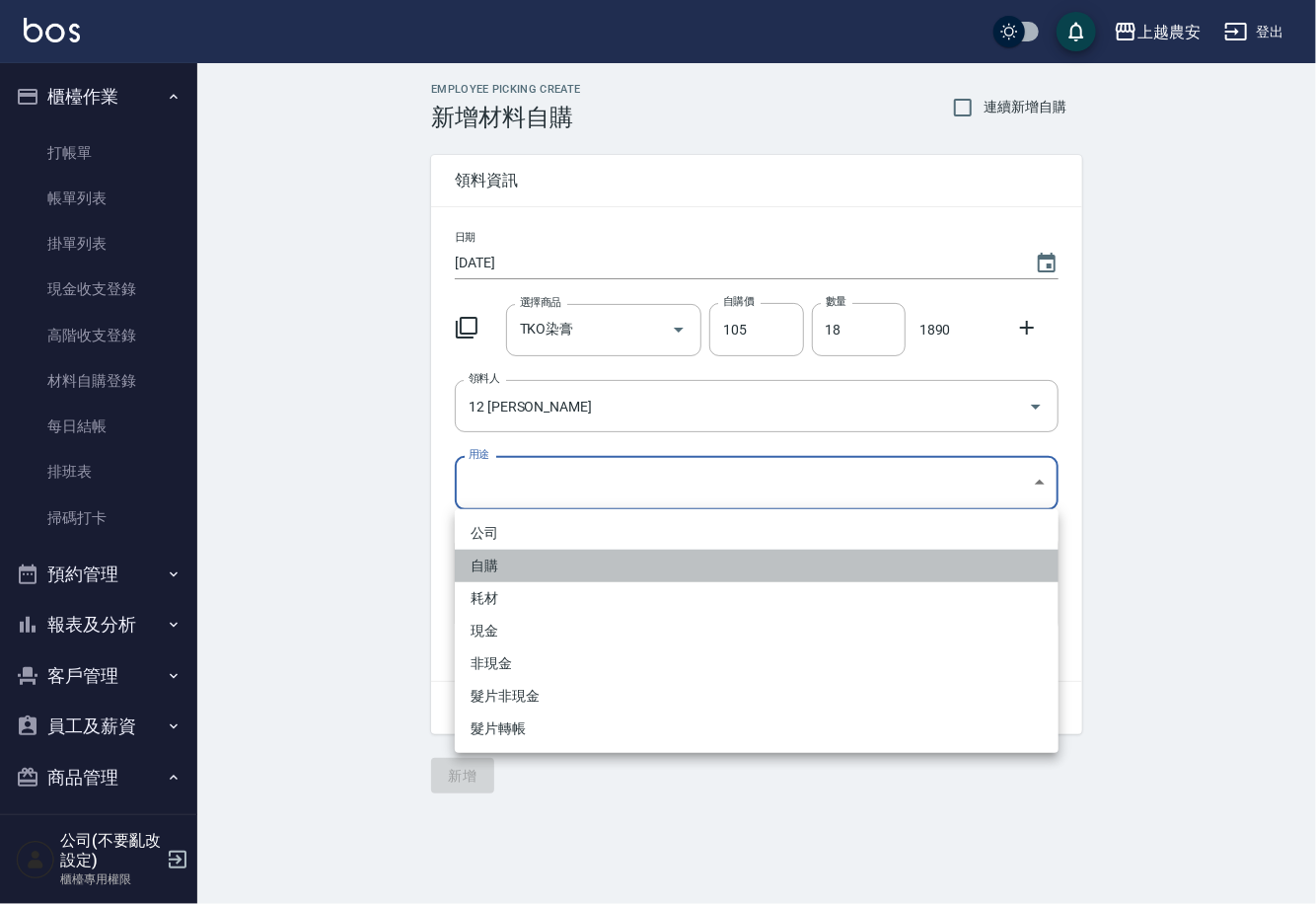
click at [493, 565] on li "自購" at bounding box center [756, 566] width 604 height 33
type input "自購"
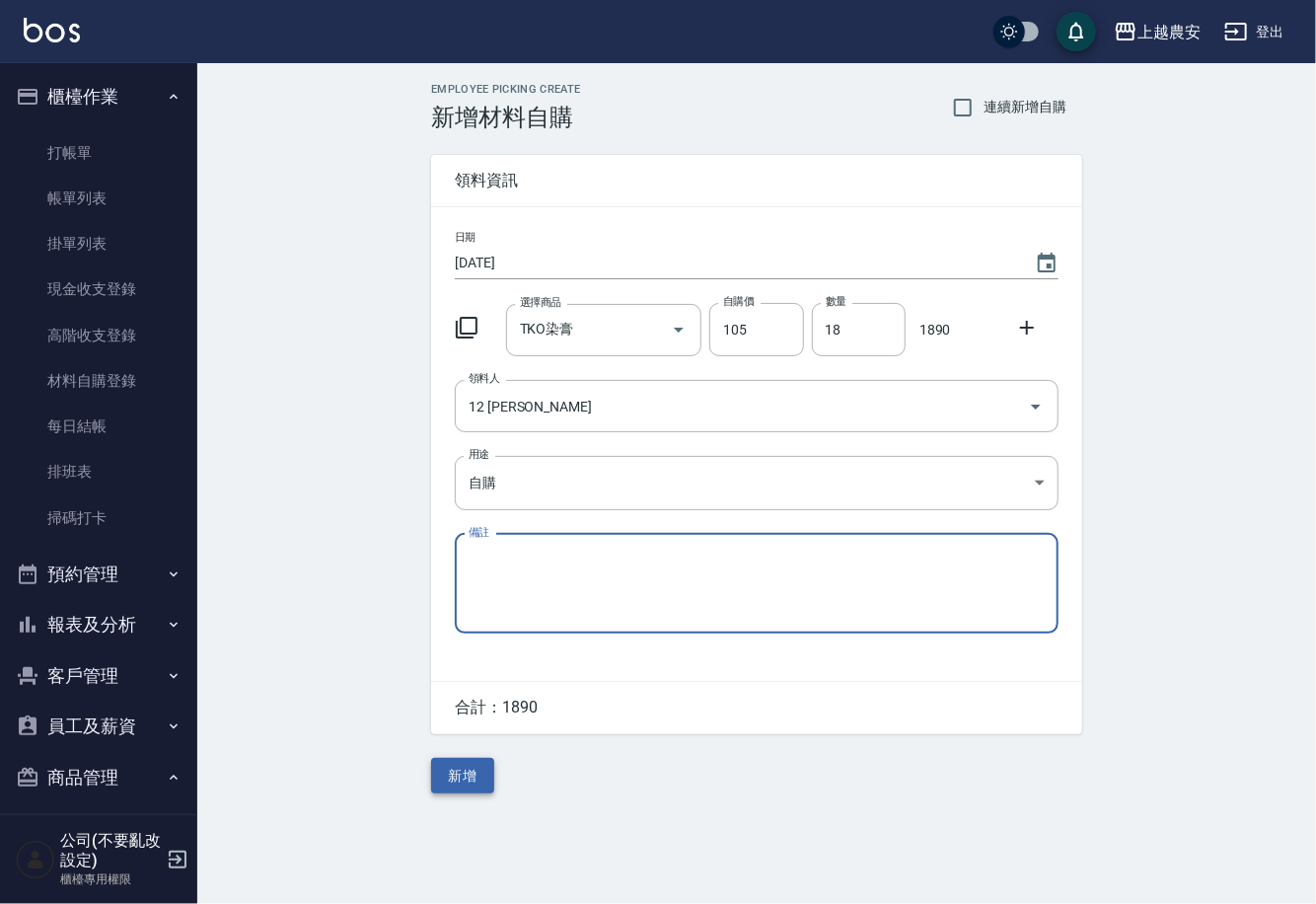
click at [479, 781] on button "新增" at bounding box center [463, 776] width 63 height 37
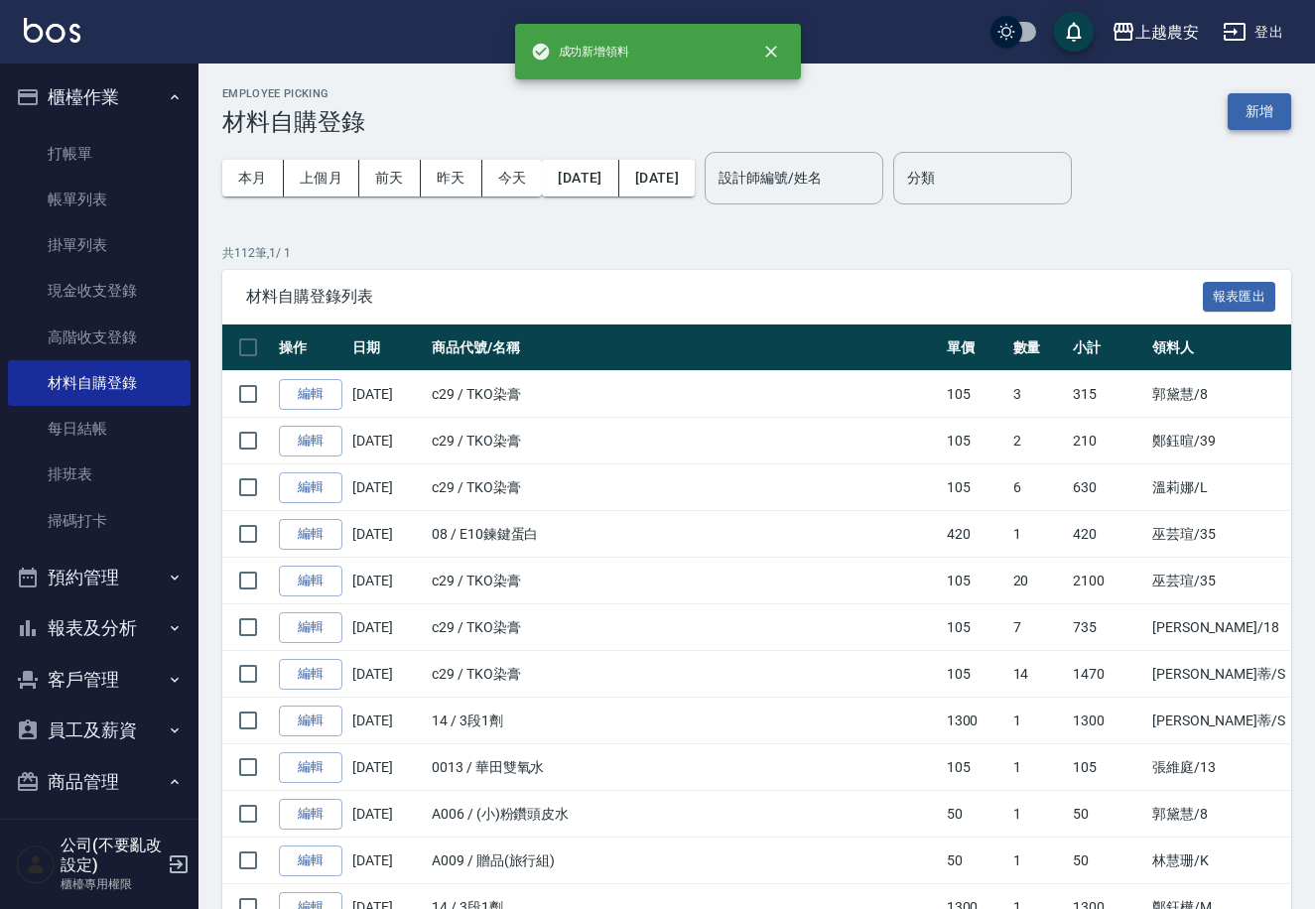
click at [1269, 118] on button "新增" at bounding box center [1258, 111] width 63 height 37
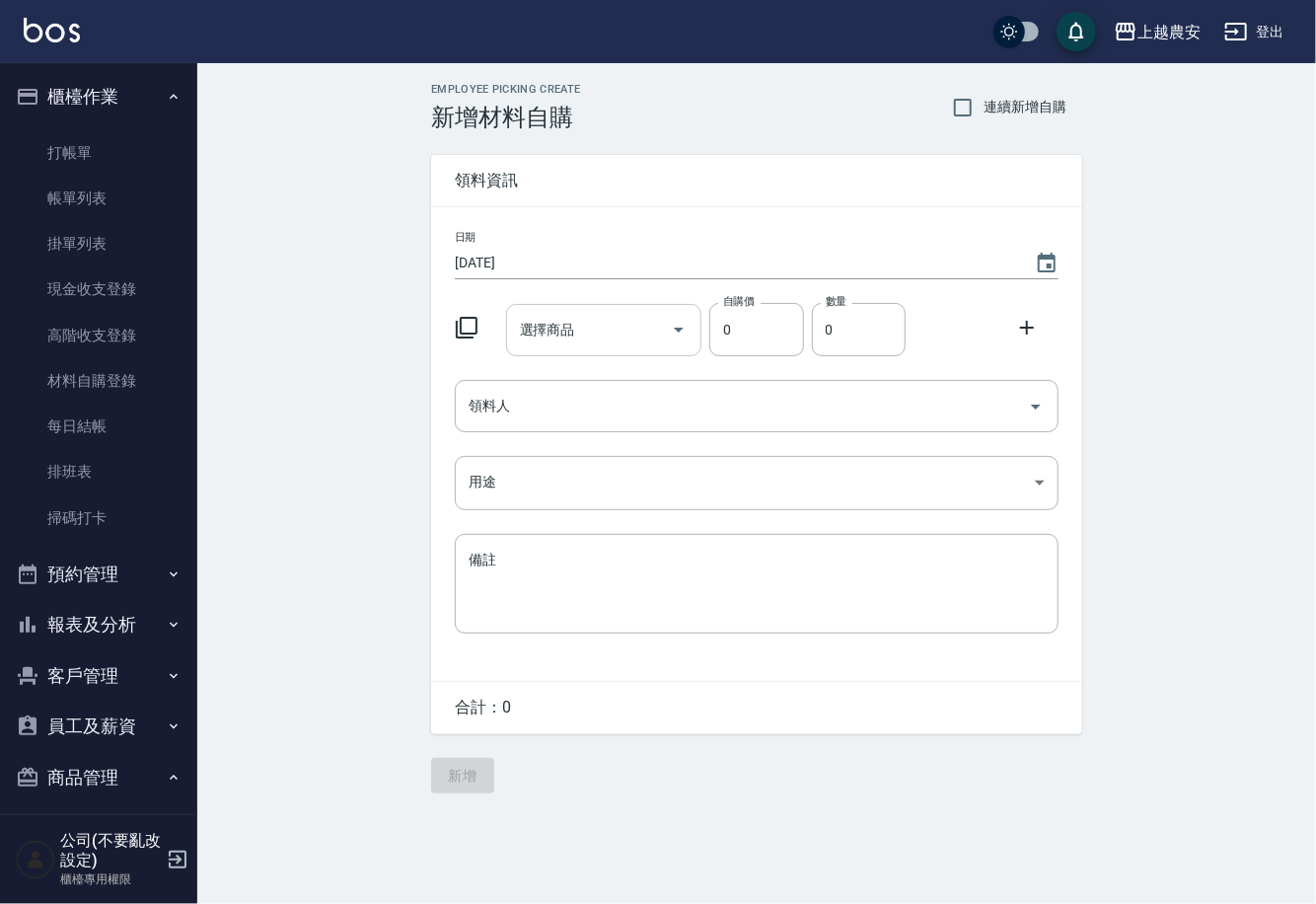
click at [624, 335] on input "選擇商品" at bounding box center [590, 329] width 149 height 35
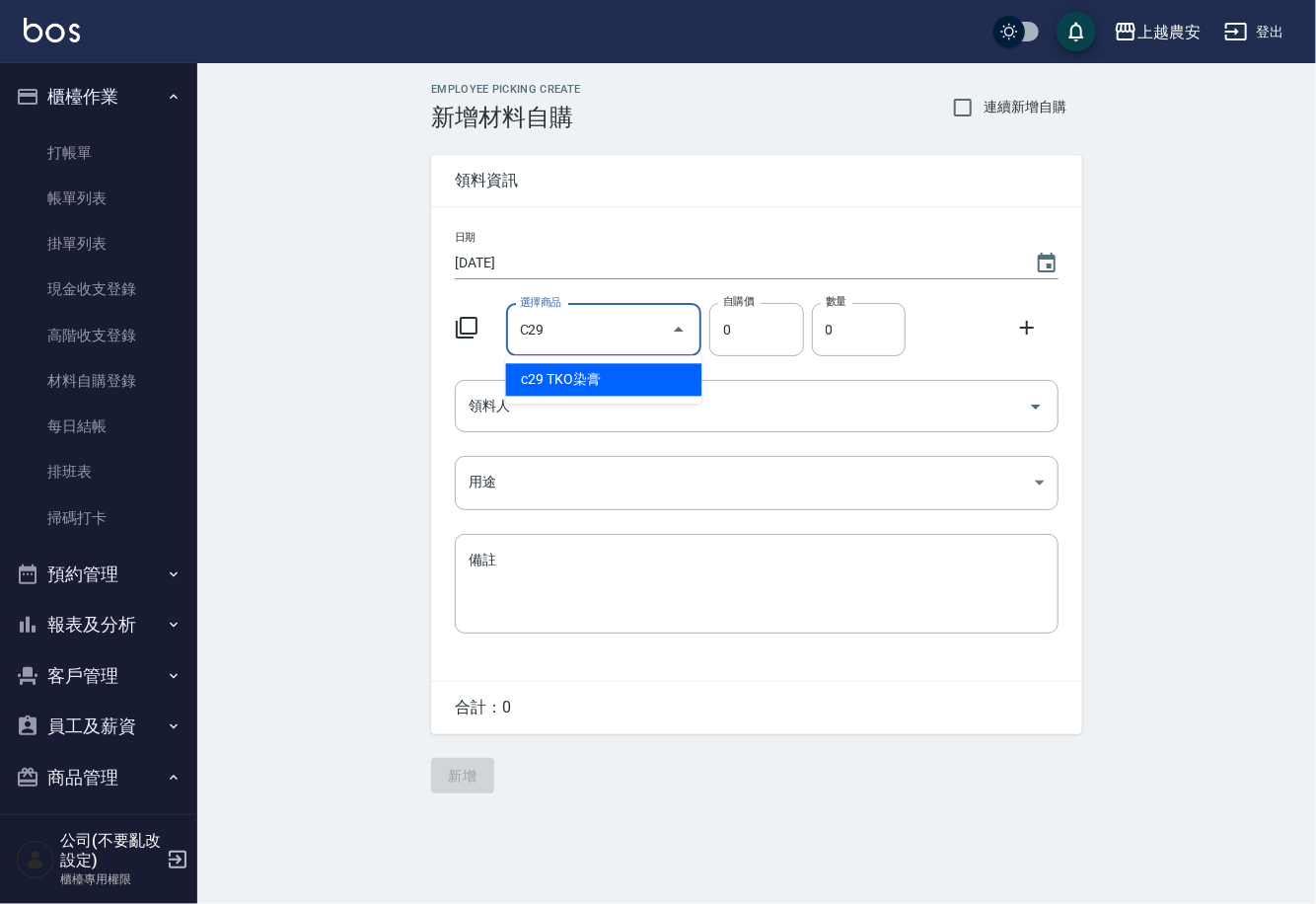
type input "TKO染膏"
type input "105"
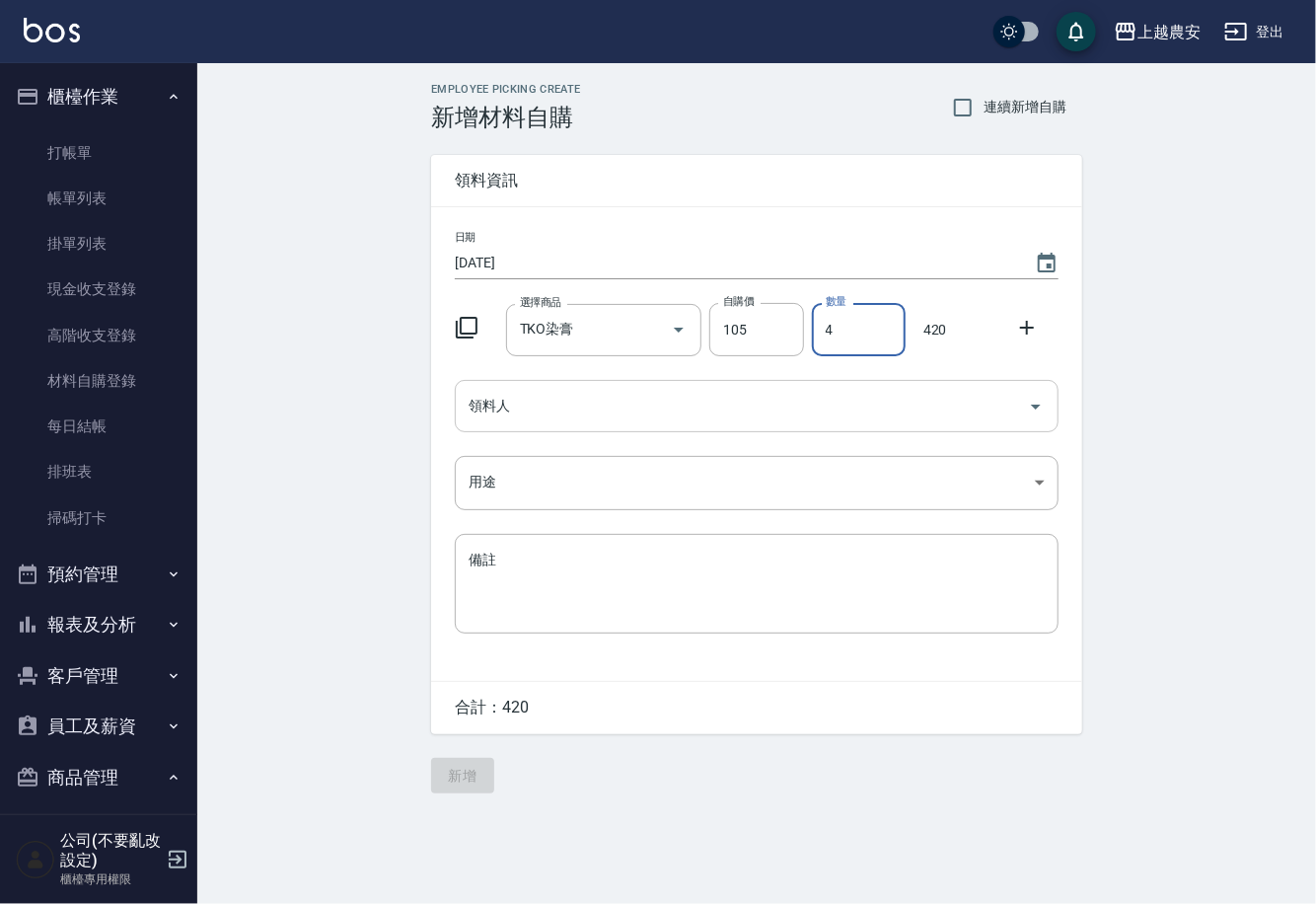
type input "4"
click at [595, 398] on input "領料人" at bounding box center [742, 406] width 557 height 35
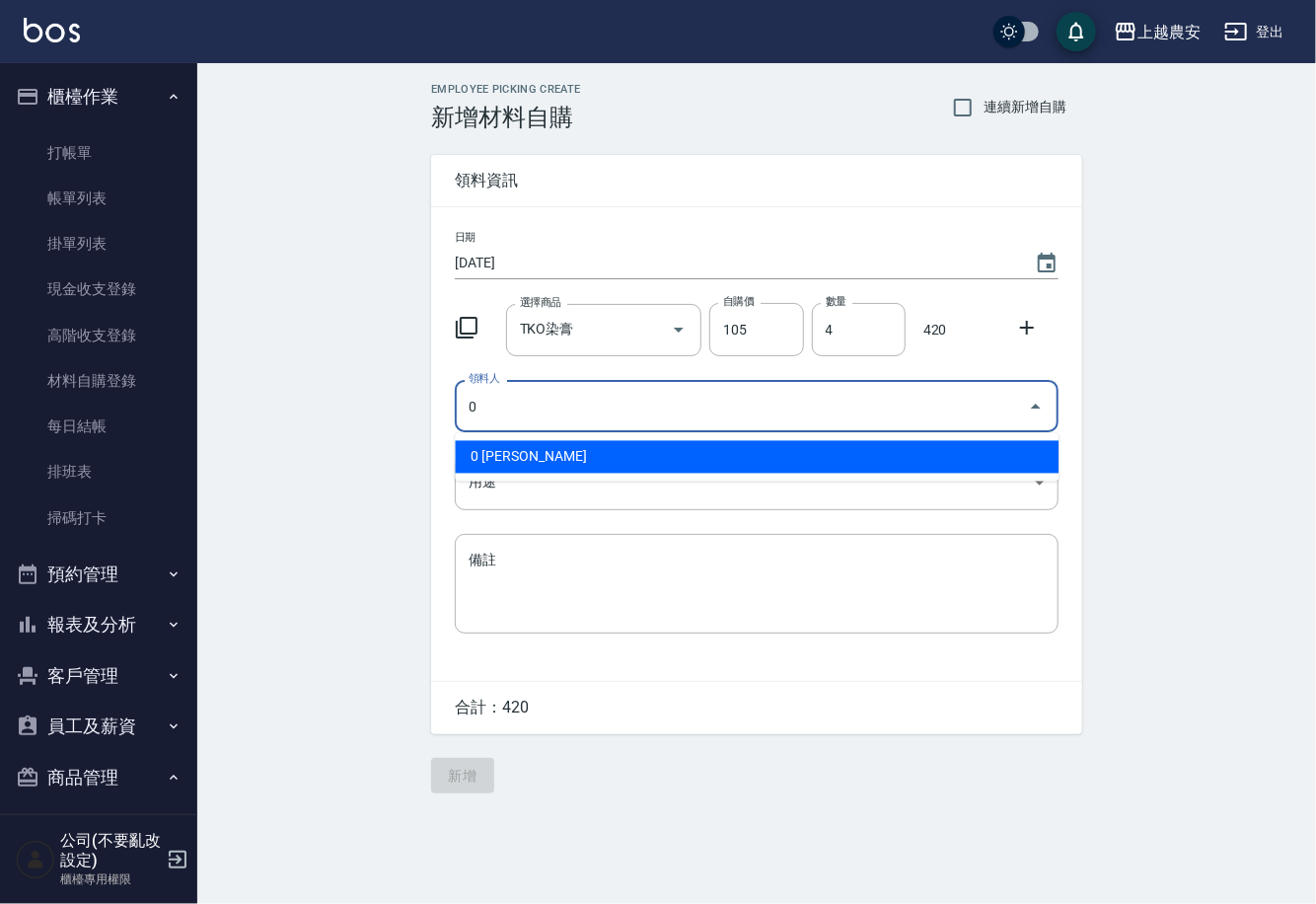
click at [545, 450] on li "0 陳佳怡" at bounding box center [756, 456] width 604 height 33
type input "0 陳佳怡"
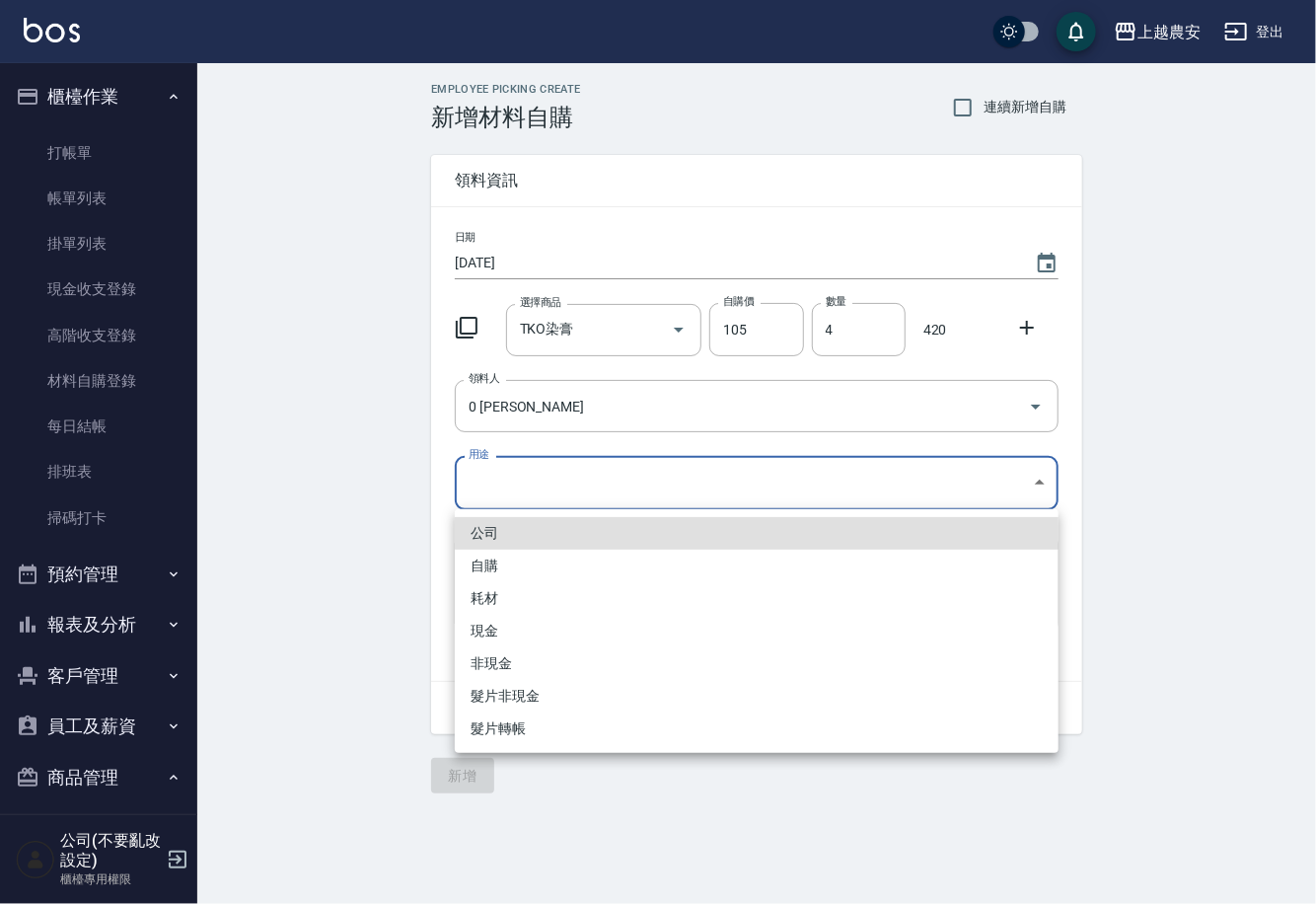
click at [524, 483] on body "上越農安 登出 櫃檯作業 打帳單 帳單列表 掛單列表 現金收支登錄 高階收支登錄 材料自購登錄 每日結帳 排班表 掃碼打卡 預約管理 預約管理 單日預約紀錄 …" at bounding box center [658, 452] width 1316 height 904
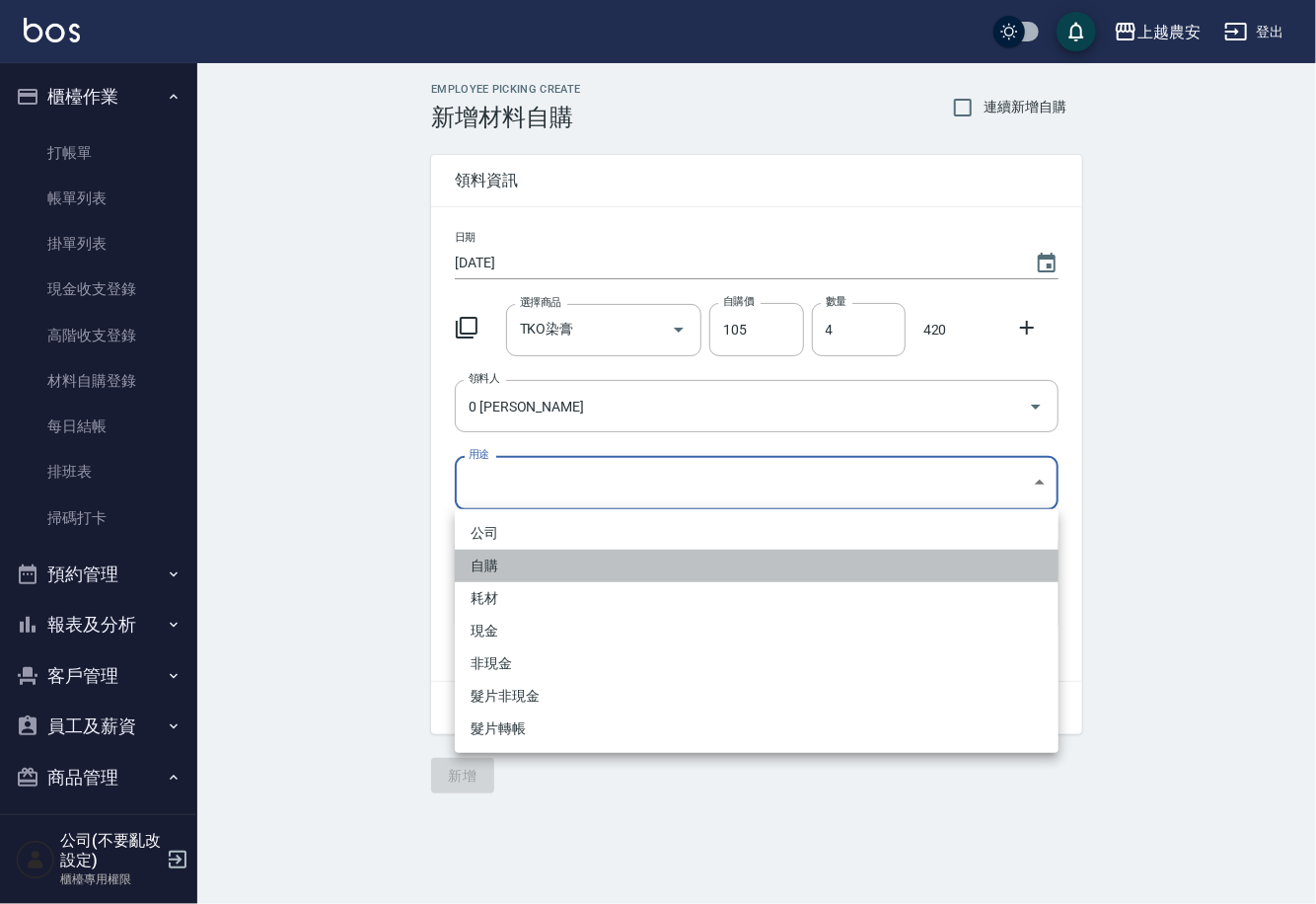
click at [486, 575] on li "自購" at bounding box center [756, 566] width 604 height 33
type input "自購"
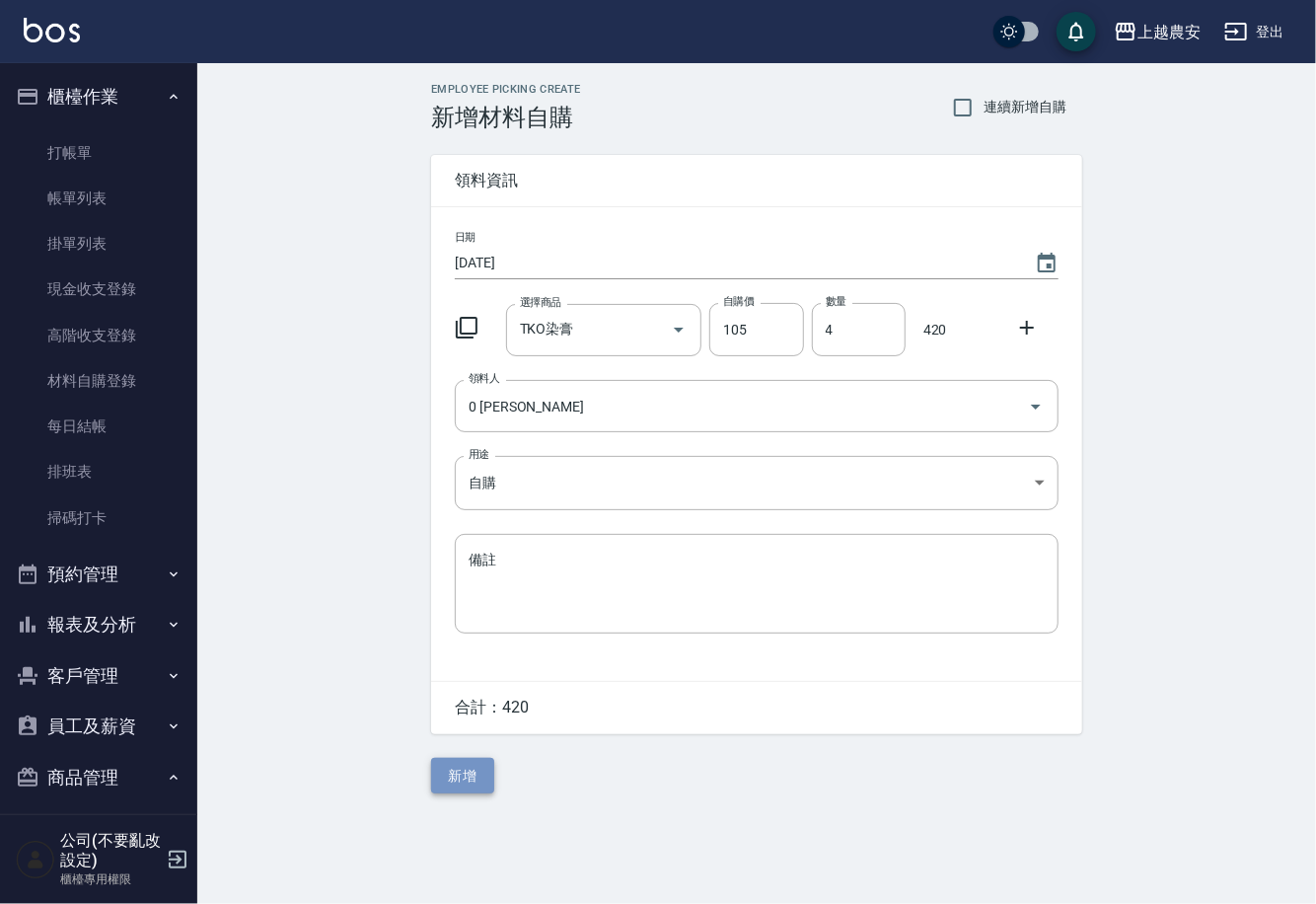
click at [464, 766] on button "新增" at bounding box center [463, 776] width 63 height 37
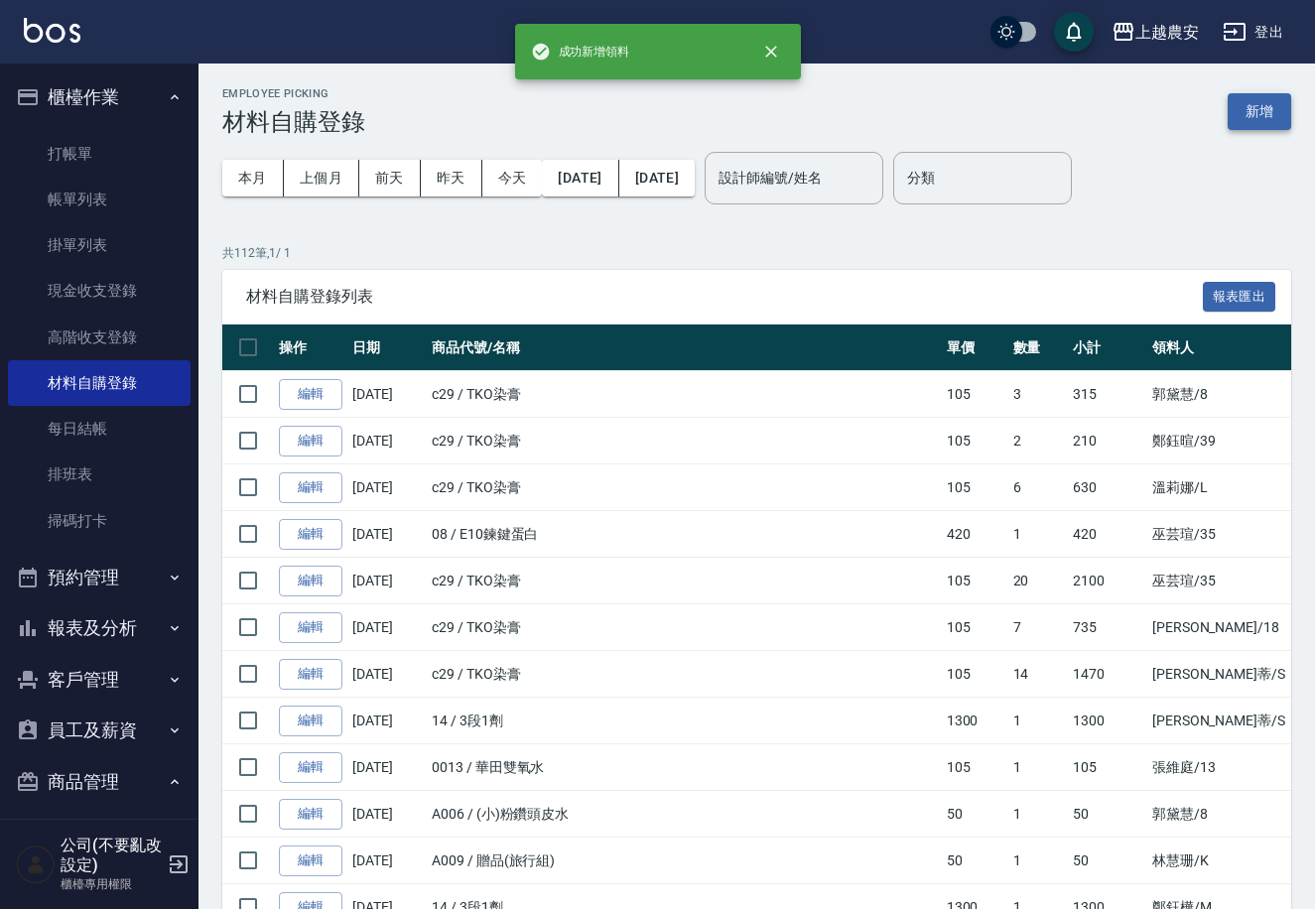
click at [1259, 104] on button "新增" at bounding box center [1258, 111] width 63 height 37
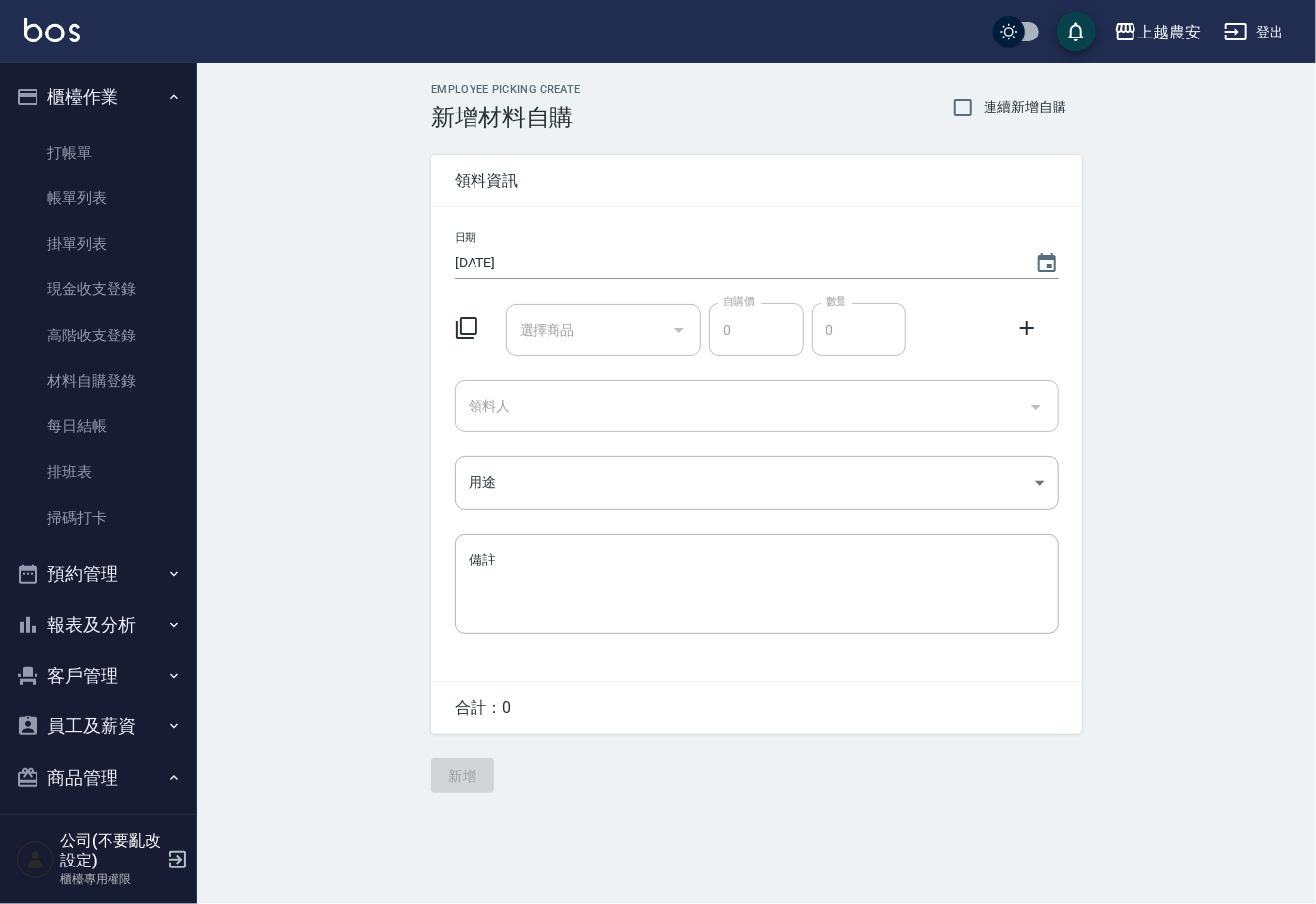
click at [555, 358] on div "日期 2025/09/18 選擇商品 選擇商品 自購價 0 自購價 數量 0 數量 領料人 領料人 用途 ​ 用途 備註 x 備註" at bounding box center [757, 444] width 652 height 473
click at [532, 326] on input "選擇商品" at bounding box center [590, 329] width 149 height 35
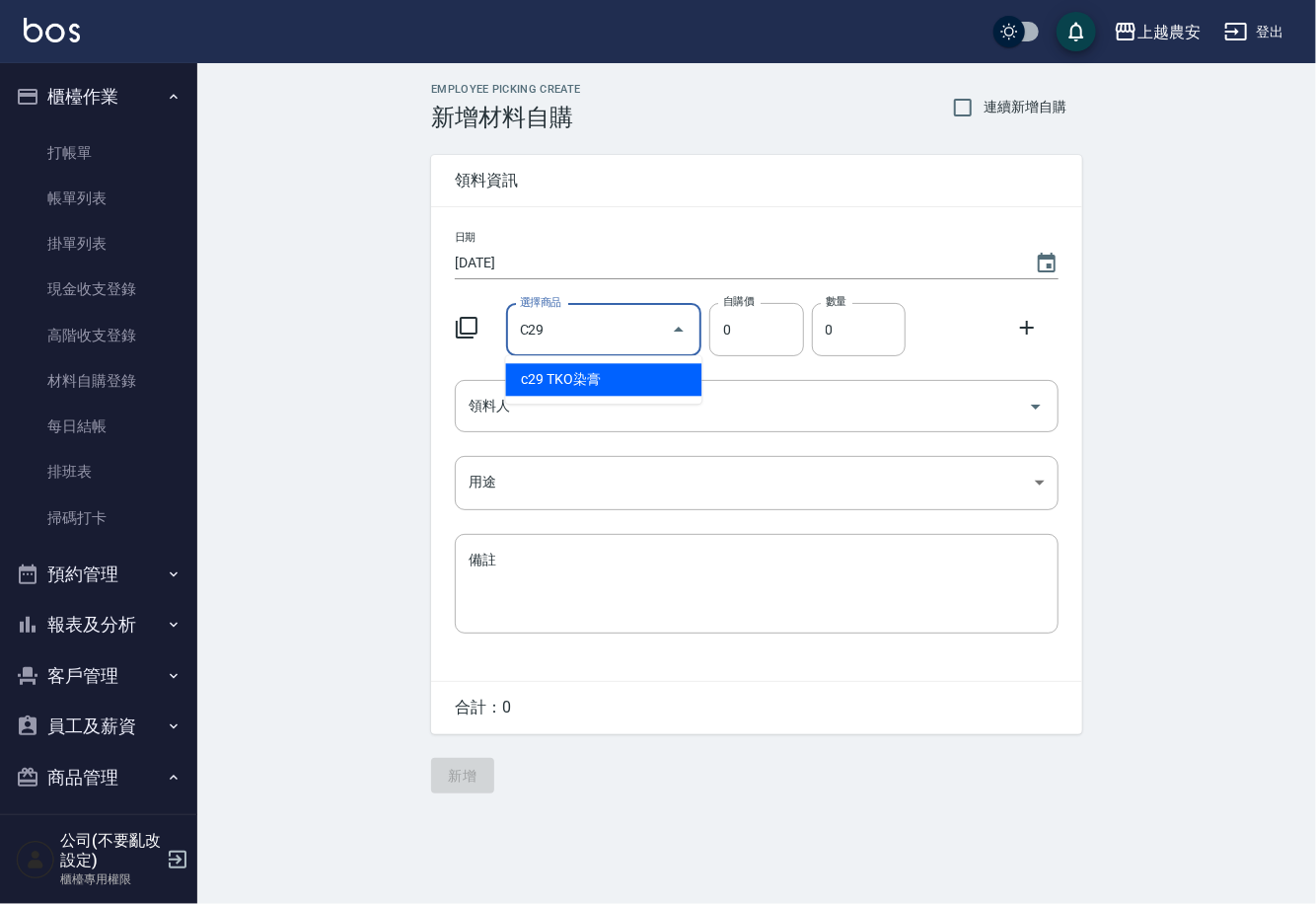
type input "TKO染膏"
type input "105"
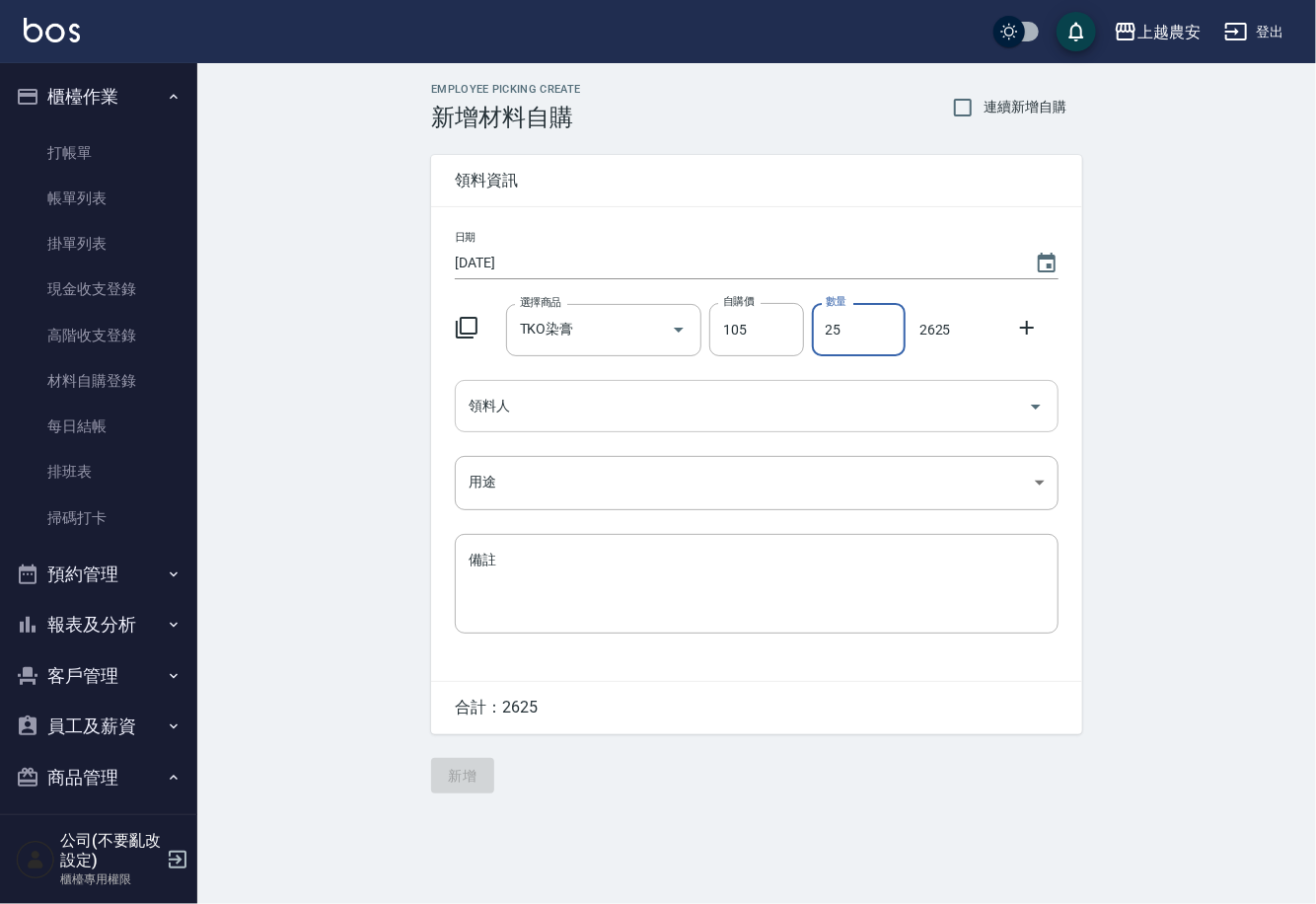
type input "25"
click at [497, 421] on input "領料人" at bounding box center [742, 406] width 557 height 35
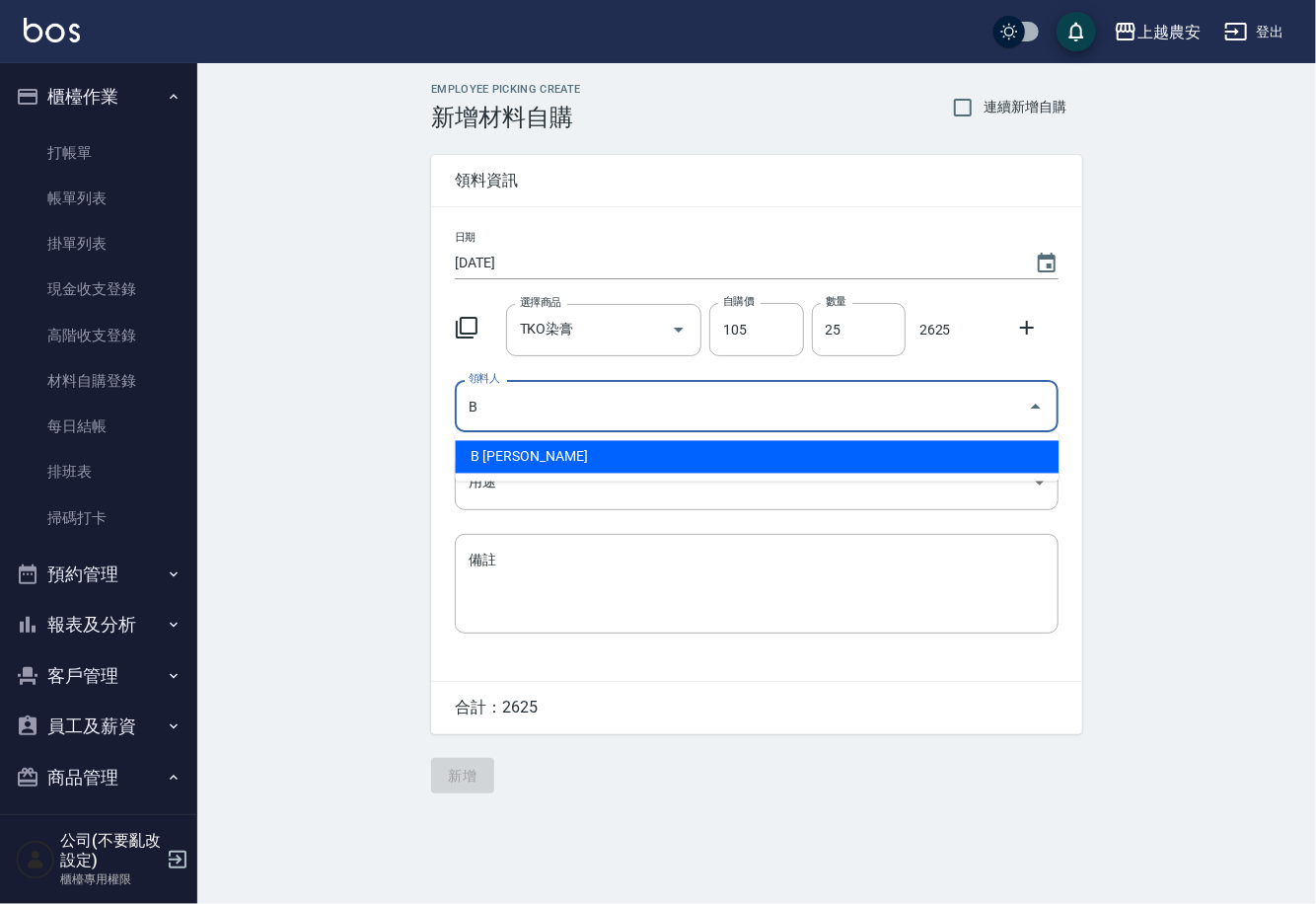
click at [494, 443] on li "B 洪美雅" at bounding box center [756, 456] width 604 height 33
type input "B 洪美雅"
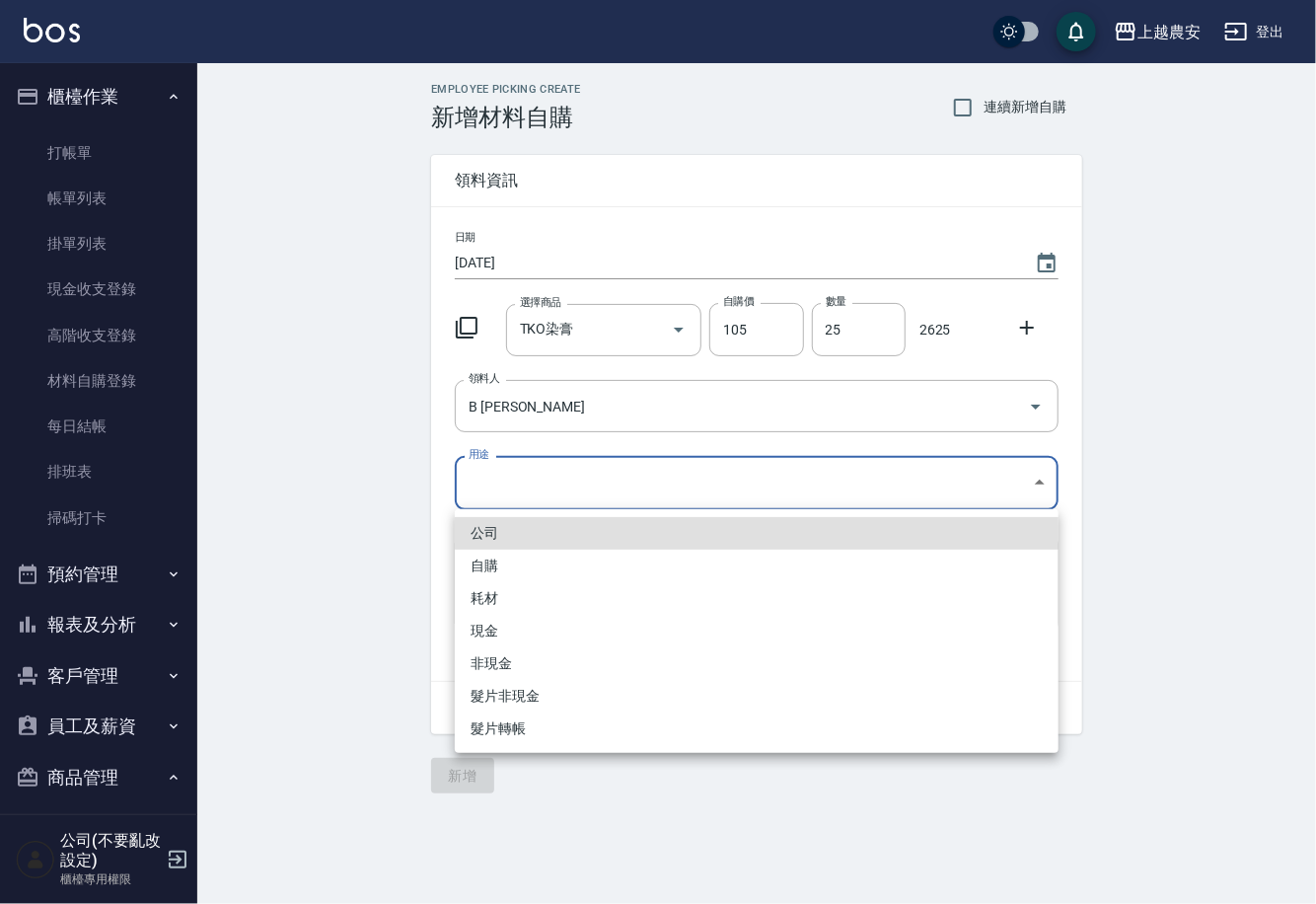
click at [473, 482] on body "上越農安 登出 櫃檯作業 打帳單 帳單列表 掛單列表 現金收支登錄 高階收支登錄 材料自購登錄 每日結帳 排班表 掃碼打卡 預約管理 預約管理 單日預約紀錄 …" at bounding box center [658, 452] width 1316 height 904
click at [474, 563] on li "自購" at bounding box center [756, 566] width 604 height 33
type input "自購"
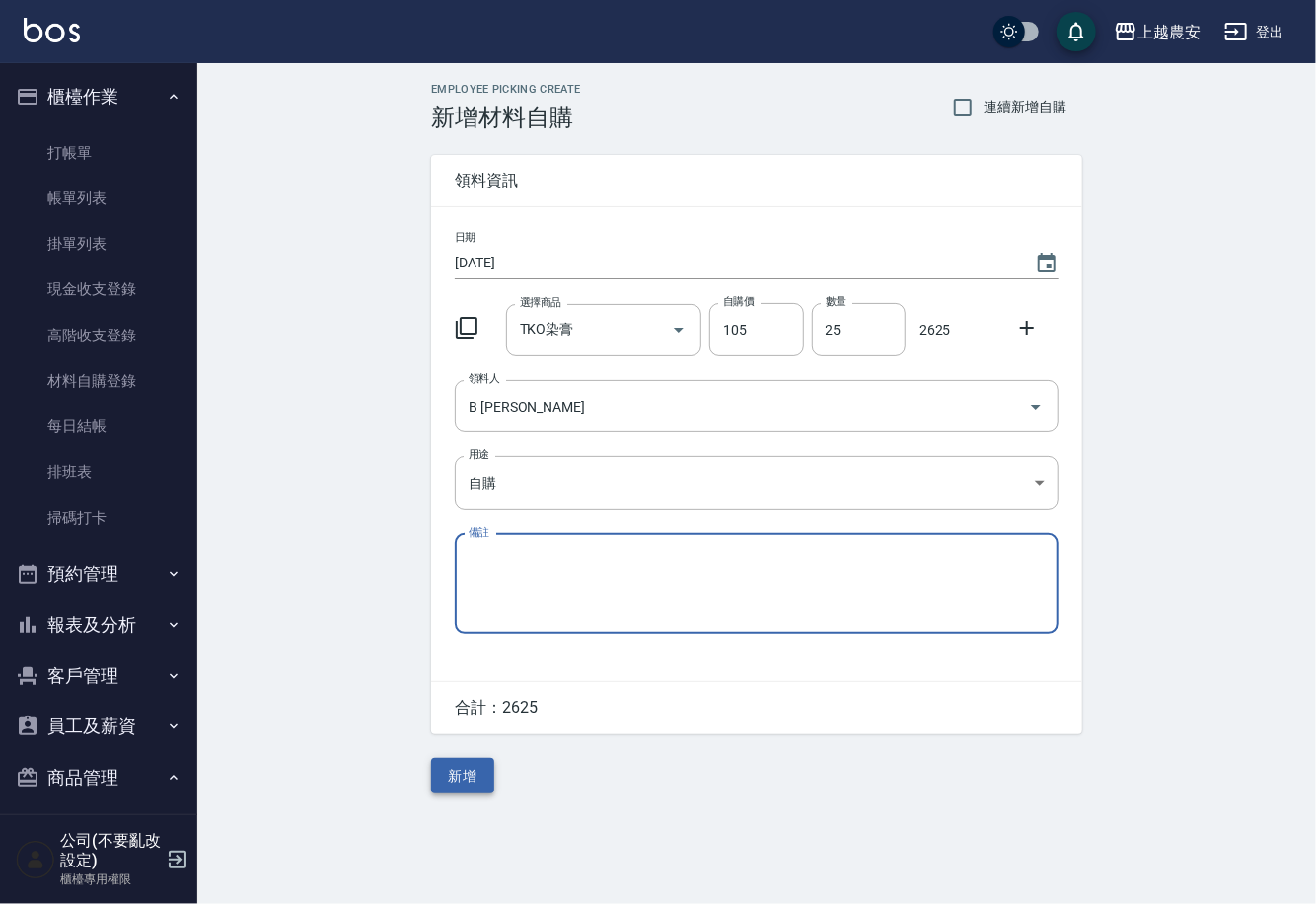
click at [458, 778] on button "新增" at bounding box center [463, 776] width 63 height 37
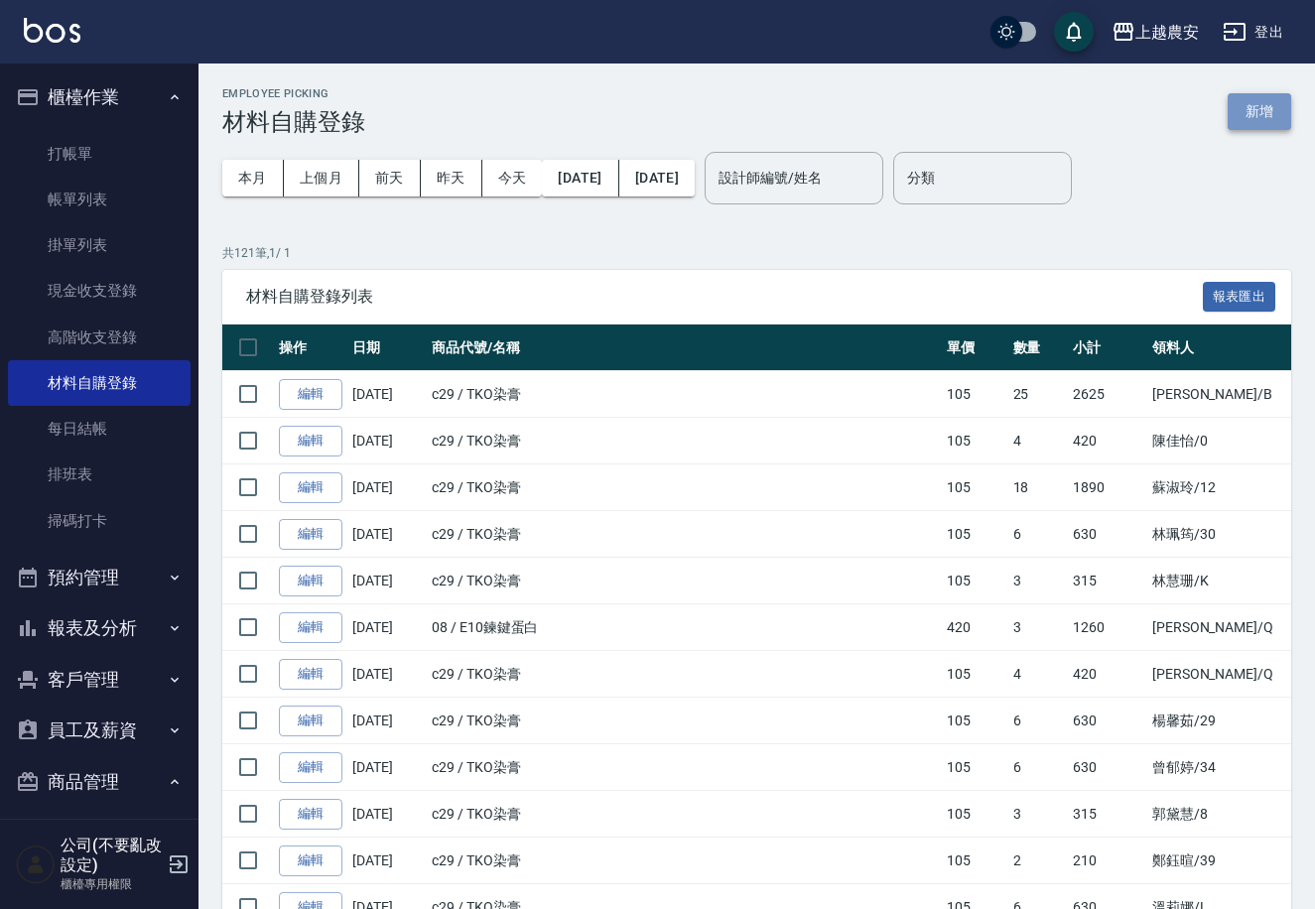
click at [1249, 105] on button "新增" at bounding box center [1258, 111] width 63 height 37
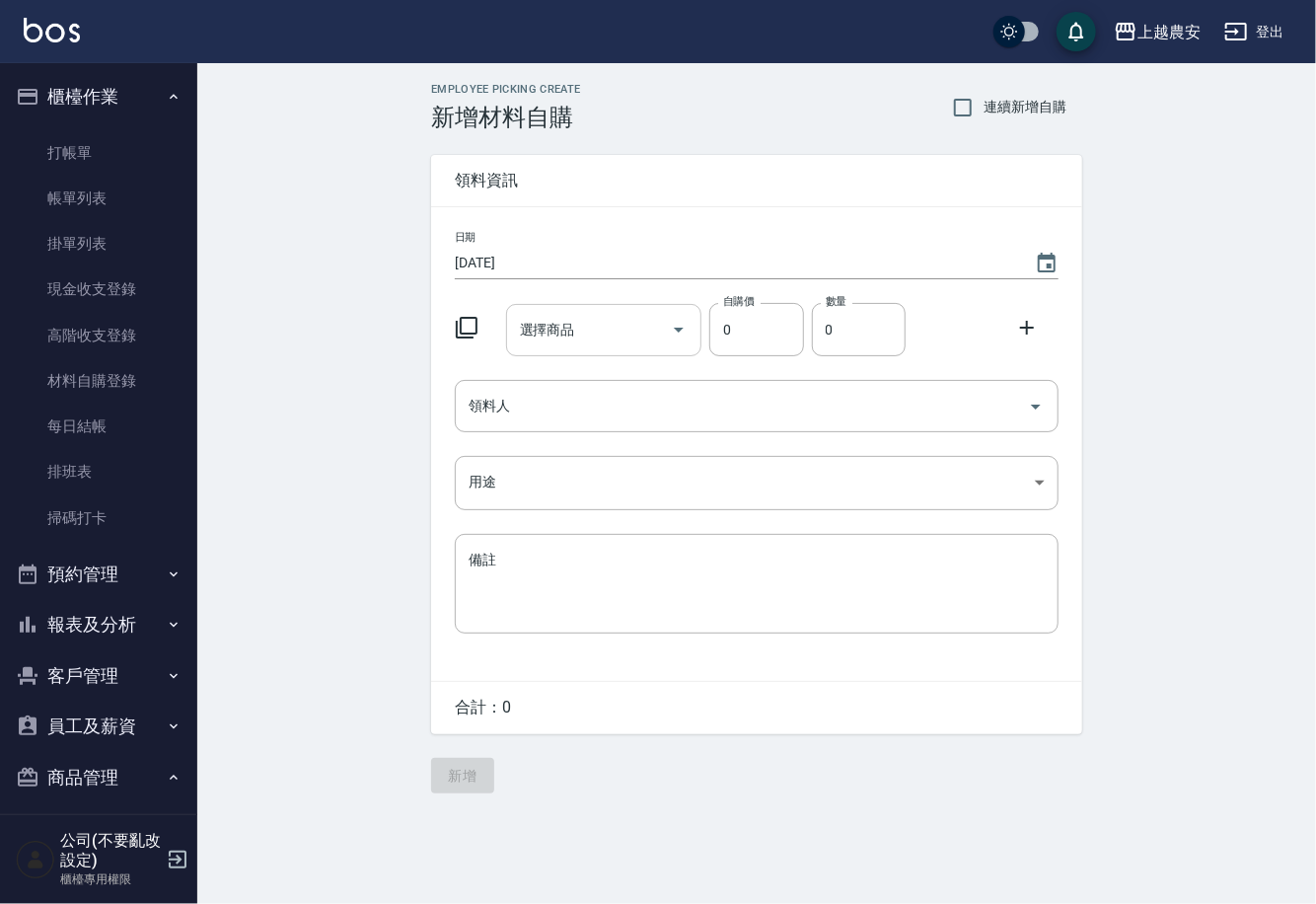
click at [580, 339] on input "選擇商品" at bounding box center [590, 329] width 149 height 35
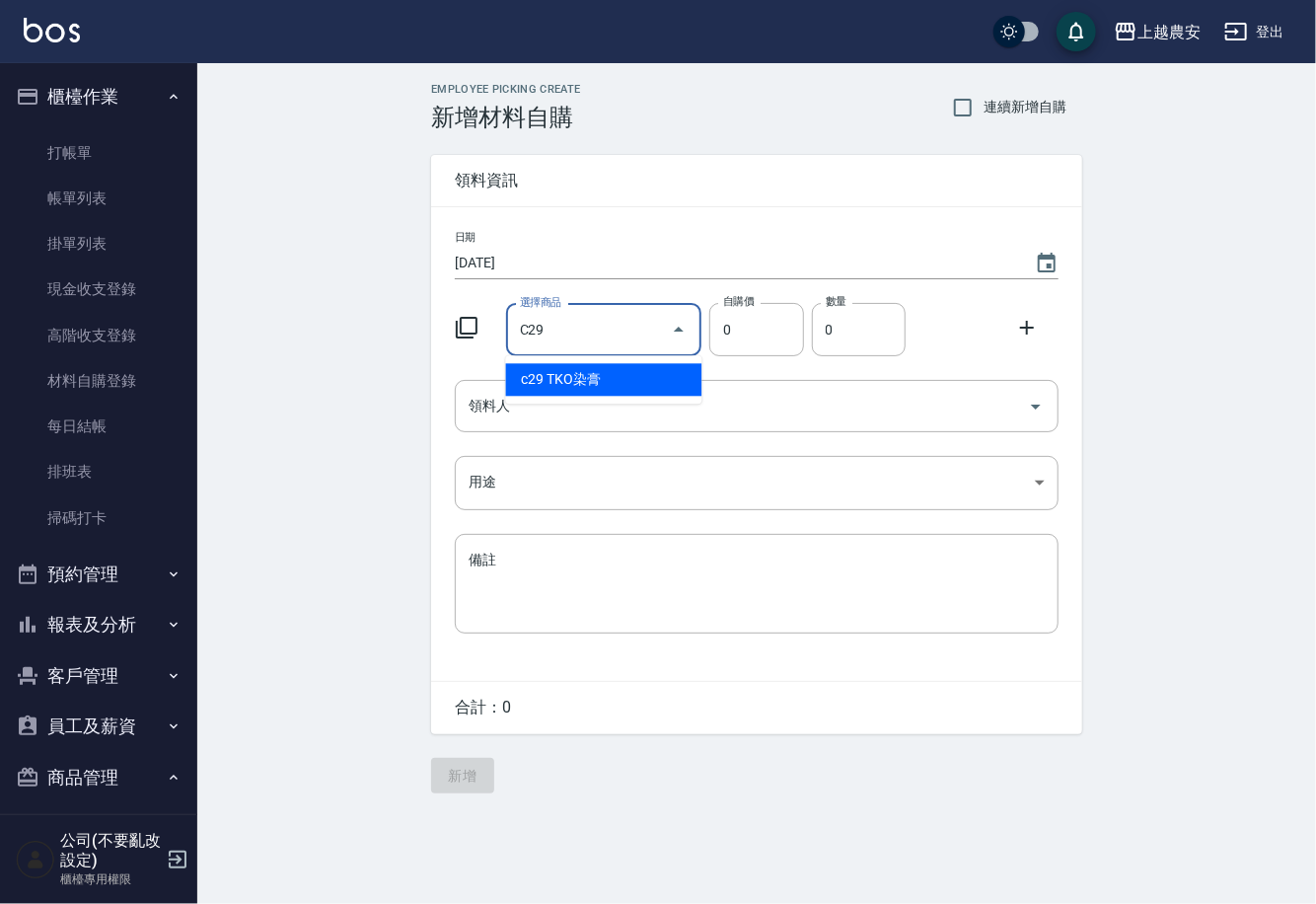
type input "TKO染膏"
type input "105"
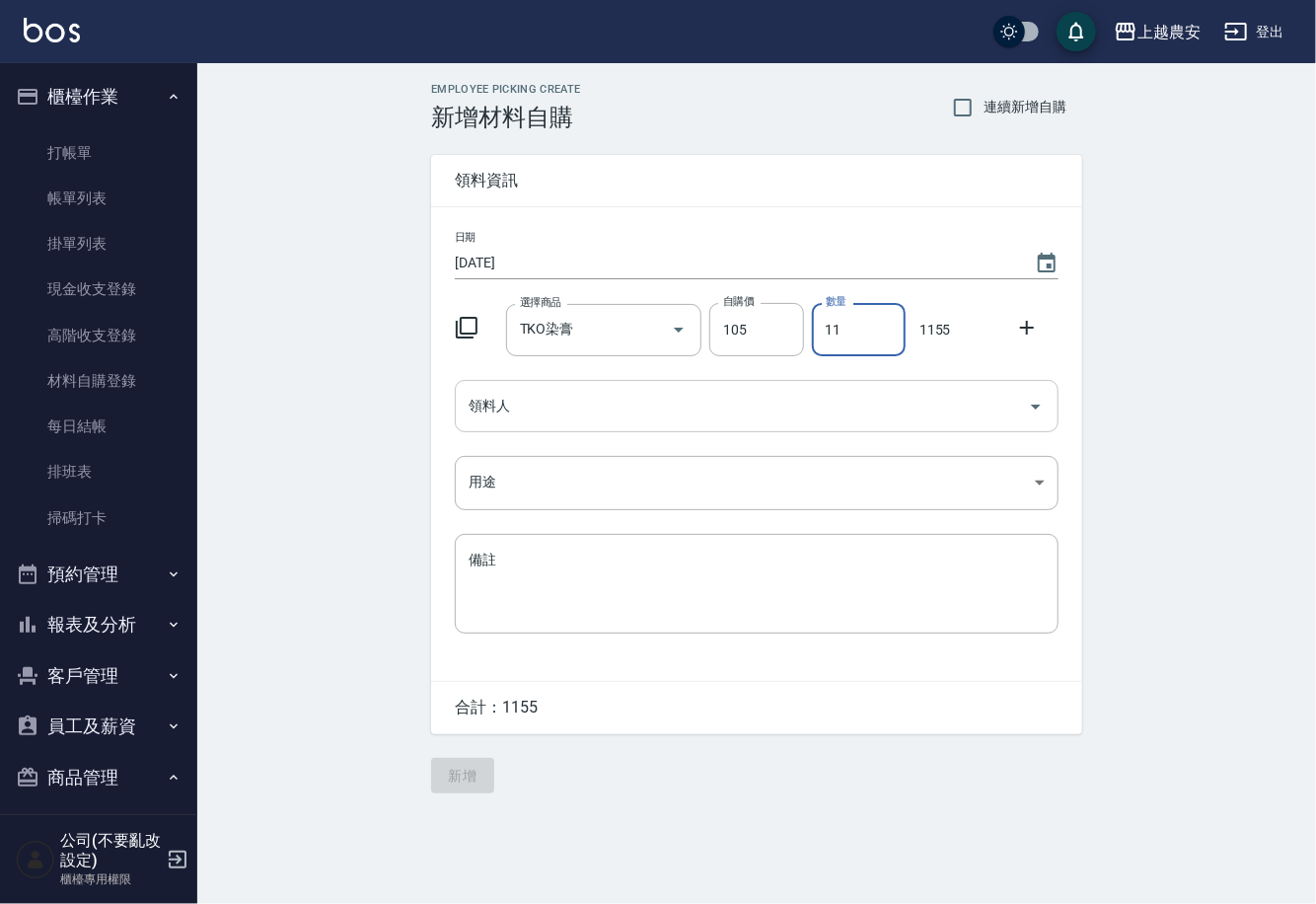
type input "11"
click at [577, 390] on input "領料人" at bounding box center [742, 406] width 557 height 35
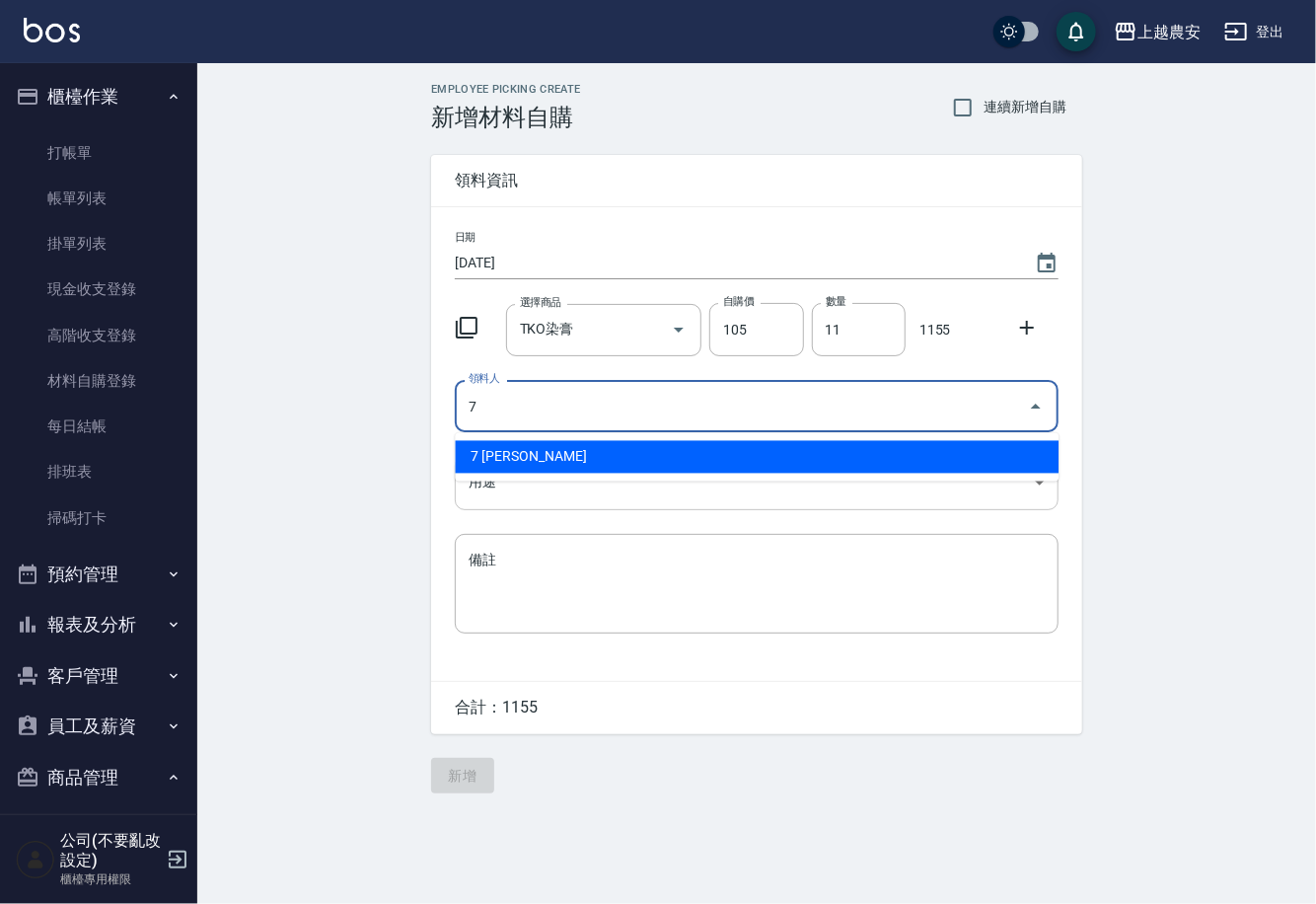
drag, startPoint x: 489, startPoint y: 458, endPoint x: 476, endPoint y: 479, distance: 24.7
click at [488, 458] on li "7 林宛樺" at bounding box center [756, 456] width 604 height 33
type input "7 林宛樺"
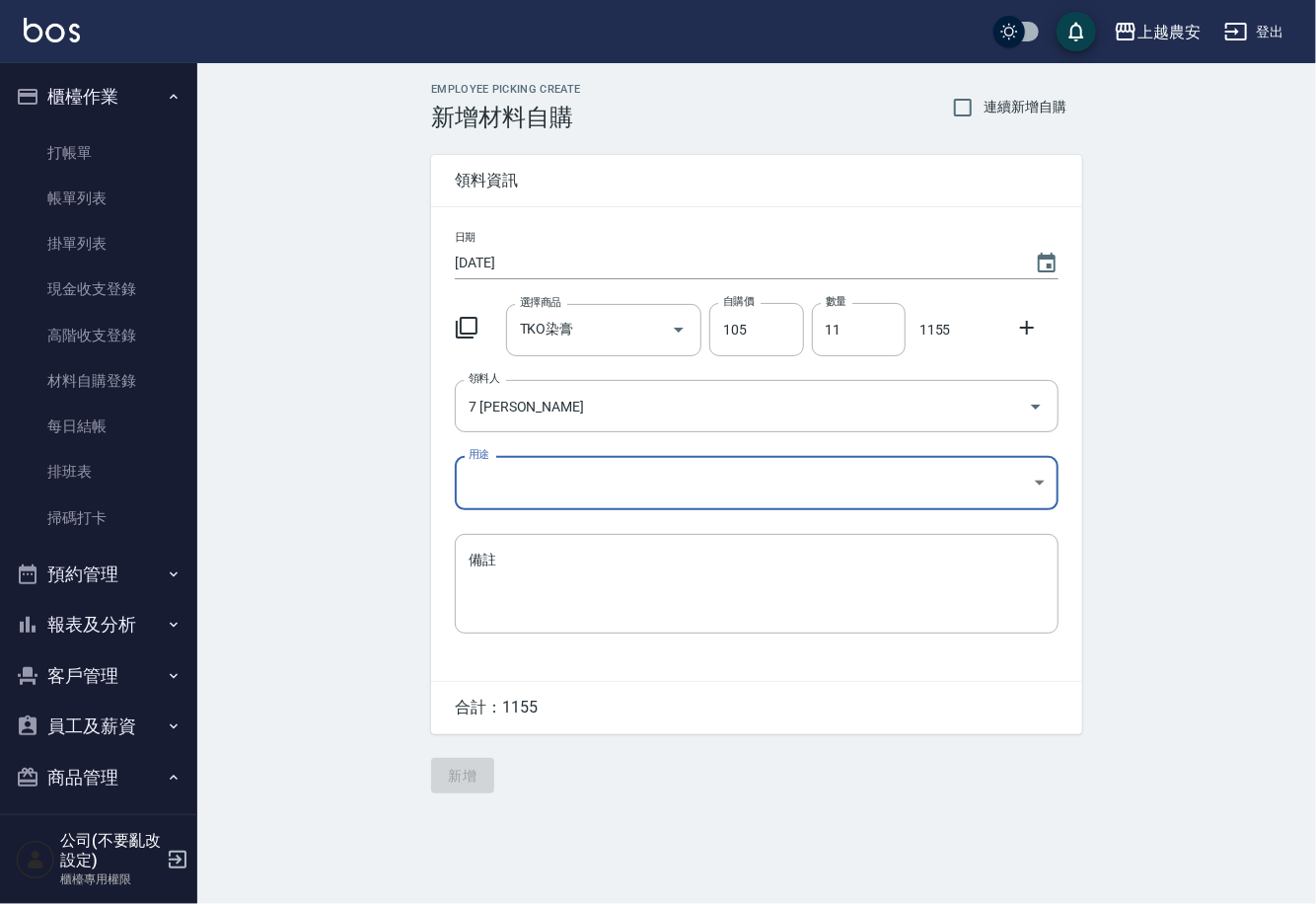
click at [490, 495] on body "上越農安 登出 櫃檯作業 打帳單 帳單列表 掛單列表 現金收支登錄 高階收支登錄 材料自購登錄 每日結帳 排班表 掃碼打卡 預約管理 預約管理 單日預約紀錄 …" at bounding box center [658, 452] width 1316 height 904
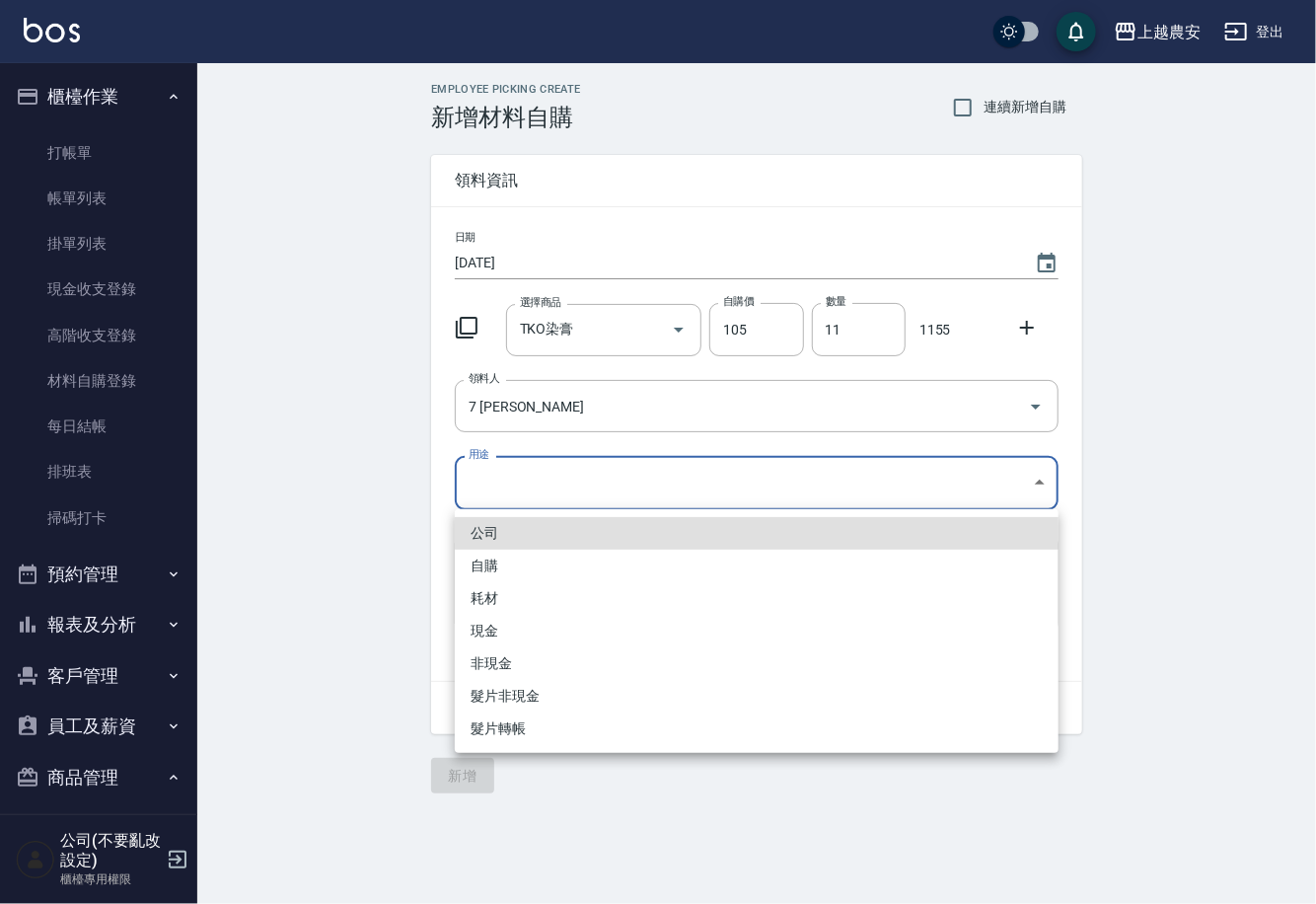
click at [502, 570] on li "自購" at bounding box center [756, 566] width 604 height 33
type input "自購"
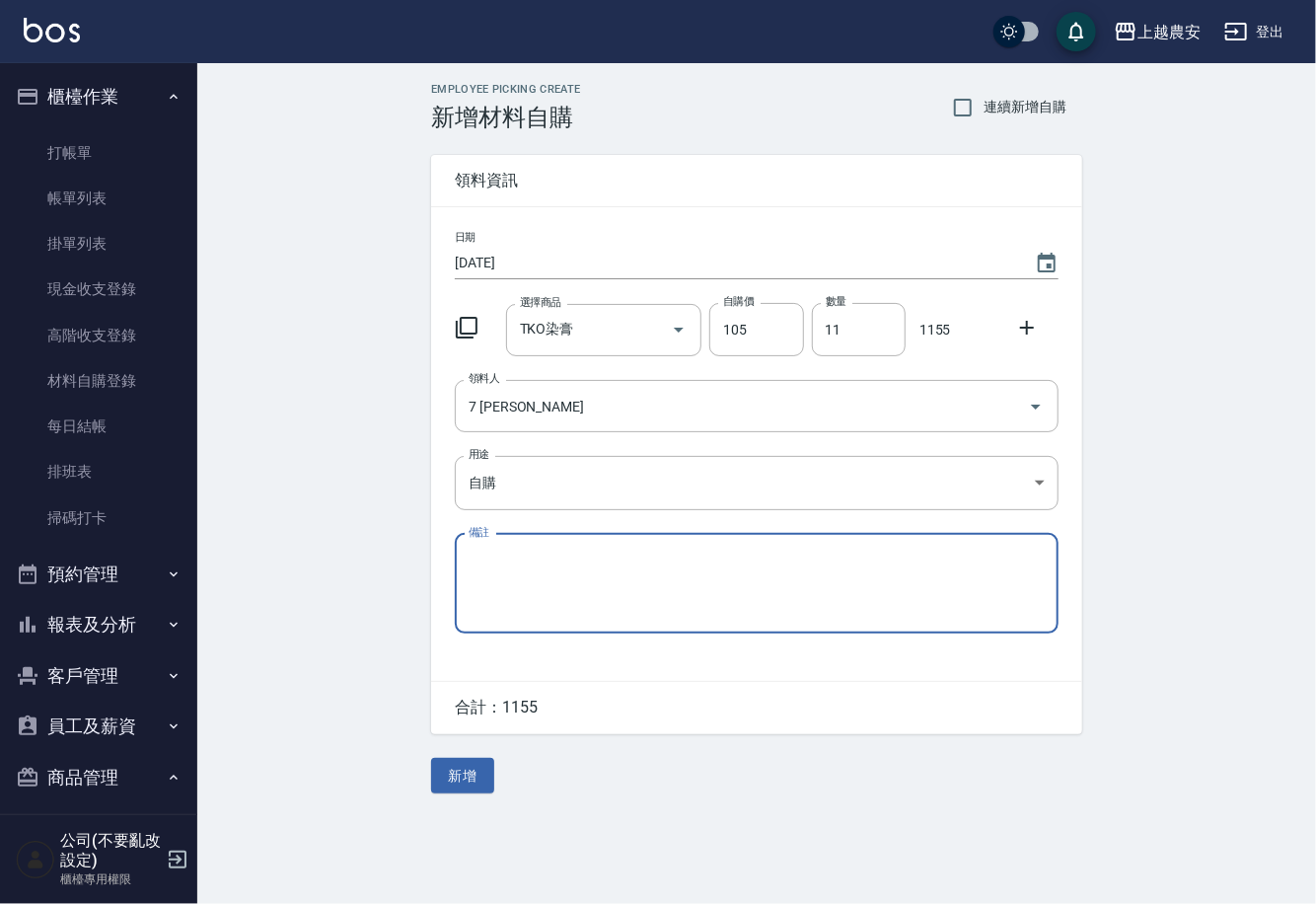
click at [1030, 333] on icon at bounding box center [1028, 327] width 24 height 24
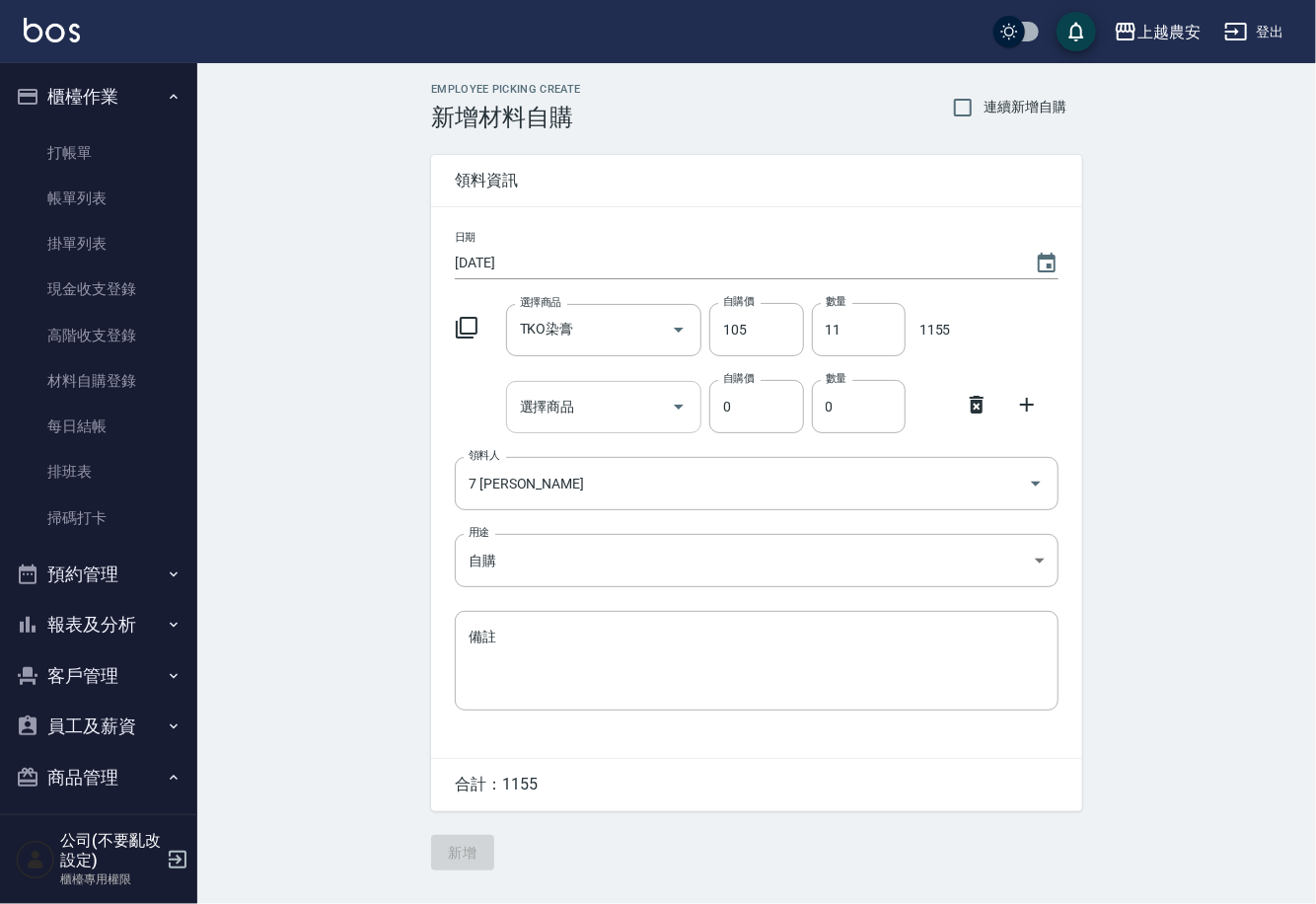
click at [593, 432] on div "選擇商品" at bounding box center [604, 407] width 196 height 53
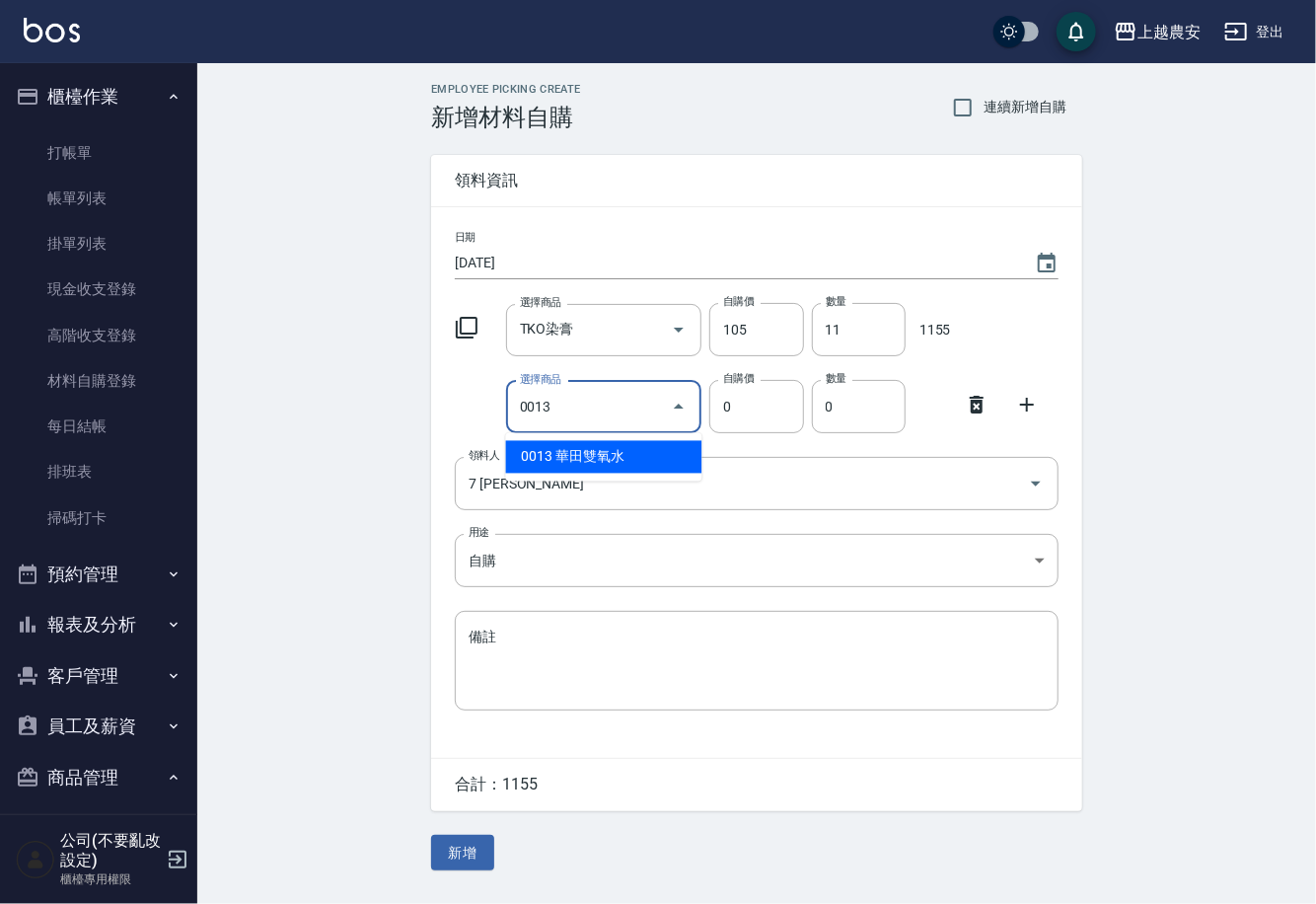
type input "華田雙氧水"
type input "105"
type input "1"
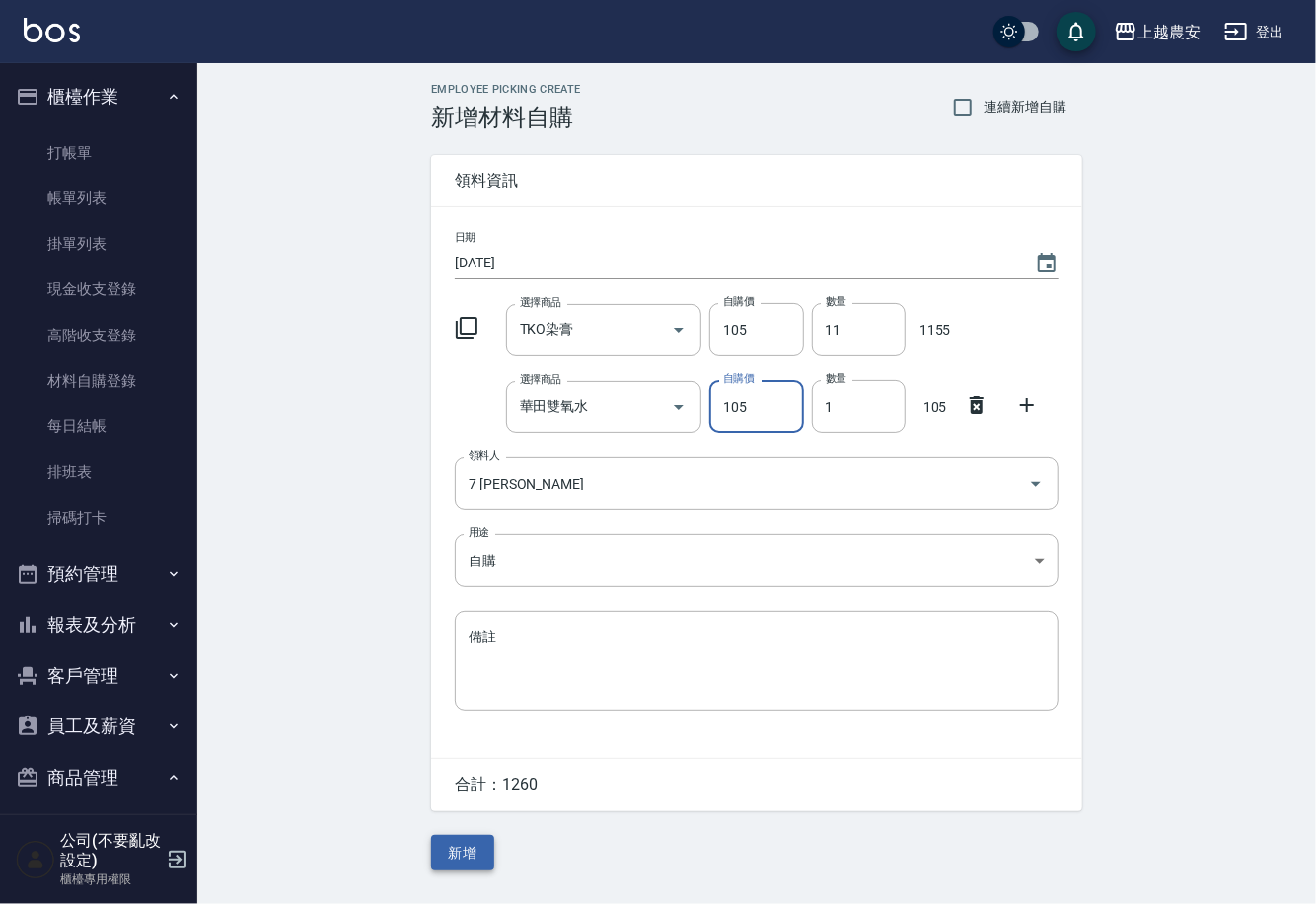
click at [465, 835] on button "新增" at bounding box center [463, 852] width 63 height 37
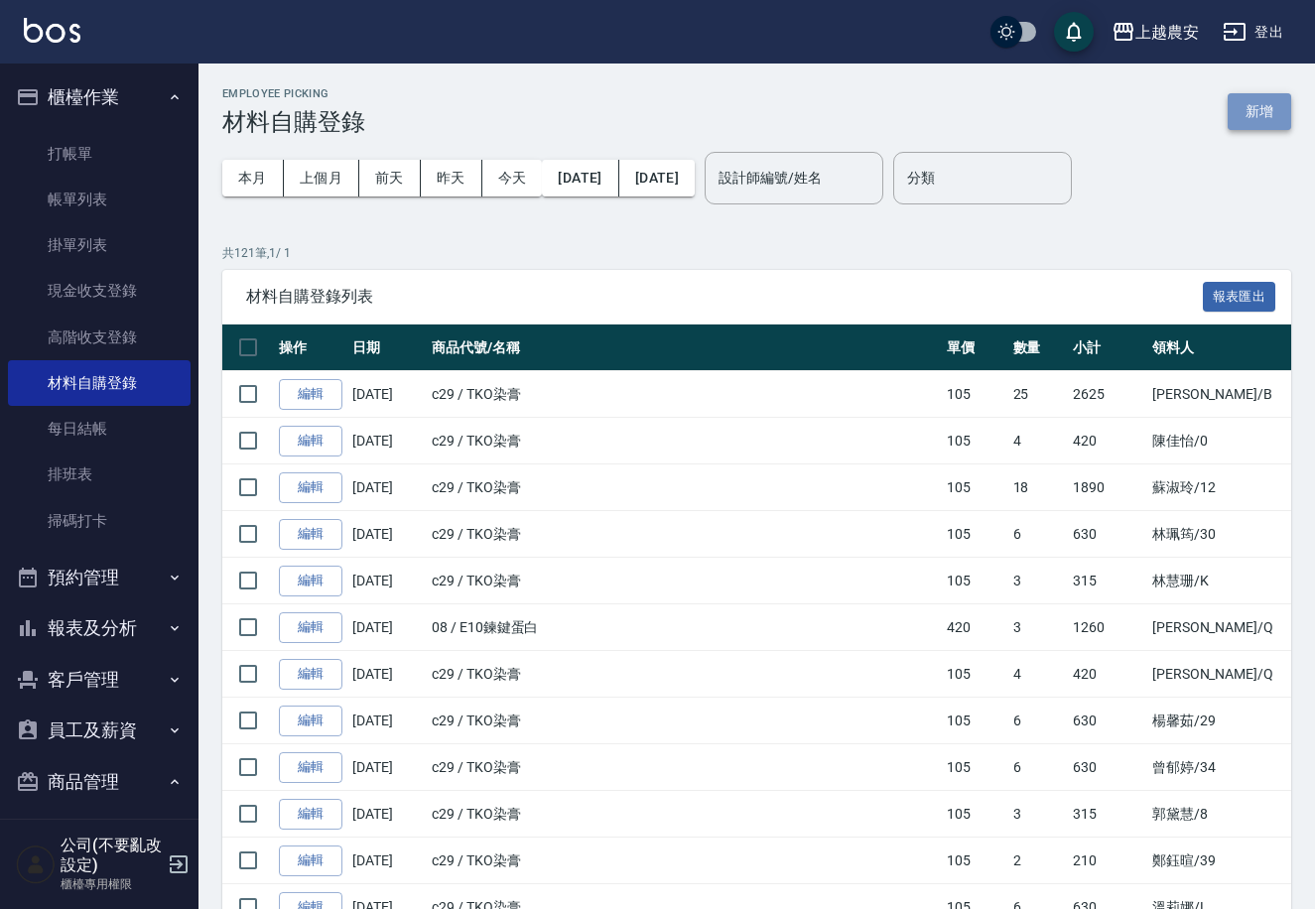
click at [1274, 109] on button "新增" at bounding box center [1258, 111] width 63 height 37
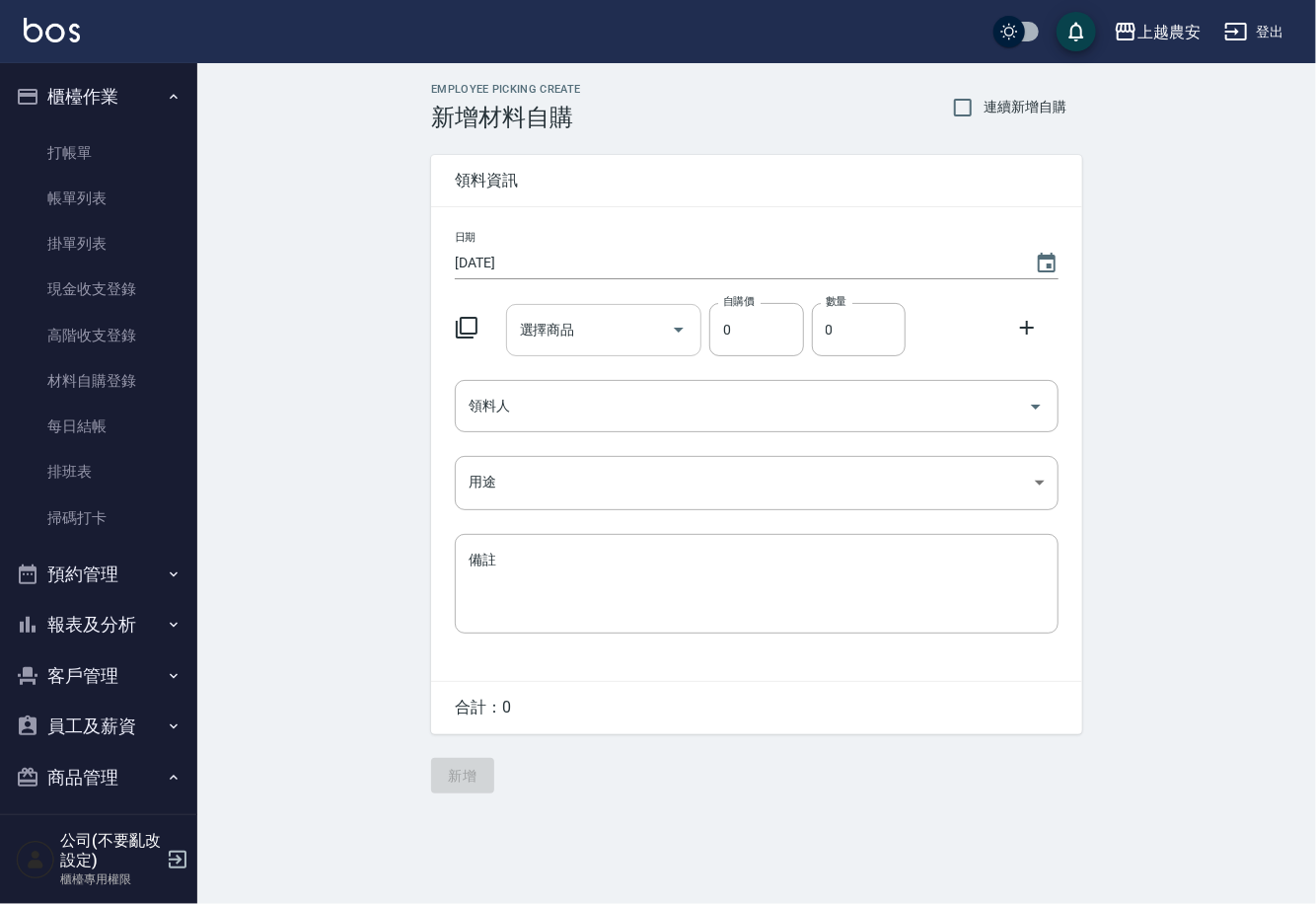
click at [609, 347] on div "選擇商品" at bounding box center [604, 330] width 196 height 53
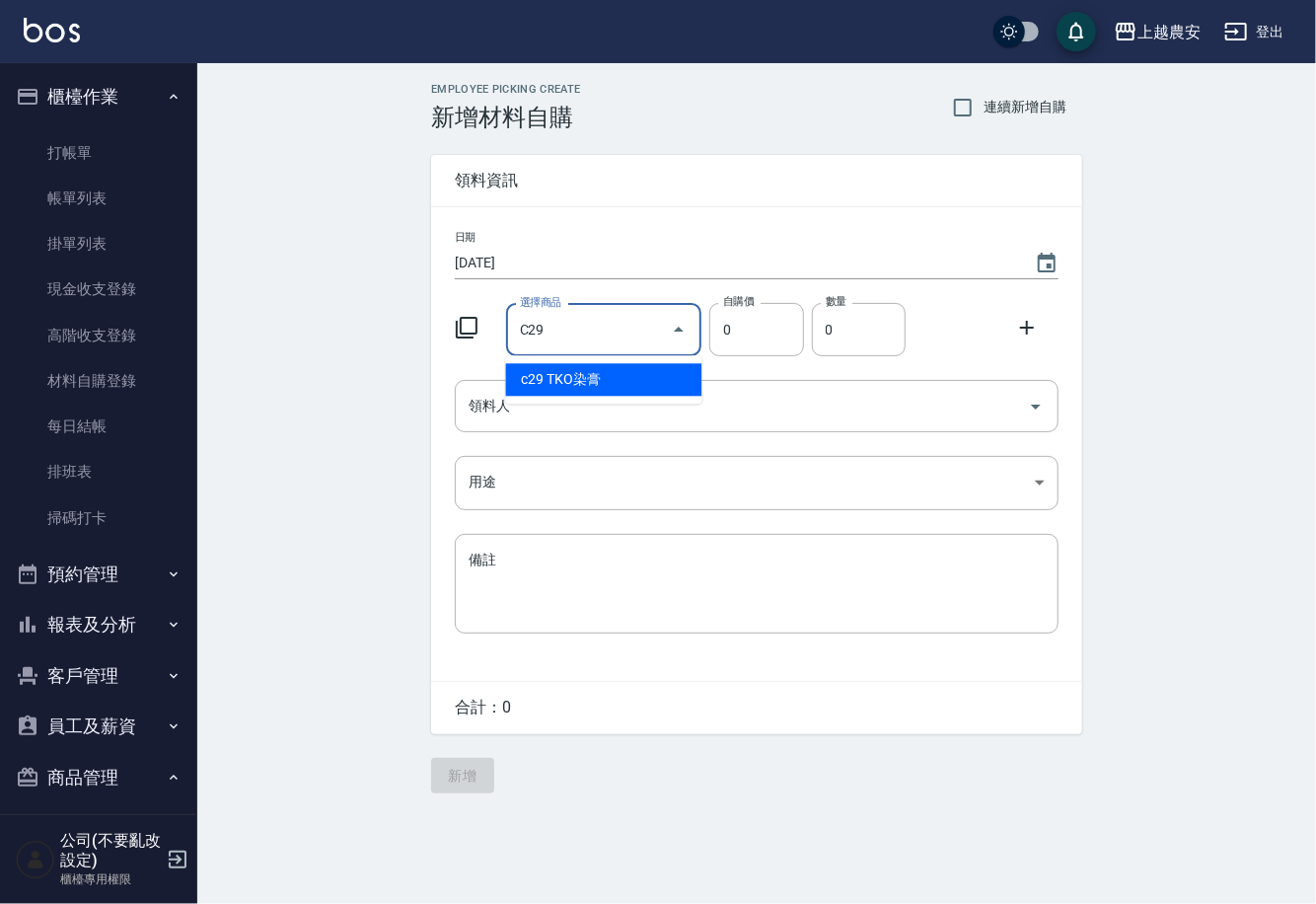
type input "TKO染膏"
type input "105"
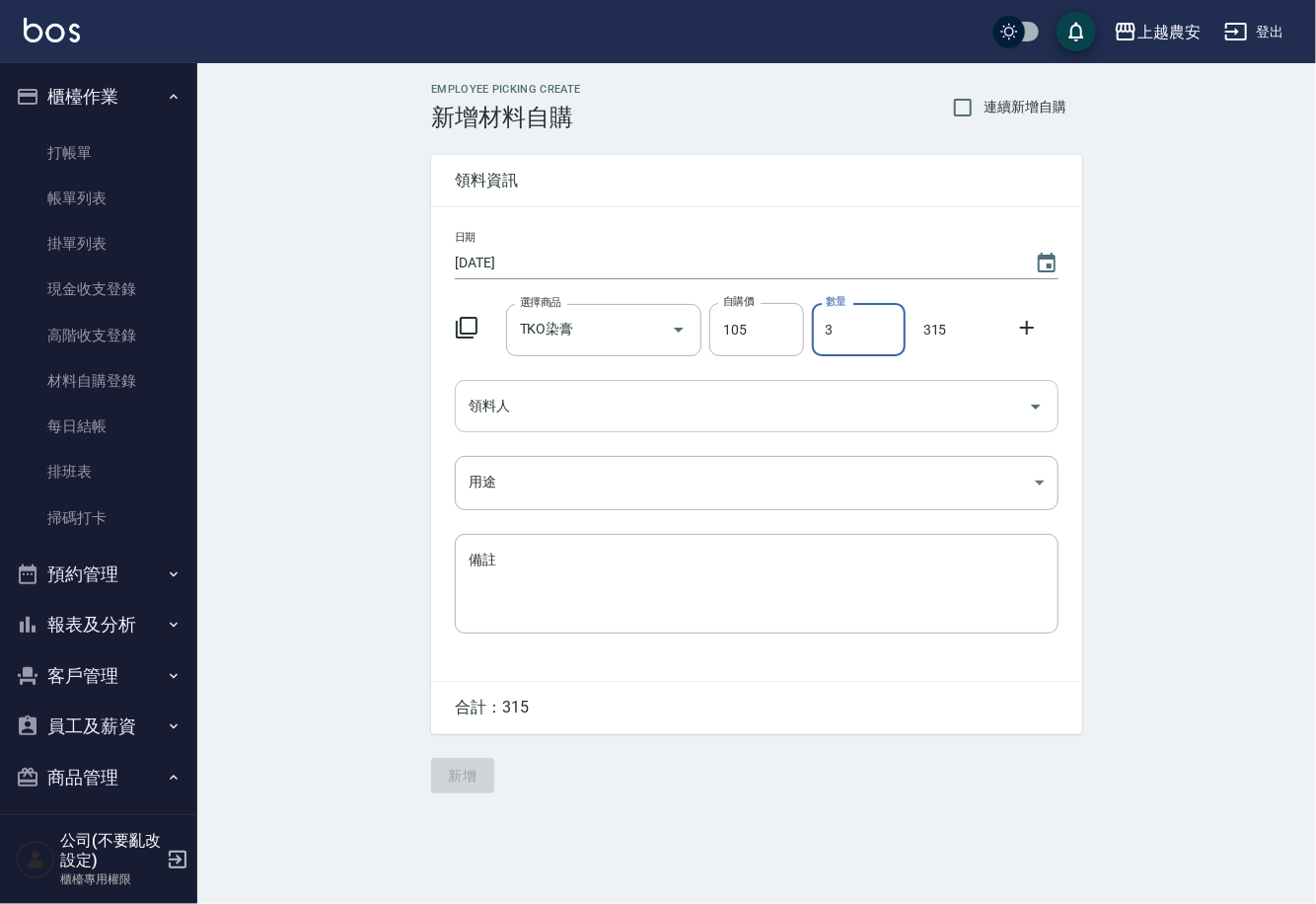
click at [605, 425] on div "領料人" at bounding box center [756, 406] width 604 height 53
type input "3"
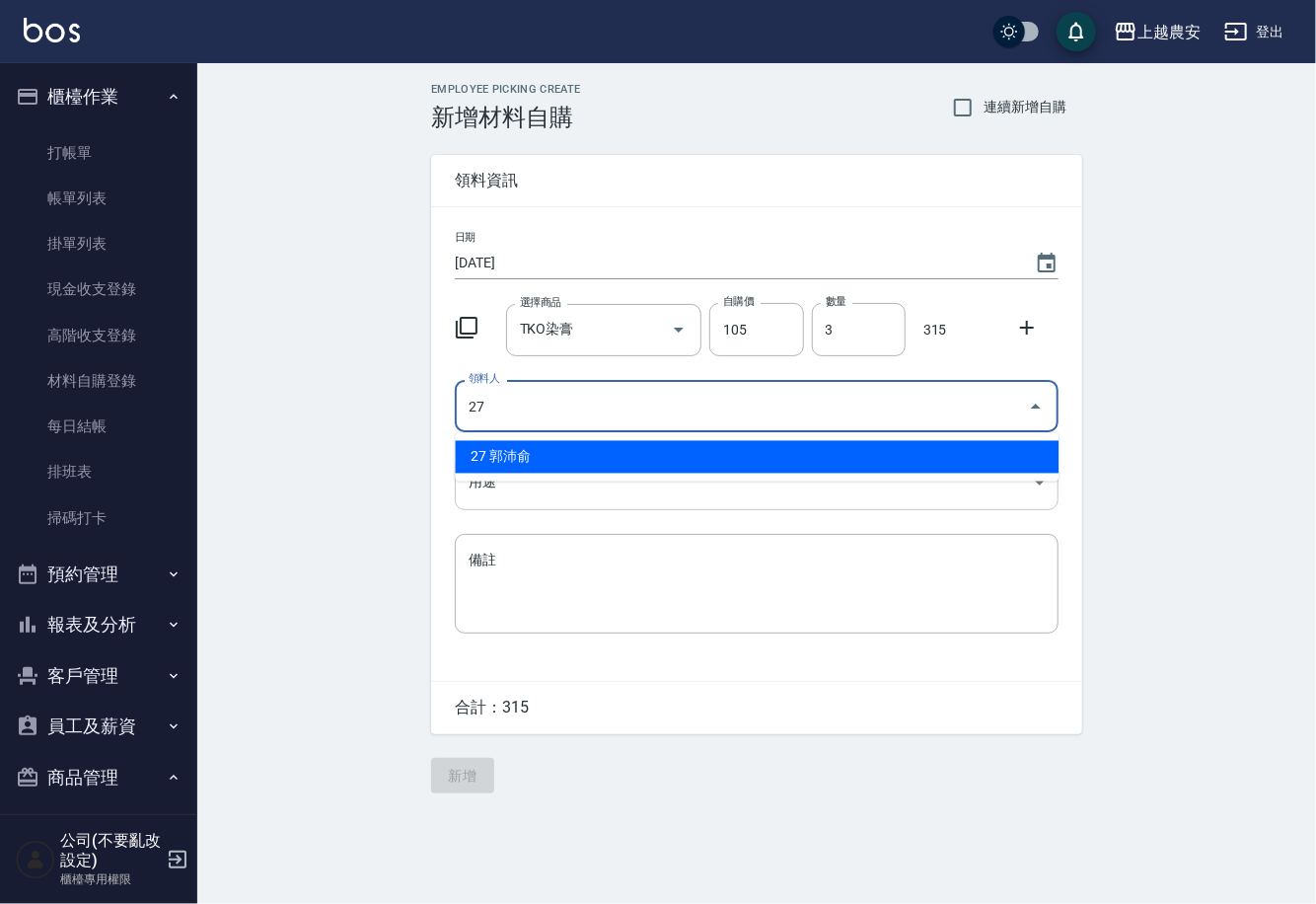
click at [531, 464] on li "27 郭沛俞" at bounding box center [756, 456] width 604 height 33
type input "27 郭沛俞"
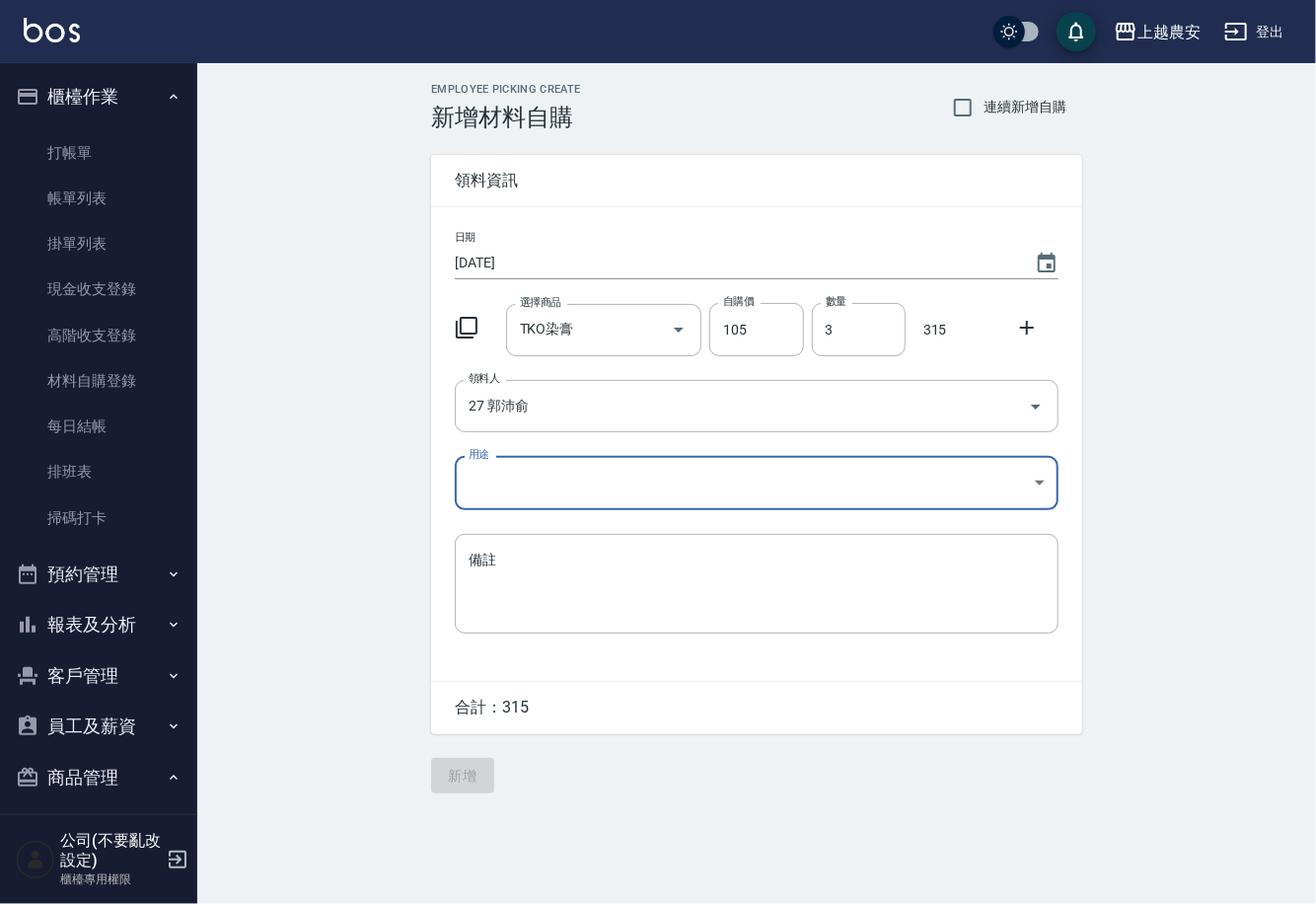
click at [521, 475] on body "上越農安 登出 櫃檯作業 打帳單 帳單列表 掛單列表 現金收支登錄 高階收支登錄 材料自購登錄 每日結帳 排班表 掃碼打卡 預約管理 預約管理 單日預約紀錄 …" at bounding box center [658, 452] width 1316 height 904
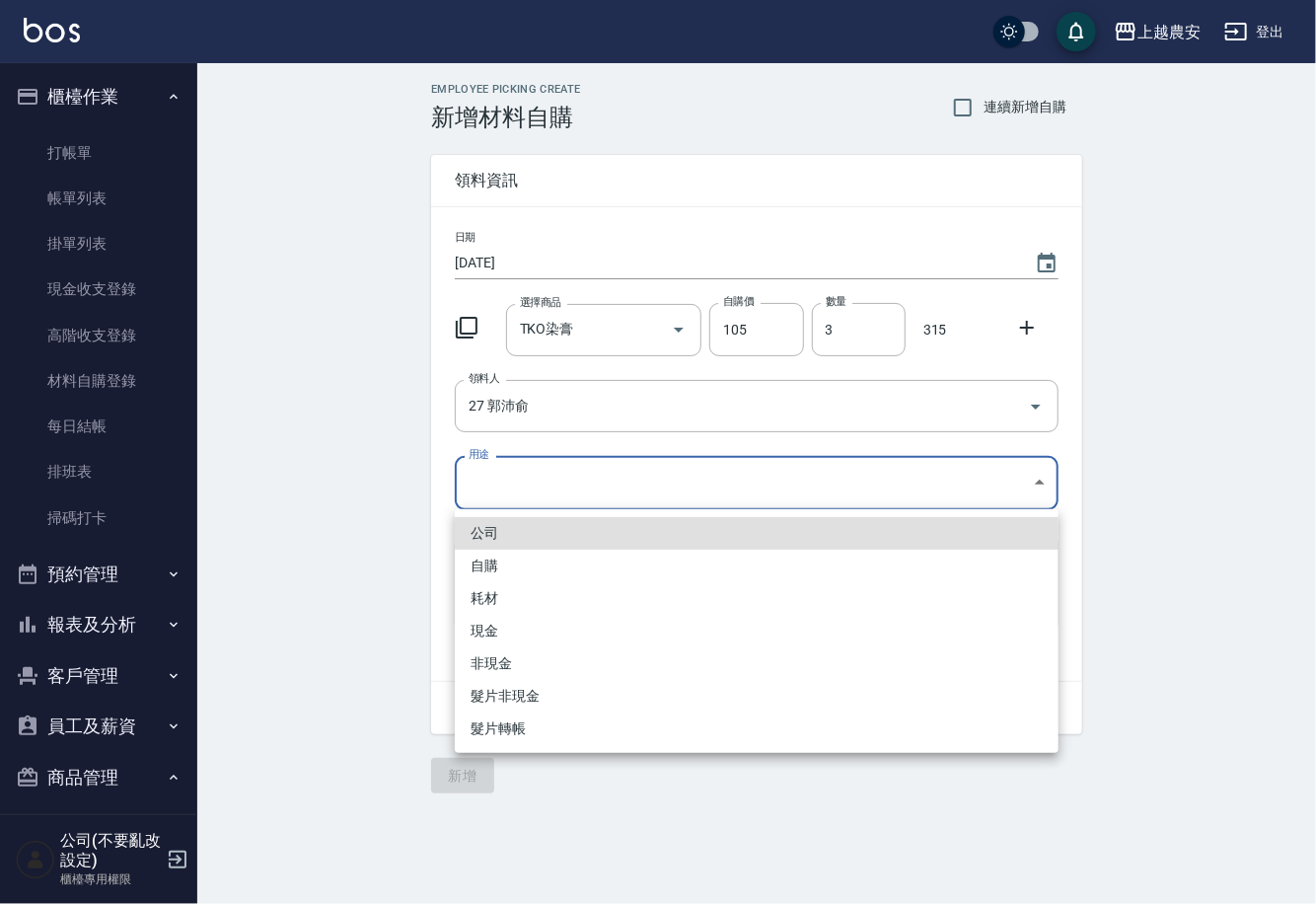
click at [473, 563] on li "自購" at bounding box center [756, 566] width 604 height 33
type input "自購"
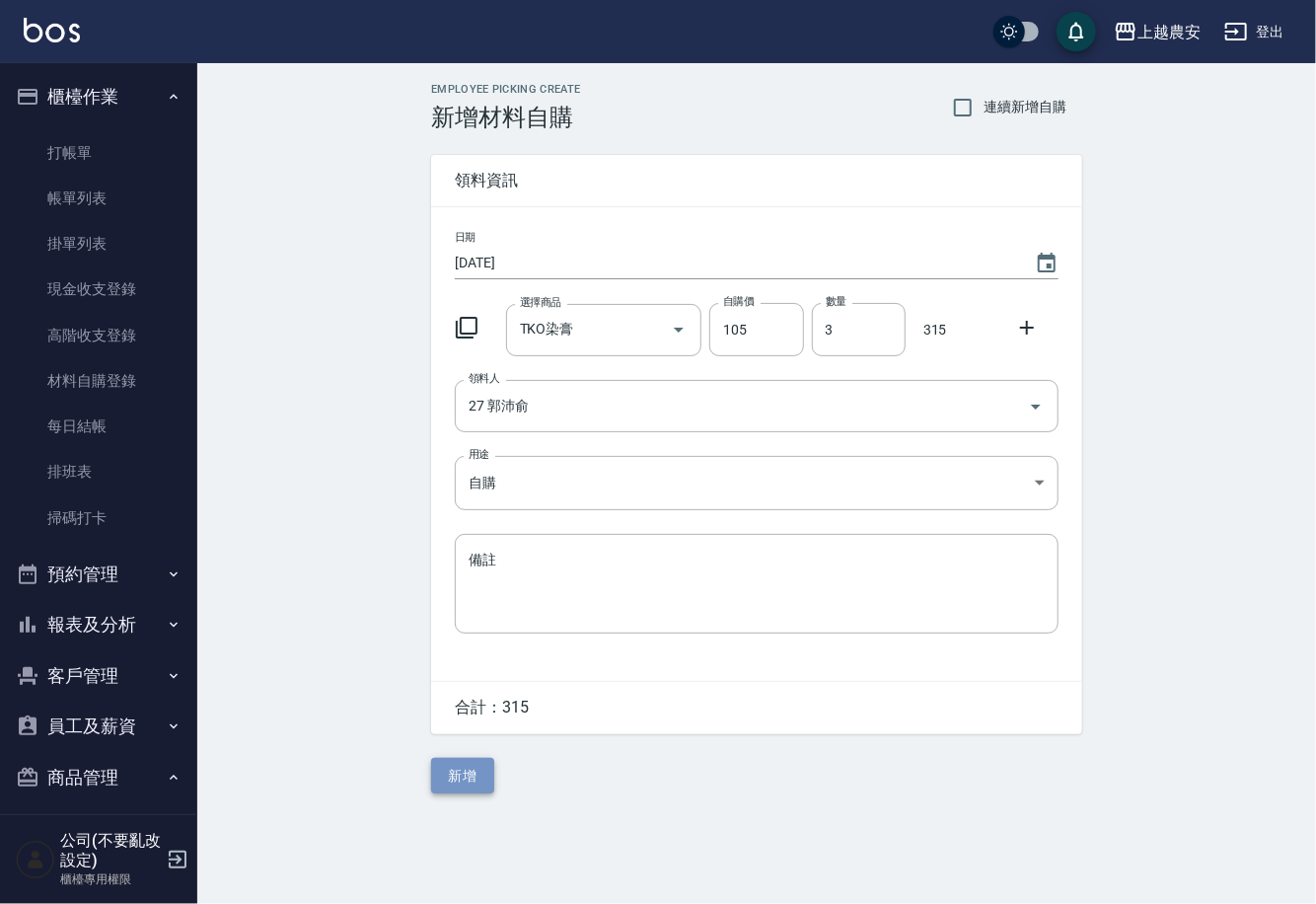
click at [473, 780] on button "新增" at bounding box center [463, 776] width 63 height 37
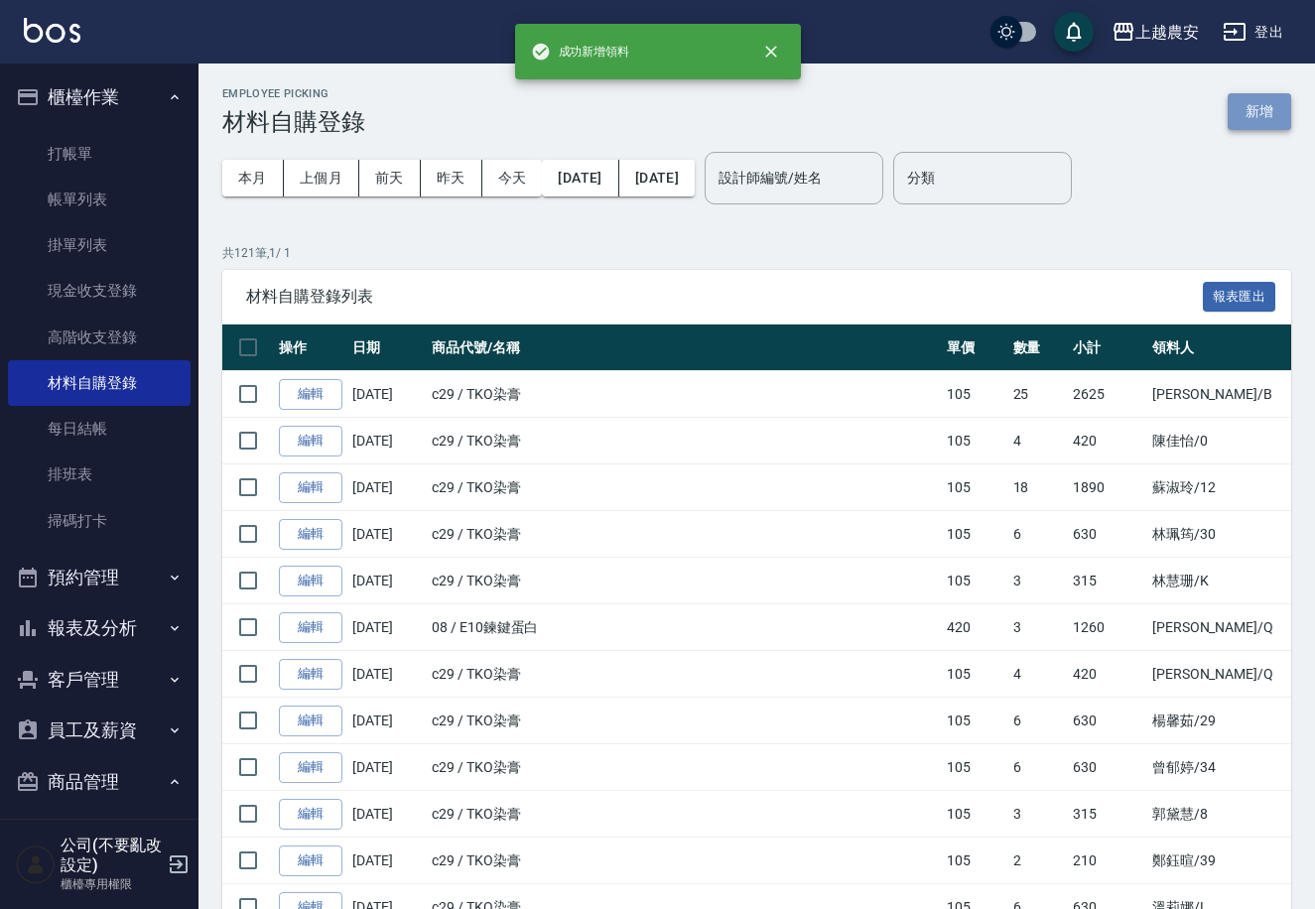
click at [1267, 106] on button "新增" at bounding box center [1258, 111] width 63 height 37
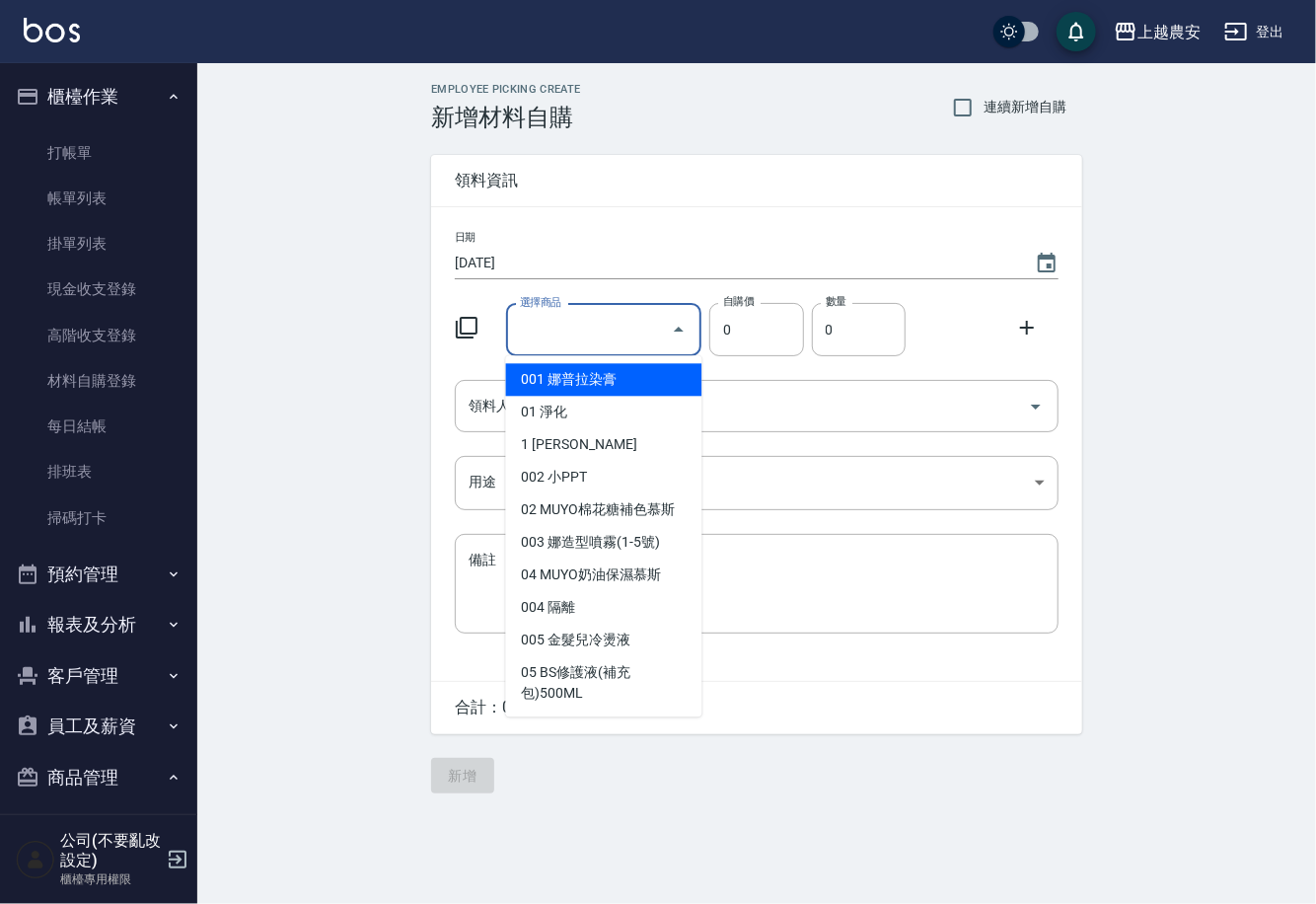
click at [571, 330] on input "選擇商品" at bounding box center [590, 329] width 149 height 35
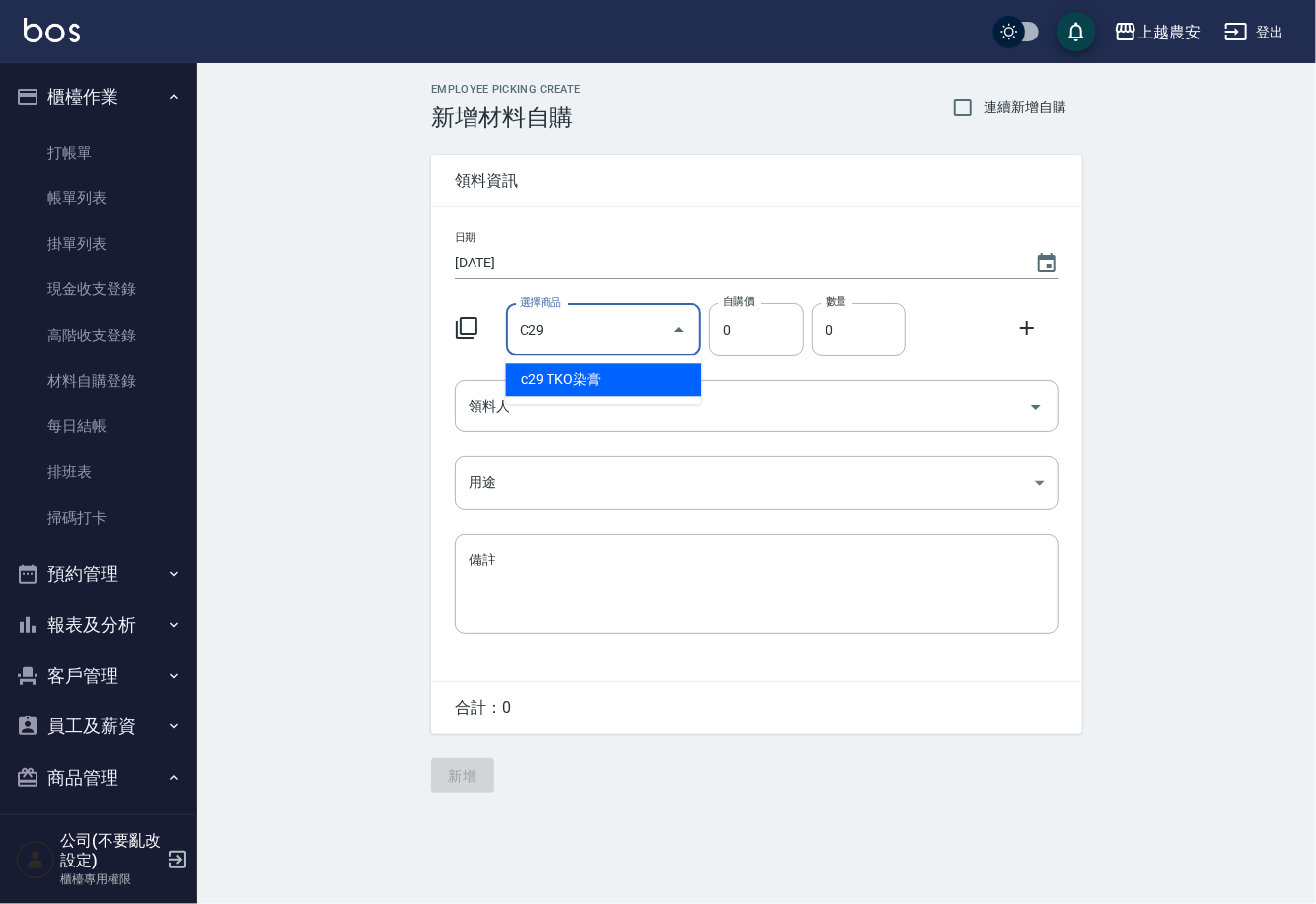
type input "TKO染膏"
type input "105"
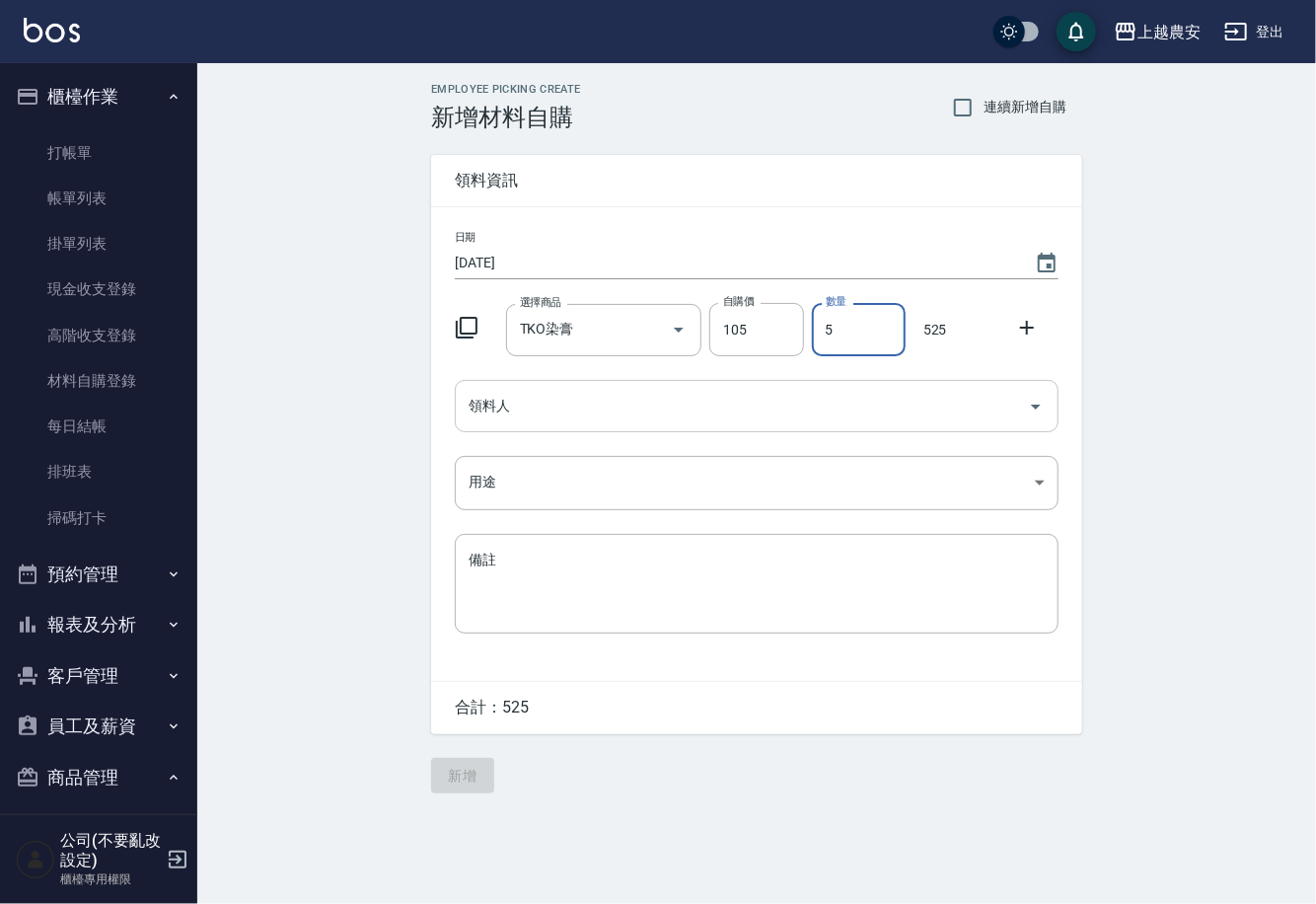
type input "5"
click at [543, 409] on input "領料人" at bounding box center [742, 406] width 557 height 35
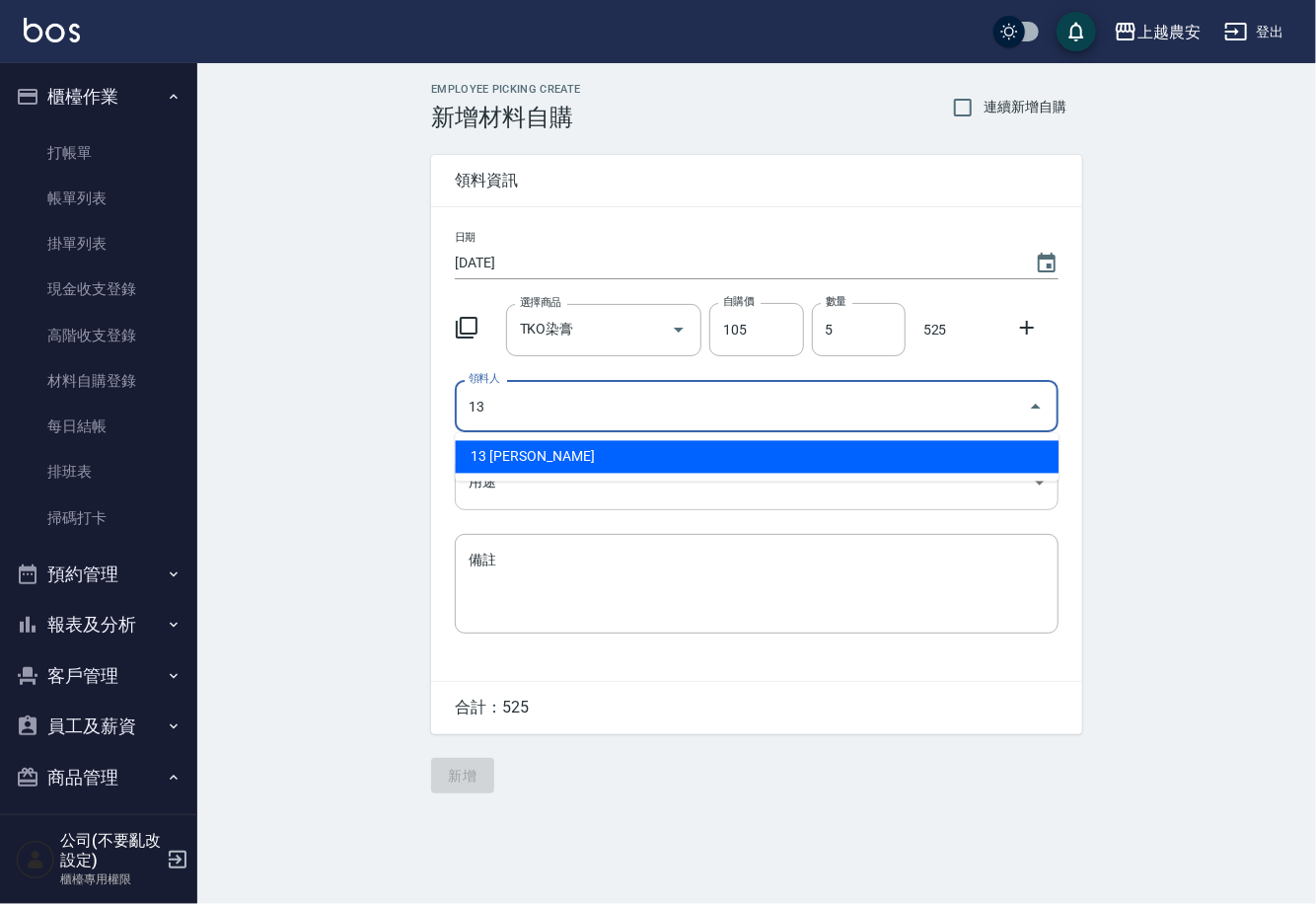
drag, startPoint x: 536, startPoint y: 450, endPoint x: 524, endPoint y: 469, distance: 22.5
click at [536, 451] on li "13 張維庭" at bounding box center [756, 456] width 604 height 33
type input "13 張維庭"
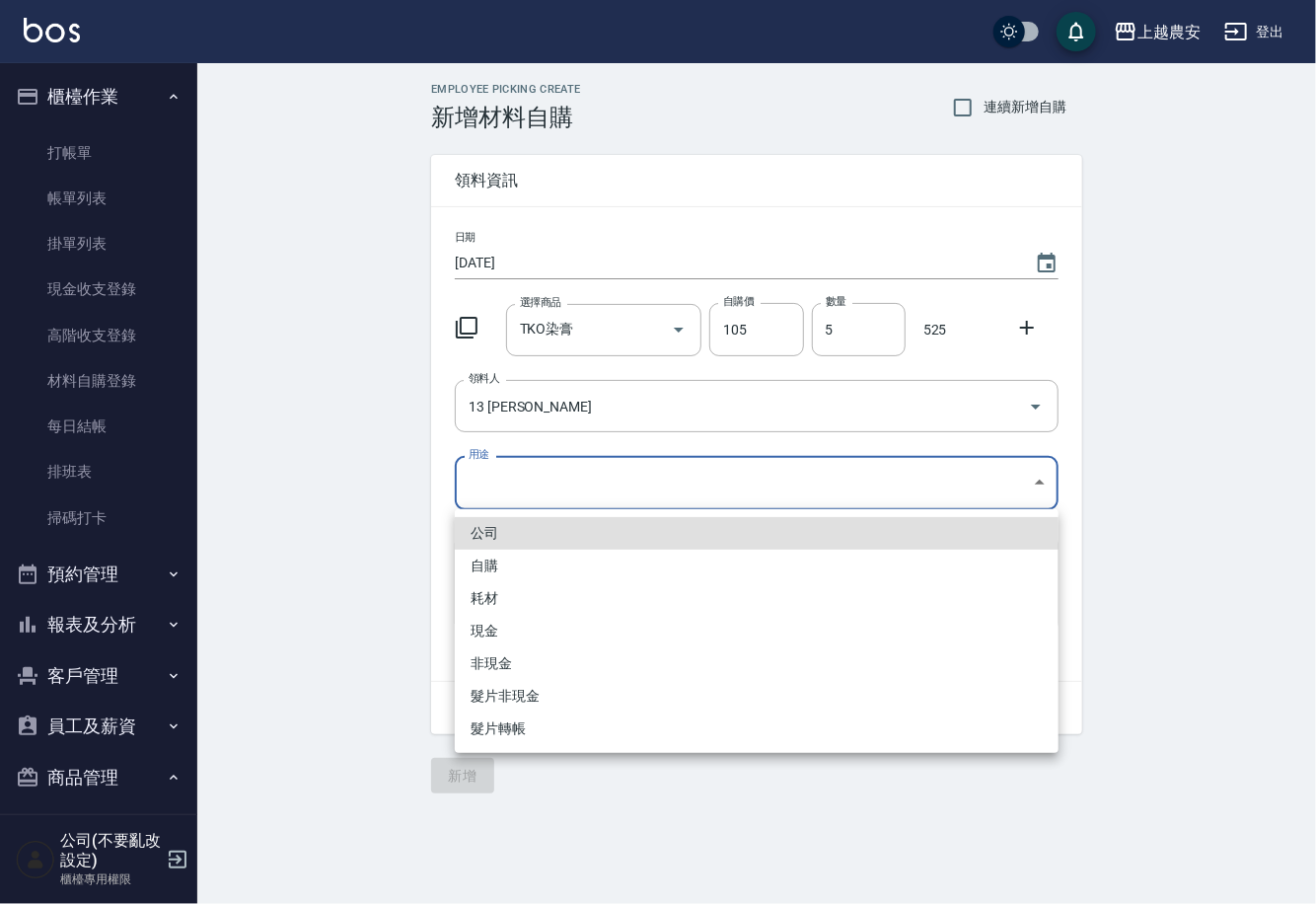
drag, startPoint x: 510, startPoint y: 485, endPoint x: 474, endPoint y: 579, distance: 100.7
click at [508, 489] on body "上越農安 登出 櫃檯作業 打帳單 帳單列表 掛單列表 現金收支登錄 高階收支登錄 材料自購登錄 每日結帳 排班表 掃碼打卡 預約管理 預約管理 單日預約紀錄 …" at bounding box center [658, 452] width 1316 height 904
click at [482, 566] on li "自購" at bounding box center [756, 566] width 604 height 33
type input "自購"
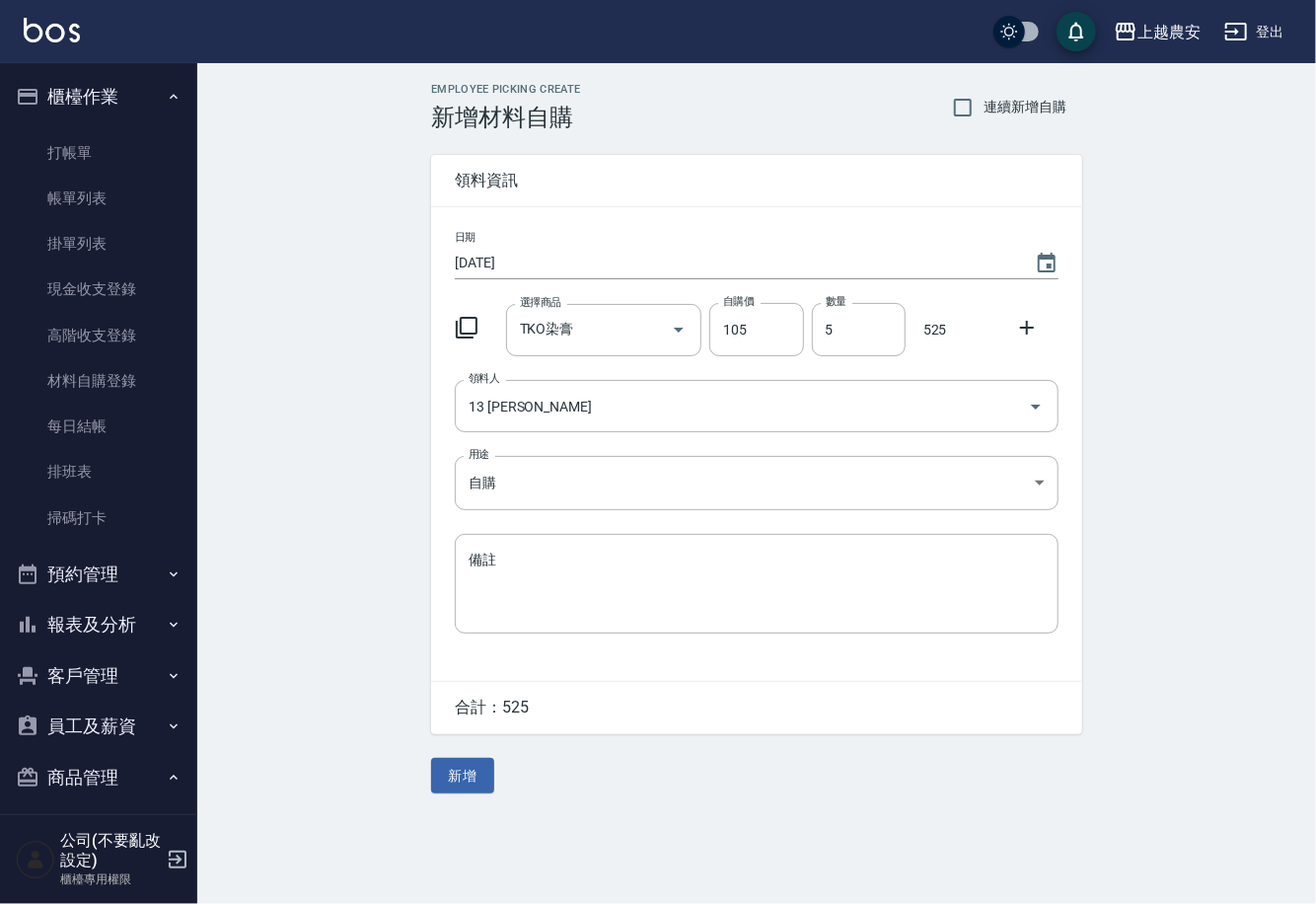
click at [1023, 323] on icon at bounding box center [1028, 327] width 24 height 24
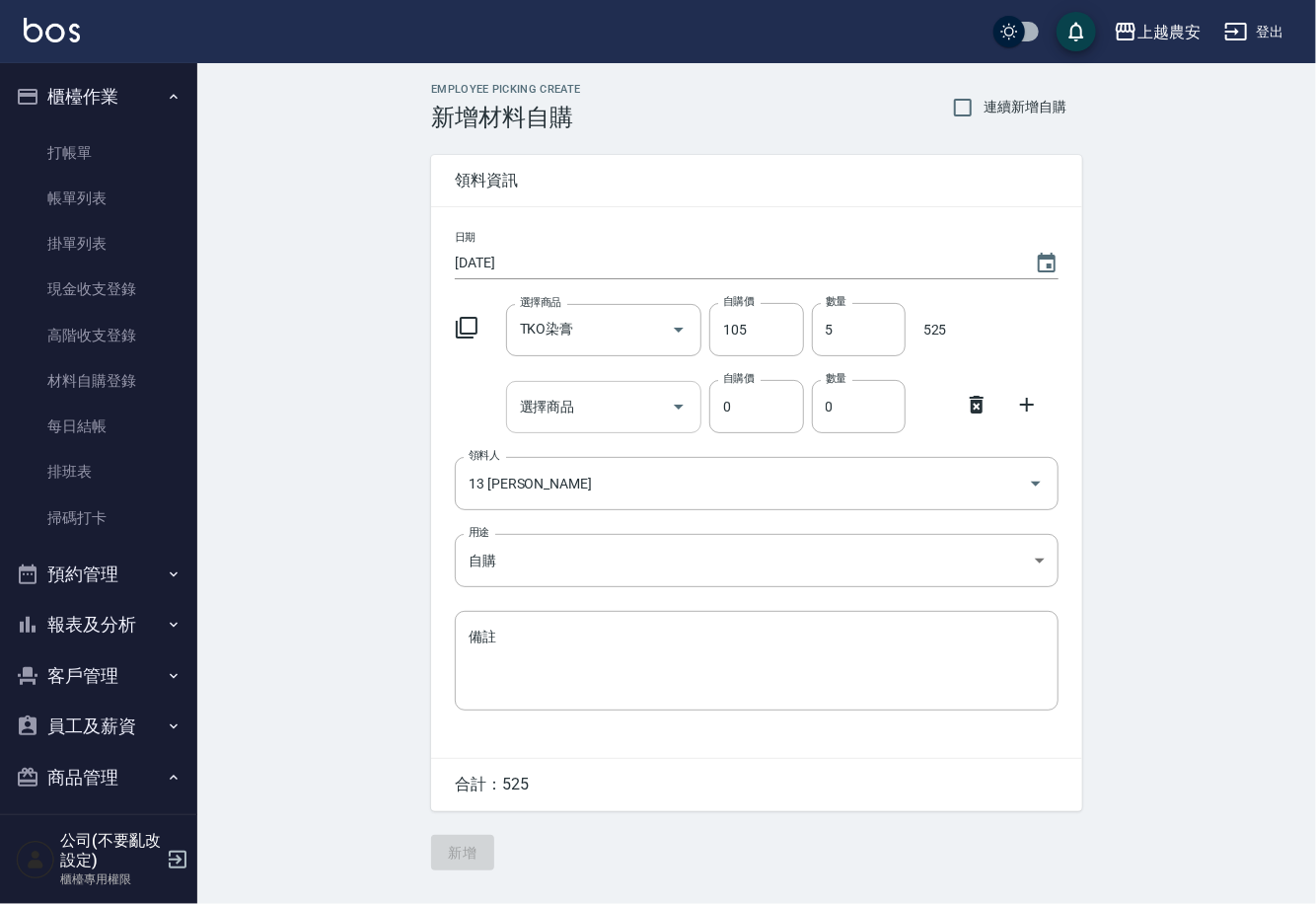
click at [617, 403] on input "選擇商品" at bounding box center [590, 407] width 149 height 35
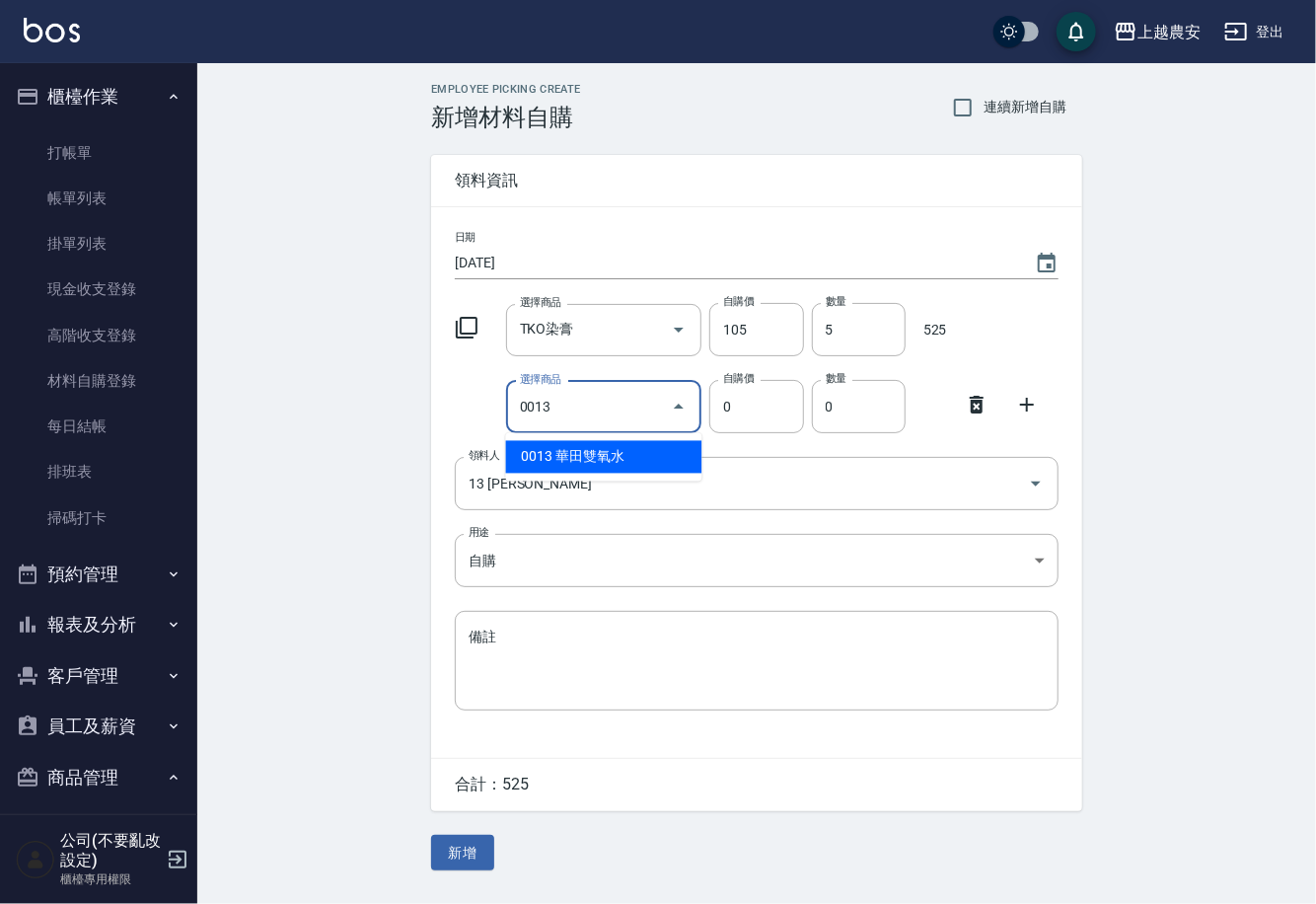
type input "華田雙氧水"
type input "105"
type input "1"
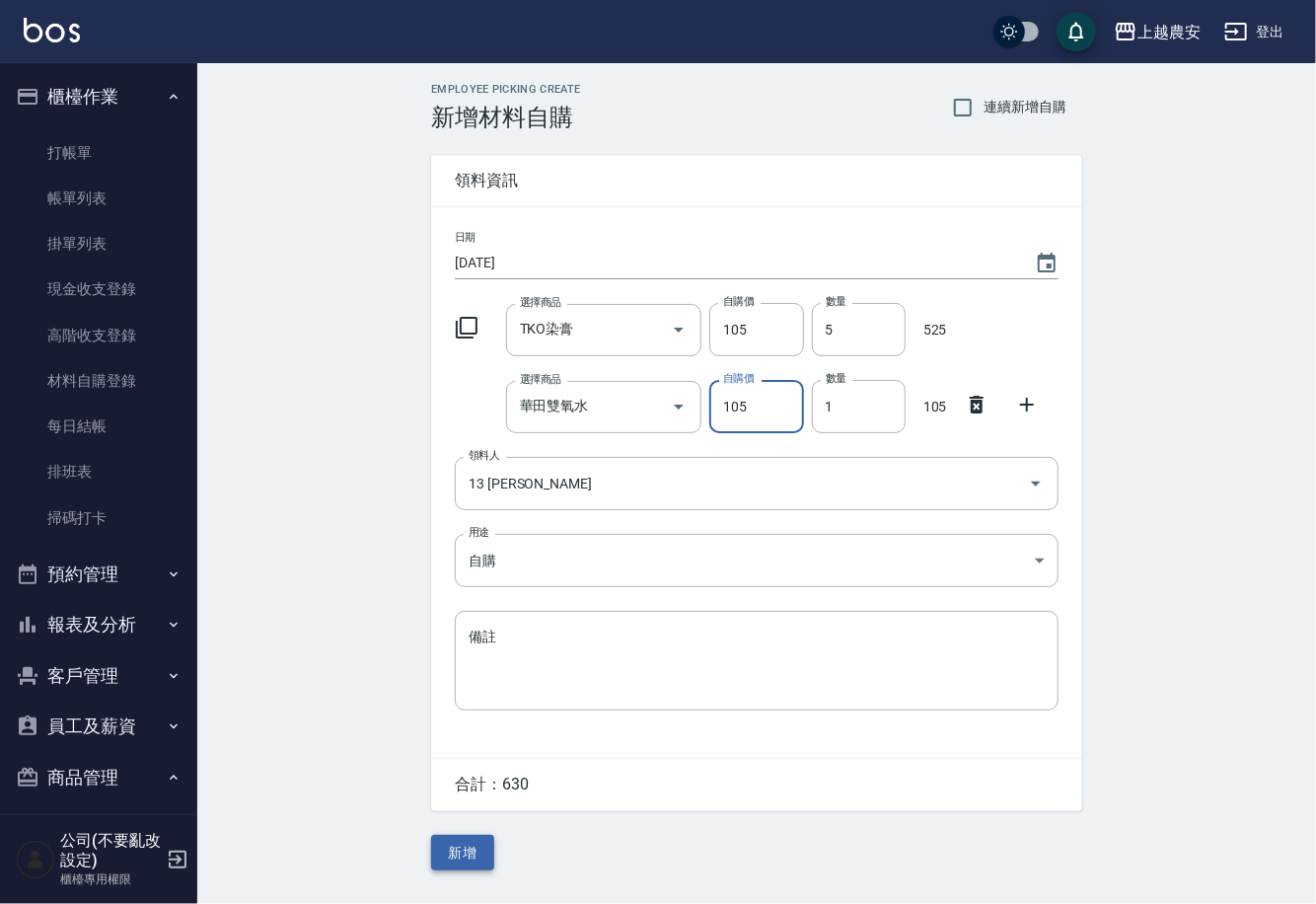
click at [451, 859] on button "新增" at bounding box center [463, 852] width 63 height 37
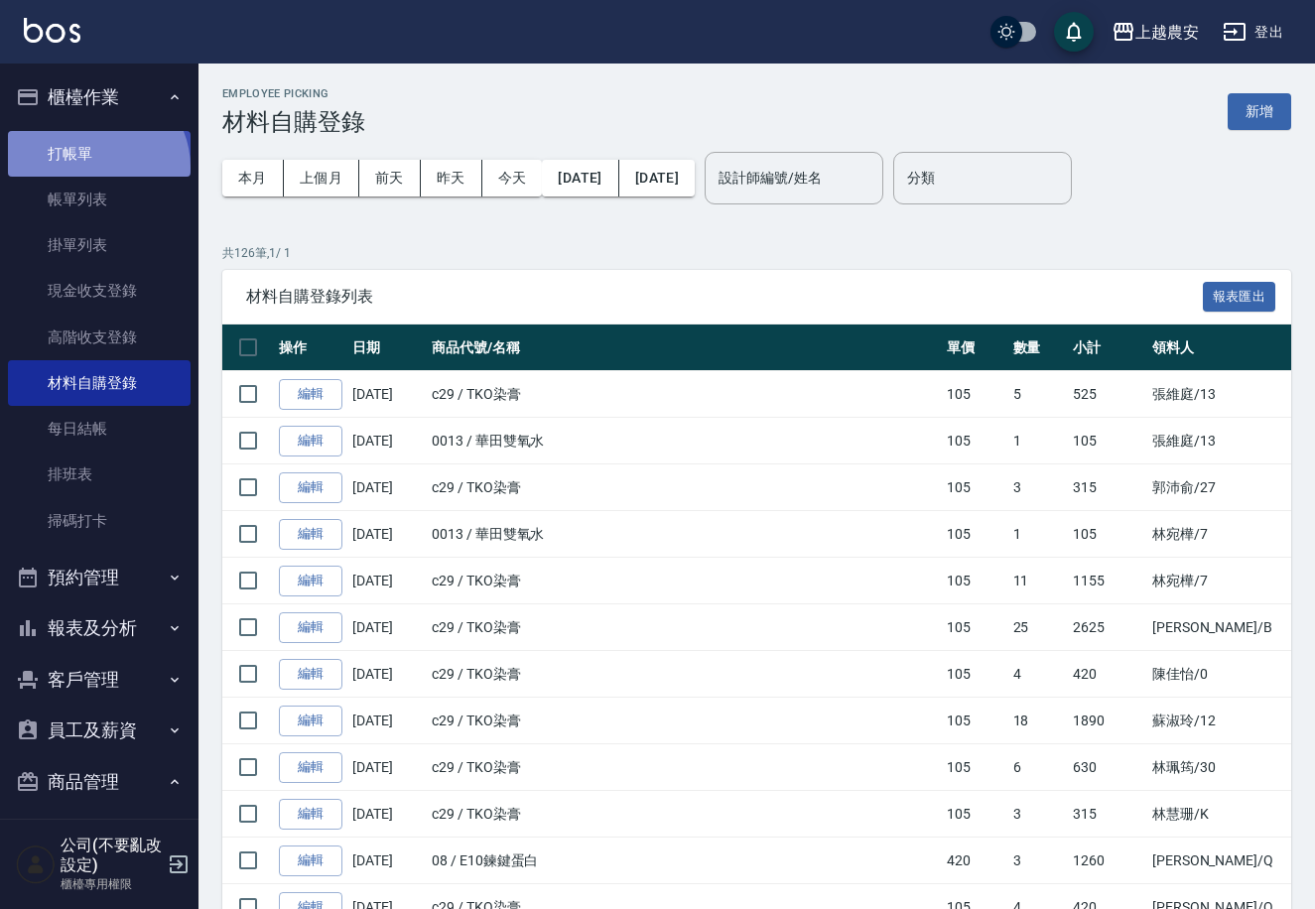
click at [93, 167] on link "打帳單" at bounding box center [99, 154] width 183 height 46
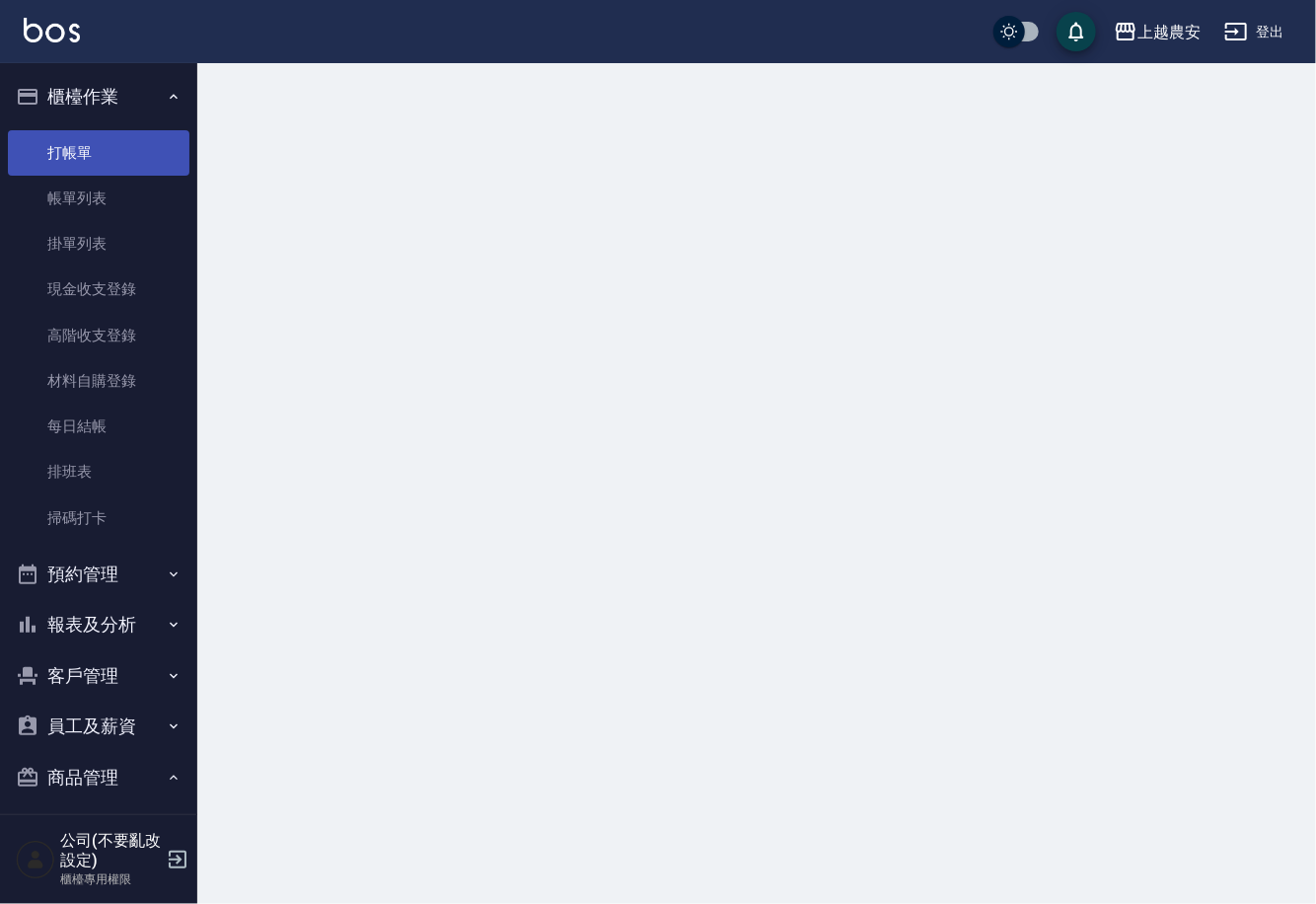
click at [91, 150] on link "打帳單" at bounding box center [98, 153] width 182 height 46
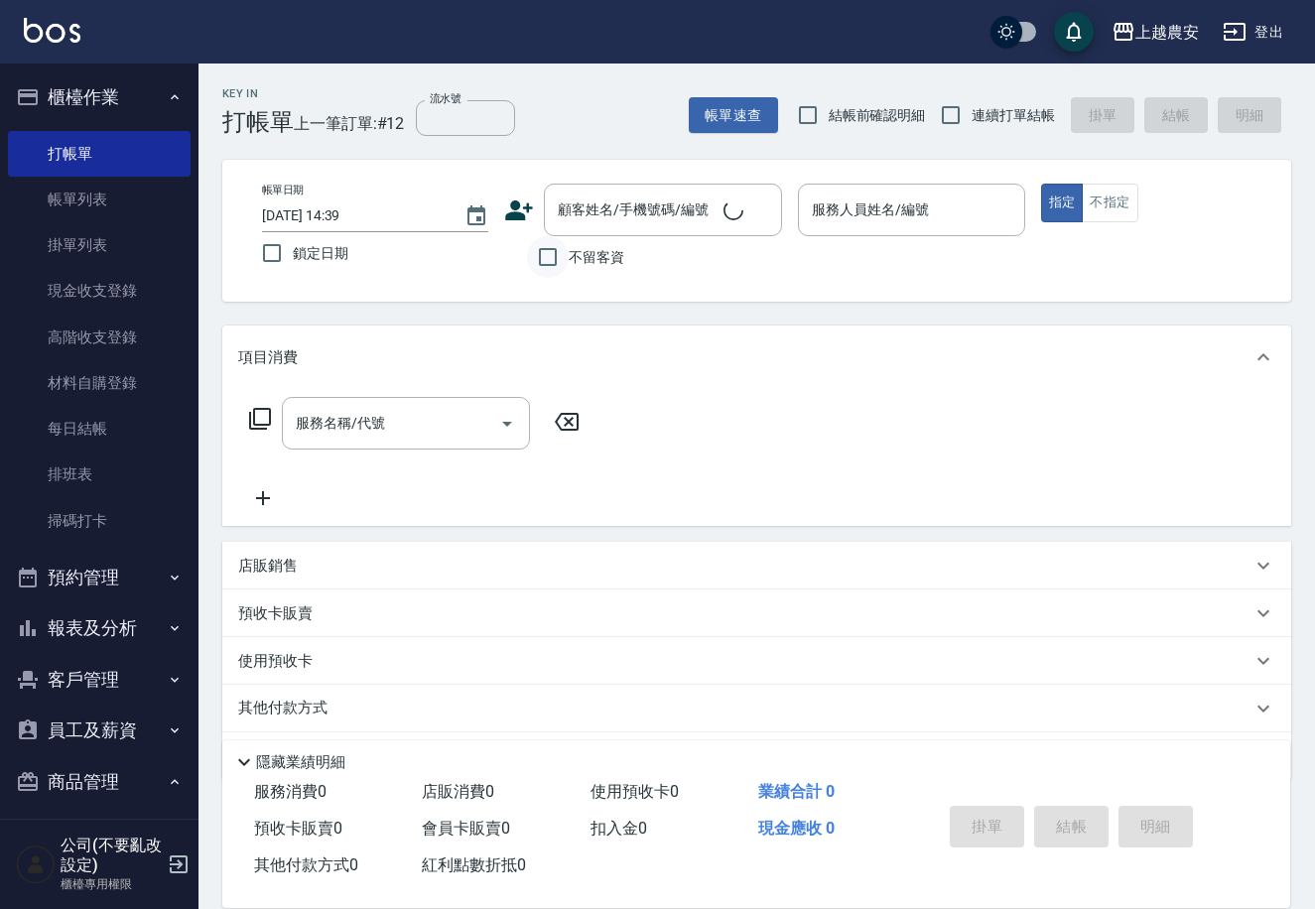
click at [538, 246] on input "不留客資" at bounding box center [548, 257] width 42 height 42
checkbox input "true"
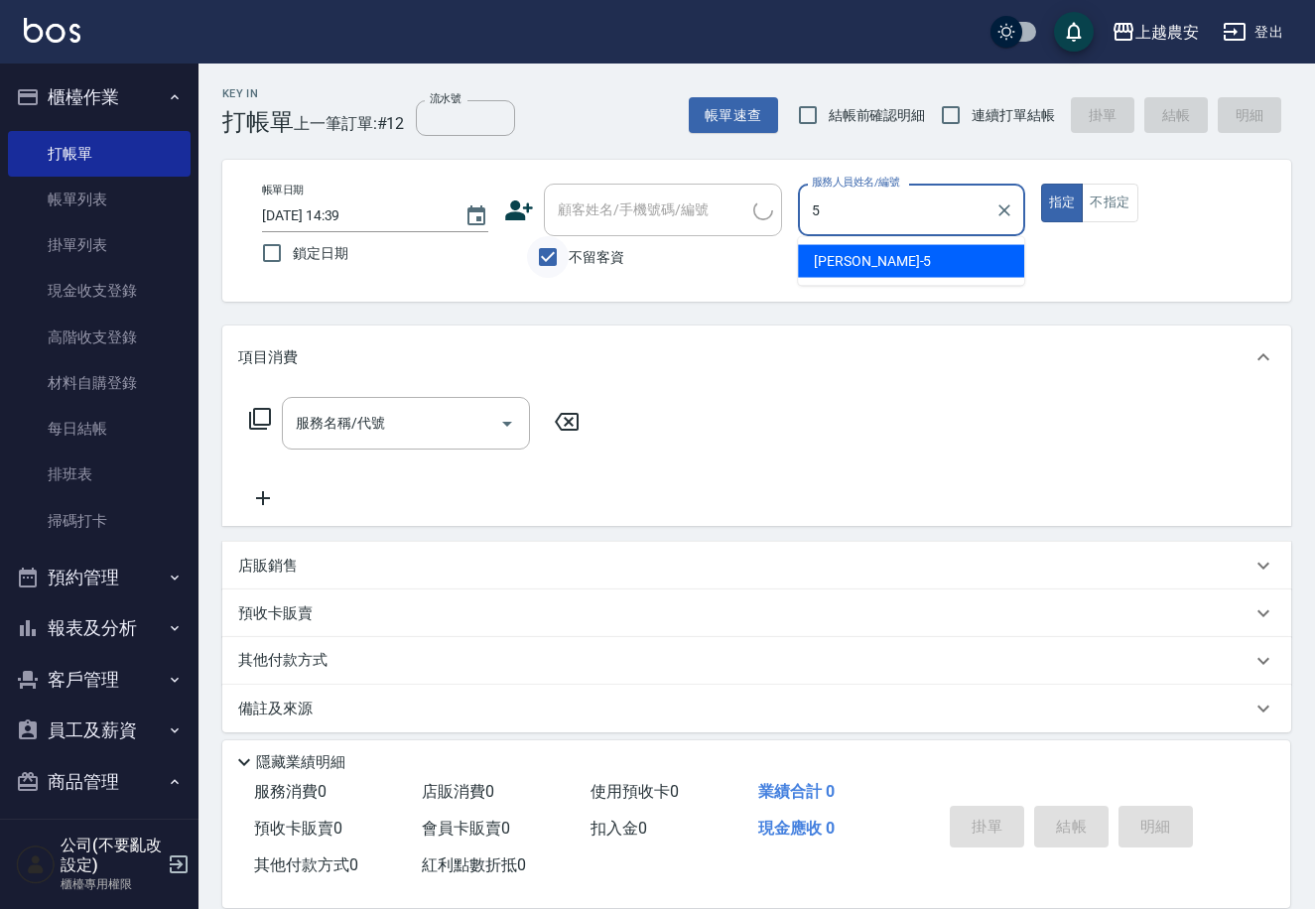
type input "Irene-5"
type button "true"
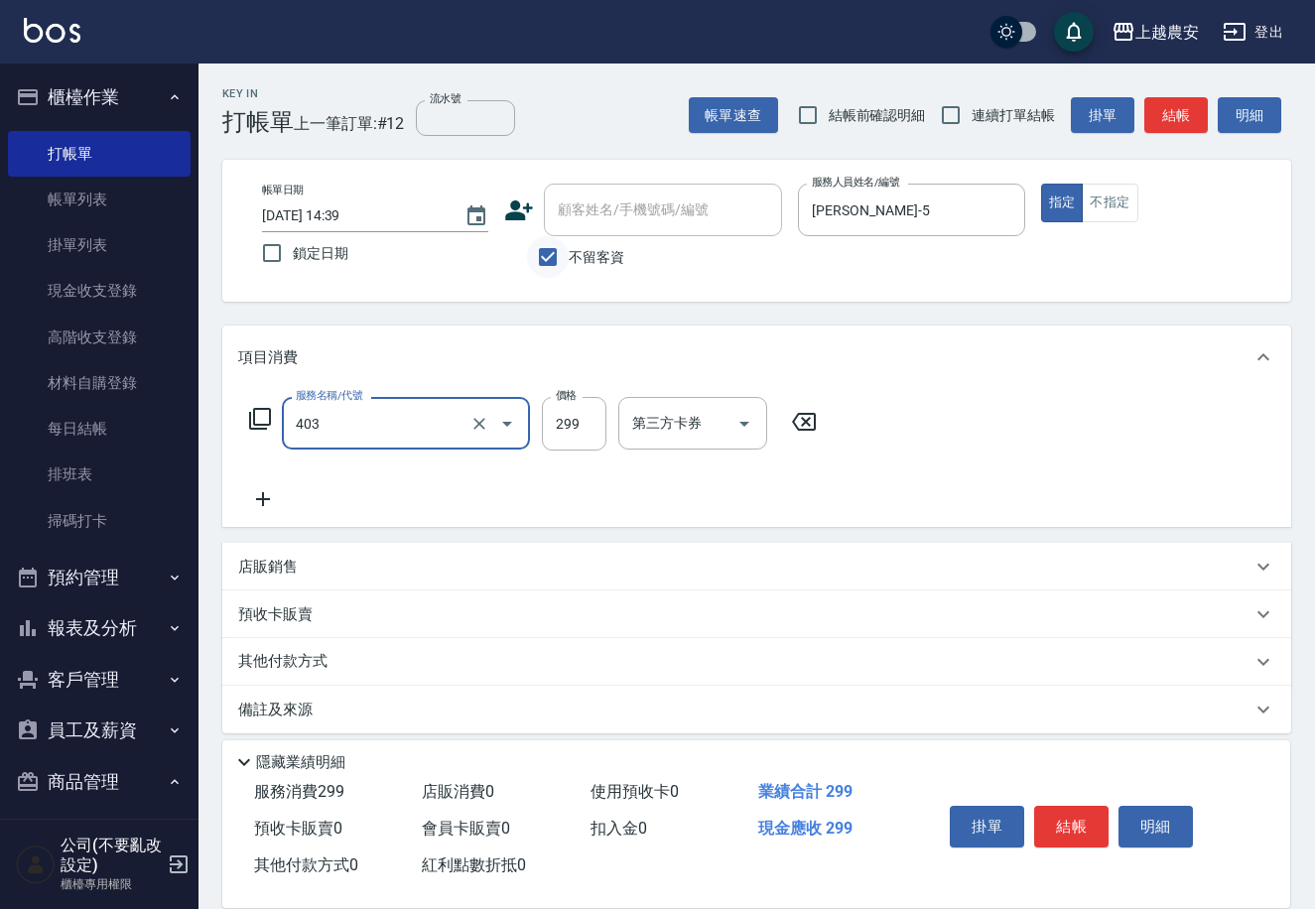
type input "剪髮(403)"
type input "700"
click at [1087, 819] on button "結帳" at bounding box center [1071, 827] width 74 height 42
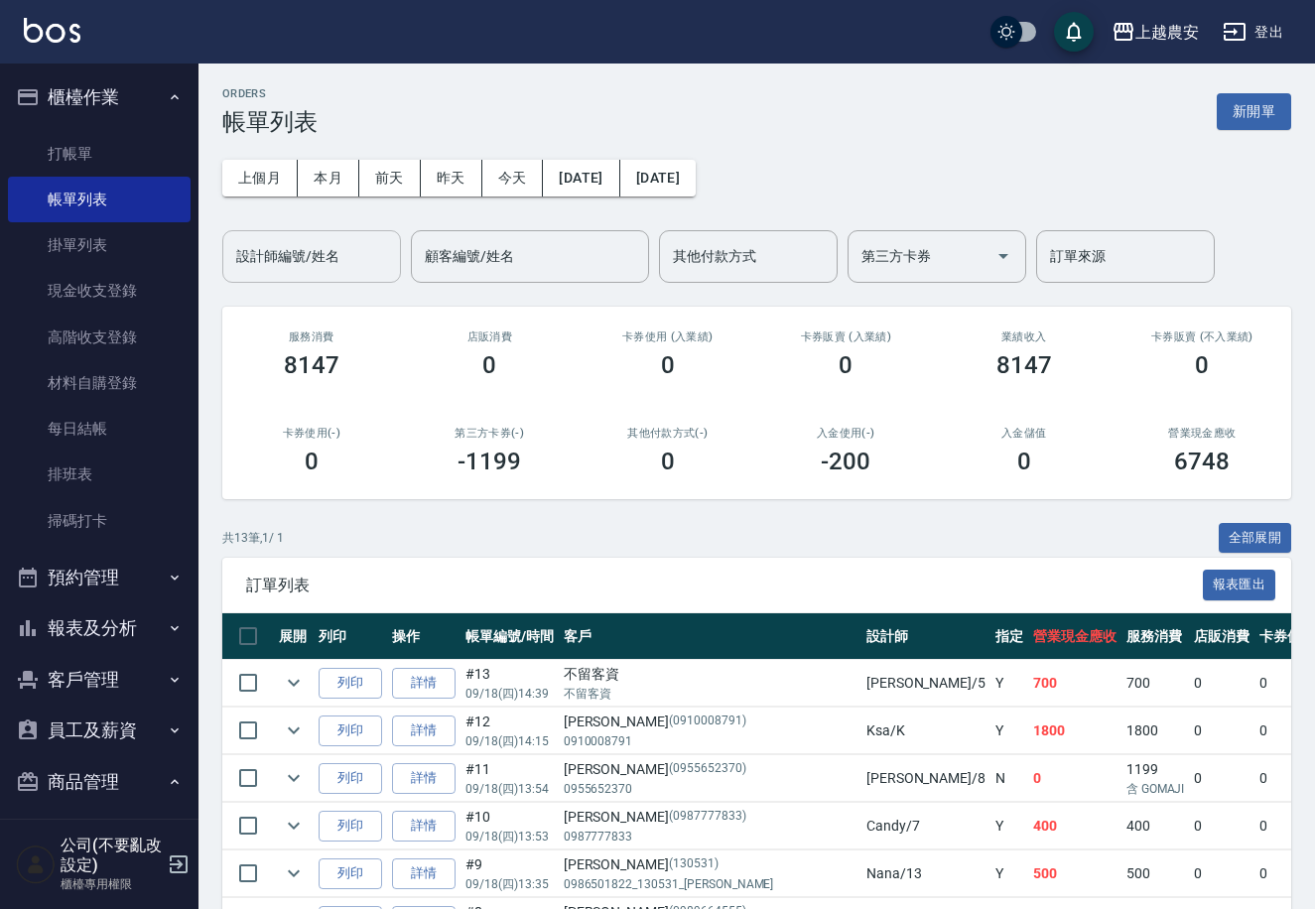
click at [316, 251] on input "設計師編號/姓名" at bounding box center [311, 256] width 161 height 35
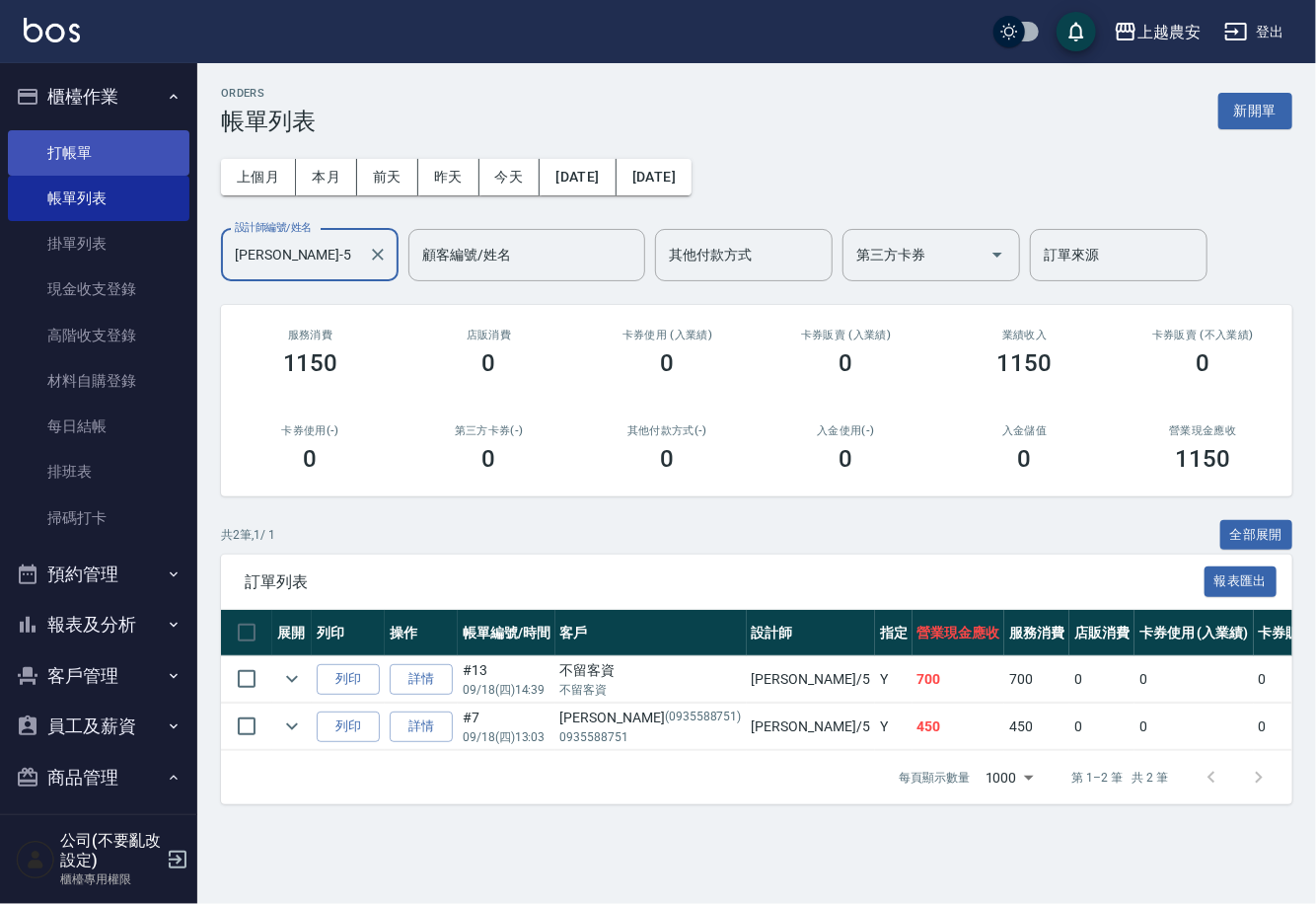
type input "Irene-5"
click at [114, 130] on link "打帳單" at bounding box center [98, 153] width 182 height 46
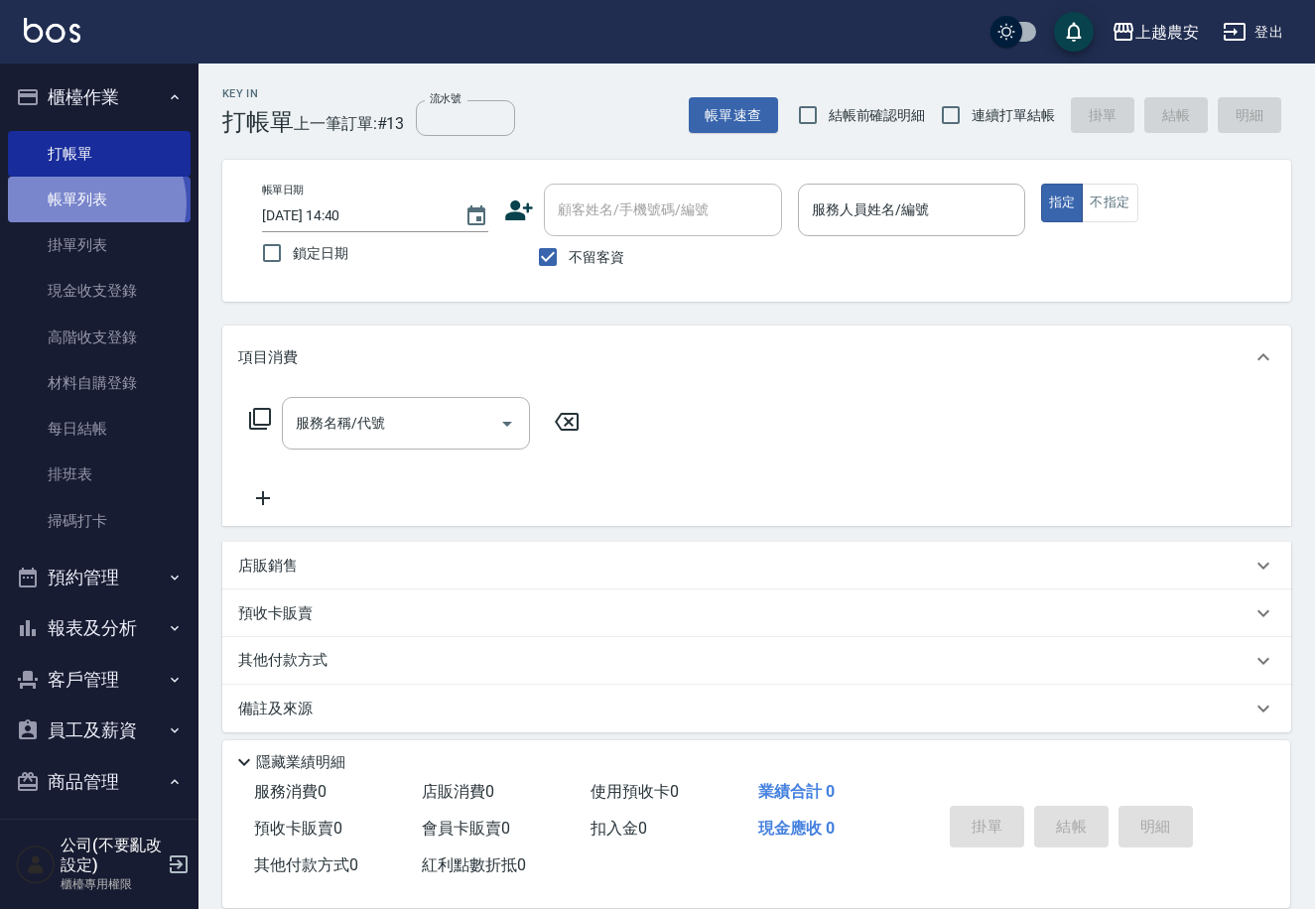
click at [90, 202] on link "帳單列表" at bounding box center [99, 200] width 183 height 46
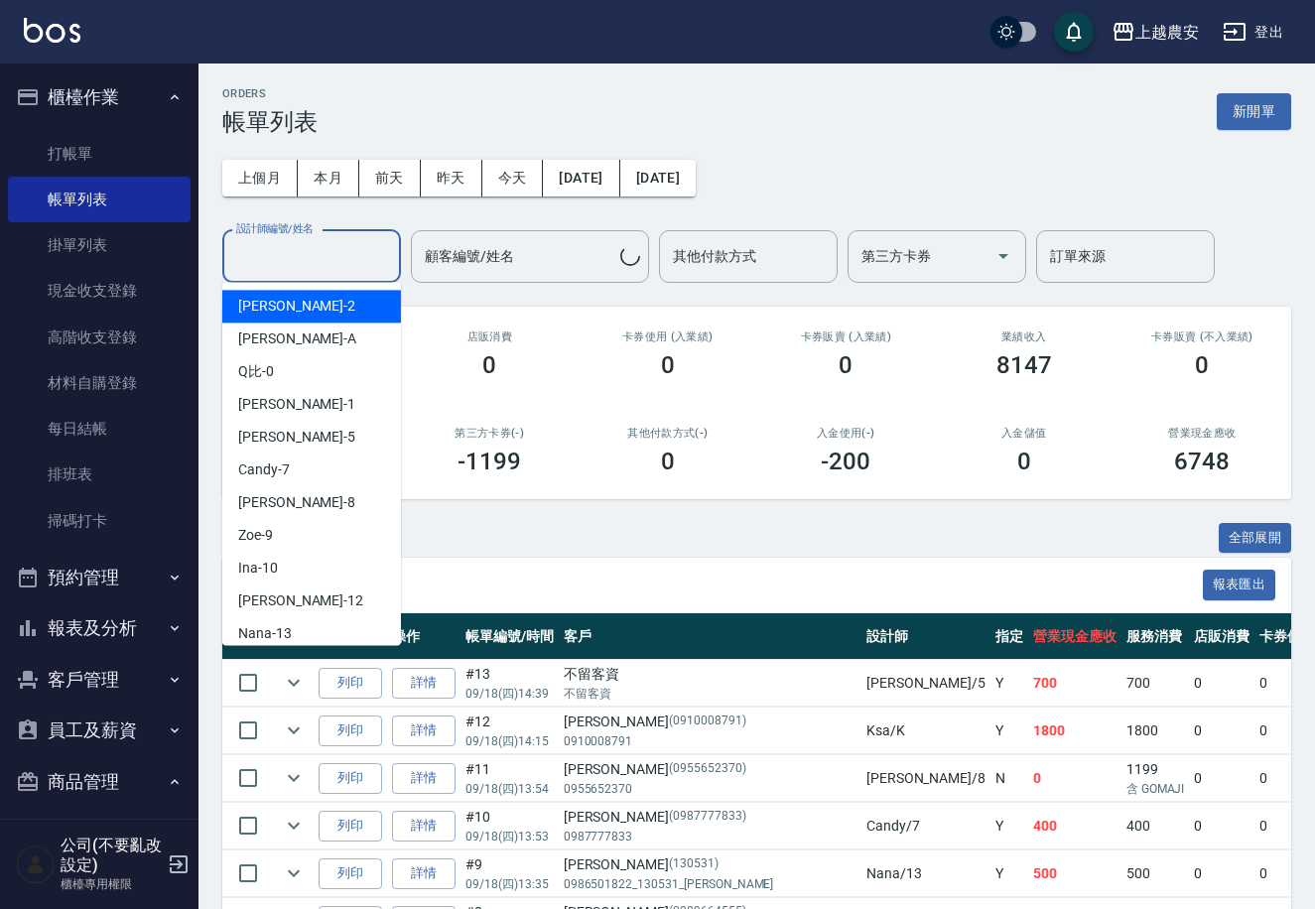
click at [354, 259] on input "設計師編號/姓名" at bounding box center [311, 256] width 161 height 35
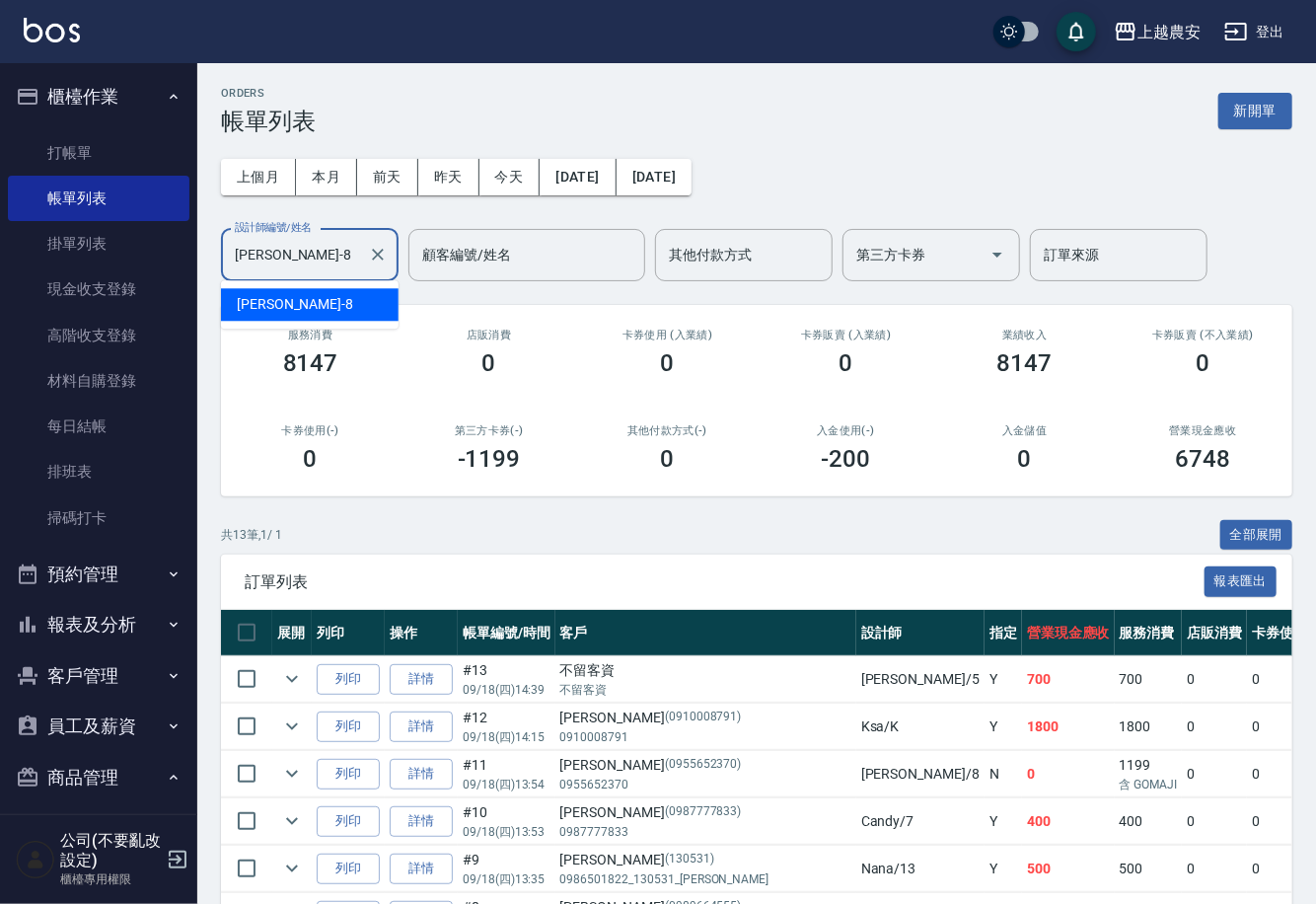
type input "黛慧-8"
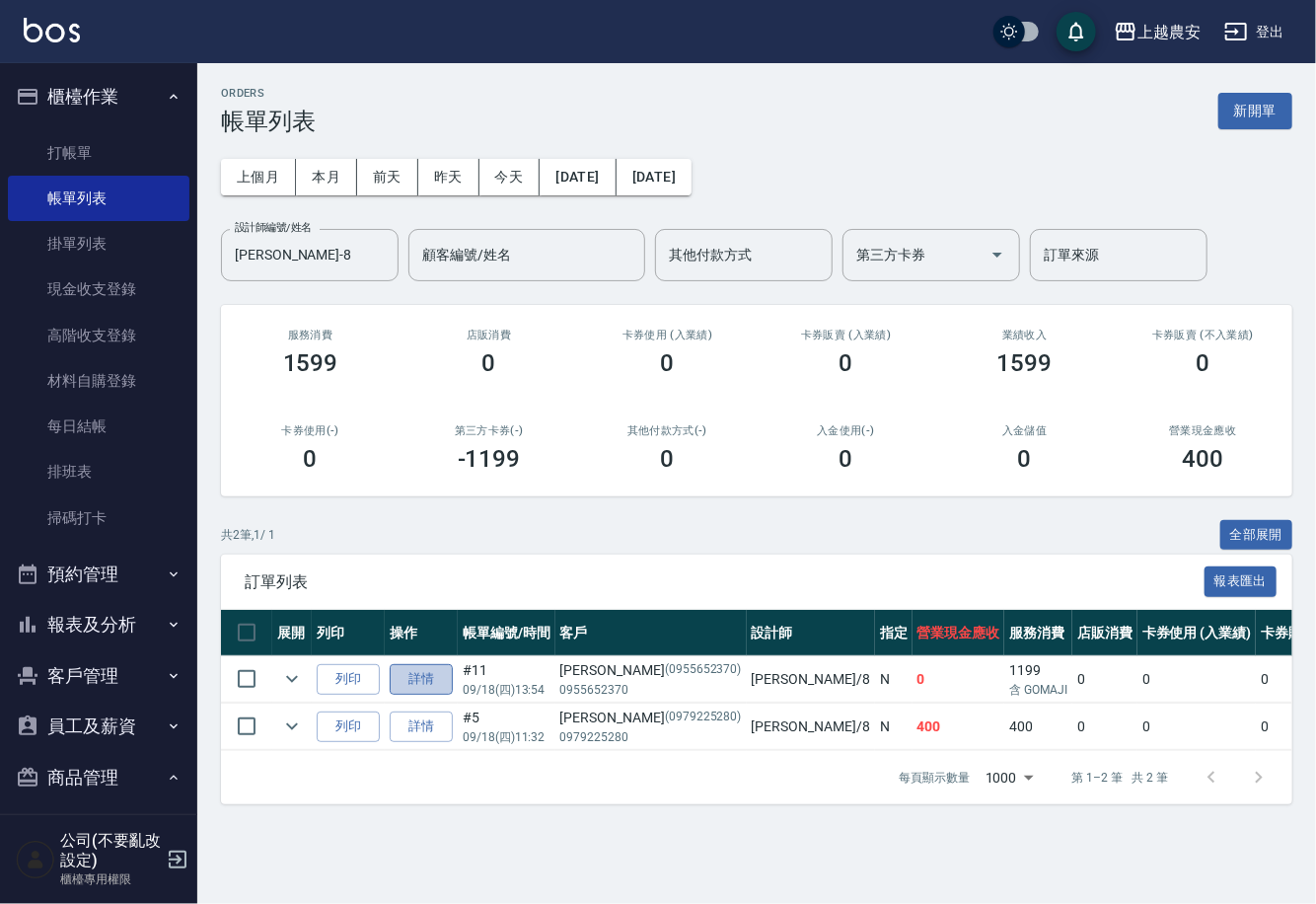
click at [424, 682] on link "詳情" at bounding box center [421, 679] width 63 height 31
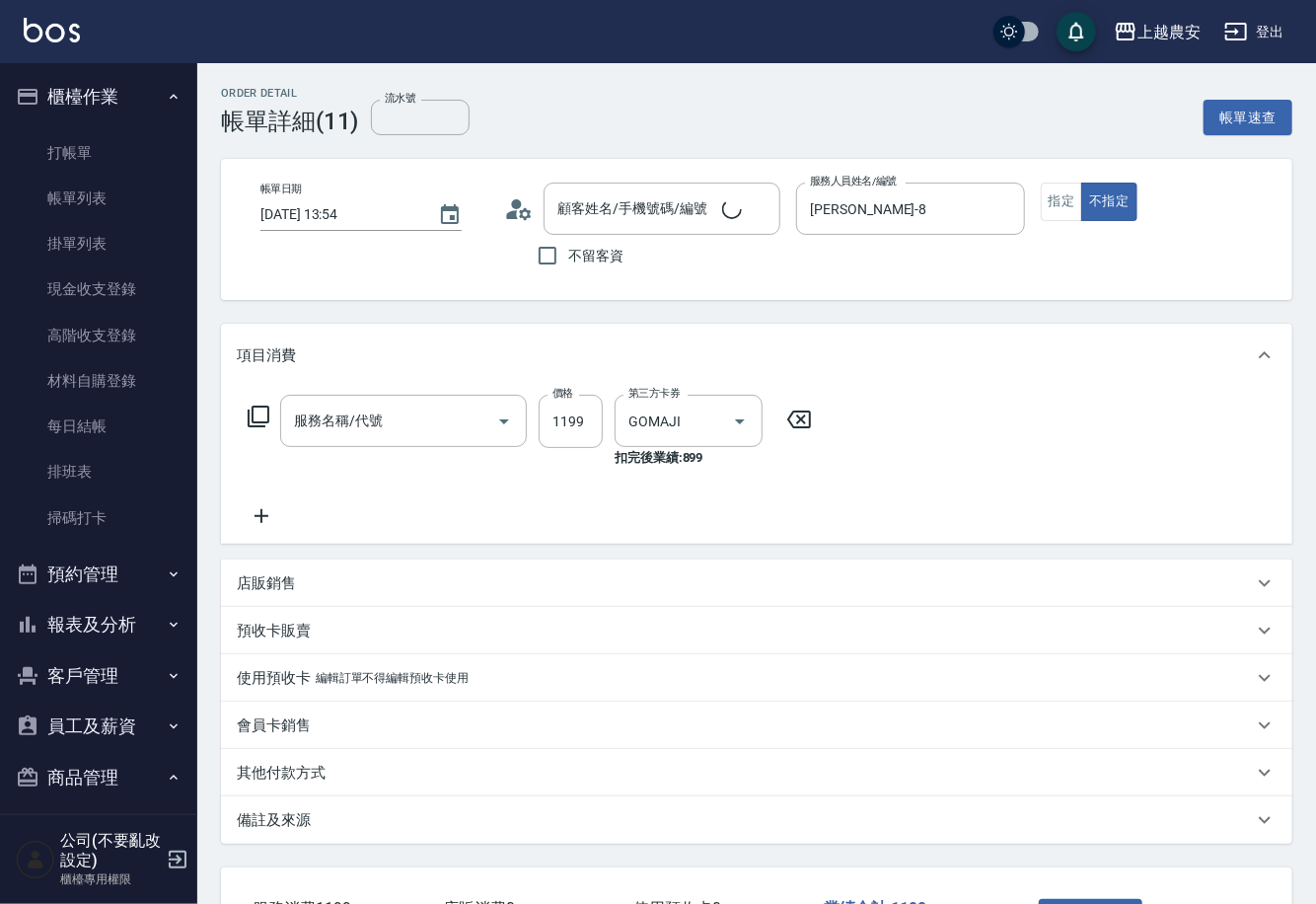
type input "2025/09/18 13:54"
type input "黛慧-8"
type input "GOMAJI(998)"
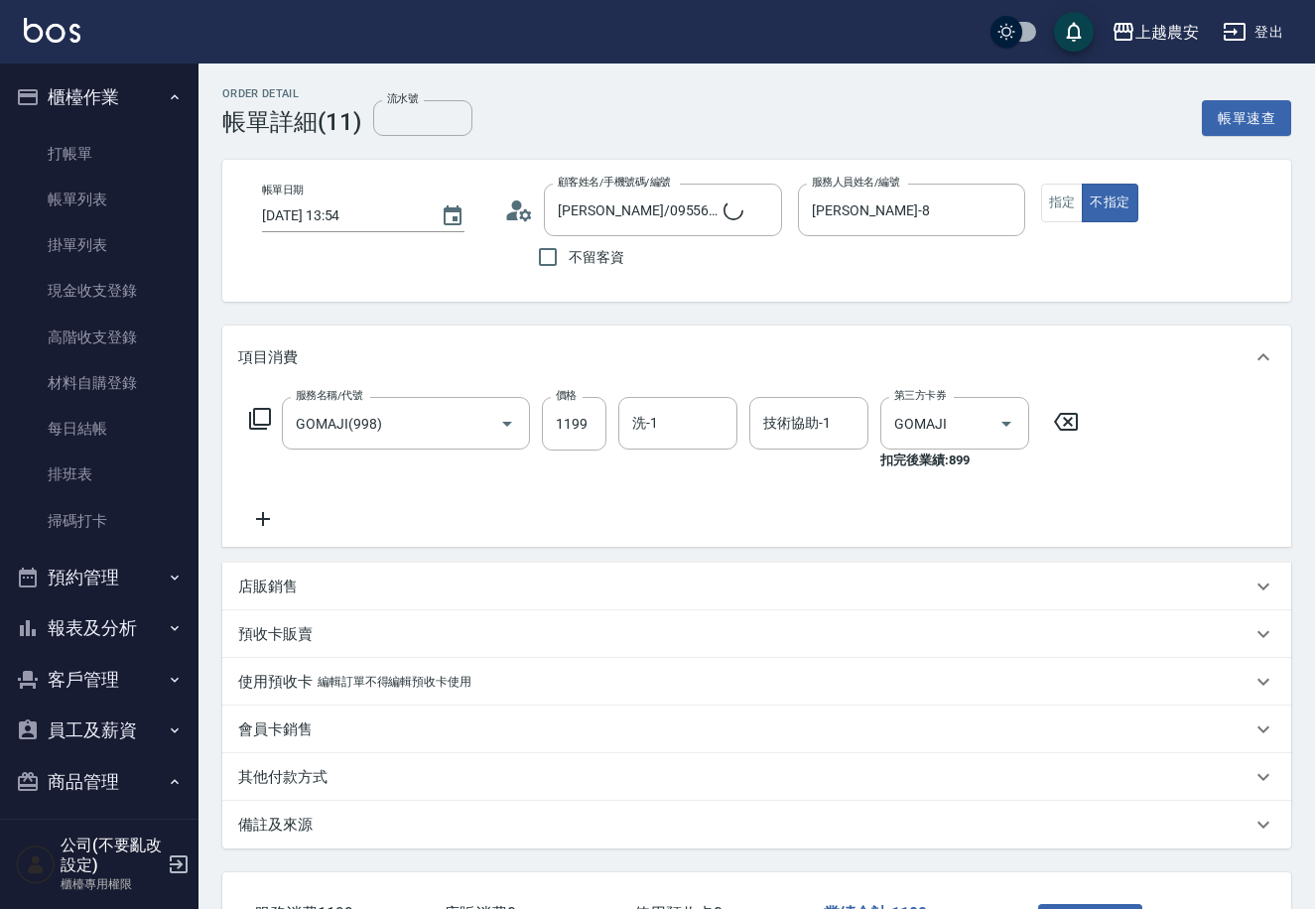
type input "許婷婷/0955652370/0955652370"
click at [264, 521] on icon at bounding box center [263, 519] width 50 height 24
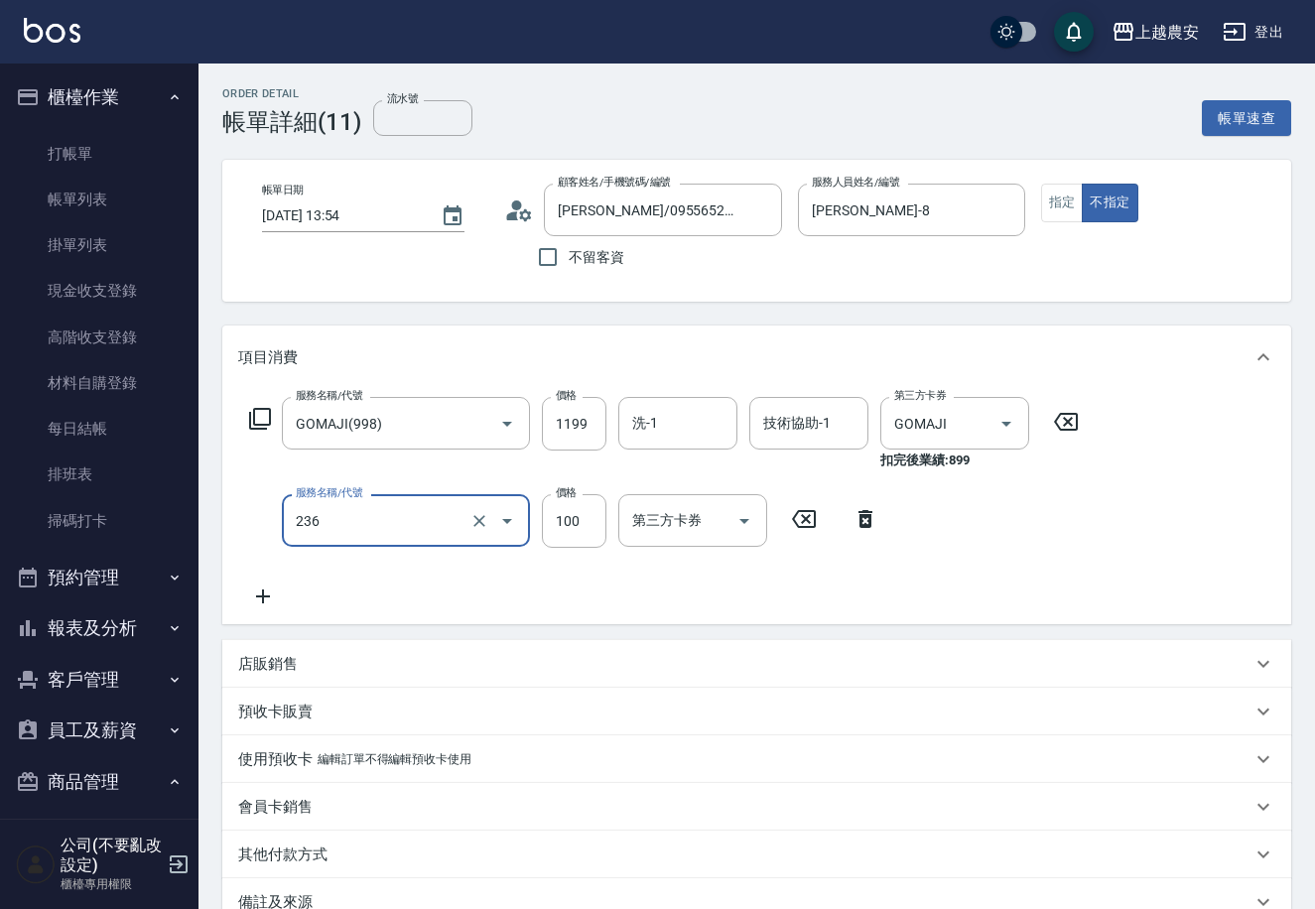
type input "手棒(236)"
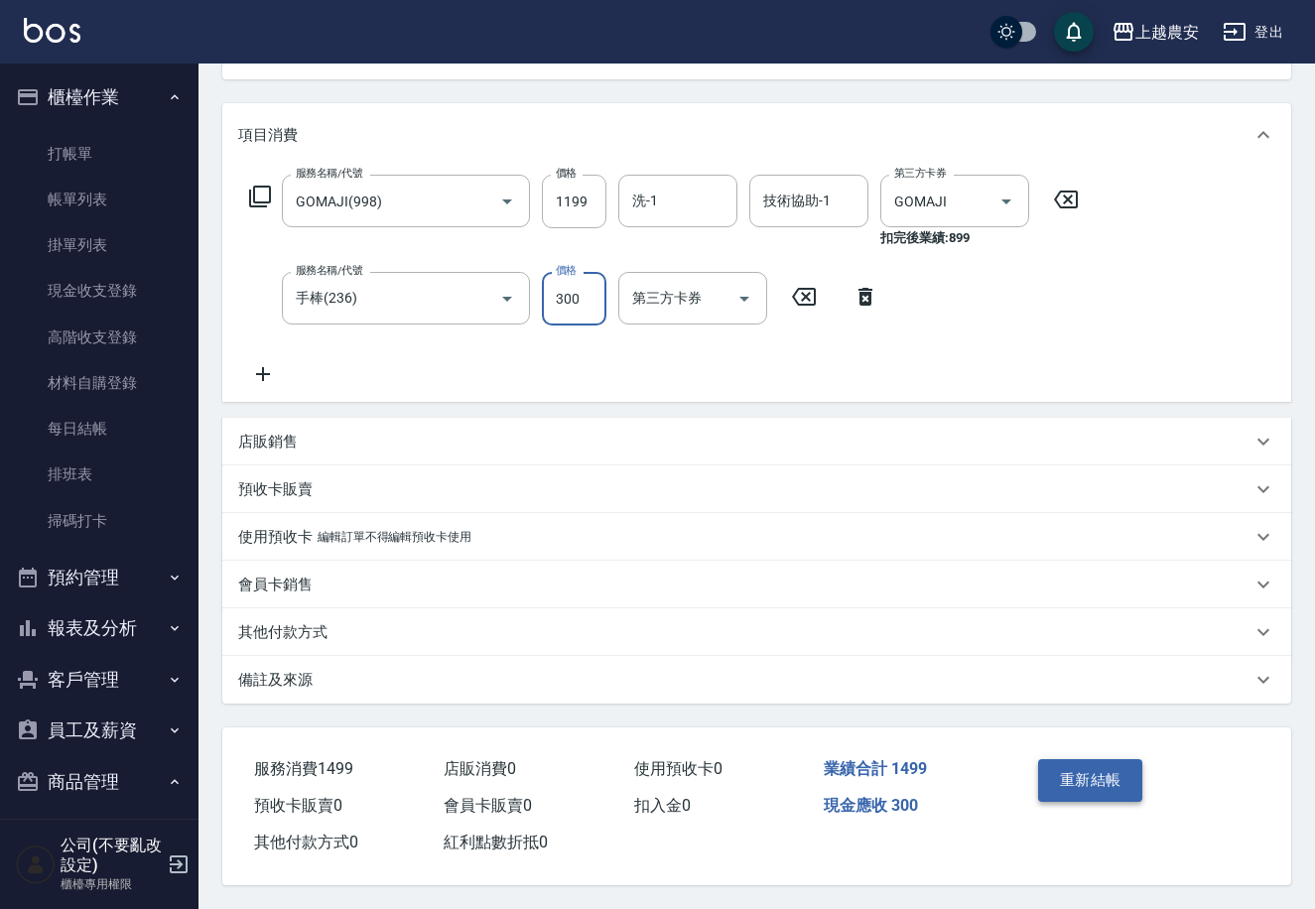
type input "300"
click at [1084, 762] on button "重新結帳" at bounding box center [1090, 780] width 105 height 42
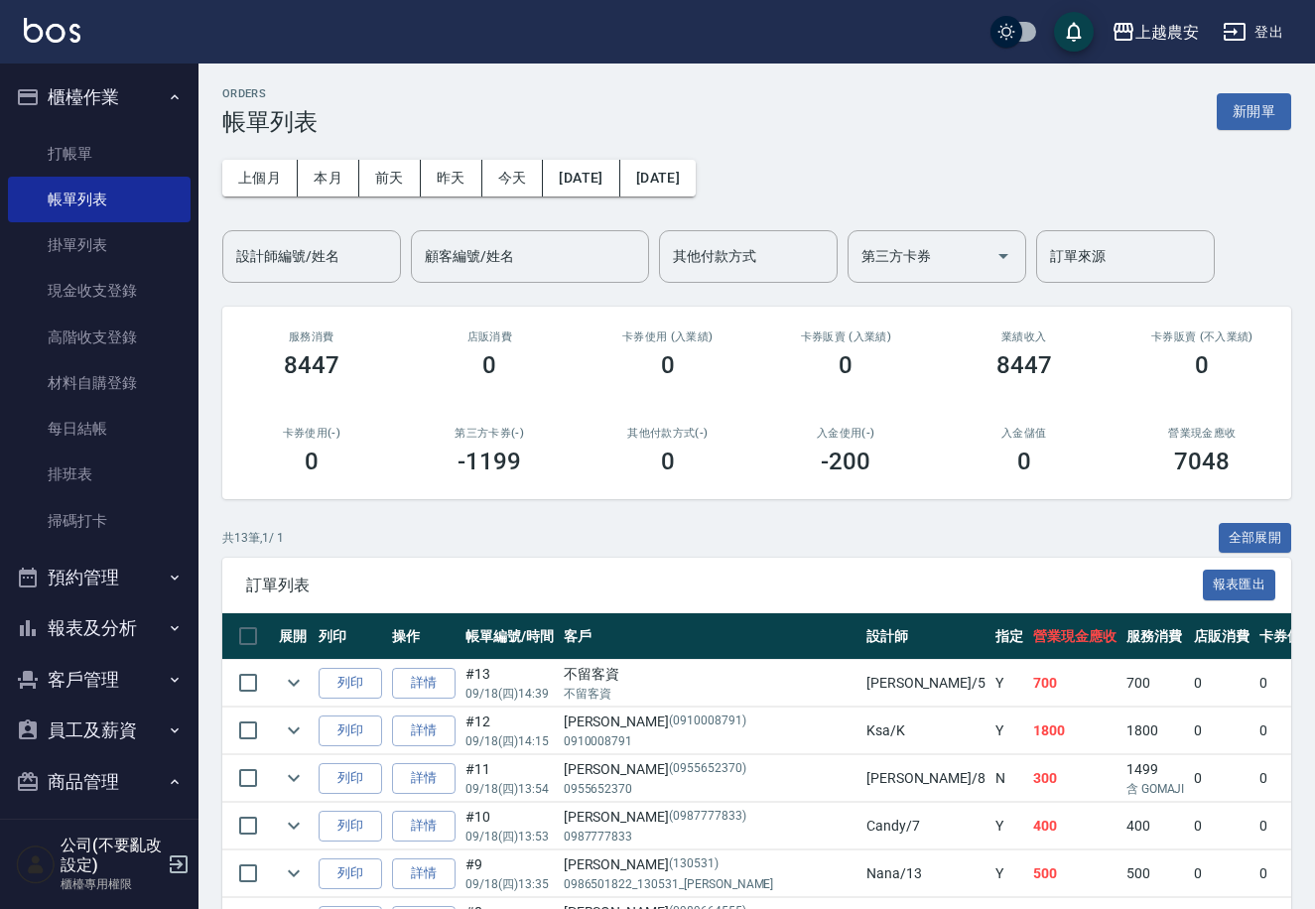
scroll to position [80, 0]
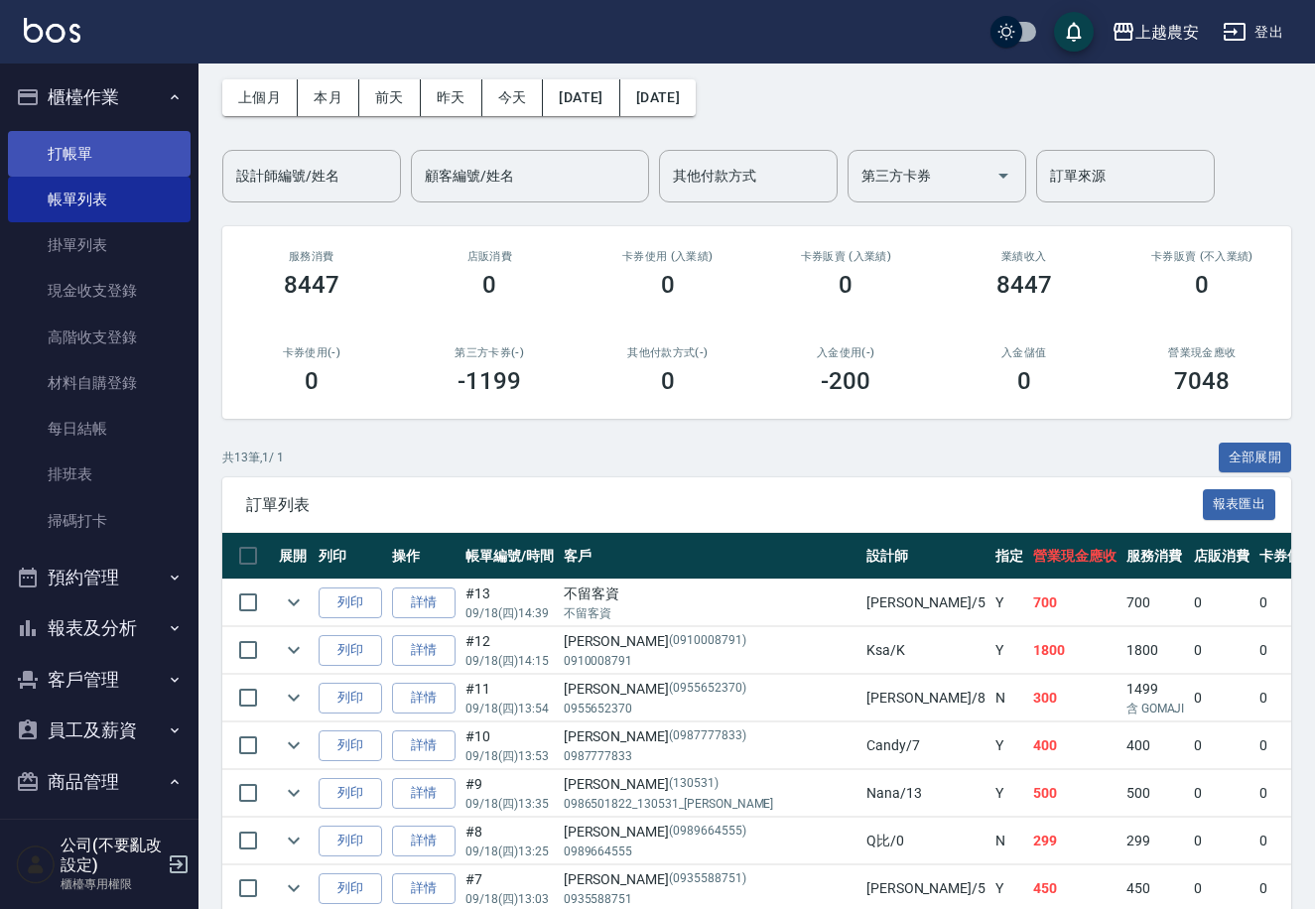
click at [106, 139] on link "打帳單" at bounding box center [99, 154] width 183 height 46
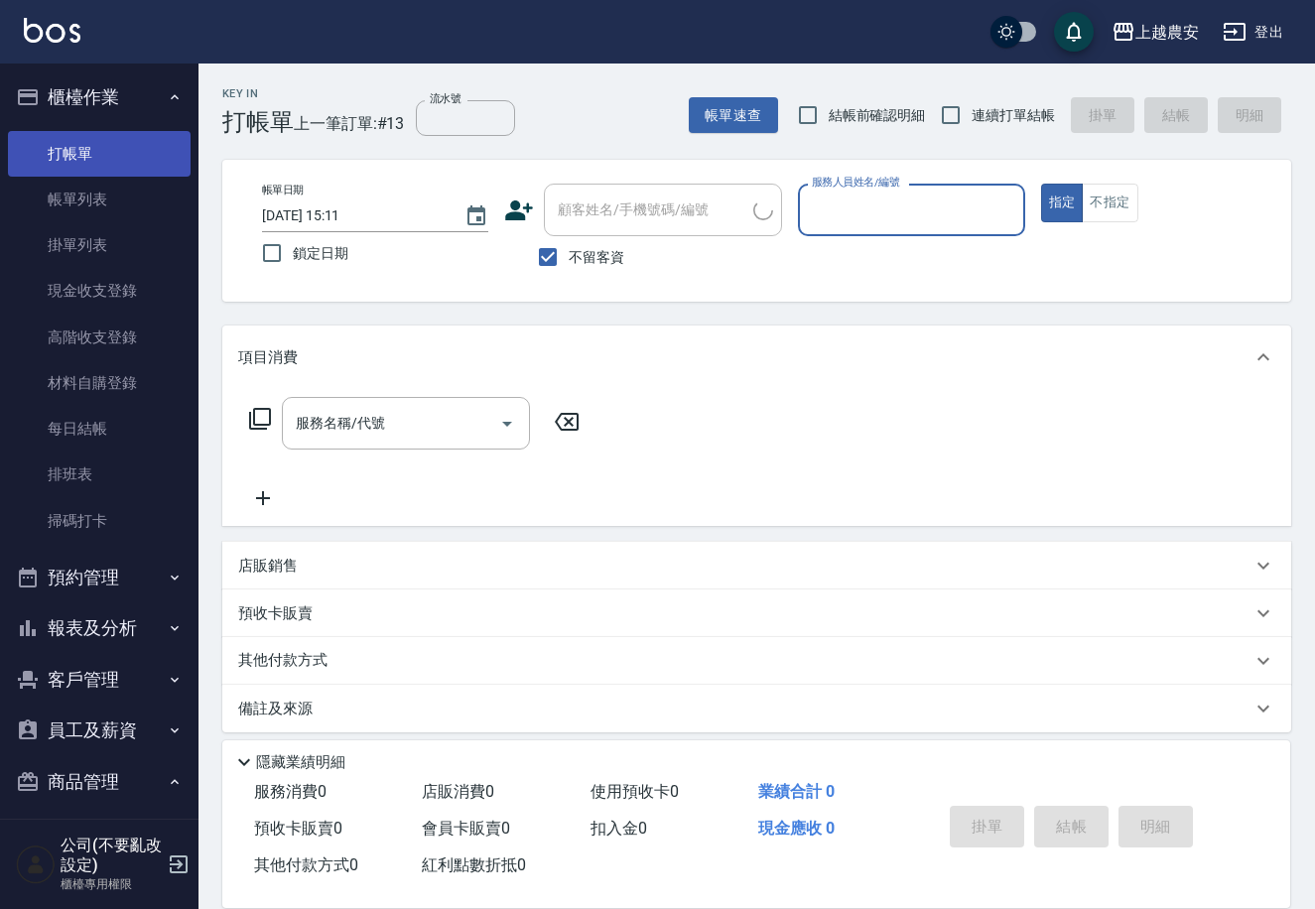
type input "0"
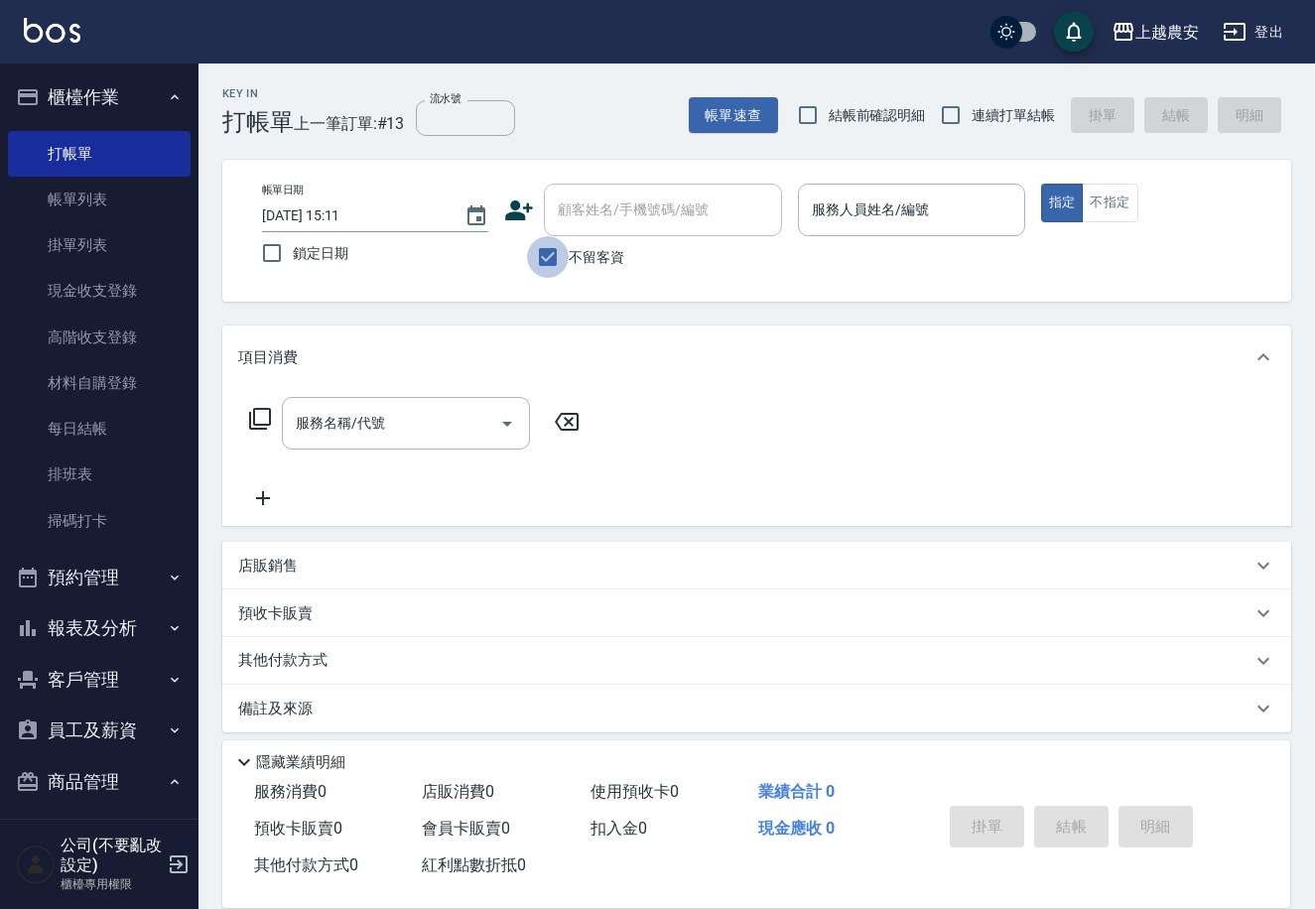
click at [563, 255] on input "不留客資" at bounding box center [548, 257] width 42 height 42
checkbox input "false"
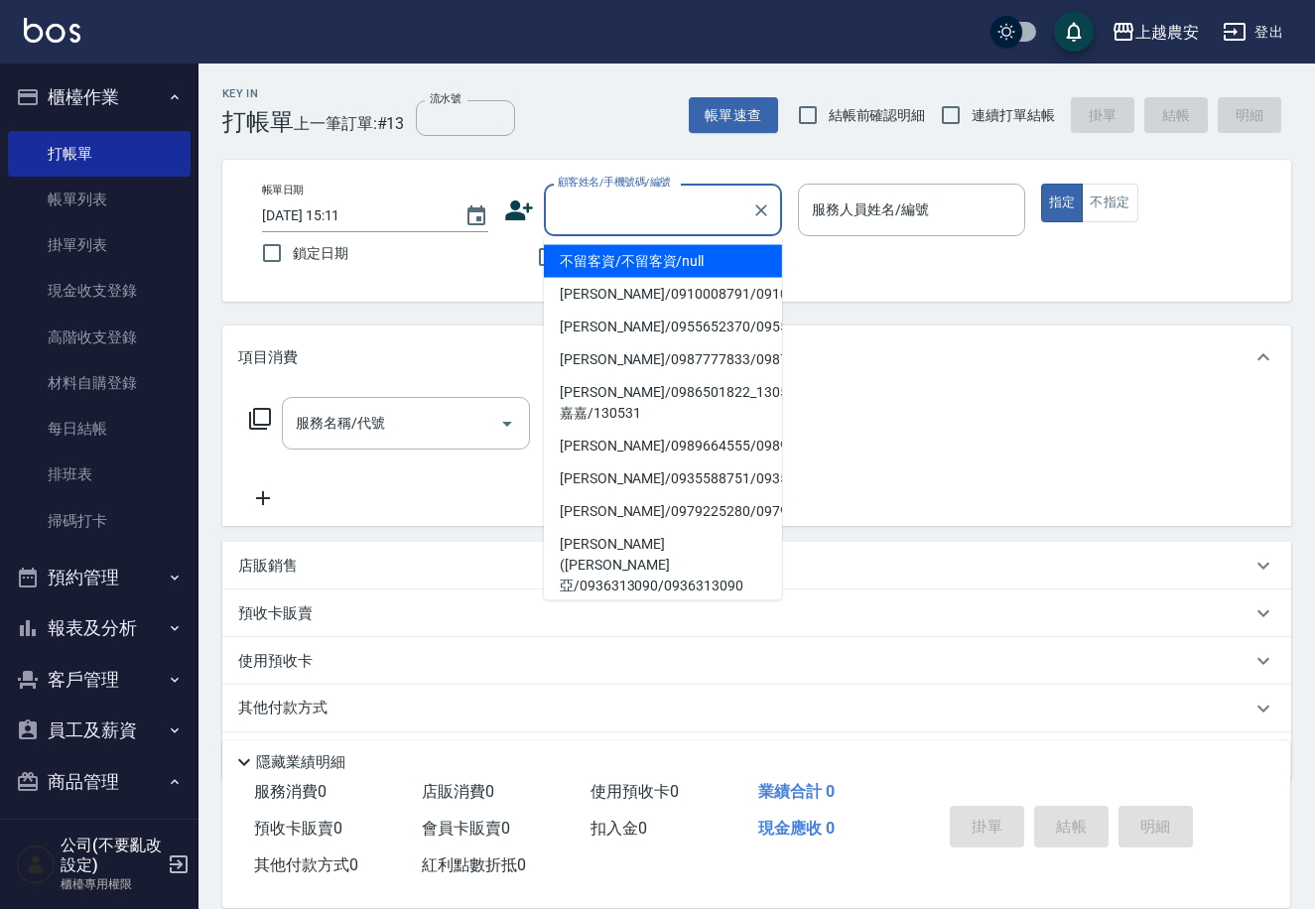
click at [574, 222] on input "顧客姓名/手機號碼/編號" at bounding box center [648, 209] width 190 height 35
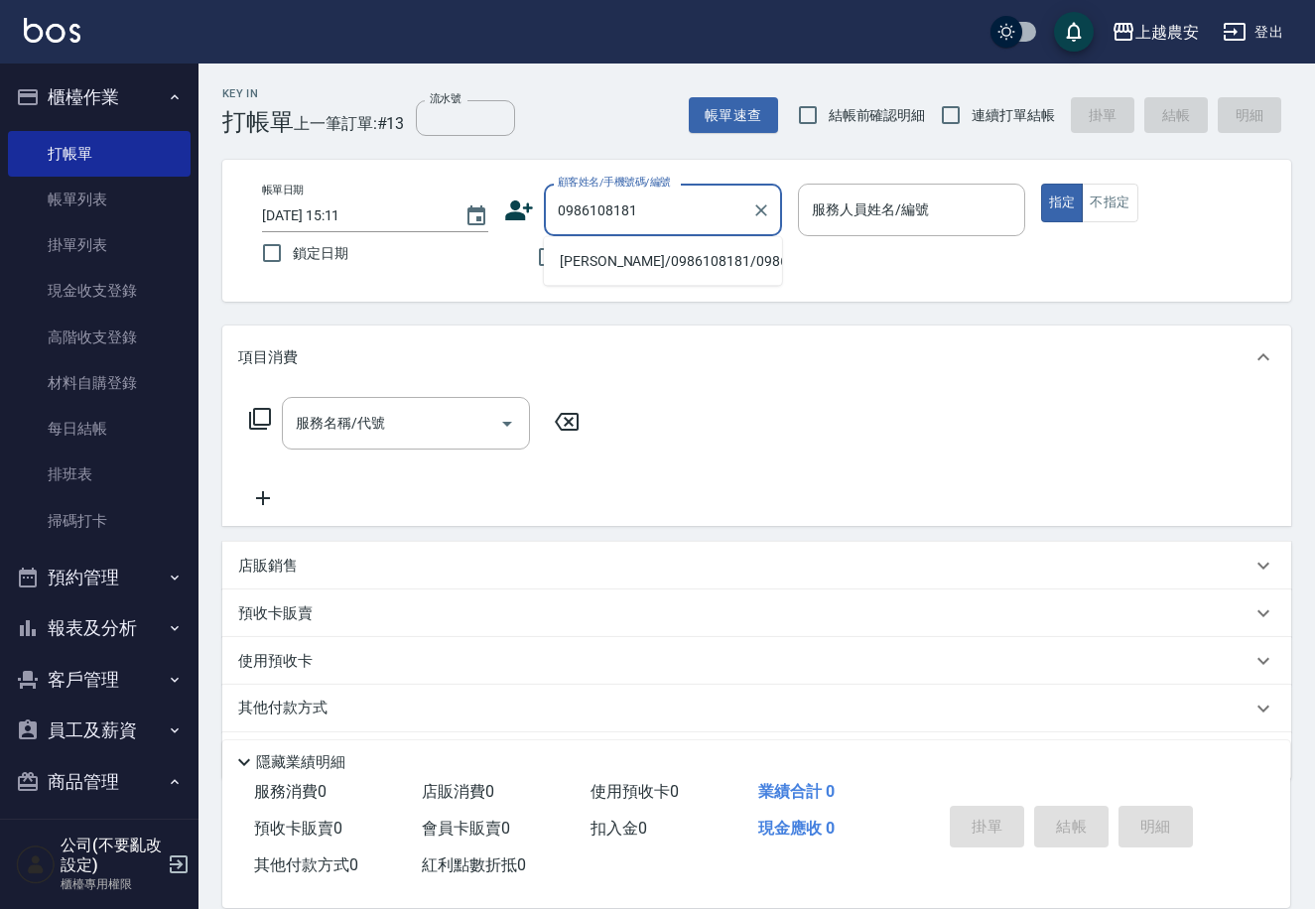
click at [670, 256] on li "林依穎/0986108181/0986108181" at bounding box center [663, 261] width 238 height 33
type input "林依穎/0986108181/0986108181"
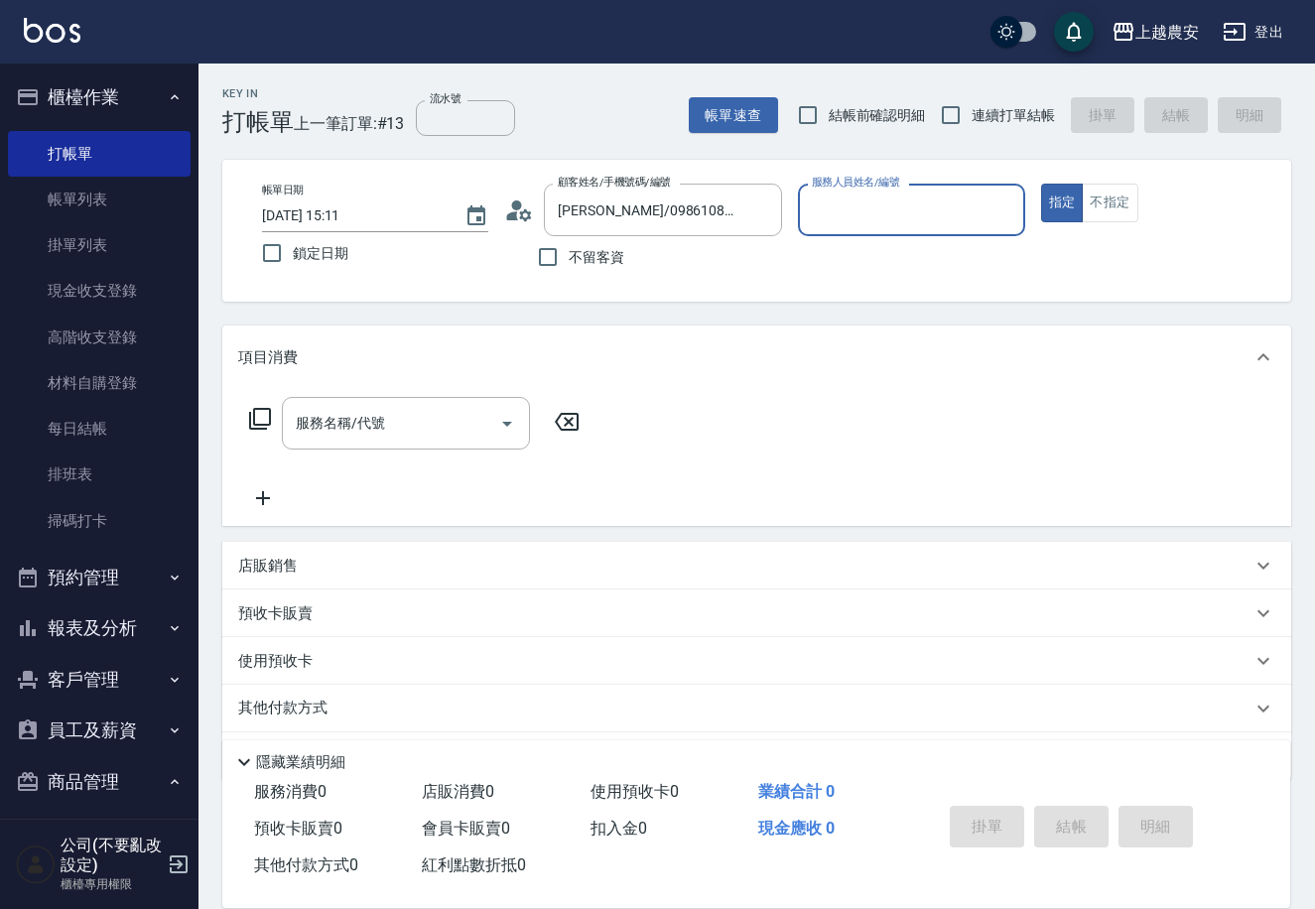
type input "Yoko-12"
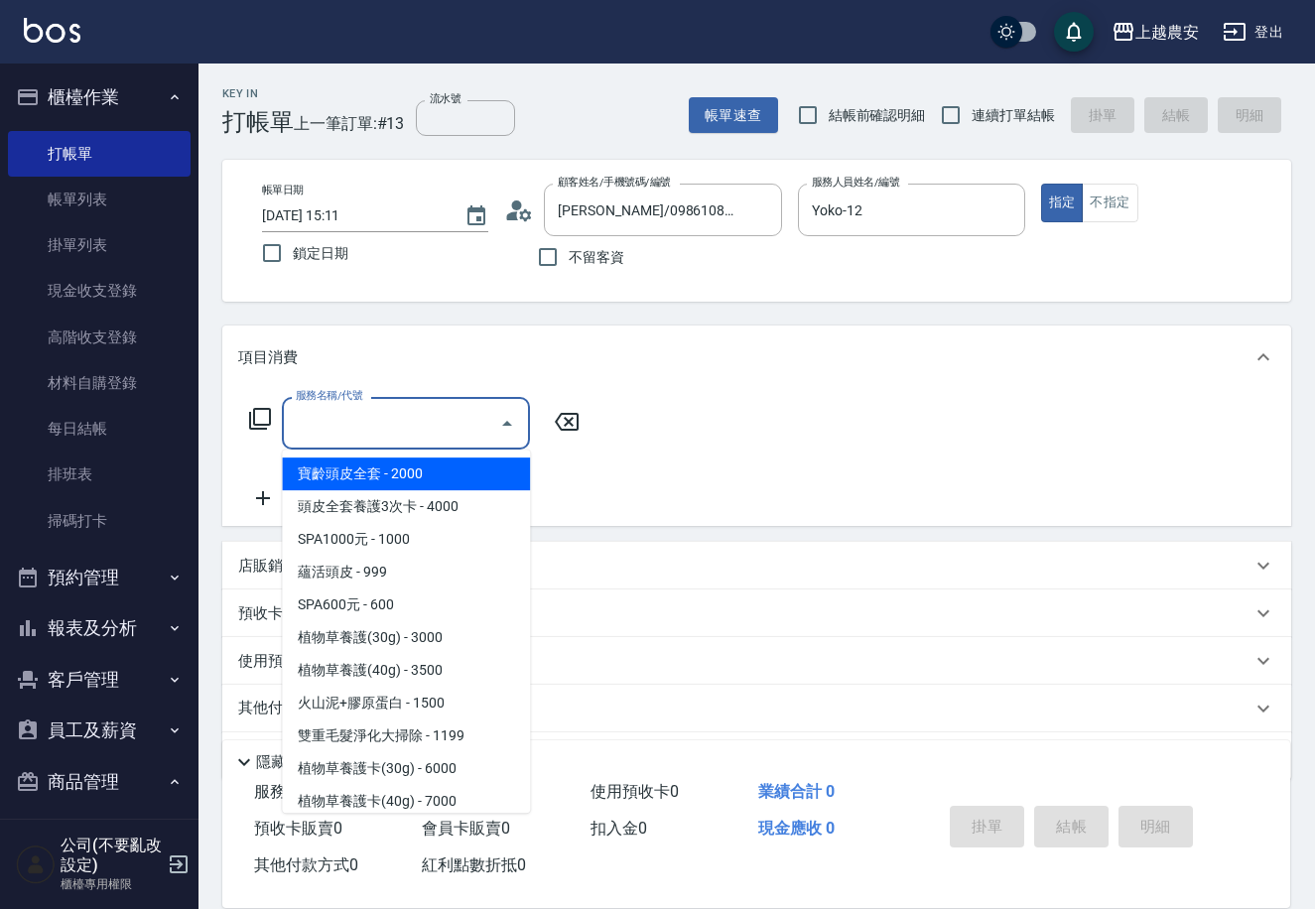
click at [352, 422] on input "服務名稱/代號" at bounding box center [391, 423] width 200 height 35
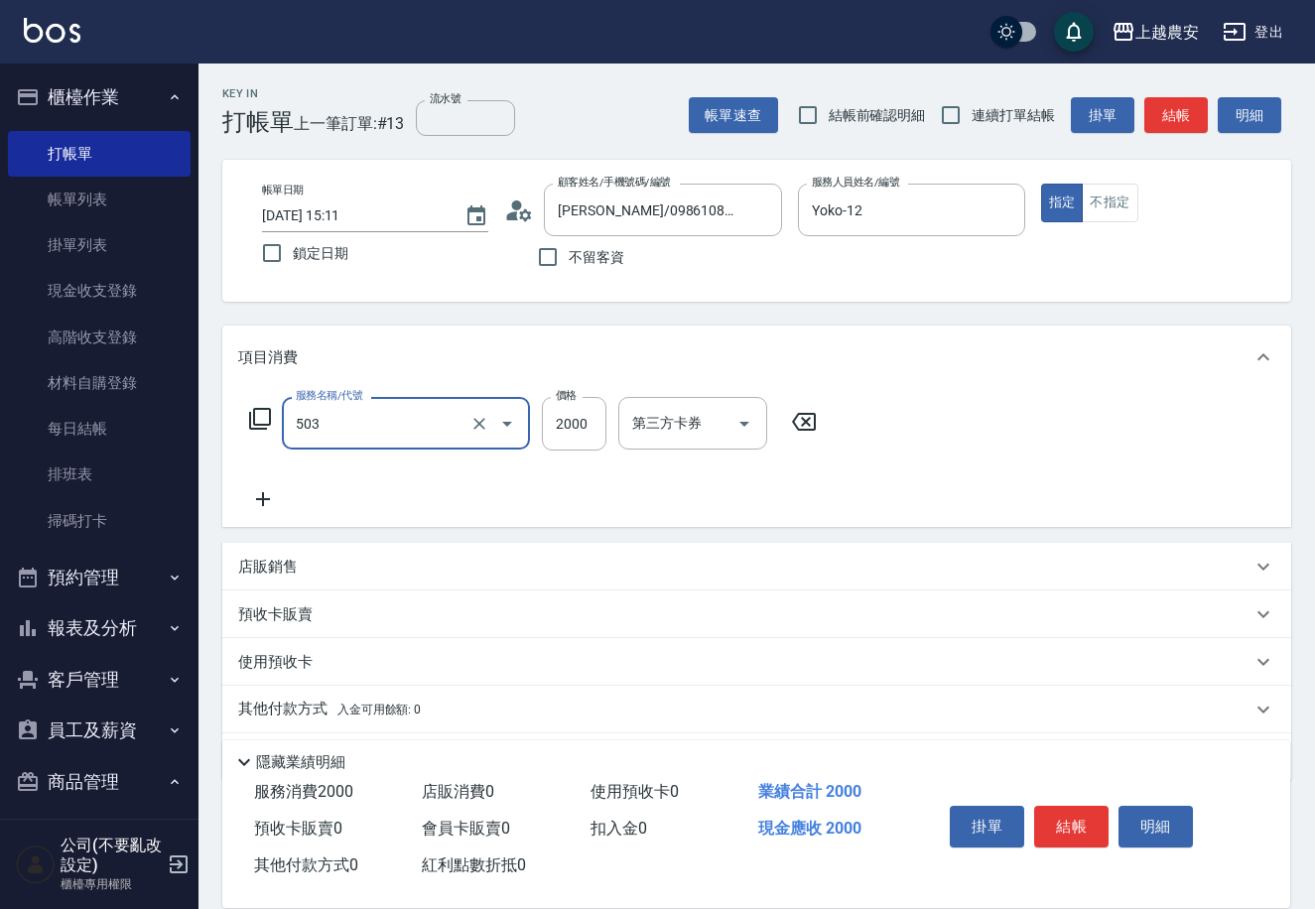
type input "染髮1500↑(503)"
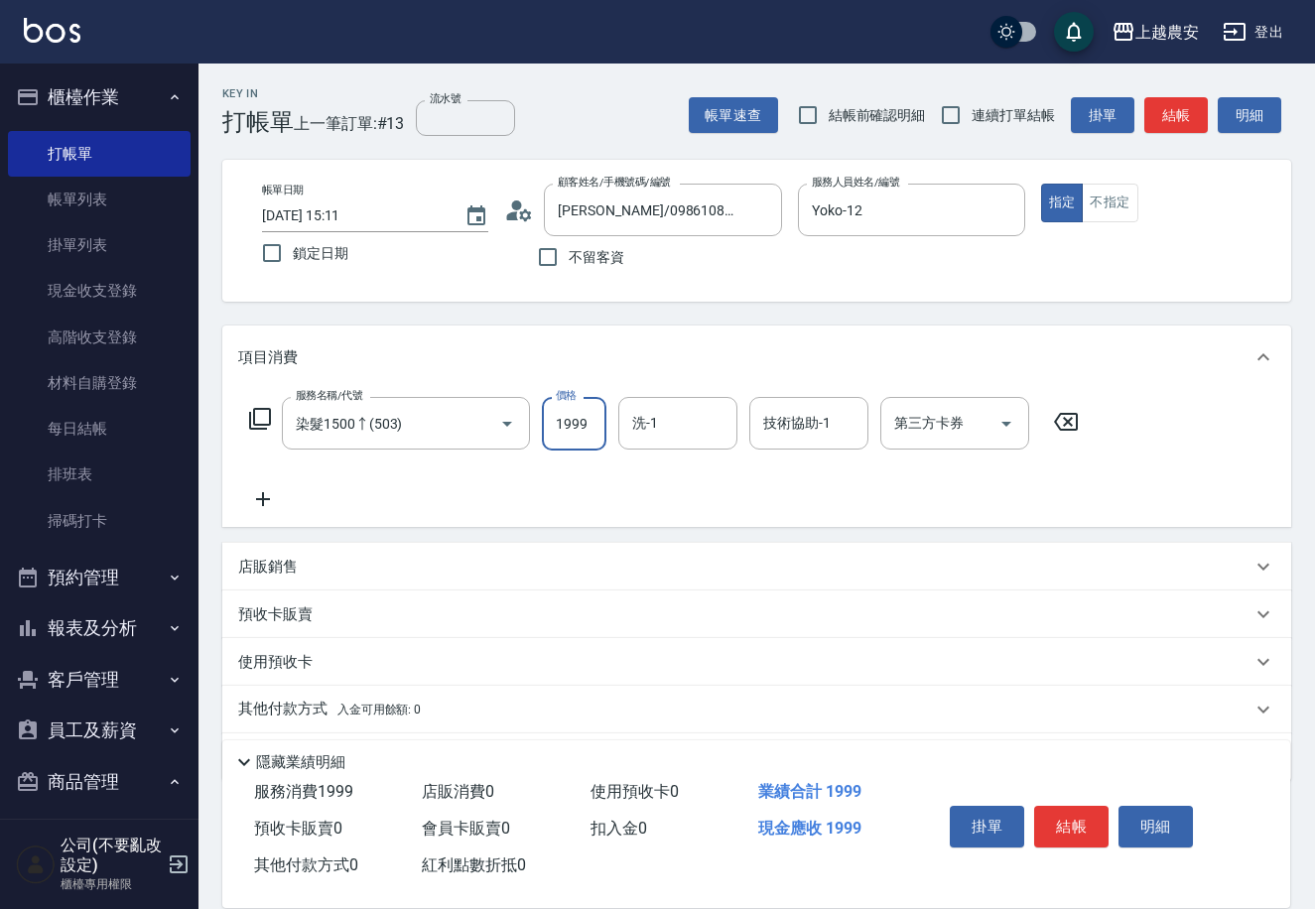
type input "1999"
click at [255, 565] on p "店販銷售" at bounding box center [268, 567] width 60 height 21
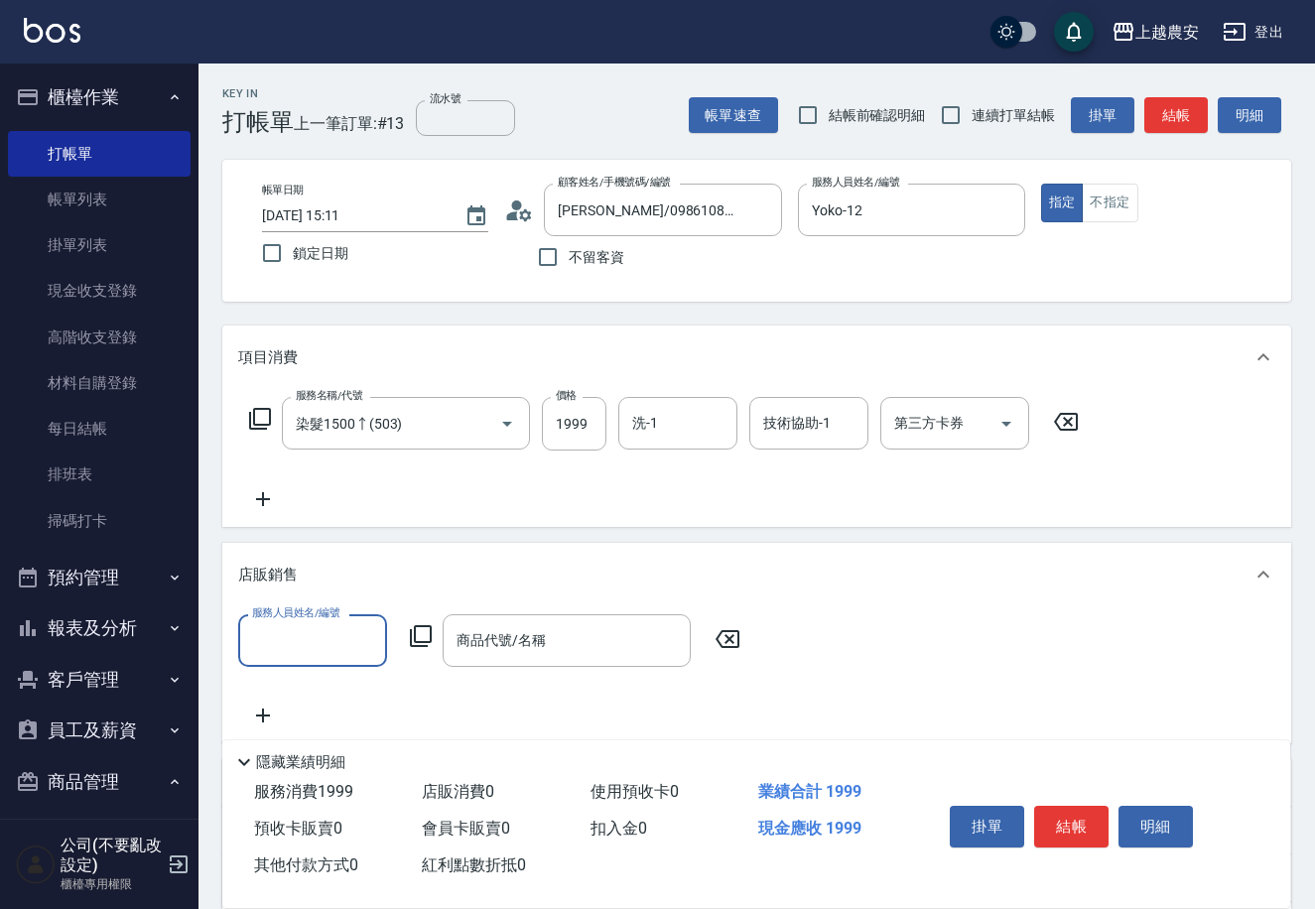
scroll to position [1, 0]
type input "Yoko-12"
type input "X"
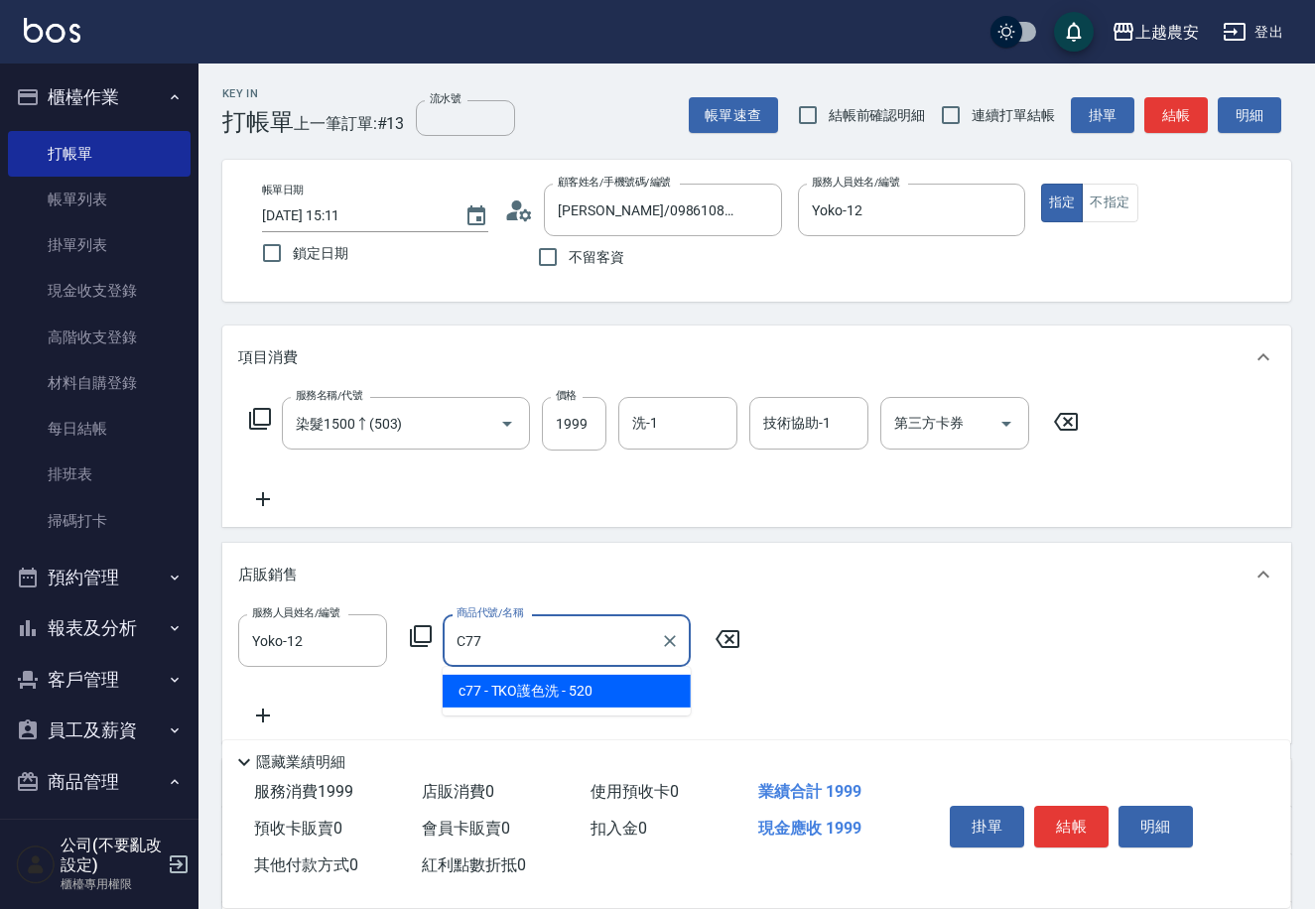
type input "TKO護色洗"
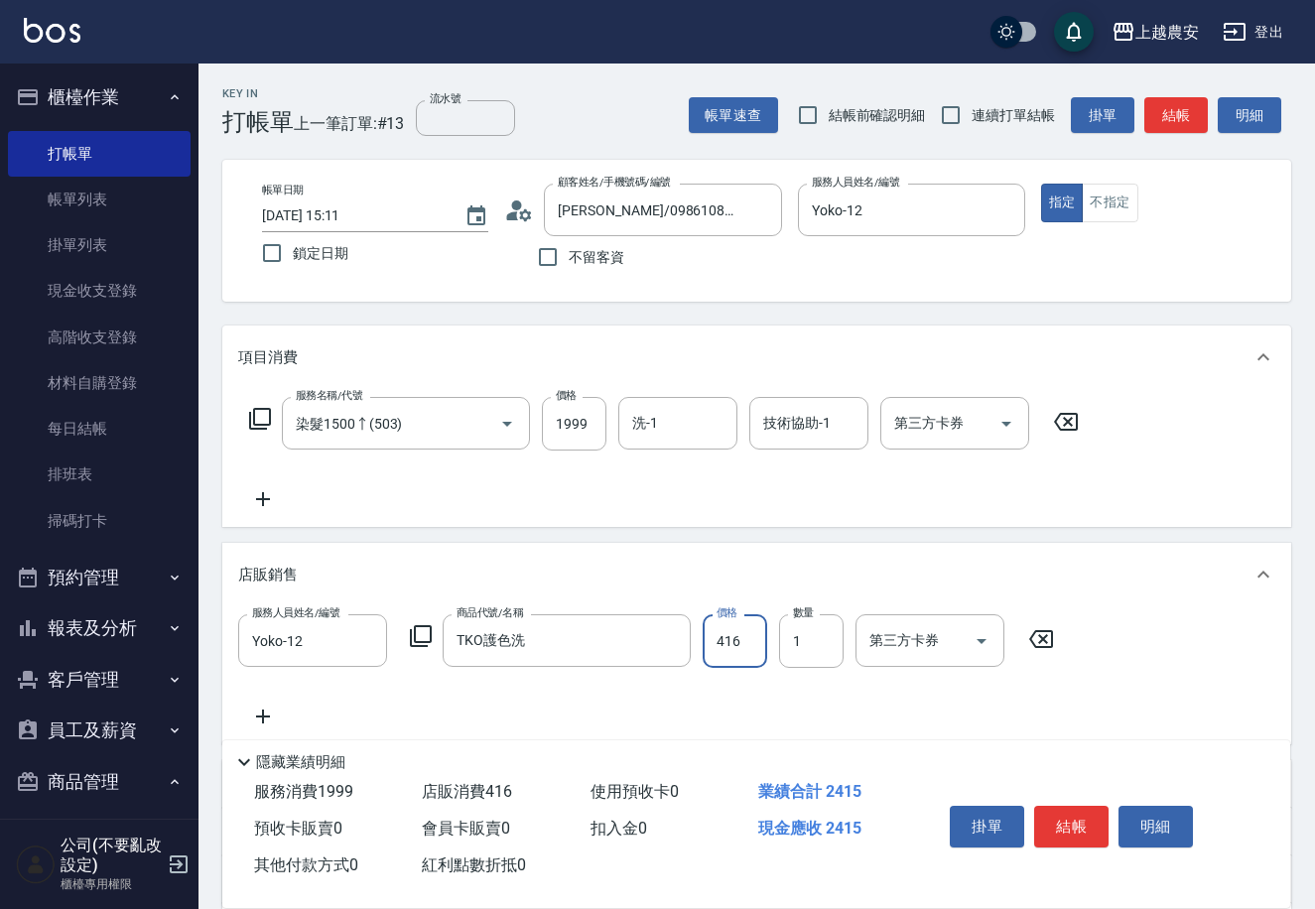
type input "416"
click at [1075, 837] on button "結帳" at bounding box center [1071, 827] width 74 height 42
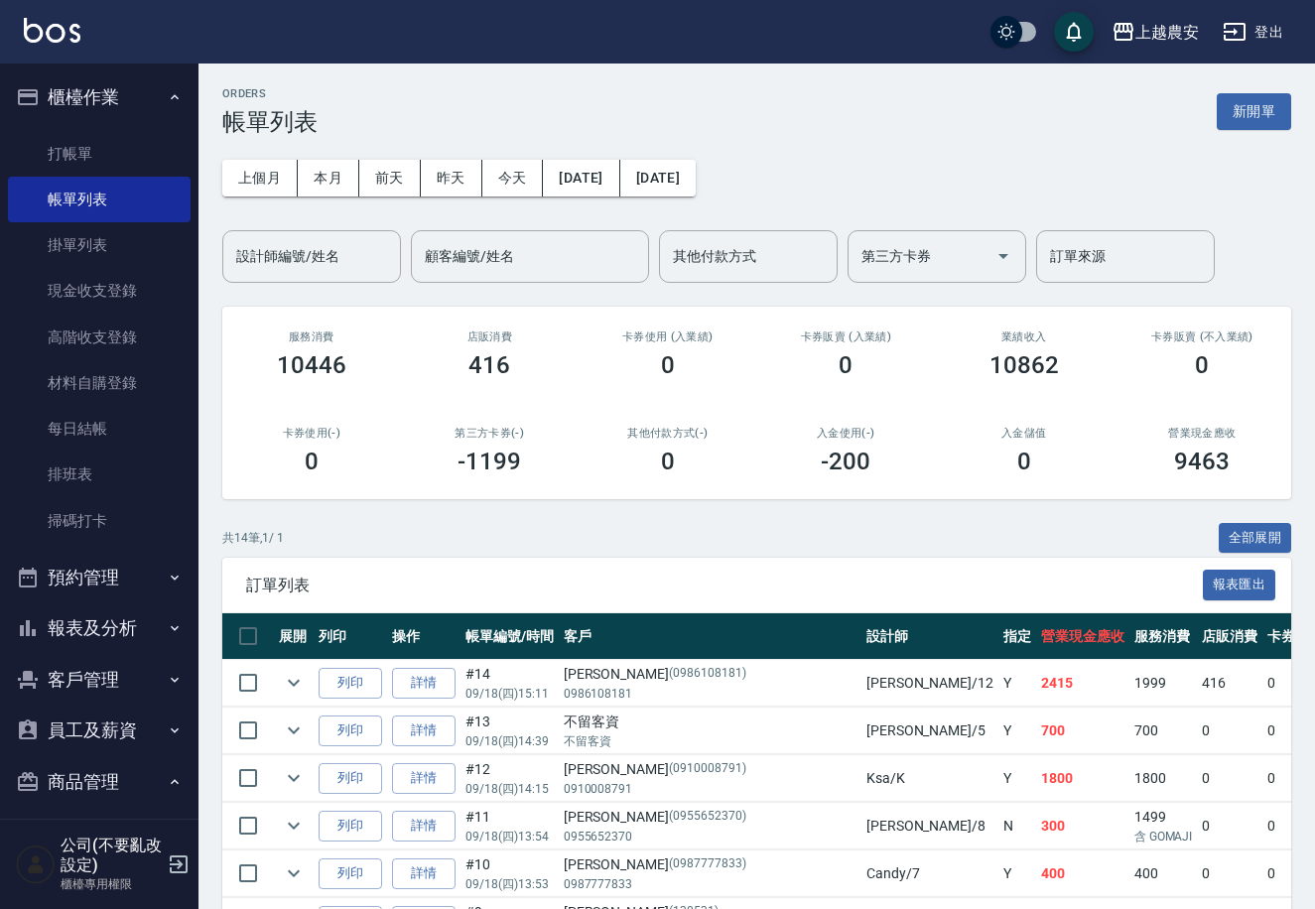
scroll to position [123, 0]
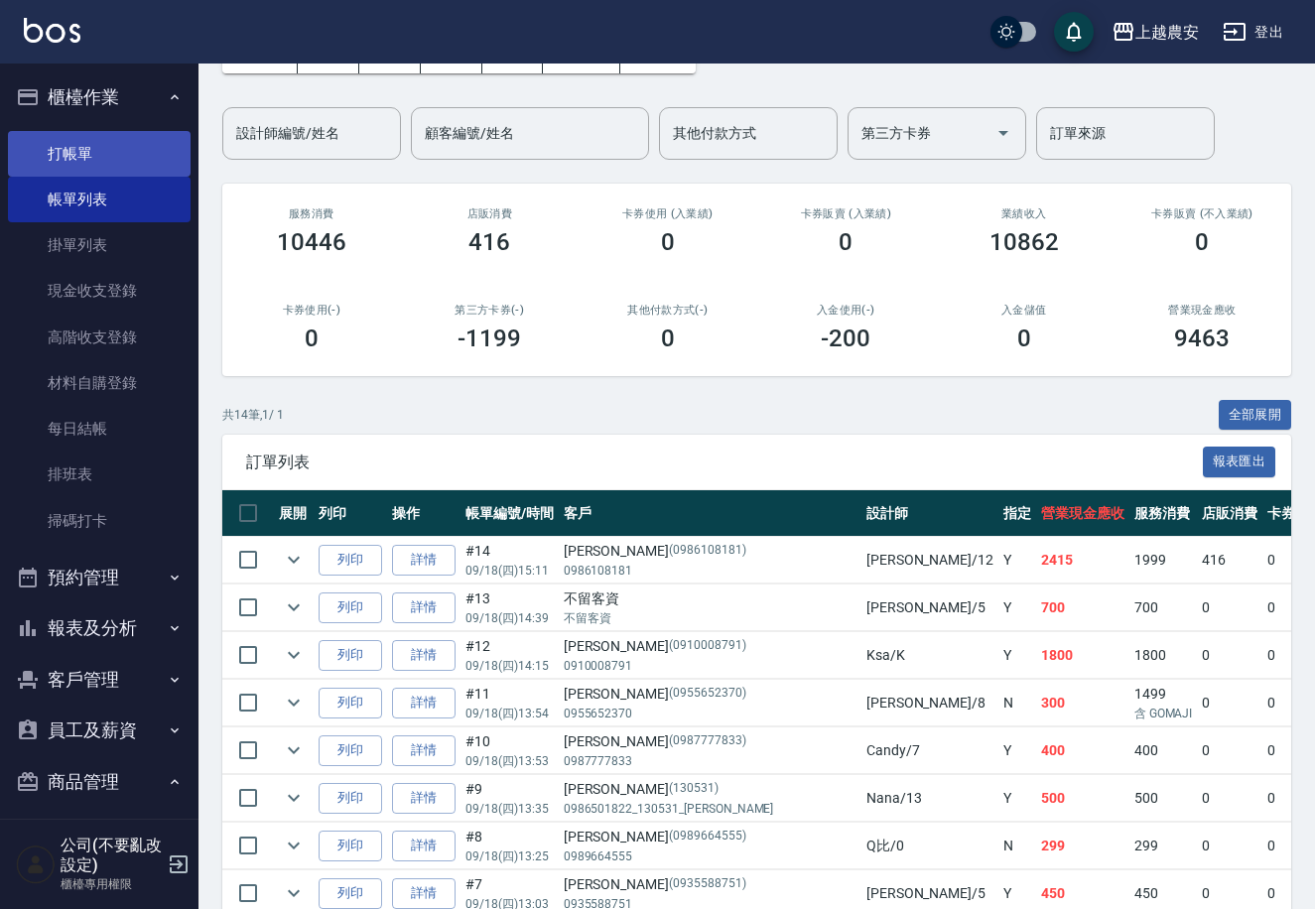
click at [70, 163] on link "打帳單" at bounding box center [99, 154] width 183 height 46
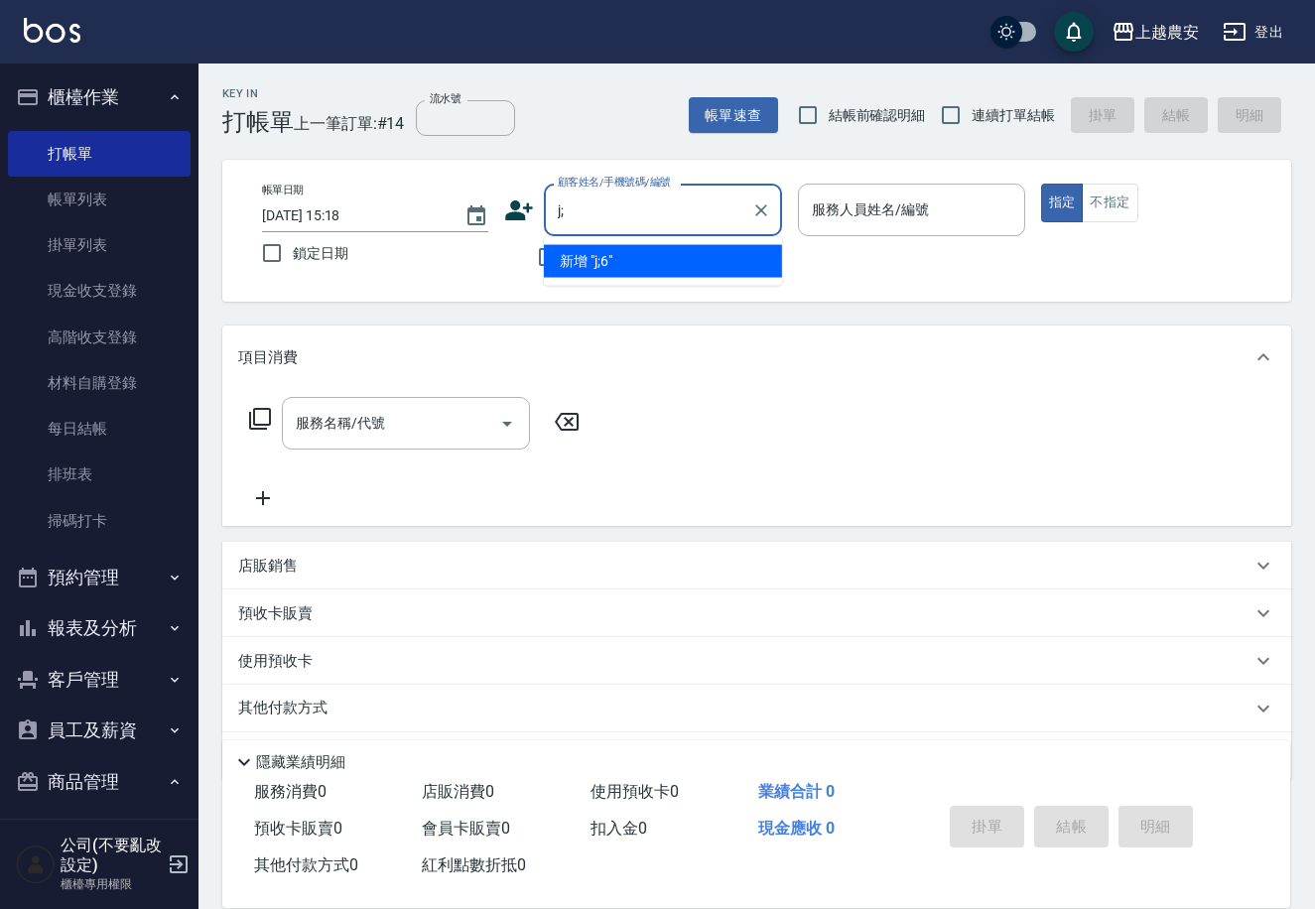
type input "j"
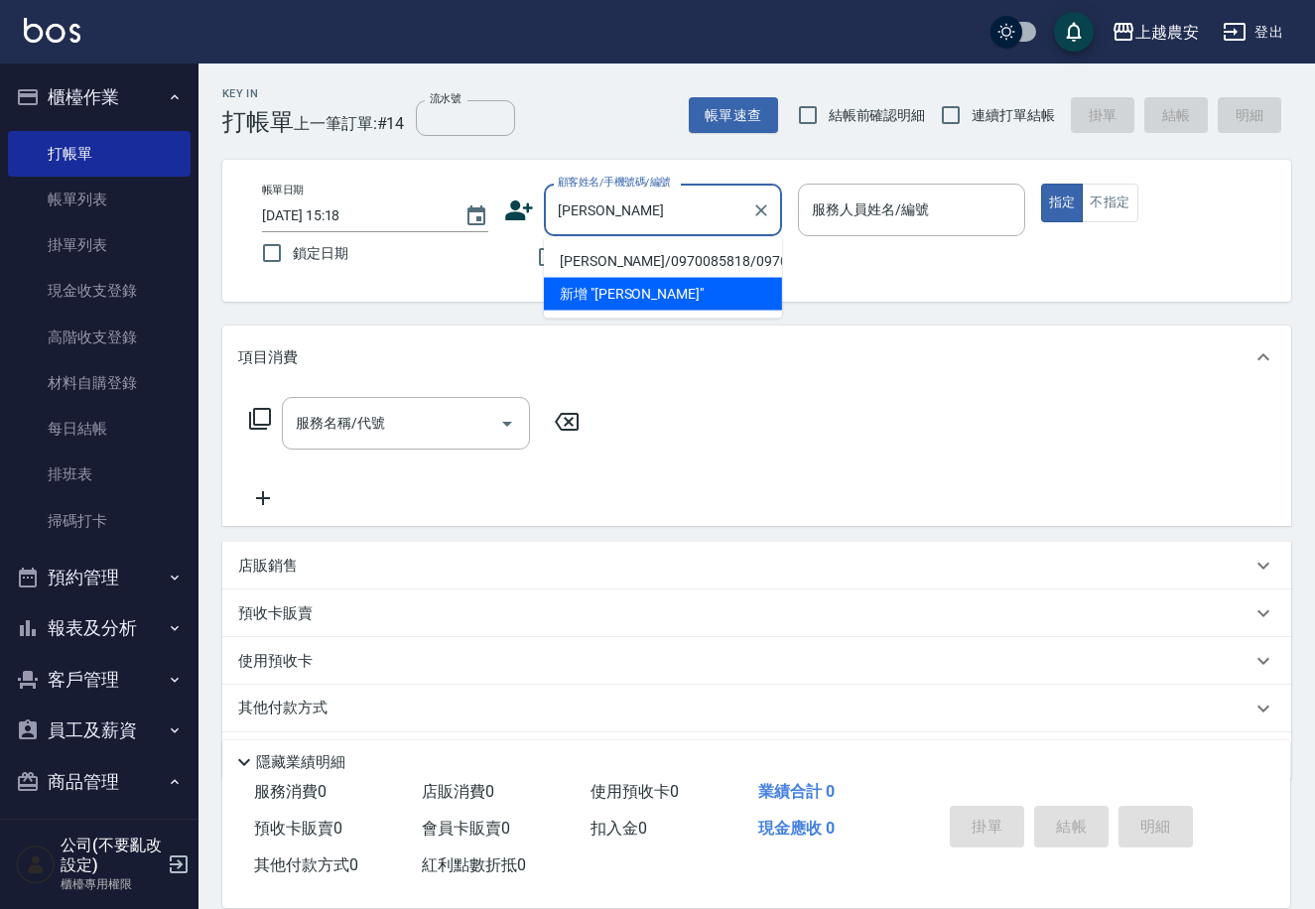
click at [611, 256] on li "王褣喬/0970085818/0970085818" at bounding box center [663, 261] width 238 height 33
type input "王褣喬/0970085818/0970085818"
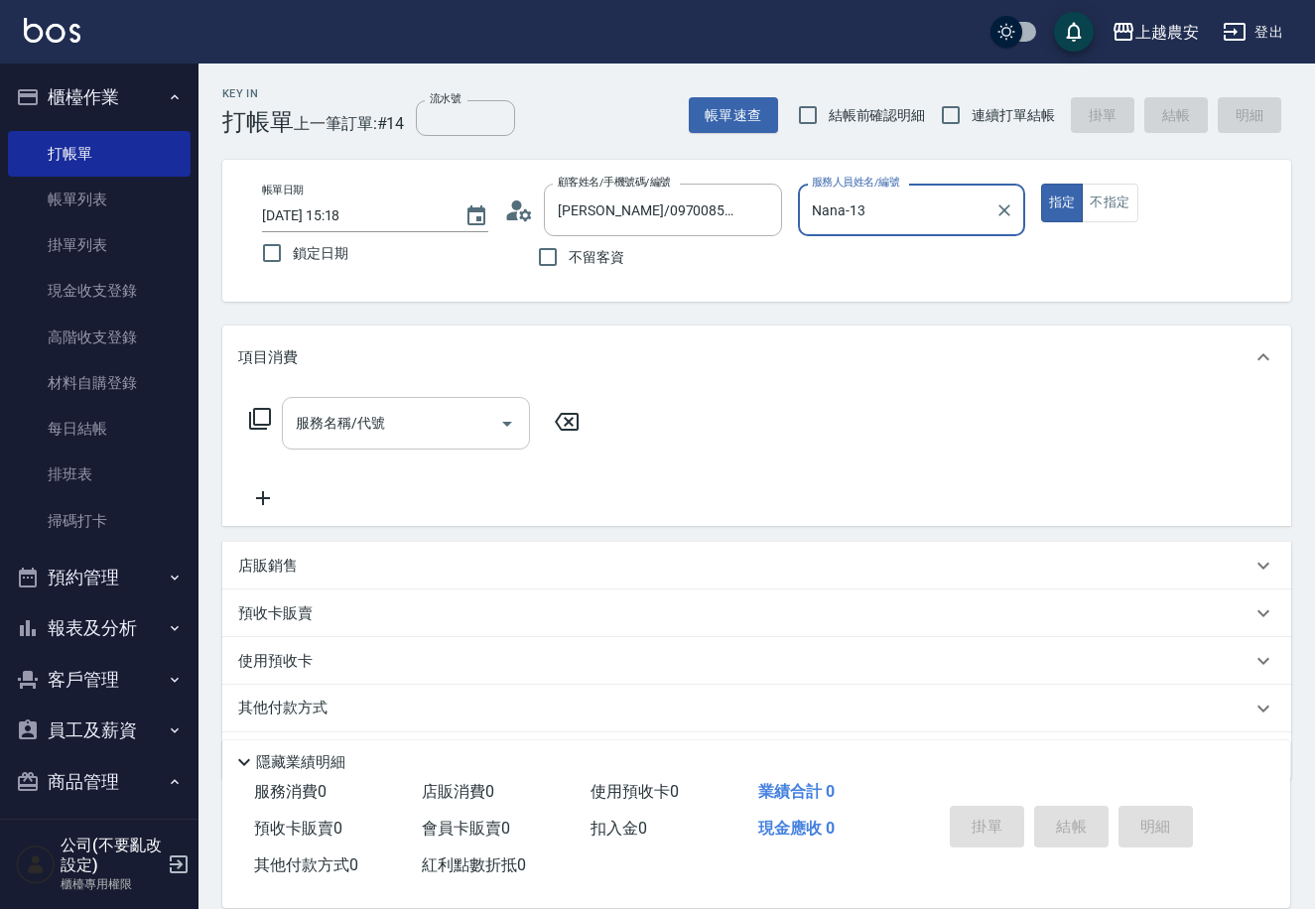
type input "Nana-13"
drag, startPoint x: 457, startPoint y: 426, endPoint x: 638, endPoint y: 321, distance: 208.5
click at [497, 408] on div "服務名稱/代號" at bounding box center [406, 423] width 248 height 53
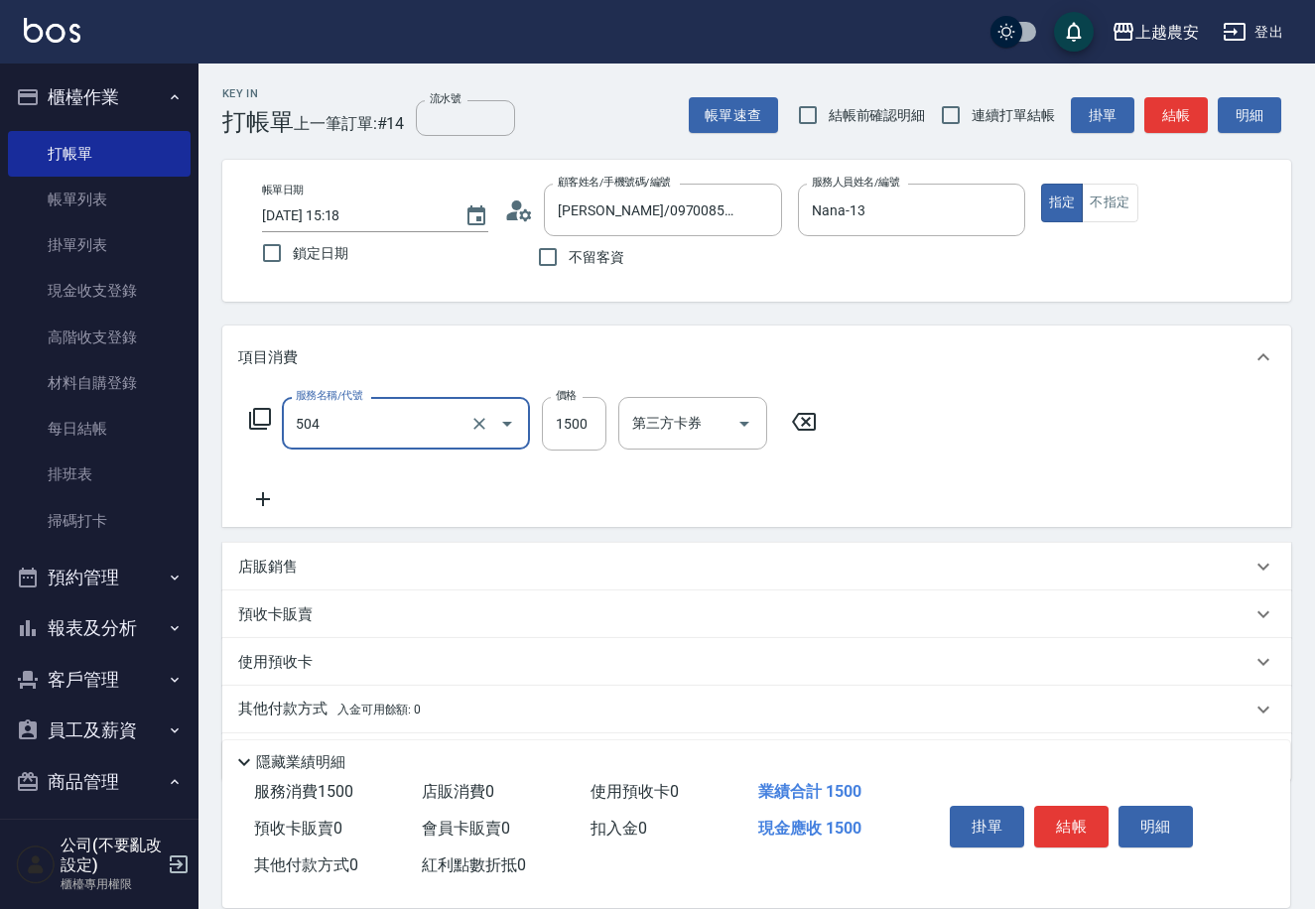
type input "染髮1500↓(504)"
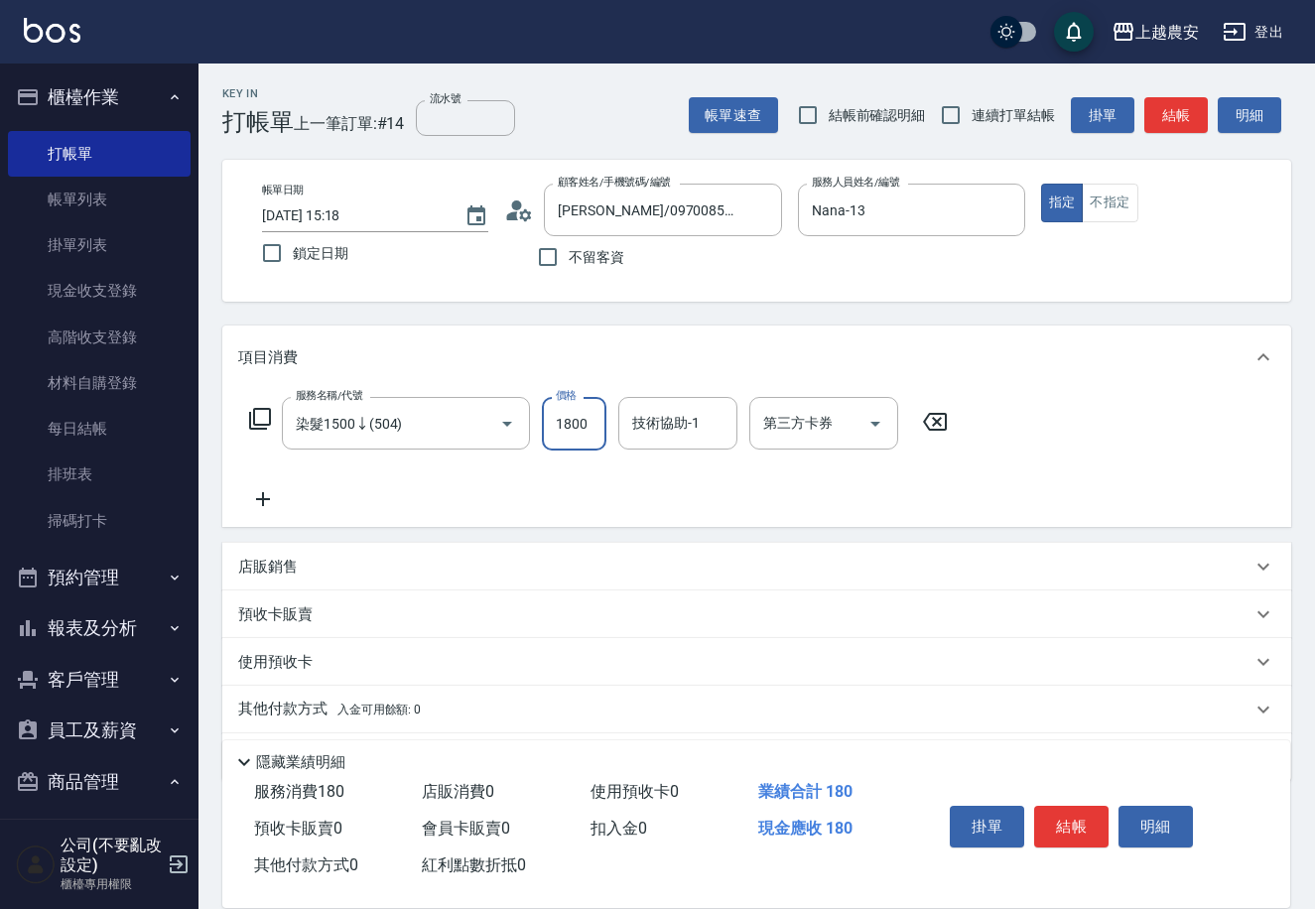
type input "1800"
type input "珮珮-30"
click at [1075, 818] on button "結帳" at bounding box center [1071, 827] width 74 height 42
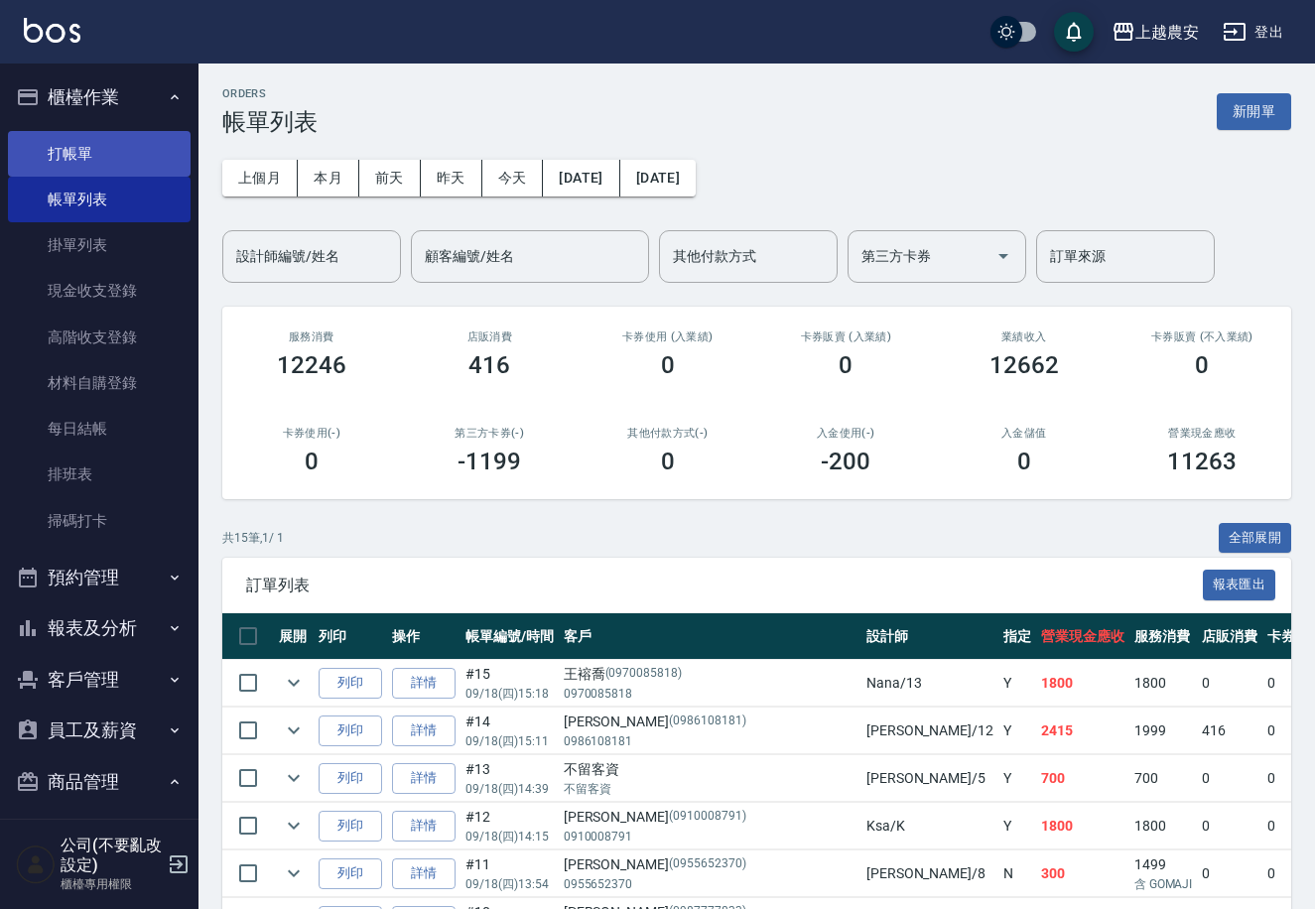
click at [63, 147] on link "打帳單" at bounding box center [99, 154] width 183 height 46
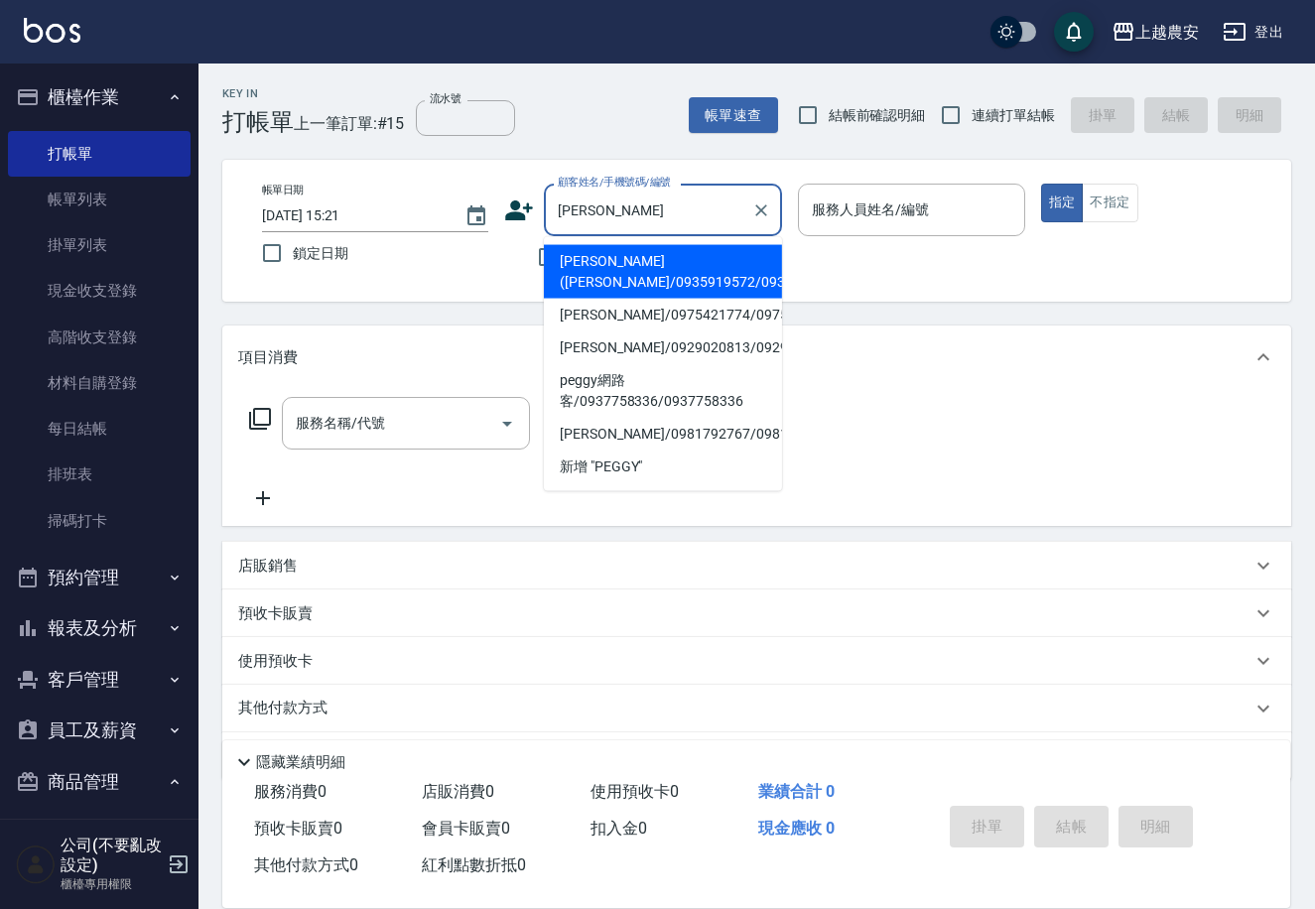
click at [675, 293] on li "田姵琪(Peggy/0935919572/0935919572" at bounding box center [663, 272] width 238 height 54
type input "田姵琪(Peggy/0935919572/0935919572"
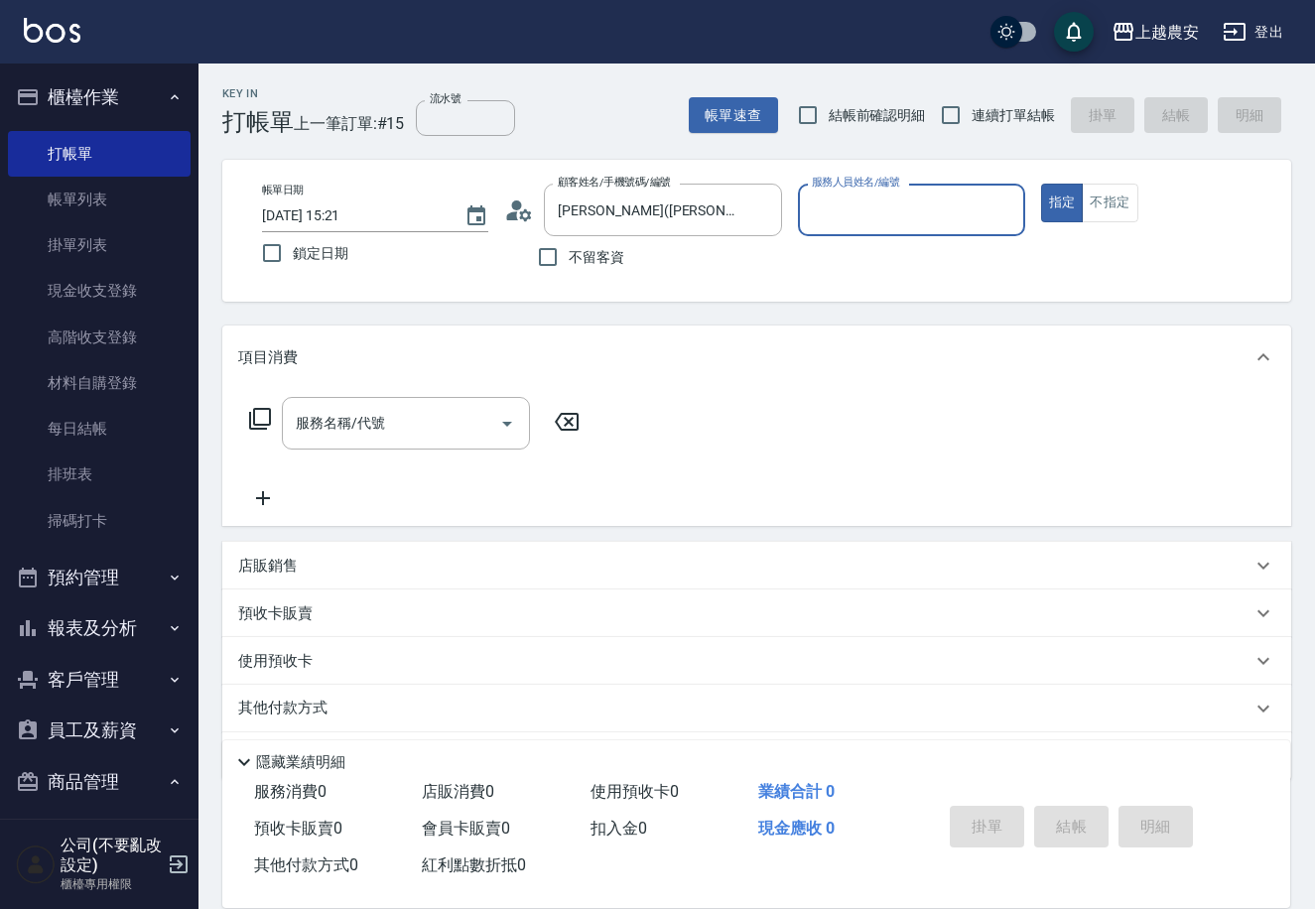
type input "Nana-13"
drag, startPoint x: 527, startPoint y: 401, endPoint x: 461, endPoint y: 427, distance: 70.4
click at [527, 403] on div "服務名稱/代號" at bounding box center [406, 423] width 248 height 53
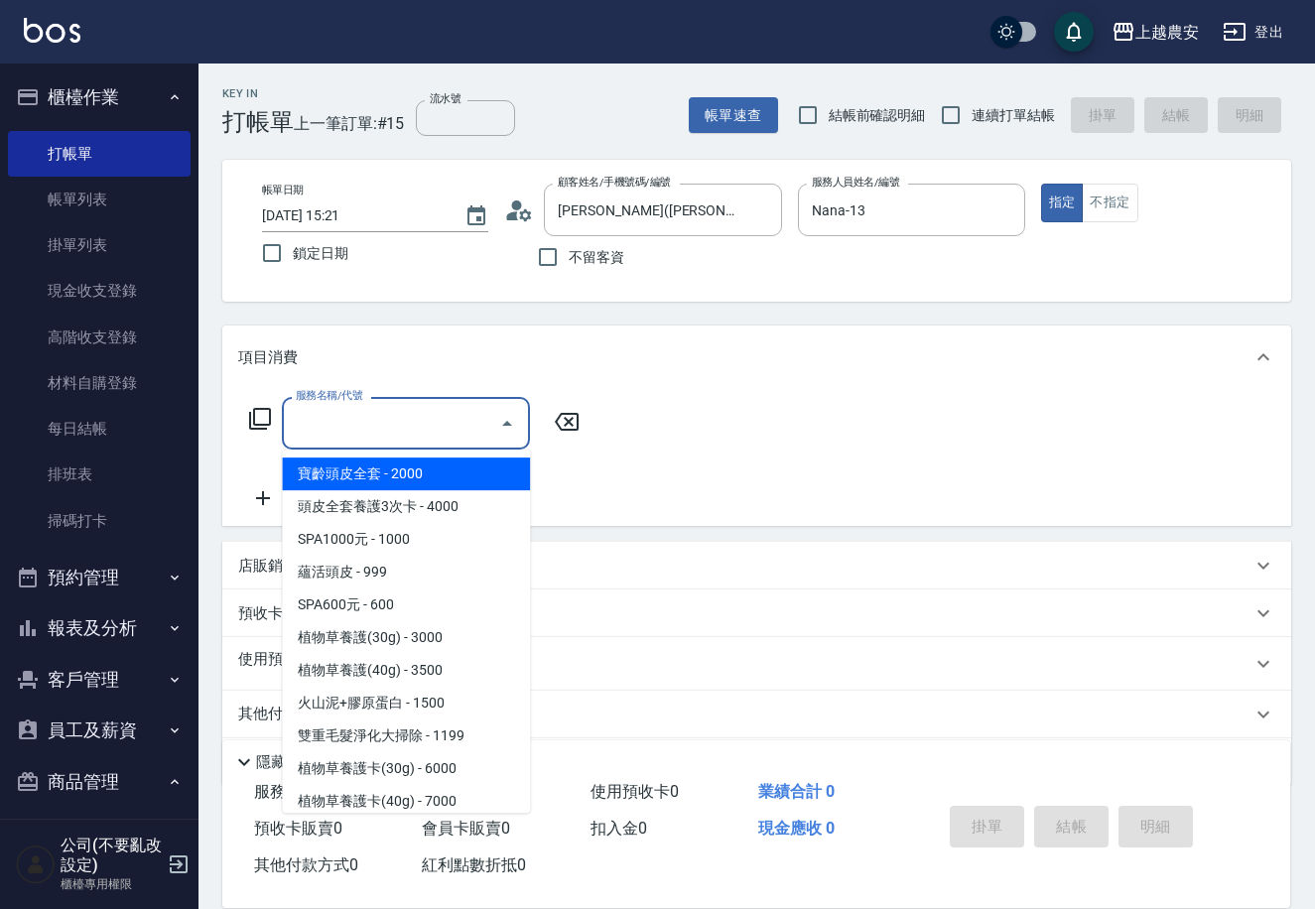
click at [461, 427] on input "服務名稱/代號" at bounding box center [391, 423] width 200 height 35
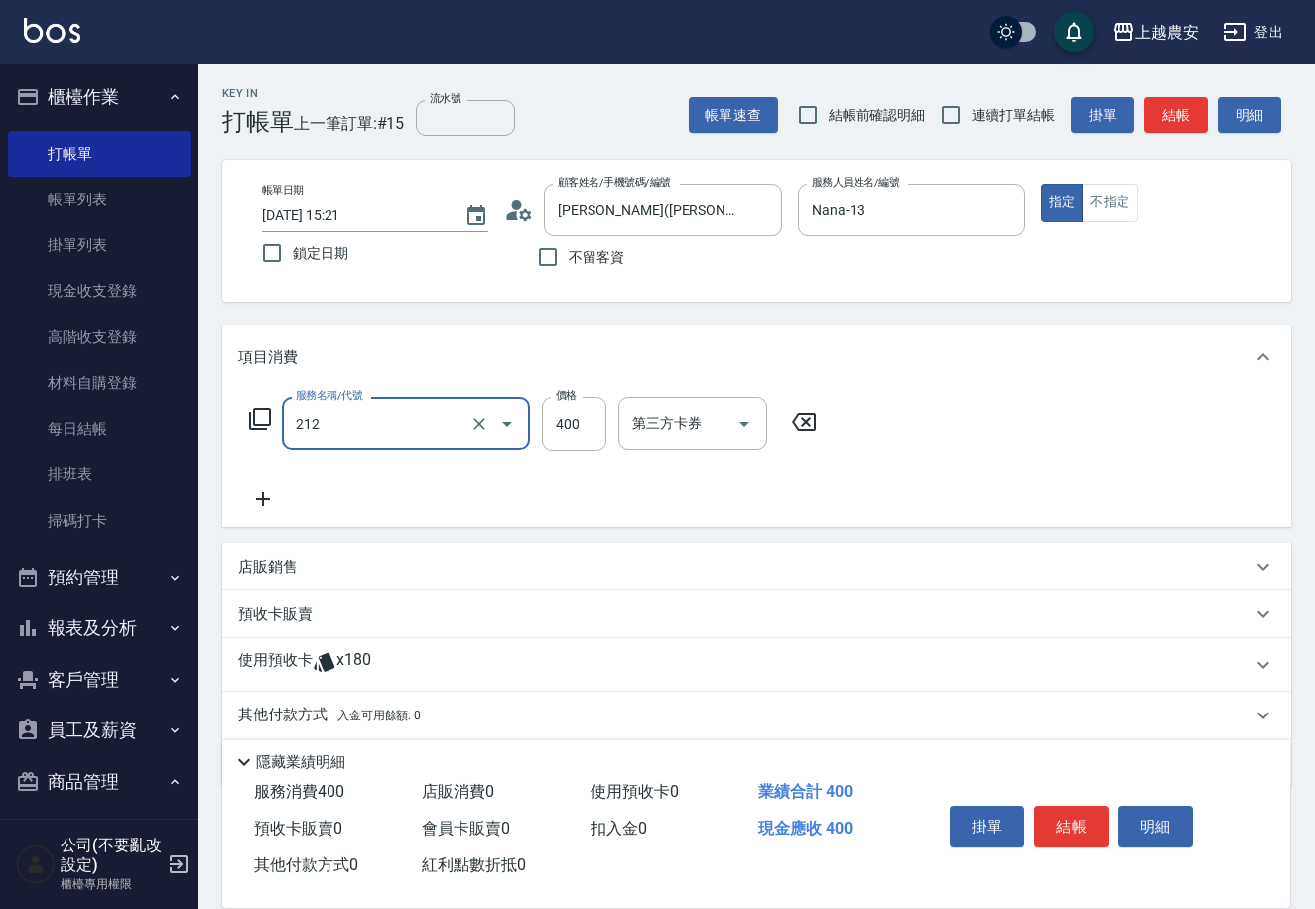
type input "洗髮券消費(212)"
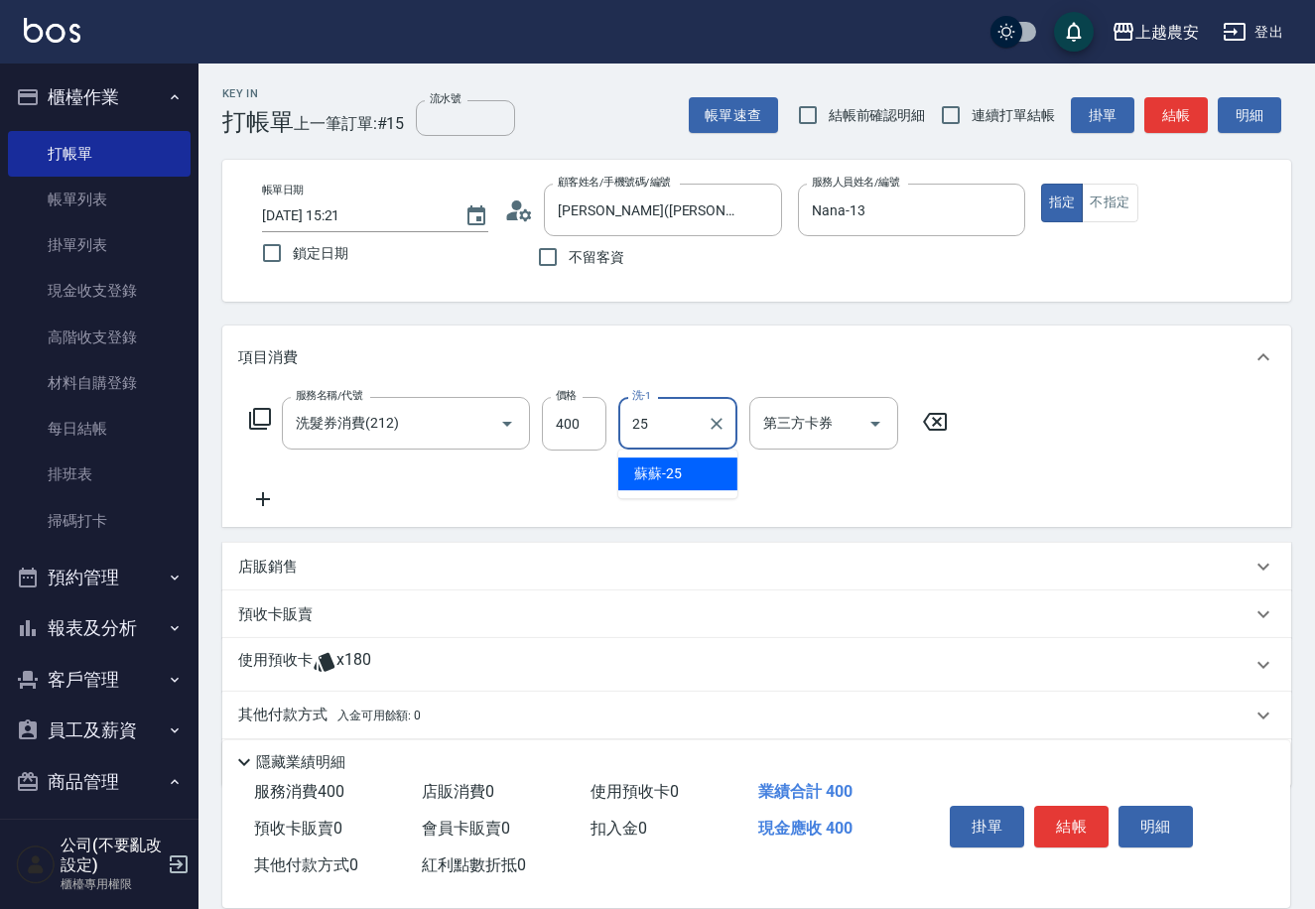
click at [668, 472] on span "蘇蘇 -25" at bounding box center [658, 473] width 48 height 21
type input "蘇蘇-25"
click at [782, 440] on input "第三方卡券" at bounding box center [808, 423] width 101 height 35
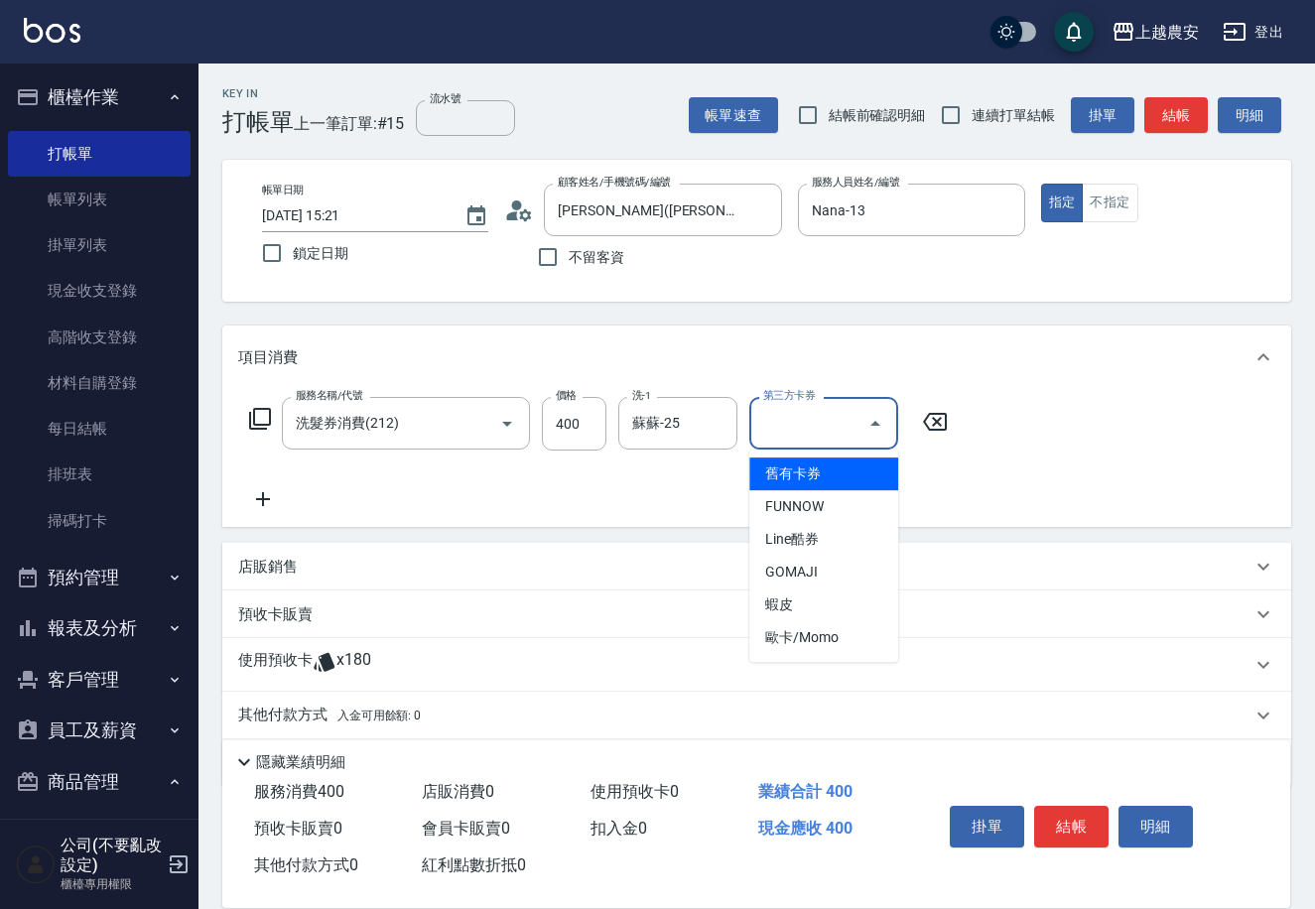
click at [783, 471] on span "舊有卡券" at bounding box center [823, 473] width 149 height 33
type input "舊有卡券"
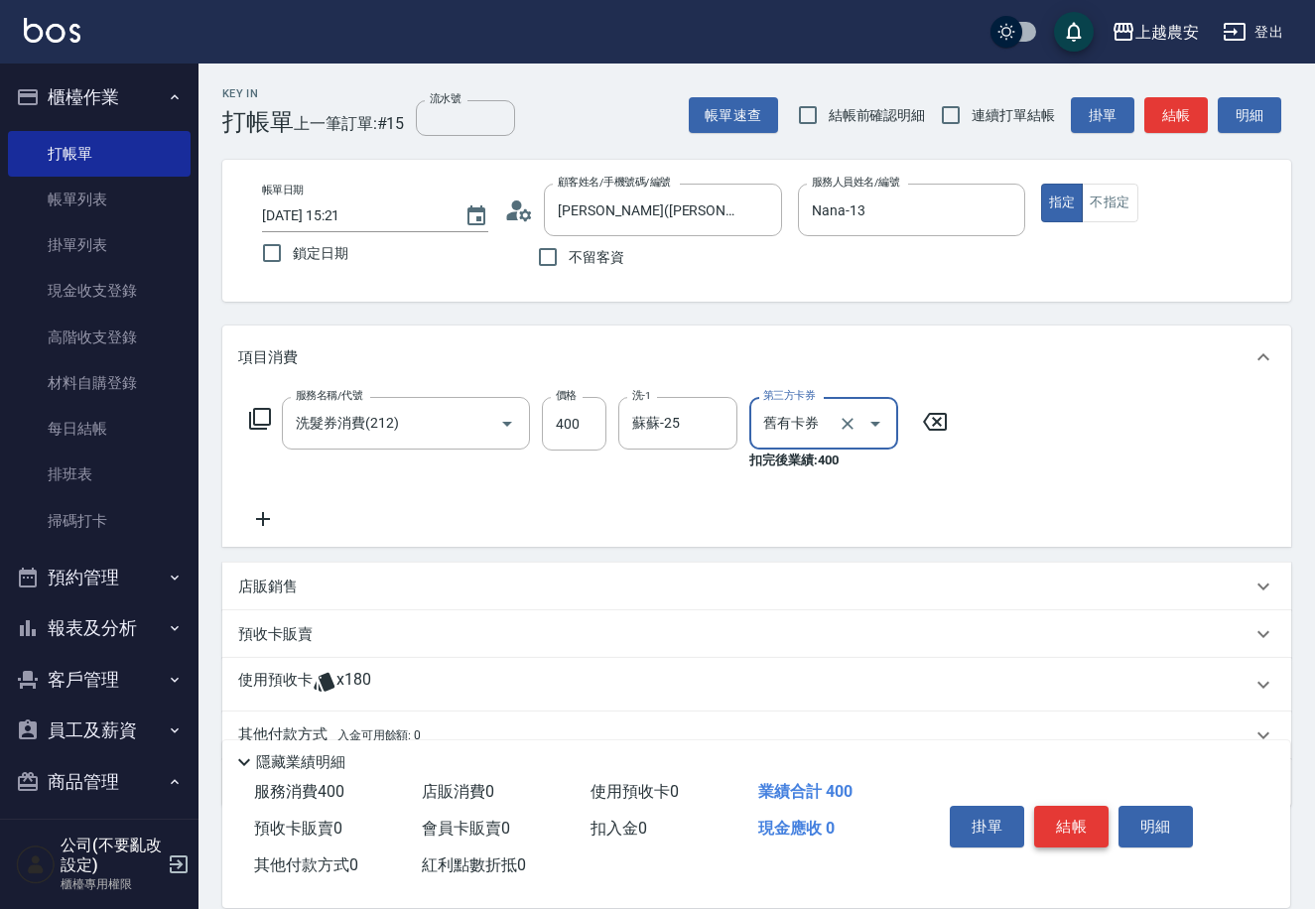
click at [1051, 816] on button "結帳" at bounding box center [1071, 827] width 74 height 42
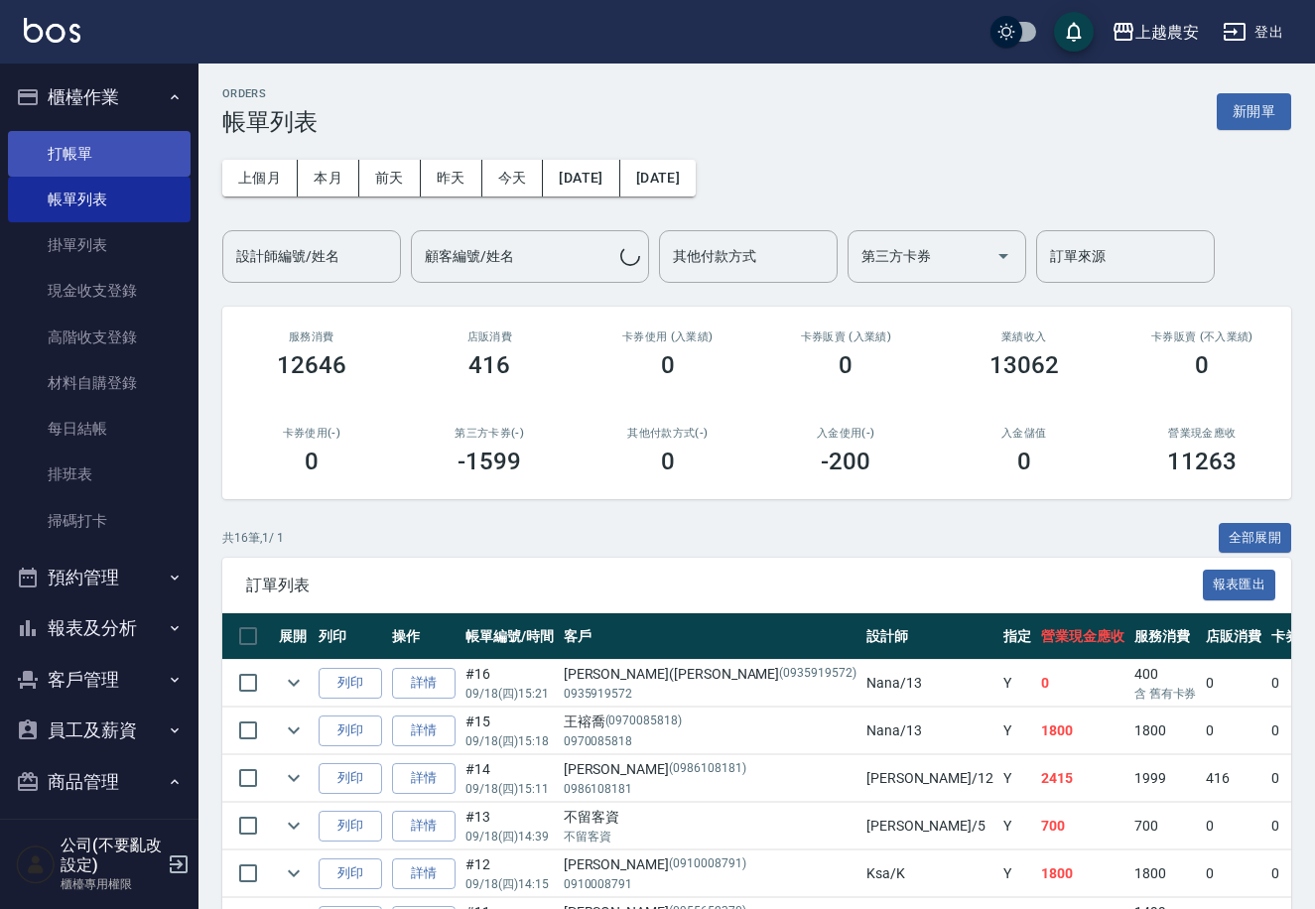
click at [97, 147] on link "打帳單" at bounding box center [99, 154] width 183 height 46
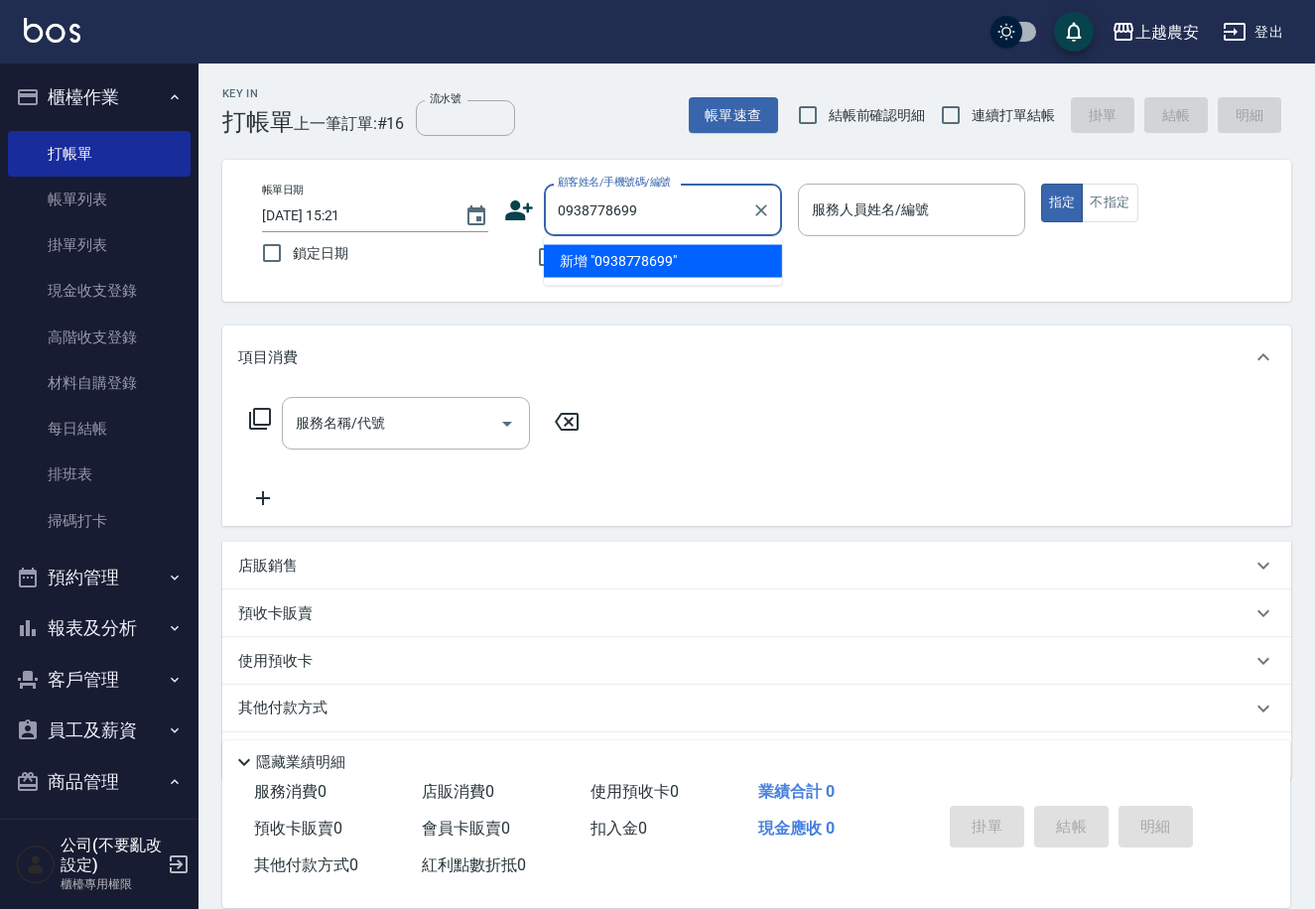
drag, startPoint x: 637, startPoint y: 225, endPoint x: 513, endPoint y: 233, distance: 124.3
click at [514, 233] on div "顧客姓名/手機號碼/編號 0938778699 顧客姓名/手機號碼/編號" at bounding box center [643, 210] width 278 height 53
click at [647, 266] on li "詹劍英/0938978699/0938978699" at bounding box center [663, 261] width 238 height 33
type input "詹劍英/0938978699/0938978699"
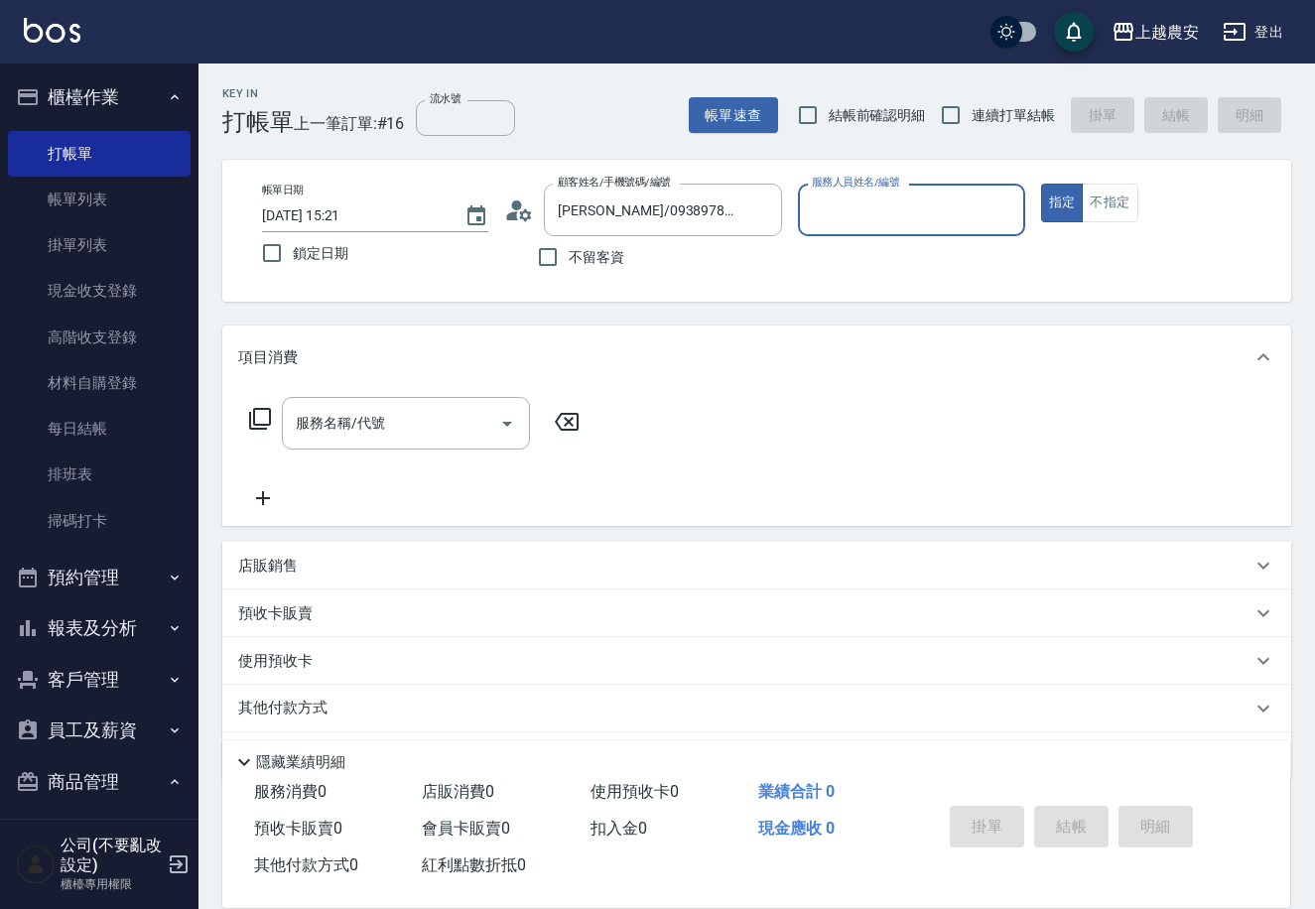
type input "Candy-7"
click at [474, 411] on input "服務名稱/代號" at bounding box center [391, 423] width 200 height 35
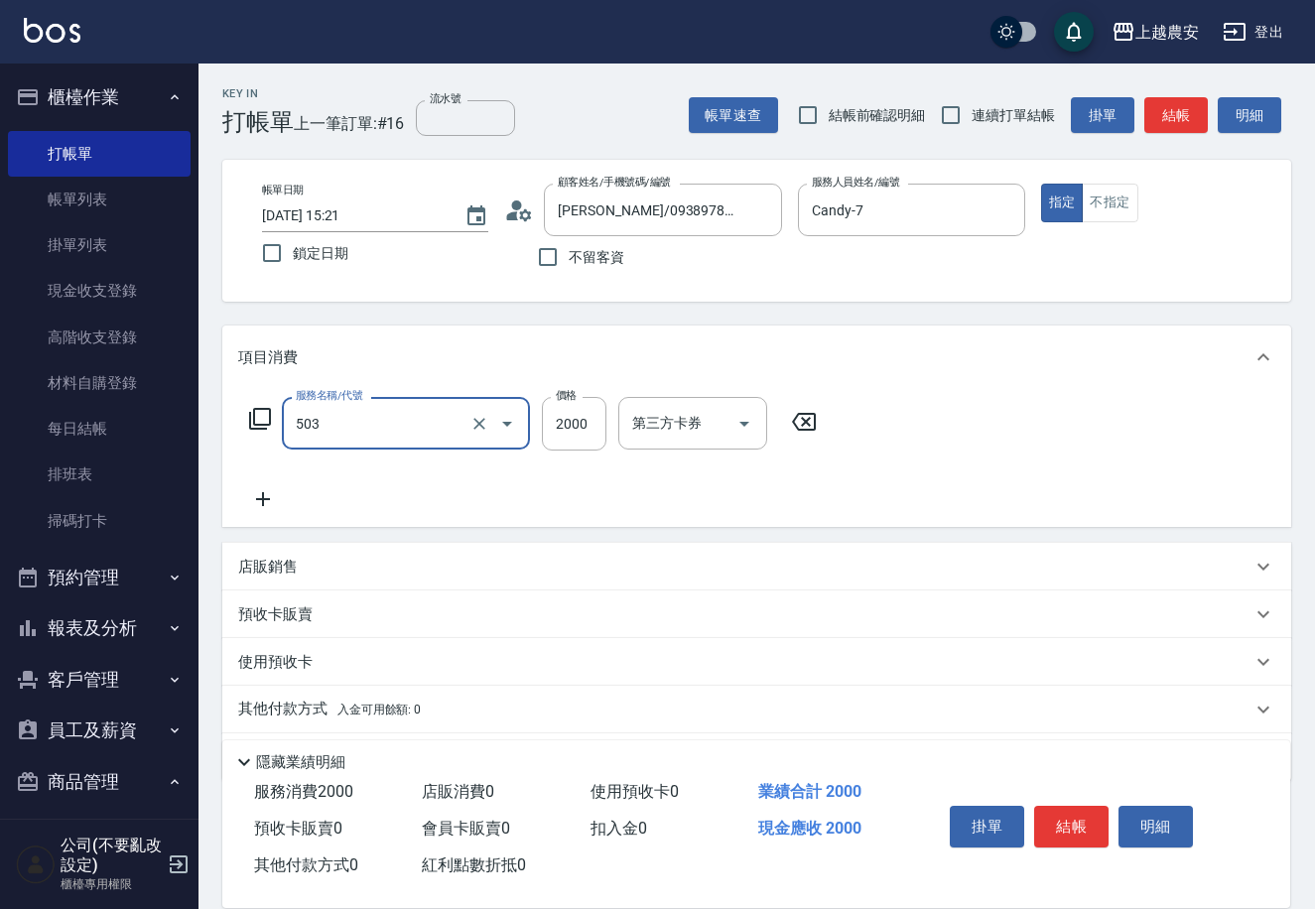
type input "染髮1500↑(503)"
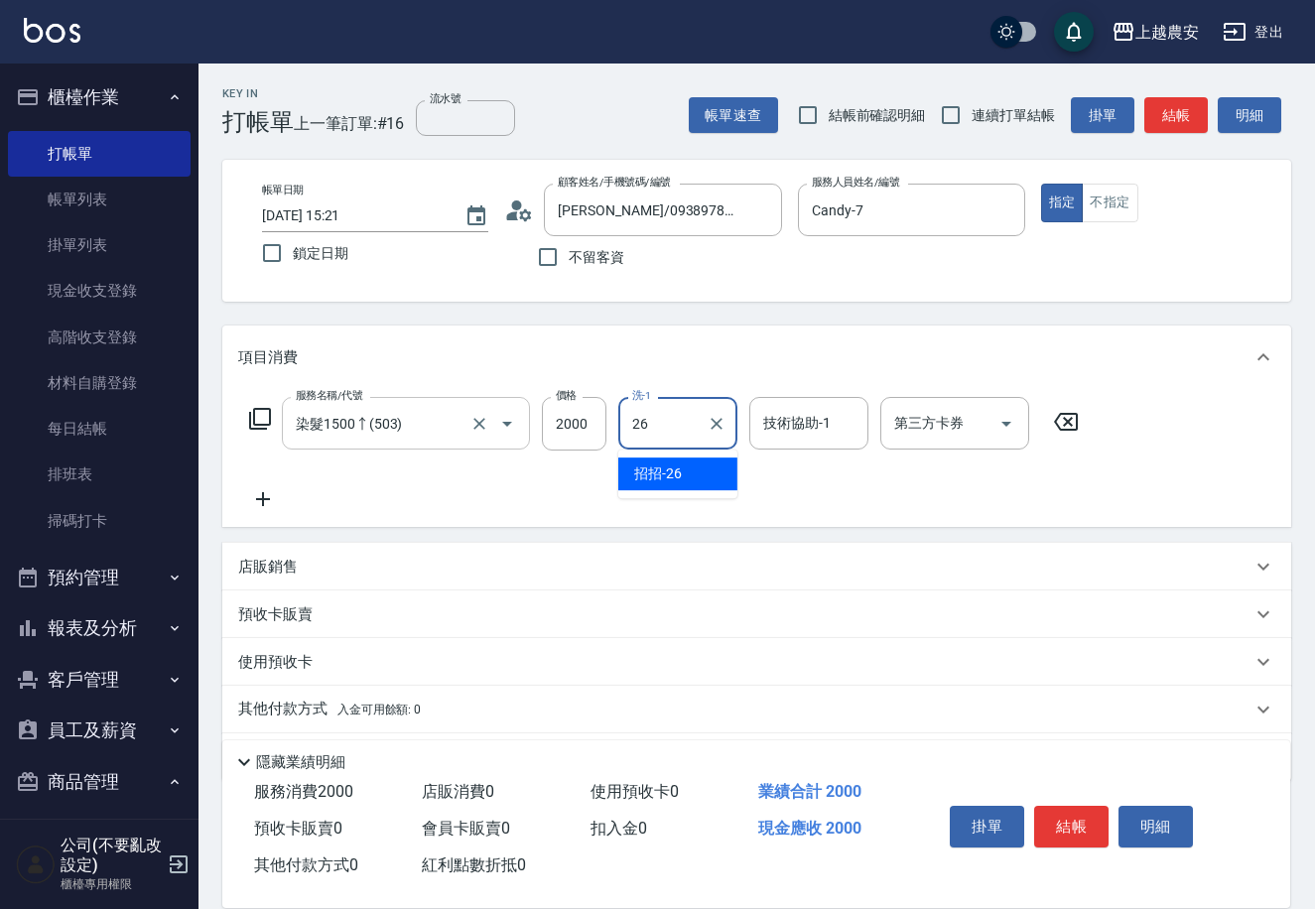
type input "招招-26"
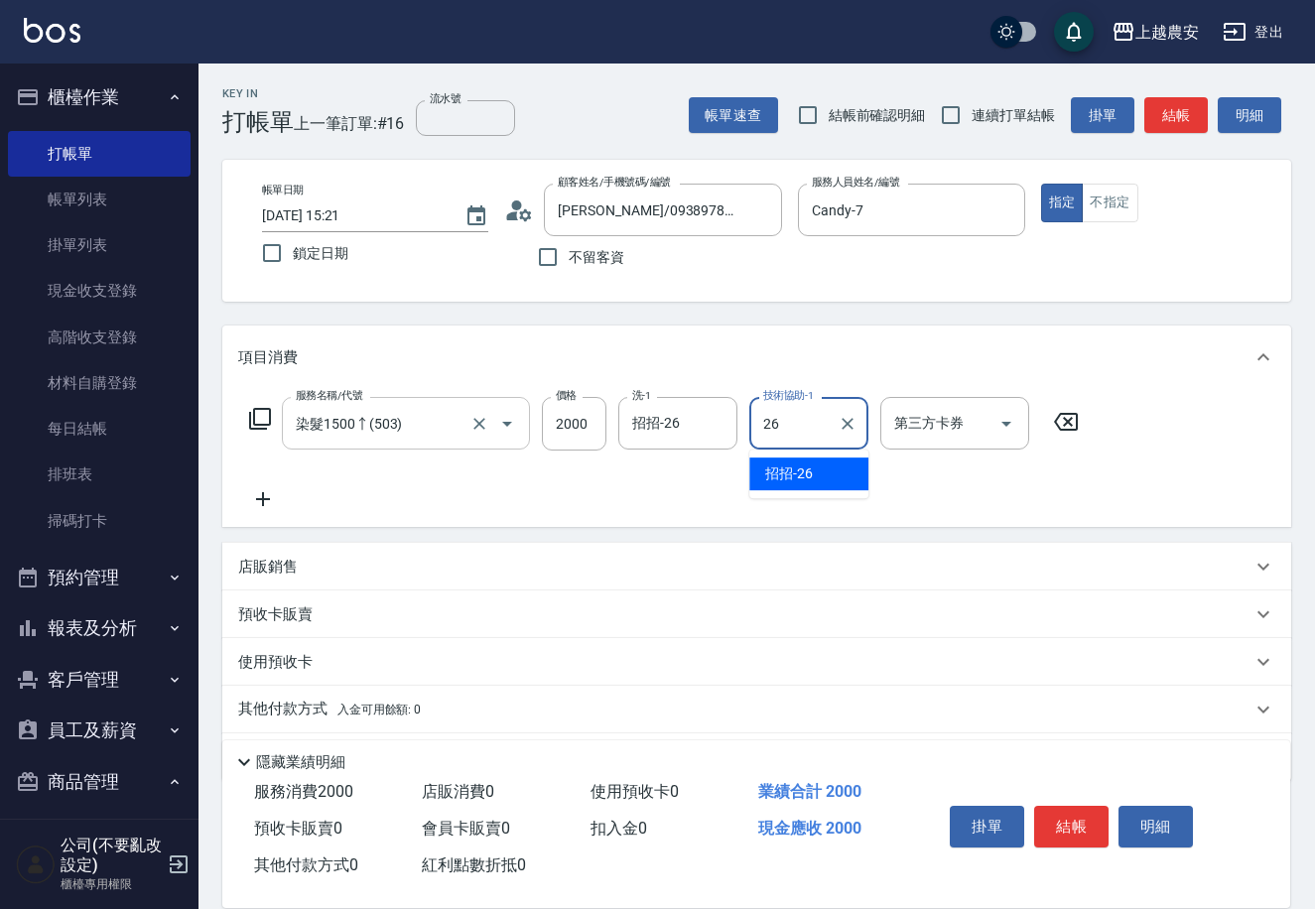
type input "招招-26"
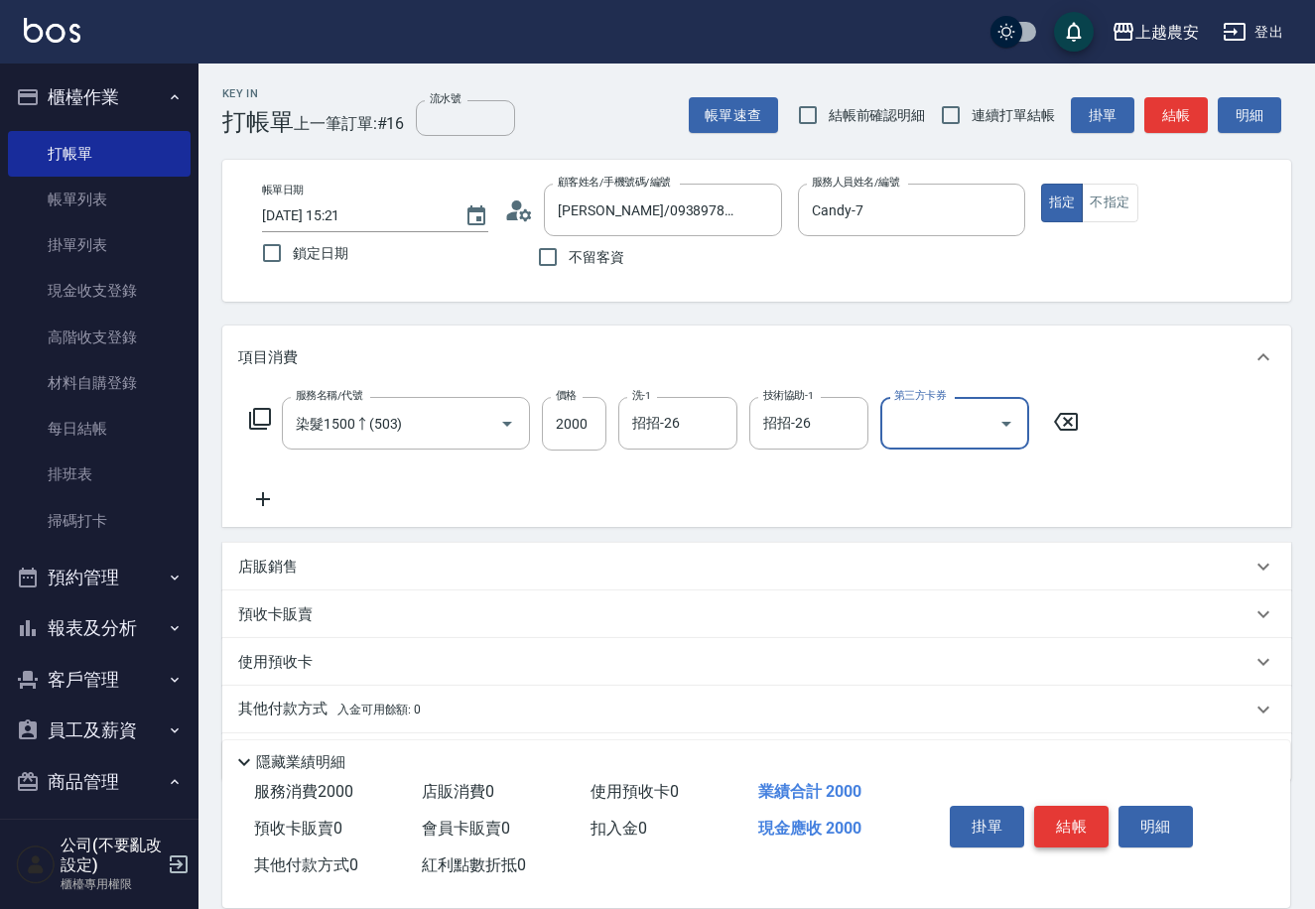
click at [1085, 823] on button "結帳" at bounding box center [1071, 827] width 74 height 42
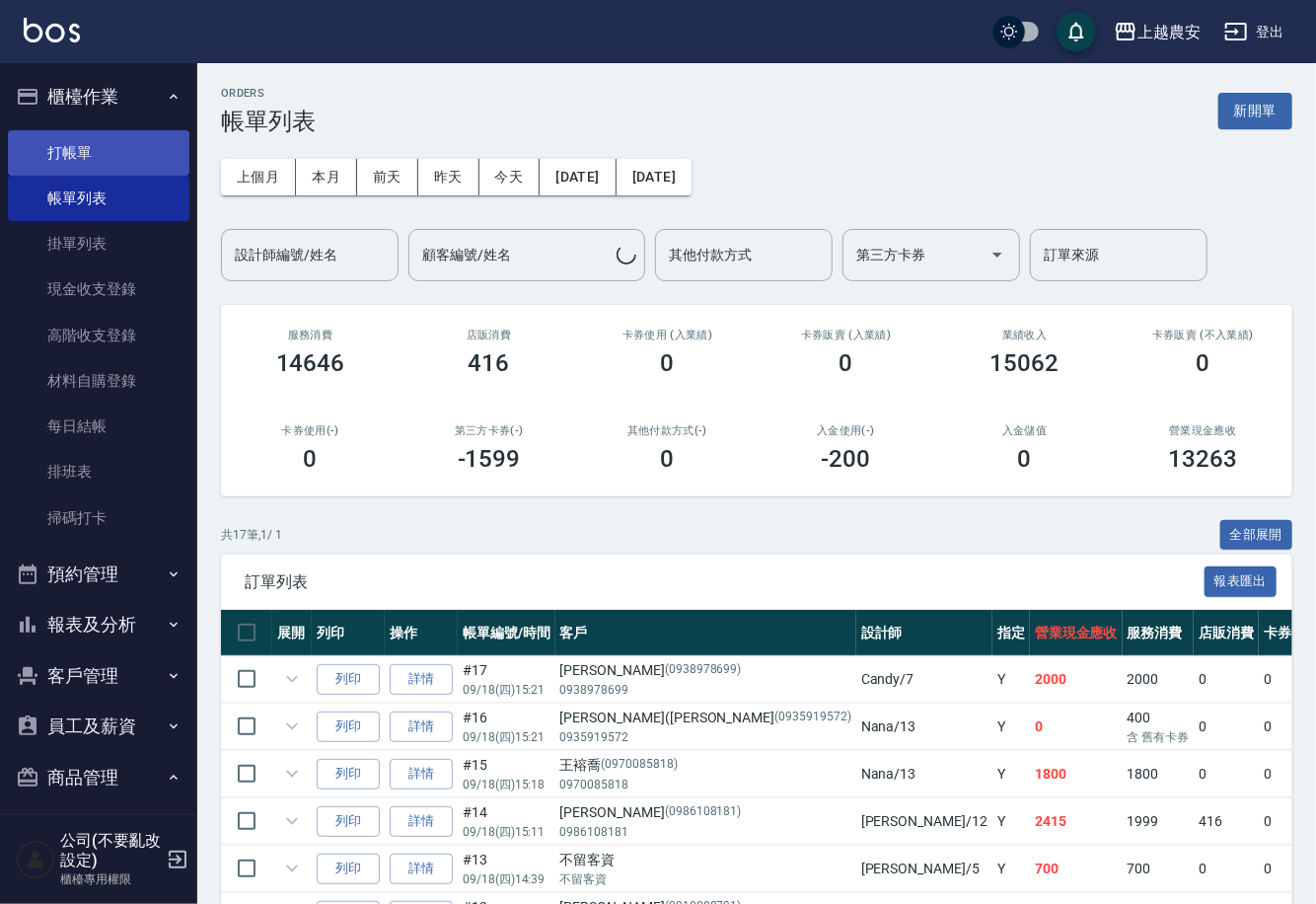
click at [69, 143] on link "打帳單" at bounding box center [98, 153] width 182 height 46
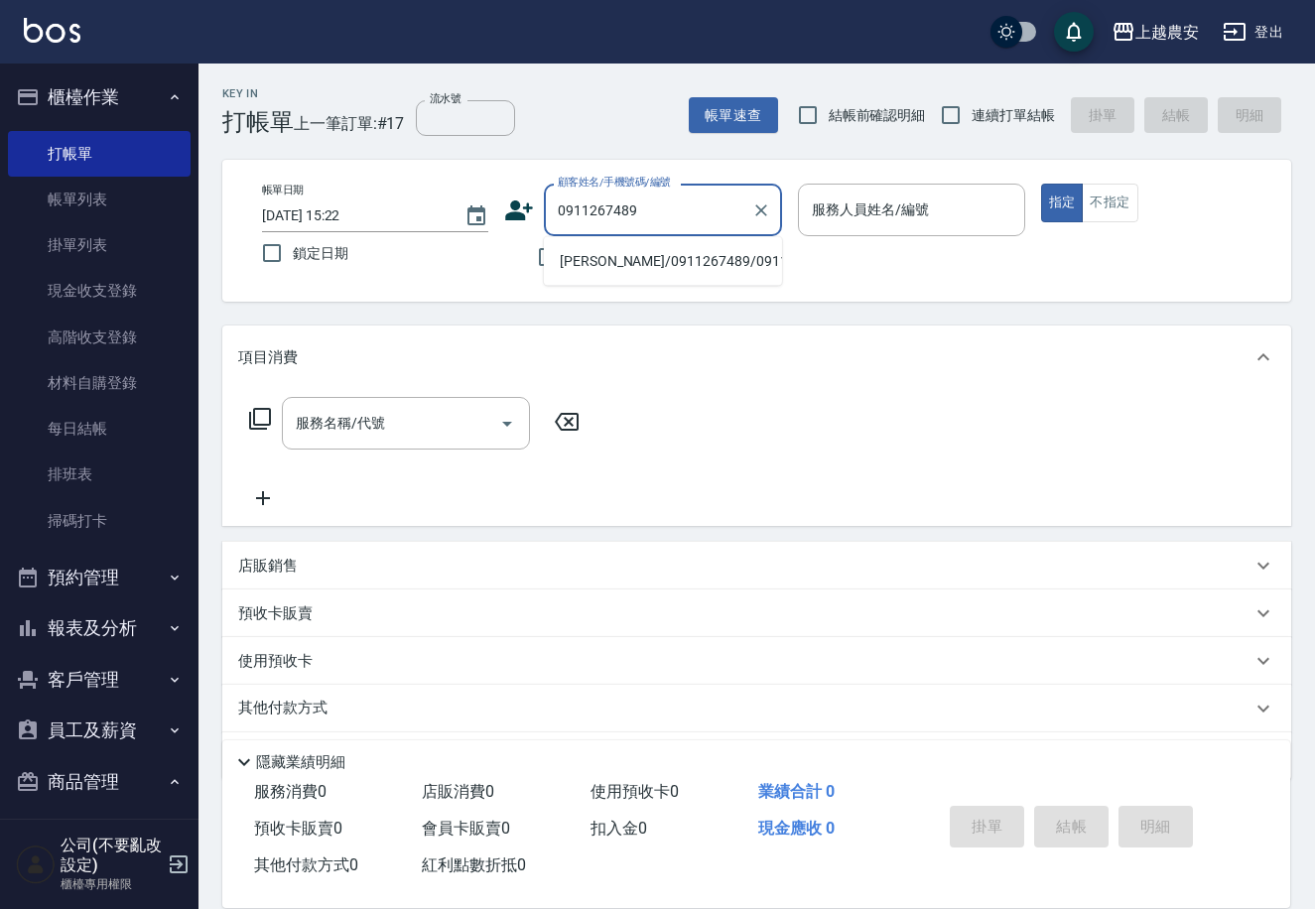
click at [608, 273] on li "陸魅榮/0911267489/0911267489" at bounding box center [663, 261] width 238 height 33
type input "陸魅榮/0911267489/0911267489"
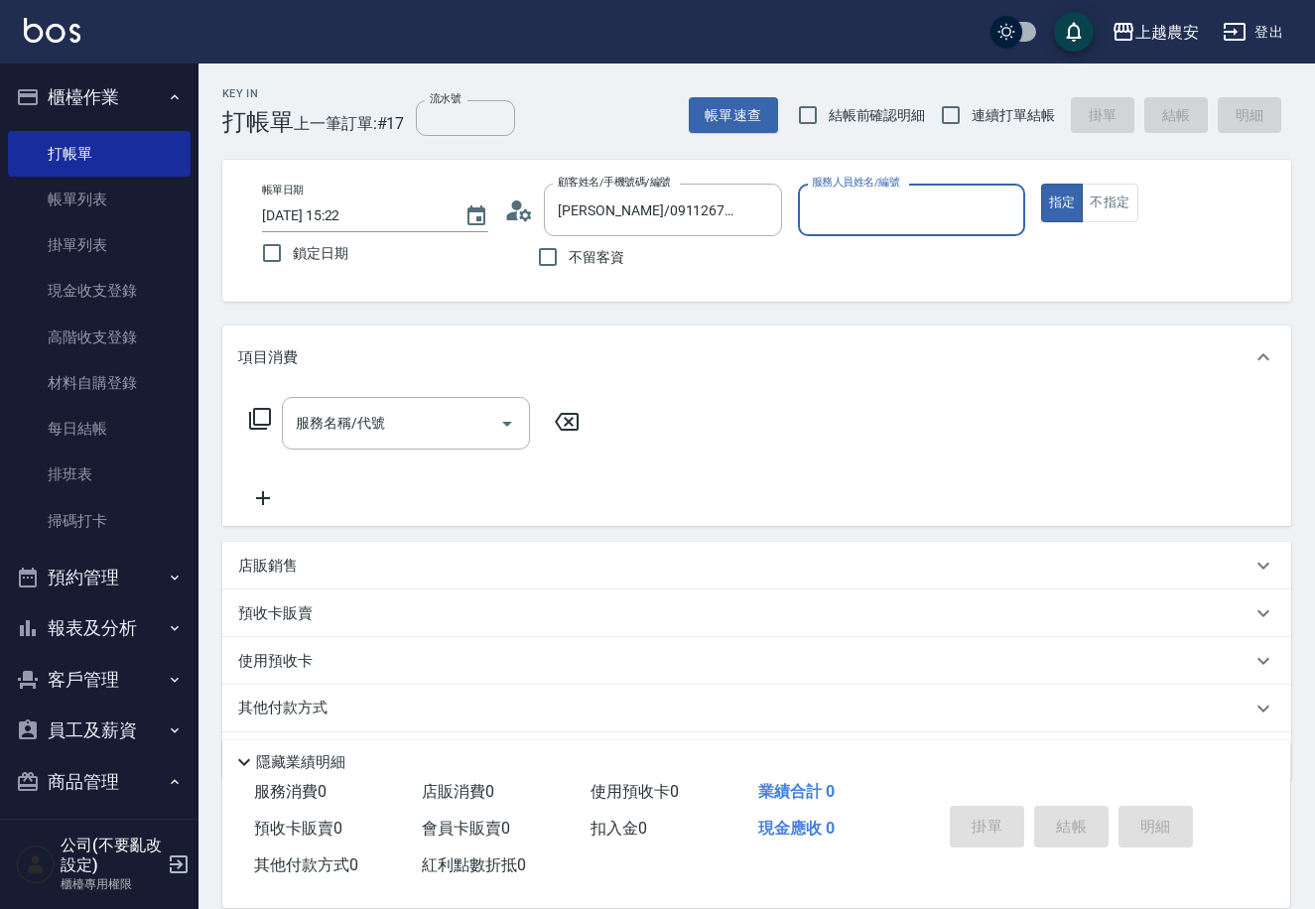
type input "Candy-7"
click at [455, 424] on input "服務名稱/代號" at bounding box center [391, 423] width 200 height 35
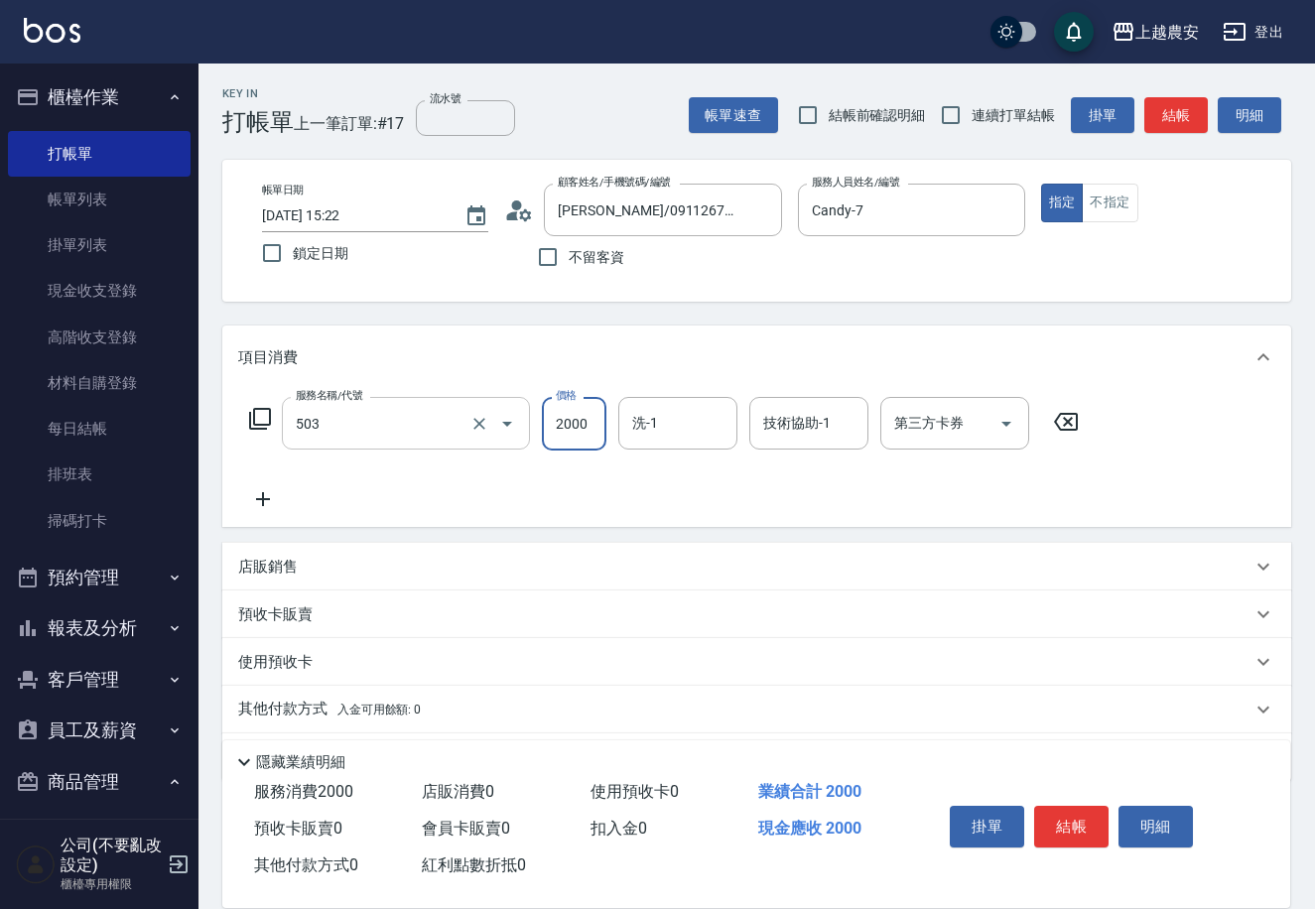
type input "染髮1500↑(503)"
type input "蘇蘇-25"
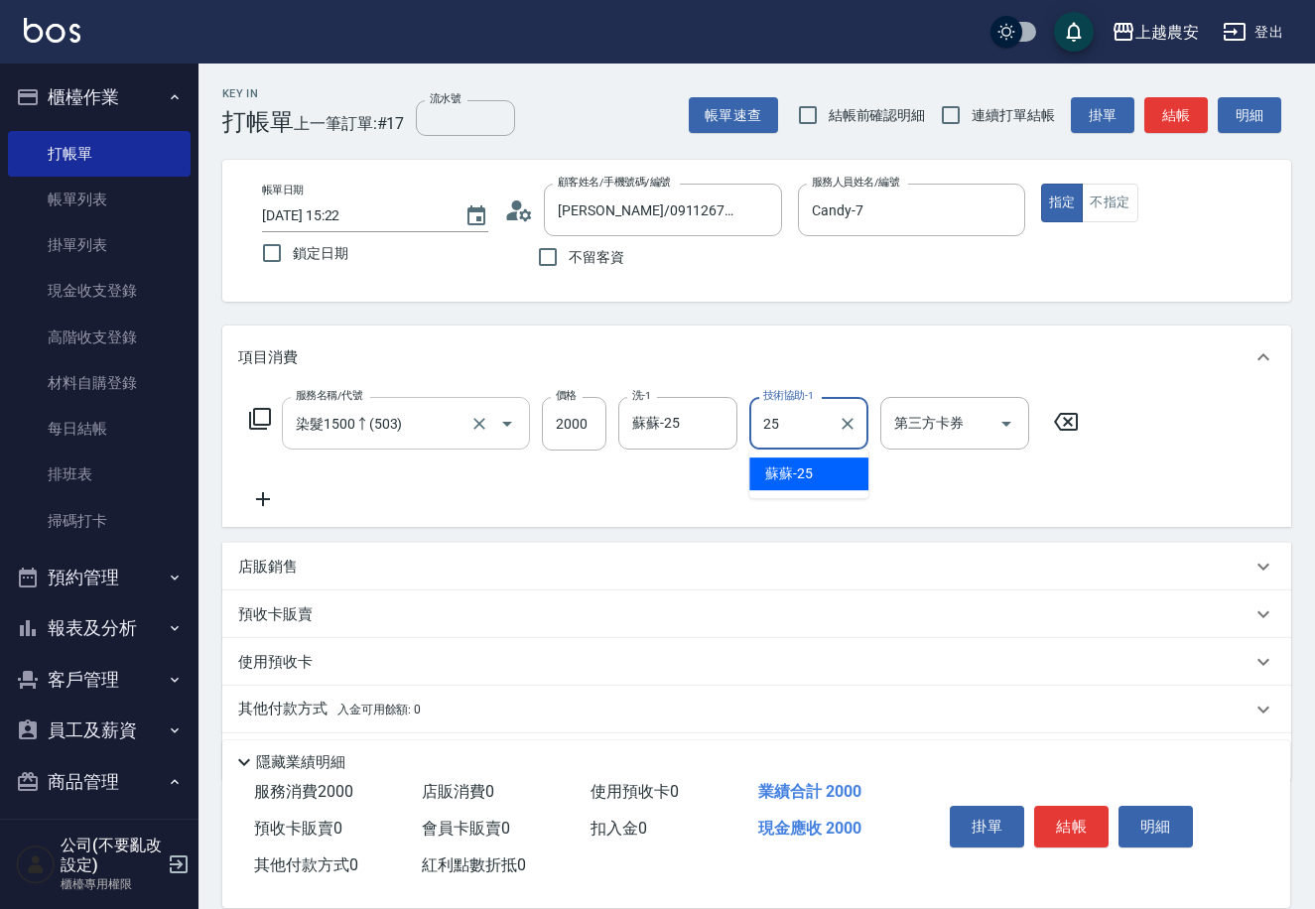
type input "蘇蘇-25"
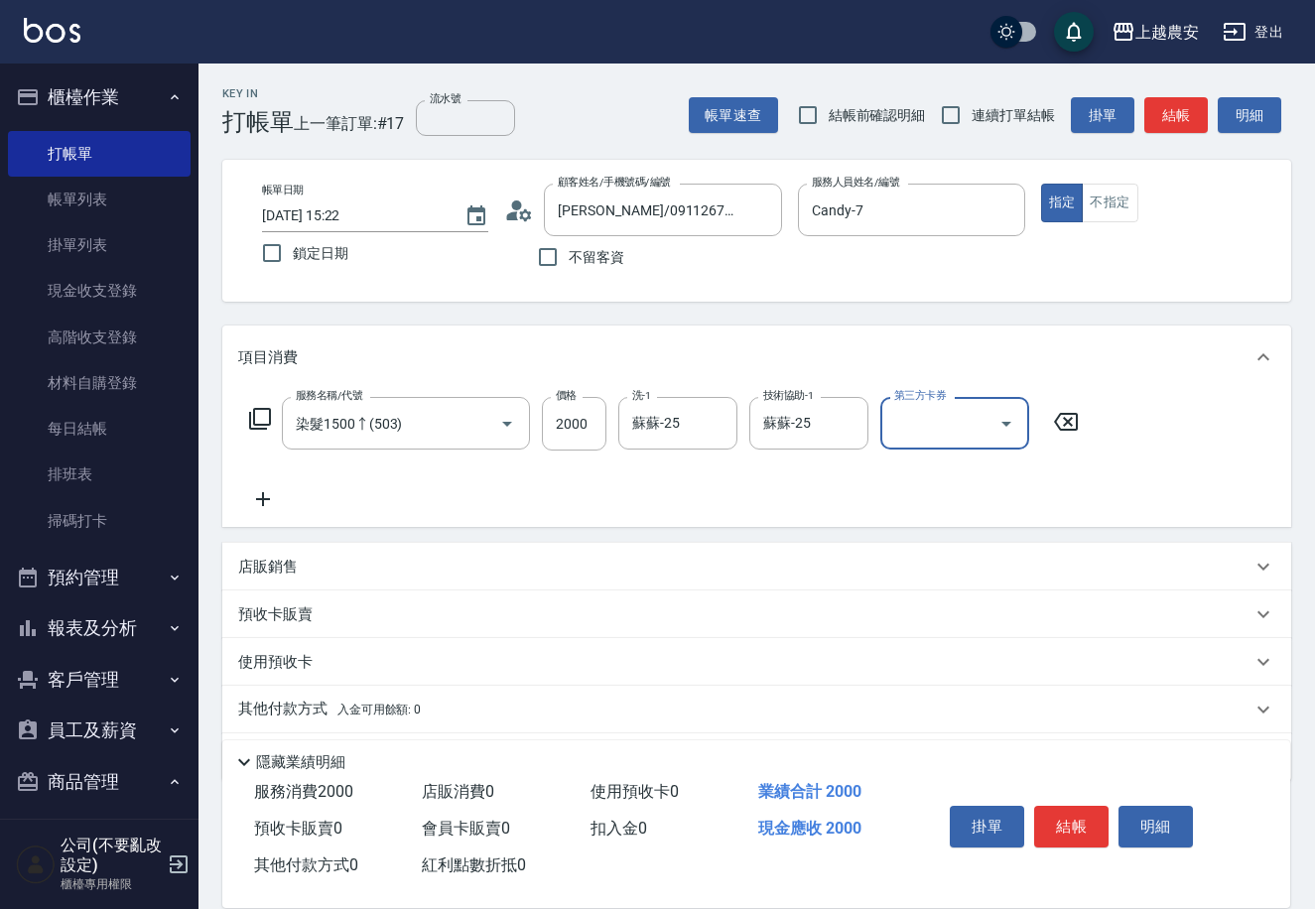
drag, startPoint x: 1045, startPoint y: 817, endPoint x: 1020, endPoint y: 843, distance: 36.5
click at [1046, 816] on button "結帳" at bounding box center [1071, 827] width 74 height 42
